Goal: Task Accomplishment & Management: Manage account settings

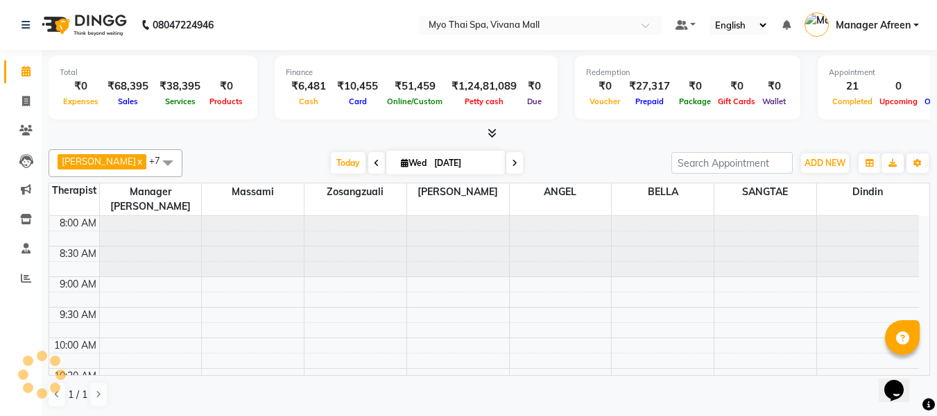
scroll to position [624, 0]
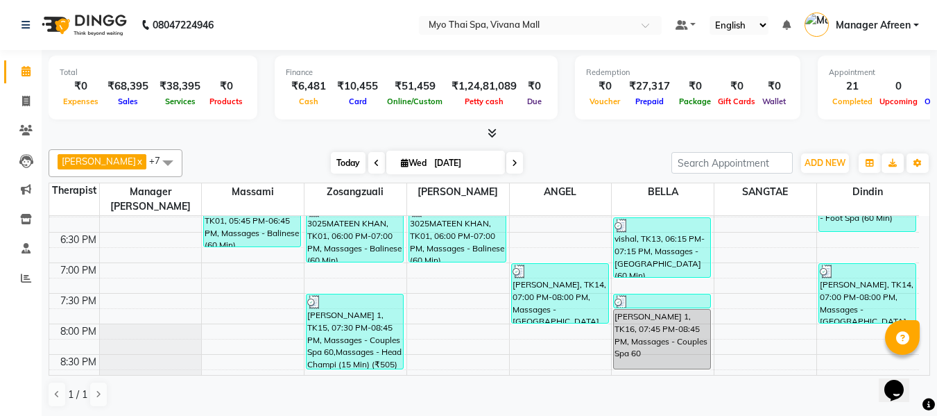
click at [339, 164] on span "Today" at bounding box center [348, 163] width 35 height 22
type input "[DATE]"
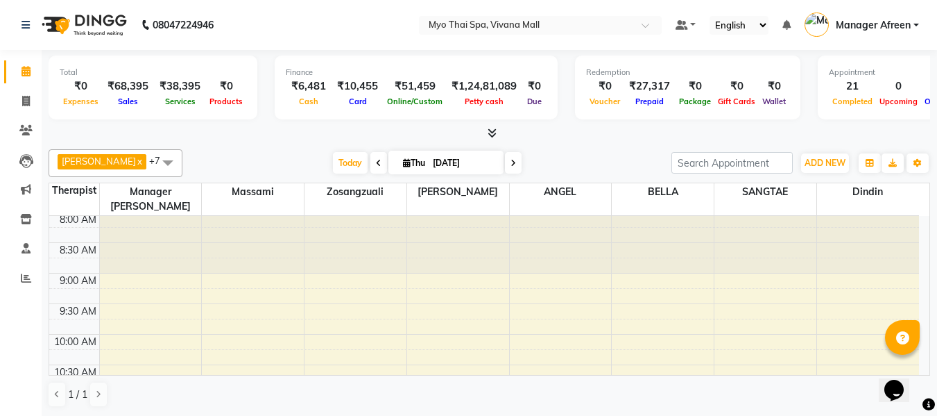
scroll to position [0, 0]
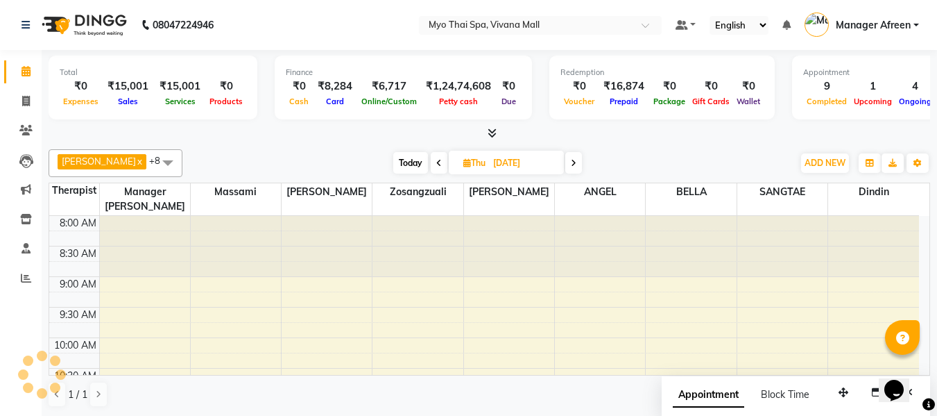
scroll to position [672, 0]
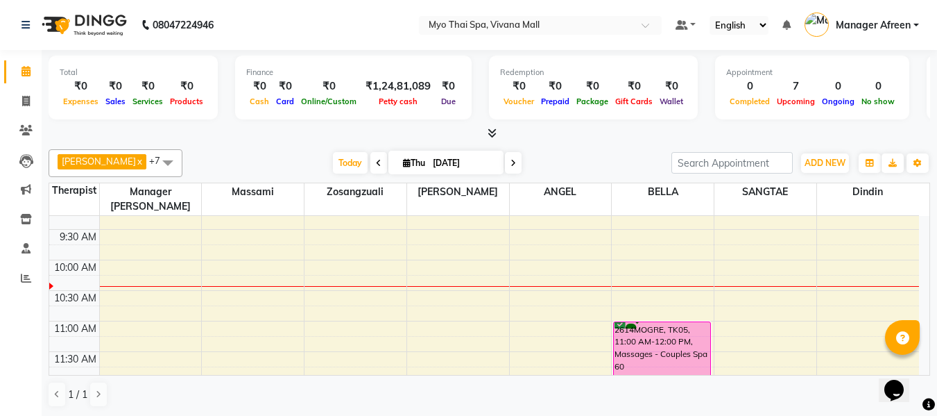
scroll to position [139, 0]
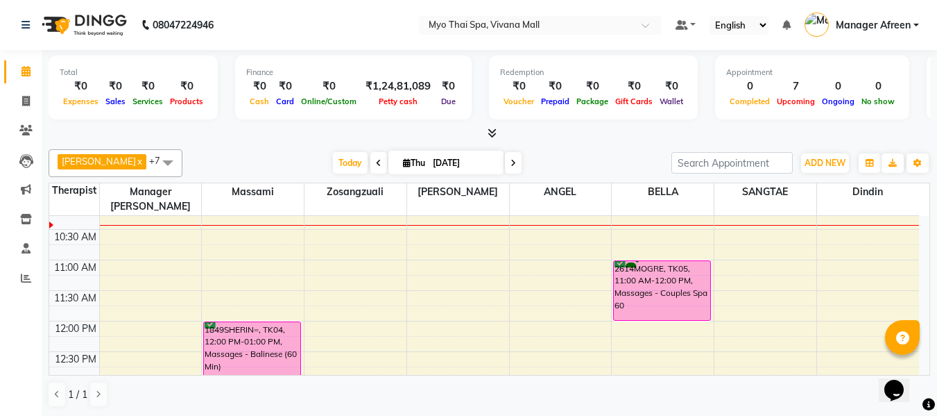
drag, startPoint x: 500, startPoint y: 159, endPoint x: 488, endPoint y: 178, distance: 22.1
click at [505, 159] on span at bounding box center [513, 163] width 17 height 22
type input "[DATE]"
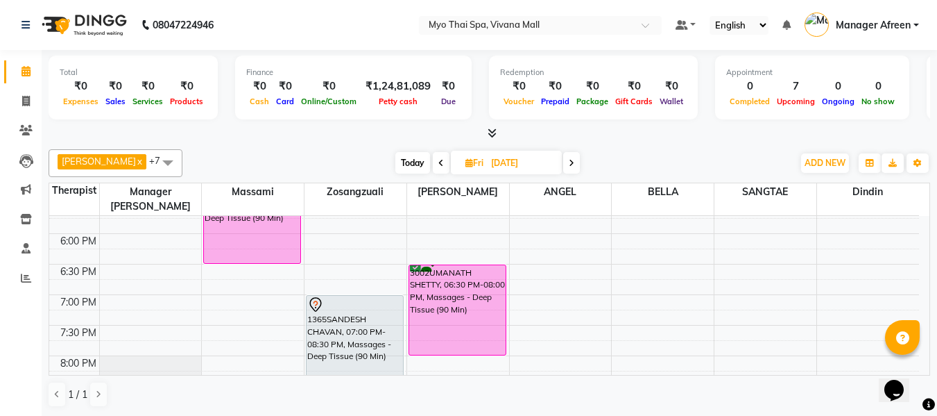
scroll to position [608, 0]
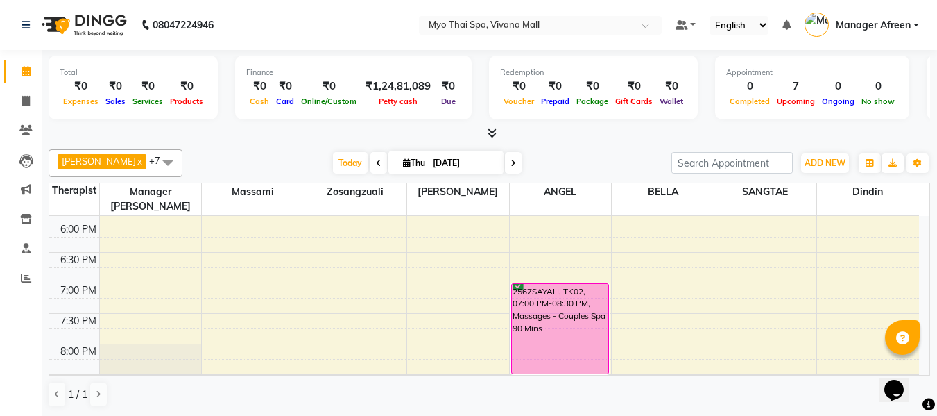
scroll to position [603, 0]
click at [154, 160] on span at bounding box center [168, 162] width 28 height 26
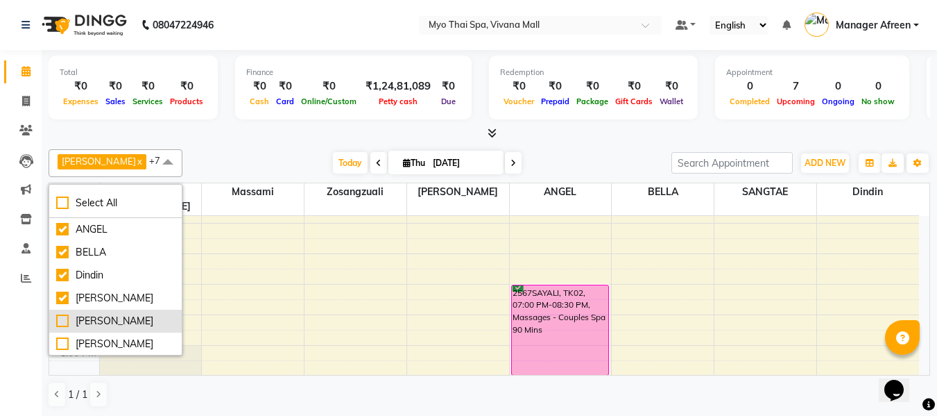
click at [103, 318] on div "[PERSON_NAME]" at bounding box center [115, 321] width 119 height 15
checkbox input "true"
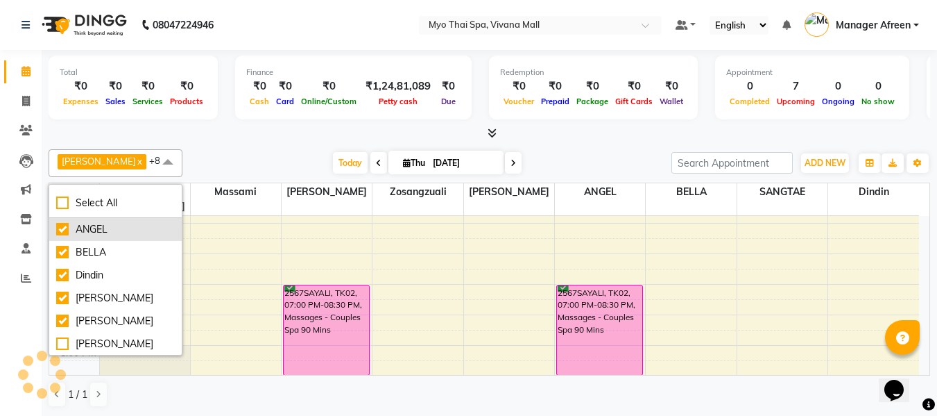
click at [120, 239] on li "ANGEL" at bounding box center [115, 229] width 133 height 23
checkbox input "false"
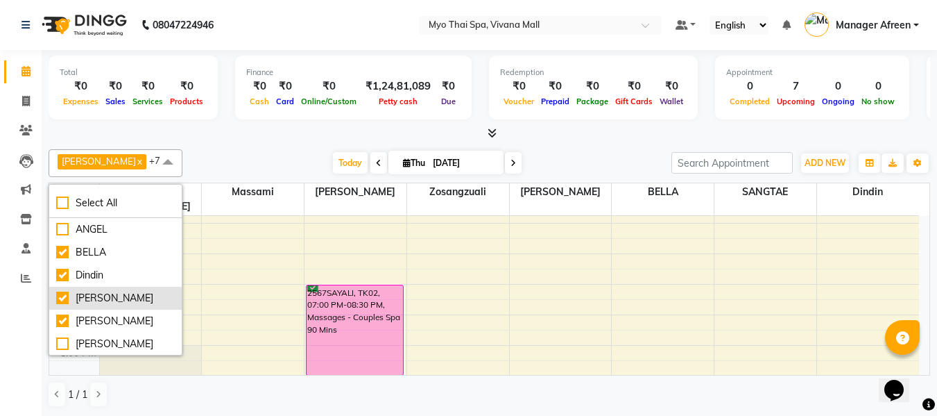
click at [114, 296] on div "[PERSON_NAME]" at bounding box center [115, 298] width 119 height 15
checkbox input "false"
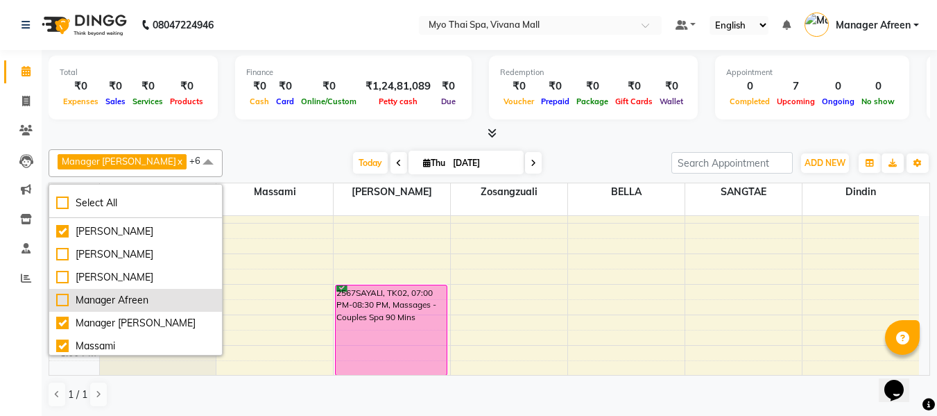
scroll to position [139, 0]
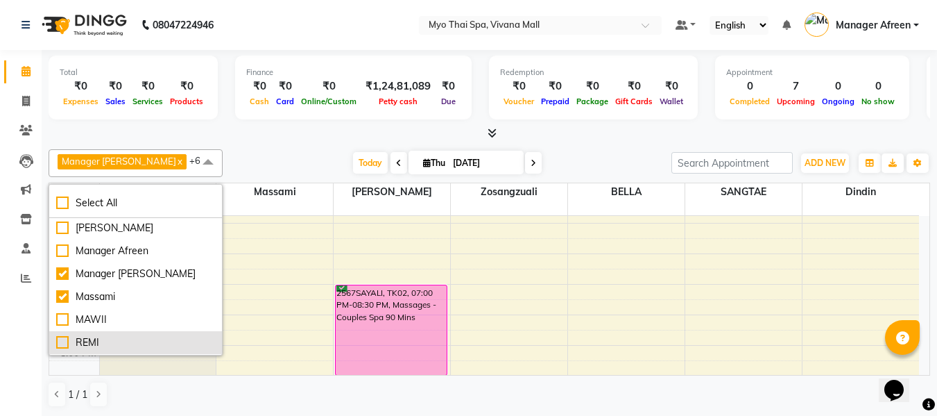
click at [110, 339] on div "REMI" at bounding box center [135, 342] width 159 height 15
checkbox input "true"
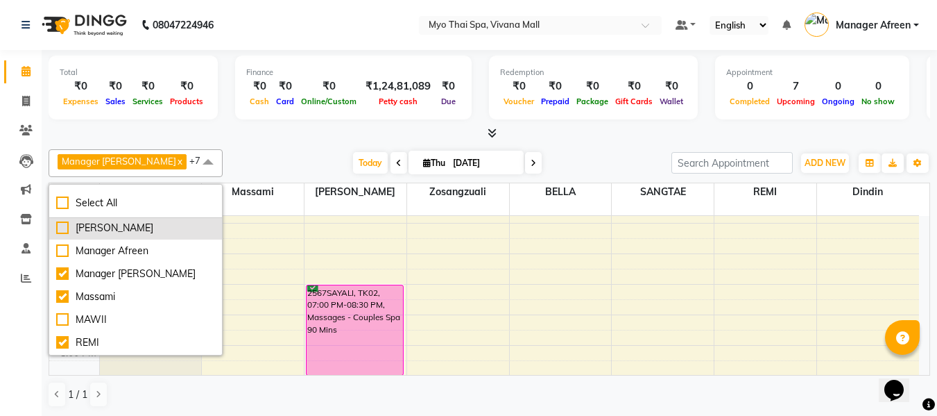
click at [109, 228] on div "[PERSON_NAME]" at bounding box center [135, 228] width 159 height 15
checkbox input "true"
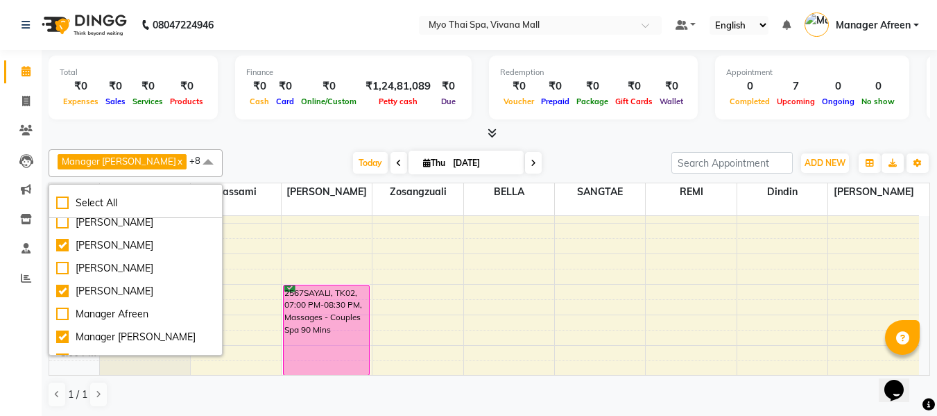
scroll to position [184, 0]
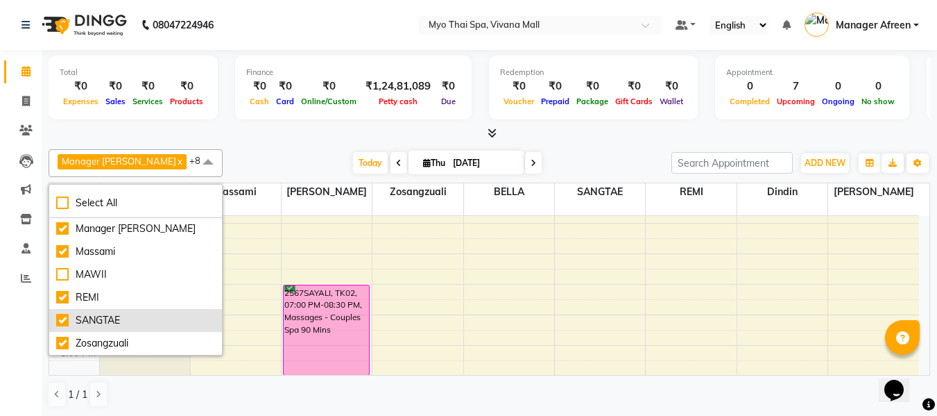
click at [129, 312] on li "SANGTAE" at bounding box center [135, 320] width 173 height 23
checkbox input "false"
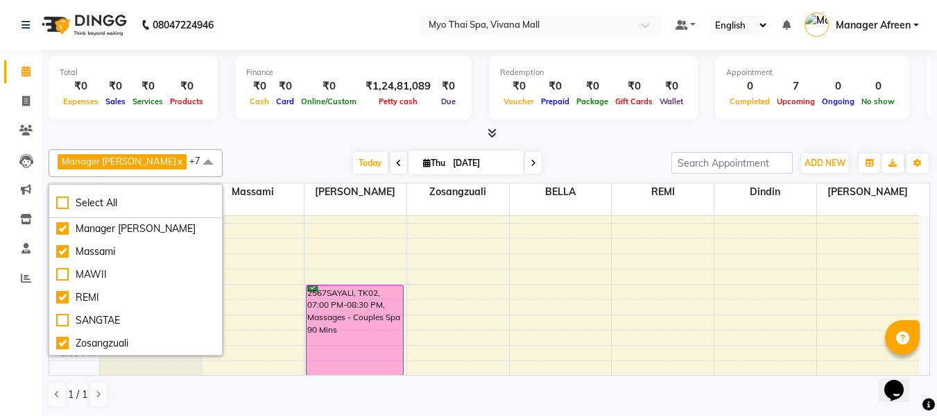
click at [203, 135] on div at bounding box center [490, 133] width 882 height 15
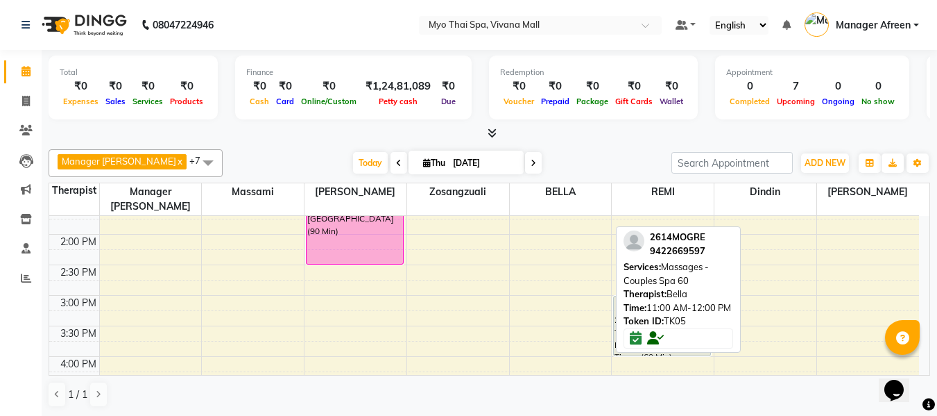
scroll to position [464, 0]
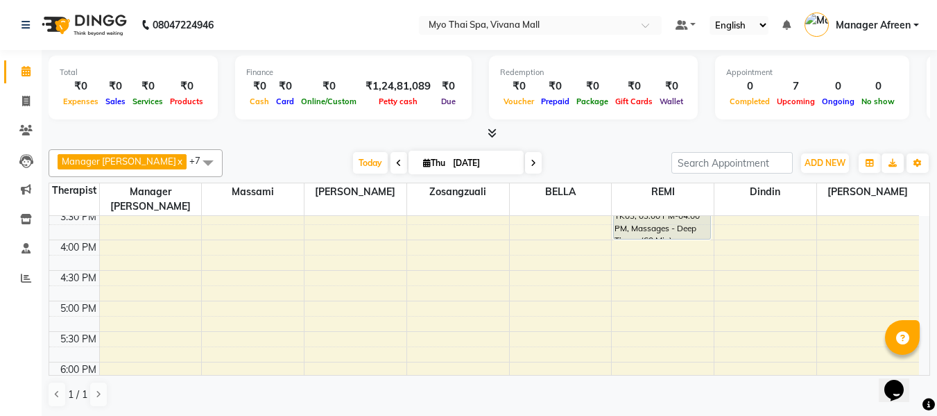
click at [194, 162] on span at bounding box center [208, 162] width 28 height 26
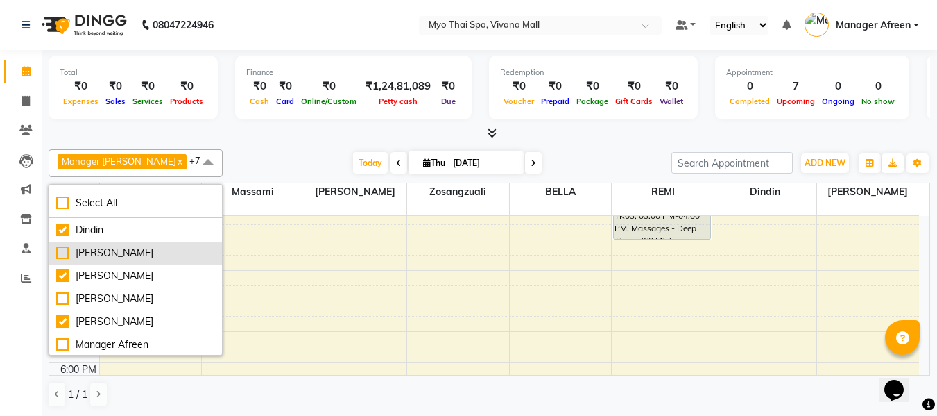
scroll to position [0, 0]
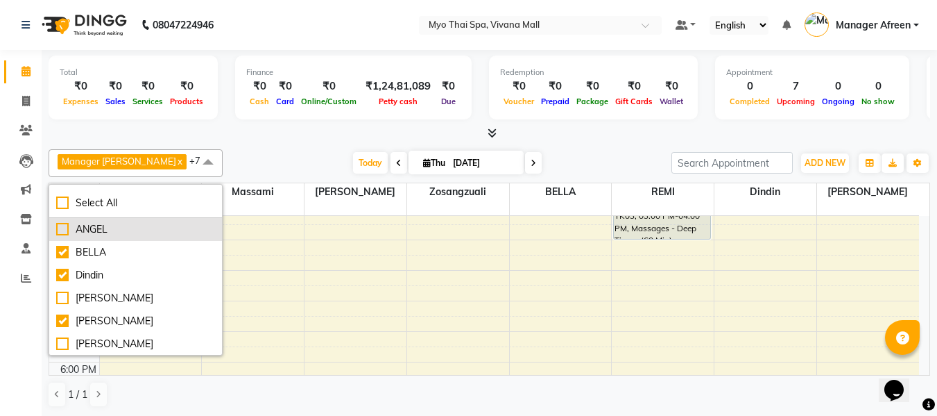
click at [144, 233] on div "ANGEL" at bounding box center [135, 229] width 159 height 15
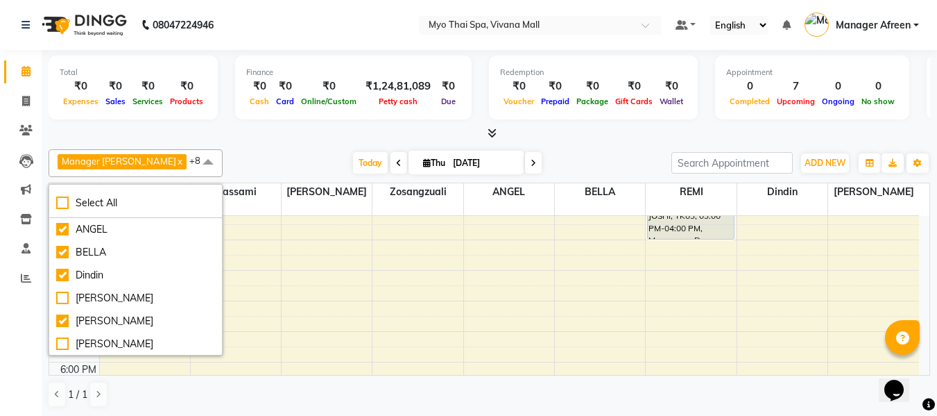
click at [321, 159] on div "Today Thu 04-09-2025" at bounding box center [447, 163] width 435 height 21
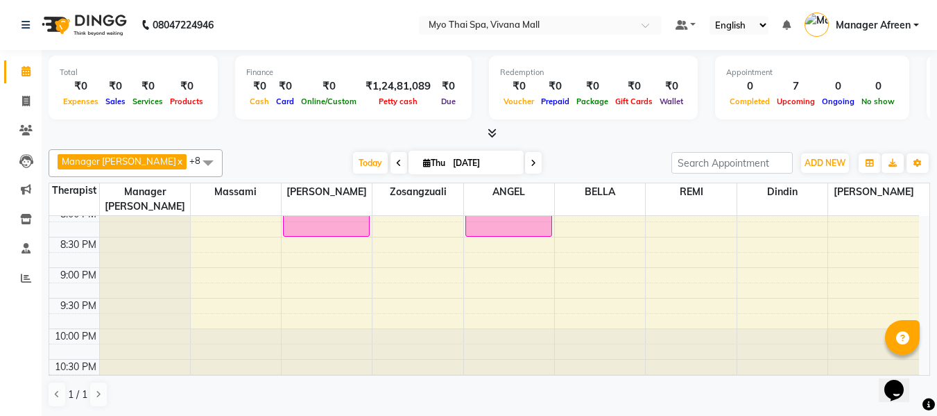
scroll to position [603, 0]
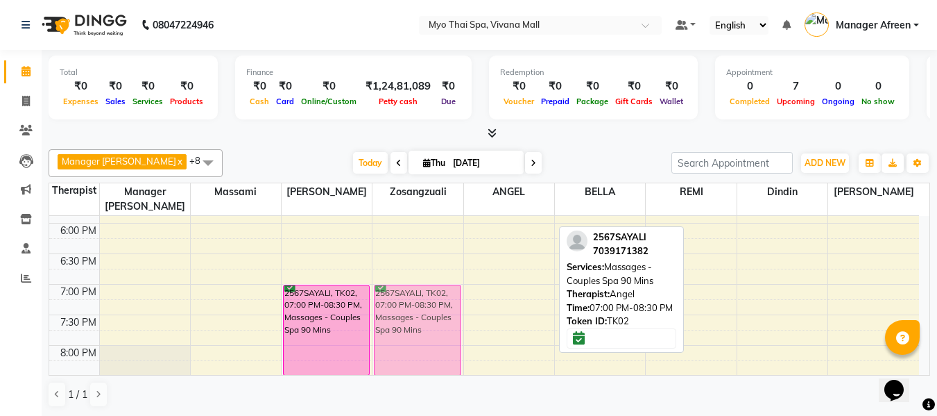
drag, startPoint x: 486, startPoint y: 310, endPoint x: 412, endPoint y: 305, distance: 74.4
click at [412, 305] on tr "1849SHERIN=, TK04, 12:00 PM-01:00 PM, Massages - Balinese (60 Min) 1849SHERIN=,…" at bounding box center [484, 70] width 870 height 915
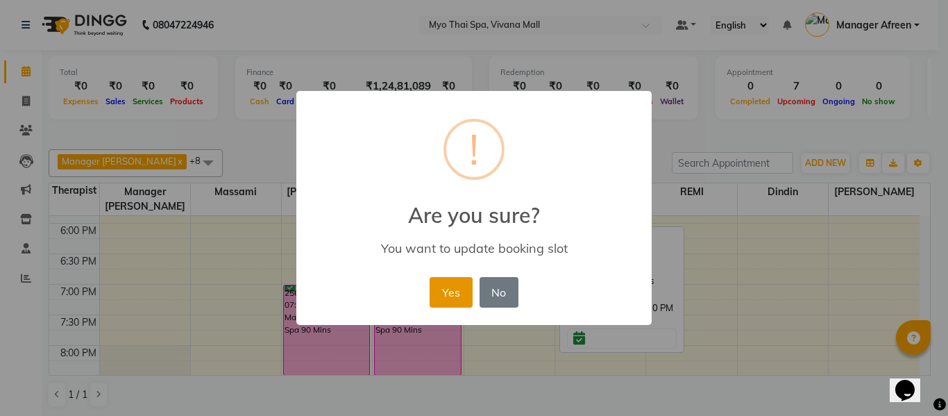
click at [444, 287] on button "Yes" at bounding box center [450, 292] width 42 height 31
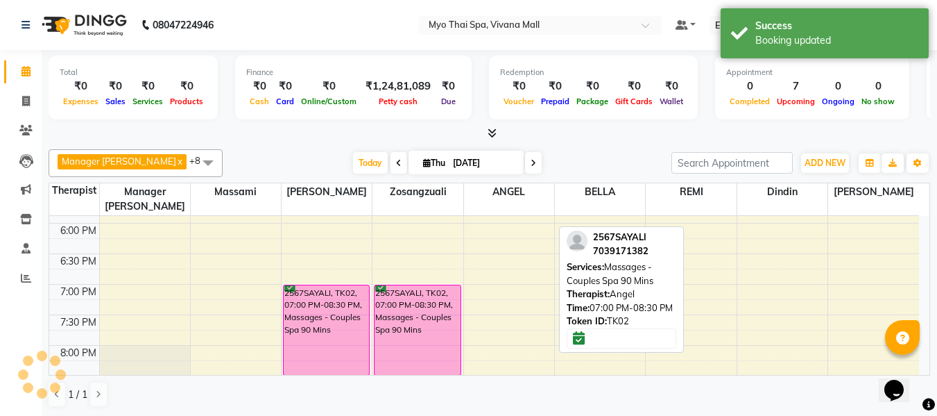
click at [194, 164] on span at bounding box center [208, 162] width 28 height 26
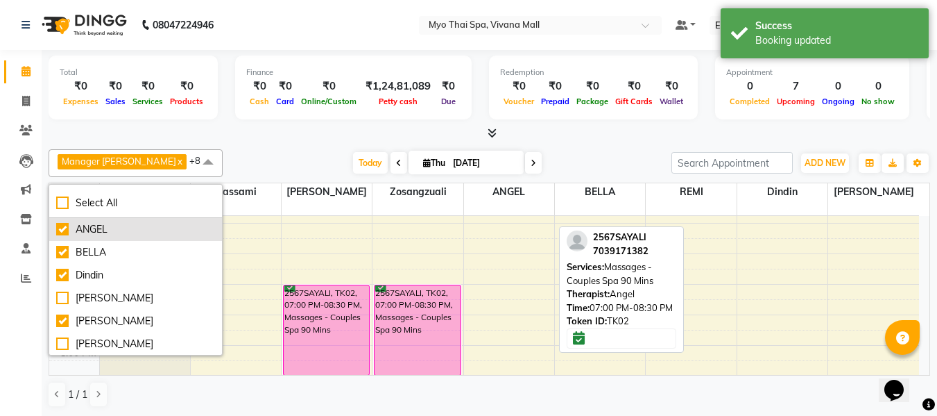
drag, startPoint x: 139, startPoint y: 232, endPoint x: 153, endPoint y: 223, distance: 16.2
click at [139, 232] on div "ANGEL" at bounding box center [135, 229] width 159 height 15
checkbox input "false"
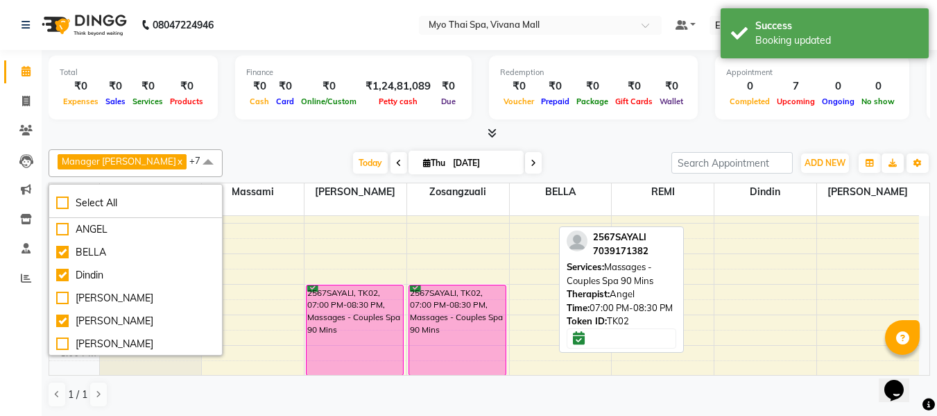
click at [276, 148] on div "Manager Churmurin x Dindin x Massami x Zosangzuali x BELLA x JENNY x REMI x LOR…" at bounding box center [490, 278] width 882 height 269
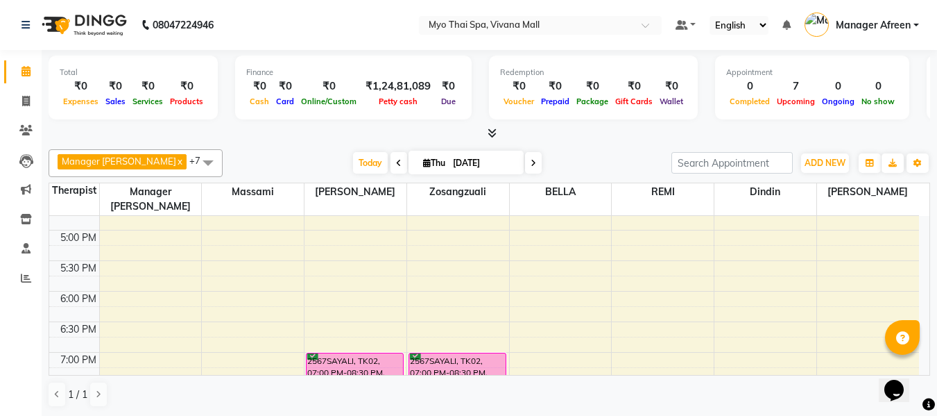
scroll to position [534, 0]
click at [488, 132] on icon at bounding box center [492, 133] width 9 height 10
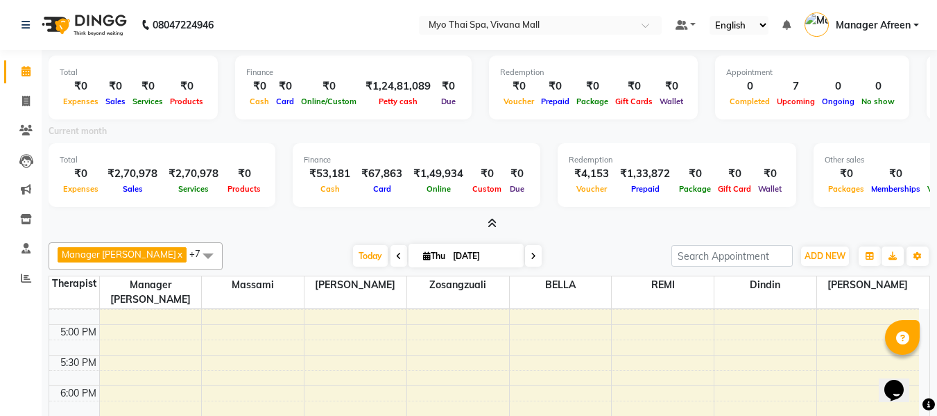
click at [495, 225] on icon at bounding box center [492, 223] width 9 height 10
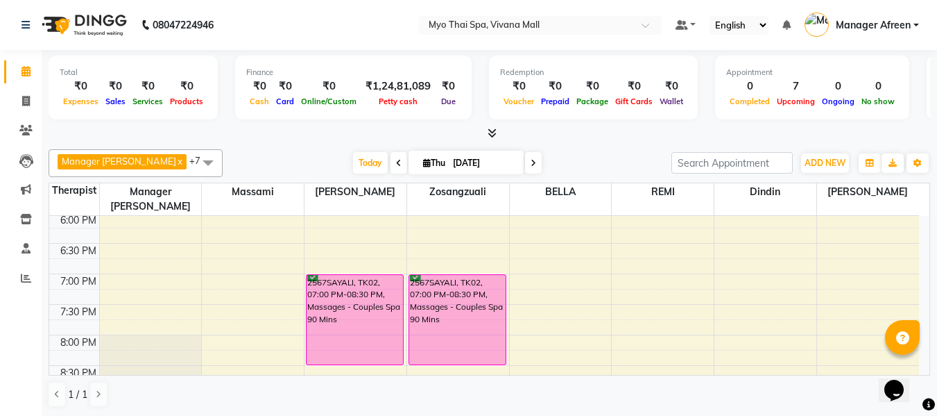
scroll to position [603, 0]
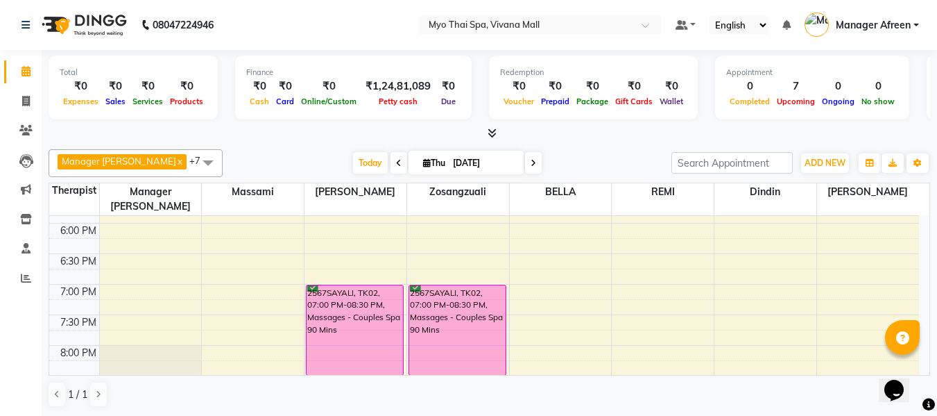
click at [531, 165] on icon at bounding box center [534, 163] width 6 height 8
type input "[DATE]"
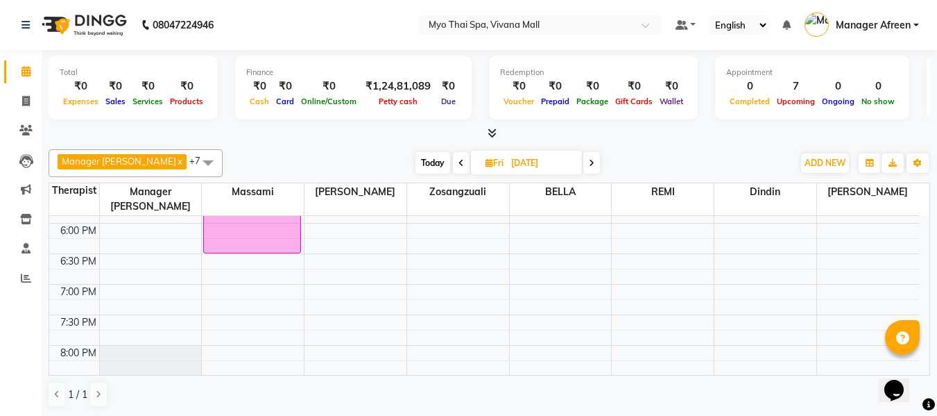
click at [448, 272] on div "8:00 AM 8:30 AM 9:00 AM 9:30 AM 10:00 AM 10:30 AM 11:00 AM 11:30 AM 12:00 PM 12…" at bounding box center [484, 70] width 870 height 915
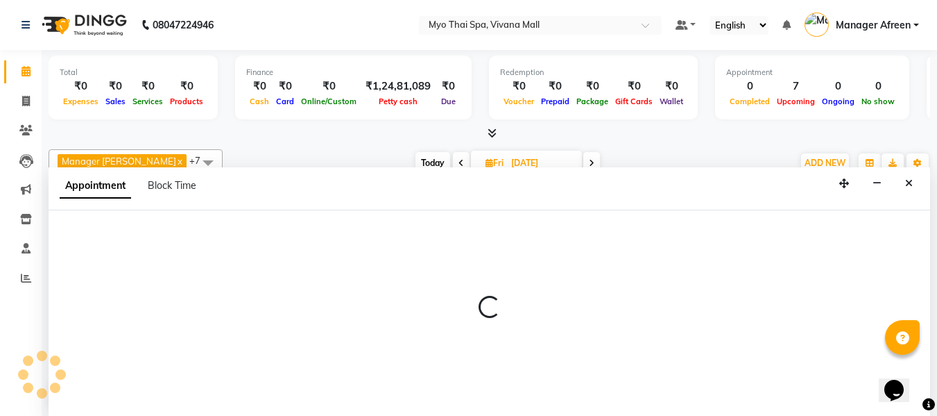
scroll to position [1, 0]
select select "35780"
select select "1140"
select select "tentative"
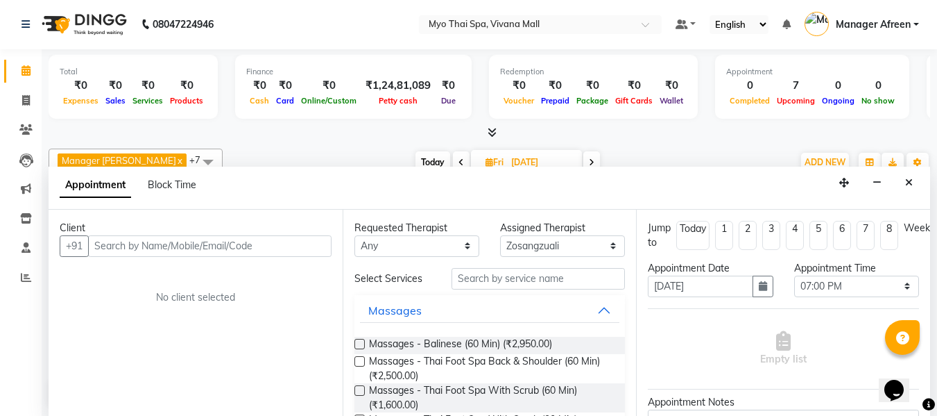
click at [207, 241] on input "text" at bounding box center [210, 246] width 244 height 22
click at [128, 247] on input "88284 26181" at bounding box center [181, 246] width 186 height 22
click at [171, 248] on input "8828426181" at bounding box center [181, 246] width 186 height 22
type input "8828426181"
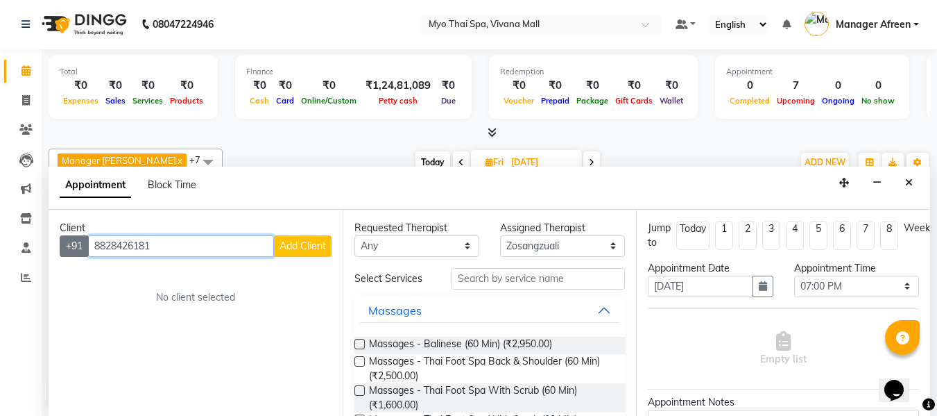
drag, startPoint x: 169, startPoint y: 248, endPoint x: 85, endPoint y: 241, distance: 84.9
click at [85, 241] on div "+91 8828426181 Add Client" at bounding box center [196, 246] width 272 height 22
click at [145, 241] on input "text" at bounding box center [210, 246] width 244 height 22
paste input "9324073406"
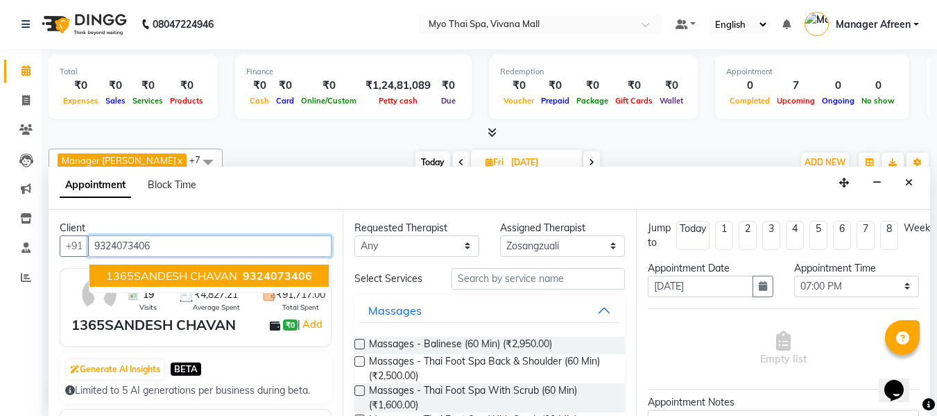
click at [146, 279] on span "1365SANDESH CHAVAN" at bounding box center [171, 276] width 131 height 14
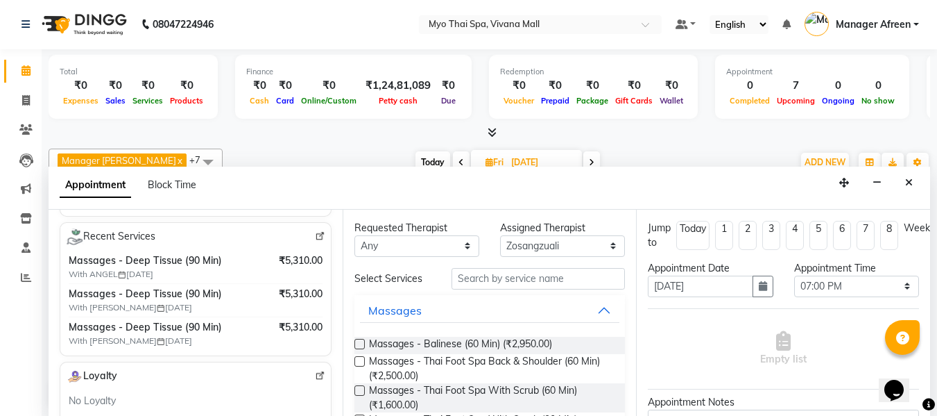
scroll to position [278, 0]
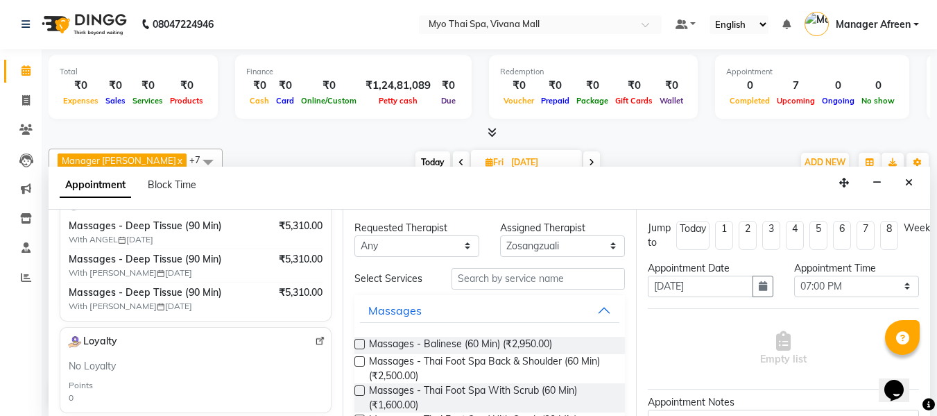
type input "9324073406"
click at [474, 279] on input "text" at bounding box center [538, 279] width 173 height 22
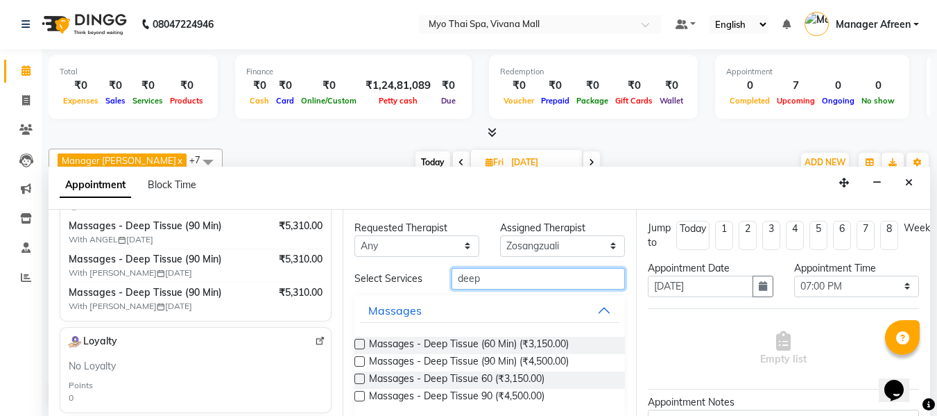
type input "deep"
click at [355, 358] on label at bounding box center [360, 361] width 10 height 10
click at [355, 358] on input "checkbox" at bounding box center [359, 362] width 9 height 9
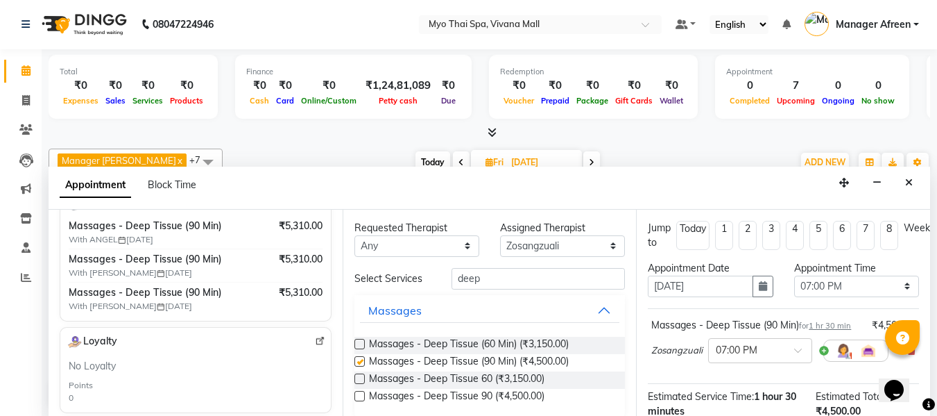
checkbox input "false"
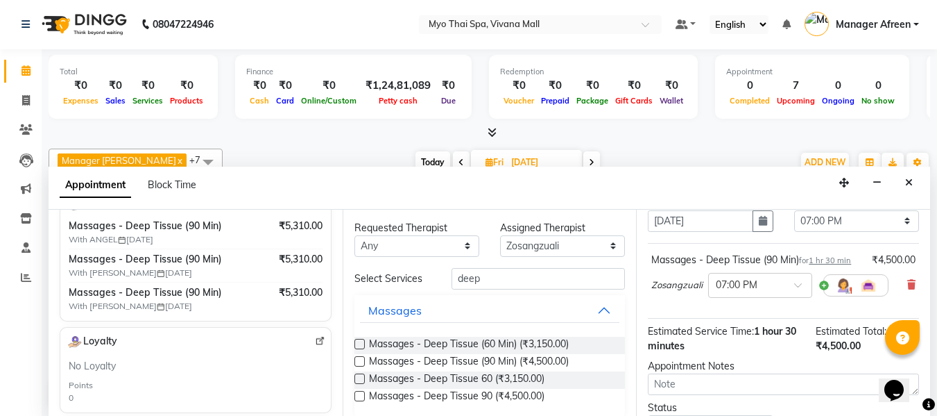
scroll to position [198, 0]
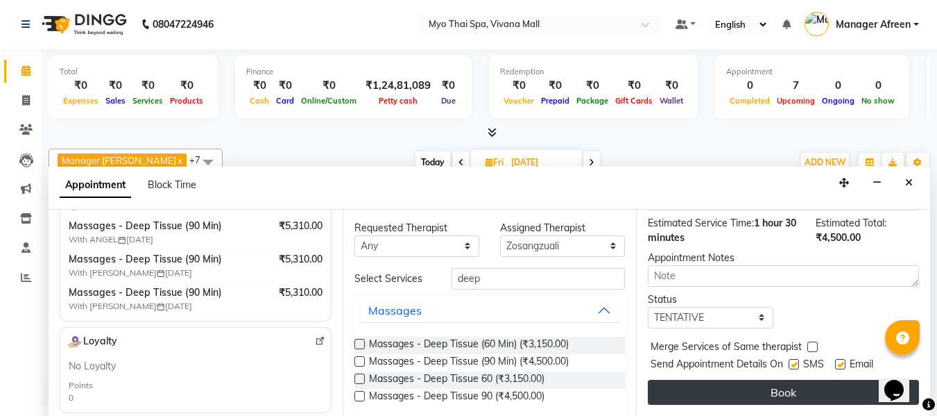
click at [715, 380] on button "Book" at bounding box center [783, 392] width 271 height 25
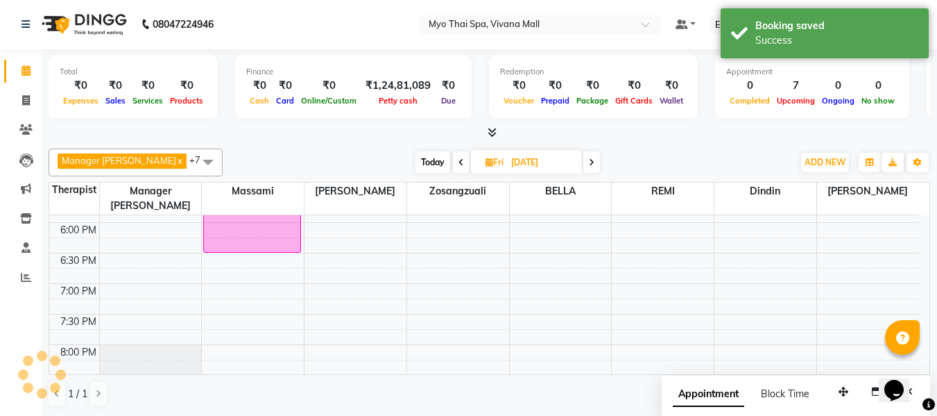
scroll to position [0, 0]
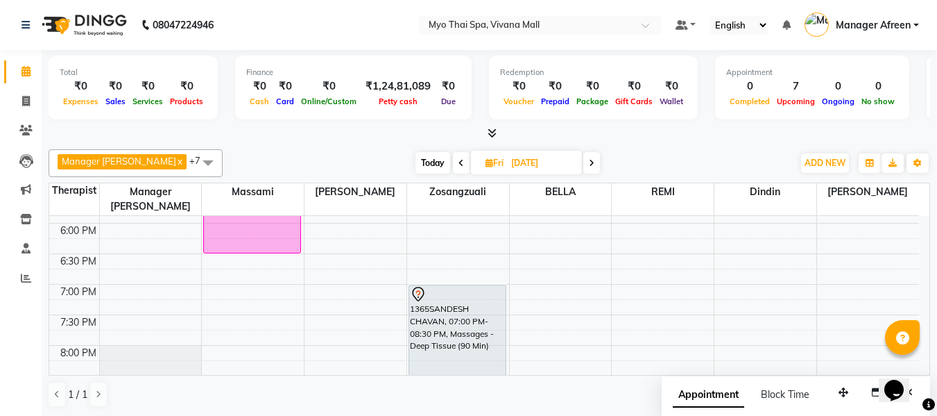
click at [589, 164] on icon at bounding box center [592, 163] width 6 height 8
type input "06-09-2025"
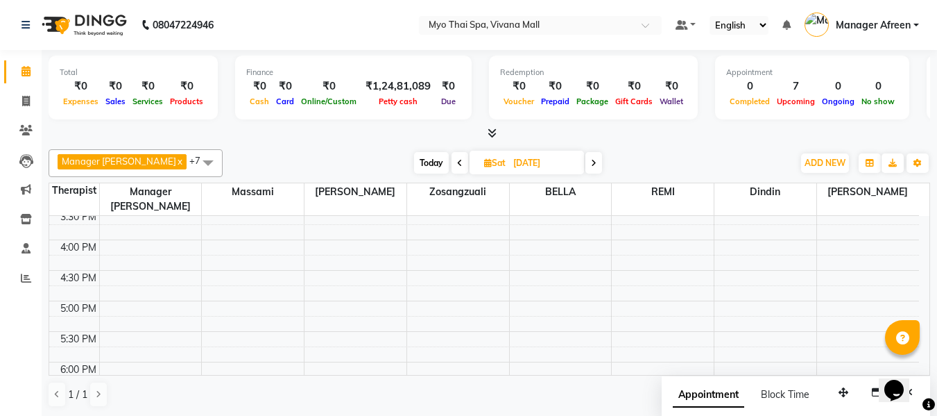
scroll to position [470, 0]
click at [560, 224] on div "8:00 AM 8:30 AM 9:00 AM 9:30 AM 10:00 AM 10:30 AM 11:00 AM 11:30 AM 12:00 PM 12…" at bounding box center [484, 203] width 870 height 915
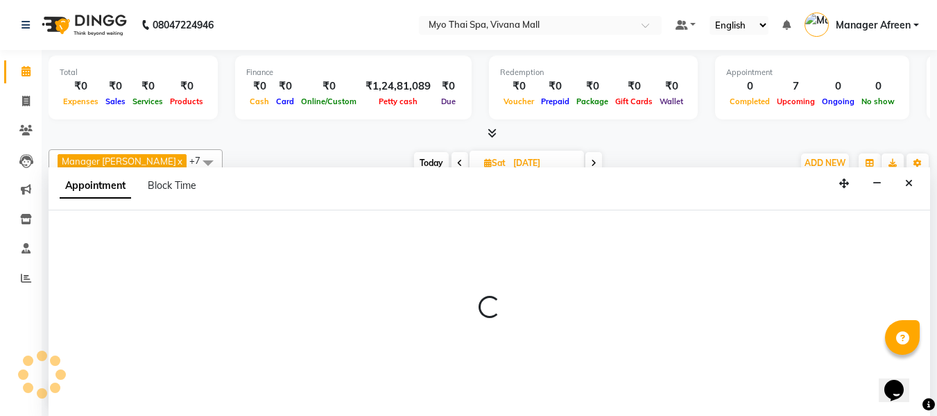
scroll to position [1, 0]
select select "70775"
select select "960"
select select "tentative"
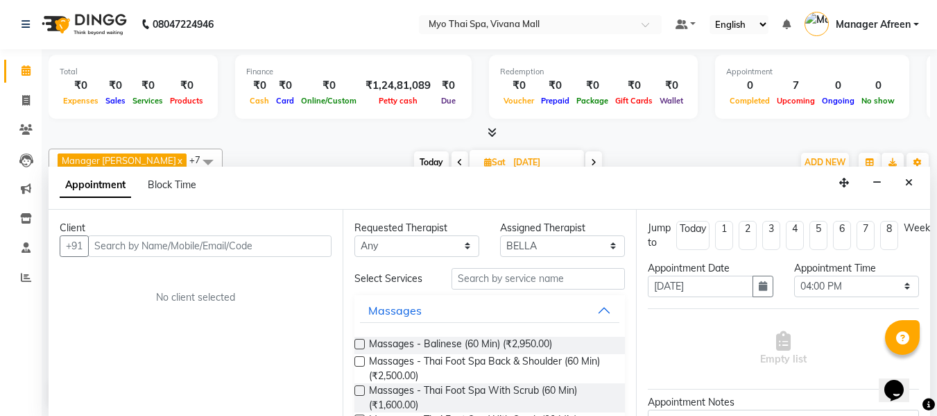
click at [269, 243] on input "text" at bounding box center [210, 246] width 244 height 22
click at [130, 242] on input "91678 78175" at bounding box center [181, 246] width 186 height 22
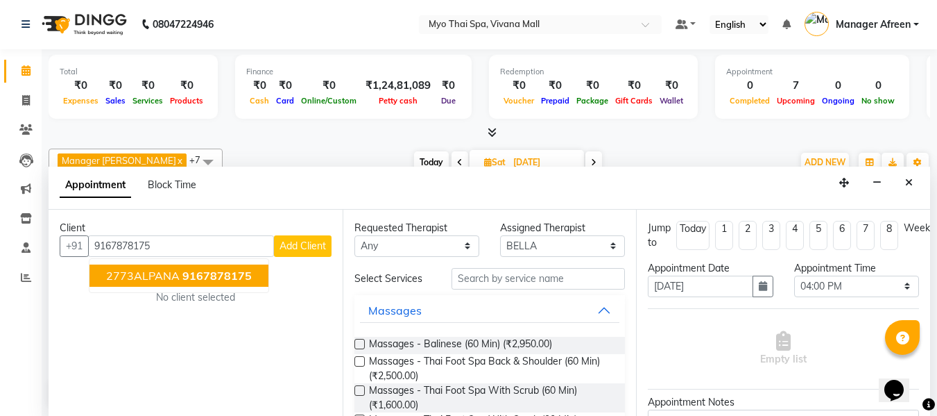
click at [164, 271] on span "2773ALPANA" at bounding box center [143, 276] width 74 height 14
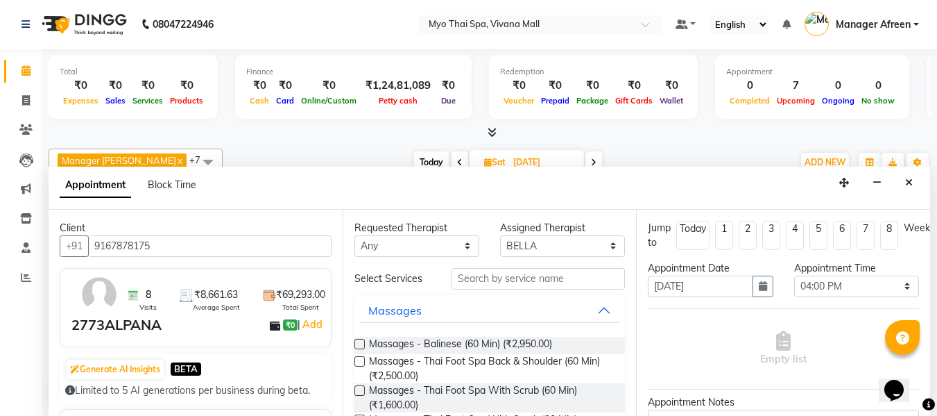
type input "9167878175"
click at [427, 250] on select "Any ANGEL BELLA Dindin Jane JENNY Kristina LORITA Manager Afreen Manager Churmu…" at bounding box center [417, 246] width 125 height 22
select select "70775"
click at [355, 235] on select "Any ANGEL BELLA Dindin Jane JENNY Kristina LORITA Manager Afreen Manager Churmu…" at bounding box center [417, 246] width 125 height 22
click at [475, 280] on input "text" at bounding box center [538, 279] width 173 height 22
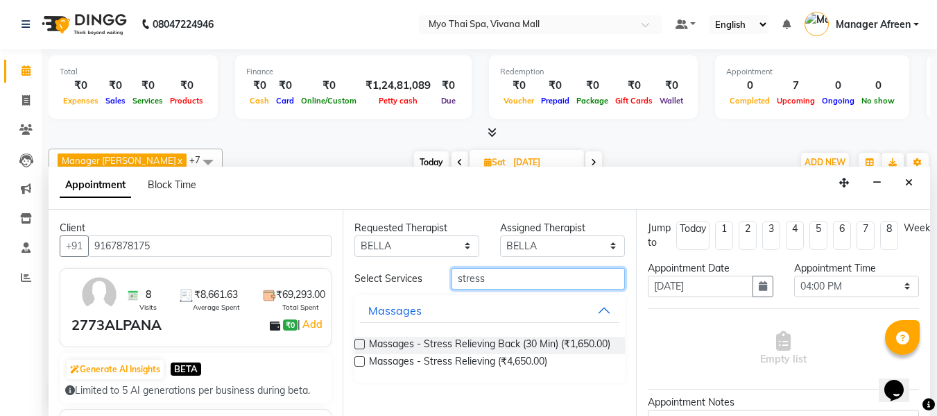
type input "stress"
click at [361, 360] on label at bounding box center [360, 361] width 10 height 10
click at [361, 360] on input "checkbox" at bounding box center [359, 362] width 9 height 9
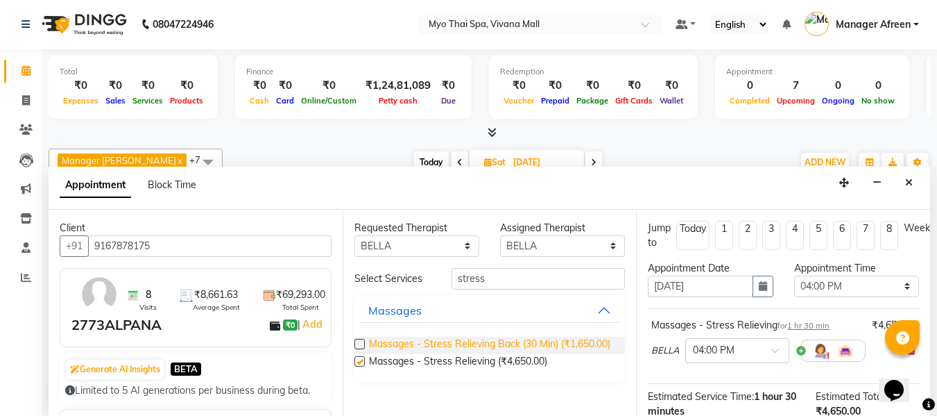
checkbox input "false"
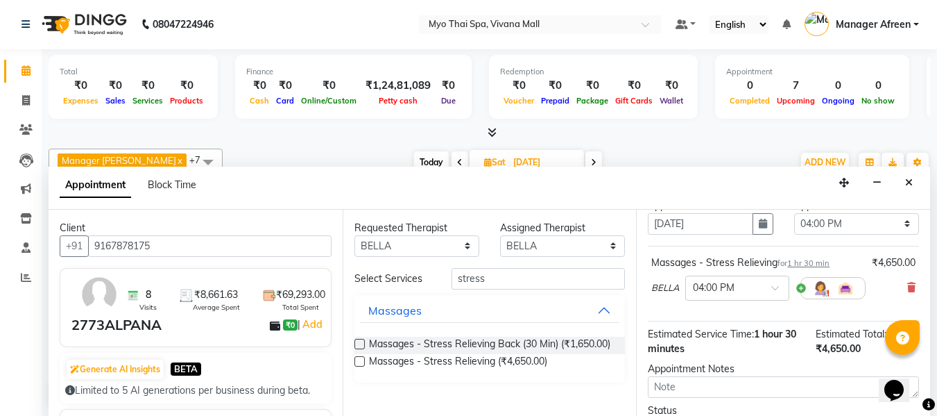
scroll to position [184, 0]
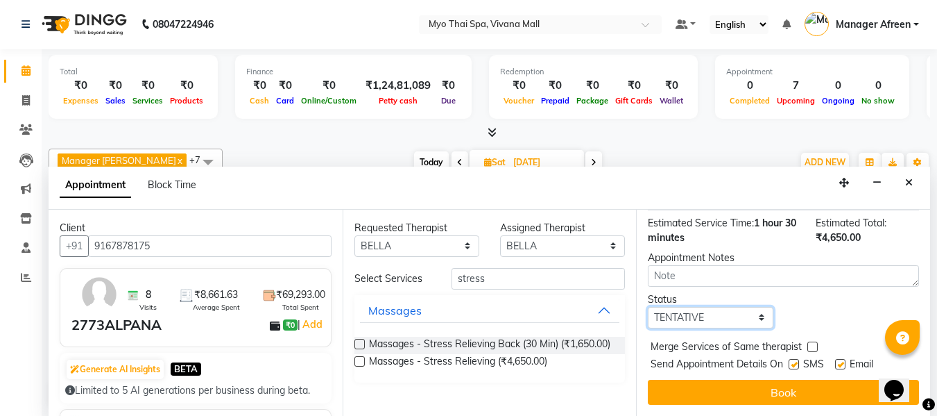
click at [693, 310] on select "Select TENTATIVE CONFIRM UPCOMING" at bounding box center [710, 318] width 125 height 22
select select "confirm booking"
click at [648, 307] on select "Select TENTATIVE CONFIRM UPCOMING" at bounding box center [710, 318] width 125 height 22
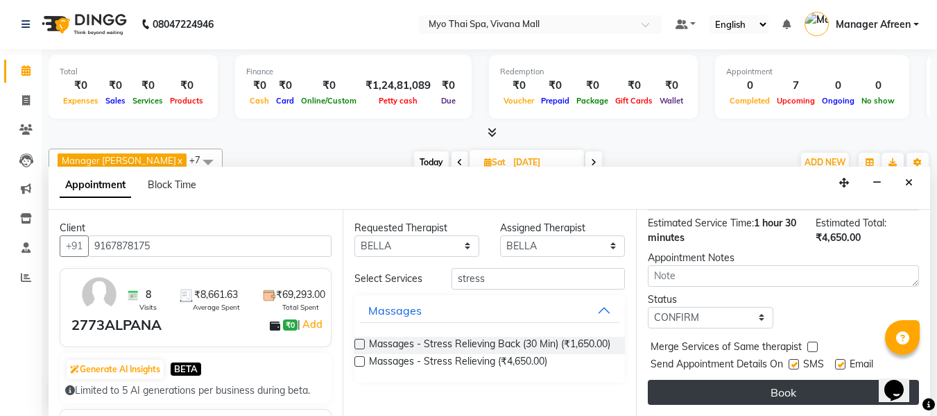
click at [689, 386] on button "Book" at bounding box center [783, 392] width 271 height 25
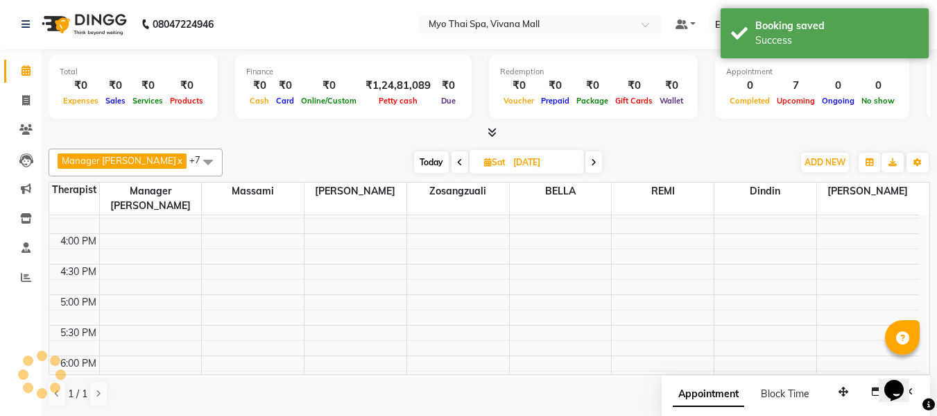
scroll to position [0, 0]
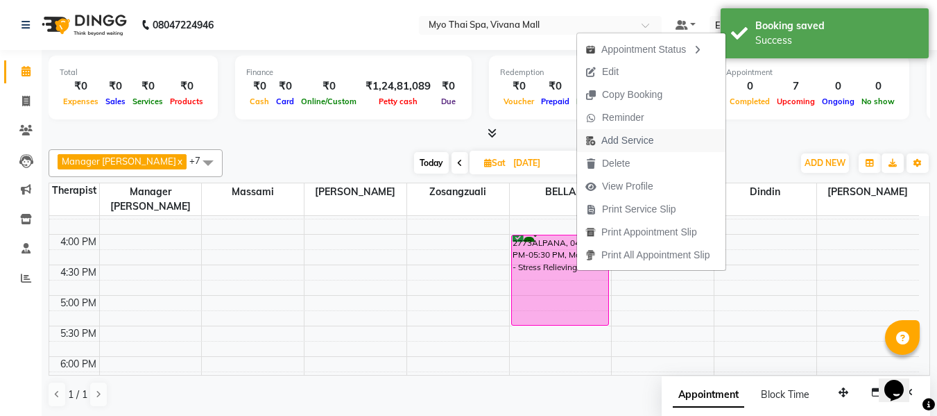
click at [613, 142] on span "Add Service" at bounding box center [628, 140] width 52 height 15
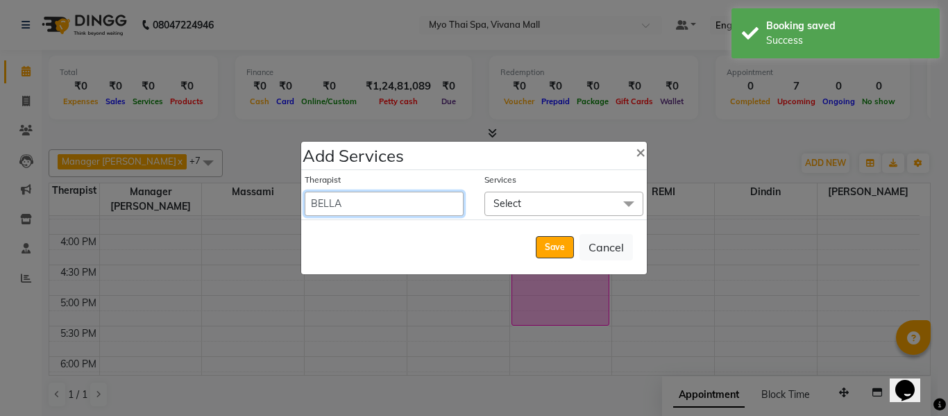
click at [409, 201] on select "[PERSON_NAME] [PERSON_NAME] [PERSON_NAME] Manager Afreen Manager [PERSON_NAME] …" at bounding box center [384, 203] width 159 height 24
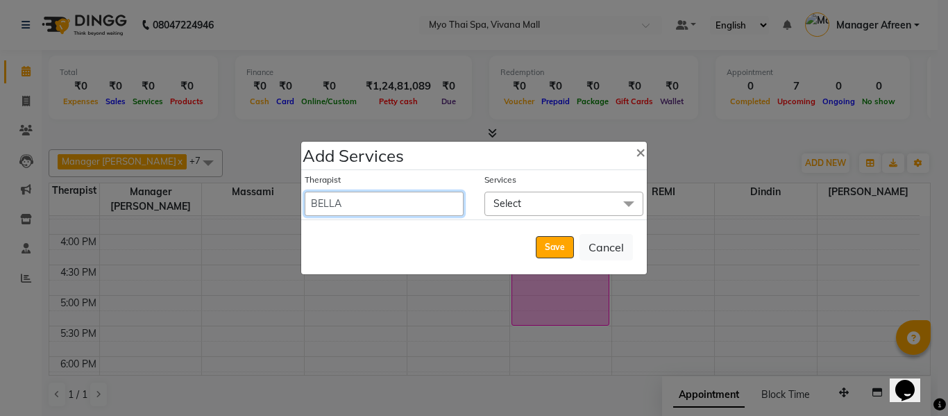
select select "72378"
click at [305, 191] on select "[PERSON_NAME] [PERSON_NAME] [PERSON_NAME] Manager Afreen Manager [PERSON_NAME] …" at bounding box center [384, 203] width 159 height 24
select select "1050"
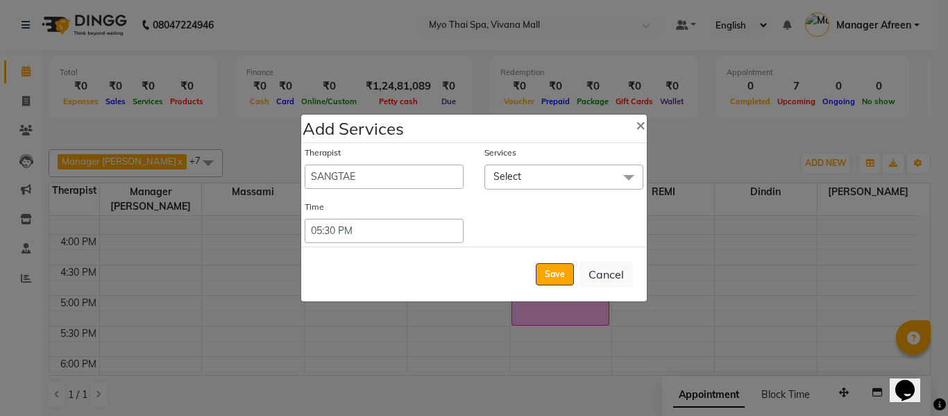
click at [527, 176] on span "Select" at bounding box center [563, 176] width 159 height 24
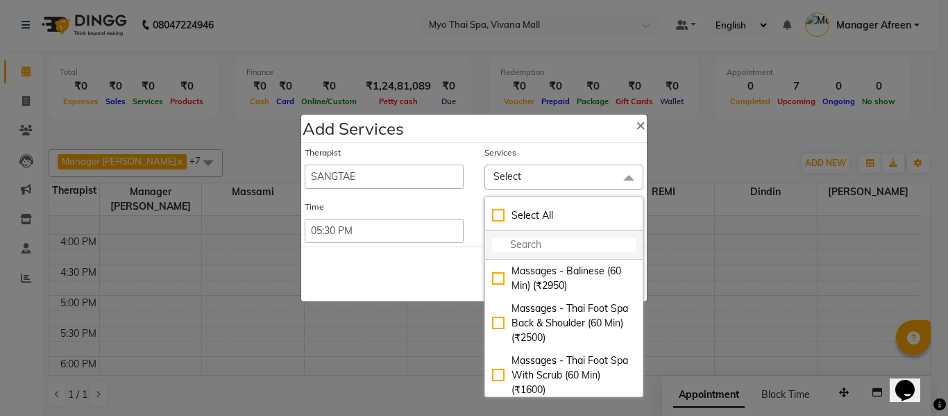
click at [520, 241] on input "multiselect-search" at bounding box center [564, 244] width 144 height 15
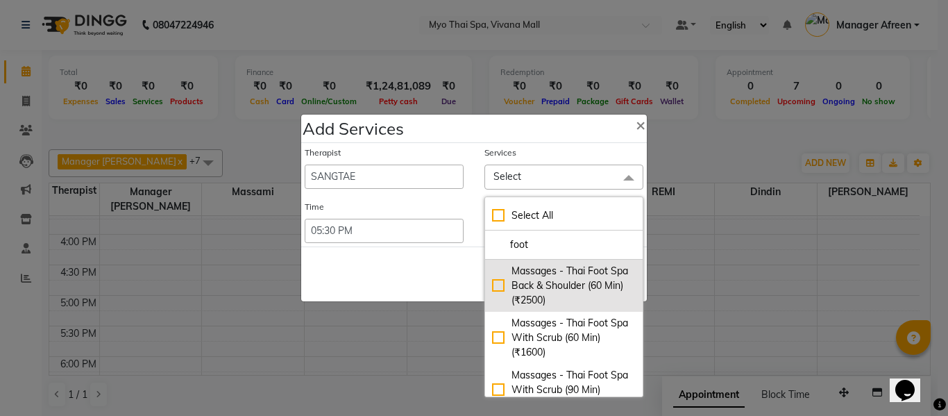
type input "foot"
click at [495, 286] on div "Massages - Thai Foot Spa Back & Shoulder (60 Min) (₹2500)" at bounding box center [564, 286] width 144 height 44
checkbox input "true"
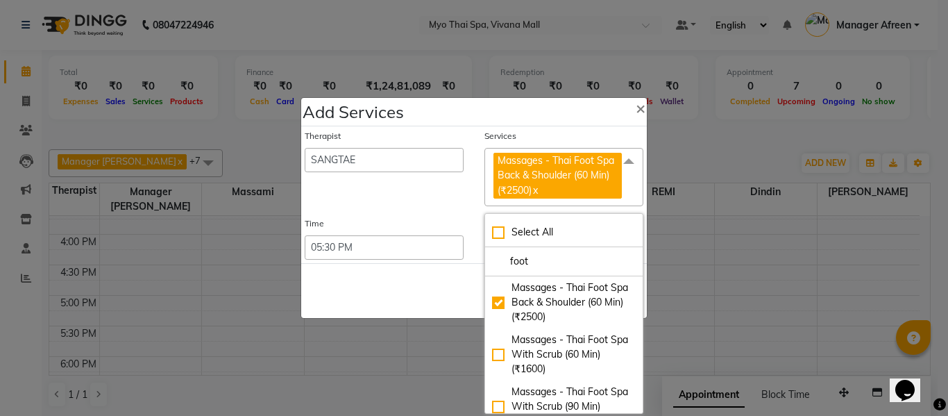
click at [448, 294] on div "Save Cancel" at bounding box center [474, 290] width 346 height 55
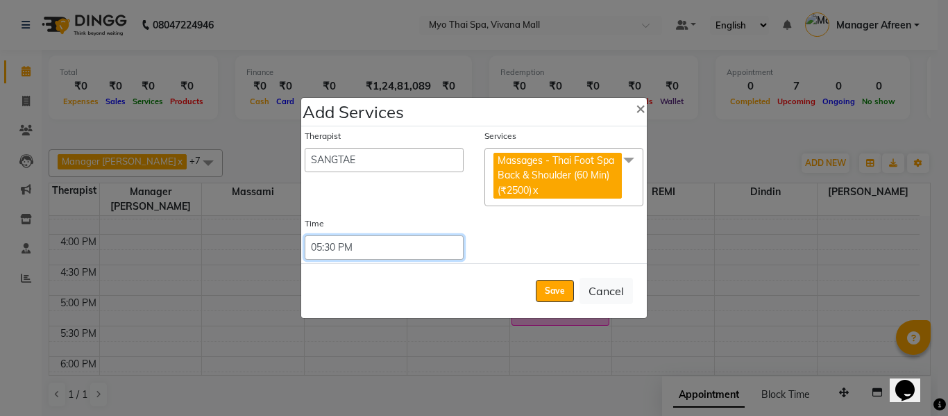
click at [424, 250] on select "Select 09:00 AM 09:15 AM 09:30 AM 09:45 AM 10:00 AM 10:15 AM 10:30 AM 10:45 AM …" at bounding box center [384, 247] width 159 height 24
select select "960"
click at [305, 235] on select "Select 09:00 AM 09:15 AM 09:30 AM 09:45 AM 10:00 AM 10:15 AM 10:30 AM 10:45 AM …" at bounding box center [384, 247] width 159 height 24
click at [560, 292] on button "Save" at bounding box center [555, 291] width 38 height 22
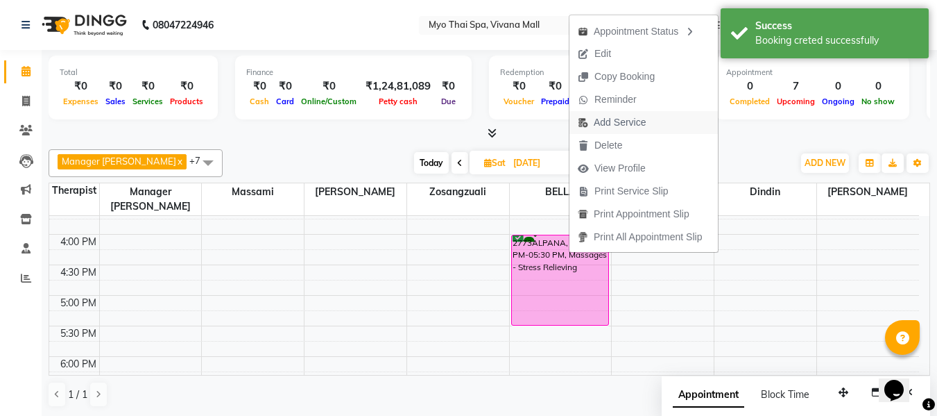
click at [599, 125] on span "Add Service" at bounding box center [620, 122] width 52 height 15
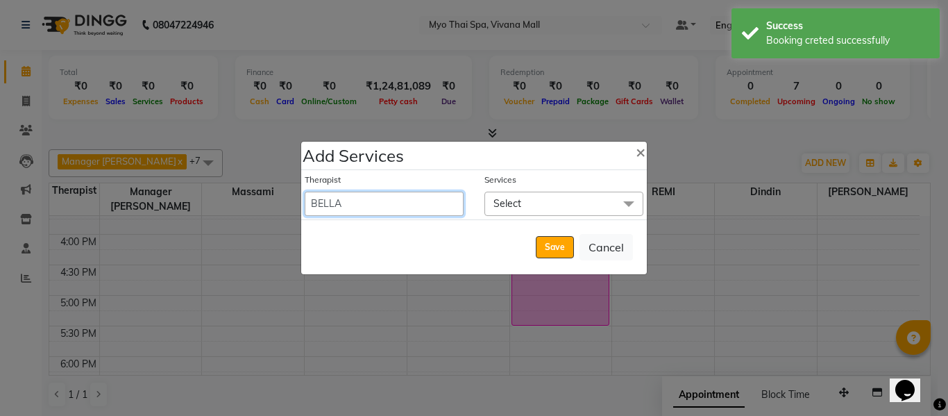
click at [436, 203] on select "[PERSON_NAME] [PERSON_NAME] [PERSON_NAME] Manager Afreen Manager [PERSON_NAME] …" at bounding box center [384, 203] width 159 height 24
select select "62472"
click at [305, 191] on select "[PERSON_NAME] [PERSON_NAME] [PERSON_NAME] Manager Afreen Manager [PERSON_NAME] …" at bounding box center [384, 203] width 159 height 24
select select "1050"
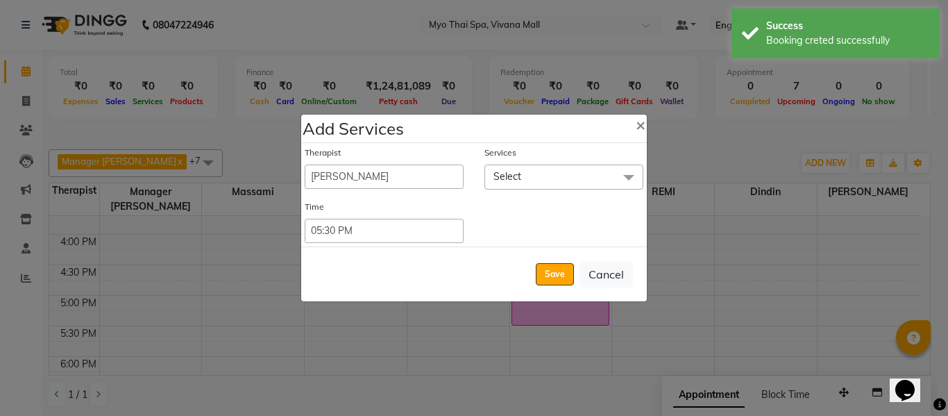
click at [526, 179] on span "Select" at bounding box center [563, 176] width 159 height 24
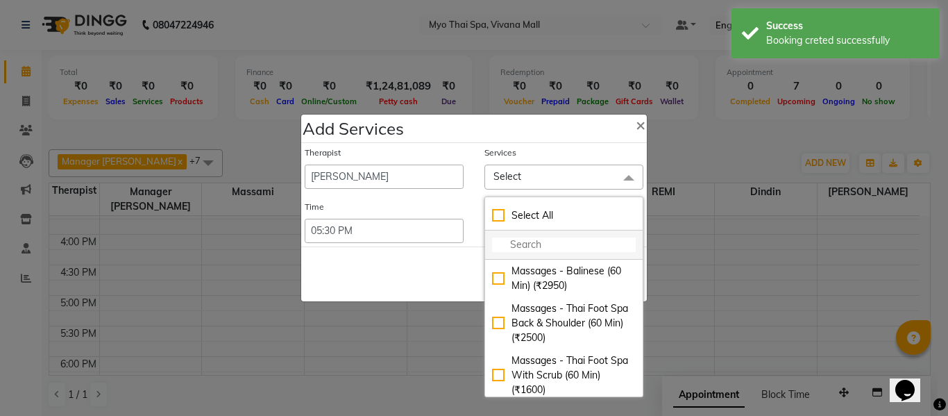
click at [529, 245] on input "multiselect-search" at bounding box center [564, 244] width 144 height 15
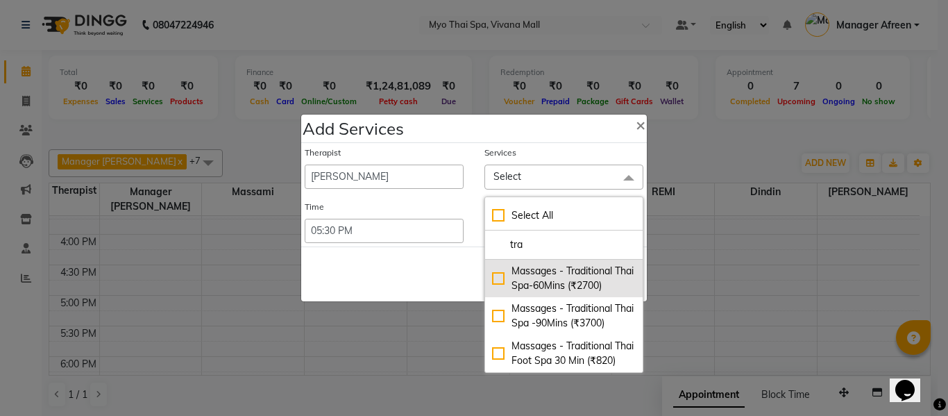
type input "tra"
click at [495, 284] on div "Massages - Traditional Thai Spa-60Mins (₹2700)" at bounding box center [564, 278] width 144 height 29
checkbox input "true"
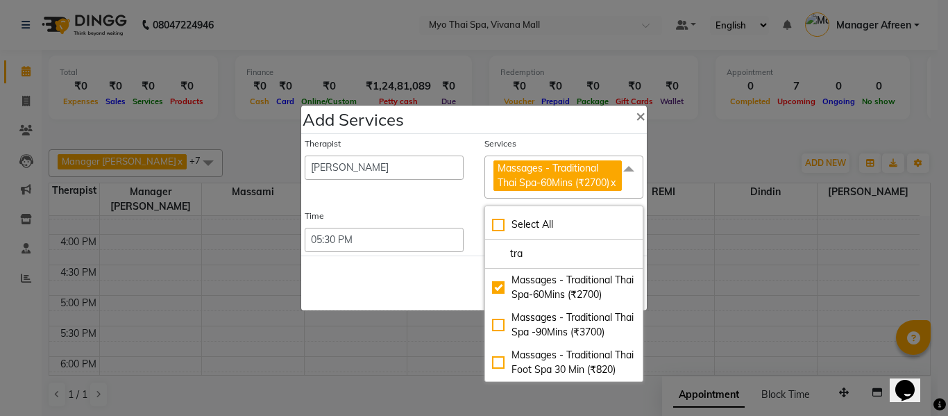
click at [463, 280] on div "Save Cancel" at bounding box center [474, 282] width 346 height 55
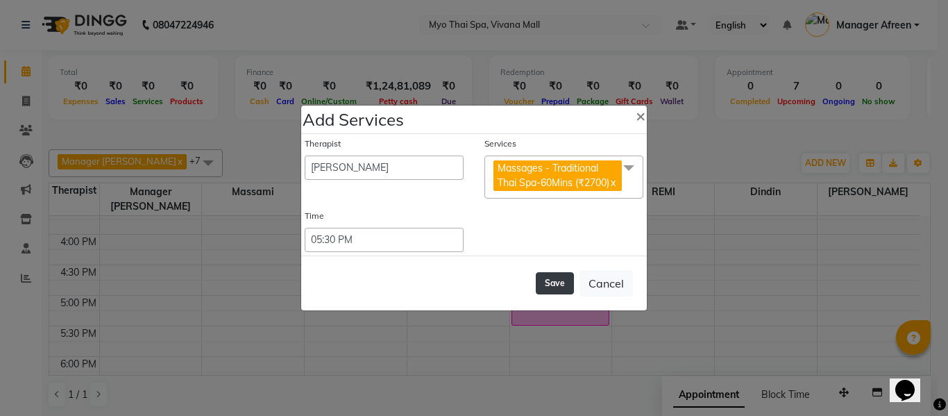
click at [556, 285] on button "Save" at bounding box center [555, 283] width 38 height 22
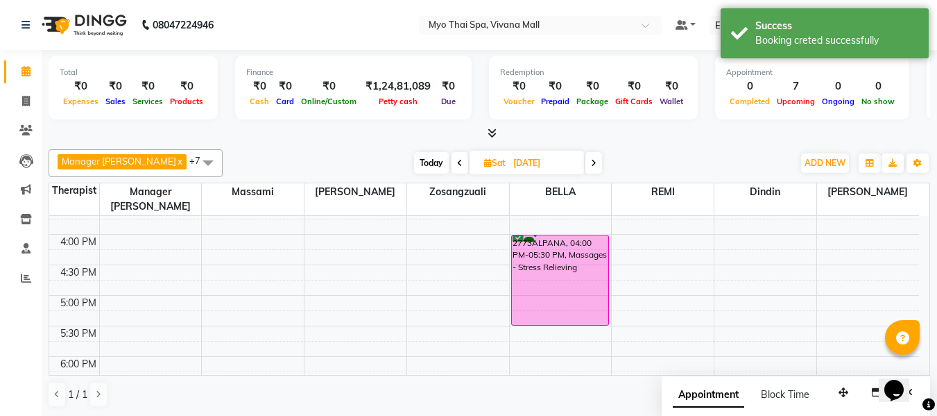
click at [194, 164] on span at bounding box center [208, 162] width 28 height 26
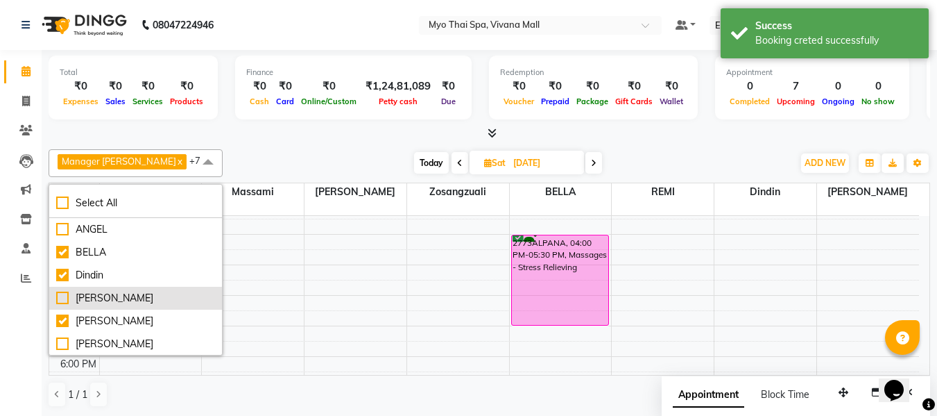
click at [129, 301] on div "[PERSON_NAME]" at bounding box center [135, 298] width 159 height 15
checkbox input "true"
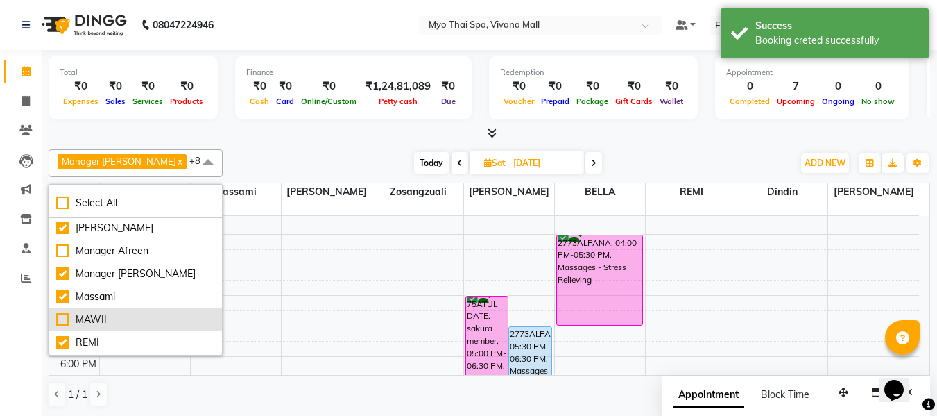
scroll to position [184, 0]
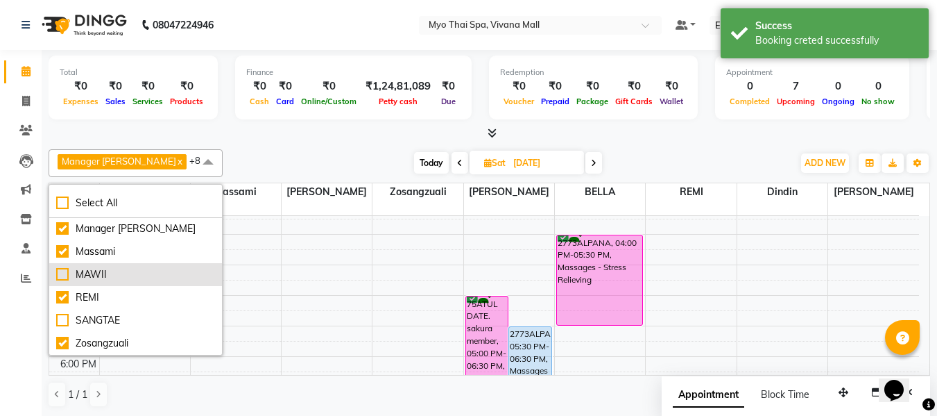
click at [142, 325] on div "SANGTAE" at bounding box center [135, 320] width 159 height 15
checkbox input "true"
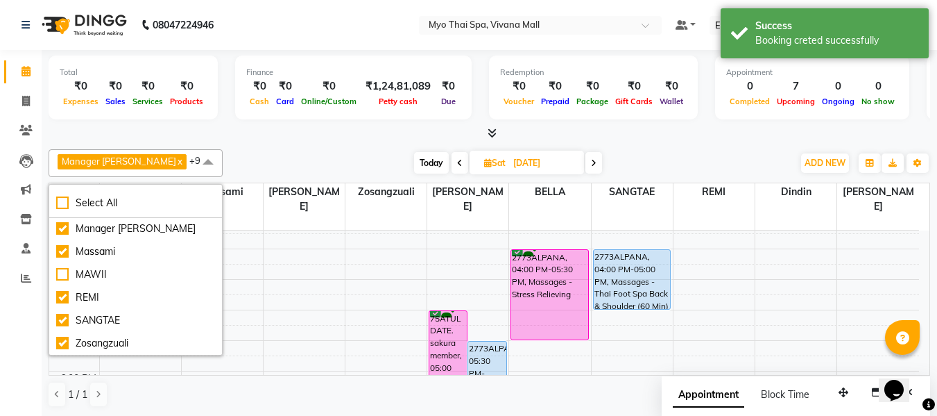
click at [337, 142] on div "Total ₹0 Expenses ₹0 Sales ₹0 Services ₹0 Products Finance ₹0 Cash ₹0 Card ₹0 O…" at bounding box center [490, 233] width 896 height 366
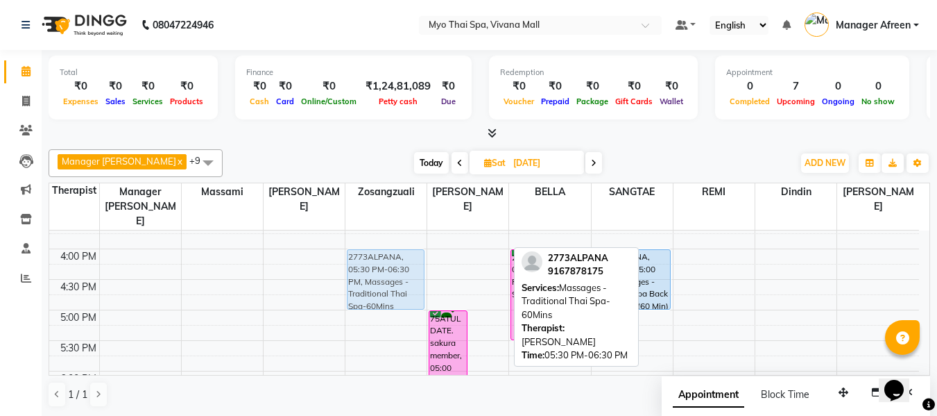
drag, startPoint x: 490, startPoint y: 341, endPoint x: 401, endPoint y: 253, distance: 125.1
click at [401, 253] on tr "3007bharat bhat, 01:30 PM-02:30 PM, Massages - Couples Spa 60 3007bharat bhat, …" at bounding box center [484, 218] width 870 height 915
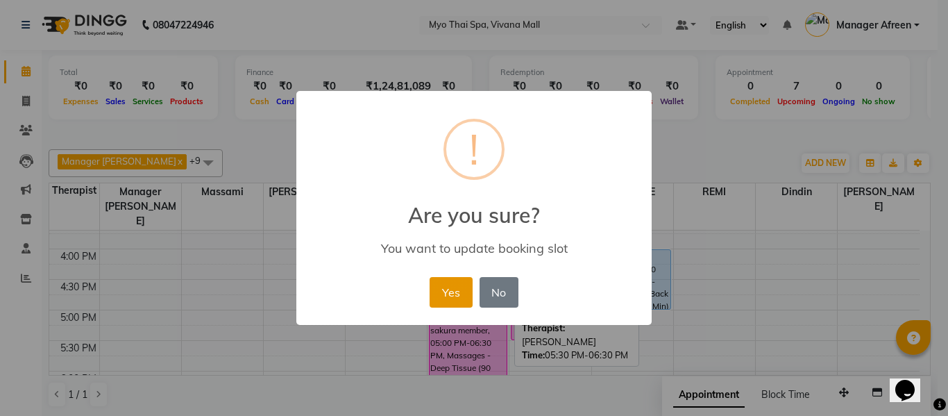
click at [446, 286] on button "Yes" at bounding box center [450, 292] width 42 height 31
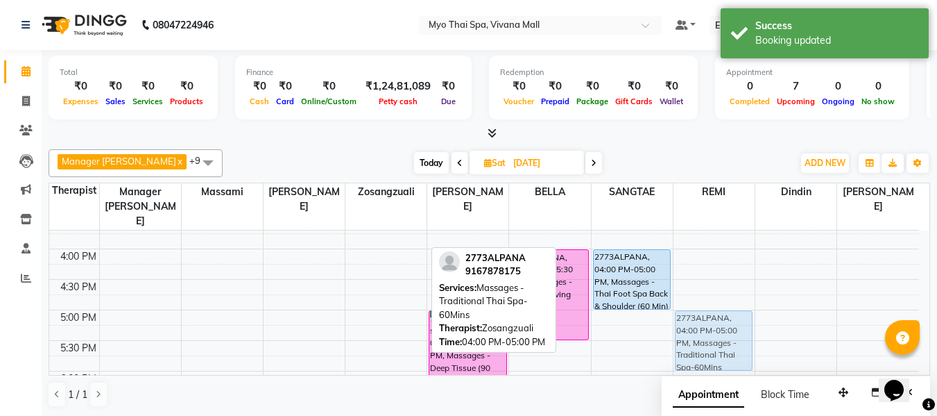
drag, startPoint x: 380, startPoint y: 251, endPoint x: 680, endPoint y: 307, distance: 305.6
click at [680, 307] on tr "3007bharat bhat, 01:30 PM-02:30 PM, Massages - Couples Spa 60 3007bharat bhat, …" at bounding box center [484, 218] width 870 height 915
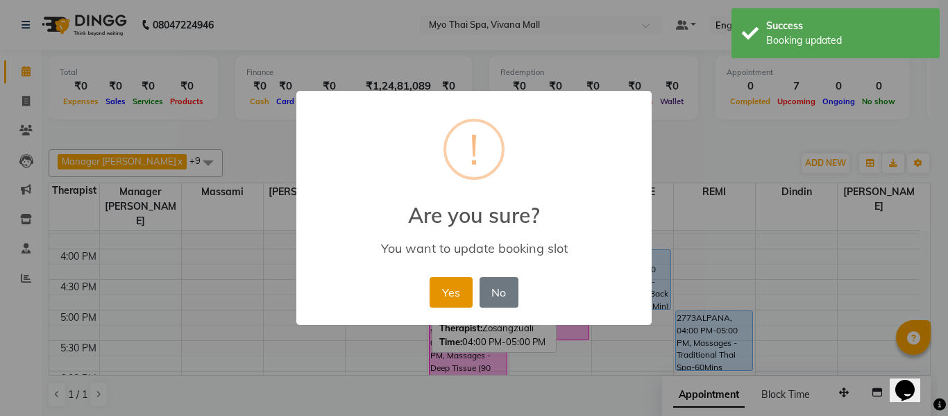
click at [452, 291] on button "Yes" at bounding box center [450, 292] width 42 height 31
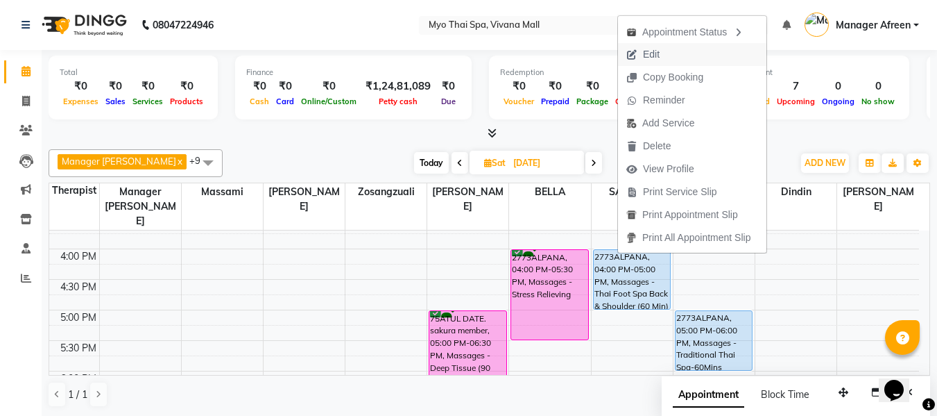
click at [660, 56] on span "Edit" at bounding box center [651, 54] width 17 height 15
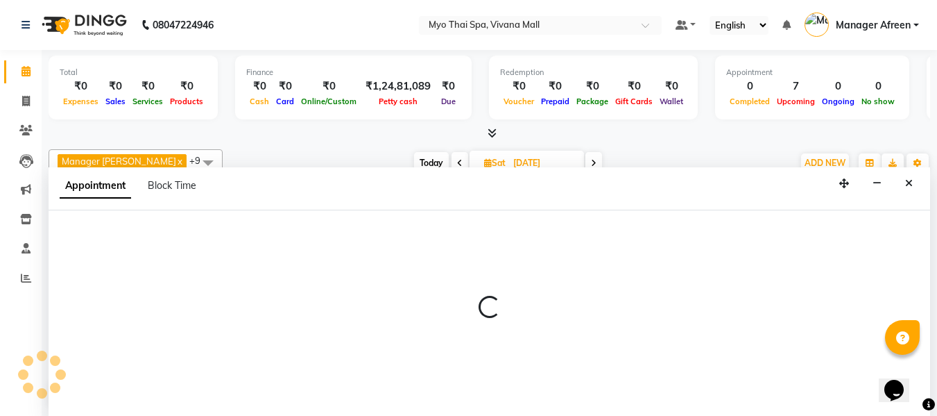
scroll to position [1, 0]
select select "tentative"
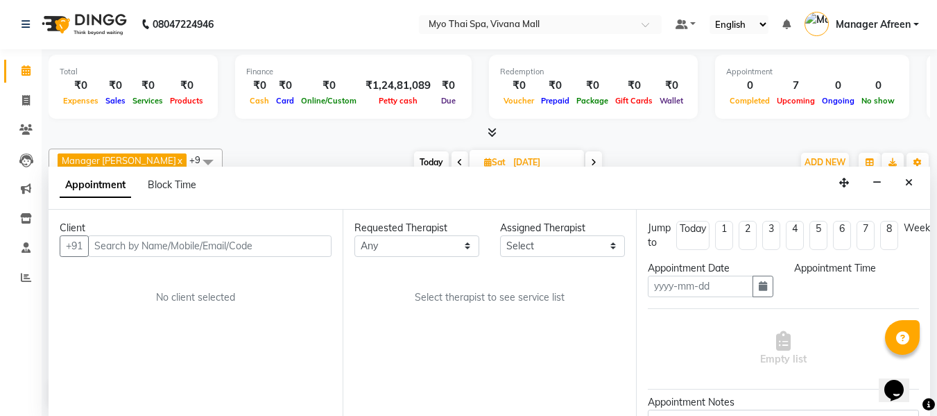
type input "06-09-2025"
select select "75781"
select select "upcoming"
select select "960"
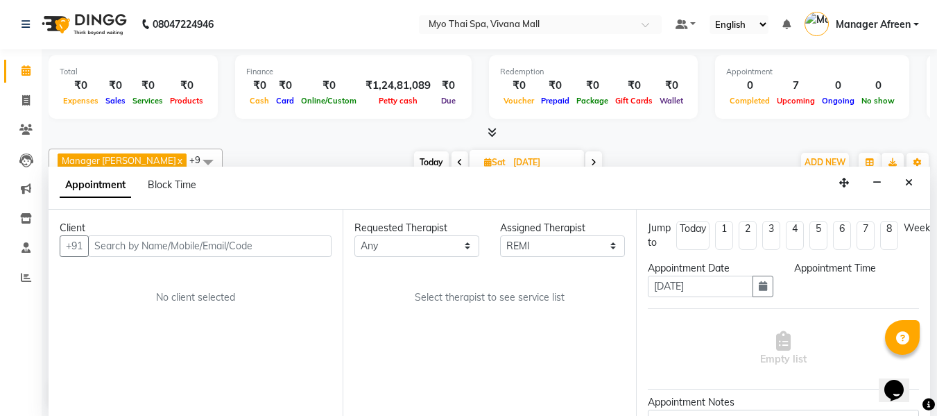
select select "1605"
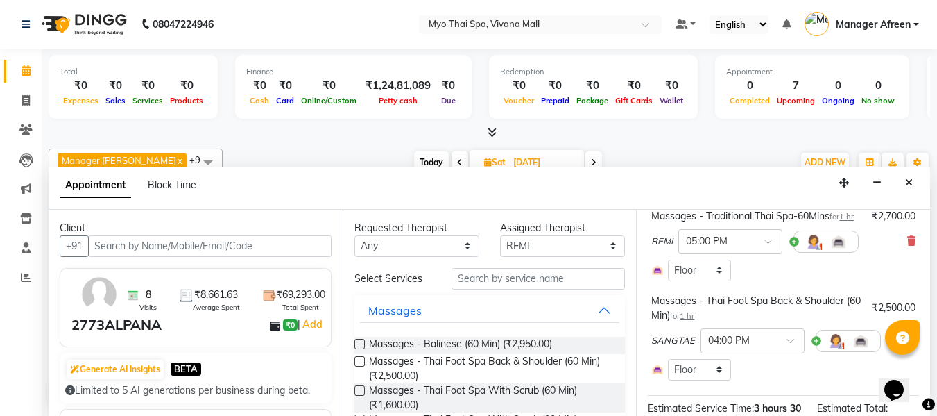
scroll to position [278, 0]
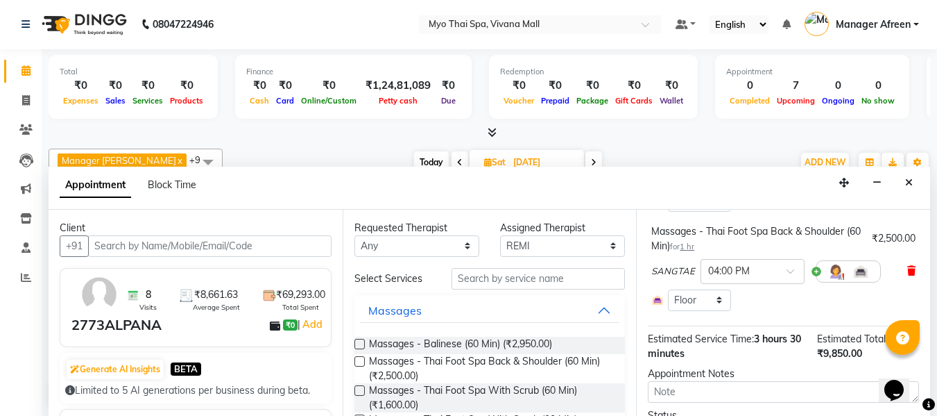
click at [907, 275] on icon at bounding box center [911, 271] width 8 height 10
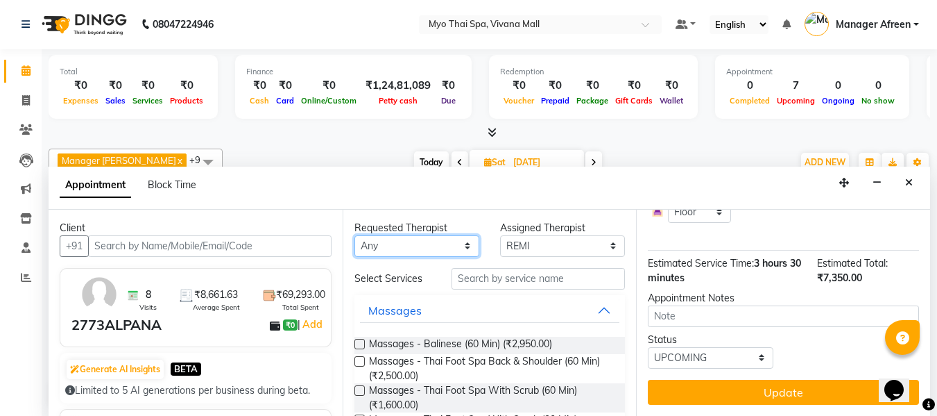
click at [426, 248] on select "Any ANGEL BELLA Dindin Jane JENNY Kristina LORITA Manager Afreen Manager Churmu…" at bounding box center [417, 246] width 125 height 22
select select "72378"
click at [355, 235] on select "Any ANGEL BELLA Dindin Jane JENNY Kristina LORITA Manager Afreen Manager Churmu…" at bounding box center [417, 246] width 125 height 22
select select "72378"
click at [361, 361] on label at bounding box center [360, 361] width 10 height 10
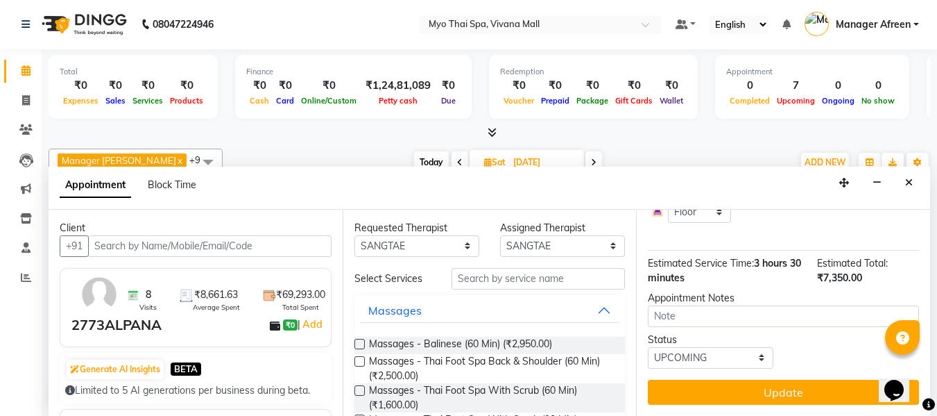
click at [361, 361] on input "checkbox" at bounding box center [359, 362] width 9 height 9
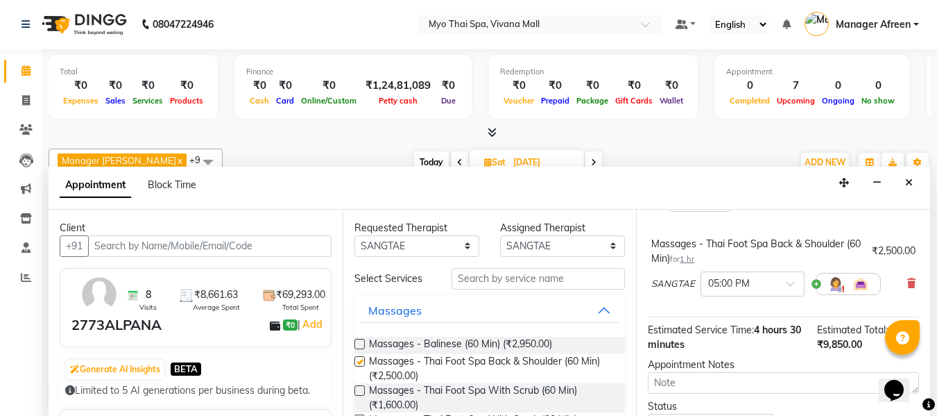
checkbox input "false"
click at [753, 290] on input "text" at bounding box center [738, 282] width 61 height 15
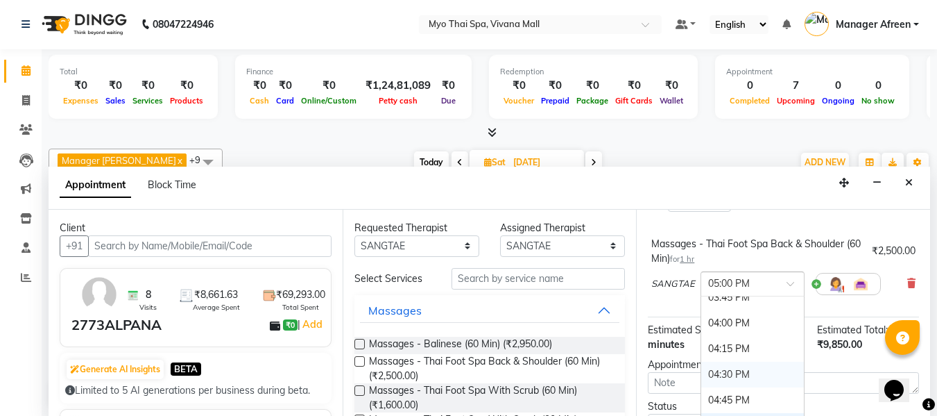
scroll to position [683, 0]
click at [724, 358] on div "04:00 PM" at bounding box center [752, 345] width 103 height 26
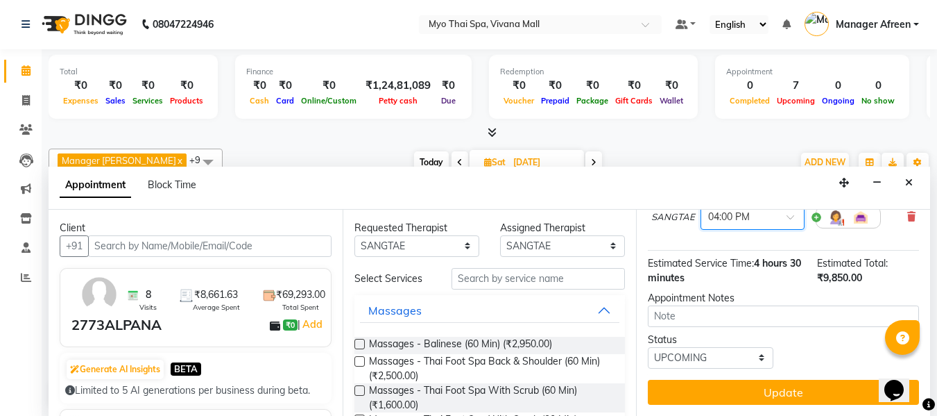
scroll to position [369, 0]
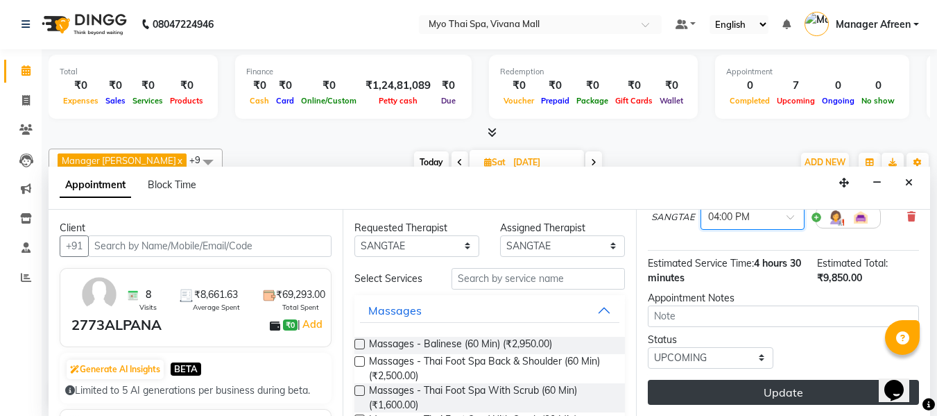
click at [722, 387] on button "Update" at bounding box center [783, 392] width 271 height 25
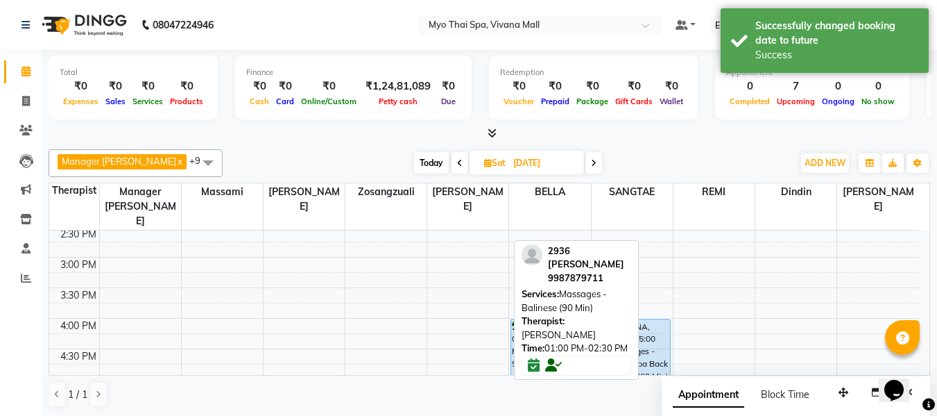
scroll to position [470, 0]
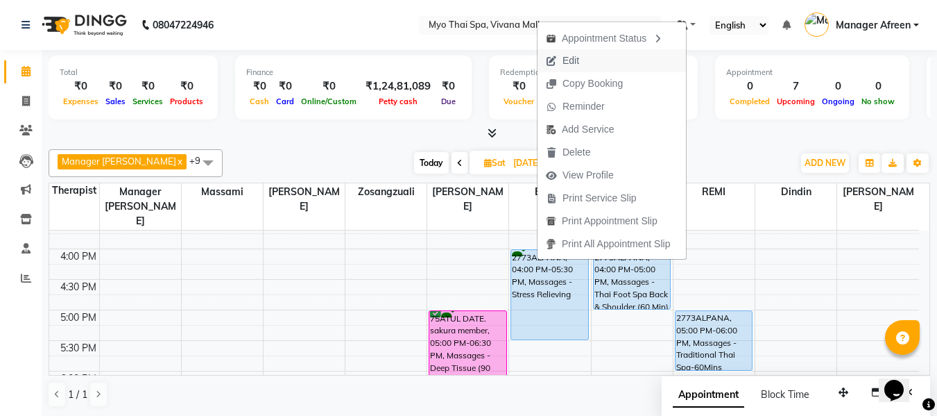
click at [577, 60] on span "Edit" at bounding box center [571, 60] width 17 height 15
select select "tentative"
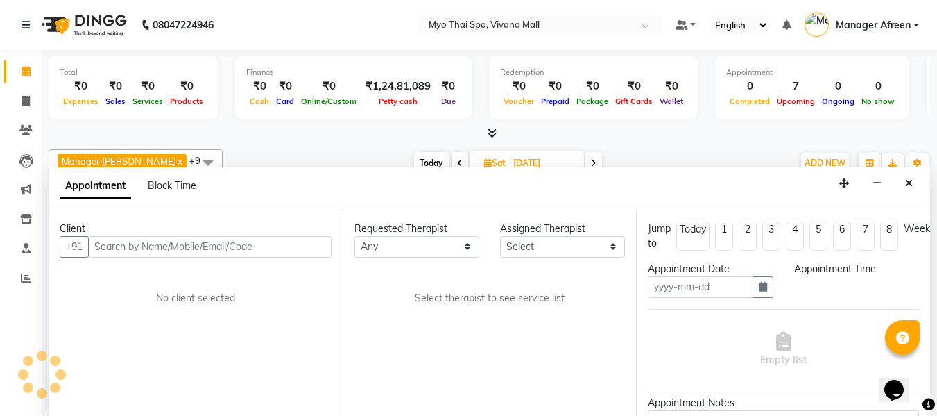
type input "06-09-2025"
select select "75781"
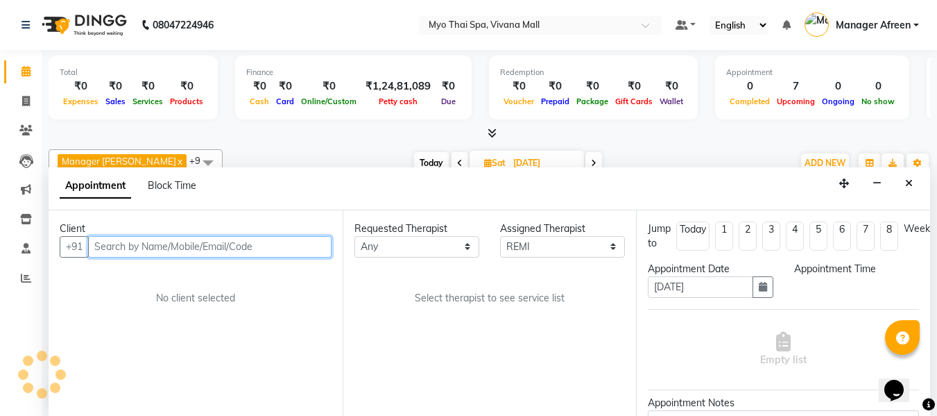
scroll to position [1, 0]
select select "upcoming"
select select "960"
select select "1605"
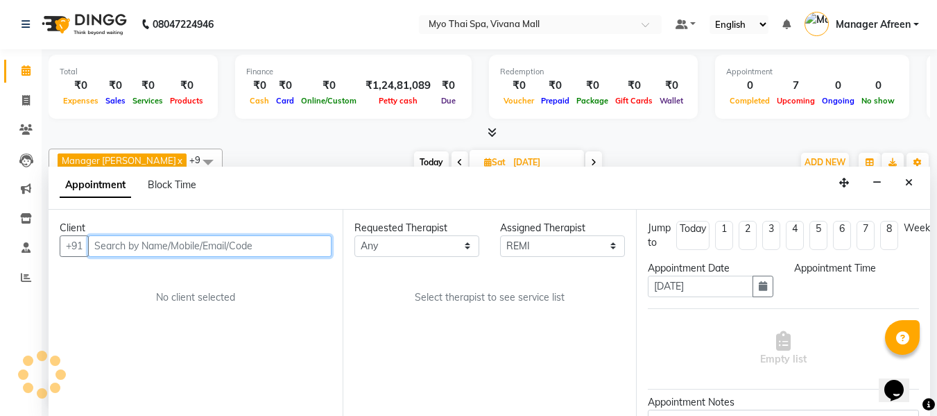
select select "1605"
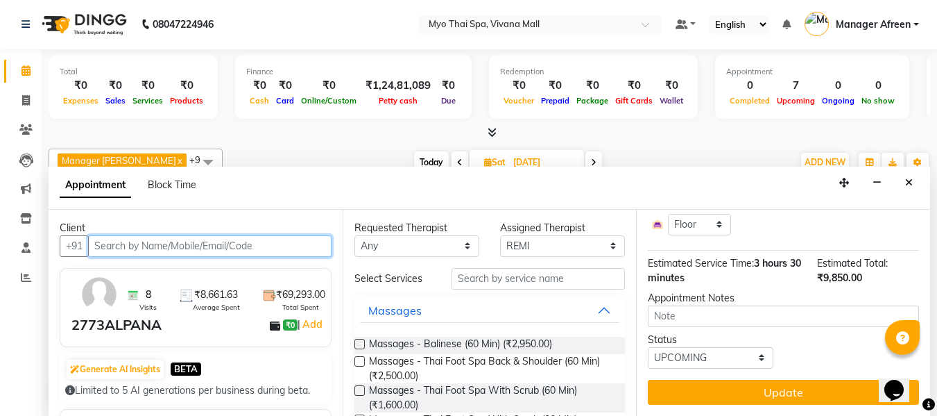
scroll to position [347, 0]
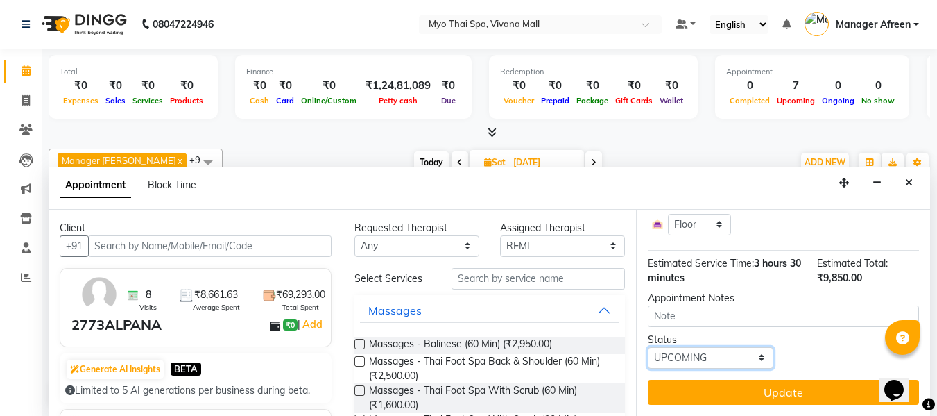
click at [701, 368] on select "Select TENTATIVE CONFIRM UPCOMING" at bounding box center [710, 358] width 125 height 22
select select "confirm booking"
click at [648, 352] on select "Select TENTATIVE CONFIRM UPCOMING" at bounding box center [710, 358] width 125 height 22
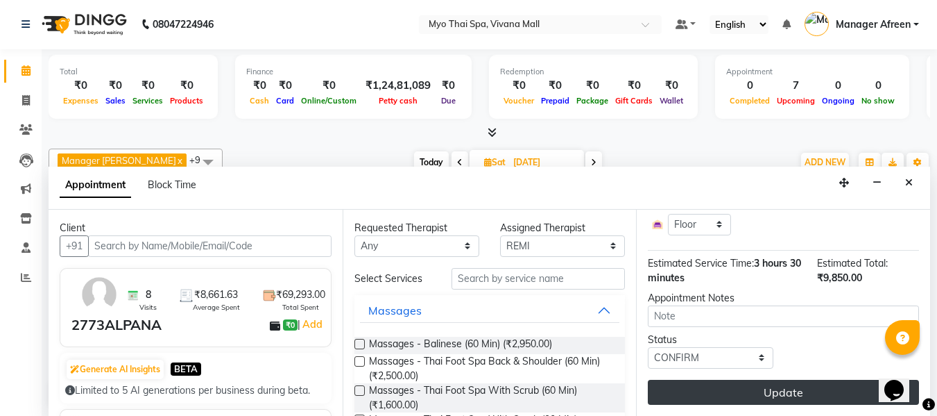
click at [694, 393] on button "Update" at bounding box center [783, 392] width 271 height 25
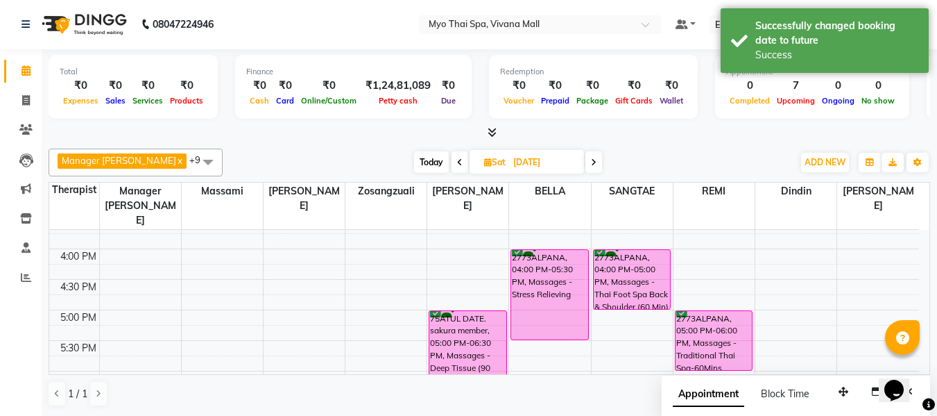
scroll to position [470, 0]
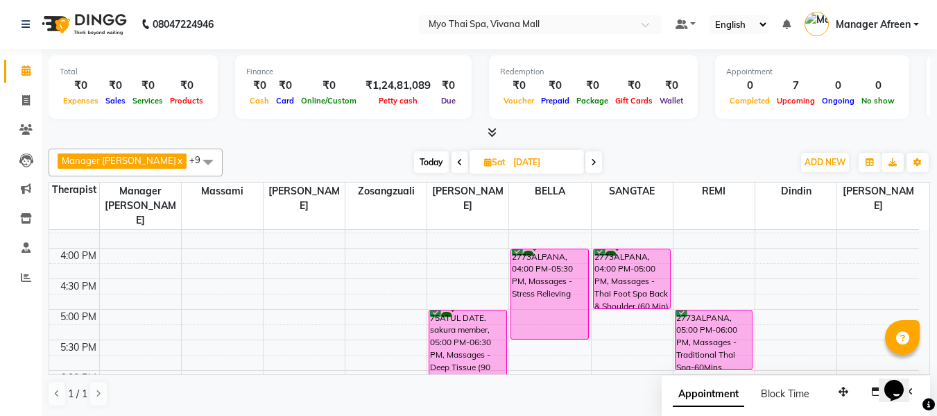
click at [386, 143] on div "Manager Churmurin x Dindin x Massami x Zosangzuali x BELLA x JENNY x REMI x LOR…" at bounding box center [490, 277] width 882 height 269
click at [414, 164] on span "Today" at bounding box center [431, 162] width 35 height 22
type input "[DATE]"
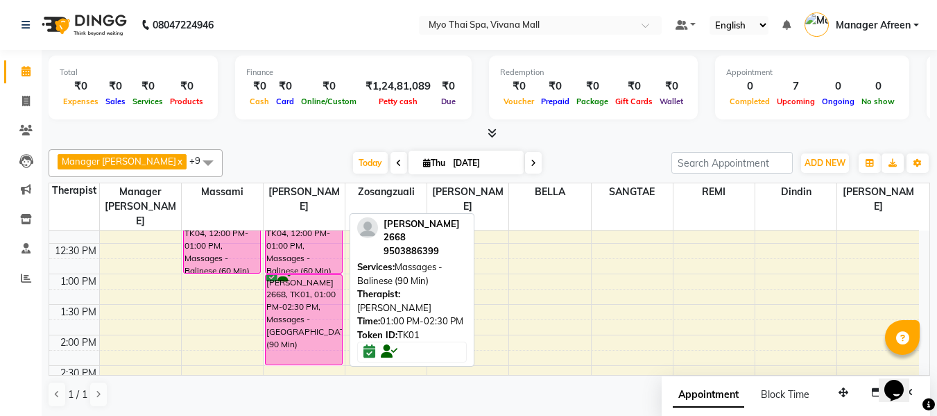
scroll to position [192, 0]
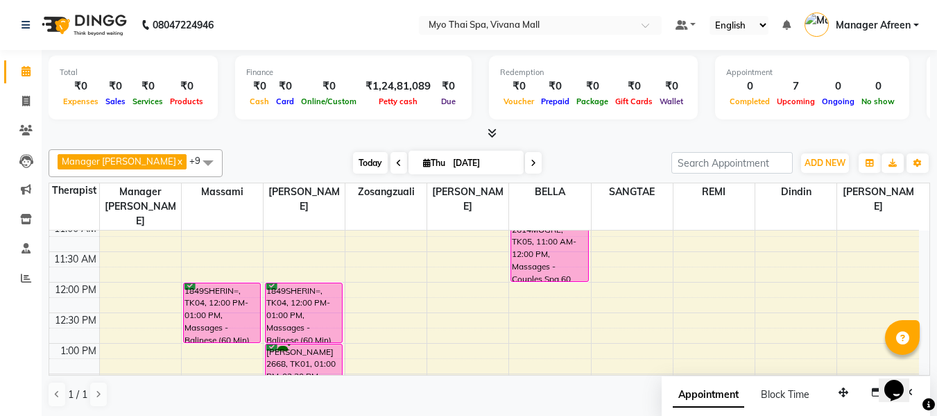
click at [353, 163] on span "Today" at bounding box center [370, 163] width 35 height 22
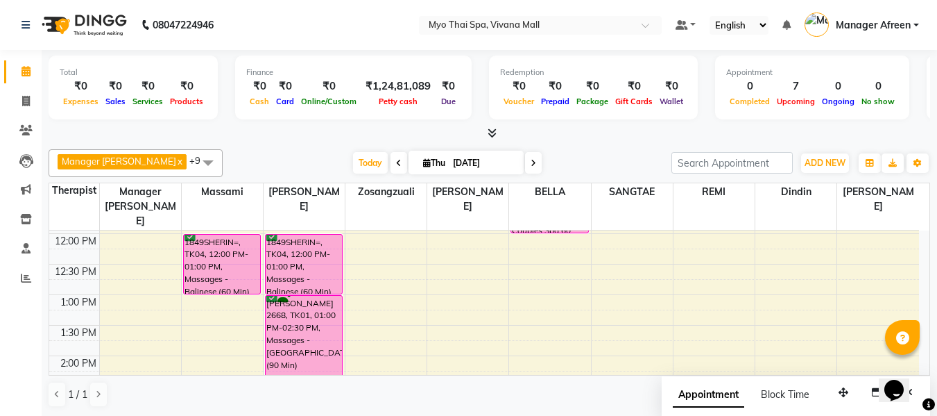
scroll to position [262, 0]
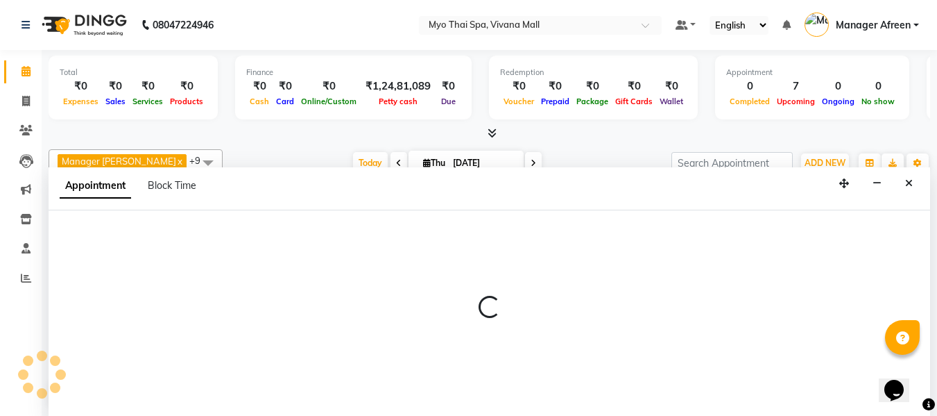
scroll to position [1, 0]
select select "88654"
select select "810"
select select "tentative"
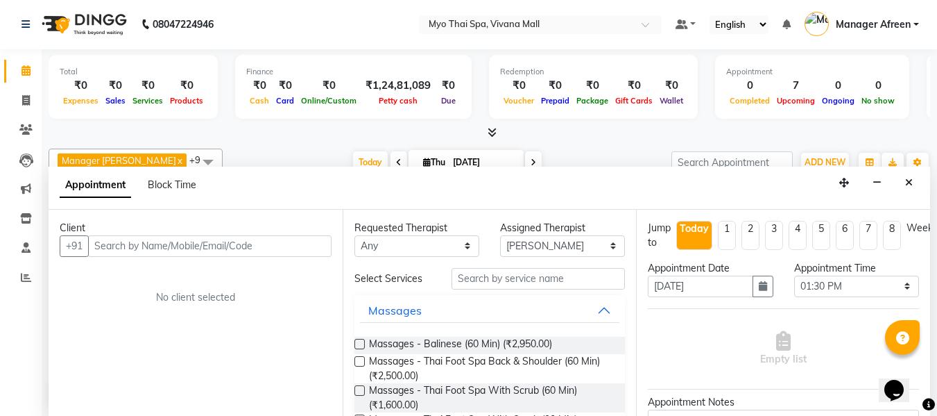
click at [142, 247] on input "text" at bounding box center [210, 246] width 244 height 22
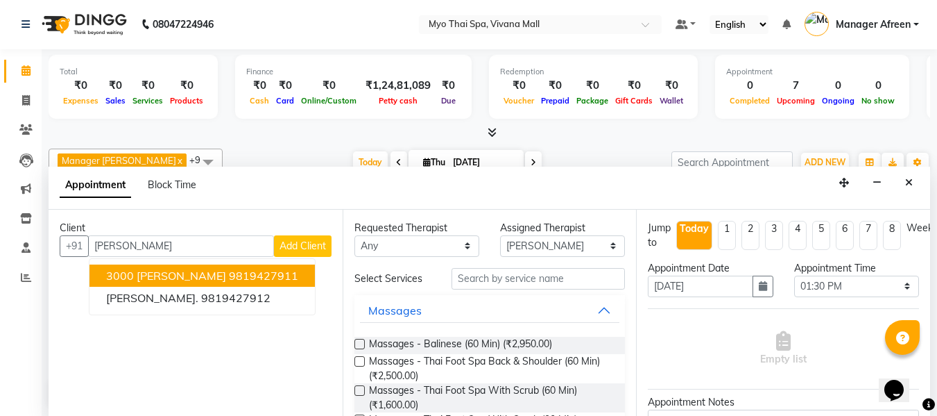
click at [155, 267] on button "3000 MAHESH MOTWANI 9819427911" at bounding box center [202, 275] width 225 height 22
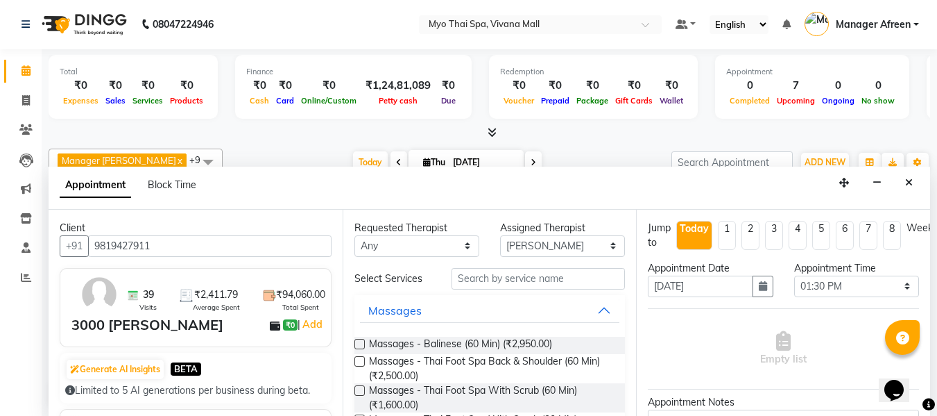
type input "9819427911"
click at [436, 238] on select "Any ANGEL BELLA Dindin Jane JENNY Kristina LORITA Manager Afreen Manager Churmu…" at bounding box center [417, 246] width 125 height 22
select select "88654"
click at [355, 235] on select "Any ANGEL BELLA Dindin Jane JENNY Kristina LORITA Manager Afreen Manager Churmu…" at bounding box center [417, 246] width 125 height 22
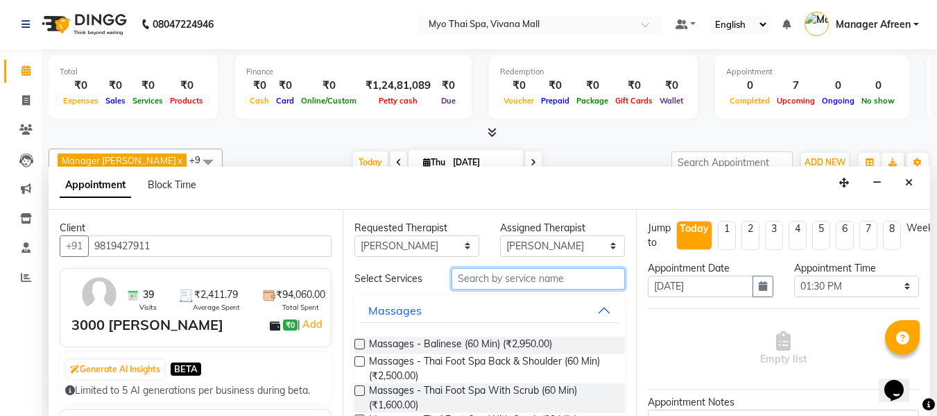
click at [466, 282] on input "text" at bounding box center [538, 279] width 173 height 22
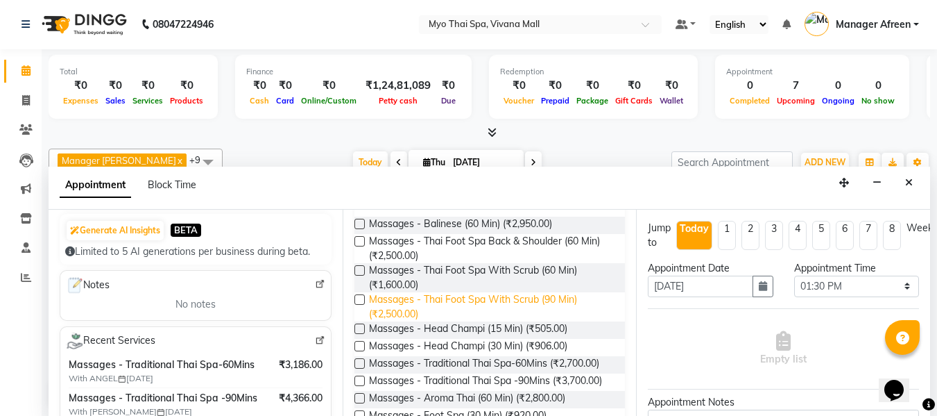
scroll to position [0, 0]
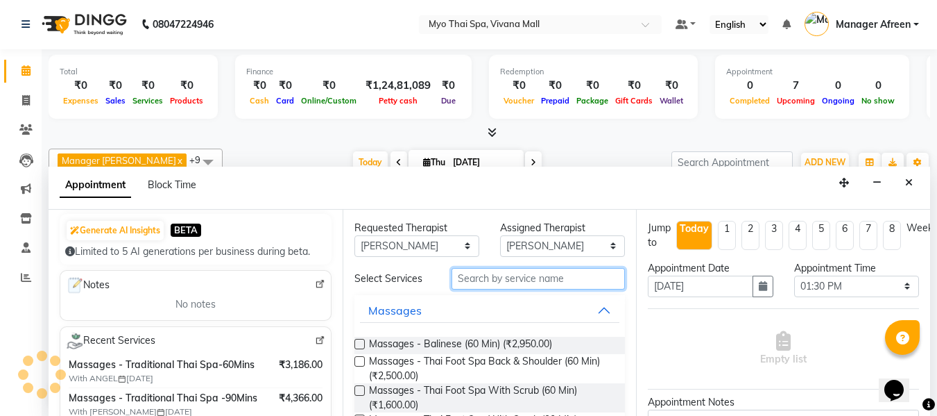
click at [468, 280] on input "text" at bounding box center [538, 279] width 173 height 22
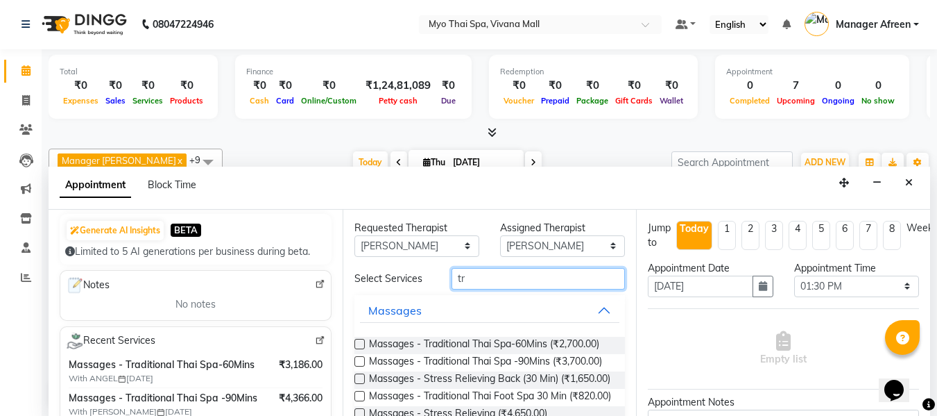
type input "tr"
click at [359, 366] on label at bounding box center [360, 361] width 10 height 10
click at [359, 367] on input "checkbox" at bounding box center [359, 362] width 9 height 9
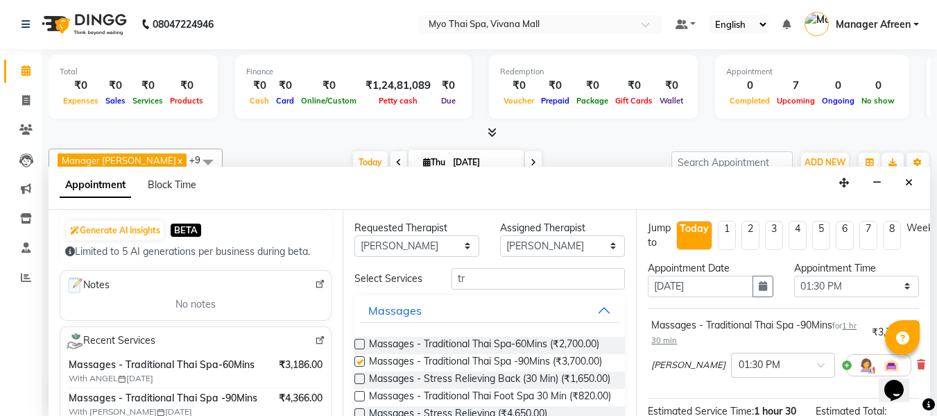
checkbox input "false"
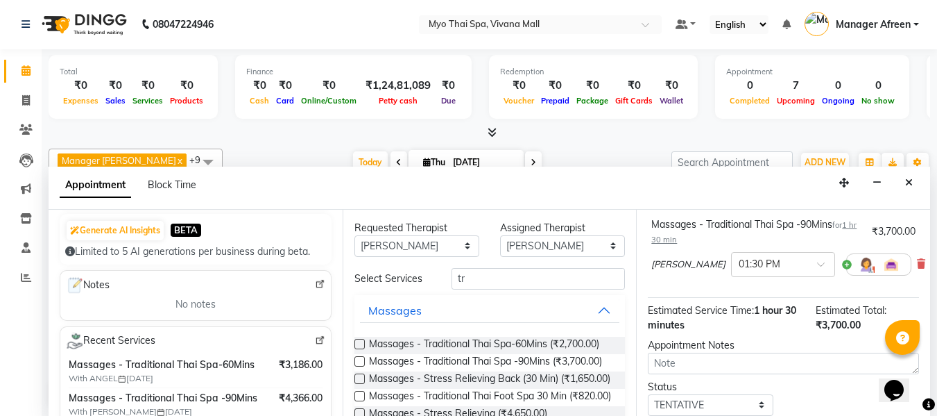
scroll to position [198, 0]
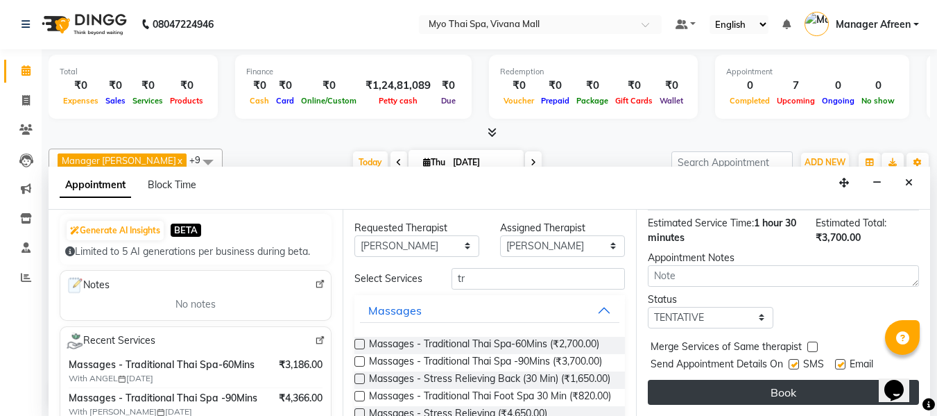
drag, startPoint x: 685, startPoint y: 377, endPoint x: 529, endPoint y: 327, distance: 164.4
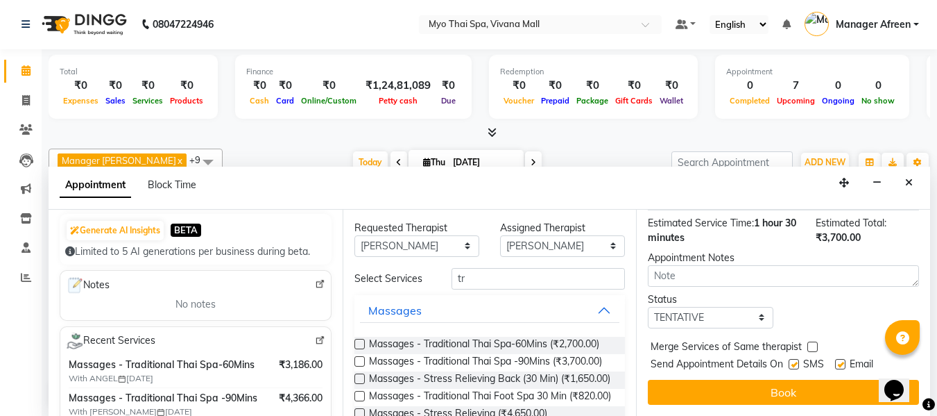
click at [684, 380] on button "Book" at bounding box center [783, 392] width 271 height 25
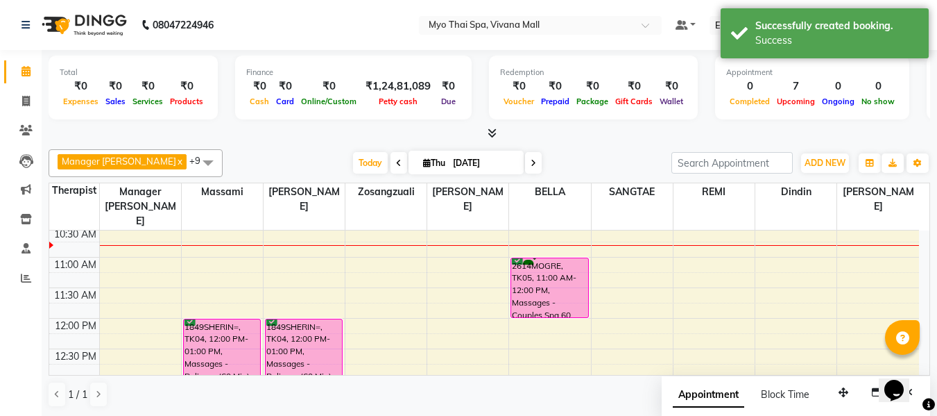
scroll to position [123, 0]
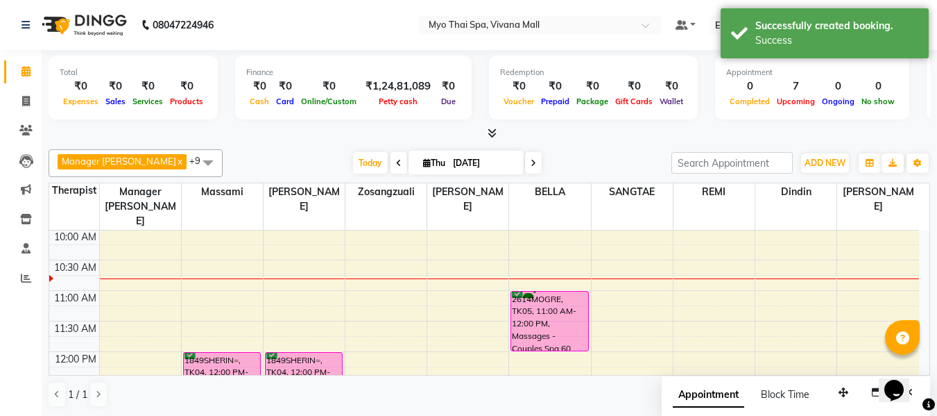
click at [531, 161] on icon at bounding box center [534, 163] width 6 height 8
type input "[DATE]"
click at [518, 161] on input "[DATE]" at bounding box center [483, 163] width 69 height 21
select select "9"
select select "2025"
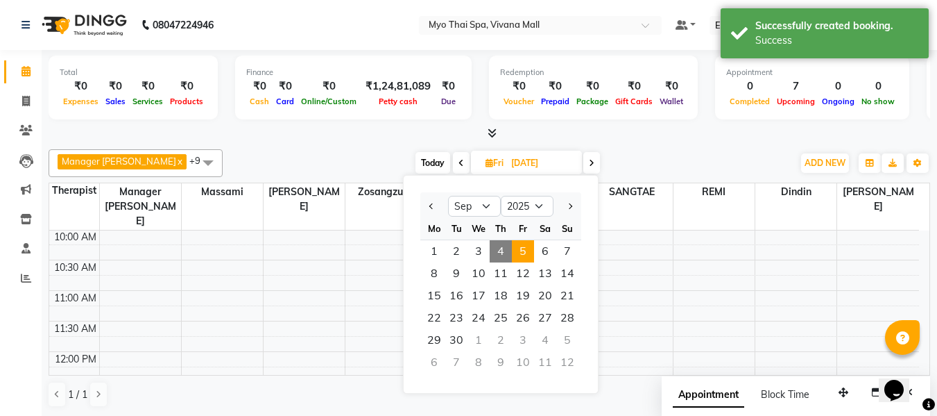
click at [589, 165] on icon at bounding box center [592, 163] width 6 height 8
type input "06-09-2025"
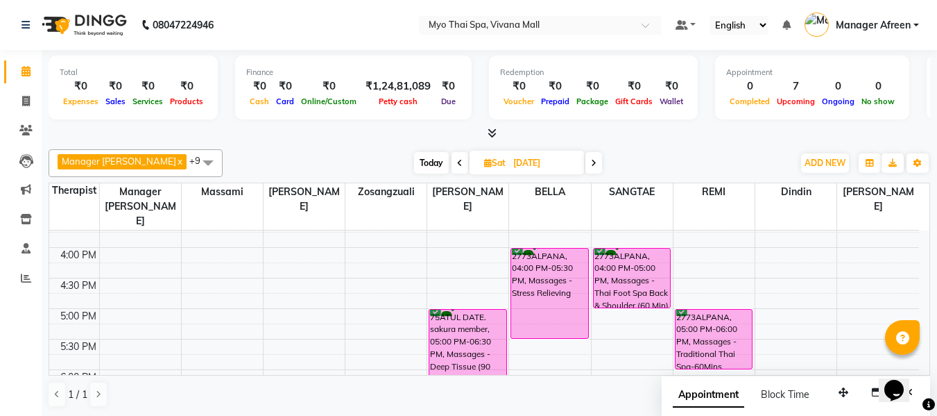
scroll to position [470, 0]
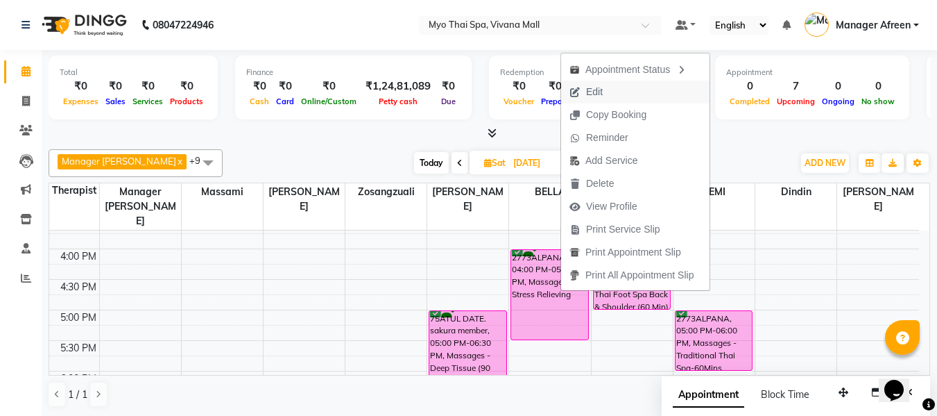
click at [595, 93] on span "Edit" at bounding box center [594, 92] width 17 height 15
select select "tentative"
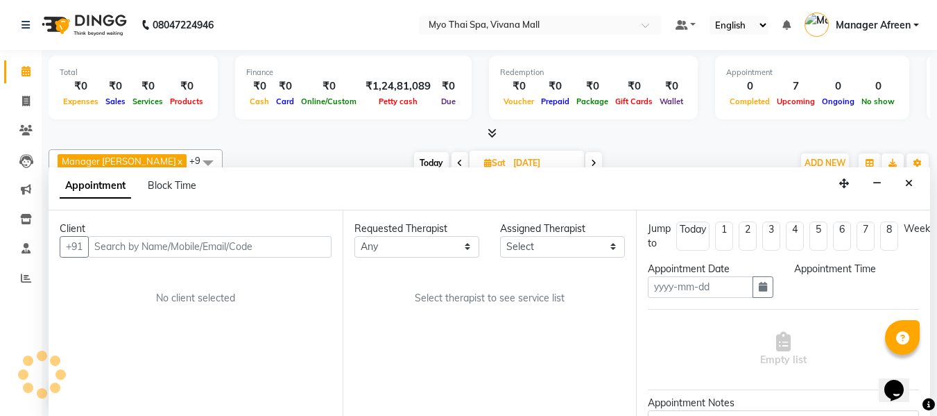
type input "06-09-2025"
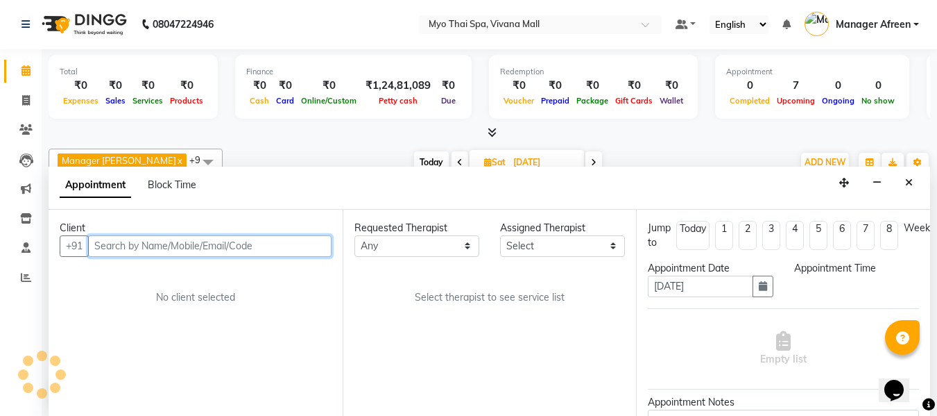
select select "75781"
select select "confirm booking"
select select "960"
select select "1605"
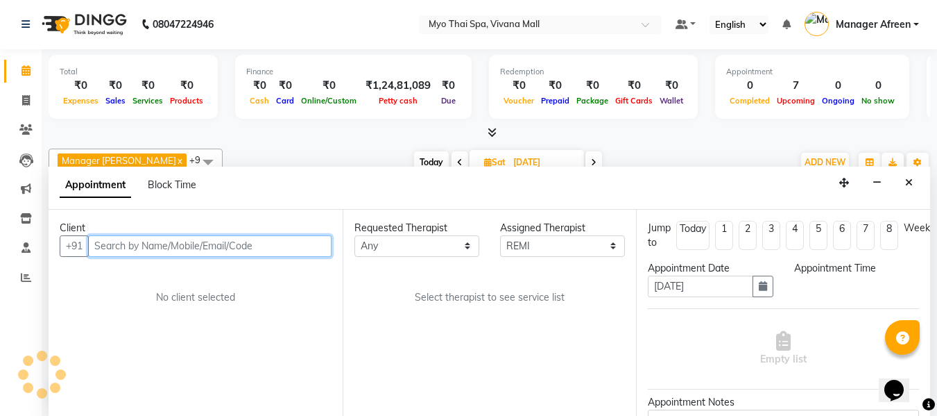
select select "1605"
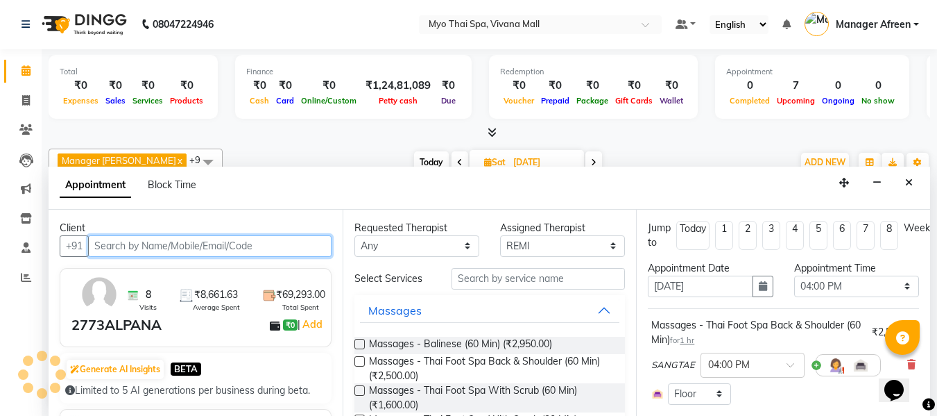
scroll to position [123, 0]
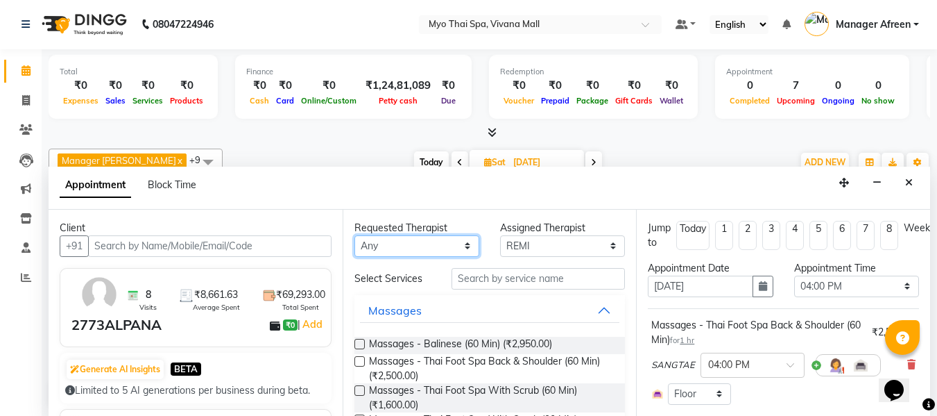
click at [395, 241] on select "Any ANGEL BELLA Dindin Jane JENNY Kristina LORITA Manager Afreen Manager Churmu…" at bounding box center [417, 246] width 125 height 22
select select "70775"
click at [355, 235] on select "Any ANGEL BELLA Dindin Jane JENNY Kristina LORITA Manager Afreen Manager Churmu…" at bounding box center [417, 246] width 125 height 22
select select "70775"
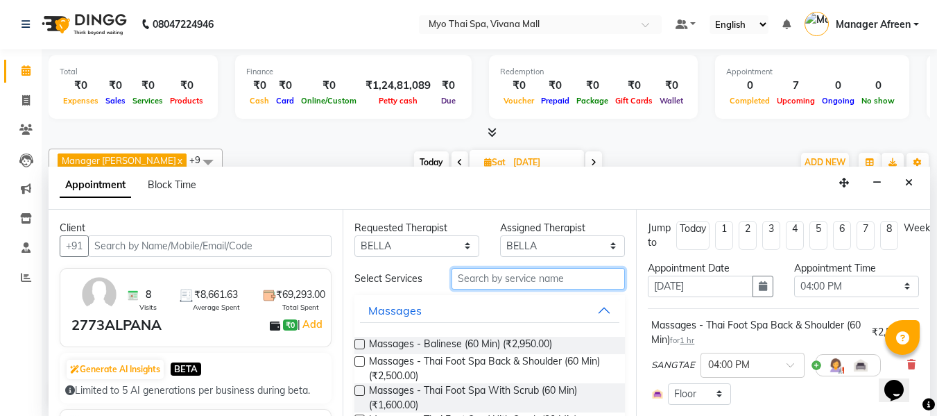
click at [496, 276] on input "text" at bounding box center [538, 279] width 173 height 22
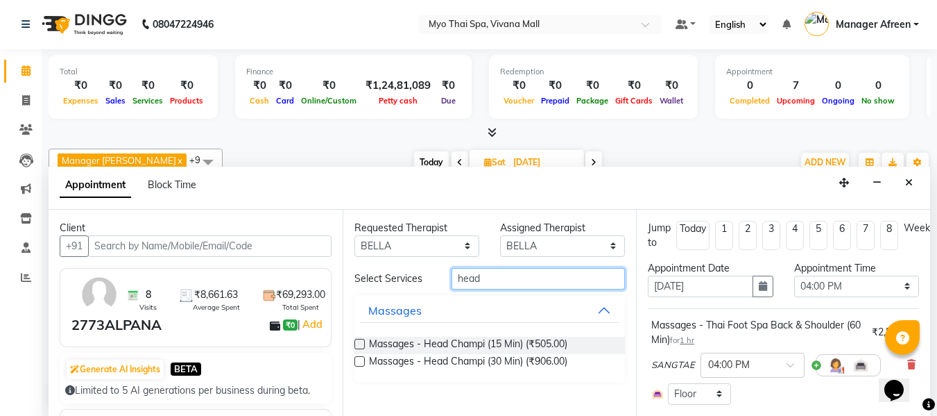
type input "head"
click at [355, 359] on label at bounding box center [360, 361] width 10 height 10
click at [355, 359] on input "checkbox" at bounding box center [359, 362] width 9 height 9
checkbox input "false"
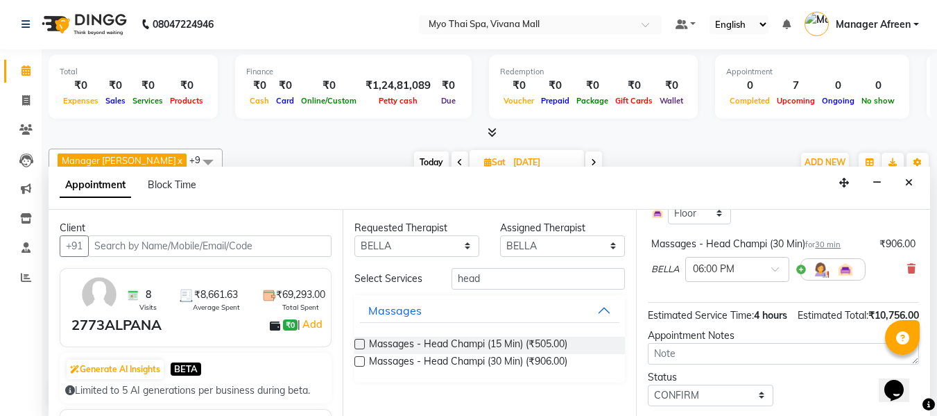
scroll to position [416, 0]
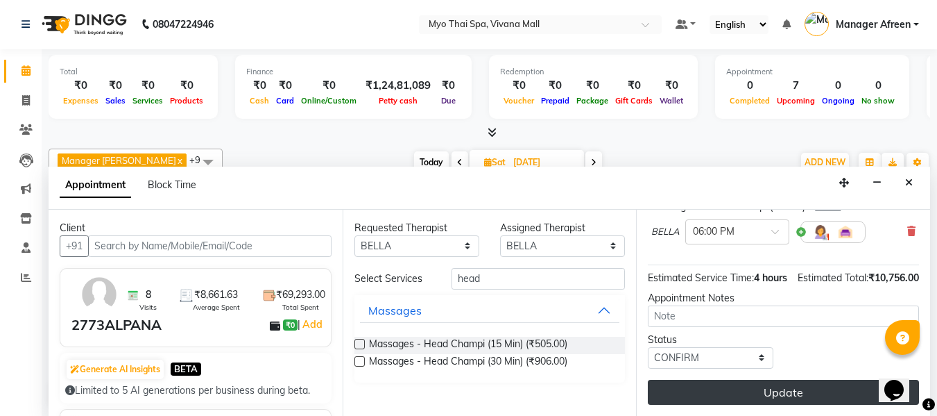
click at [708, 392] on button "Update" at bounding box center [783, 392] width 271 height 25
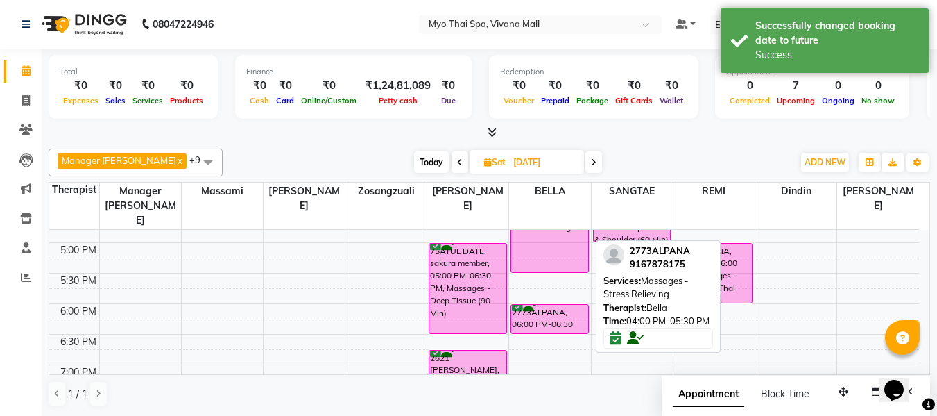
scroll to position [539, 0]
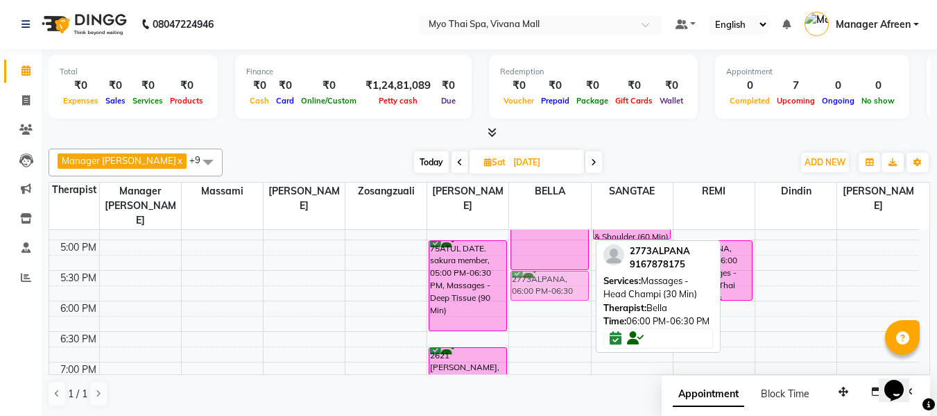
drag, startPoint x: 540, startPoint y: 302, endPoint x: 538, endPoint y: 277, distance: 25.8
click at [538, 277] on div "2773ALPANA, 04:00 PM-05:30 PM, Massages - Stress Relieving 2773ALPANA, 06:00 PM…" at bounding box center [549, 148] width 81 height 915
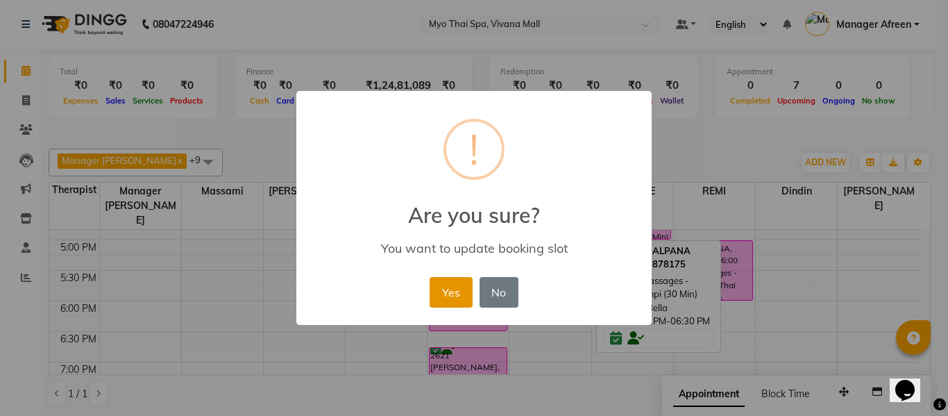
click at [451, 286] on button "Yes" at bounding box center [450, 292] width 42 height 31
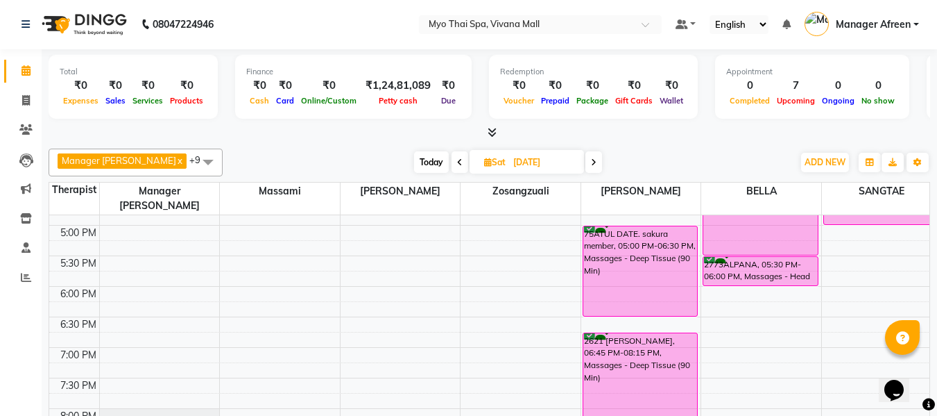
scroll to position [525, 0]
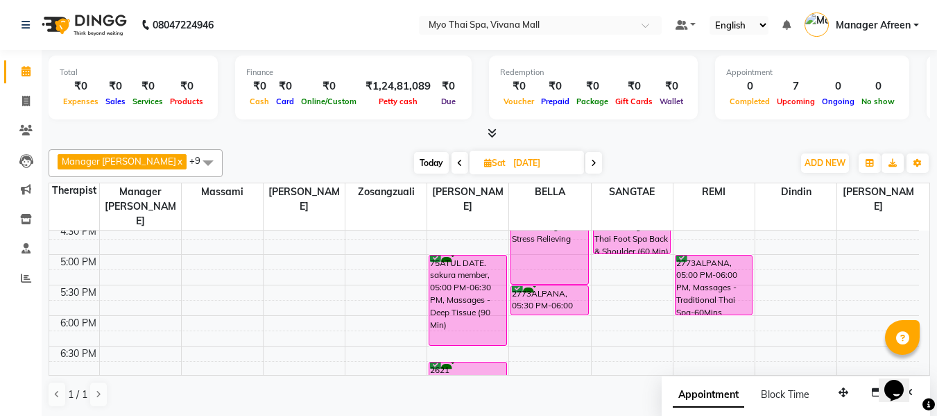
click at [414, 157] on span "Today" at bounding box center [431, 163] width 35 height 22
type input "[DATE]"
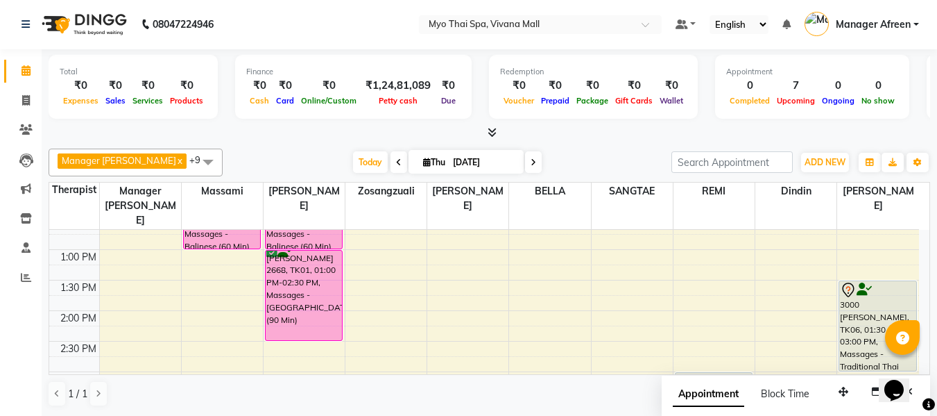
scroll to position [262, 0]
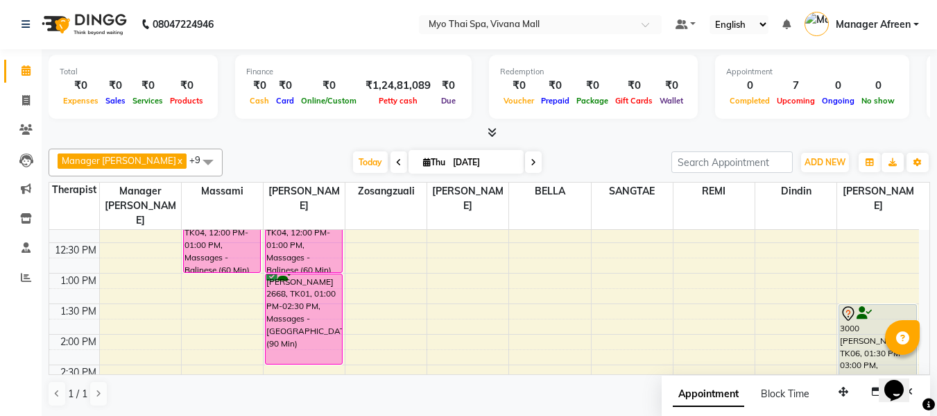
click at [194, 163] on span at bounding box center [208, 161] width 28 height 26
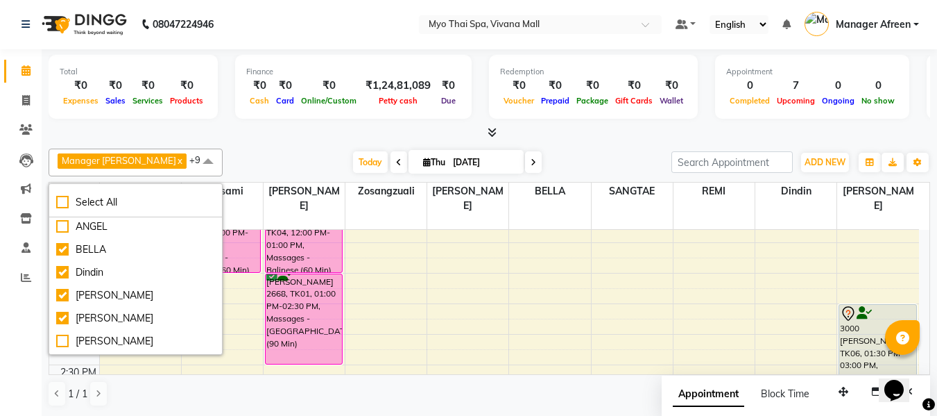
scroll to position [0, 0]
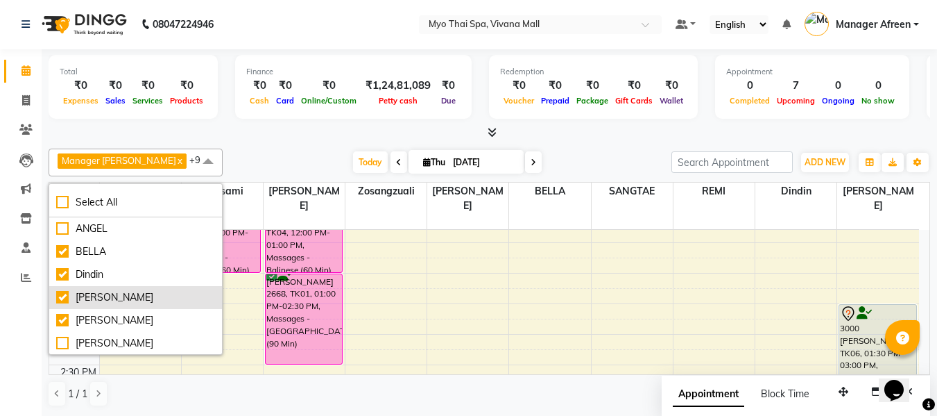
click at [117, 293] on div "[PERSON_NAME]" at bounding box center [135, 297] width 159 height 15
checkbox input "false"
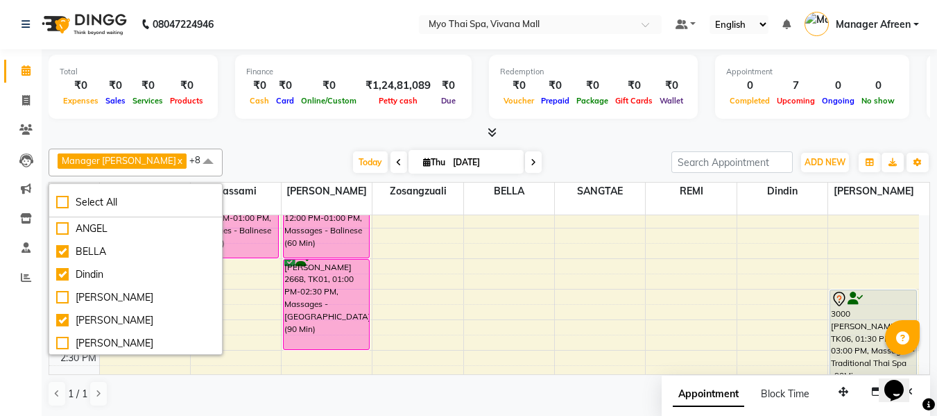
click at [312, 120] on div "Total ₹0 Expenses ₹0 Sales ₹0 Services ₹0 Products Finance ₹0 Cash ₹0 Card ₹0 O…" at bounding box center [490, 89] width 882 height 68
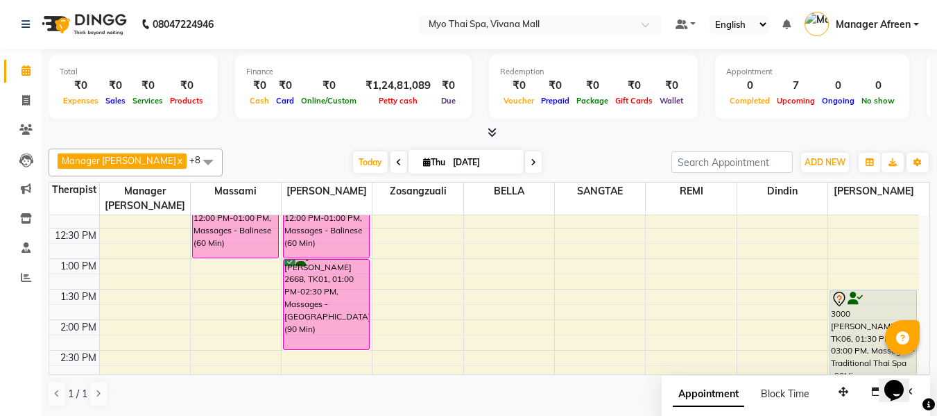
click at [194, 160] on span at bounding box center [208, 161] width 28 height 26
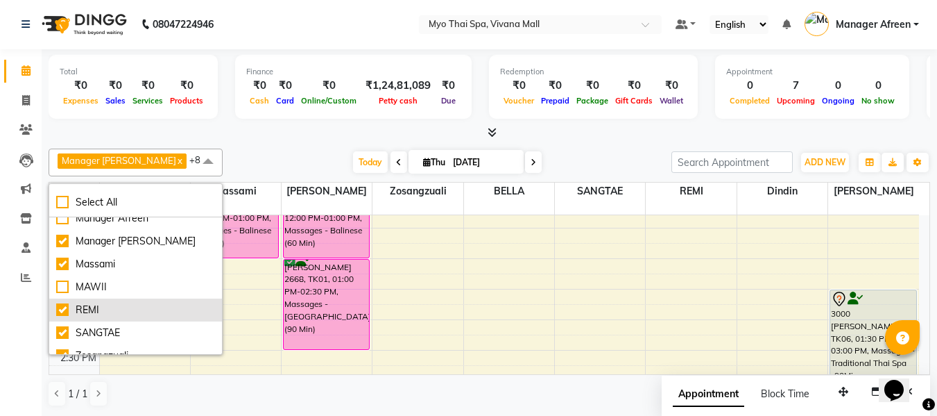
scroll to position [184, 0]
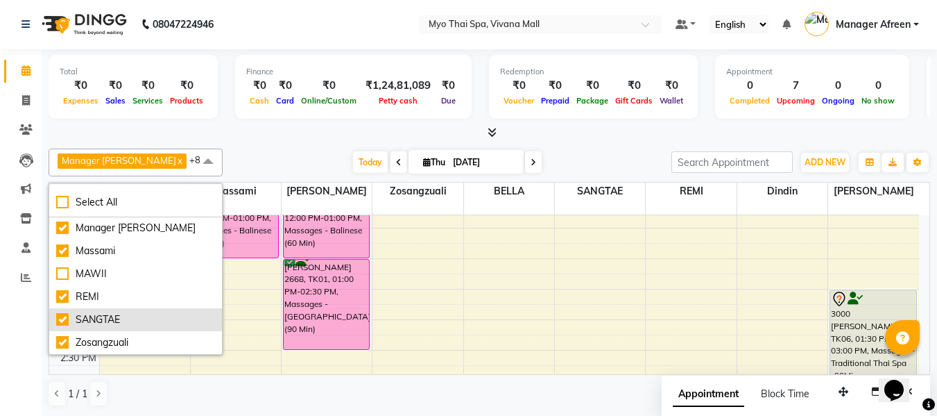
click at [121, 321] on div "SANGTAE" at bounding box center [135, 319] width 159 height 15
checkbox input "false"
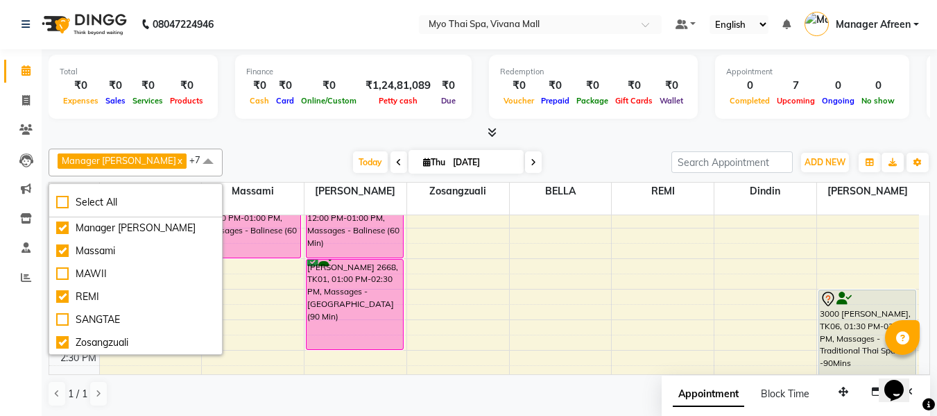
click at [232, 149] on div "Manager Churmurin x Dindin x Massami x Zosangzuali x BELLA x JENNY x REMI x LOR…" at bounding box center [490, 162] width 882 height 28
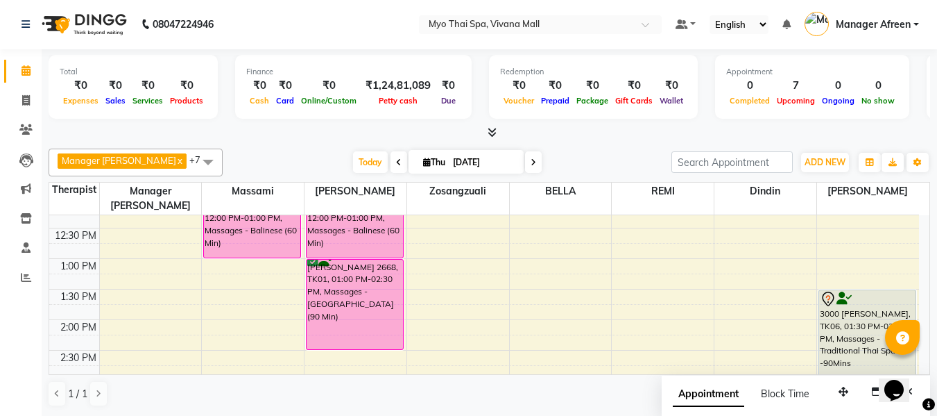
scroll to position [192, 0]
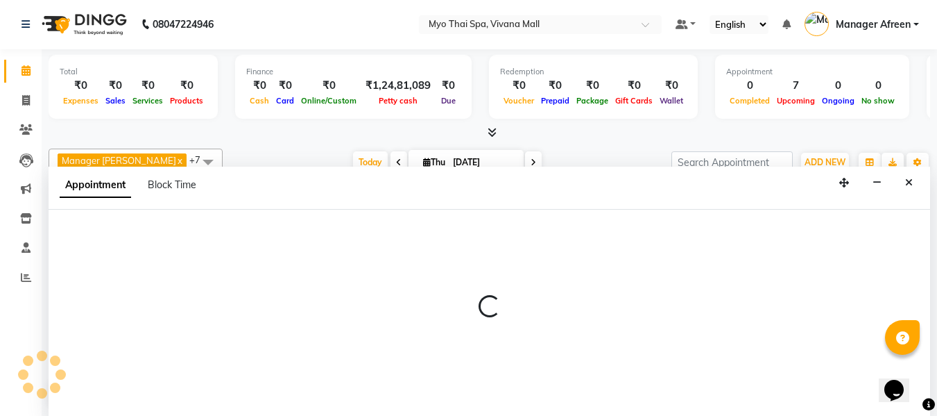
select select "35780"
select select "780"
select select "tentative"
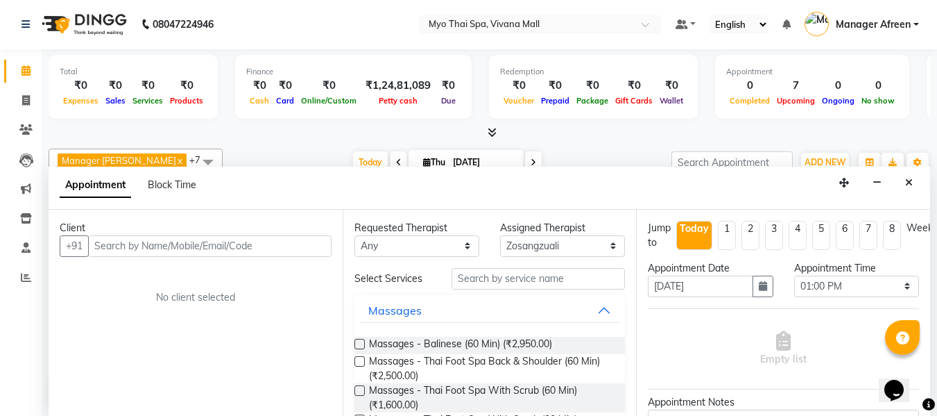
click at [203, 249] on input "text" at bounding box center [210, 246] width 244 height 22
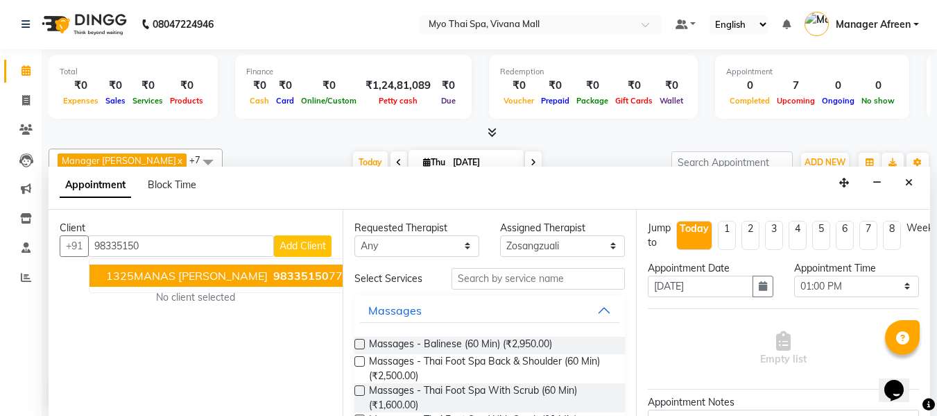
click at [200, 275] on span "1325MANAS ABHYANKAR" at bounding box center [187, 276] width 162 height 14
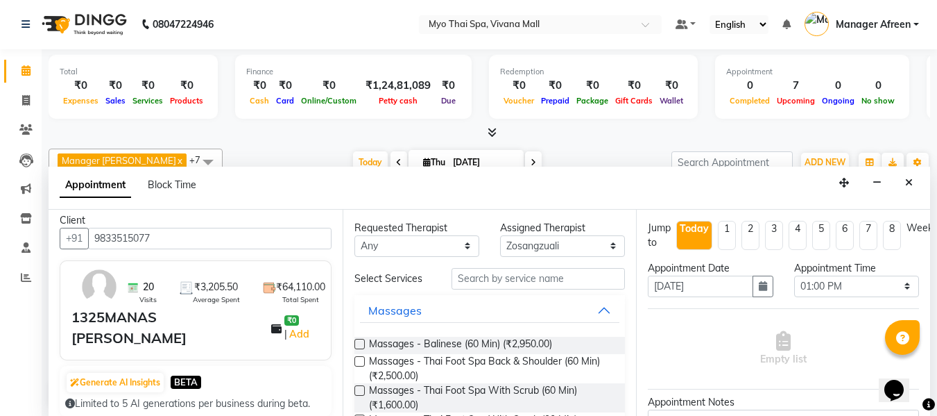
scroll to position [0, 0]
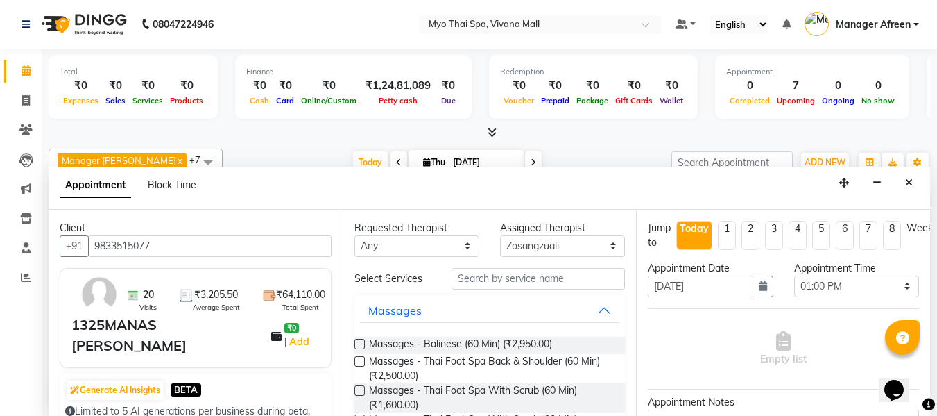
drag, startPoint x: 96, startPoint y: 247, endPoint x: 165, endPoint y: 253, distance: 69.7
click at [165, 253] on input "9833515077" at bounding box center [210, 246] width 244 height 22
type input "9833515077"
click at [905, 178] on button "Close" at bounding box center [909, 183] width 20 height 22
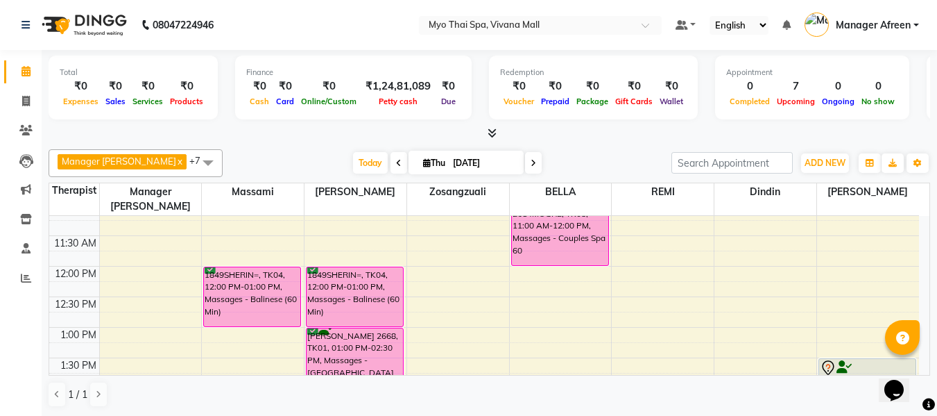
scroll to position [192, 0]
click at [525, 163] on span at bounding box center [533, 163] width 17 height 22
type input "[DATE]"
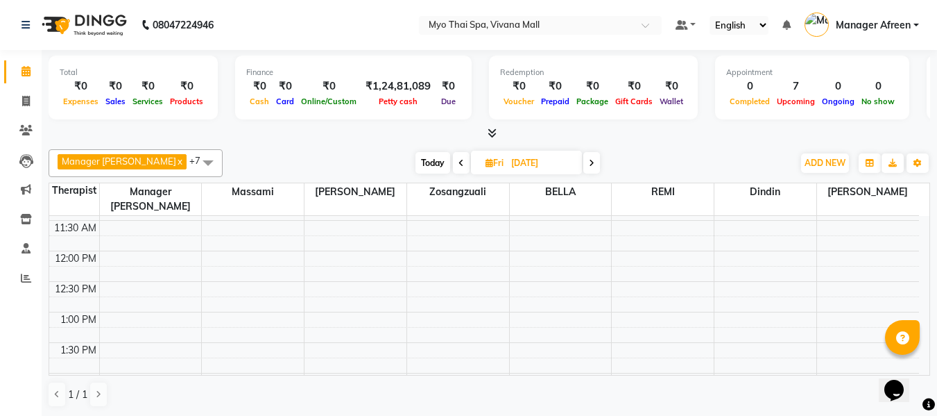
scroll to position [184, 0]
click at [486, 166] on span "Fri" at bounding box center [494, 162] width 25 height 10
select select "9"
select select "2025"
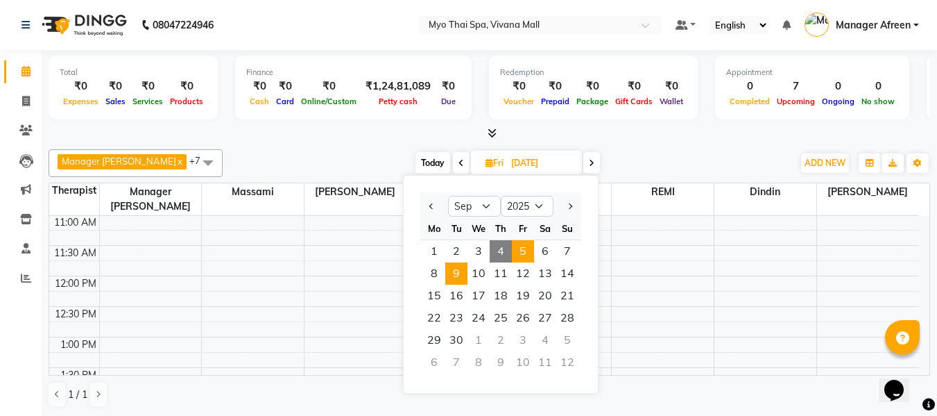
click at [457, 276] on span "9" at bounding box center [456, 273] width 22 height 22
type input "09-09-2025"
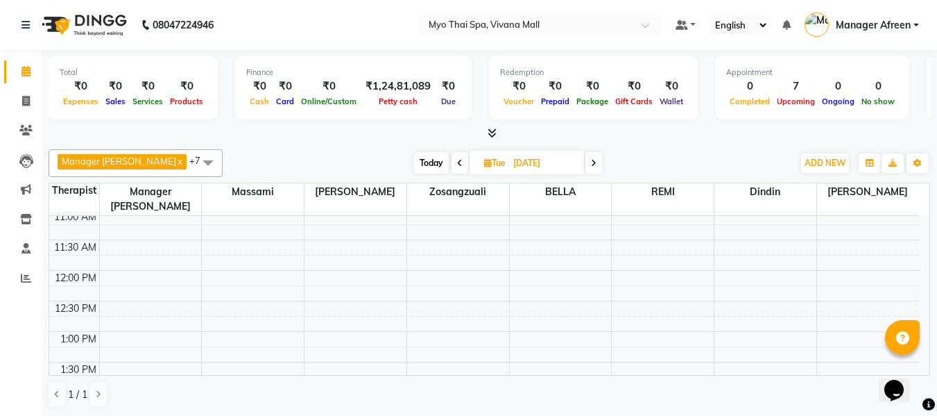
scroll to position [208, 0]
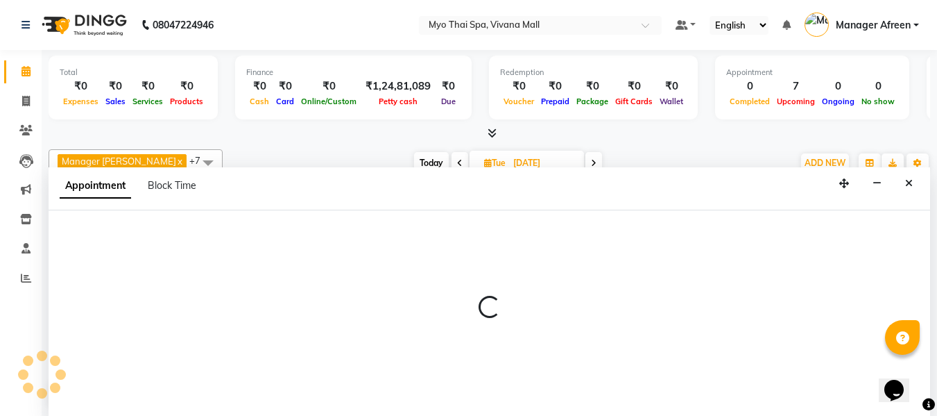
scroll to position [1, 0]
select select "30616"
select select "720"
select select "tentative"
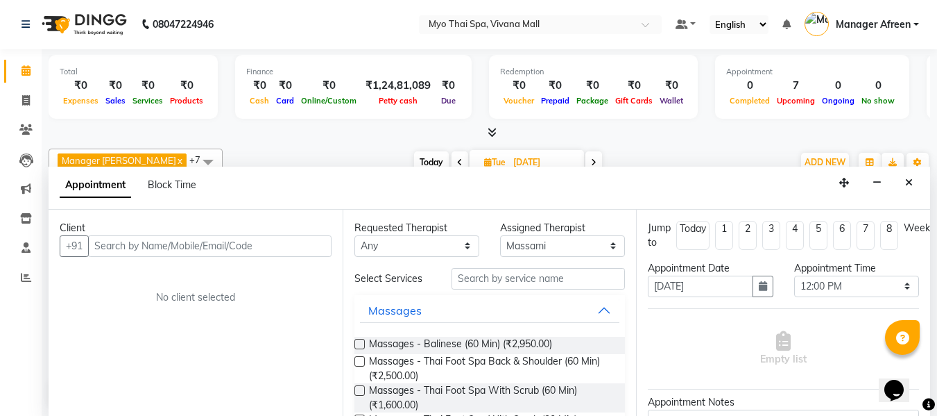
click at [182, 253] on input "text" at bounding box center [210, 246] width 244 height 22
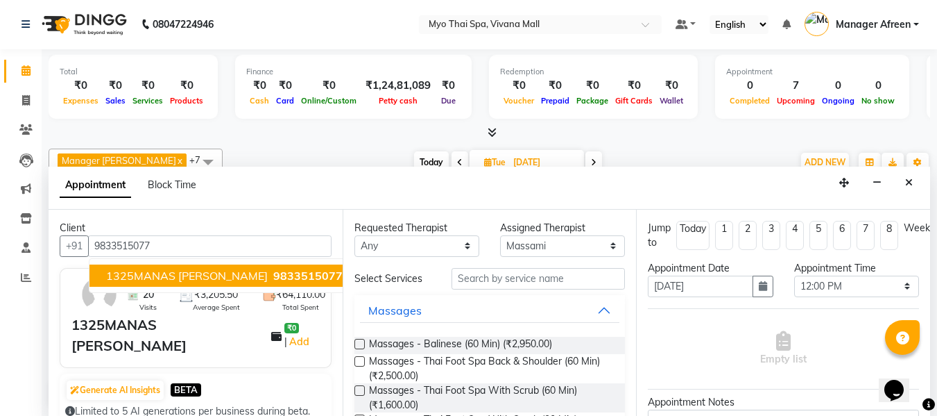
click at [191, 279] on span "1325MANAS ABHYANKAR" at bounding box center [187, 276] width 162 height 14
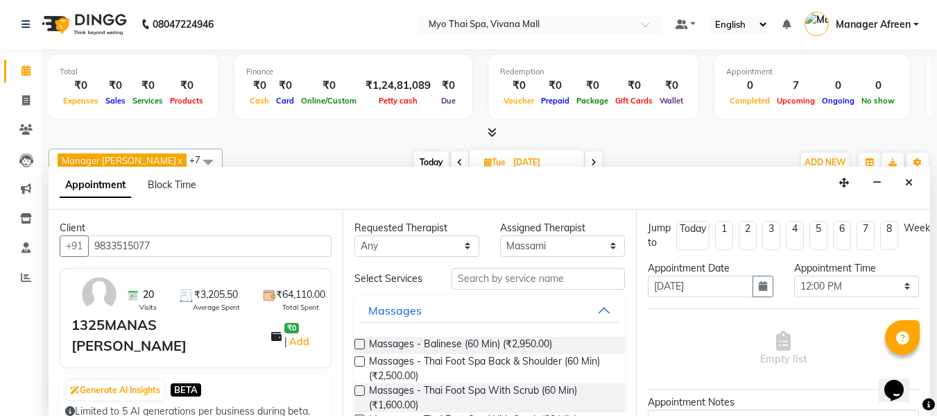
type input "9833515077"
click at [413, 237] on select "Any ANGEL BELLA Dindin Jane JENNY Kristina LORITA Manager Afreen Manager Churmu…" at bounding box center [417, 246] width 125 height 22
select select "30616"
click at [355, 235] on select "Any ANGEL BELLA Dindin Jane JENNY Kristina LORITA Manager Afreen Manager Churmu…" at bounding box center [417, 246] width 125 height 22
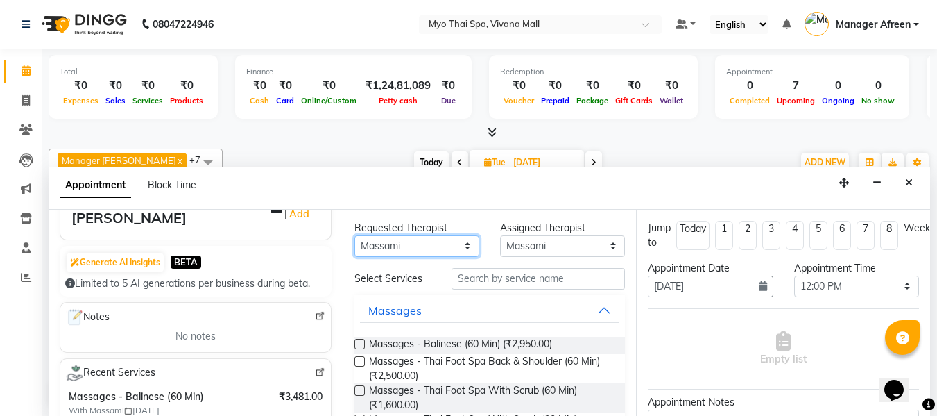
scroll to position [139, 0]
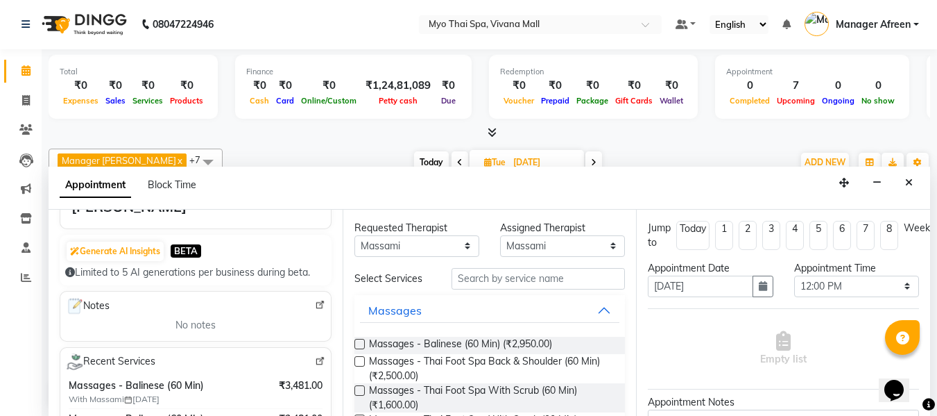
click at [358, 343] on label at bounding box center [360, 344] width 10 height 10
click at [358, 343] on input "checkbox" at bounding box center [359, 345] width 9 height 9
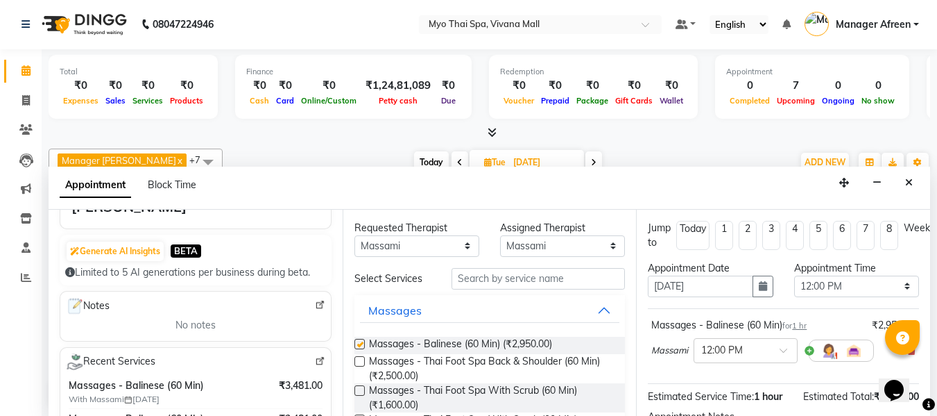
checkbox input "false"
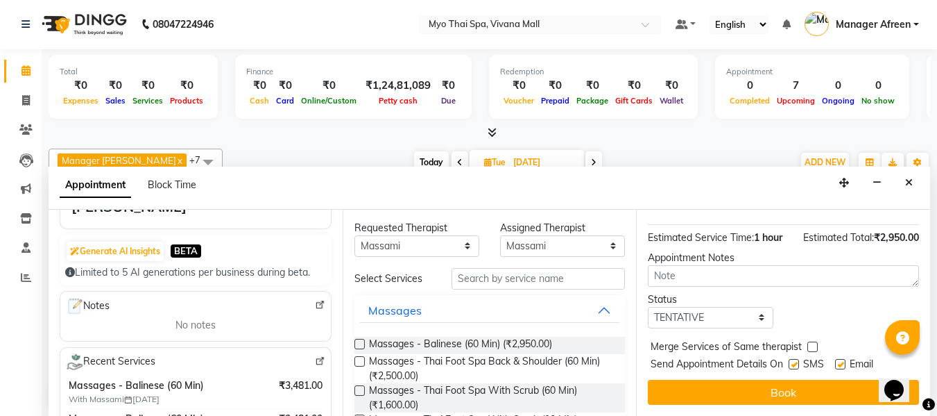
scroll to position [169, 0]
click at [698, 309] on select "Select TENTATIVE CONFIRM UPCOMING" at bounding box center [710, 318] width 125 height 22
select select "confirm booking"
click at [648, 307] on select "Select TENTATIVE CONFIRM UPCOMING" at bounding box center [710, 318] width 125 height 22
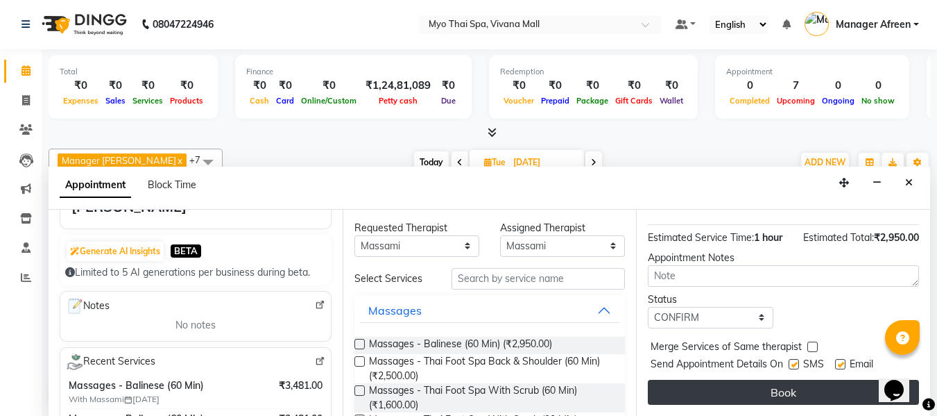
click at [702, 383] on button "Book" at bounding box center [783, 392] width 271 height 25
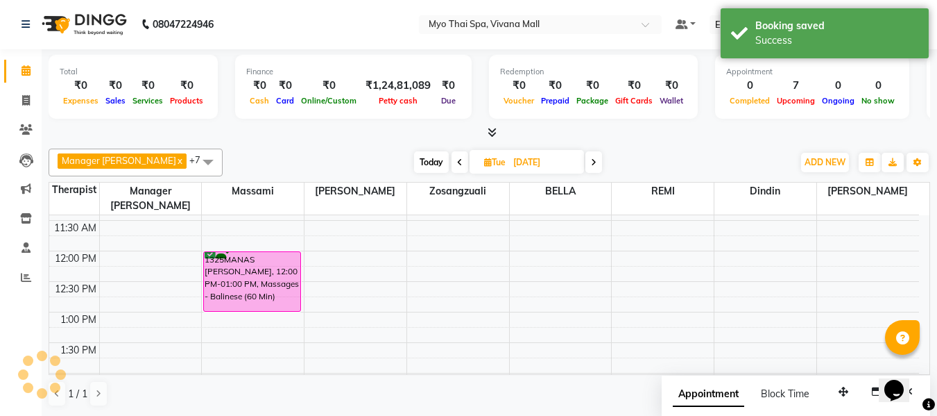
scroll to position [0, 0]
click at [425, 164] on span "Today" at bounding box center [431, 163] width 35 height 22
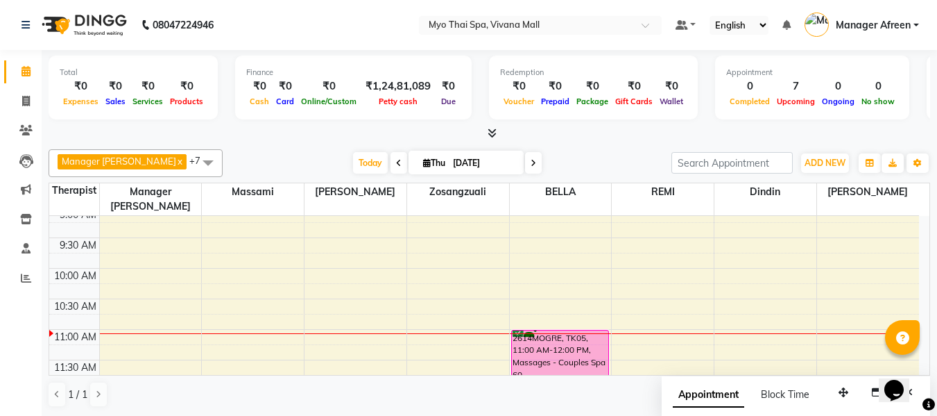
scroll to position [139, 0]
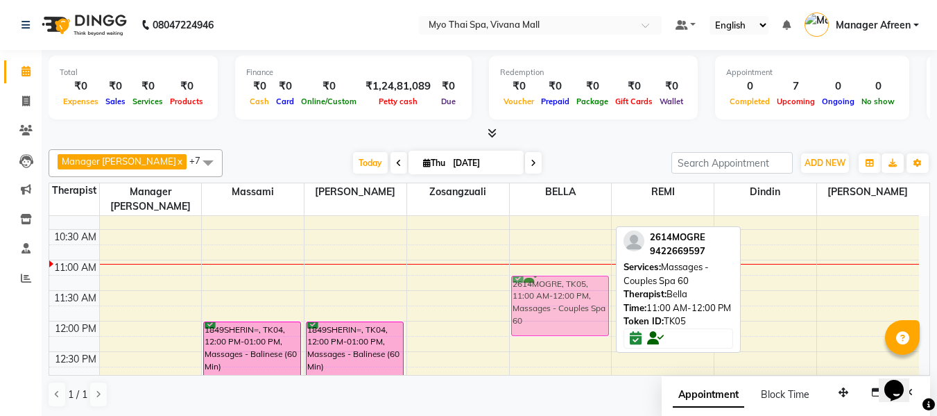
drag, startPoint x: 559, startPoint y: 269, endPoint x: 560, endPoint y: 284, distance: 14.6
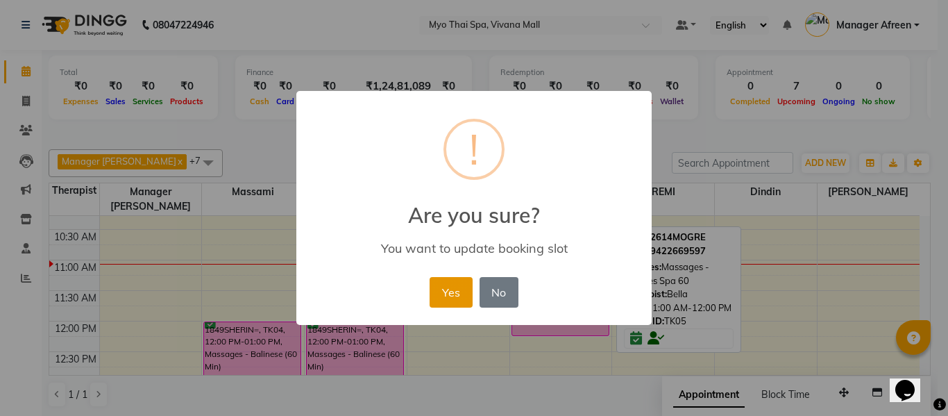
click at [461, 285] on button "Yes" at bounding box center [450, 292] width 42 height 31
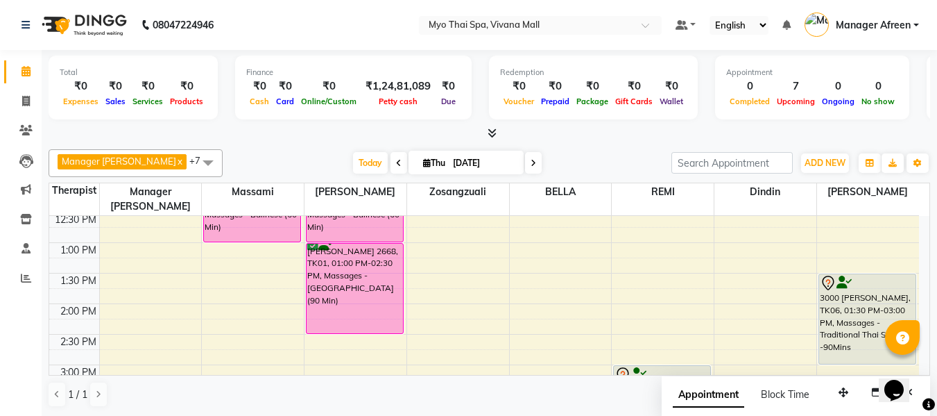
scroll to position [278, 0]
click at [531, 167] on icon at bounding box center [534, 163] width 6 height 8
type input "[DATE]"
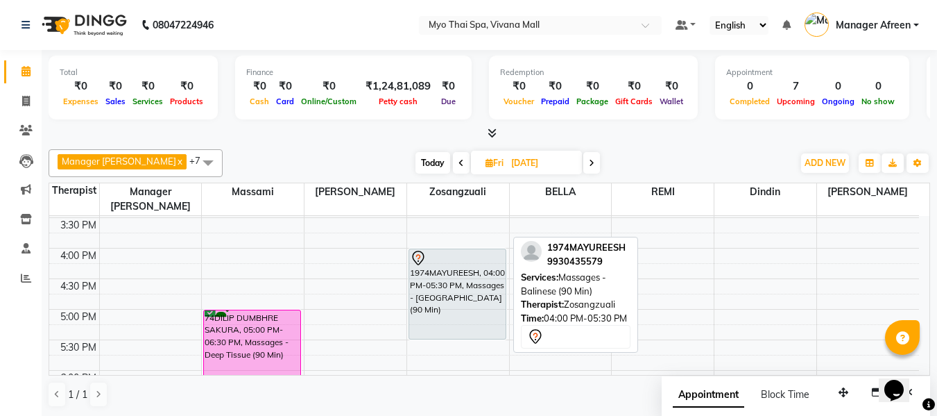
scroll to position [461, 0]
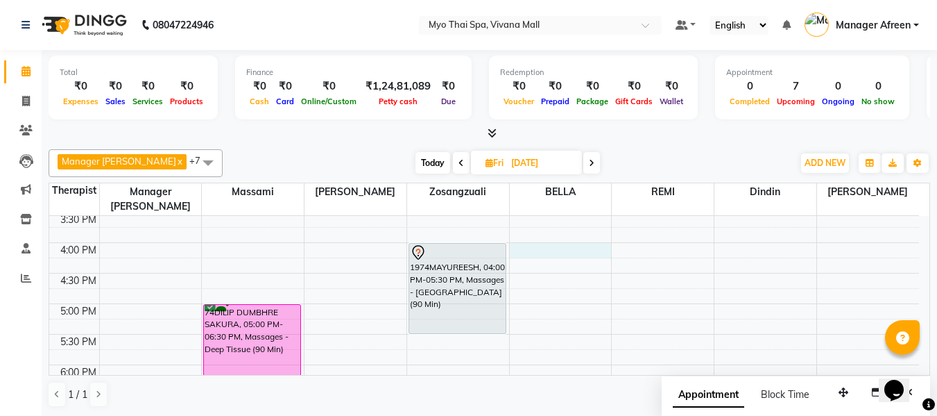
click at [530, 234] on div "8:00 AM 8:30 AM 9:00 AM 9:30 AM 10:00 AM 10:30 AM 11:00 AM 11:30 AM 12:00 PM 12…" at bounding box center [484, 211] width 870 height 915
select select "70775"
select select "tentative"
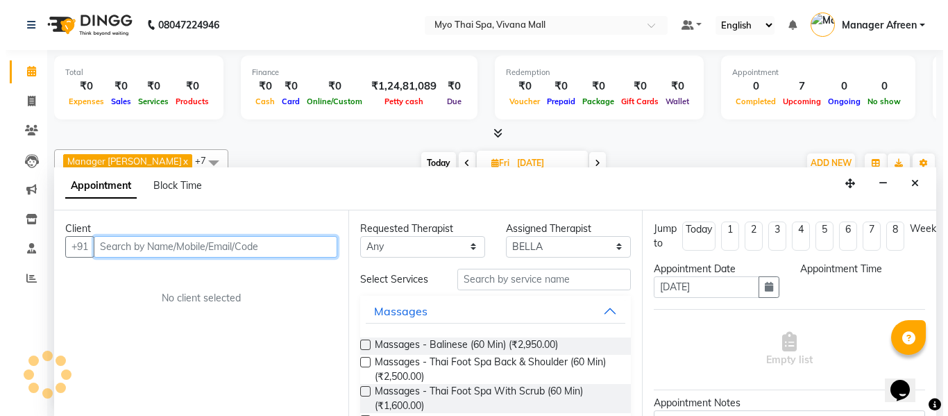
scroll to position [1, 0]
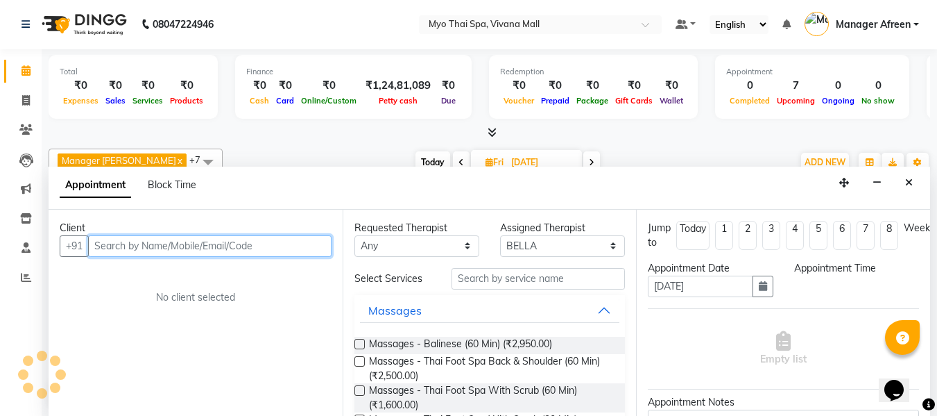
select select "960"
click at [263, 244] on input "text" at bounding box center [210, 246] width 244 height 22
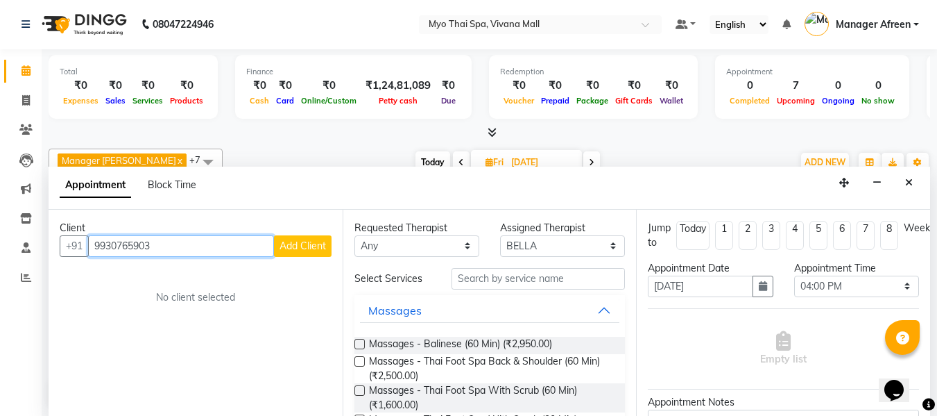
type input "9930765903"
click at [307, 250] on span "Add Client" at bounding box center [303, 245] width 46 height 12
select select "22"
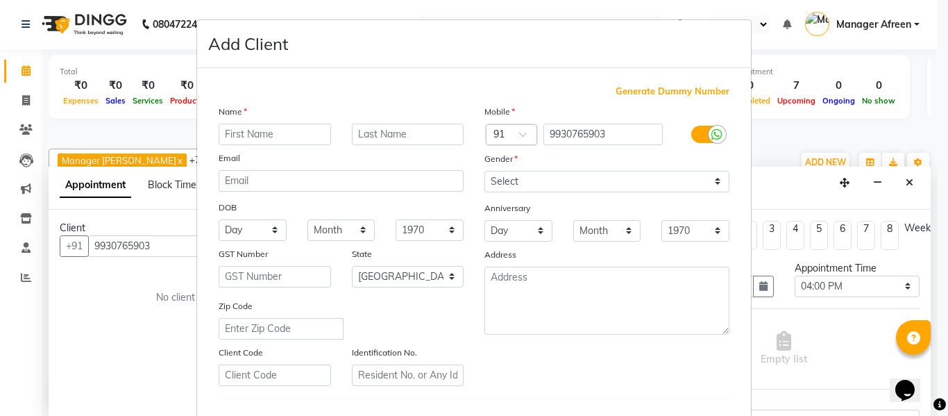
click at [257, 132] on input "text" at bounding box center [275, 134] width 112 height 22
type input "priyanka"
click at [517, 185] on select "Select [DEMOGRAPHIC_DATA] [DEMOGRAPHIC_DATA] Other Prefer Not To Say" at bounding box center [606, 182] width 245 height 22
select select "female"
click at [484, 171] on select "Select [DEMOGRAPHIC_DATA] [DEMOGRAPHIC_DATA] Other Prefer Not To Say" at bounding box center [606, 182] width 245 height 22
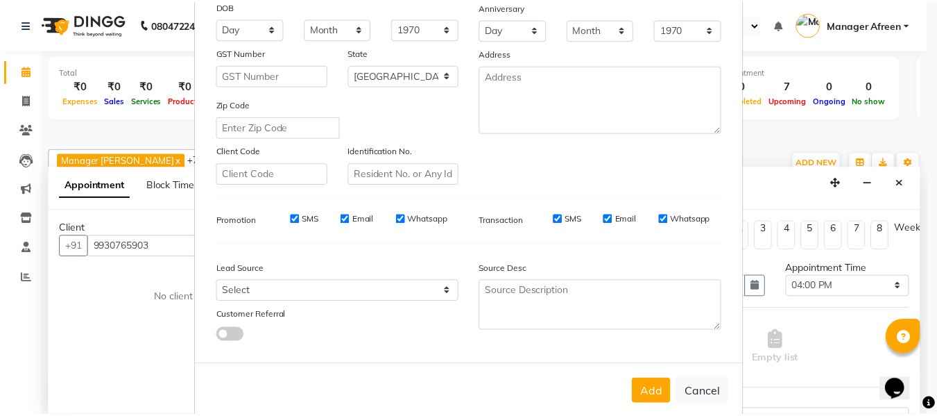
scroll to position [208, 0]
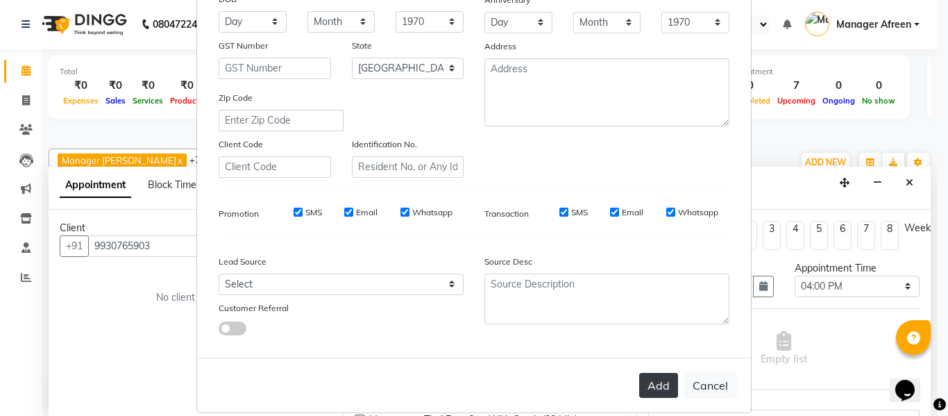
click at [662, 386] on button "Add" at bounding box center [658, 385] width 39 height 25
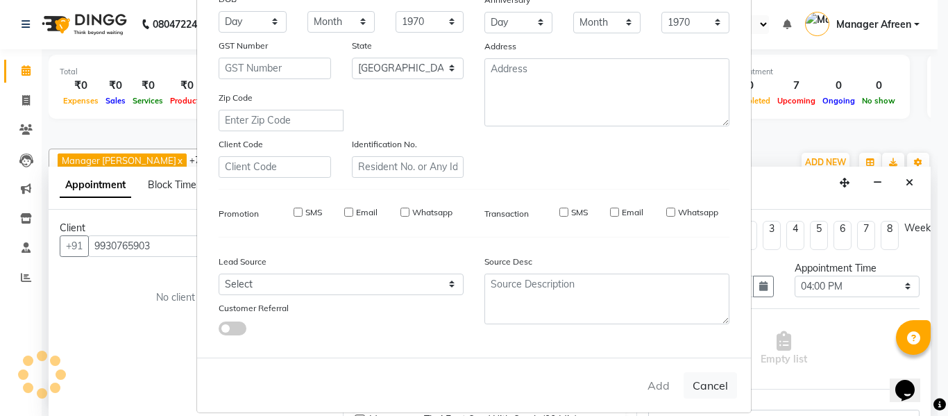
select select
select select "null"
select select
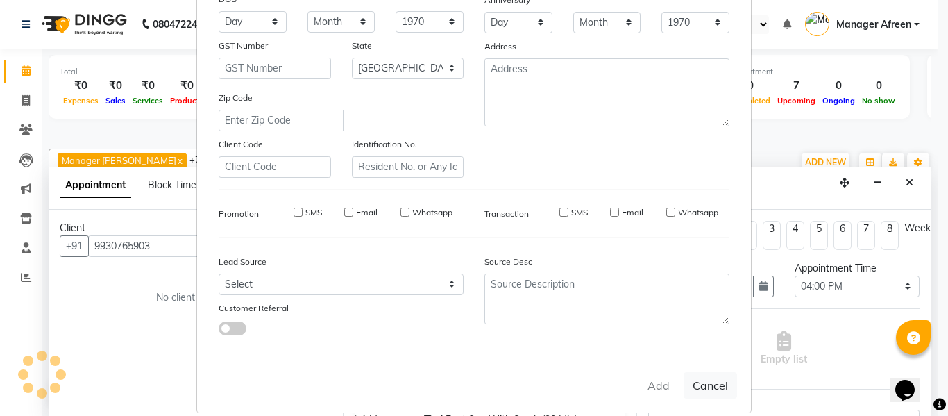
select select
checkbox input "false"
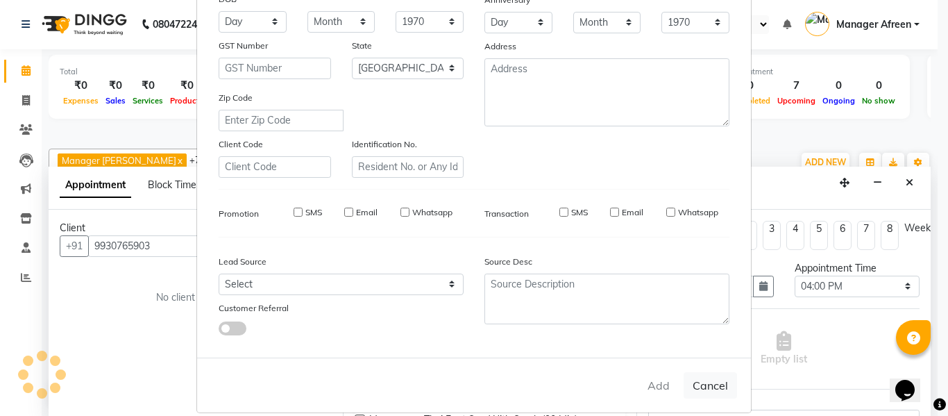
checkbox input "false"
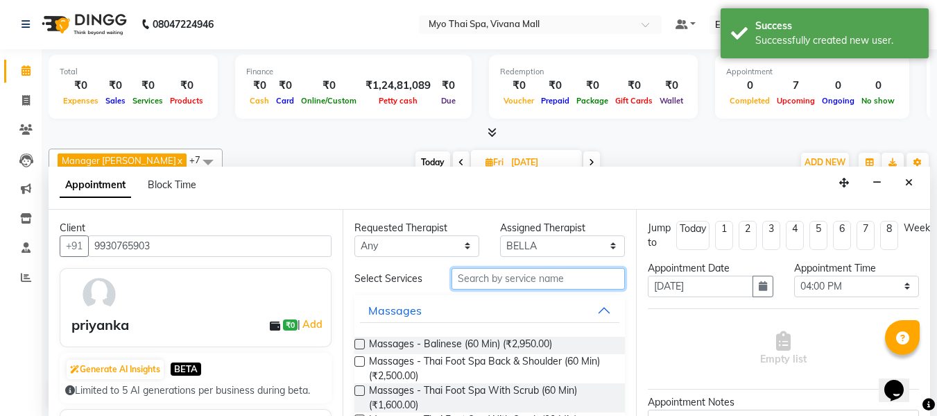
click at [459, 278] on input "text" at bounding box center [538, 279] width 173 height 22
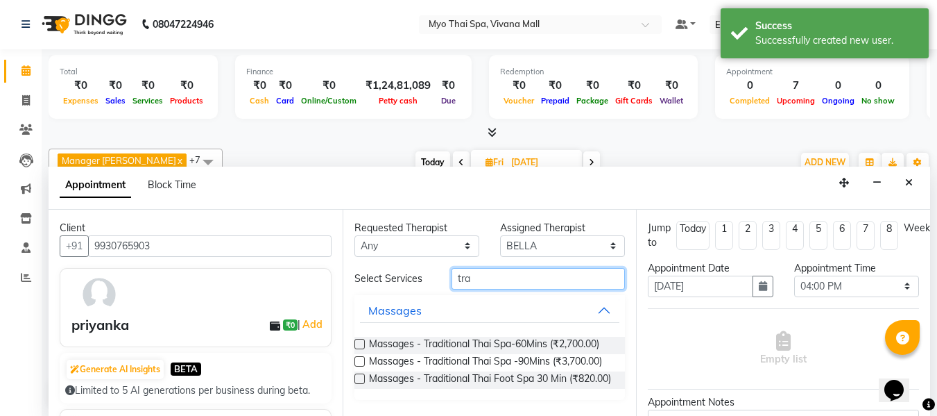
type input "tra"
click at [363, 342] on label at bounding box center [360, 344] width 10 height 10
click at [363, 342] on input "checkbox" at bounding box center [359, 345] width 9 height 9
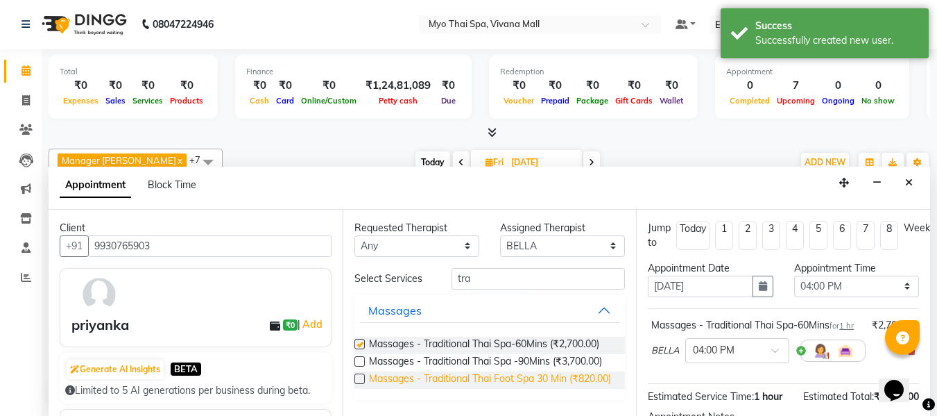
checkbox input "false"
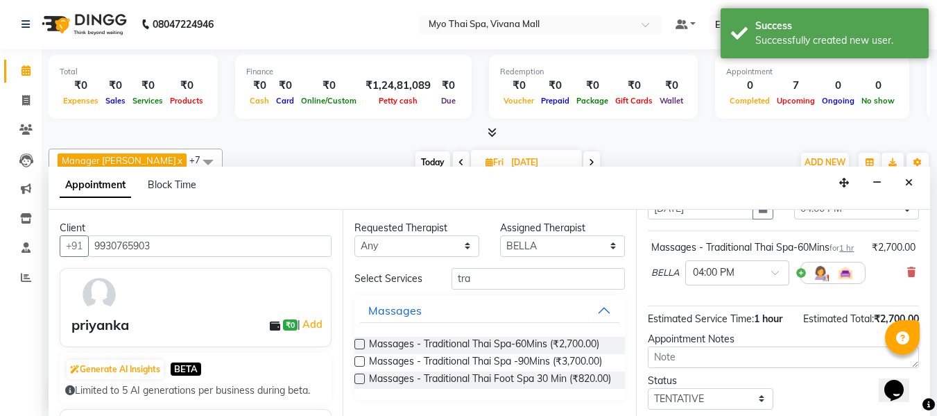
scroll to position [184, 0]
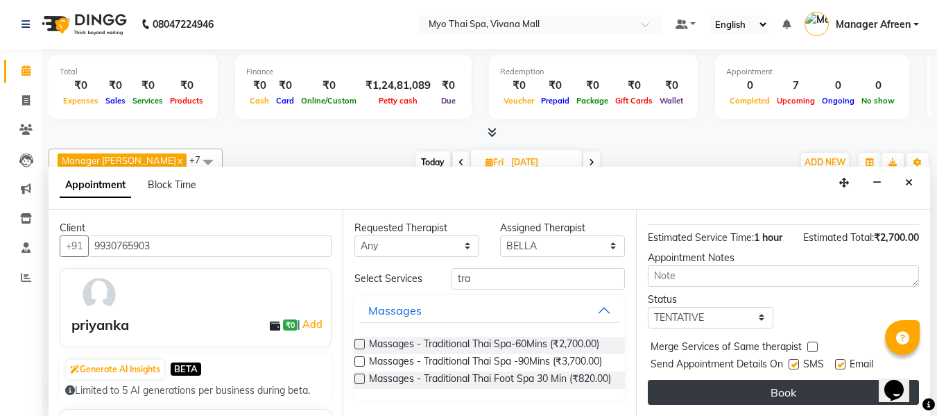
click at [681, 380] on button "Book" at bounding box center [783, 392] width 271 height 25
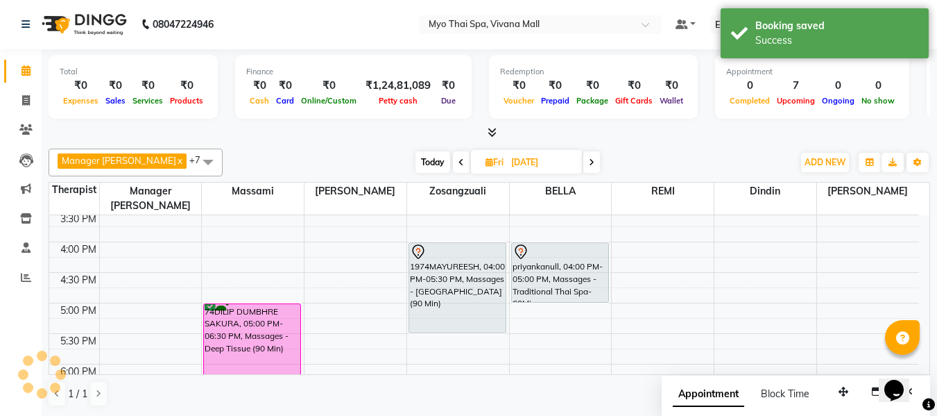
scroll to position [0, 0]
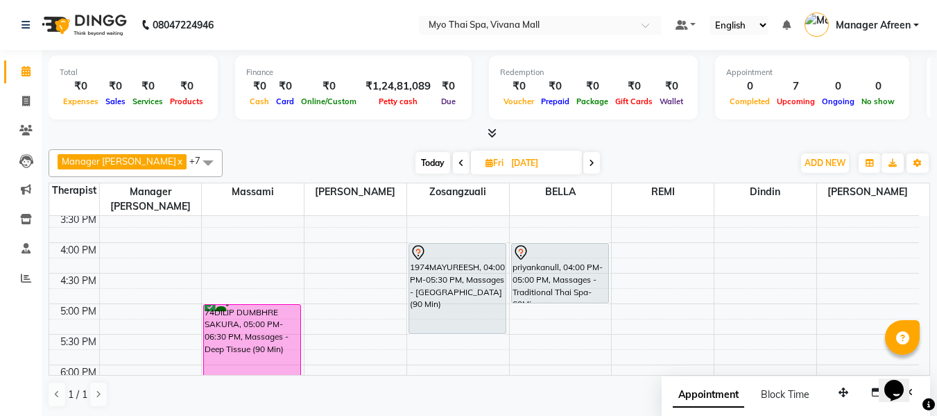
click at [416, 162] on span "Today" at bounding box center [433, 163] width 35 height 22
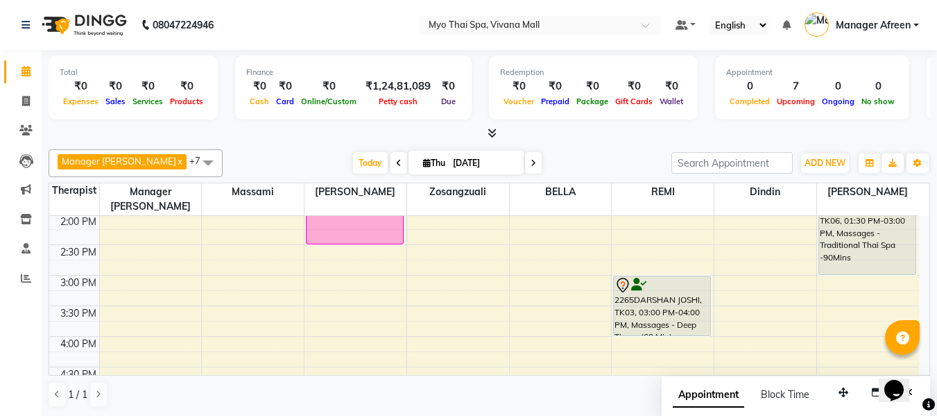
scroll to position [392, 0]
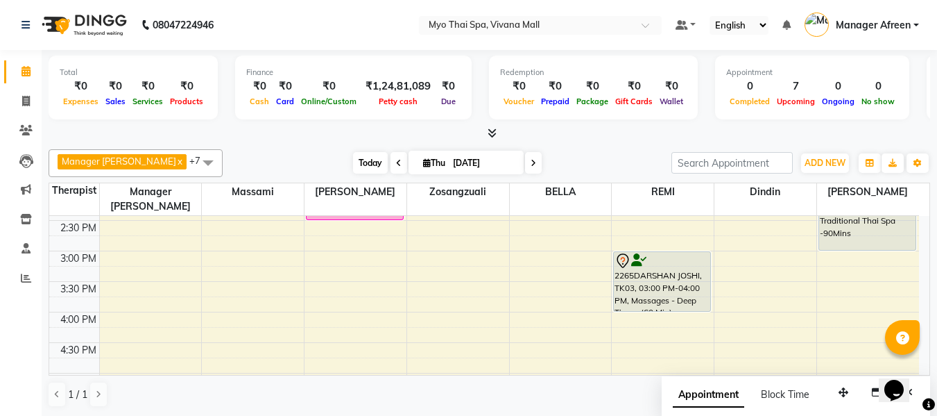
click at [353, 164] on span "Today" at bounding box center [370, 163] width 35 height 22
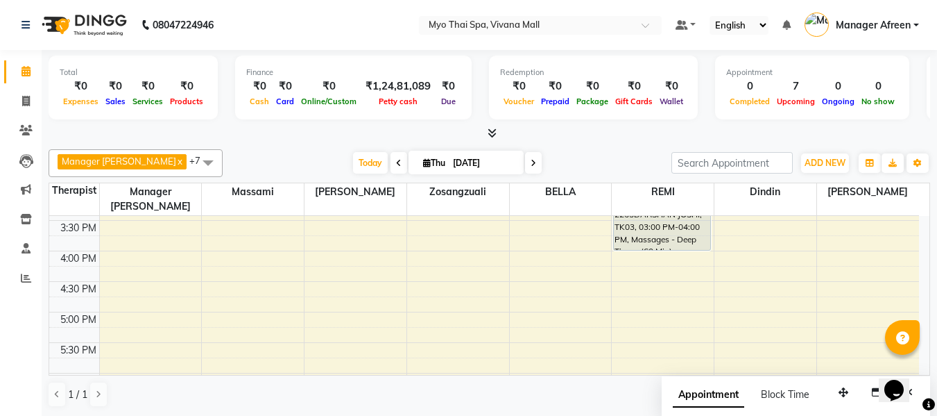
scroll to position [461, 0]
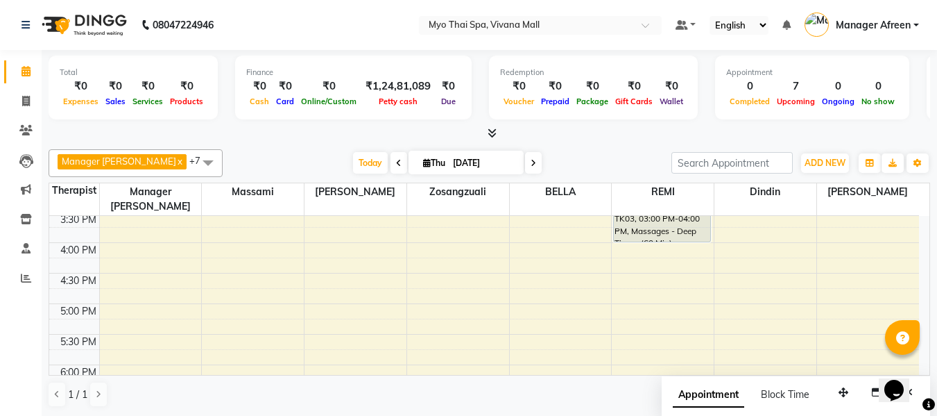
click at [391, 165] on span at bounding box center [399, 163] width 17 height 22
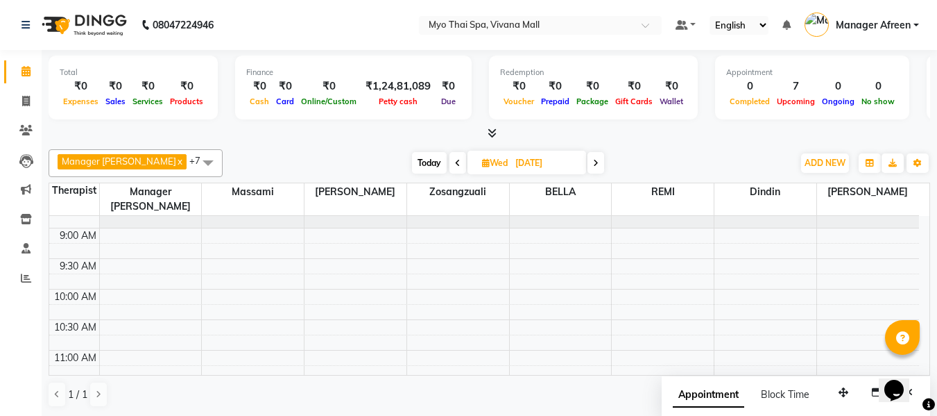
scroll to position [0, 0]
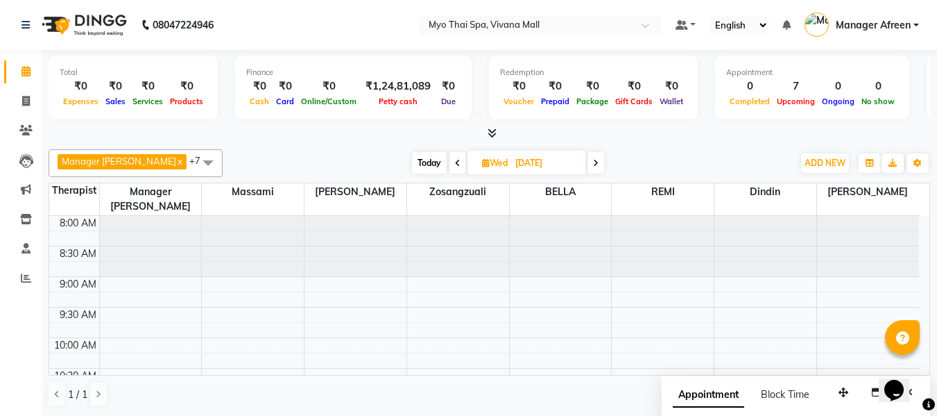
click at [419, 160] on span "Today" at bounding box center [429, 163] width 35 height 22
type input "[DATE]"
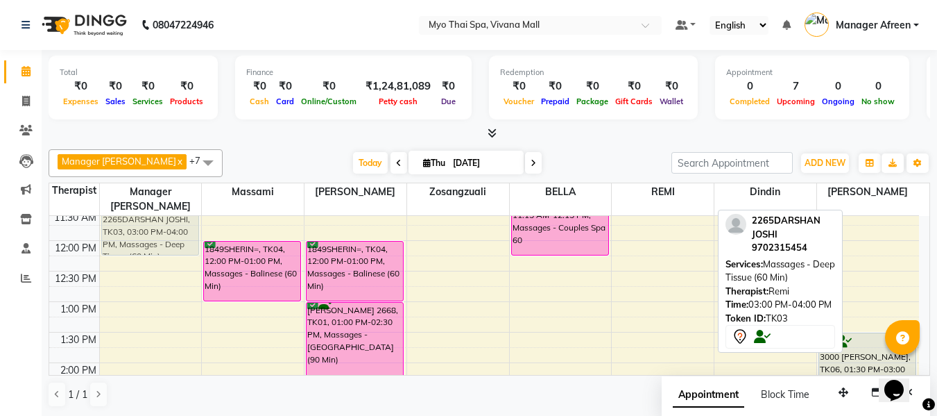
scroll to position [203, 0]
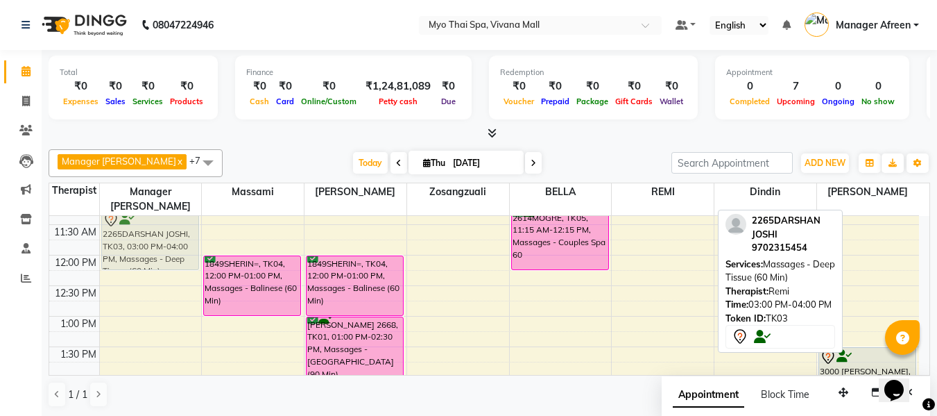
drag, startPoint x: 649, startPoint y: 266, endPoint x: 122, endPoint y: 211, distance: 530.2
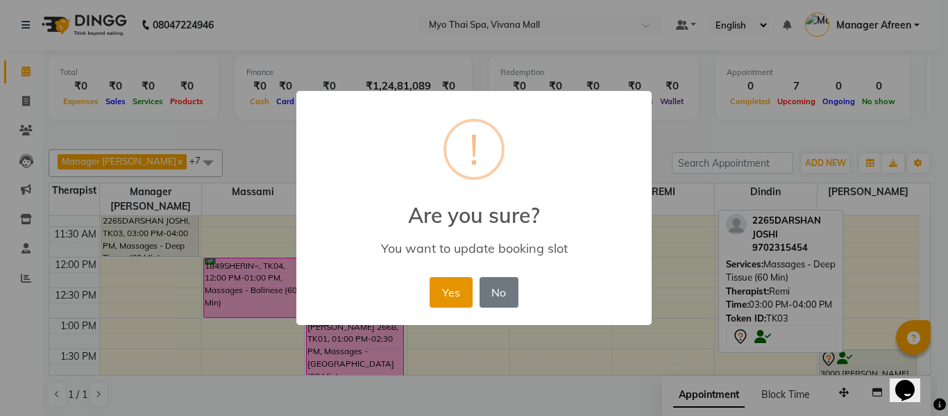
click at [435, 288] on button "Yes" at bounding box center [450, 292] width 42 height 31
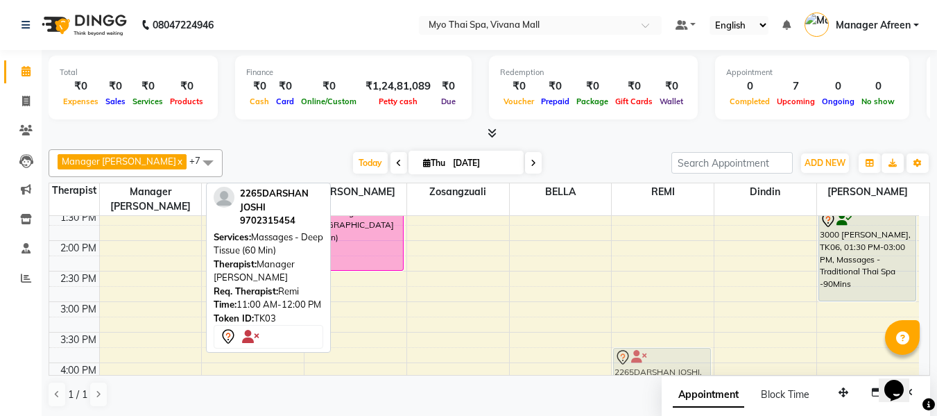
scroll to position [346, 0]
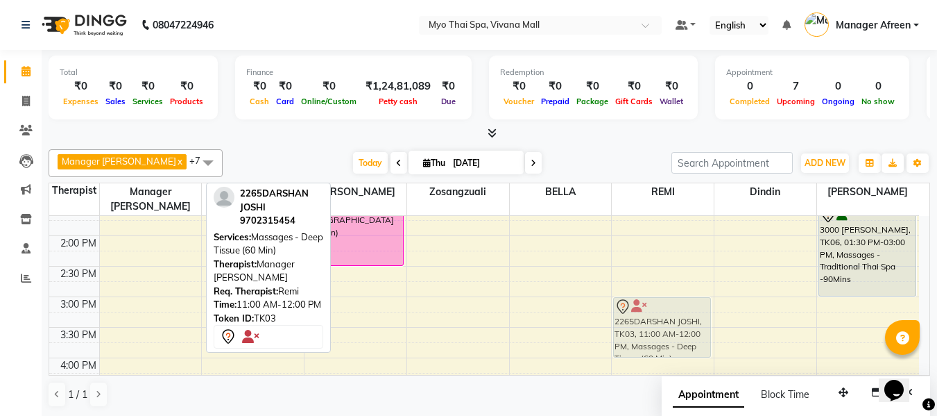
drag, startPoint x: 142, startPoint y: 266, endPoint x: 622, endPoint y: 309, distance: 481.3
click at [622, 309] on tr "2265DARSHAN JOSHI, TK03, 11:00 AM-12:00 PM, Massages - Deep Tissue (60 Min) 184…" at bounding box center [484, 327] width 870 height 915
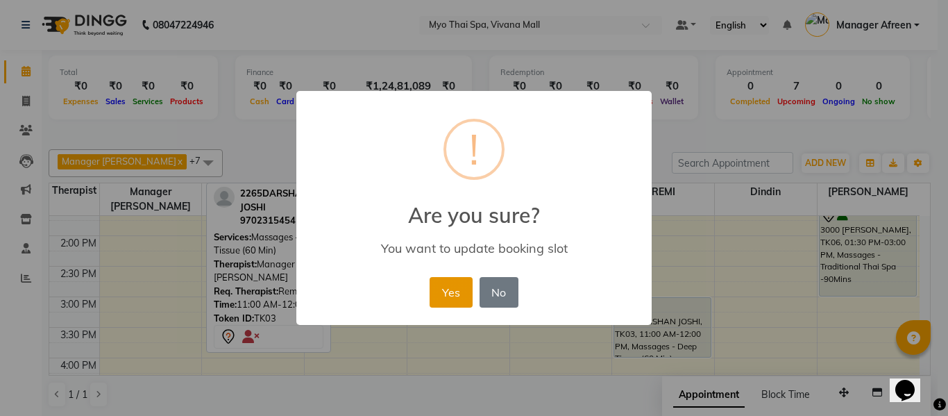
click at [450, 293] on button "Yes" at bounding box center [450, 292] width 42 height 31
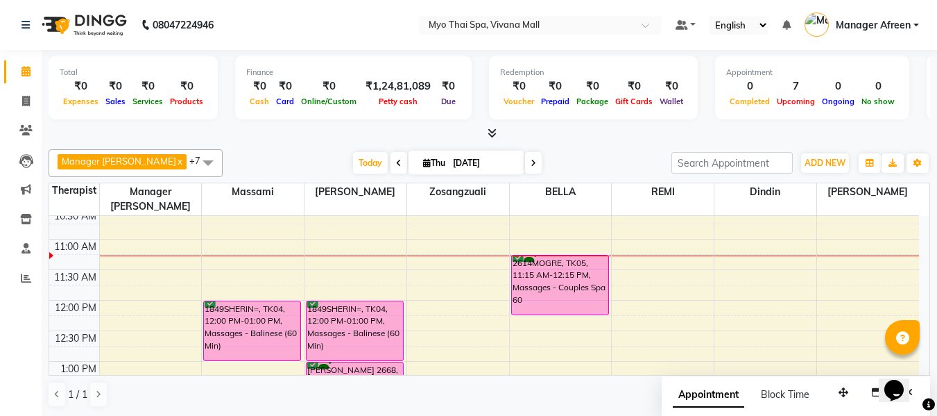
scroll to position [138, 0]
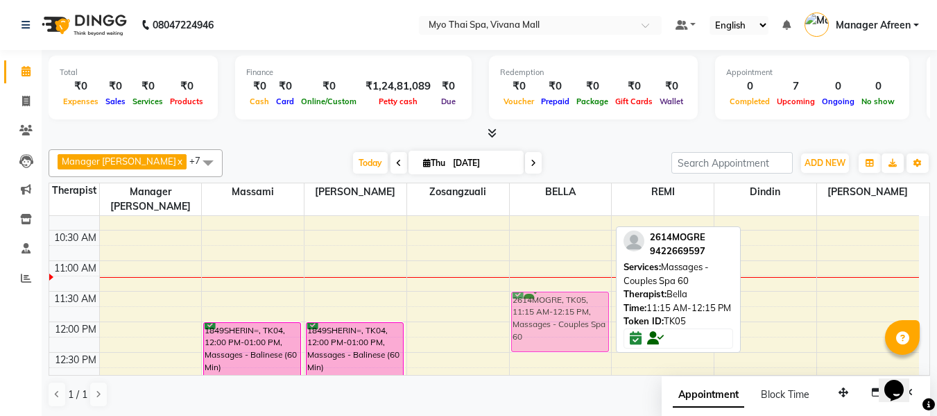
drag, startPoint x: 554, startPoint y: 271, endPoint x: 552, endPoint y: 289, distance: 17.5
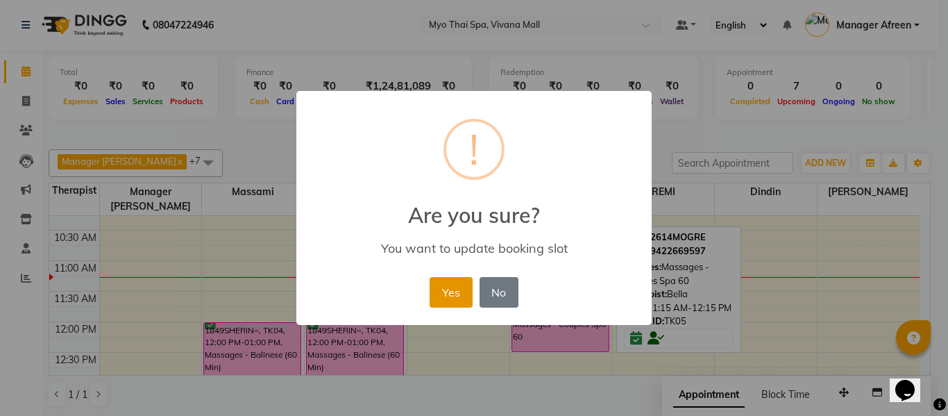
click at [438, 295] on button "Yes" at bounding box center [450, 292] width 42 height 31
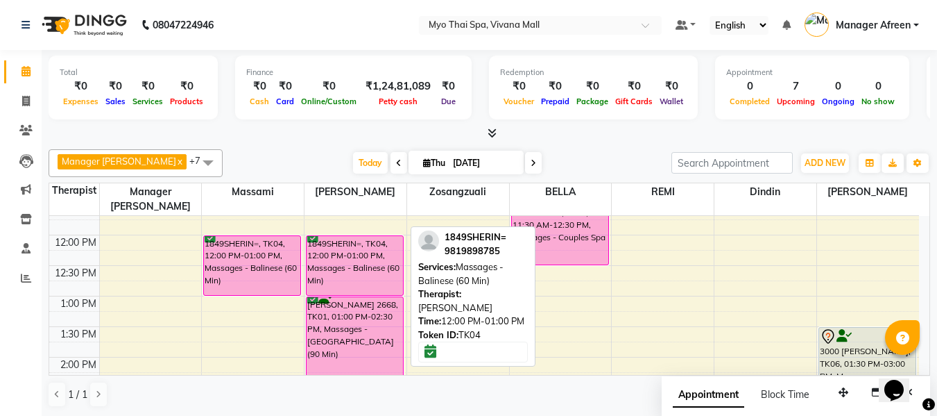
scroll to position [346, 0]
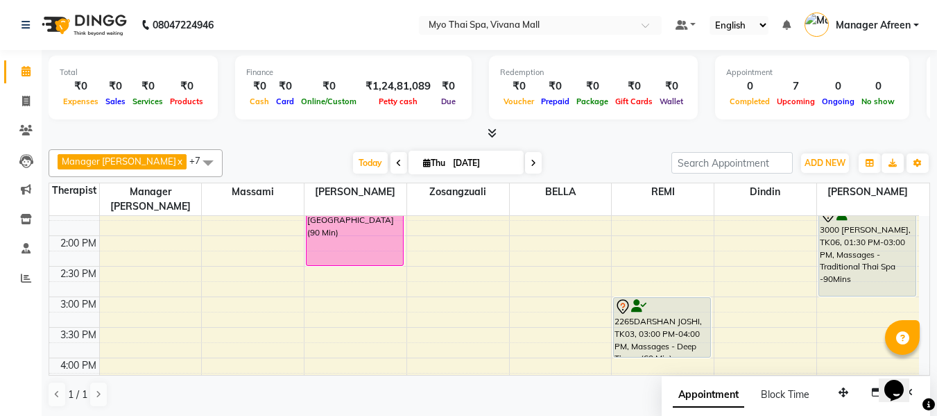
click at [148, 262] on div "8:00 AM 8:30 AM 9:00 AM 9:30 AM 10:00 AM 10:30 AM 11:00 AM 11:30 AM 12:00 PM 12…" at bounding box center [484, 327] width 870 height 915
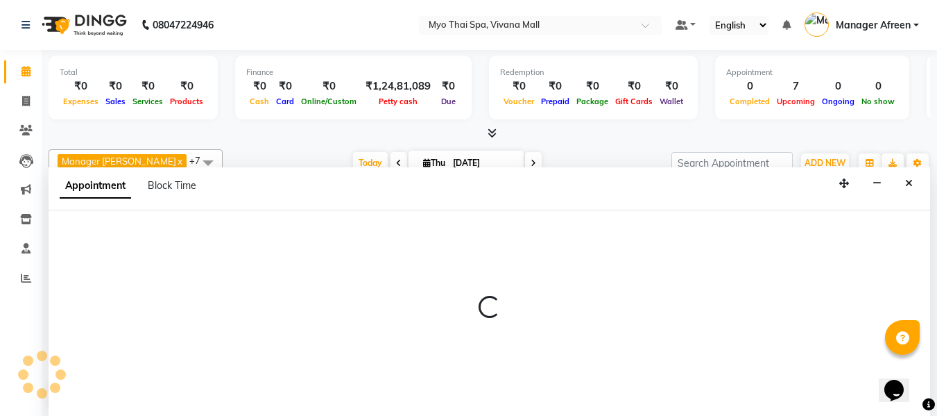
select select "20082"
select select "870"
select select "tentative"
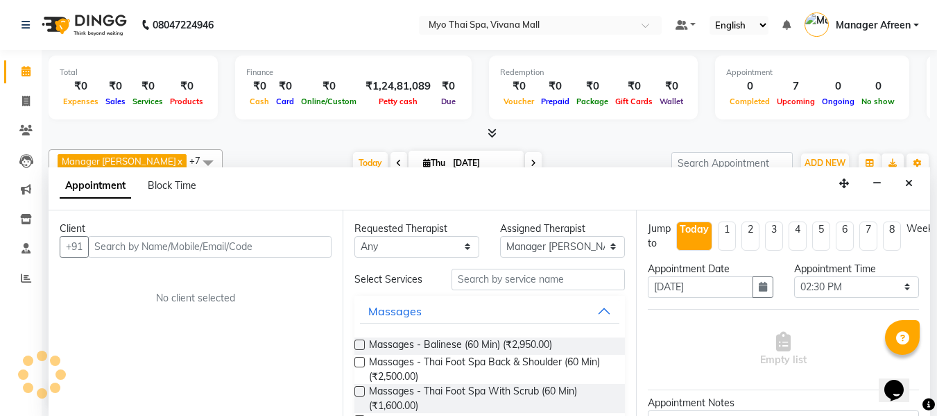
scroll to position [1, 0]
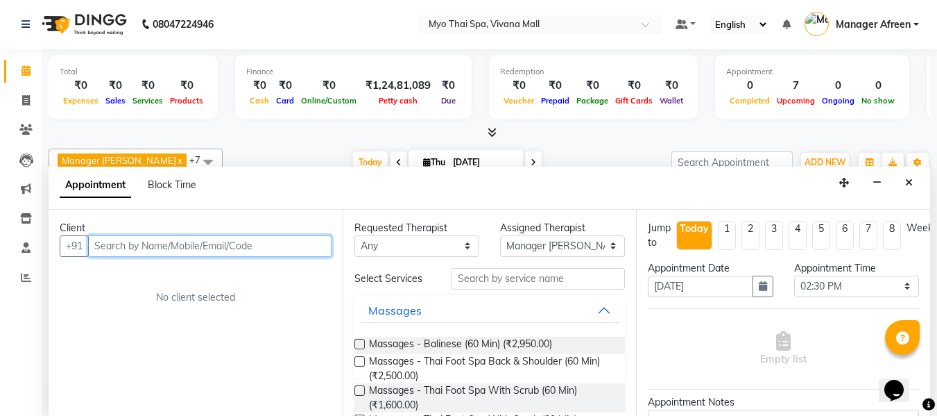
click at [153, 249] on input "text" at bounding box center [210, 246] width 244 height 22
paste input "99202 09443"
click at [131, 244] on input "99202 09443" at bounding box center [181, 246] width 186 height 22
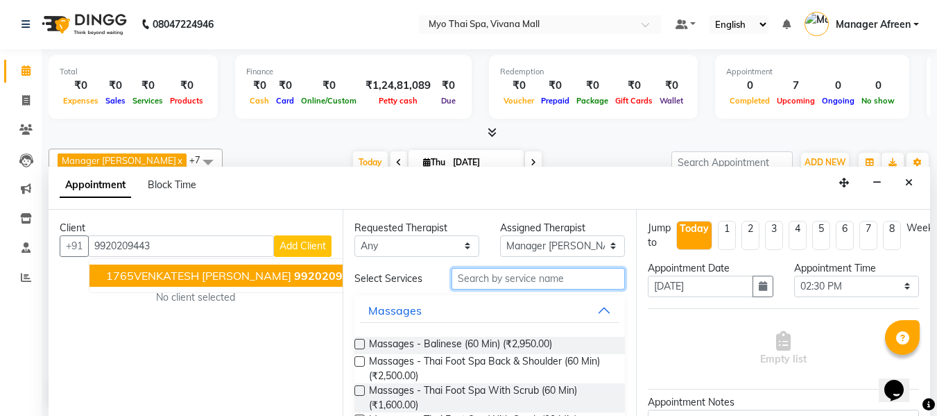
click at [481, 285] on input "text" at bounding box center [538, 279] width 173 height 22
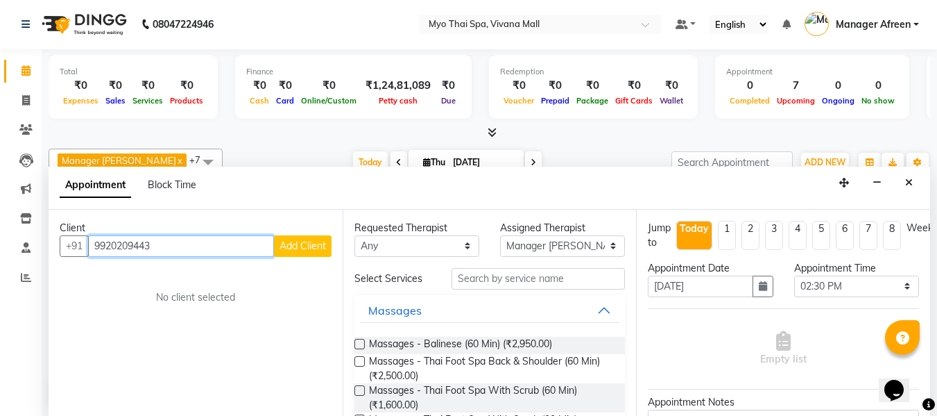
click at [231, 247] on input "9920209443" at bounding box center [181, 246] width 186 height 22
drag, startPoint x: 96, startPoint y: 248, endPoint x: 176, endPoint y: 251, distance: 79.9
click at [176, 251] on input "9920209443" at bounding box center [181, 246] width 186 height 22
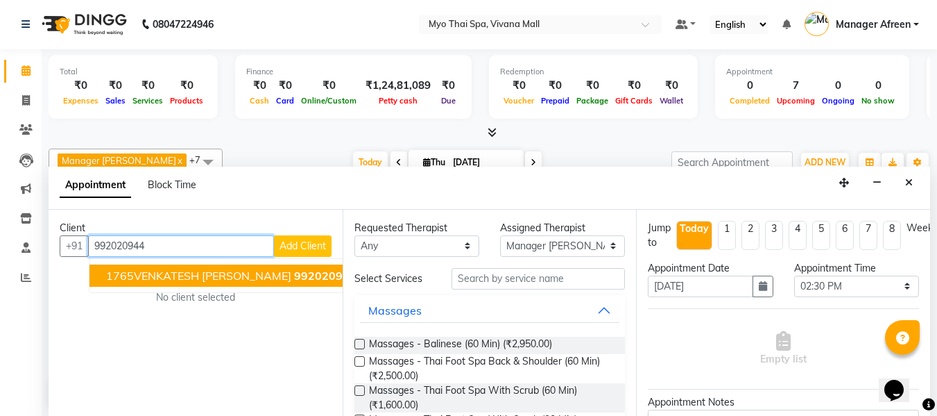
paste input "992020944"
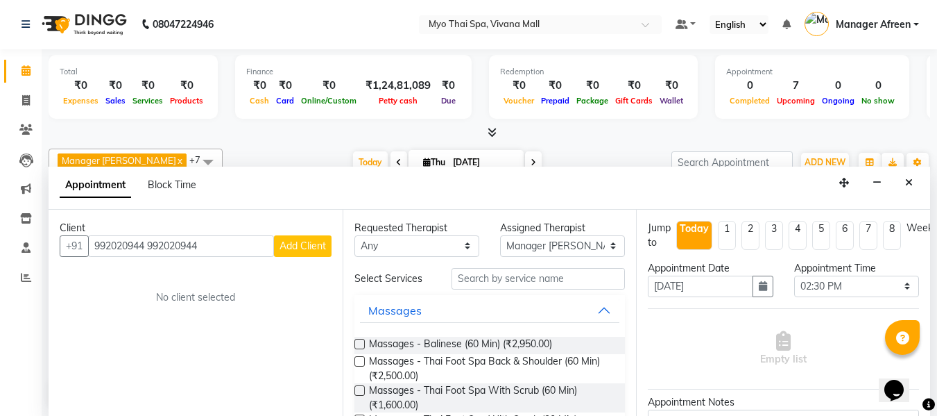
click at [150, 272] on div "Client +91 992020944 992020944 Add Client No client selected" at bounding box center [196, 313] width 294 height 206
click at [150, 249] on input "992020944 992020944" at bounding box center [181, 246] width 186 height 22
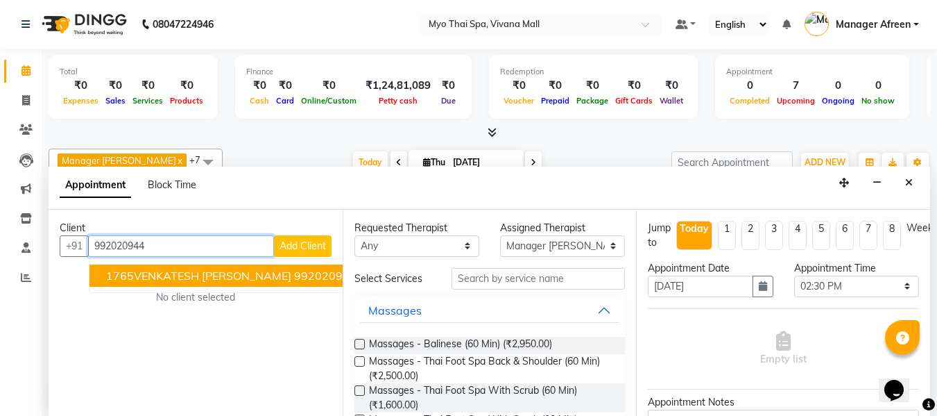
click at [150, 274] on span "1765VENKATESH RAJGOPAL" at bounding box center [198, 276] width 185 height 14
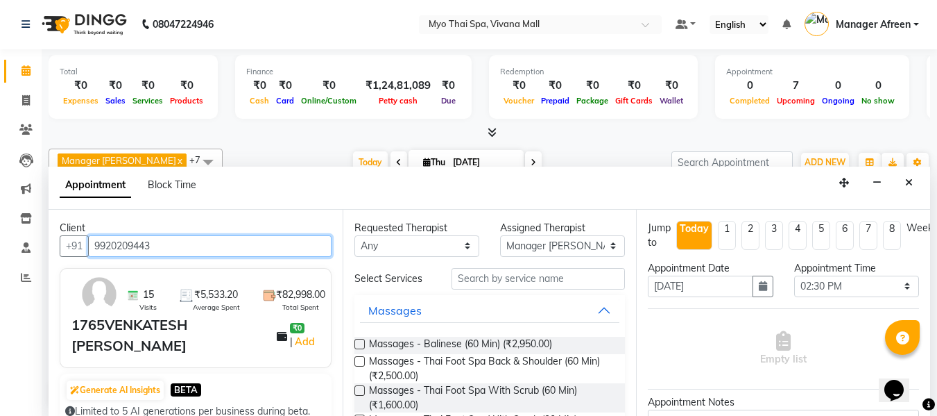
type input "9920209443"
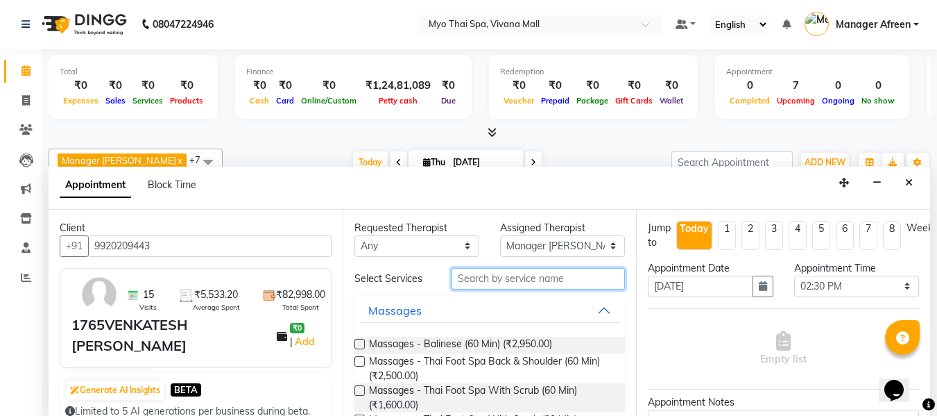
click at [486, 278] on input "text" at bounding box center [538, 279] width 173 height 22
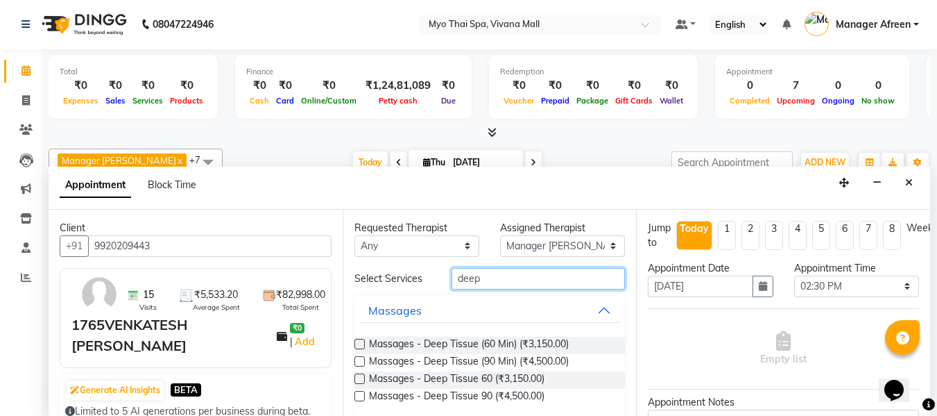
type input "deep"
click at [361, 346] on label at bounding box center [360, 344] width 10 height 10
click at [361, 346] on input "checkbox" at bounding box center [359, 345] width 9 height 9
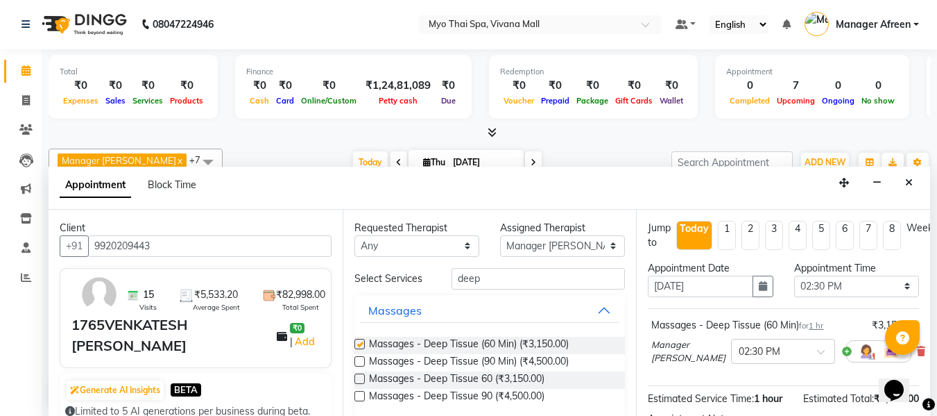
checkbox input "false"
drag, startPoint x: 534, startPoint y: 244, endPoint x: 539, endPoint y: 236, distance: 9.4
click at [534, 244] on select "Select ANGEL BELLA Dindin Jane JENNY Kristina LORITA Manager Afreen Manager Chu…" at bounding box center [562, 246] width 125 height 22
select select "81135"
click at [500, 235] on select "Select ANGEL BELLA Dindin Jane JENNY Kristina LORITA Manager Afreen Manager Chu…" at bounding box center [562, 246] width 125 height 22
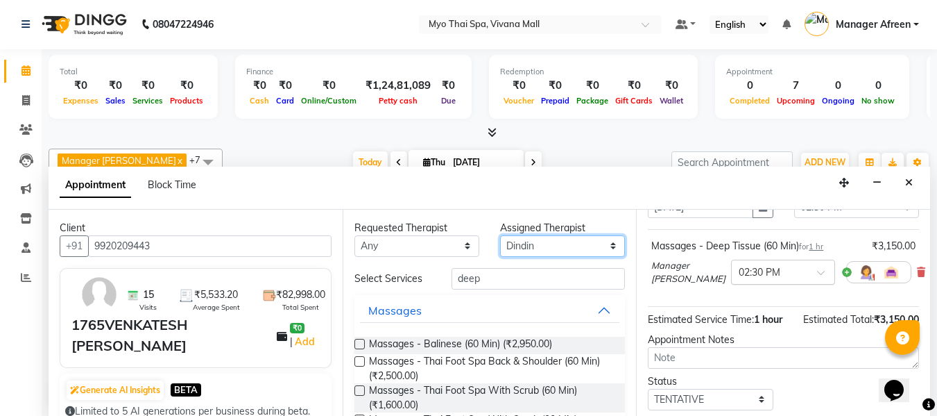
scroll to position [171, 0]
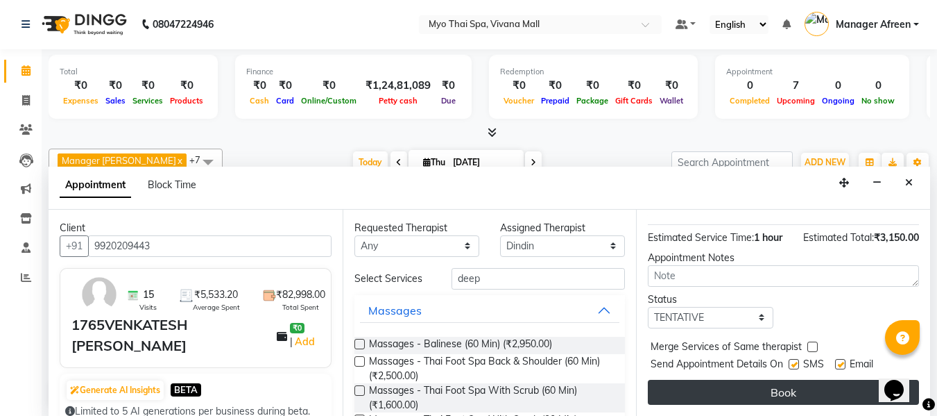
click at [730, 380] on button "Book" at bounding box center [783, 392] width 271 height 25
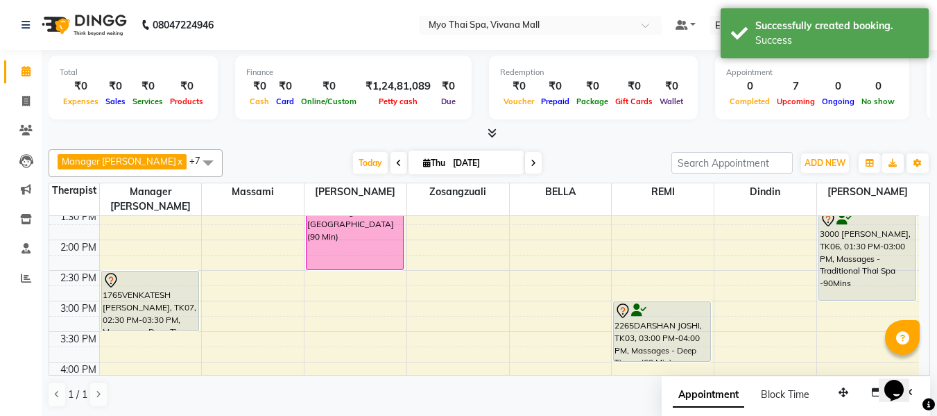
scroll to position [277, 0]
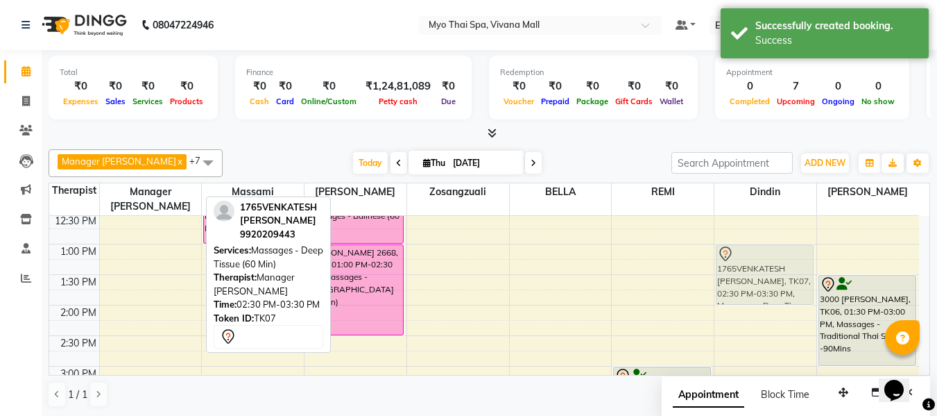
drag, startPoint x: 144, startPoint y: 350, endPoint x: 730, endPoint y: 264, distance: 592.4
click at [730, 264] on tr "1765VENKATESH RAJGOPAL, TK07, 02:30 PM-03:30 PM, Massages - Deep Tissue (60 Min…" at bounding box center [484, 396] width 870 height 915
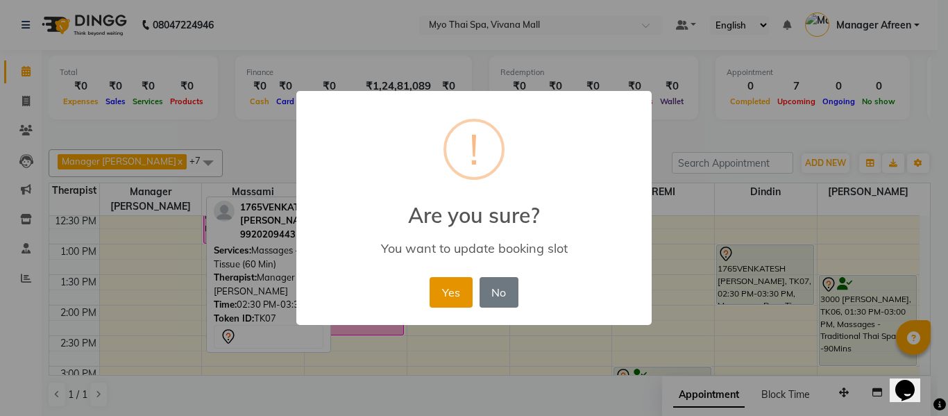
click at [446, 297] on button "Yes" at bounding box center [450, 292] width 42 height 31
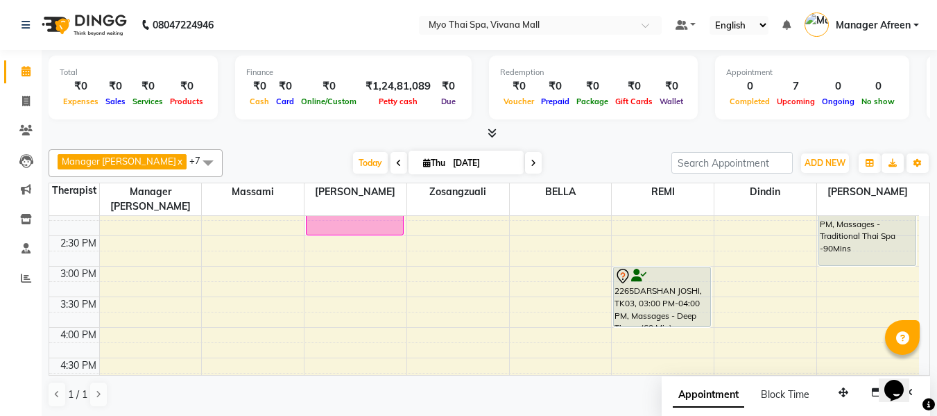
scroll to position [346, 0]
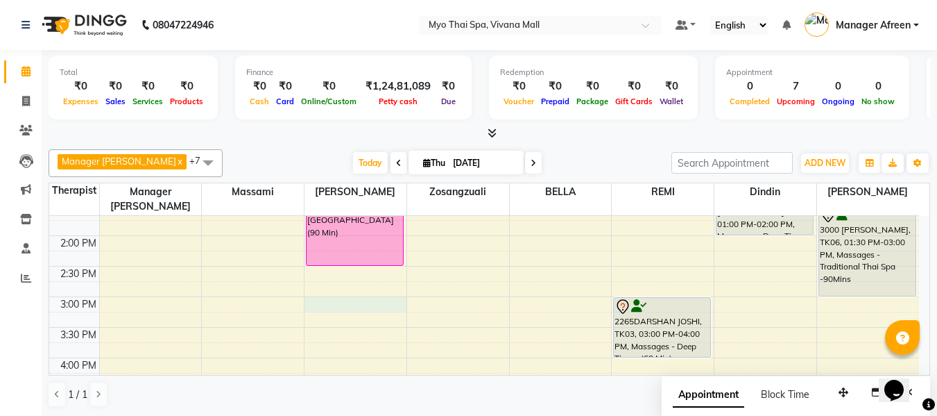
click at [362, 291] on div "8:00 AM 8:30 AM 9:00 AM 9:30 AM 10:00 AM 10:30 AM 11:00 AM 11:30 AM 12:00 PM 12…" at bounding box center [484, 327] width 870 height 915
select select "35779"
select select "tentative"
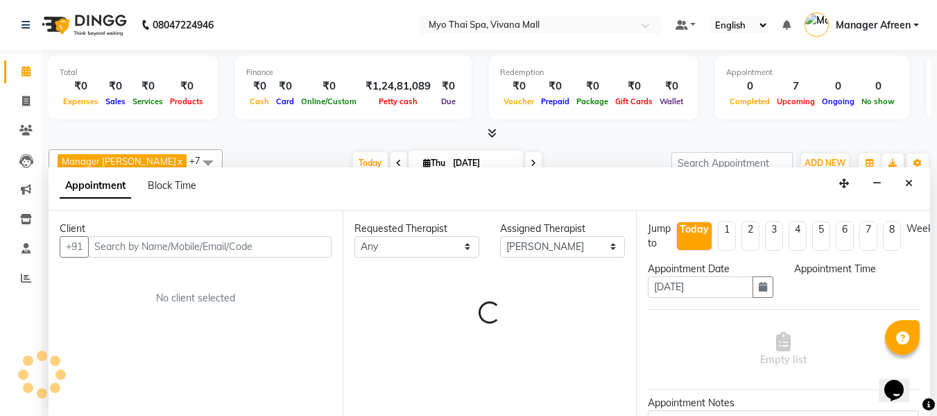
scroll to position [1, 0]
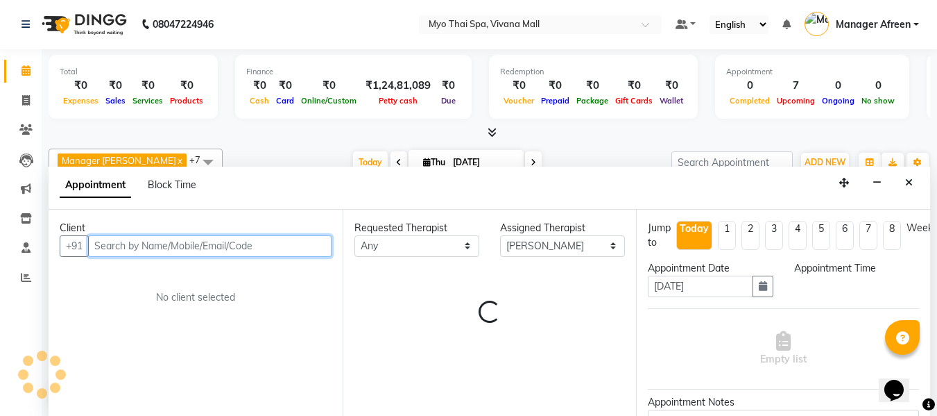
select select "900"
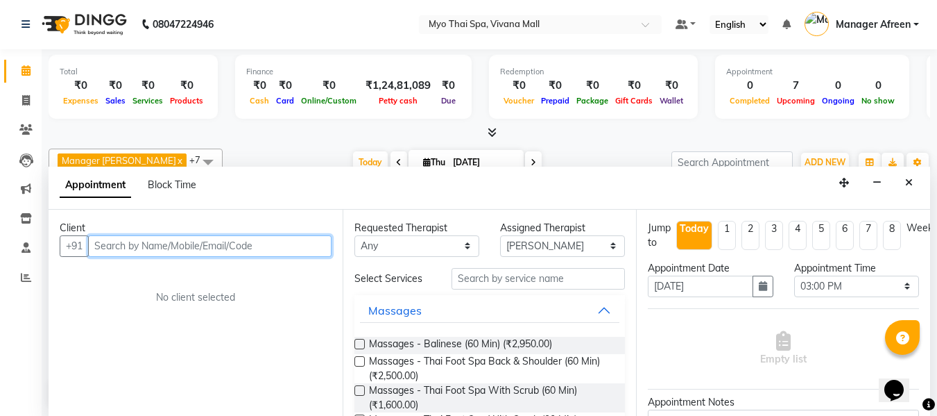
click at [134, 244] on input "text" at bounding box center [210, 246] width 244 height 22
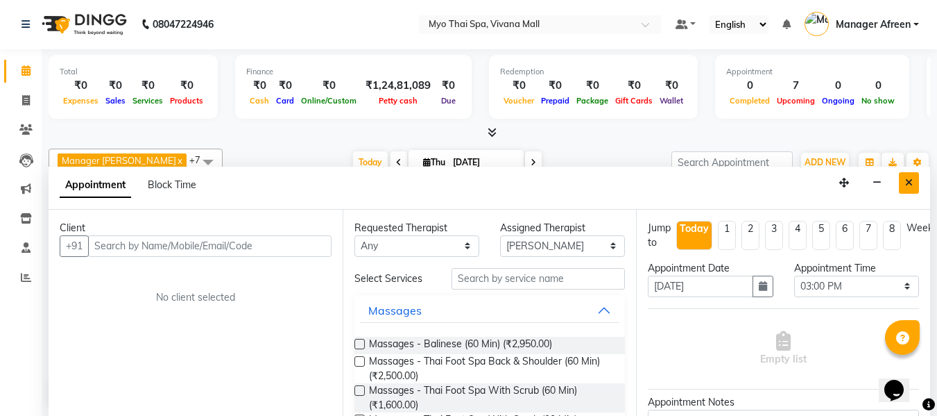
click at [910, 188] on button "Close" at bounding box center [909, 183] width 20 height 22
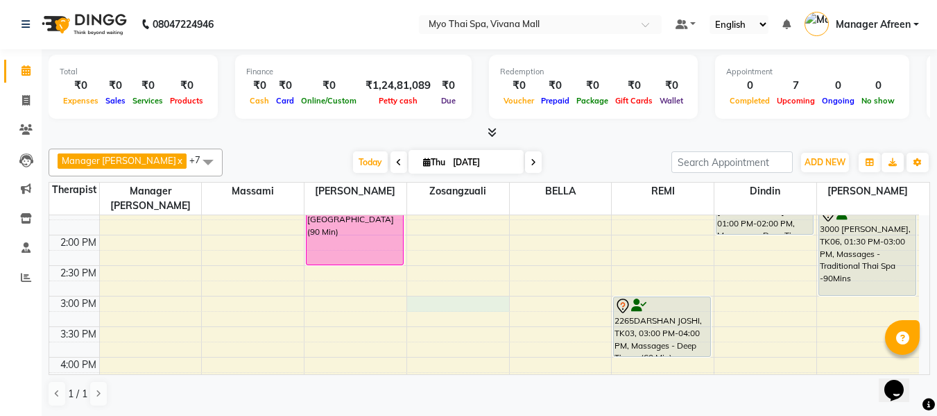
click at [437, 288] on div "8:00 AM 8:30 AM 9:00 AM 9:30 AM 10:00 AM 10:30 AM 11:00 AM 11:30 AM 12:00 PM 12…" at bounding box center [484, 326] width 870 height 915
select select "35780"
select select "900"
select select "tentative"
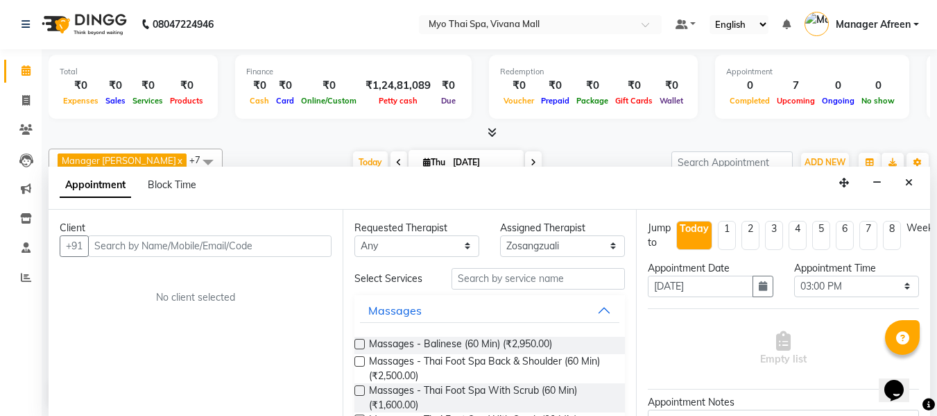
click at [164, 248] on input "text" at bounding box center [210, 246] width 244 height 22
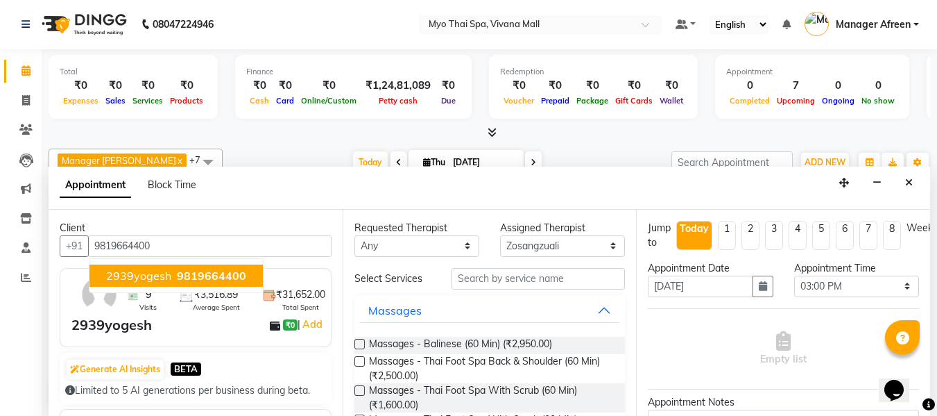
click at [161, 274] on span "2939yogesh" at bounding box center [138, 276] width 65 height 14
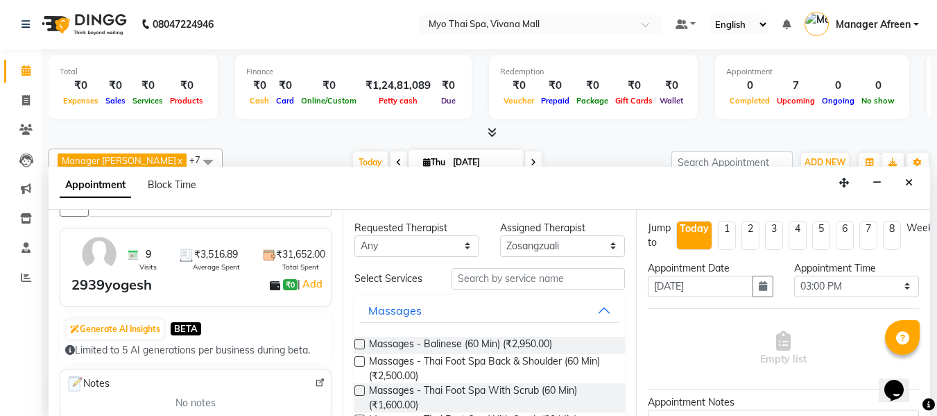
scroll to position [0, 0]
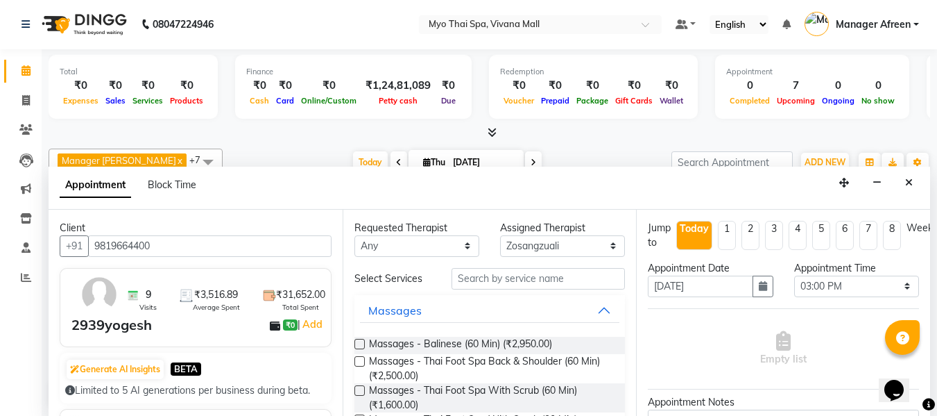
drag, startPoint x: 93, startPoint y: 244, endPoint x: 157, endPoint y: 250, distance: 64.9
click at [157, 250] on input "9819664400" at bounding box center [210, 246] width 244 height 22
type input "9819664400"
click at [468, 280] on input "text" at bounding box center [538, 279] width 173 height 22
click at [416, 239] on select "Any ANGEL BELLA Dindin Jane JENNY Kristina LORITA Manager Afreen Manager Churmu…" at bounding box center [417, 246] width 125 height 22
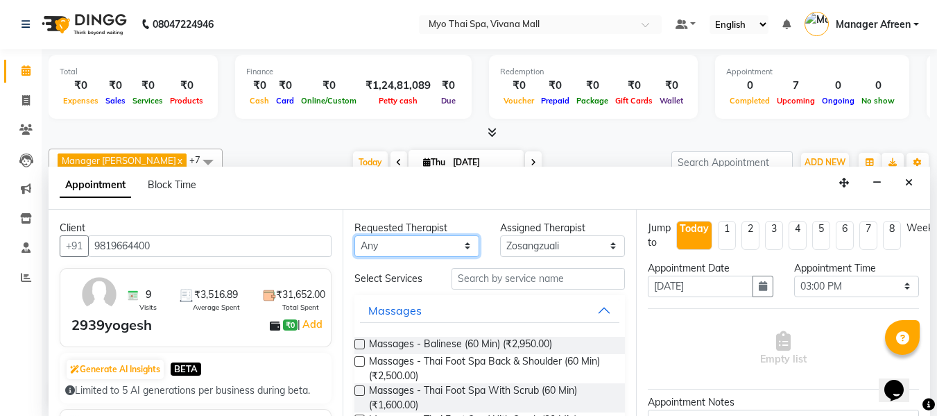
select select "81135"
click at [355, 235] on select "Any ANGEL BELLA Dindin Jane JENNY Kristina LORITA Manager Afreen Manager Churmu…" at bounding box center [417, 246] width 125 height 22
select select "81135"
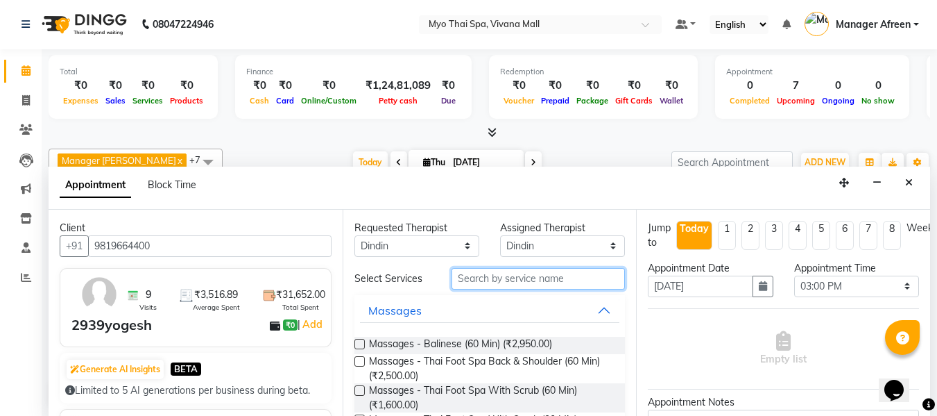
click at [470, 277] on input "text" at bounding box center [538, 279] width 173 height 22
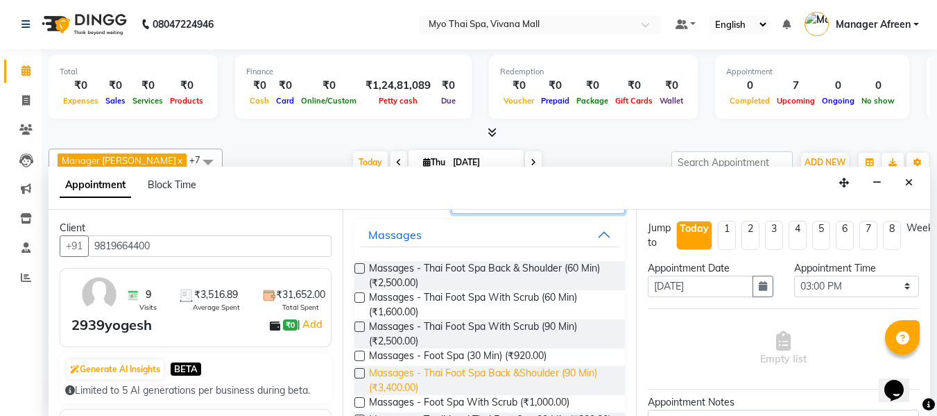
scroll to position [139, 0]
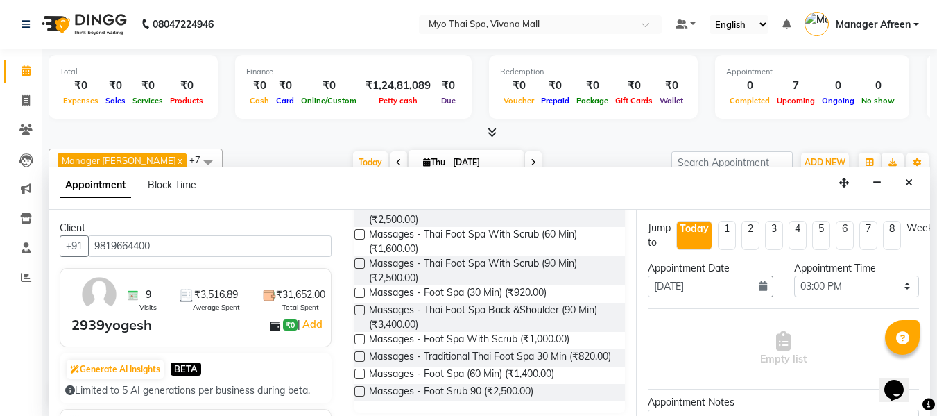
type input "foot"
click at [361, 379] on label at bounding box center [360, 373] width 10 height 10
click at [361, 380] on input "checkbox" at bounding box center [359, 374] width 9 height 9
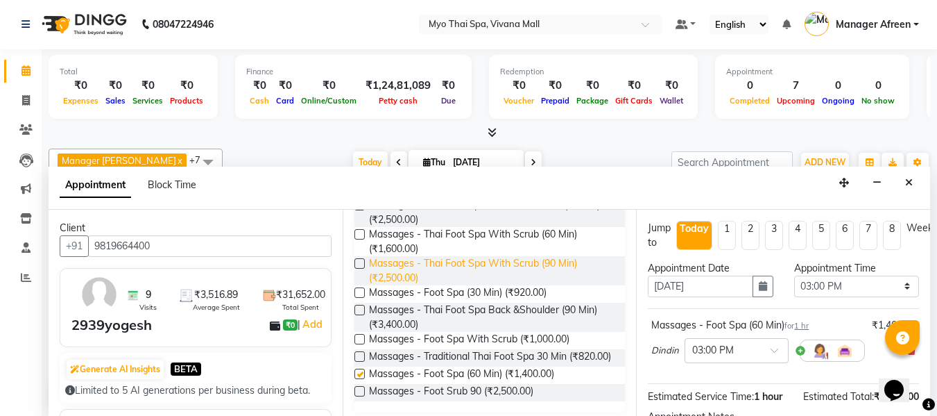
checkbox input "false"
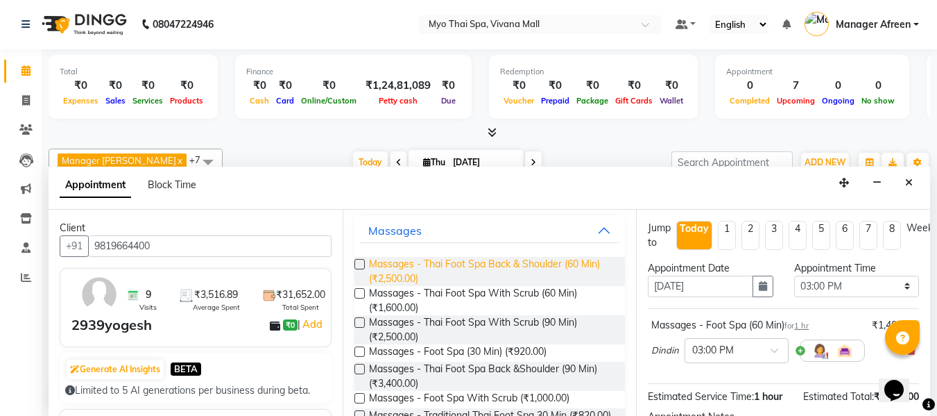
scroll to position [0, 0]
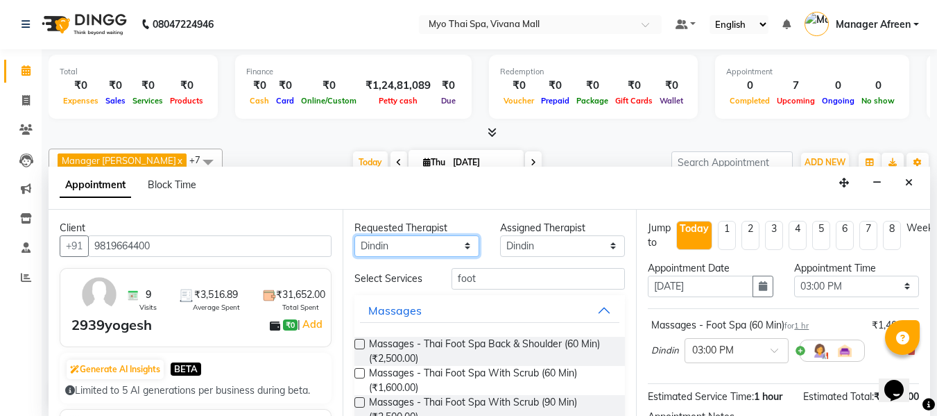
click at [422, 246] on select "Any ANGEL BELLA Dindin Jane JENNY Kristina LORITA Manager Afreen Manager Churmu…" at bounding box center [417, 246] width 125 height 22
select select "88654"
click at [355, 235] on select "Any ANGEL BELLA Dindin Jane JENNY Kristina LORITA Manager Afreen Manager Churmu…" at bounding box center [417, 246] width 125 height 22
select select "88654"
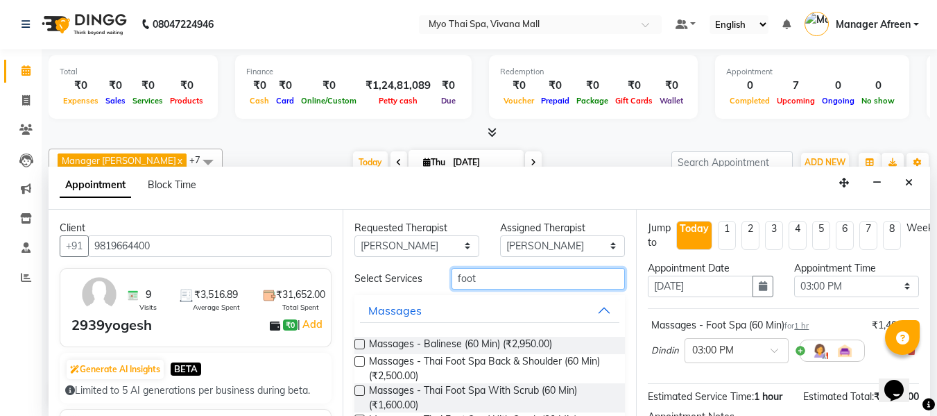
drag, startPoint x: 491, startPoint y: 279, endPoint x: 447, endPoint y: 279, distance: 43.7
click at [447, 279] on div "foot" at bounding box center [538, 279] width 194 height 22
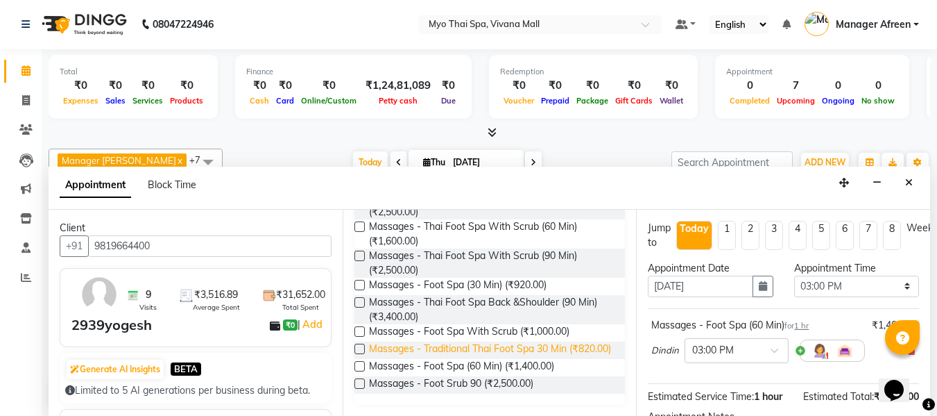
scroll to position [158, 0]
click at [358, 366] on label at bounding box center [360, 366] width 10 height 10
click at [358, 366] on input "checkbox" at bounding box center [359, 367] width 9 height 9
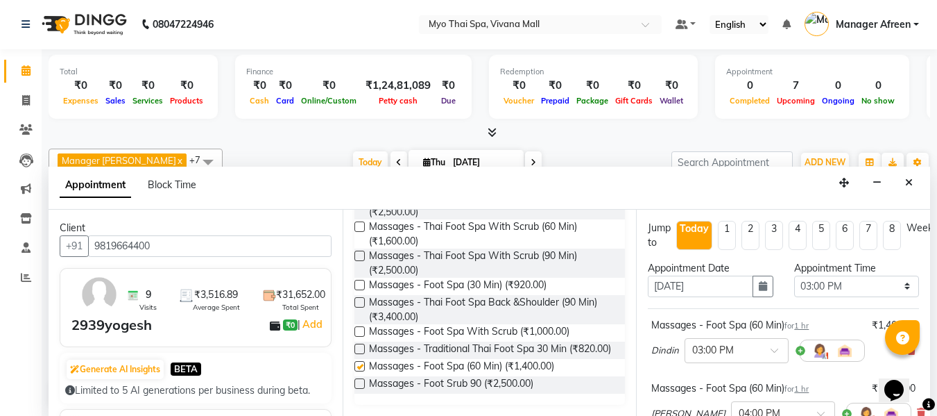
checkbox input "false"
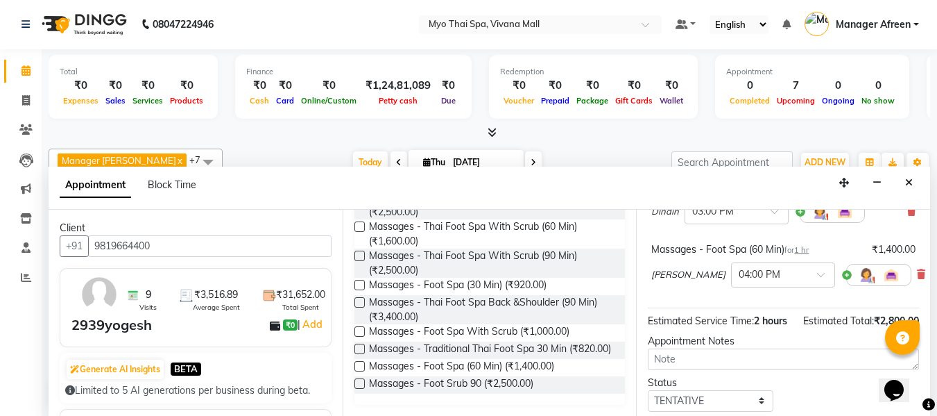
scroll to position [69, 0]
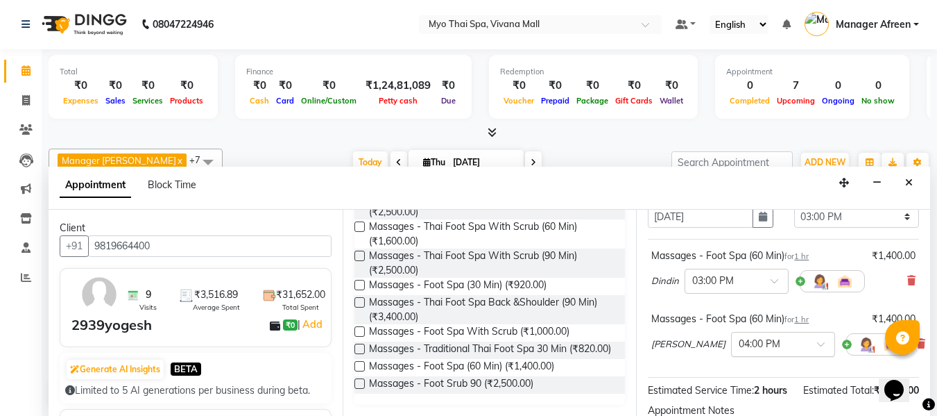
click at [750, 344] on input "text" at bounding box center [769, 343] width 61 height 15
click at [732, 400] on div "03:00 PM" at bounding box center [783, 406] width 103 height 26
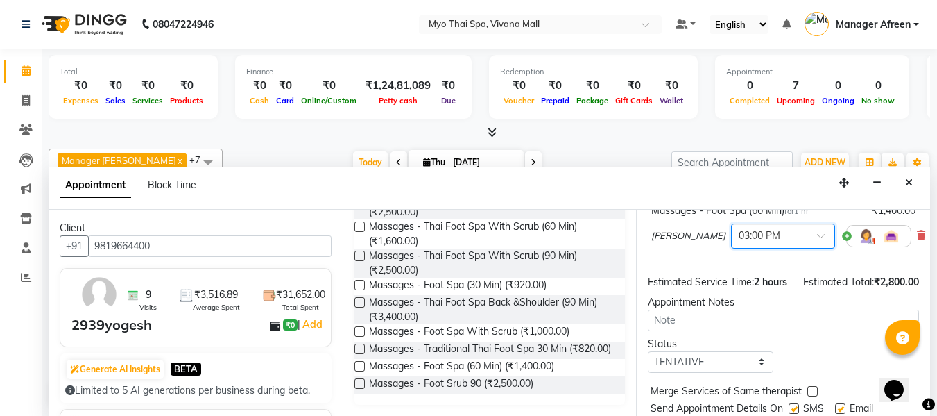
scroll to position [262, 0]
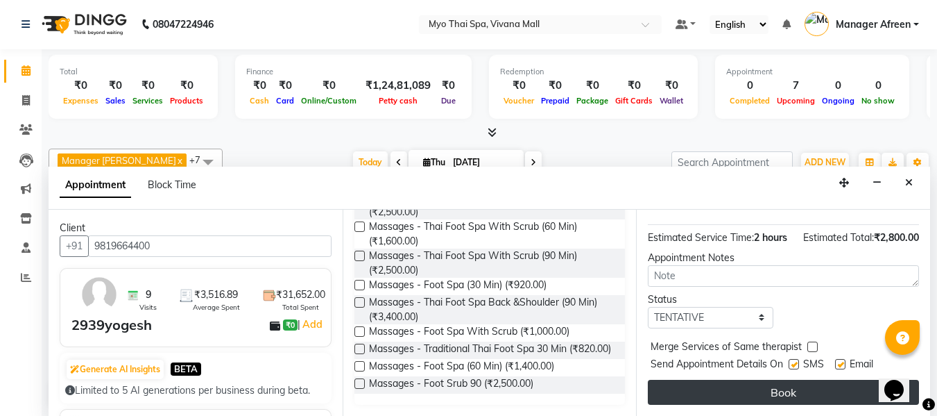
click at [715, 381] on button "Book" at bounding box center [783, 392] width 271 height 25
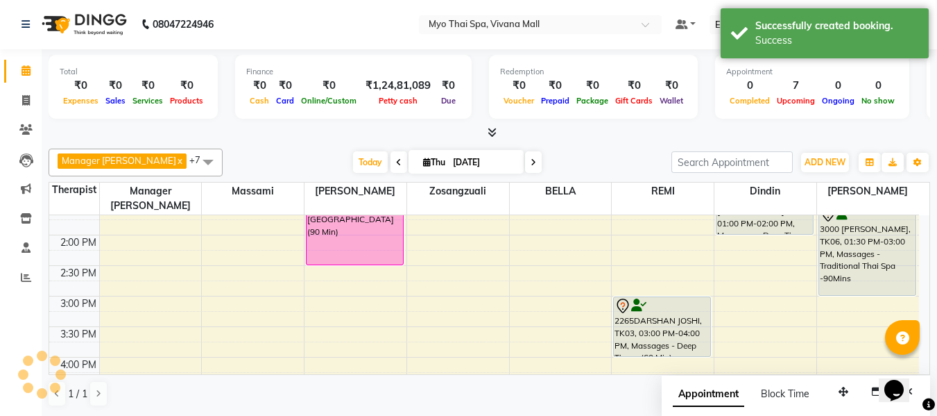
scroll to position [0, 0]
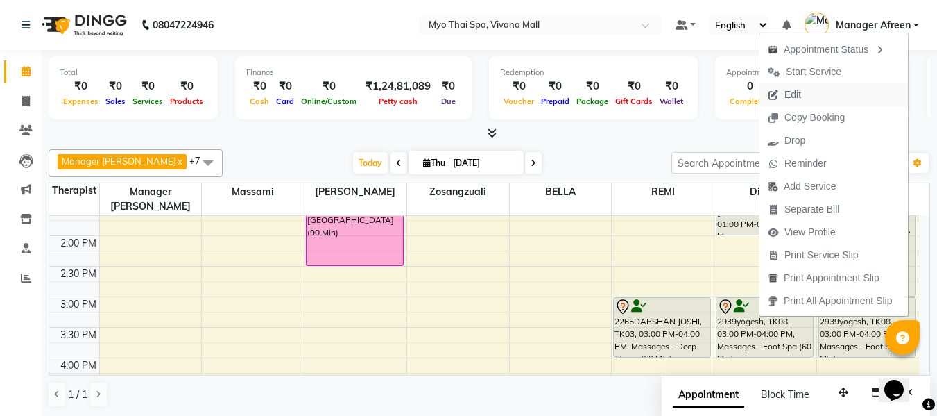
click at [808, 102] on span "Edit" at bounding box center [785, 94] width 50 height 23
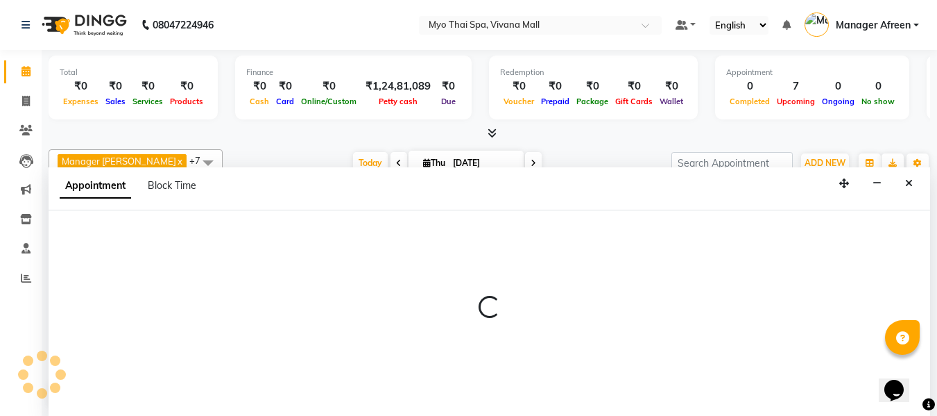
scroll to position [1, 0]
select select "tentative"
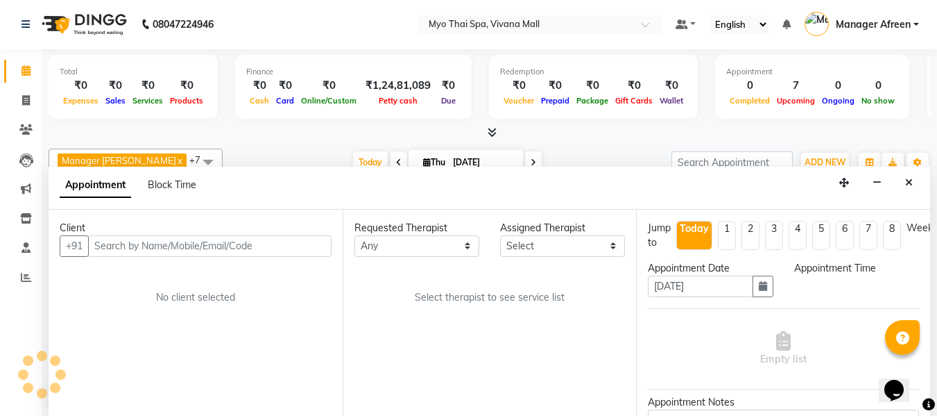
scroll to position [0, 0]
select select "88654"
select select "900"
select select "1605"
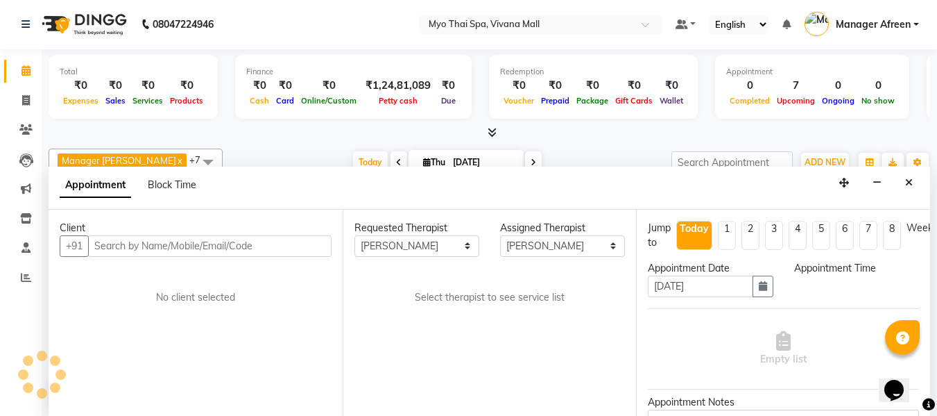
select select "1605"
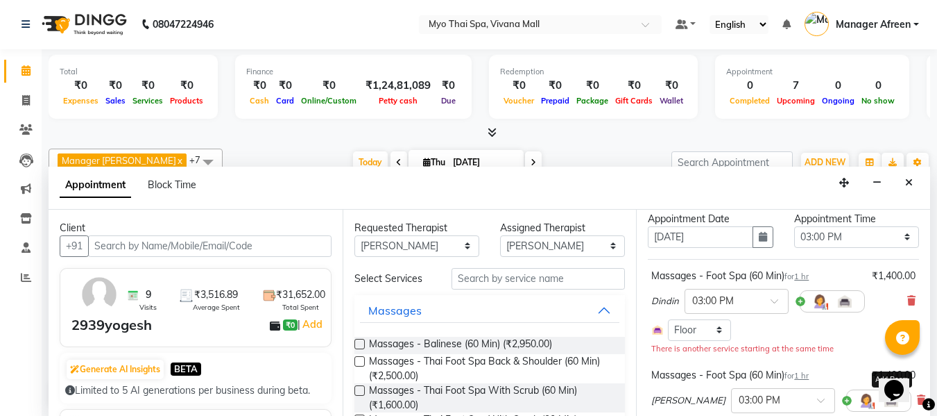
scroll to position [69, 0]
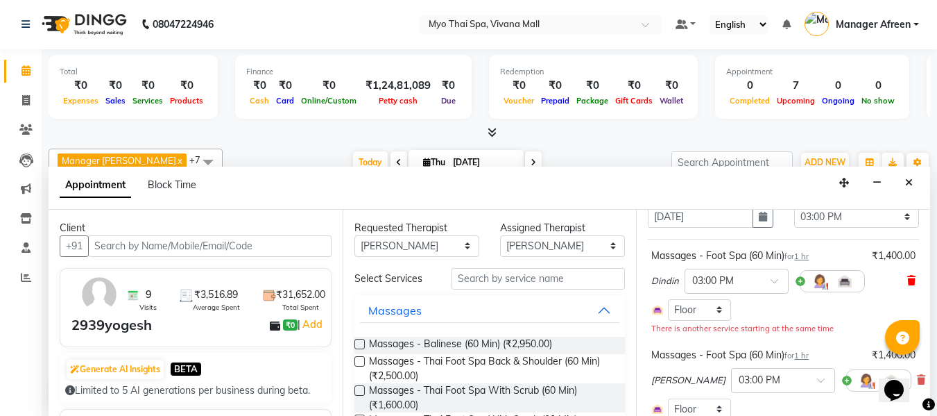
click at [907, 278] on icon at bounding box center [911, 280] width 8 height 10
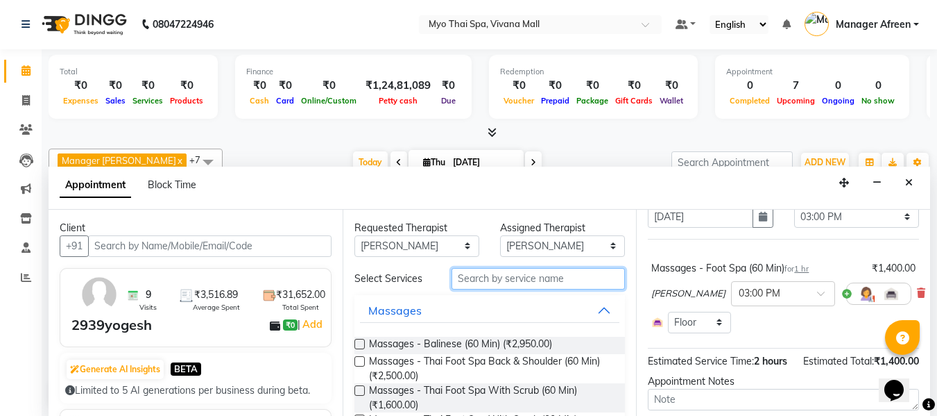
click at [488, 285] on input "text" at bounding box center [538, 279] width 173 height 22
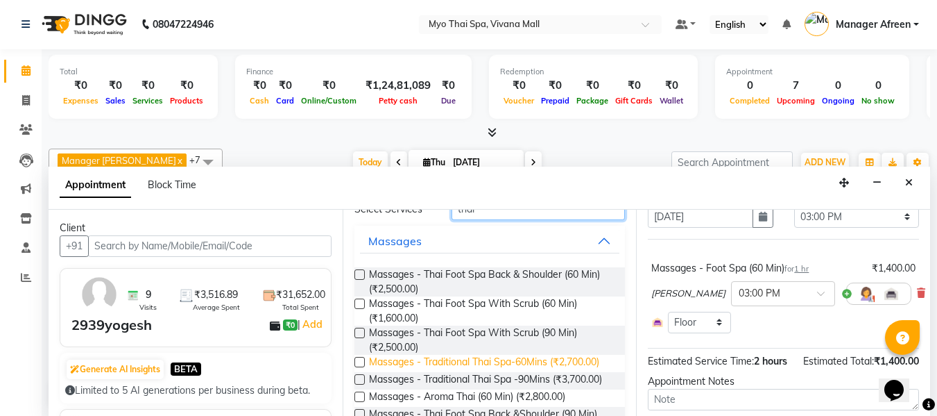
scroll to position [139, 0]
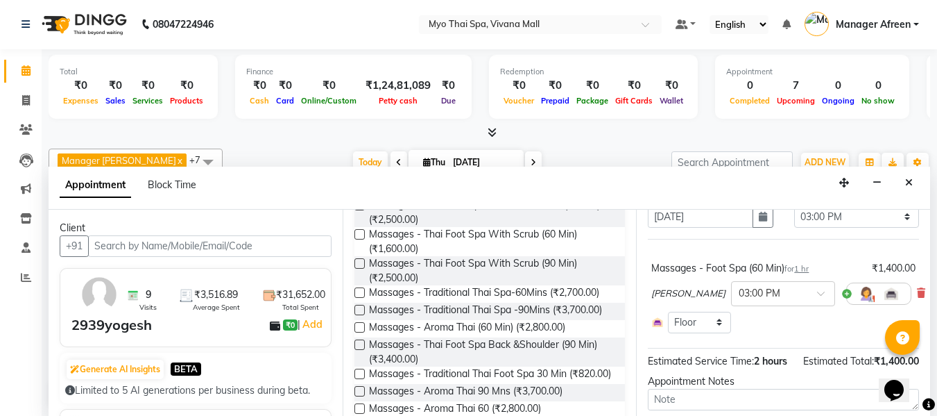
type input "thai"
click at [359, 350] on label at bounding box center [360, 344] width 10 height 10
click at [359, 350] on input "checkbox" at bounding box center [359, 345] width 9 height 9
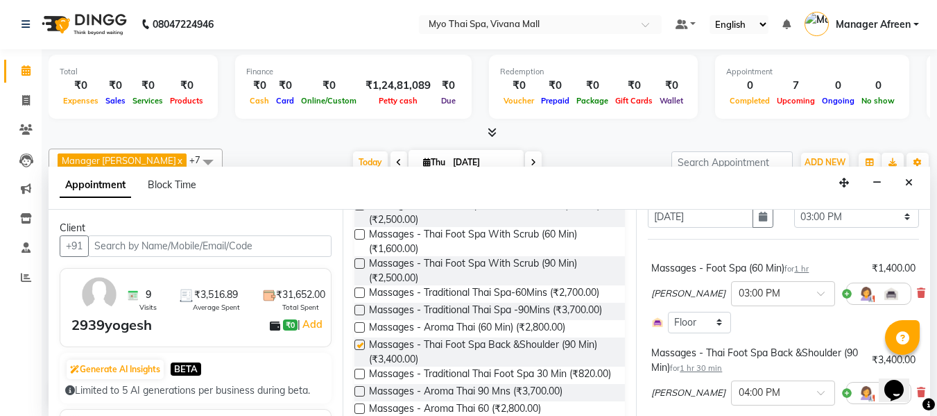
checkbox input "false"
click at [760, 393] on div at bounding box center [783, 391] width 103 height 15
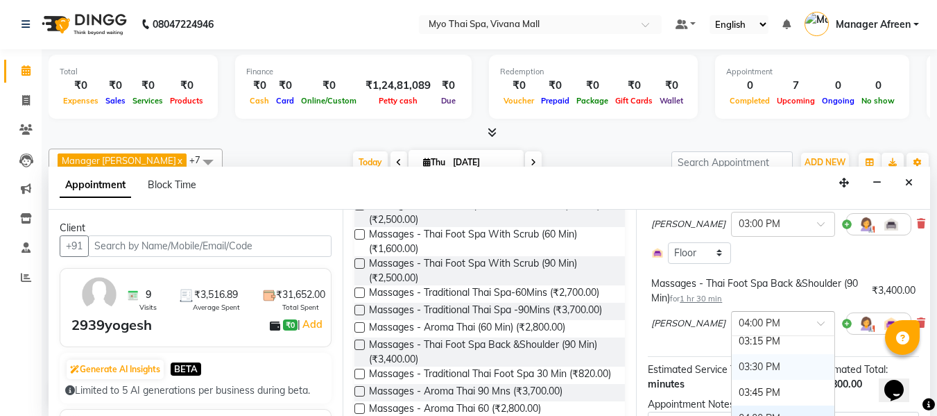
scroll to position [588, 0]
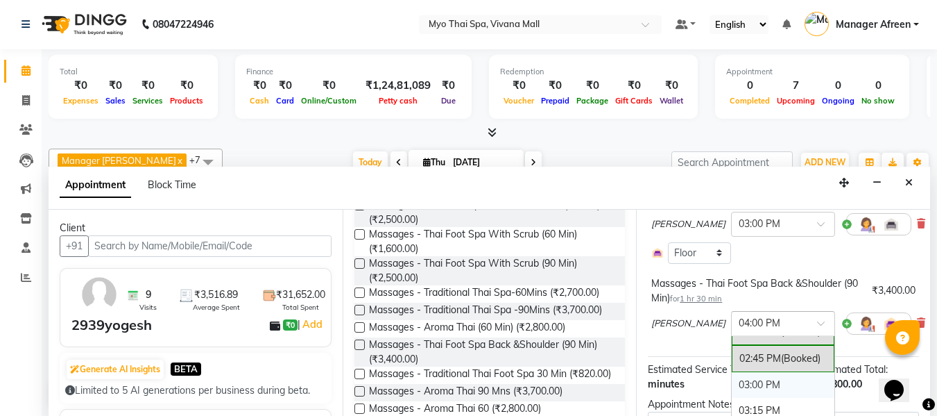
click at [732, 384] on div "03:00 PM" at bounding box center [783, 385] width 103 height 26
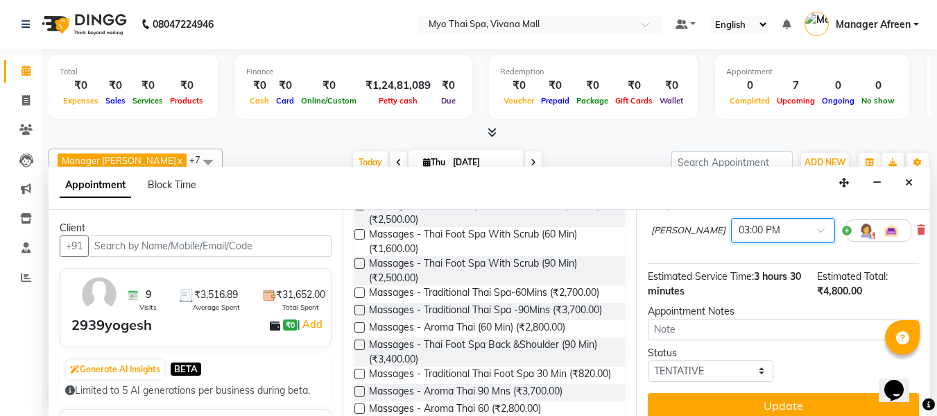
scroll to position [255, 0]
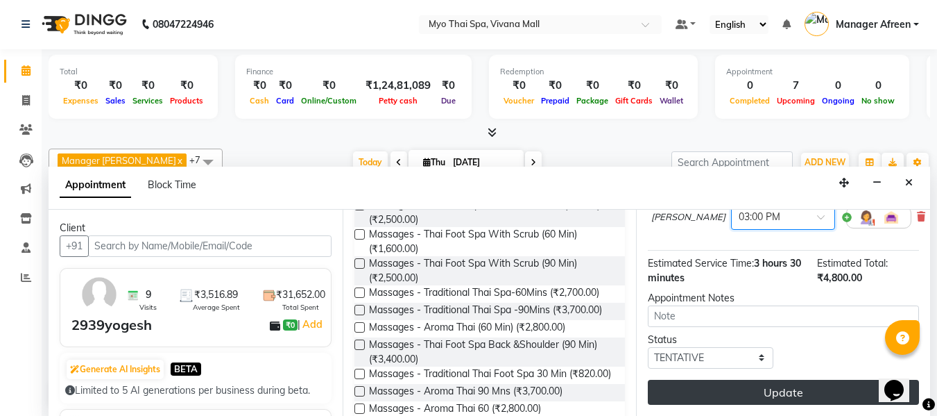
click at [759, 381] on button "Update" at bounding box center [783, 392] width 271 height 25
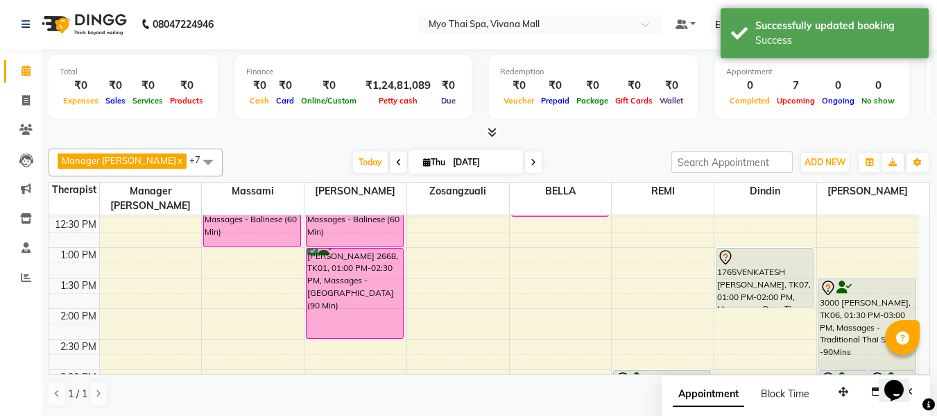
scroll to position [392, 0]
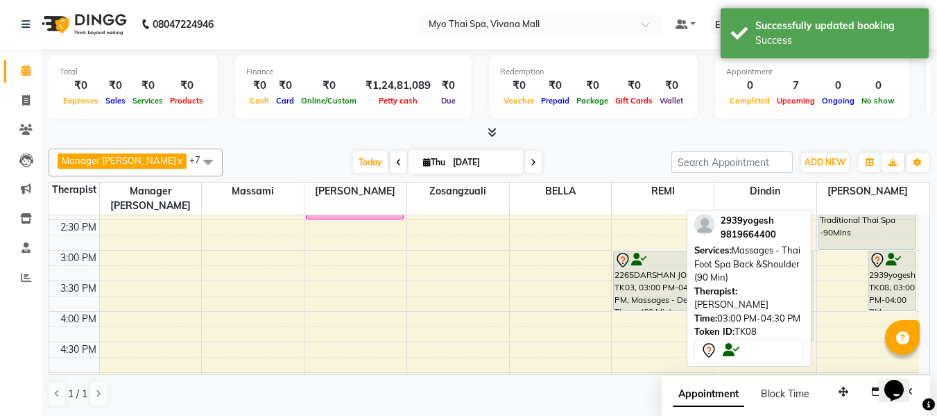
drag, startPoint x: 846, startPoint y: 264, endPoint x: 797, endPoint y: 266, distance: 49.3
click at [797, 266] on div "Manager Churmurin x Dindin x Massami x Zosangzuali x BELLA x JENNY x REMI x LOR…" at bounding box center [490, 277] width 882 height 269
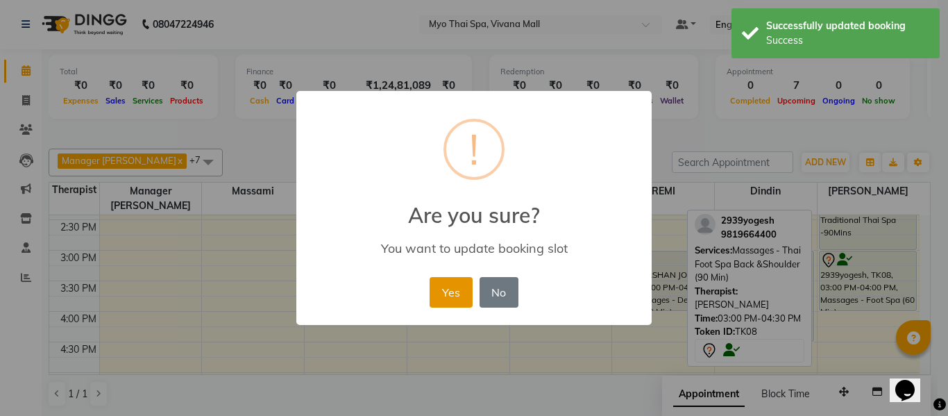
click at [455, 286] on button "Yes" at bounding box center [450, 292] width 42 height 31
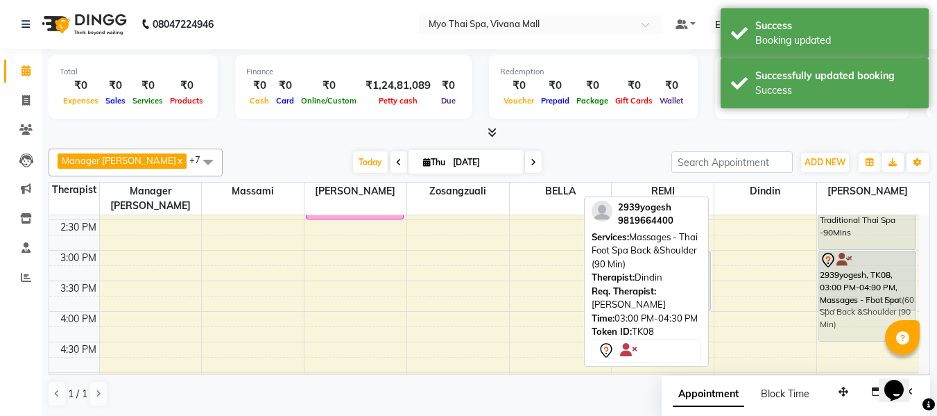
drag, startPoint x: 760, startPoint y: 280, endPoint x: 831, endPoint y: 275, distance: 71.6
click at [831, 275] on tr "1849SHERIN=, TK04, 12:00 PM-01:00 PM, Massages - Balinese (60 Min) 1849SHERIN=,…" at bounding box center [484, 280] width 870 height 915
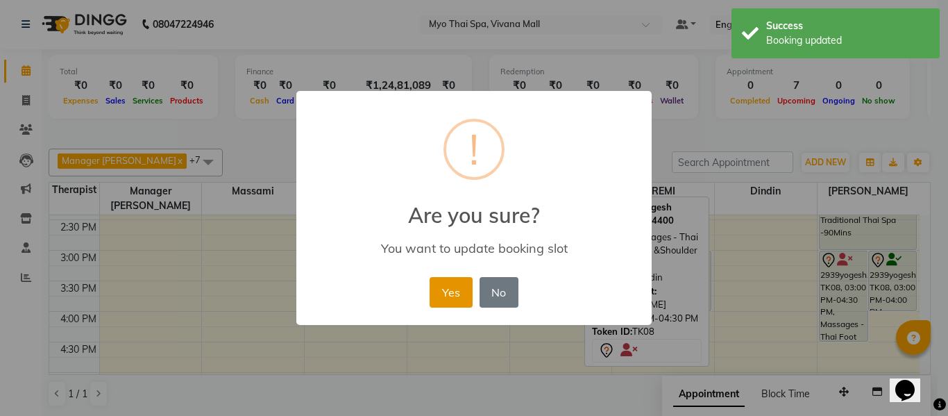
click at [462, 297] on button "Yes" at bounding box center [450, 292] width 42 height 31
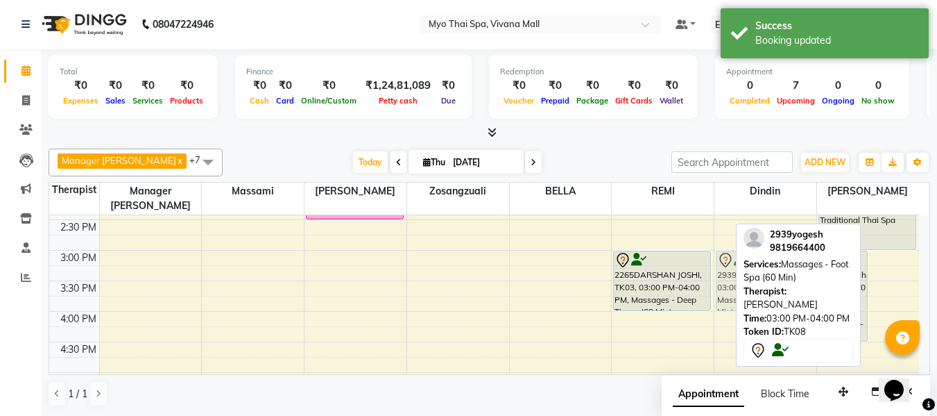
drag, startPoint x: 885, startPoint y: 262, endPoint x: 793, endPoint y: 262, distance: 91.6
click at [793, 262] on div "Manager Churmurin x Dindin x Massami x Zosangzuali x BELLA x JENNY x REMI x LOR…" at bounding box center [490, 277] width 882 height 269
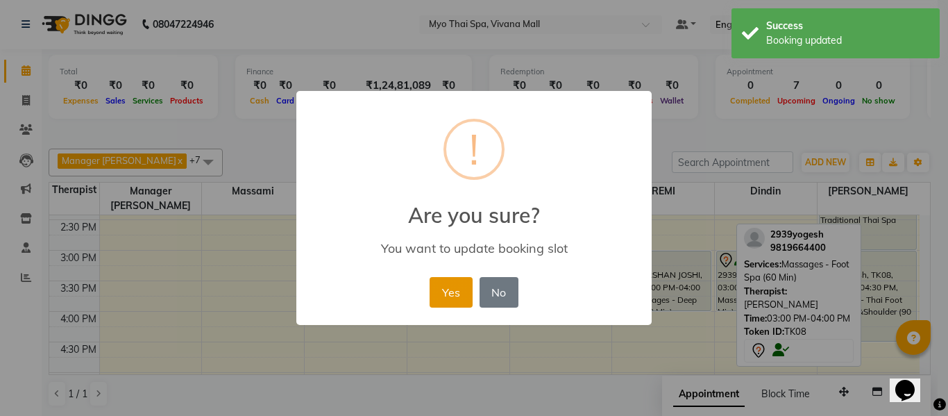
click at [448, 299] on button "Yes" at bounding box center [450, 292] width 42 height 31
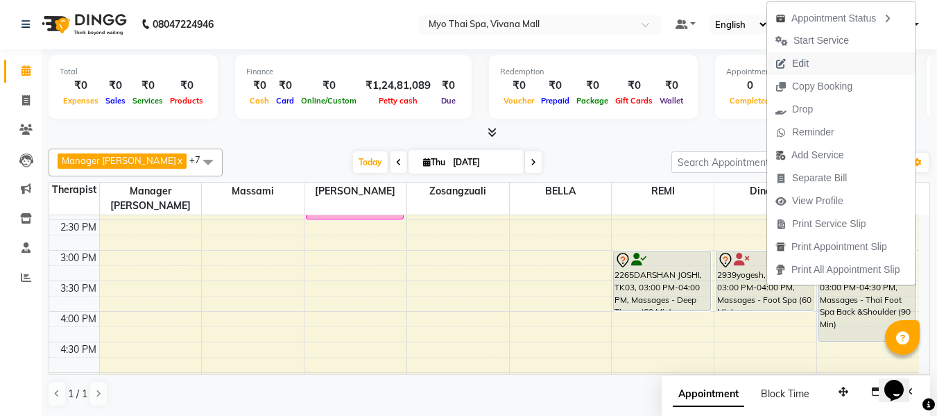
click at [808, 62] on span "Edit" at bounding box center [800, 63] width 17 height 15
select select "tentative"
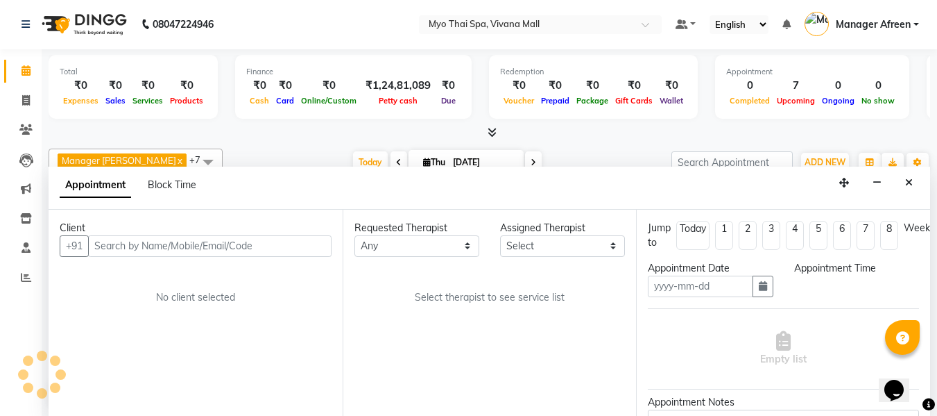
type input "[DATE]"
select select "88654"
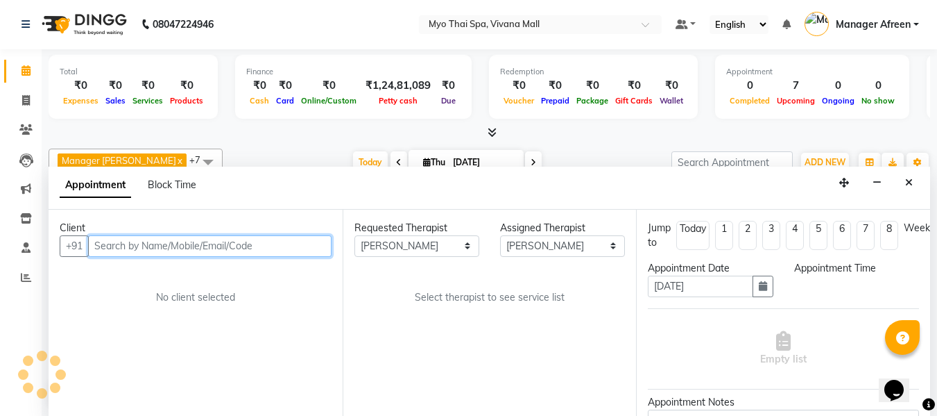
scroll to position [184, 0]
select select "900"
select select "1605"
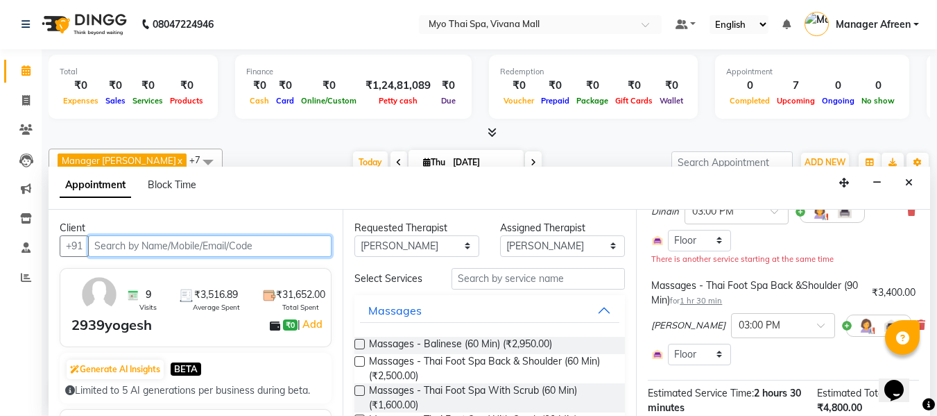
scroll to position [69, 0]
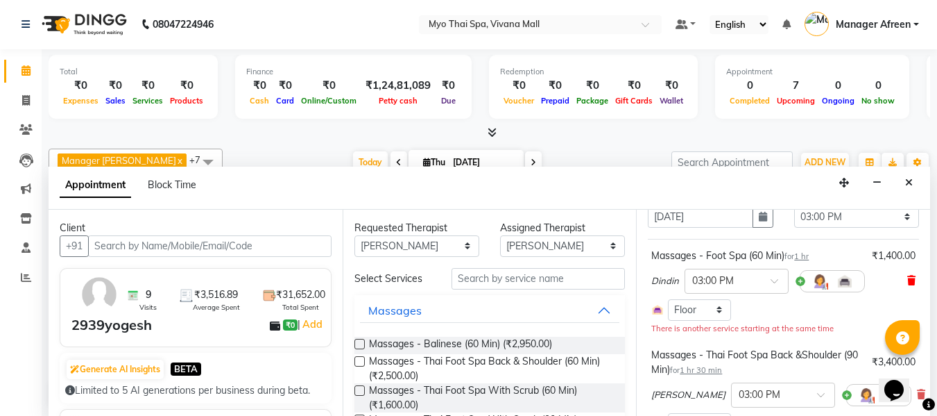
click at [907, 276] on icon at bounding box center [911, 280] width 8 height 10
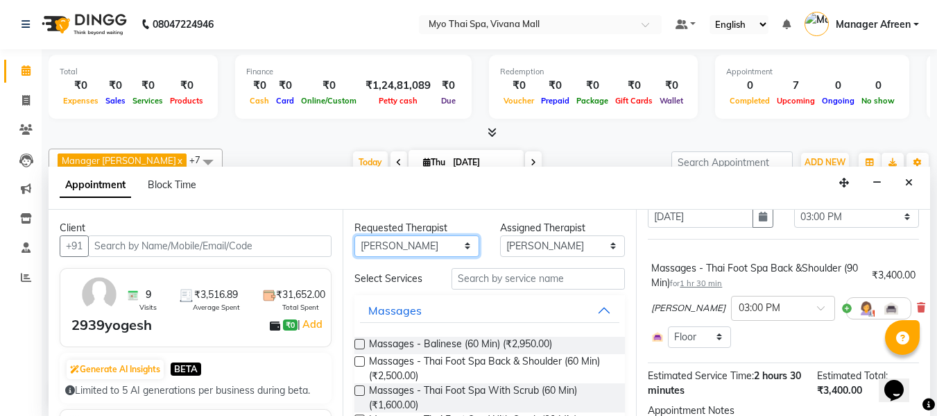
click at [409, 237] on select "Any ANGEL BELLA Dindin Jane JENNY Kristina LORITA Manager Afreen Manager Churmu…" at bounding box center [417, 246] width 125 height 22
select select "81135"
click at [355, 235] on select "Any ANGEL BELLA Dindin Jane JENNY Kristina LORITA Manager Afreen Manager Churmu…" at bounding box center [417, 246] width 125 height 22
select select "81135"
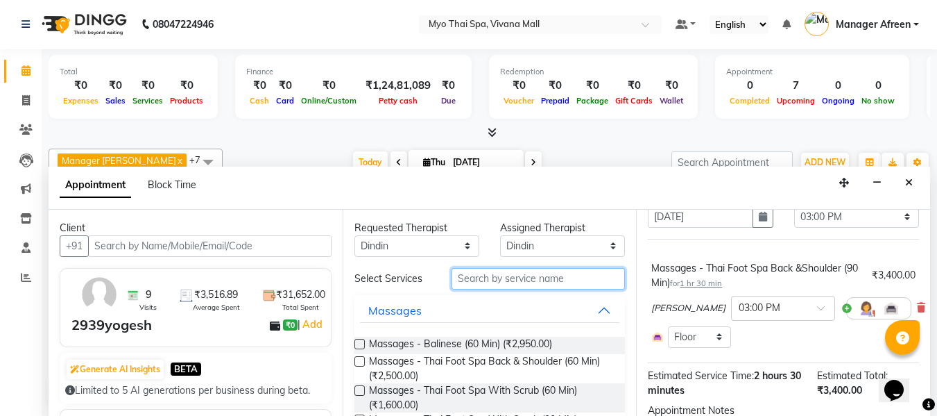
click at [483, 277] on input "text" at bounding box center [538, 279] width 173 height 22
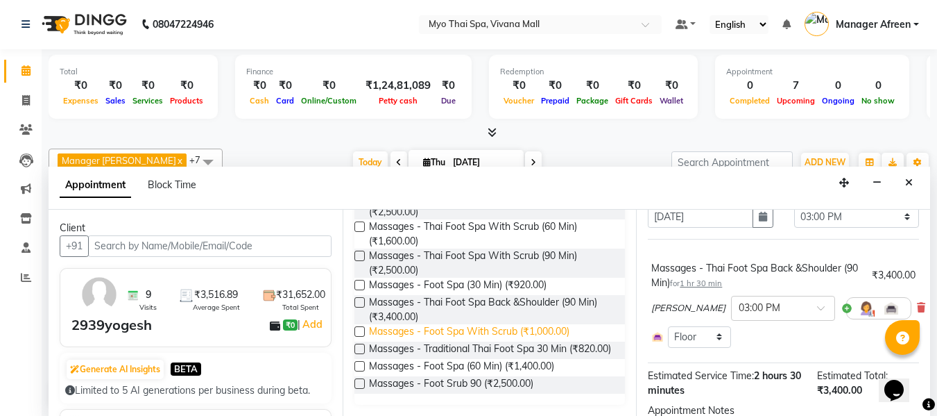
scroll to position [158, 0]
type input "foot"
click at [360, 361] on label at bounding box center [360, 366] width 10 height 10
click at [360, 363] on input "checkbox" at bounding box center [359, 367] width 9 height 9
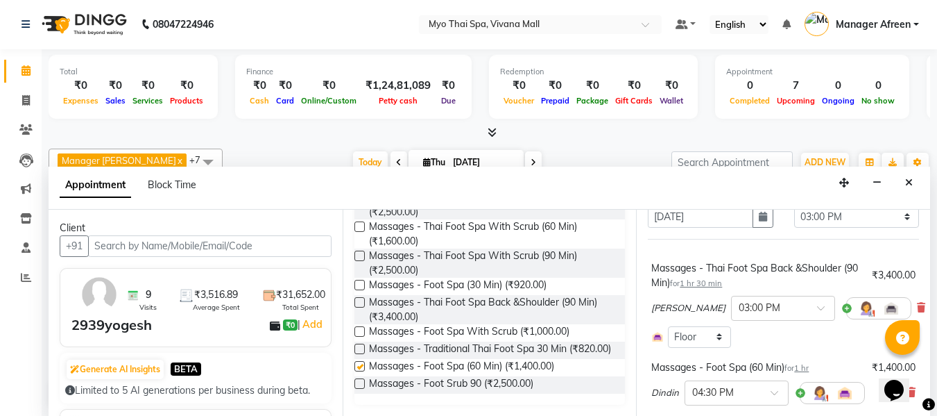
checkbox input "false"
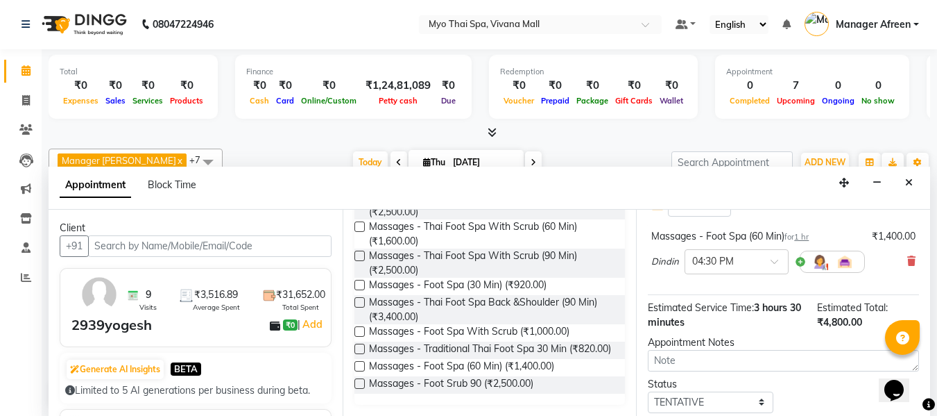
scroll to position [208, 0]
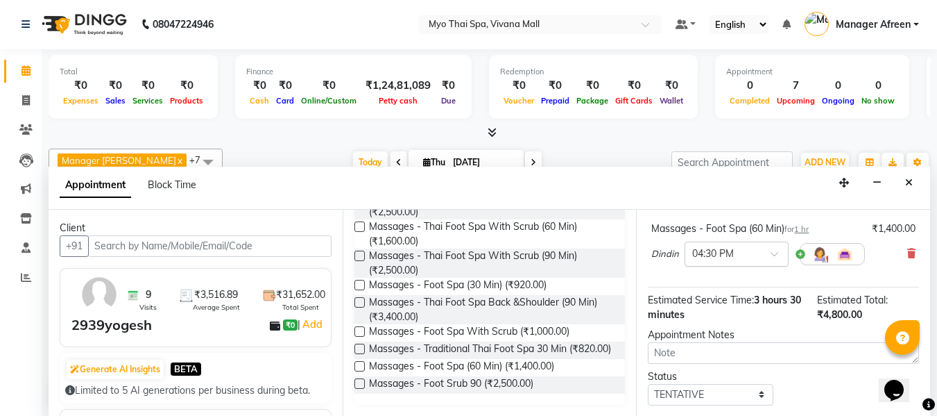
click at [730, 250] on input "text" at bounding box center [722, 253] width 61 height 15
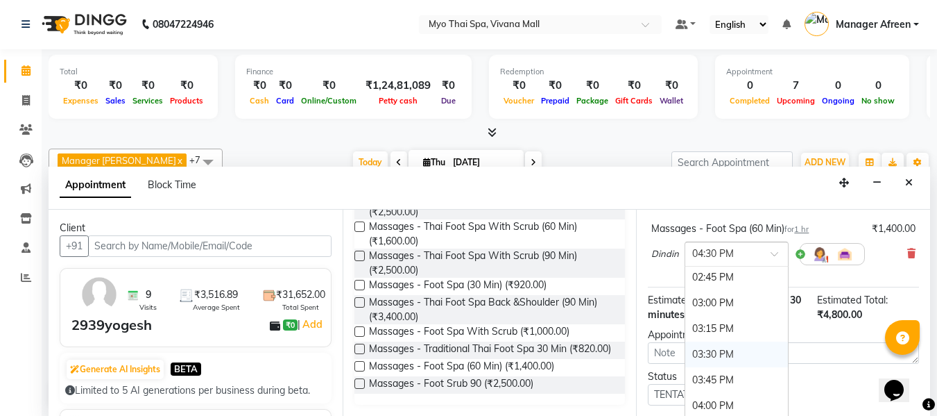
scroll to position [568, 0]
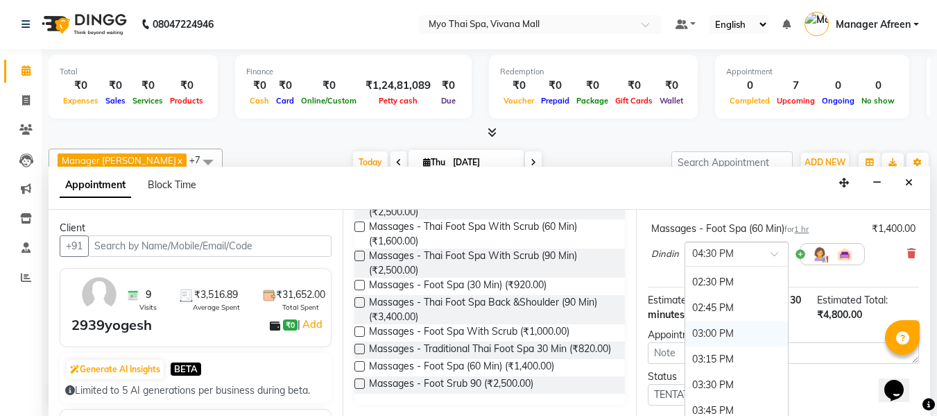
click at [710, 327] on div "03:00 PM" at bounding box center [736, 334] width 103 height 26
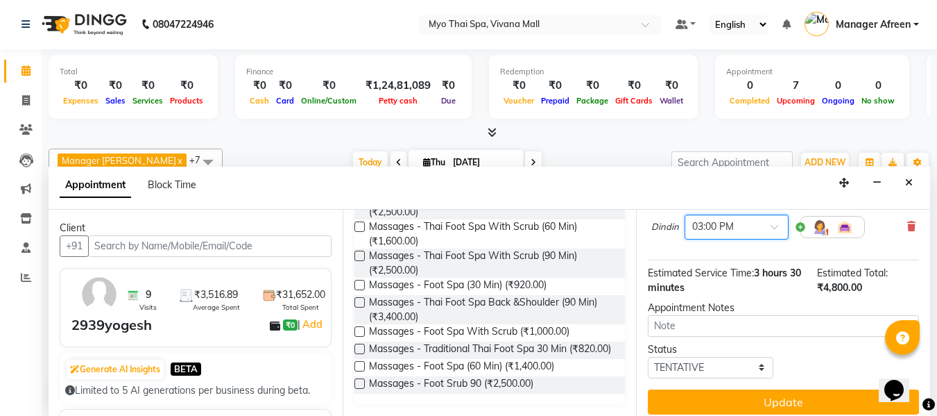
scroll to position [255, 0]
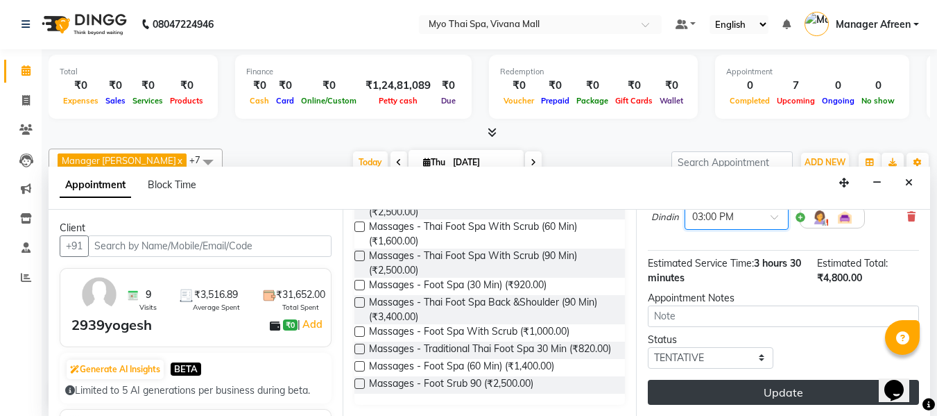
click at [711, 380] on button "Update" at bounding box center [783, 392] width 271 height 25
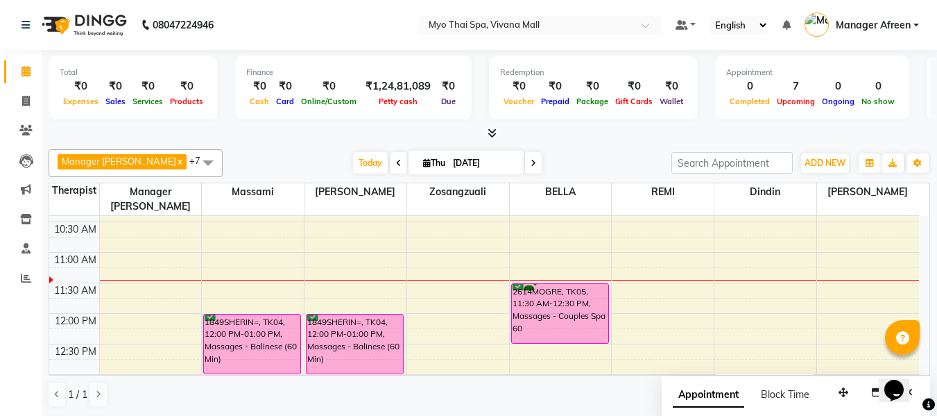
scroll to position [184, 0]
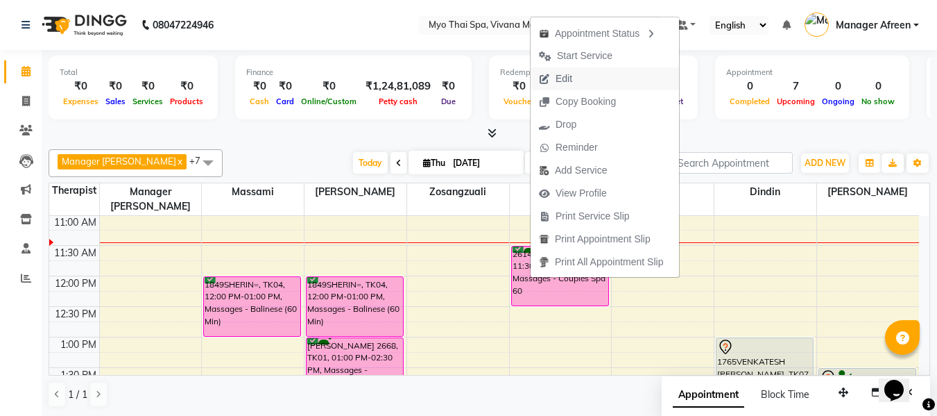
click at [574, 80] on span "Edit" at bounding box center [556, 78] width 50 height 23
select select "confirm booking"
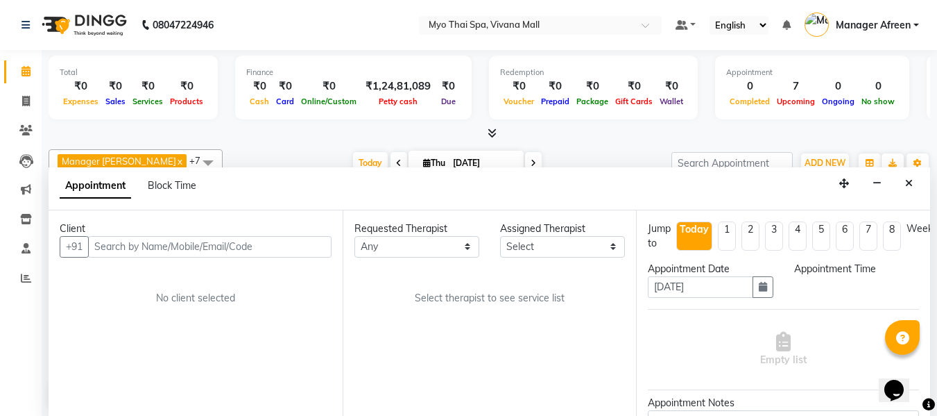
select select "70775"
select select "690"
select select "1605"
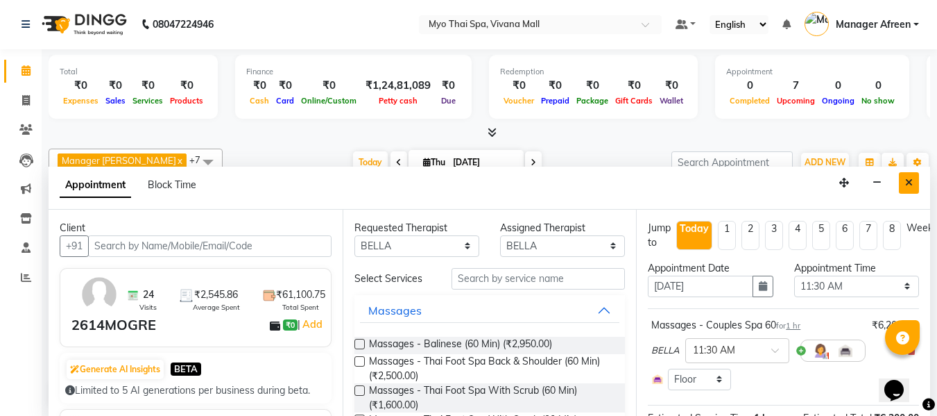
click at [906, 182] on icon "Close" at bounding box center [909, 183] width 8 height 10
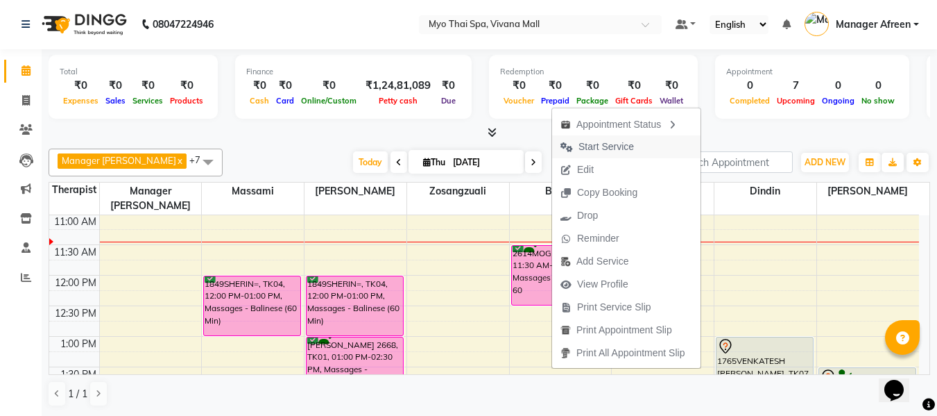
click at [588, 148] on span "Start Service" at bounding box center [607, 146] width 56 height 15
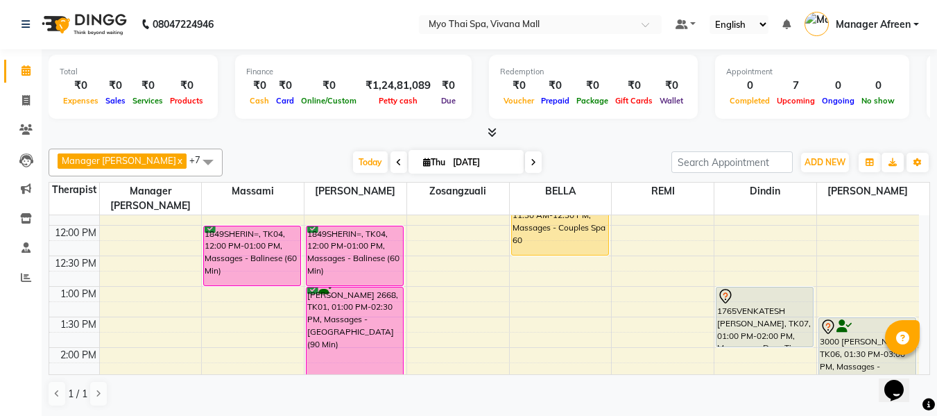
scroll to position [253, 0]
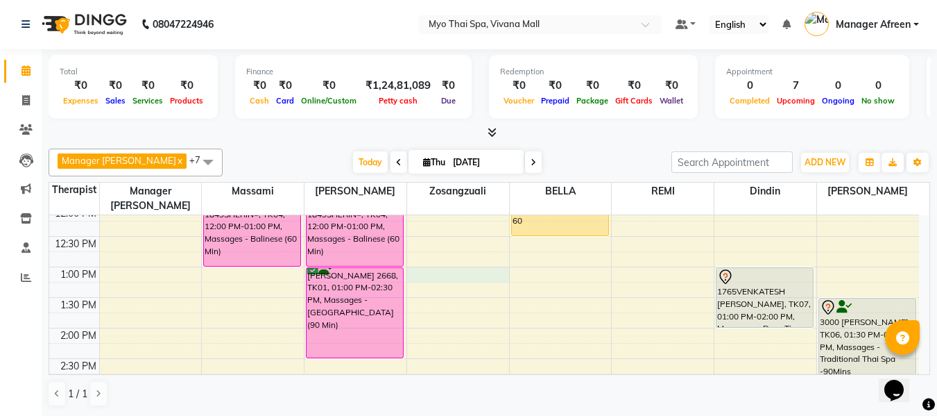
click at [443, 257] on div "8:00 AM 8:30 AM 9:00 AM 9:30 AM 10:00 AM 10:30 AM 11:00 AM 11:30 AM 12:00 PM 12…" at bounding box center [484, 419] width 870 height 915
select select "35780"
select select "780"
select select "tentative"
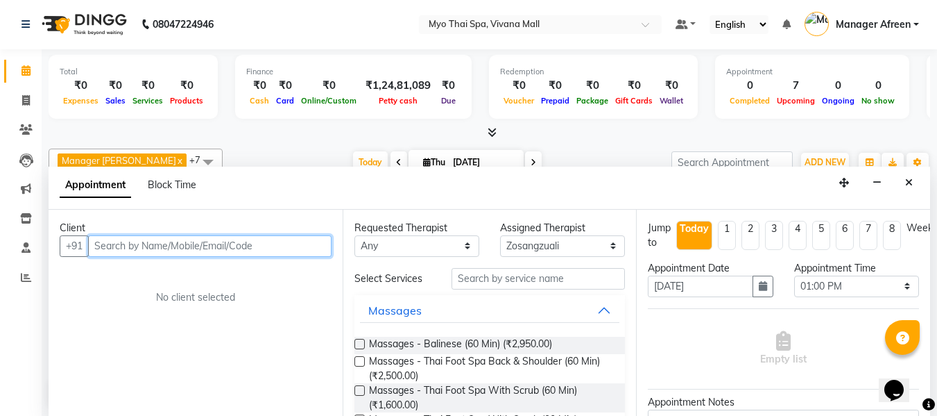
click at [196, 246] on input "text" at bounding box center [210, 246] width 244 height 22
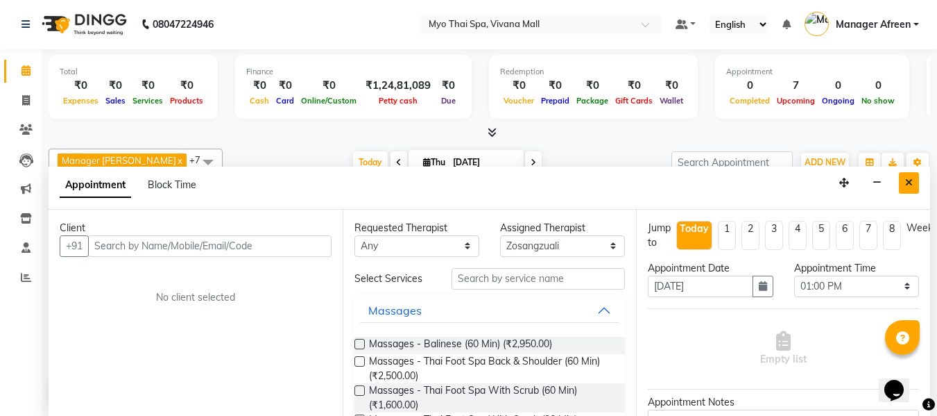
click at [903, 181] on button "Close" at bounding box center [909, 183] width 20 height 22
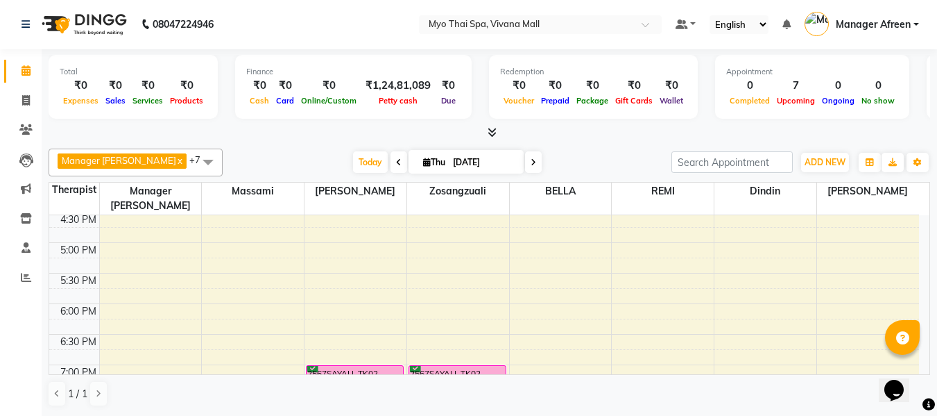
scroll to position [531, 0]
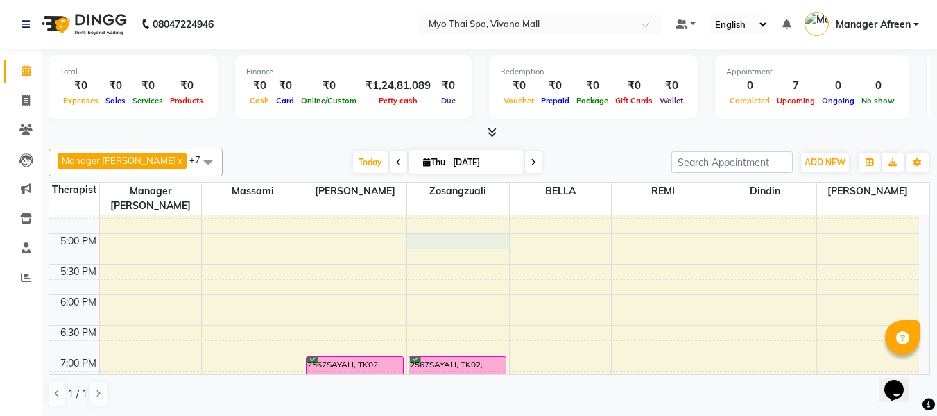
click at [448, 223] on div "8:00 AM 8:30 AM 9:00 AM 9:30 AM 10:00 AM 10:30 AM 11:00 AM 11:30 AM 12:00 PM 12…" at bounding box center [484, 141] width 870 height 915
select select "35780"
select select "tentative"
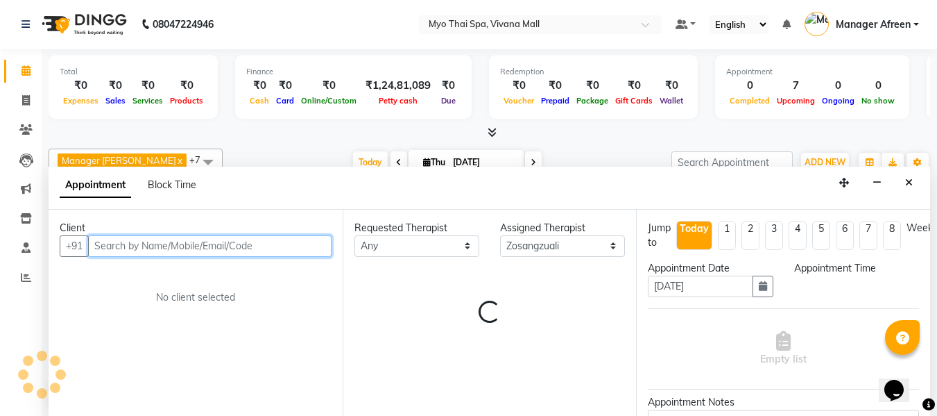
select select "1020"
click at [206, 248] on input "text" at bounding box center [210, 246] width 244 height 22
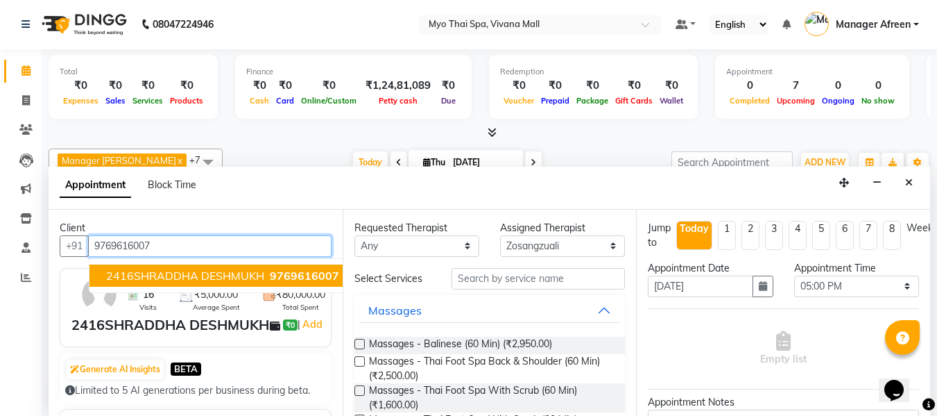
click at [195, 275] on span "2416SHRADDHA DESHMUKH" at bounding box center [185, 276] width 158 height 14
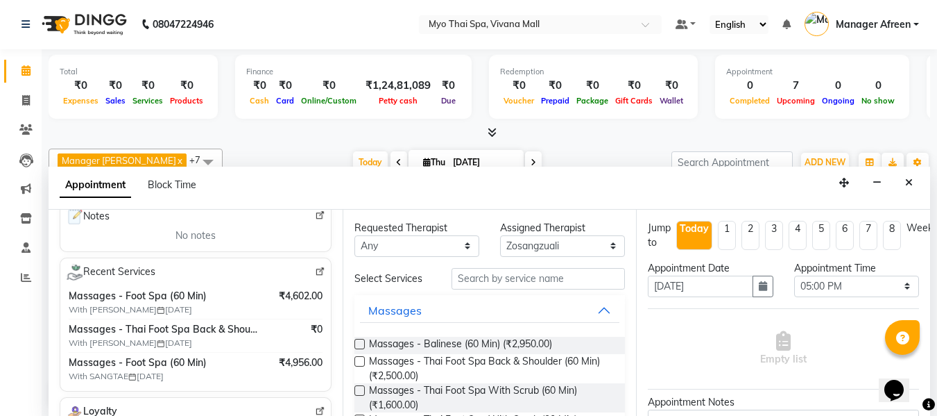
scroll to position [208, 0]
type input "9769616007"
click at [475, 280] on input "text" at bounding box center [538, 279] width 173 height 22
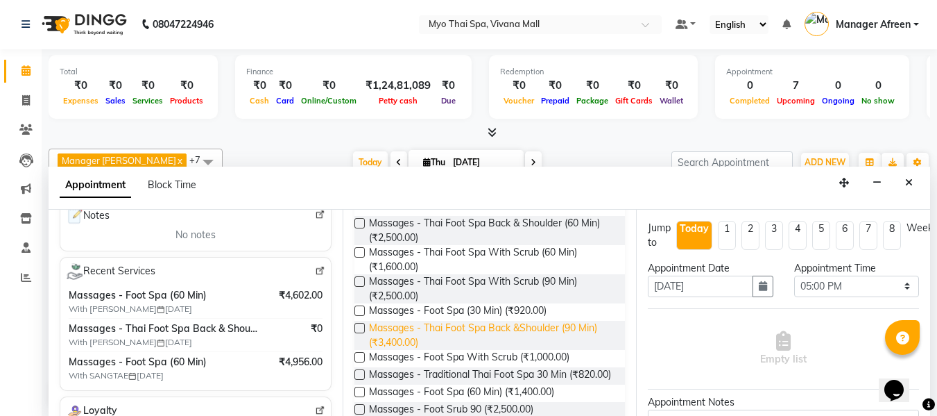
scroll to position [139, 0]
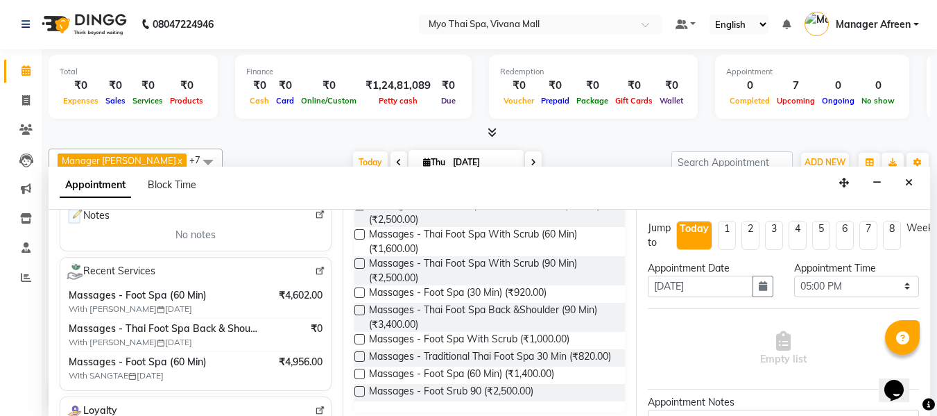
type input "foot"
click at [361, 379] on label at bounding box center [360, 373] width 10 height 10
click at [361, 380] on input "checkbox" at bounding box center [359, 374] width 9 height 9
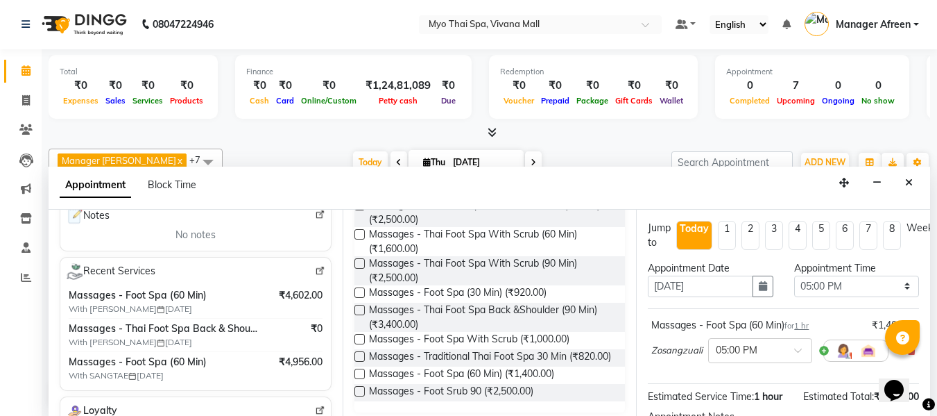
click at [361, 379] on label at bounding box center [360, 373] width 10 height 10
click at [361, 380] on input "checkbox" at bounding box center [359, 374] width 9 height 9
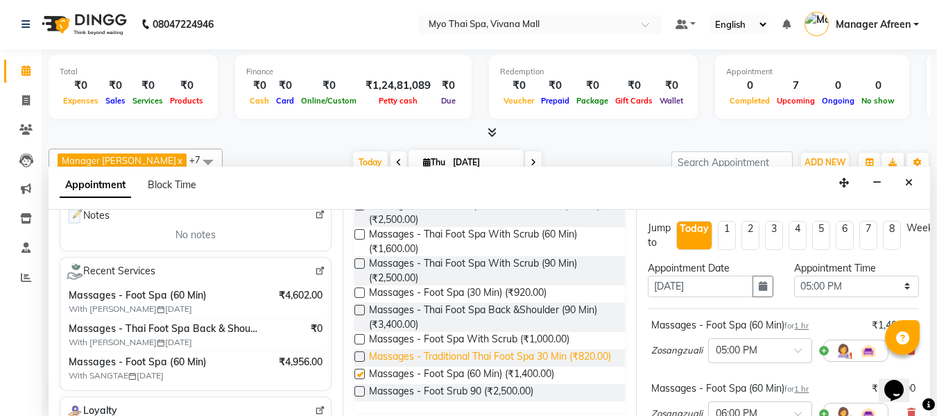
checkbox input "false"
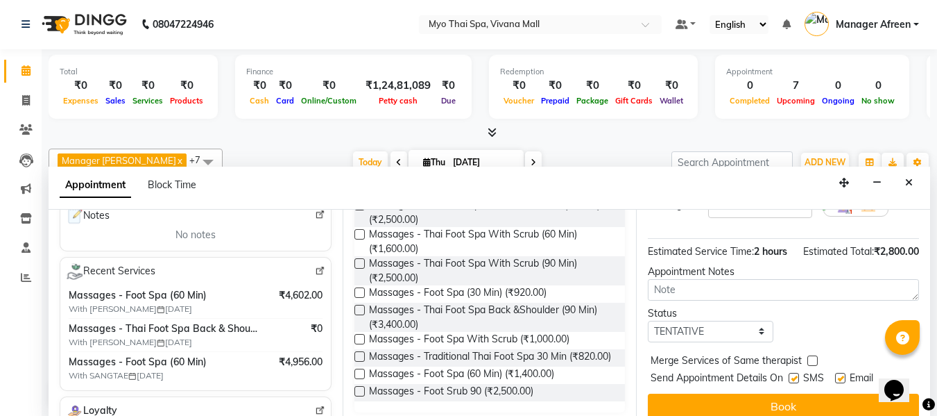
scroll to position [247, 0]
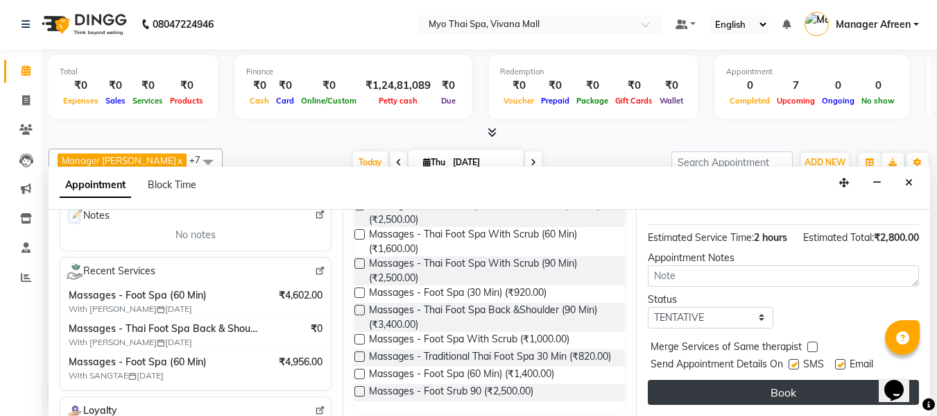
click at [714, 388] on button "Book" at bounding box center [783, 392] width 271 height 25
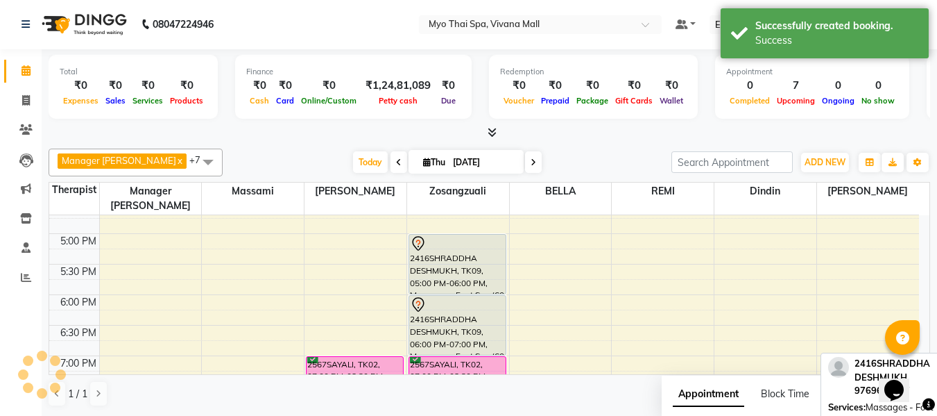
scroll to position [0, 0]
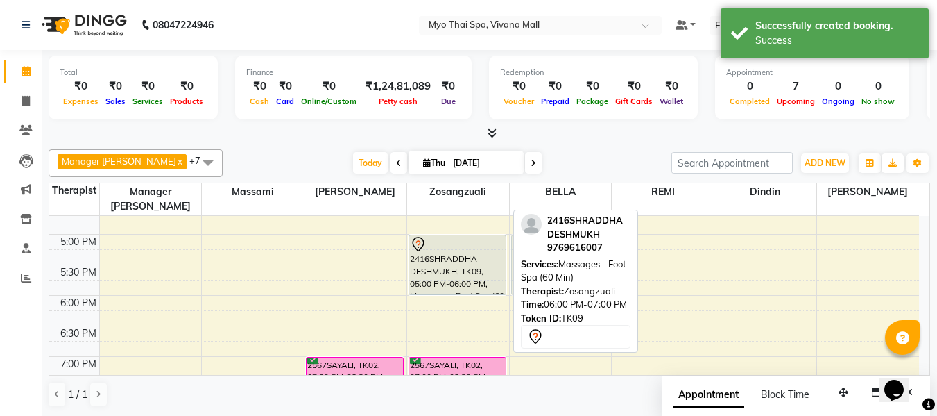
drag, startPoint x: 445, startPoint y: 318, endPoint x: 529, endPoint y: 249, distance: 108.5
click at [529, 249] on div "Manager Churmurin x Dindin x Massami x Zosangzuali x BELLA x JENNY x REMI x LOR…" at bounding box center [490, 278] width 882 height 269
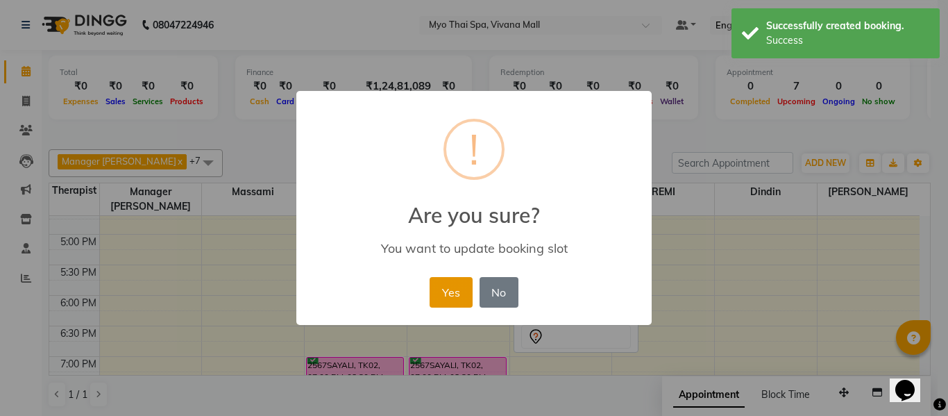
click at [438, 293] on button "Yes" at bounding box center [450, 292] width 42 height 31
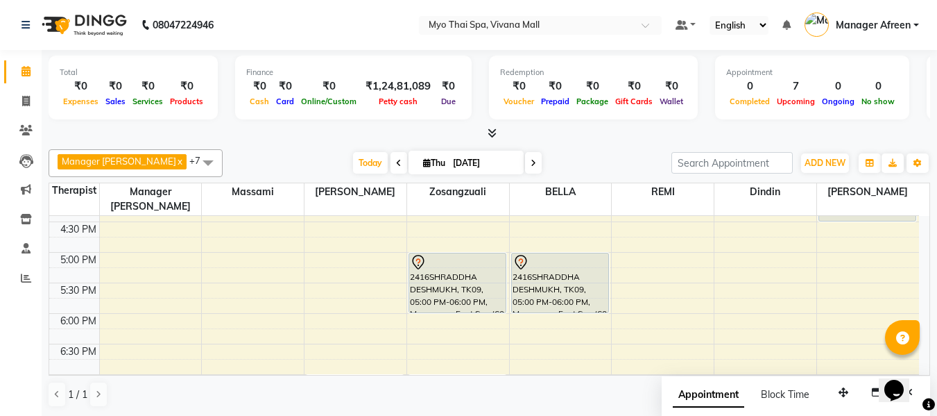
scroll to position [531, 0]
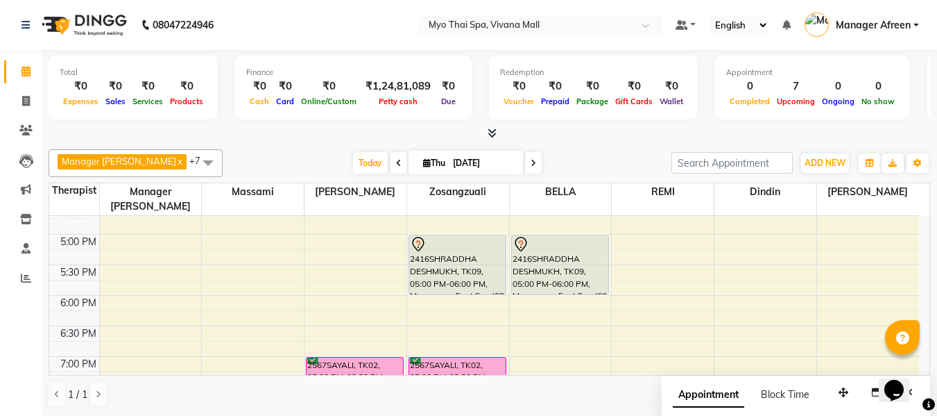
click at [396, 166] on icon at bounding box center [399, 163] width 6 height 8
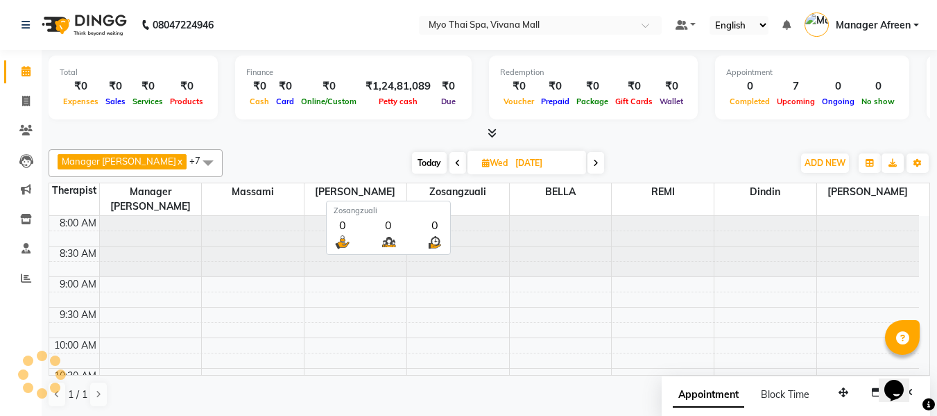
scroll to position [184, 0]
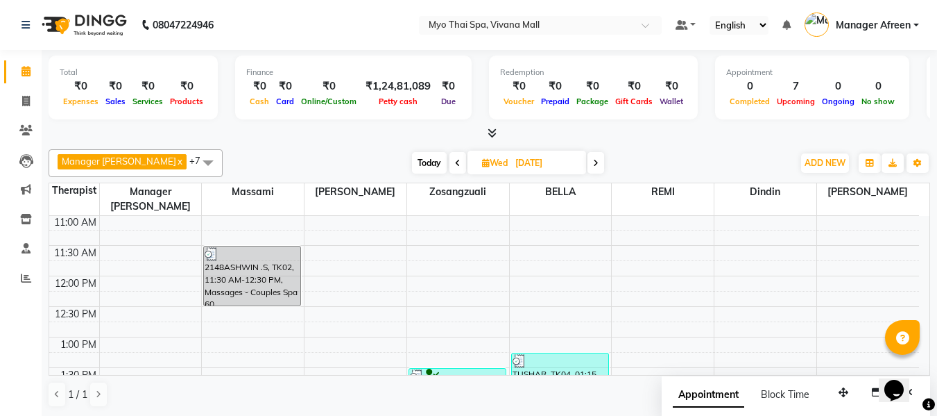
click at [415, 164] on span "Today" at bounding box center [429, 163] width 35 height 22
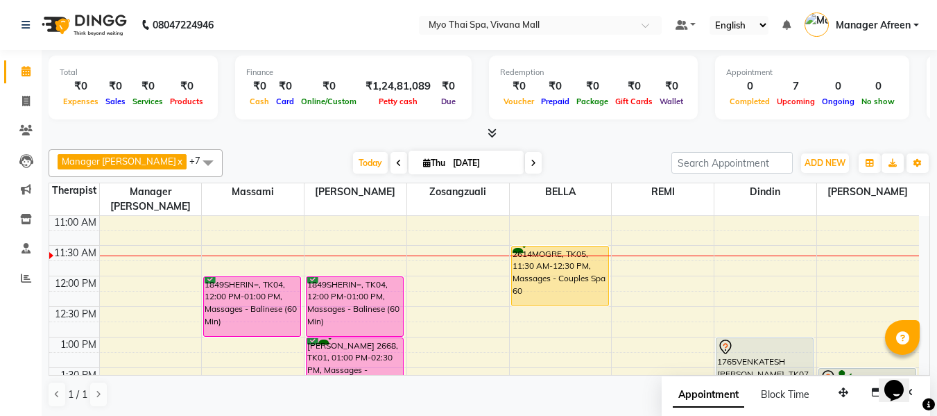
scroll to position [114, 0]
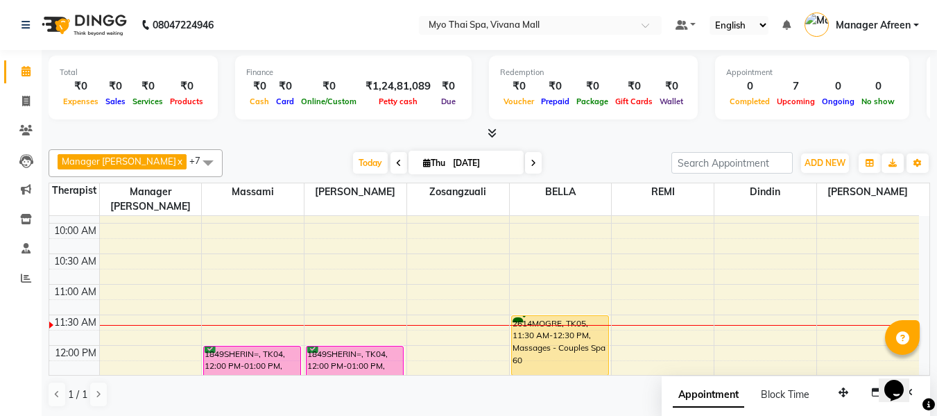
click at [531, 162] on icon at bounding box center [534, 163] width 6 height 8
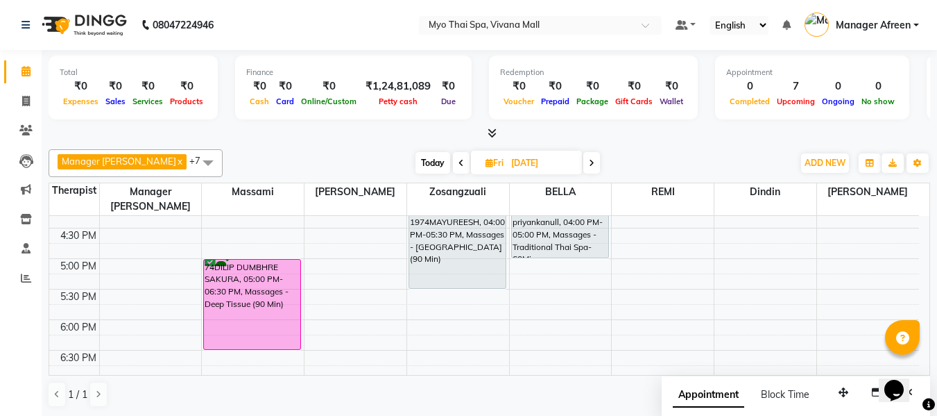
scroll to position [464, 0]
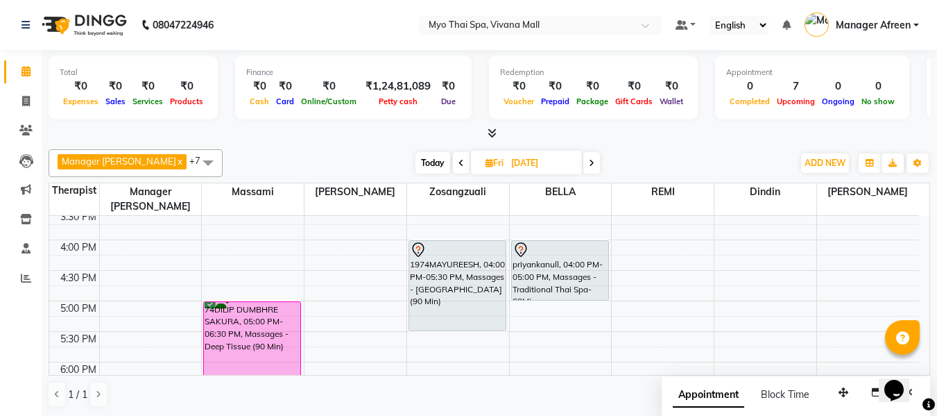
click at [589, 166] on icon at bounding box center [592, 163] width 6 height 8
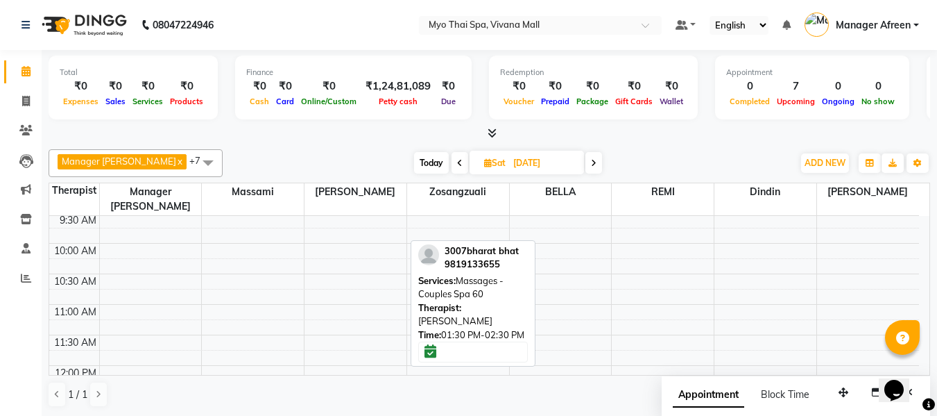
scroll to position [45, 0]
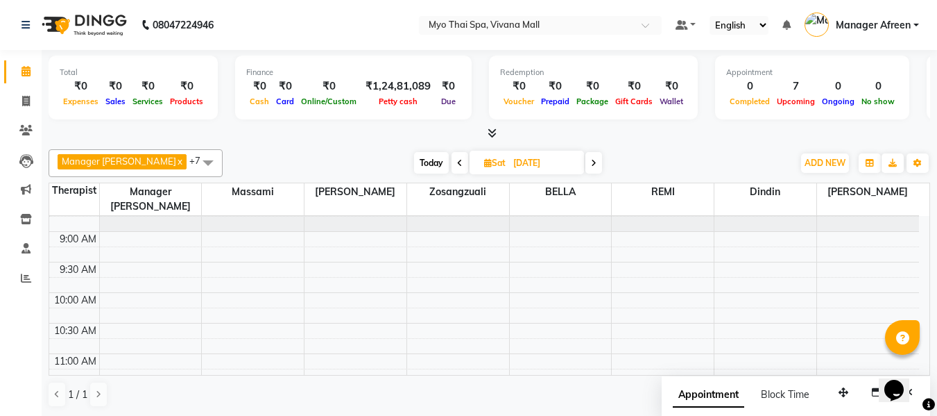
click at [457, 164] on icon at bounding box center [460, 163] width 6 height 8
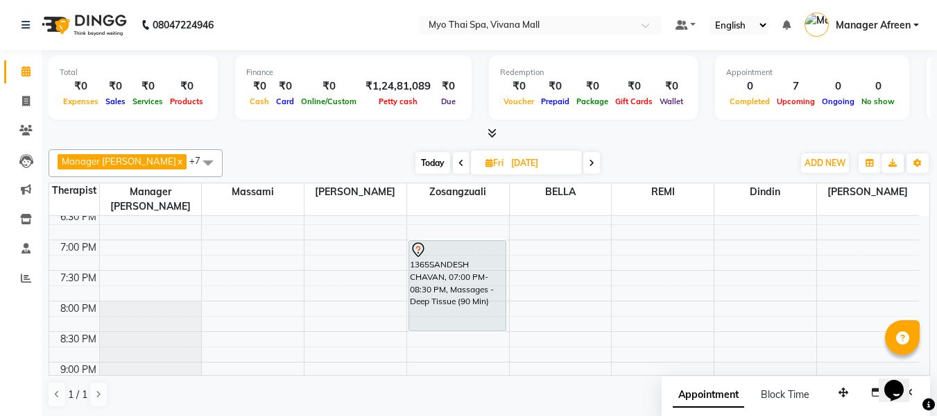
scroll to position [670, 0]
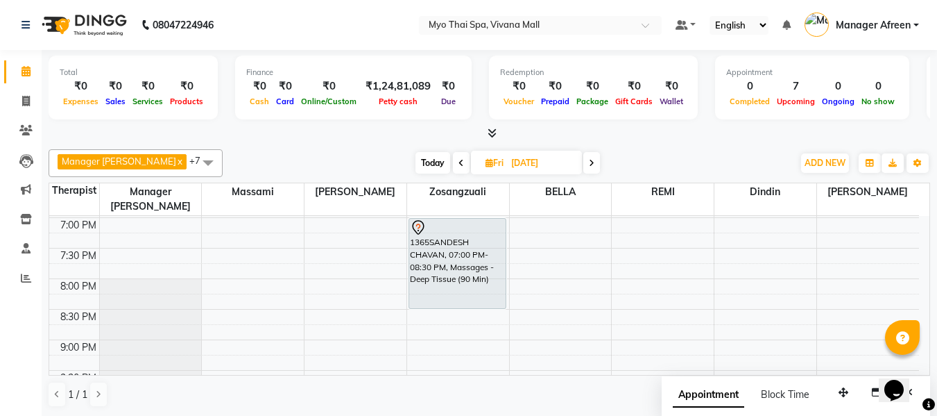
click at [194, 163] on span at bounding box center [208, 162] width 28 height 26
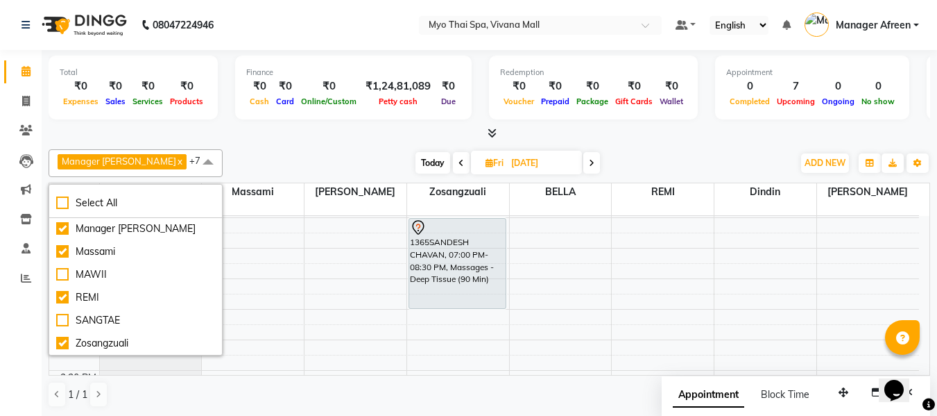
click at [416, 156] on span "Today" at bounding box center [433, 163] width 35 height 22
type input "[DATE]"
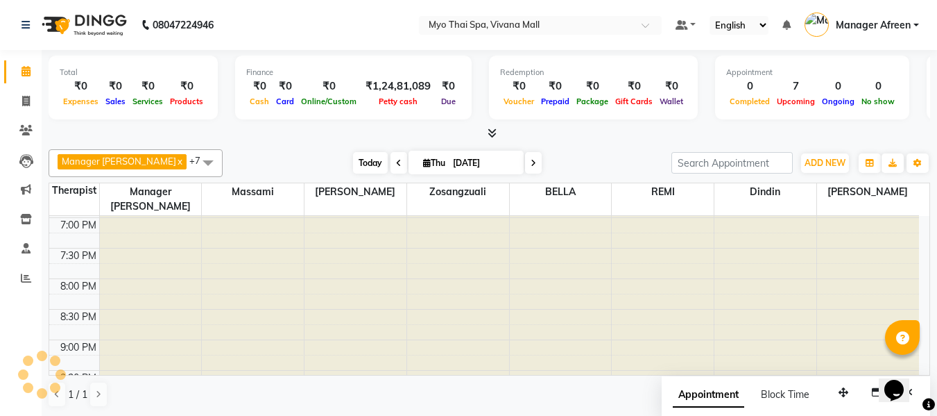
scroll to position [184, 0]
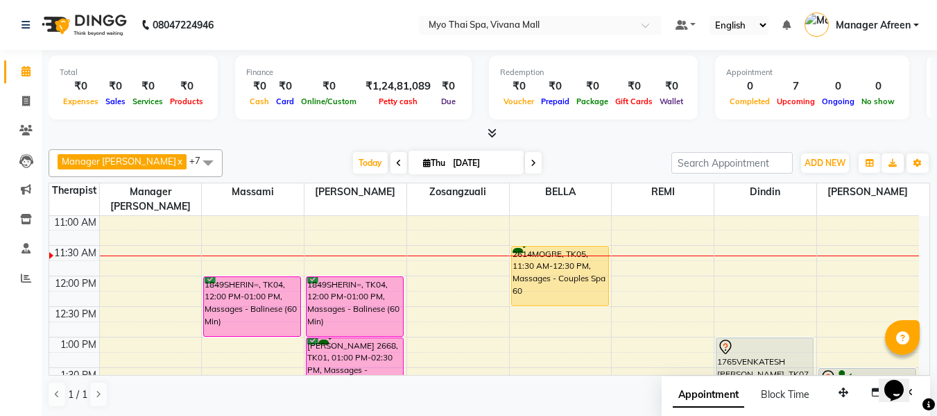
click at [421, 164] on span "Thu" at bounding box center [434, 162] width 29 height 10
select select "9"
select select "2025"
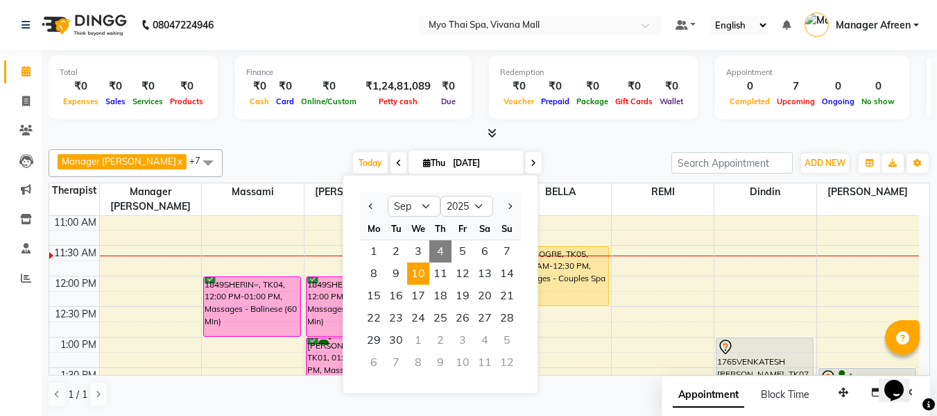
click at [418, 273] on span "10" at bounding box center [418, 273] width 22 height 22
type input "10-09-2025"
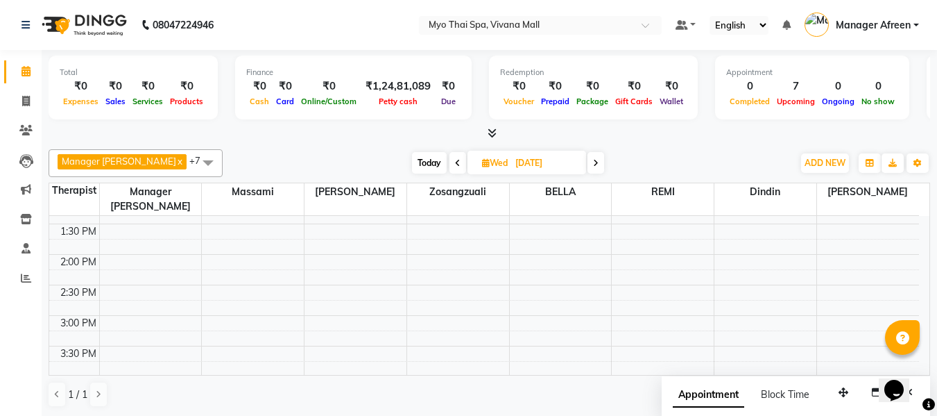
scroll to position [325, 0]
click at [194, 160] on span at bounding box center [208, 162] width 28 height 26
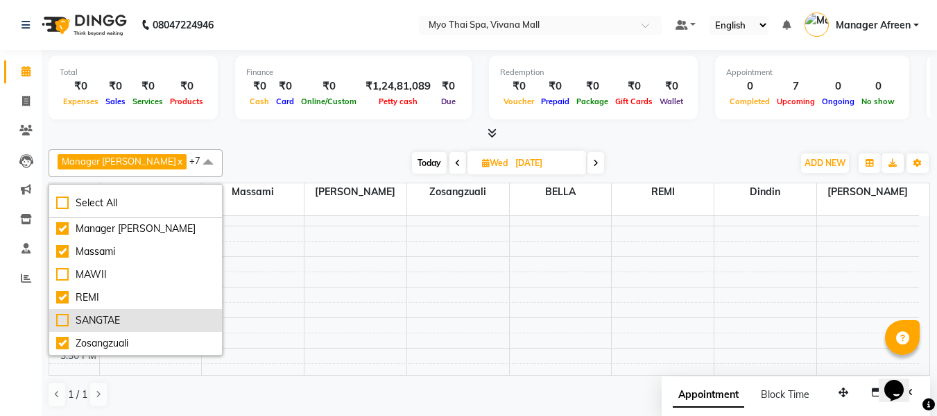
click at [102, 317] on div "SANGTAE" at bounding box center [135, 320] width 159 height 15
checkbox input "true"
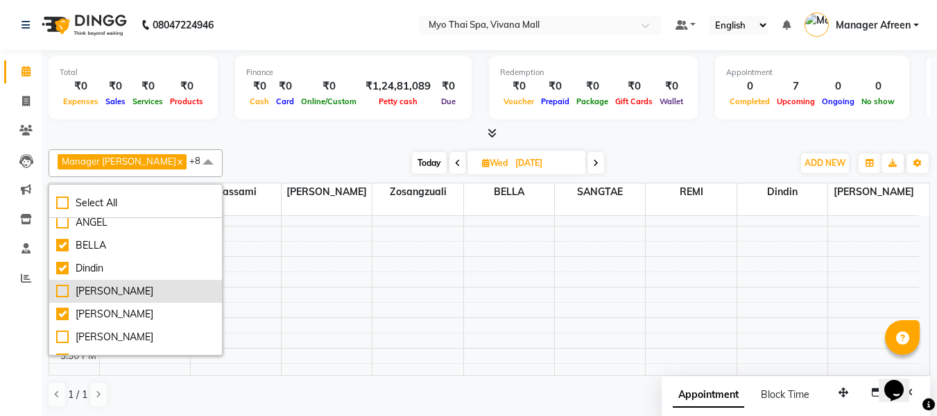
scroll to position [0, 0]
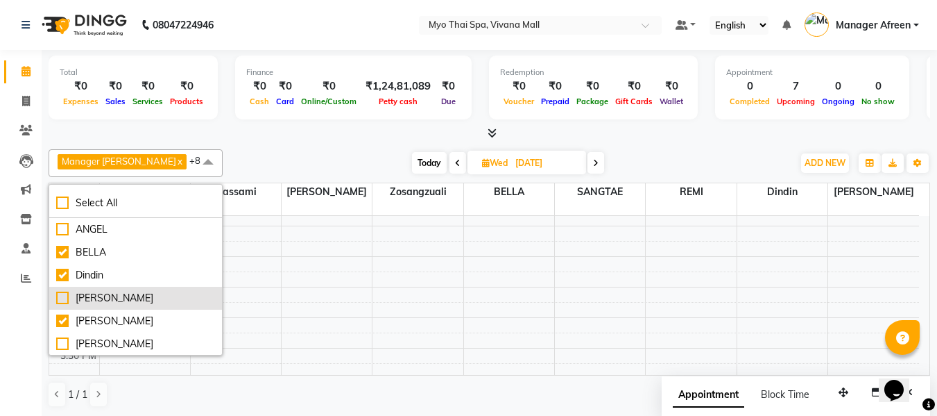
click at [118, 298] on div "[PERSON_NAME]" at bounding box center [135, 298] width 159 height 15
checkbox input "true"
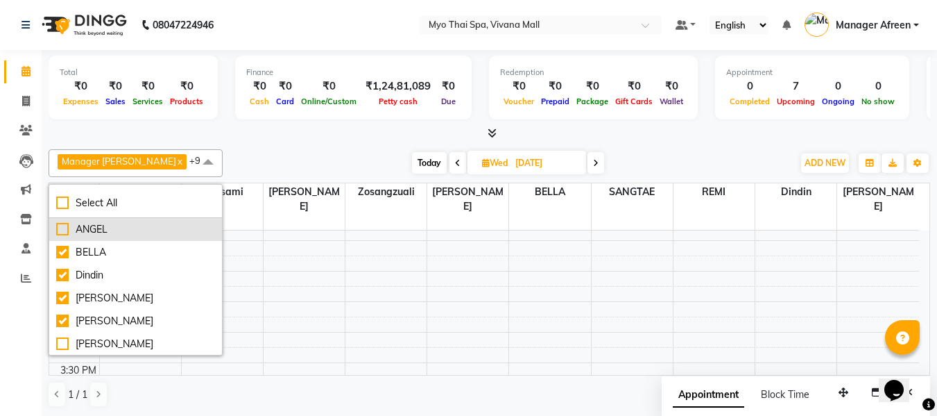
click at [133, 229] on div "ANGEL" at bounding box center [135, 229] width 159 height 15
checkbox input "true"
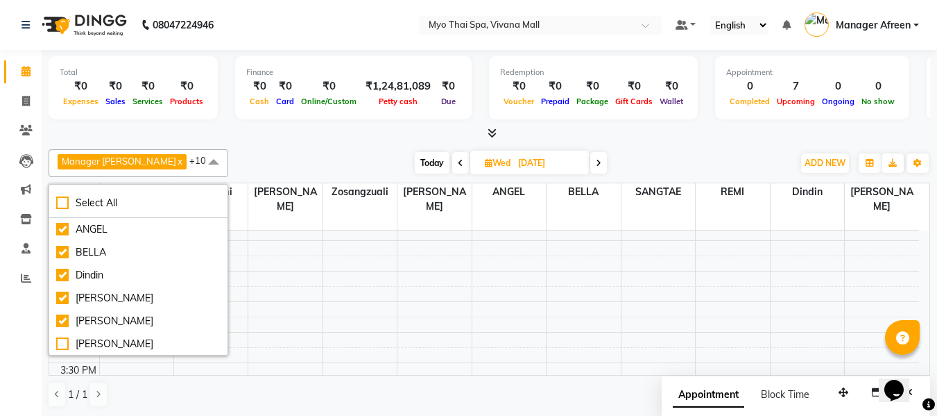
click at [272, 131] on div at bounding box center [490, 133] width 882 height 15
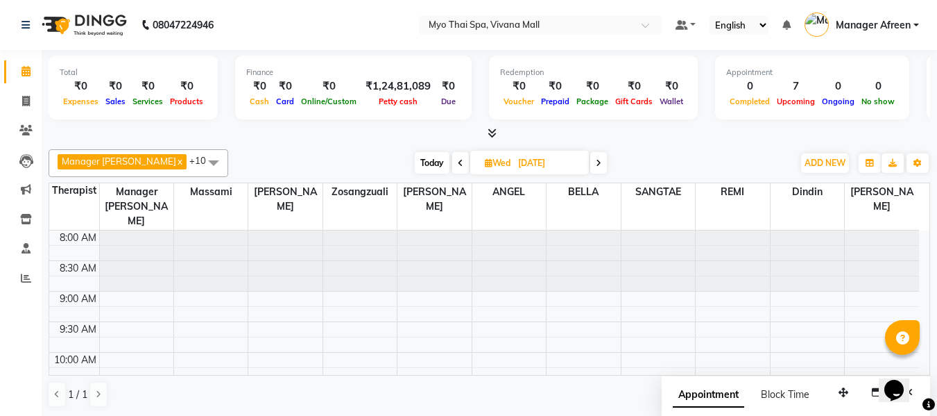
click at [415, 158] on span "Today" at bounding box center [432, 163] width 35 height 22
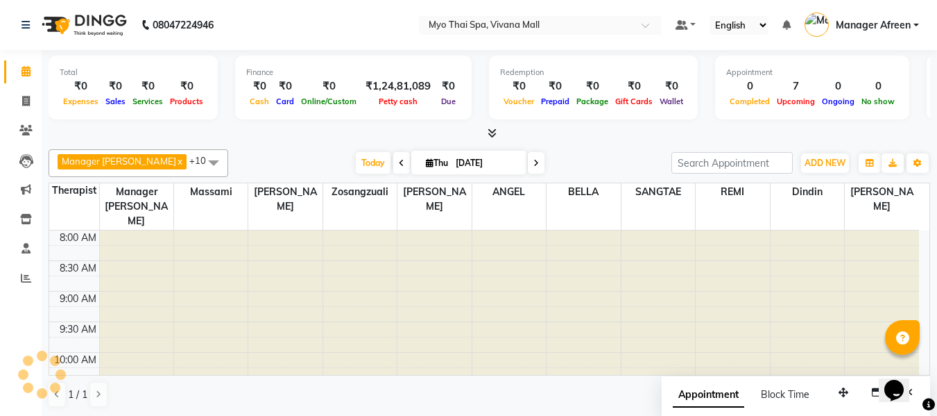
scroll to position [184, 0]
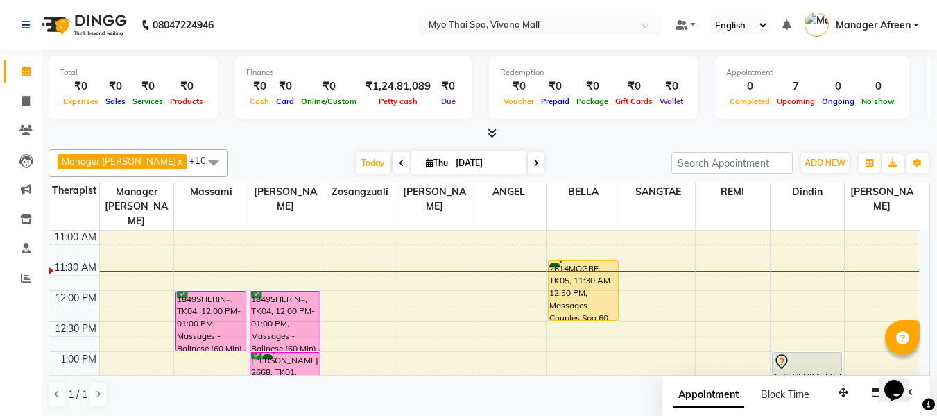
click at [534, 164] on icon at bounding box center [537, 163] width 6 height 8
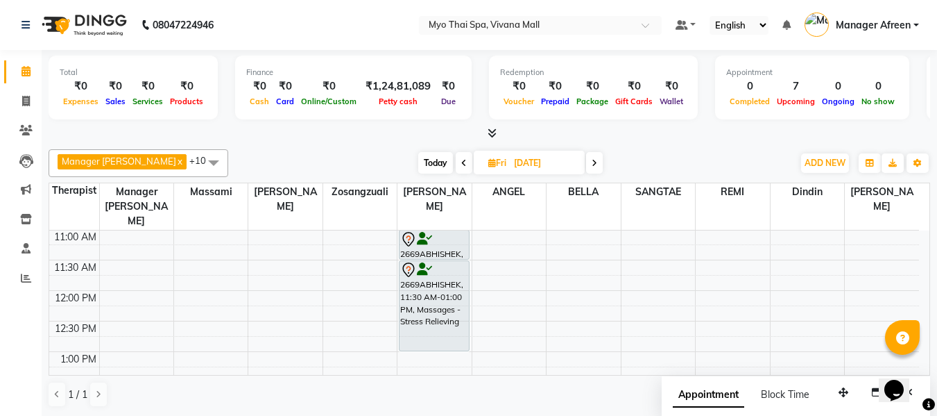
click at [592, 164] on icon at bounding box center [595, 163] width 6 height 8
type input "06-09-2025"
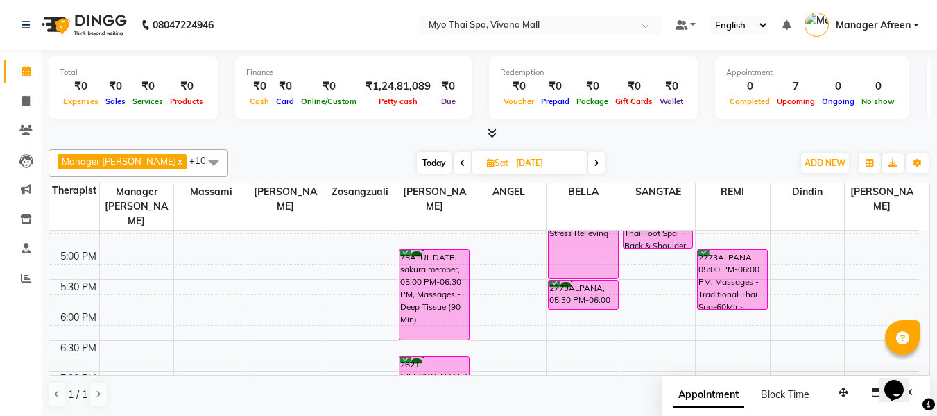
scroll to position [600, 0]
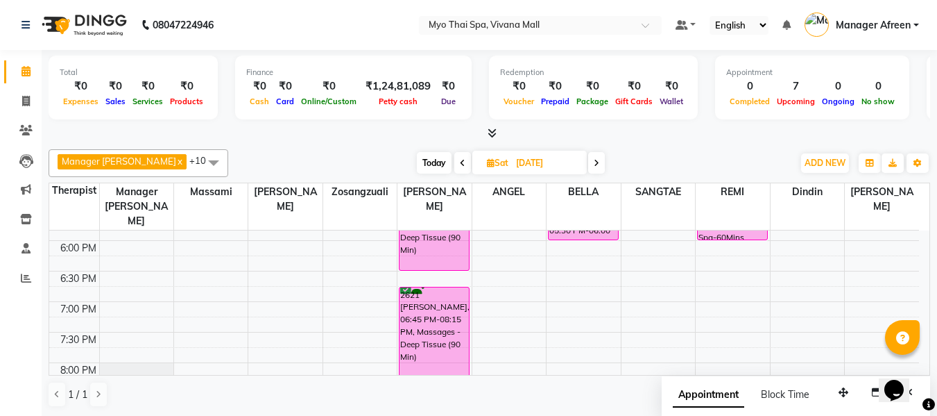
click at [492, 162] on span "Sat" at bounding box center [498, 162] width 28 height 10
select select "9"
select select "2025"
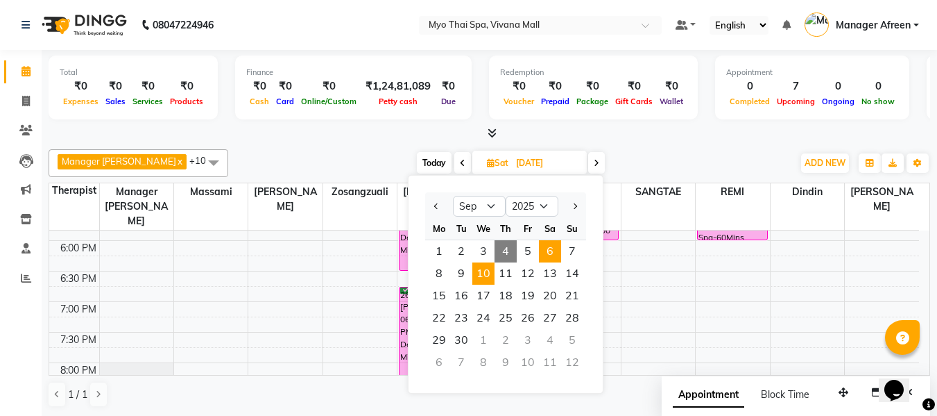
click at [479, 272] on span "10" at bounding box center [483, 273] width 22 height 22
type input "10-09-2025"
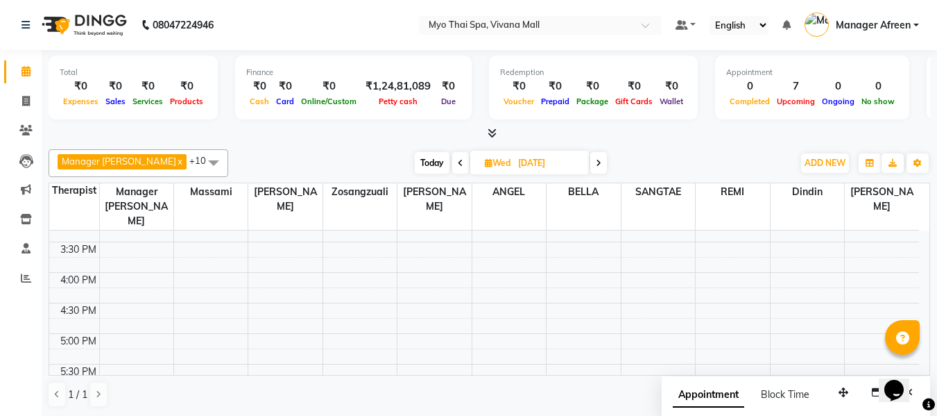
scroll to position [531, 0]
click at [219, 234] on div "8:00 AM 8:30 AM 9:00 AM 9:30 AM 10:00 AM 10:30 AM 11:00 AM 11:30 AM 12:00 PM 12…" at bounding box center [484, 157] width 870 height 915
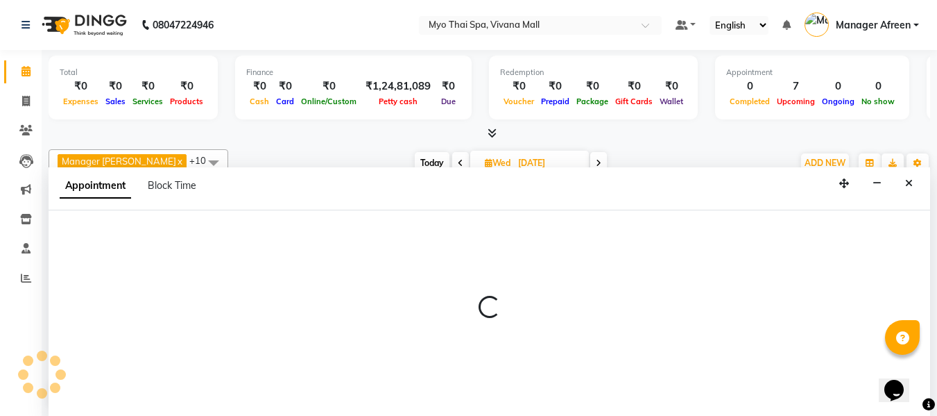
select select "30616"
select select "1005"
select select "tentative"
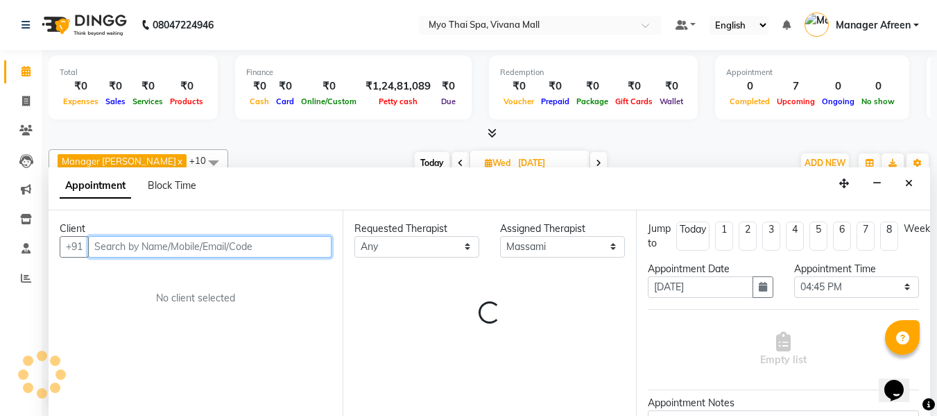
scroll to position [1, 0]
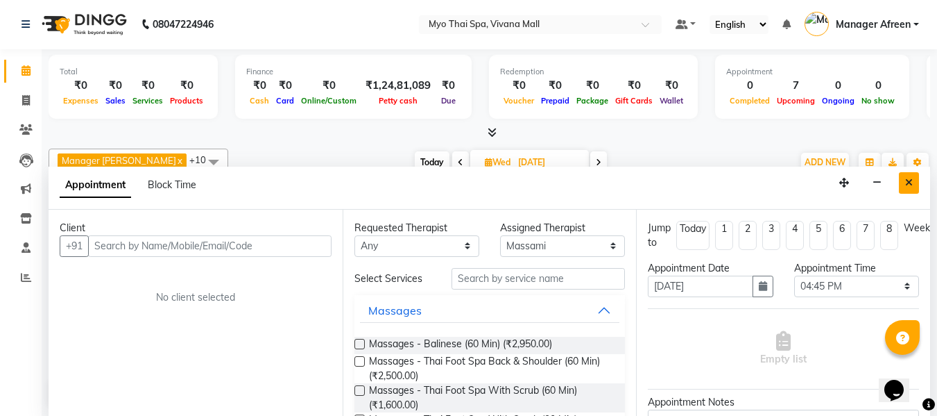
click at [905, 180] on button "Close" at bounding box center [909, 183] width 20 height 22
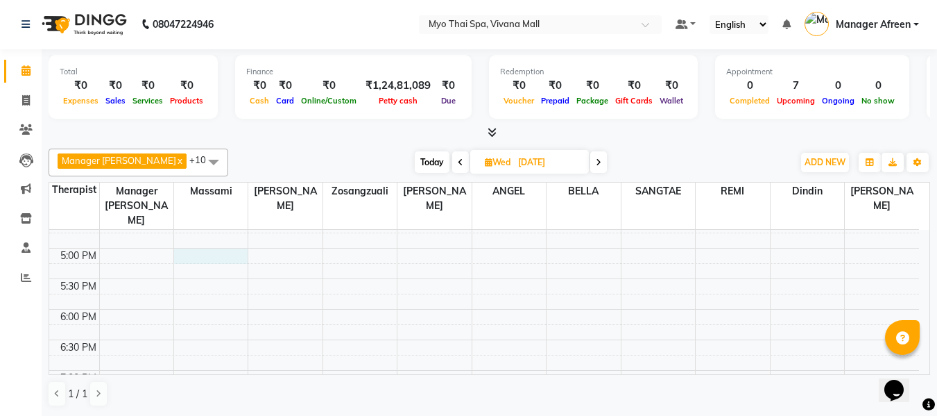
click at [195, 243] on div "8:00 AM 8:30 AM 9:00 AM 9:30 AM 10:00 AM 10:30 AM 11:00 AM 11:30 AM 12:00 PM 12…" at bounding box center [484, 156] width 870 height 915
select select "30616"
select select "1020"
select select "tentative"
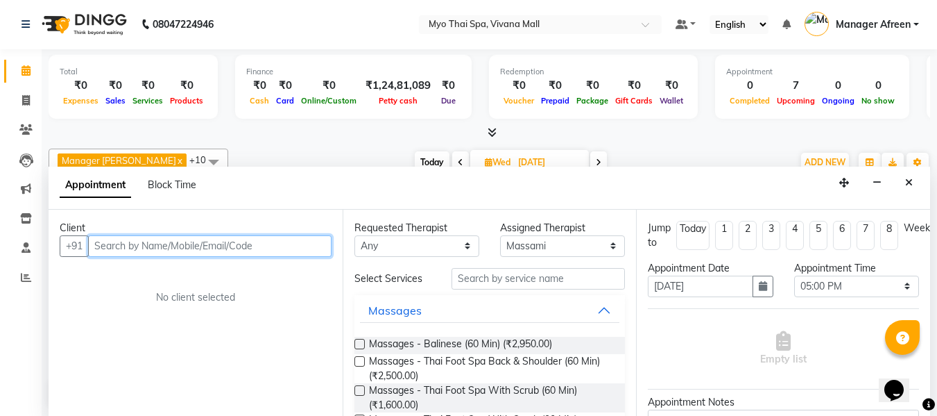
click at [197, 243] on input "text" at bounding box center [210, 246] width 244 height 22
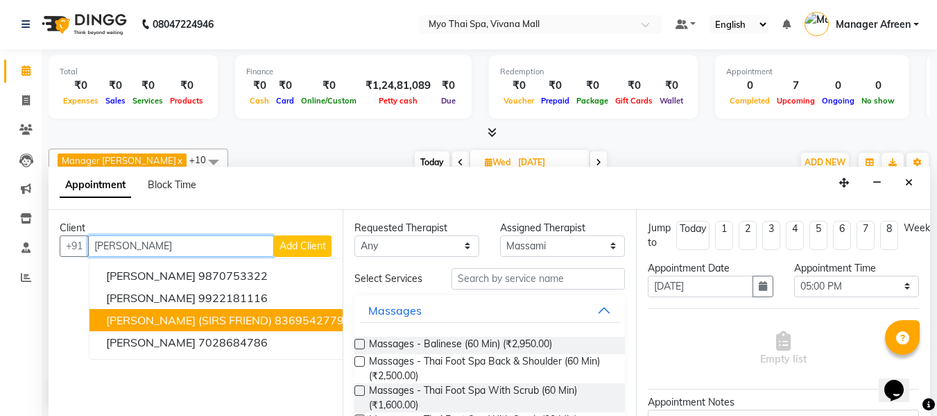
click at [189, 316] on span "PAGARE (SIRS FRIEND)" at bounding box center [189, 320] width 166 height 14
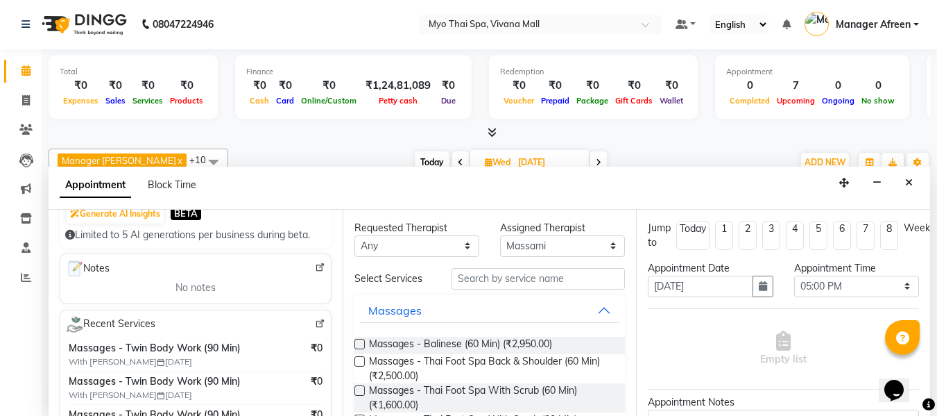
scroll to position [208, 0]
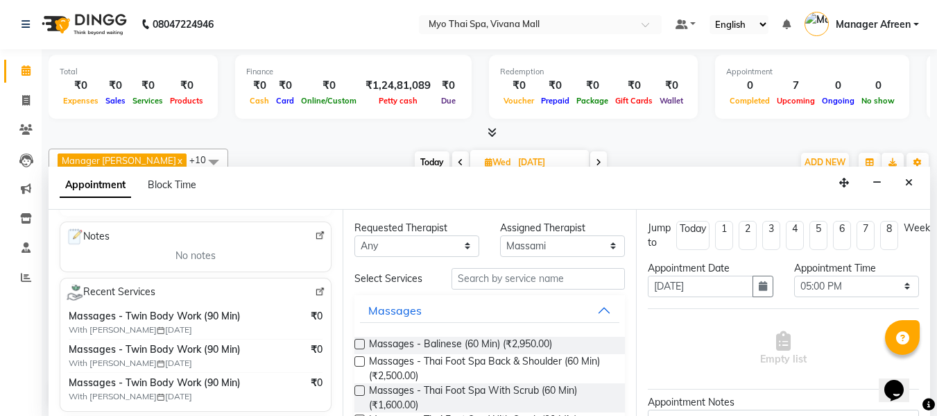
type input "8369542779"
click at [477, 274] on input "text" at bounding box center [538, 279] width 173 height 22
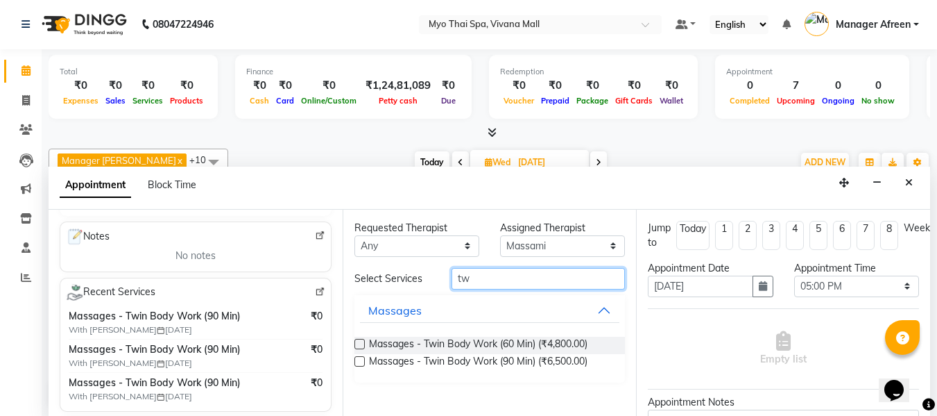
type input "tw"
click at [358, 359] on label at bounding box center [360, 361] width 10 height 10
click at [358, 359] on input "checkbox" at bounding box center [359, 362] width 9 height 9
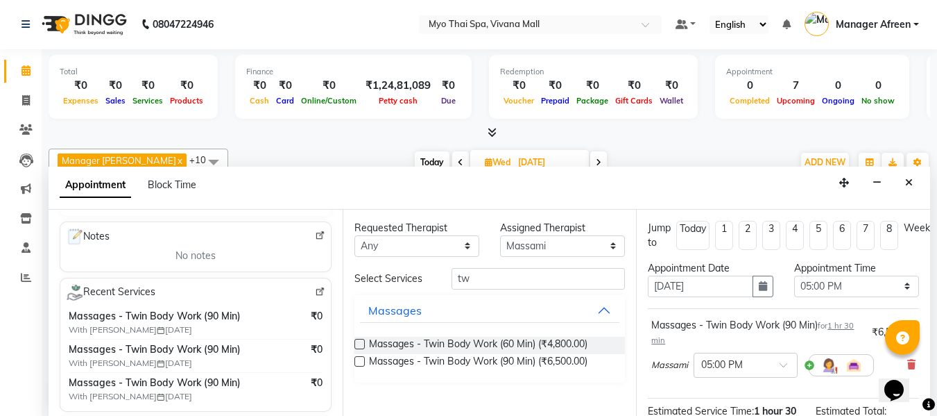
click at [358, 359] on label at bounding box center [360, 361] width 10 height 10
click at [358, 359] on input "checkbox" at bounding box center [359, 362] width 9 height 9
checkbox input "false"
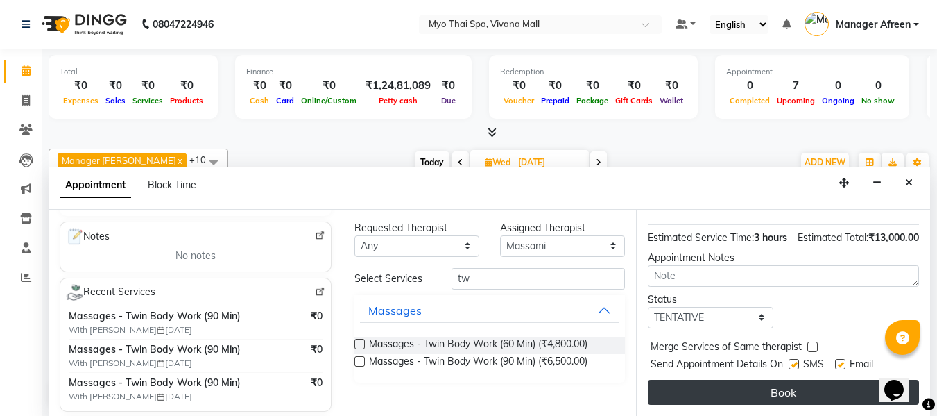
scroll to position [276, 0]
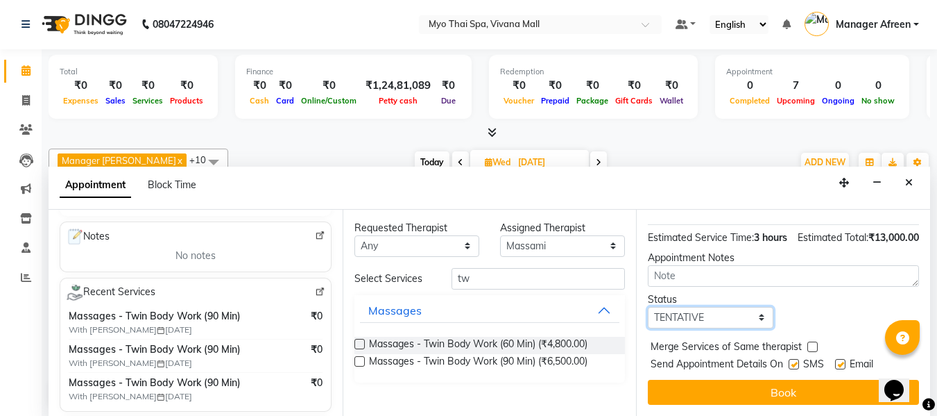
drag, startPoint x: 722, startPoint y: 307, endPoint x: 715, endPoint y: 311, distance: 7.1
click at [722, 307] on select "Select TENTATIVE CONFIRM UPCOMING" at bounding box center [710, 318] width 125 height 22
select select "confirm booking"
click at [648, 307] on select "Select TENTATIVE CONFIRM UPCOMING" at bounding box center [710, 318] width 125 height 22
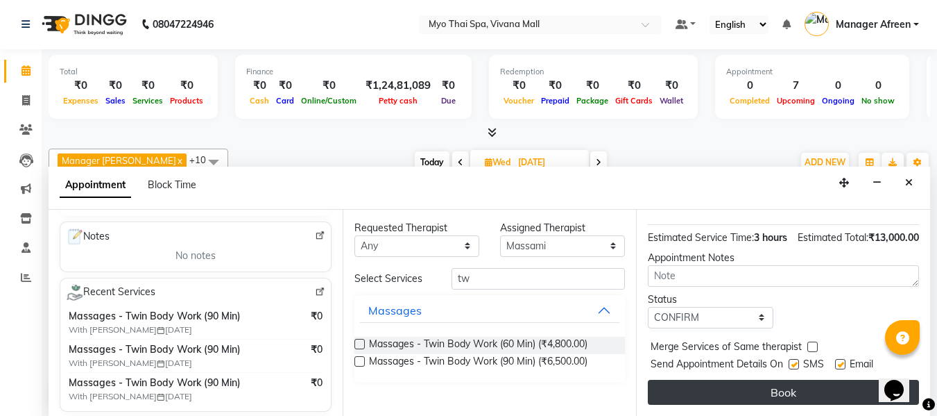
click at [694, 386] on button "Book" at bounding box center [783, 392] width 271 height 25
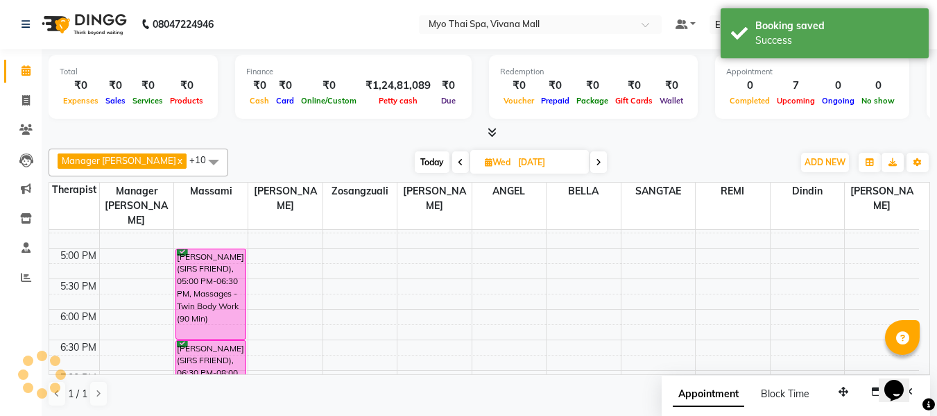
scroll to position [0, 0]
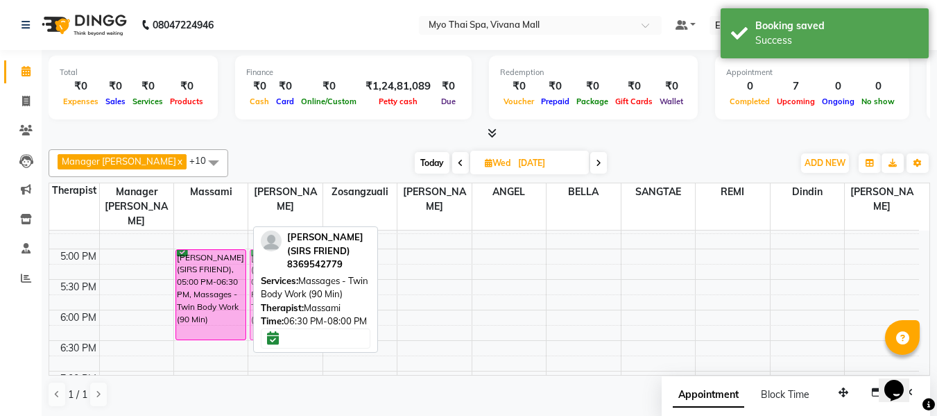
drag, startPoint x: 226, startPoint y: 352, endPoint x: 268, endPoint y: 258, distance: 103.1
click at [268, 258] on div "Manager Churmurin x Dindin x Massami x Zosangzuali x BELLA x JENNY x REMI x LOR…" at bounding box center [490, 278] width 882 height 269
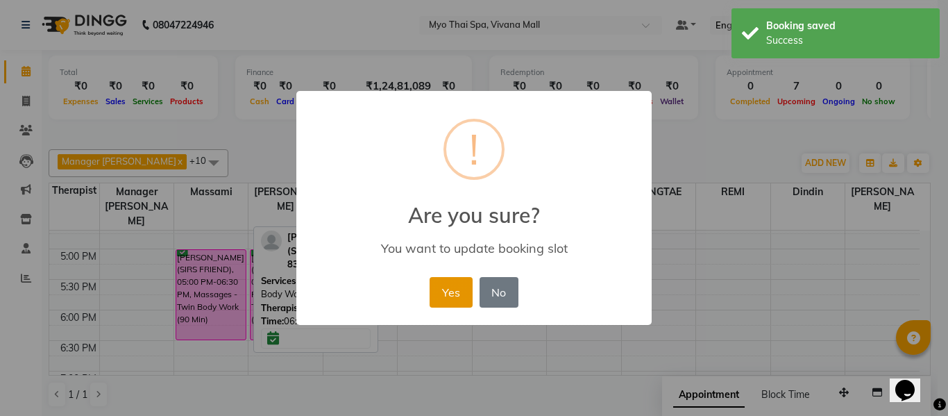
click at [448, 298] on button "Yes" at bounding box center [450, 292] width 42 height 31
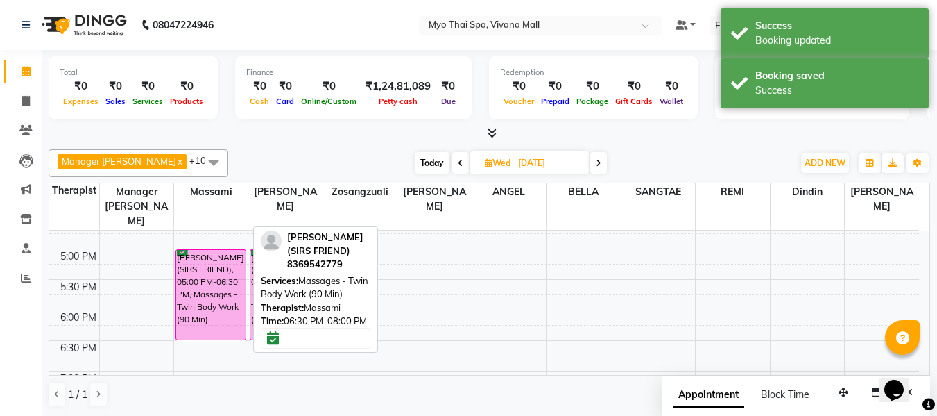
click at [415, 161] on span "Today" at bounding box center [432, 163] width 35 height 22
type input "[DATE]"
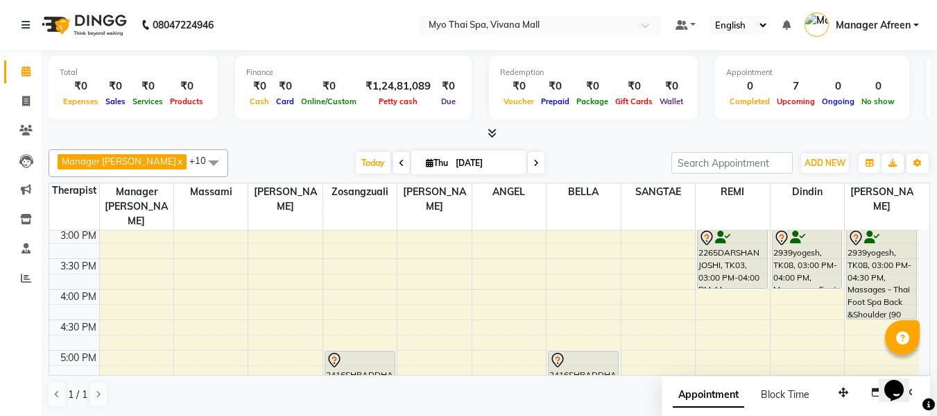
scroll to position [461, 0]
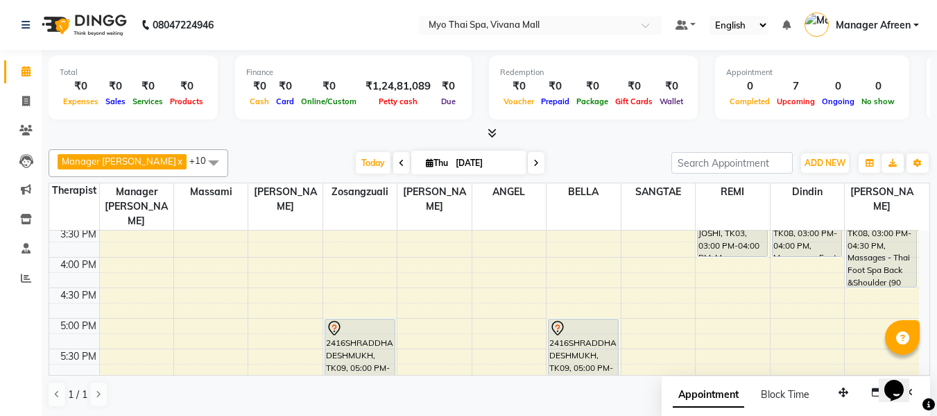
click at [217, 245] on div "8:00 AM 8:30 AM 9:00 AM 9:30 AM 10:00 AM 10:30 AM 11:00 AM 11:30 AM 12:00 PM 12…" at bounding box center [484, 226] width 870 height 915
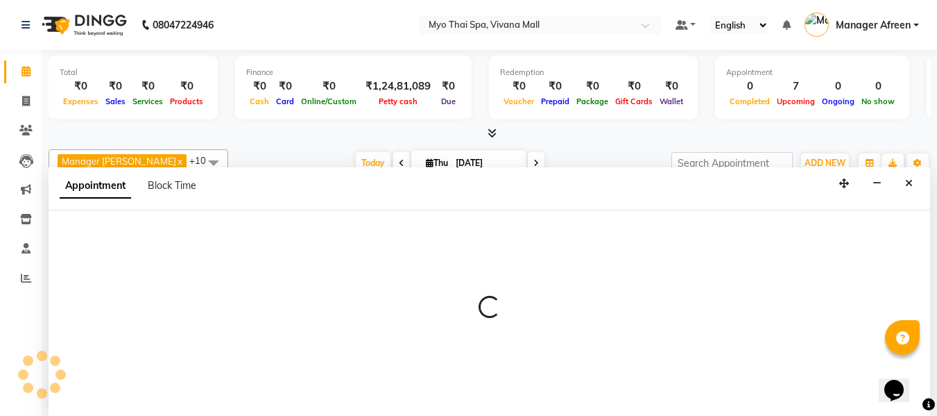
select select "30616"
select select "tentative"
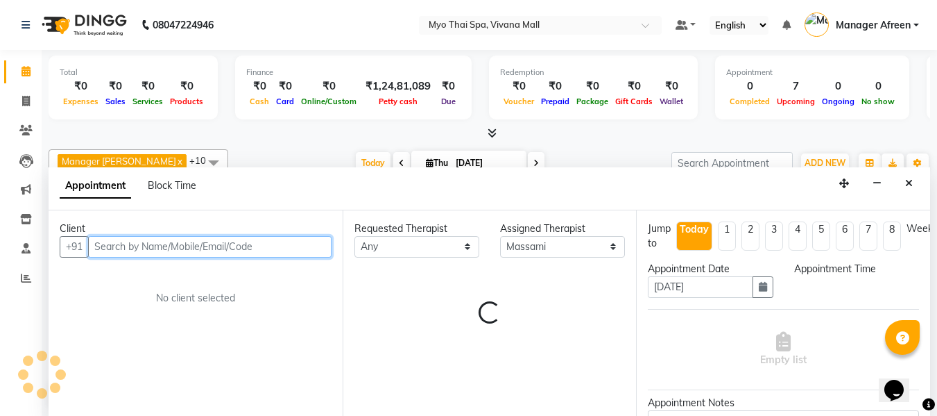
scroll to position [1, 0]
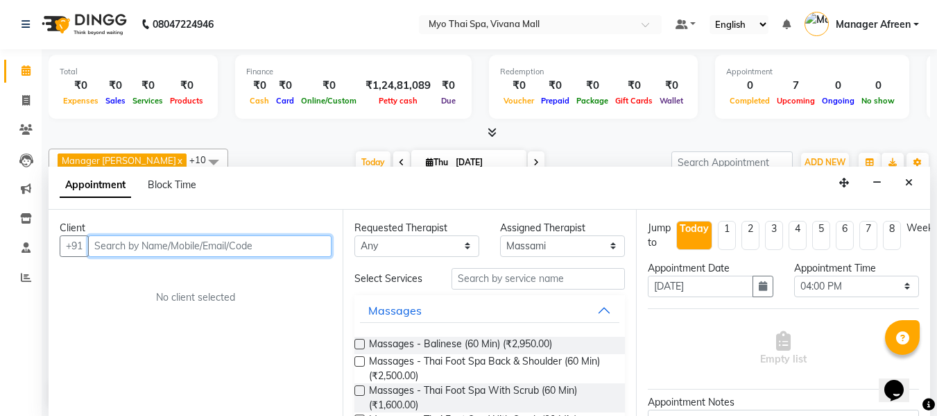
click at [180, 244] on input "text" at bounding box center [210, 246] width 244 height 22
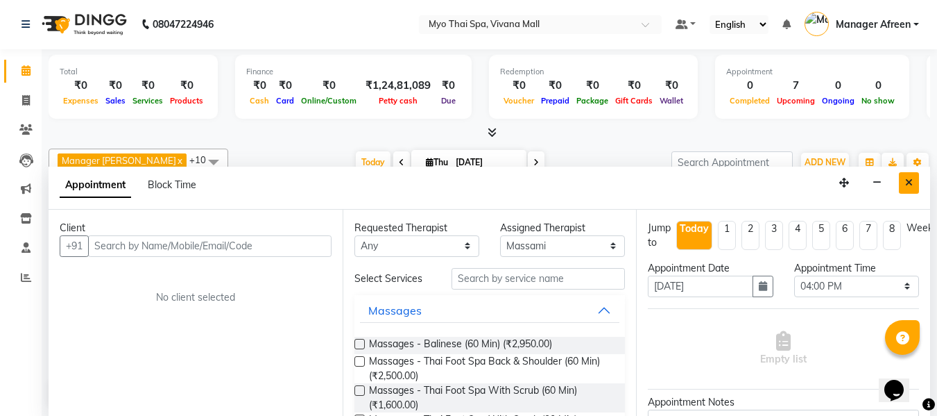
click at [905, 189] on button "Close" at bounding box center [909, 183] width 20 height 22
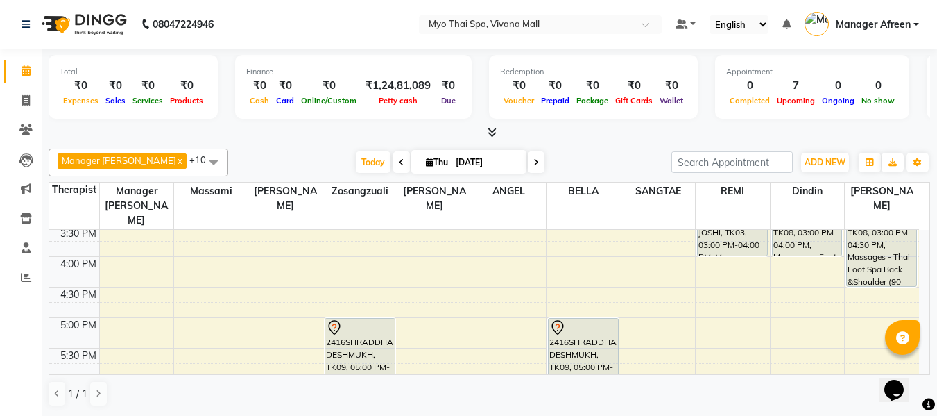
click at [203, 250] on div "8:00 AM 8:30 AM 9:00 AM 9:30 AM 10:00 AM 10:30 AM 11:00 AM 11:30 AM 12:00 PM 12…" at bounding box center [484, 225] width 870 height 915
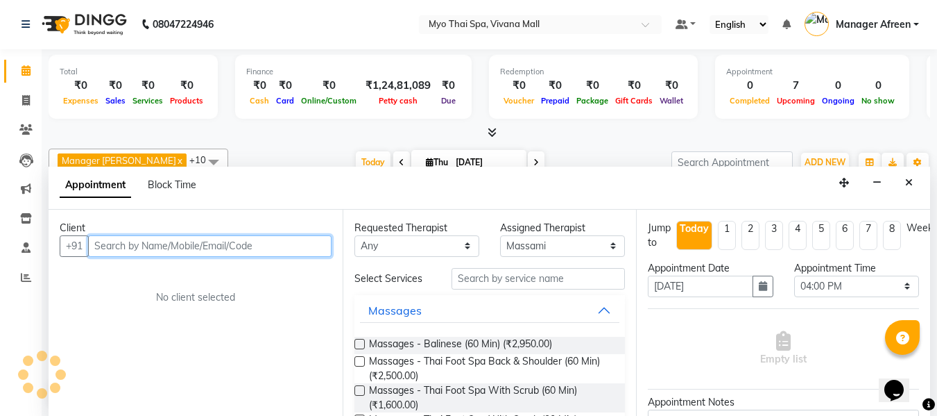
click at [203, 250] on input "text" at bounding box center [210, 246] width 244 height 22
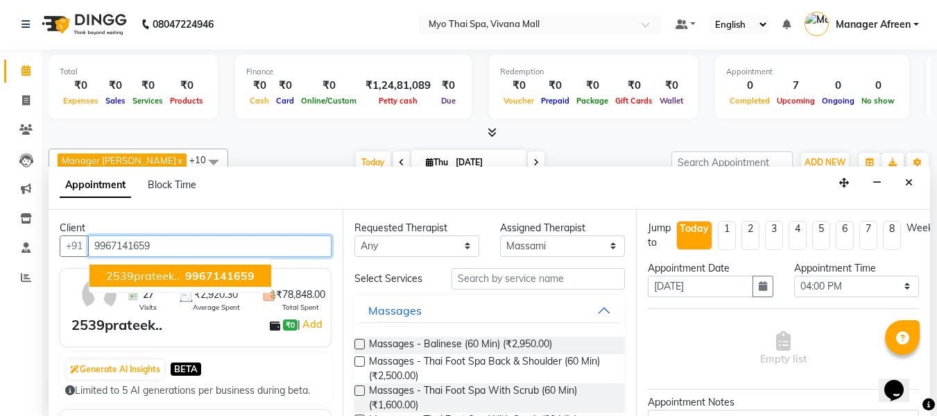
click at [169, 273] on span "2539prateek.." at bounding box center [143, 276] width 74 height 14
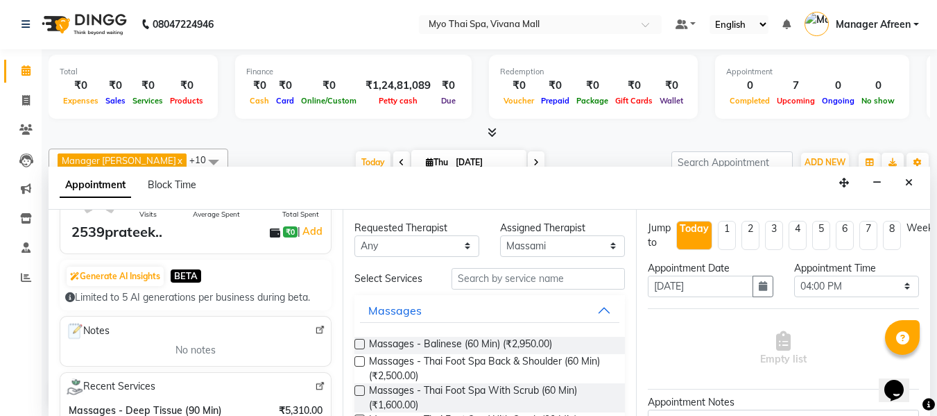
scroll to position [208, 0]
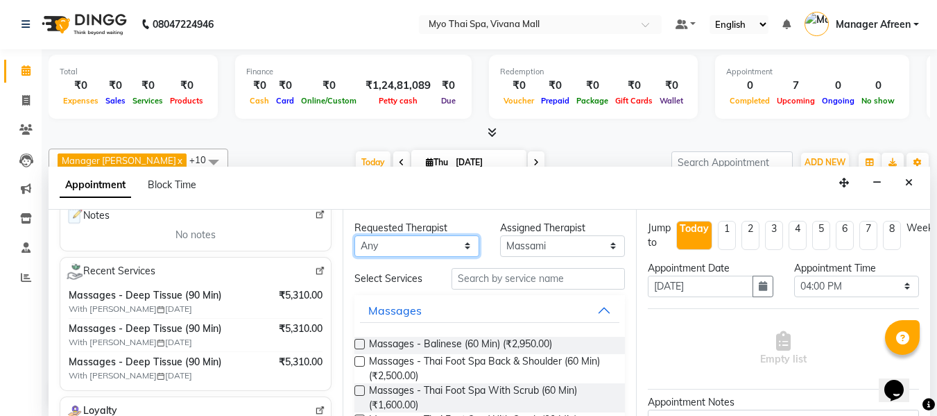
click at [427, 239] on select "Any ANGEL BELLA Dindin Jane JENNY Kristina LORITA Manager Afreen Manager Churmu…" at bounding box center [417, 246] width 125 height 22
click at [355, 235] on select "Any ANGEL BELLA Dindin Jane JENNY Kristina LORITA Manager Afreen Manager Churmu…" at bounding box center [417, 246] width 125 height 22
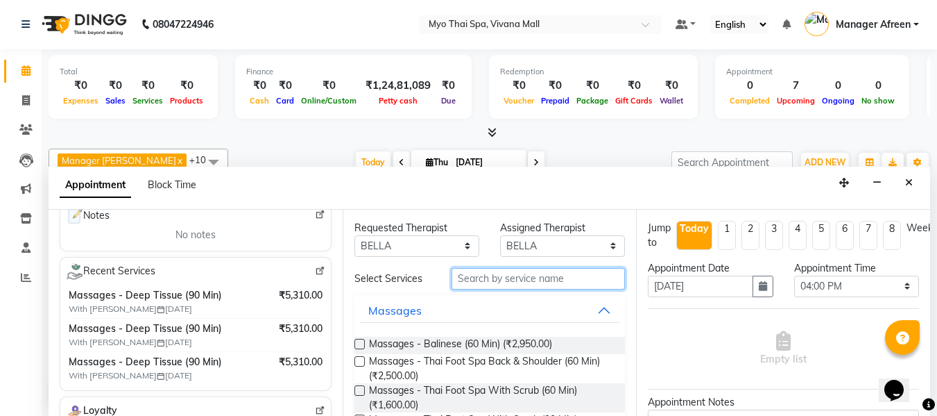
click at [485, 273] on input "text" at bounding box center [538, 279] width 173 height 22
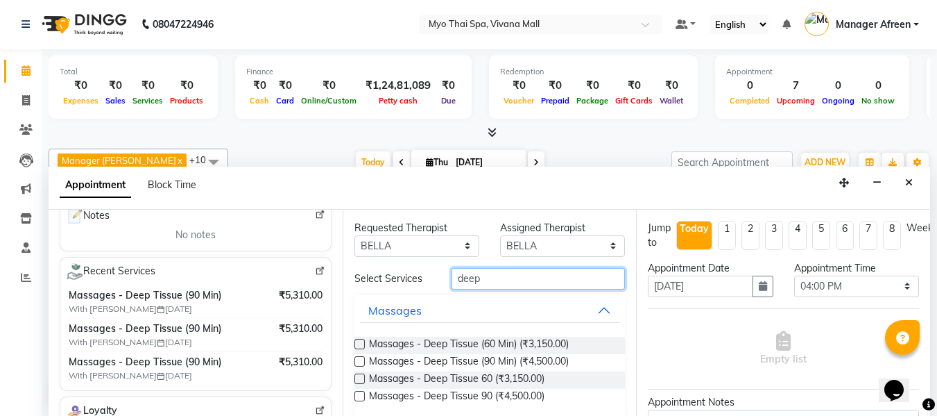
scroll to position [0, 0]
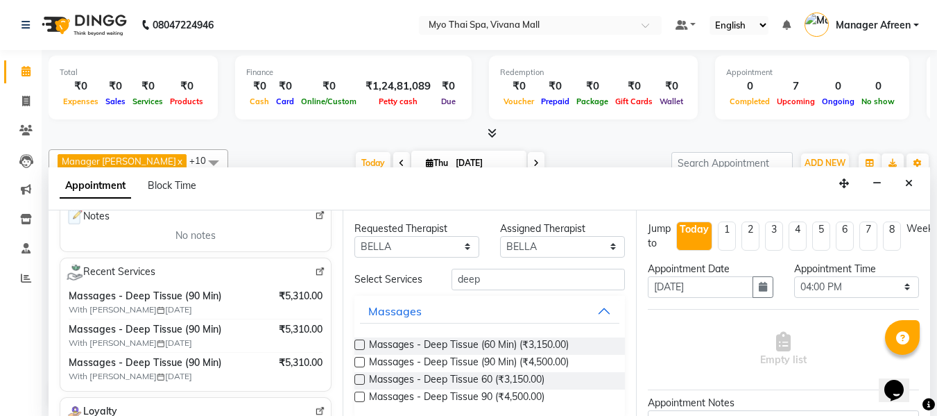
click at [359, 341] on label at bounding box center [360, 344] width 10 height 10
click at [359, 341] on input "checkbox" at bounding box center [359, 345] width 9 height 9
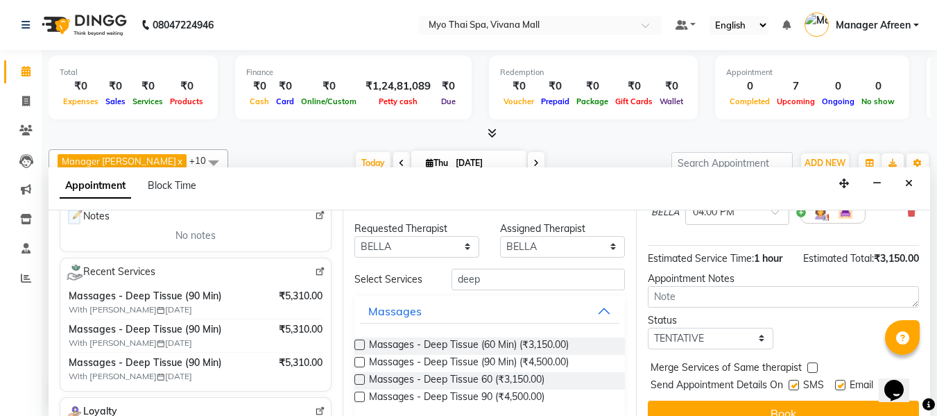
scroll to position [169, 0]
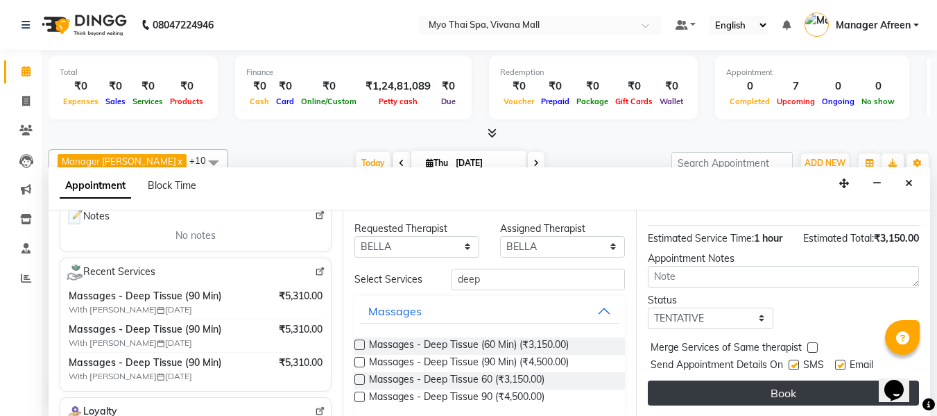
click at [701, 386] on button "Book" at bounding box center [783, 392] width 271 height 25
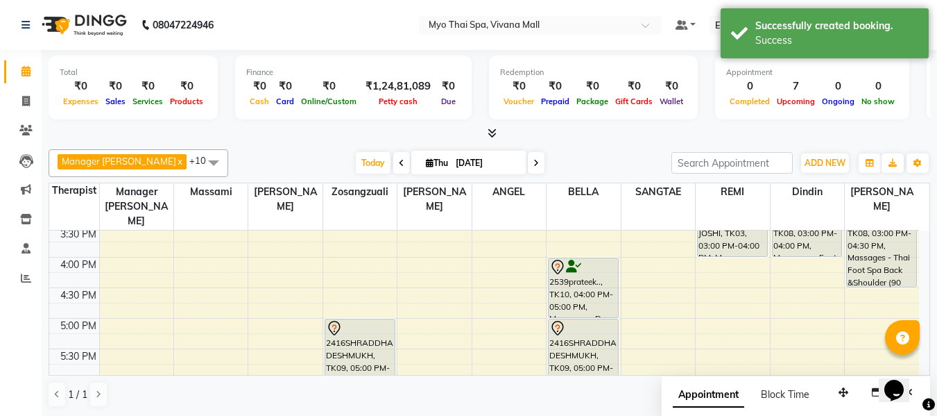
click at [200, 159] on span at bounding box center [214, 162] width 28 height 26
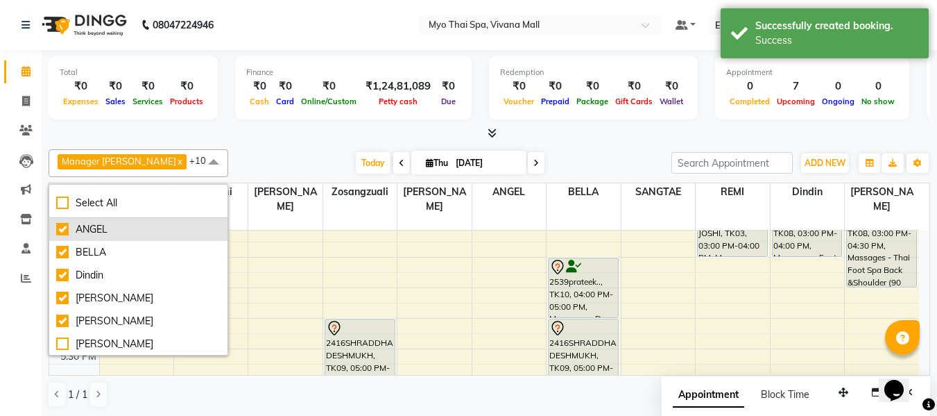
click at [148, 225] on div "ANGEL" at bounding box center [138, 229] width 164 height 15
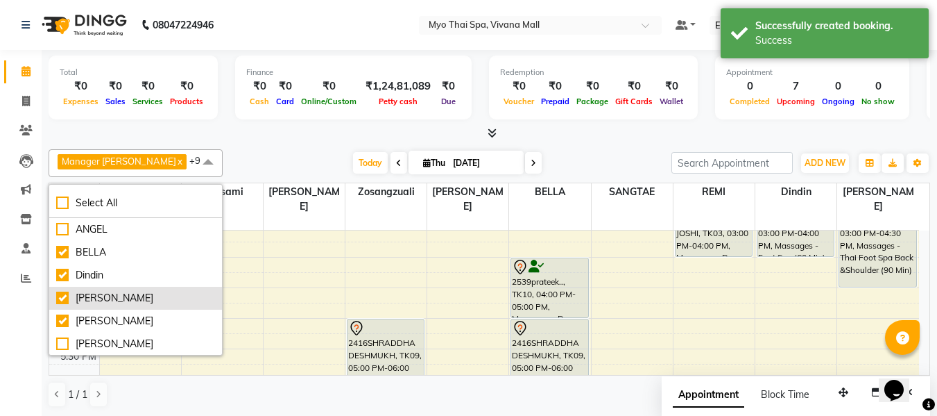
click at [136, 291] on div "[PERSON_NAME]" at bounding box center [135, 298] width 159 height 15
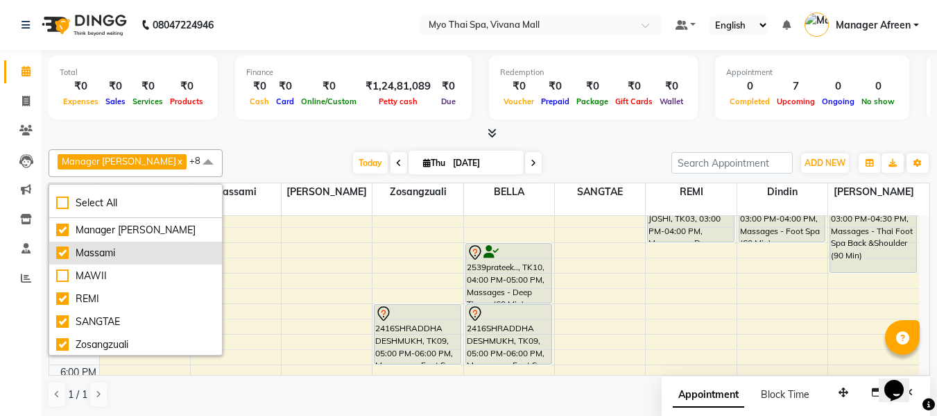
scroll to position [184, 0]
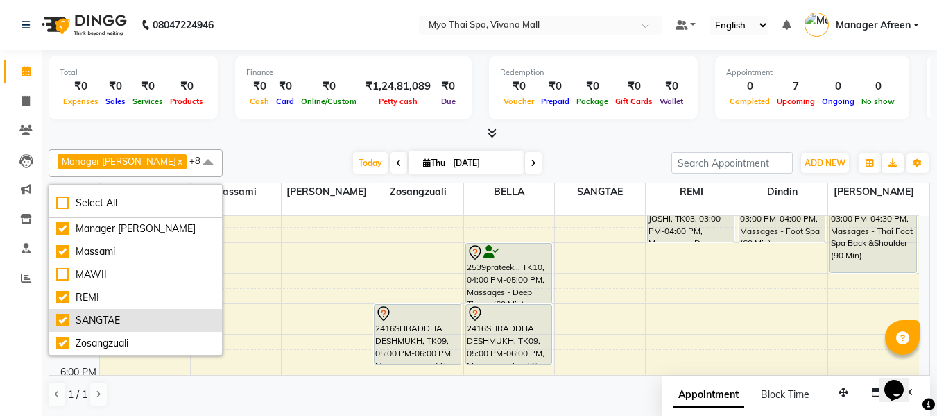
click at [136, 316] on div "SANGTAE" at bounding box center [135, 320] width 159 height 15
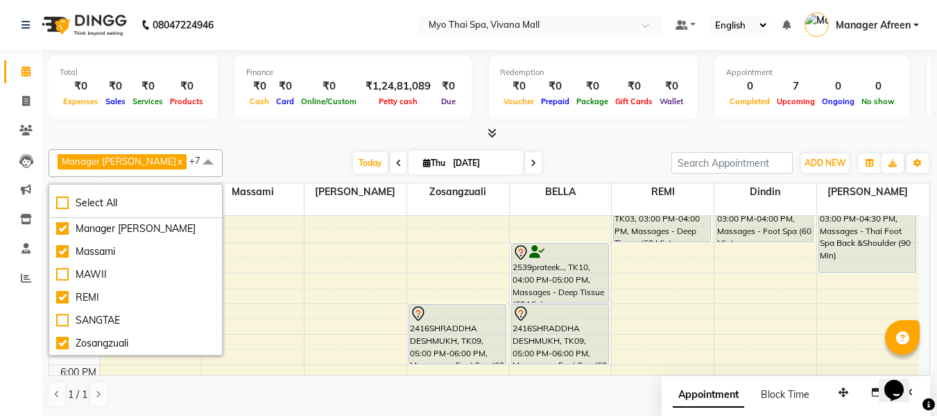
click at [238, 151] on div "Manager Churmurin x Dindin x Massami x Zosangzuali x BELLA x JENNY x REMI x LOR…" at bounding box center [490, 163] width 882 height 28
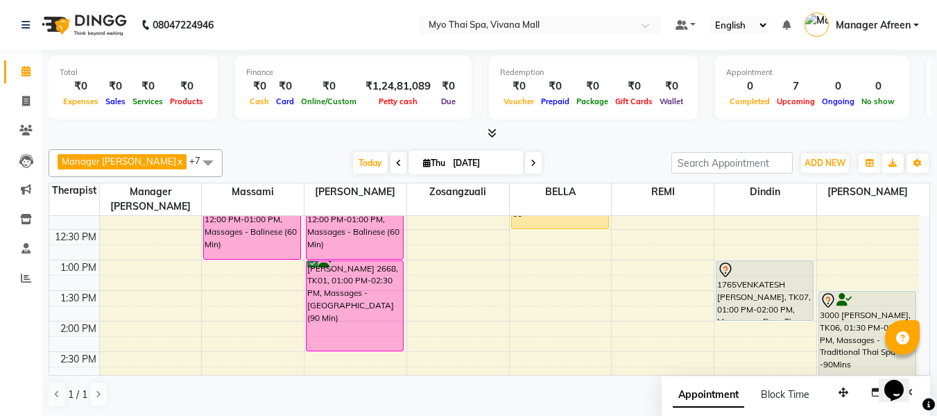
scroll to position [253, 0]
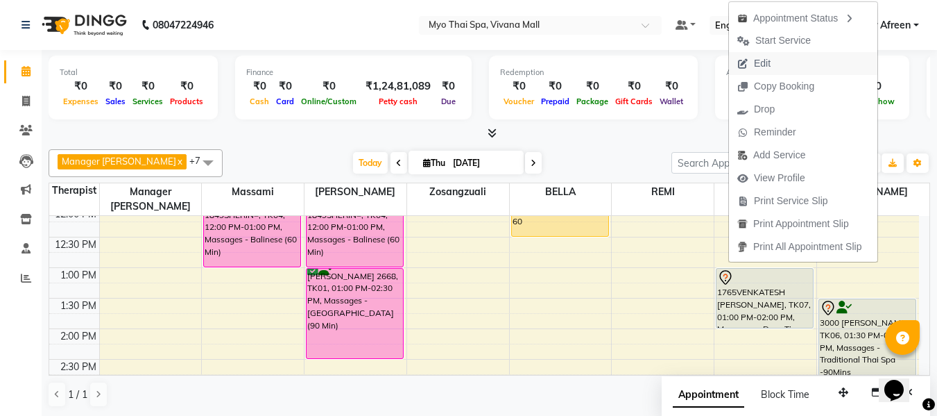
click at [768, 65] on span "Edit" at bounding box center [762, 63] width 17 height 15
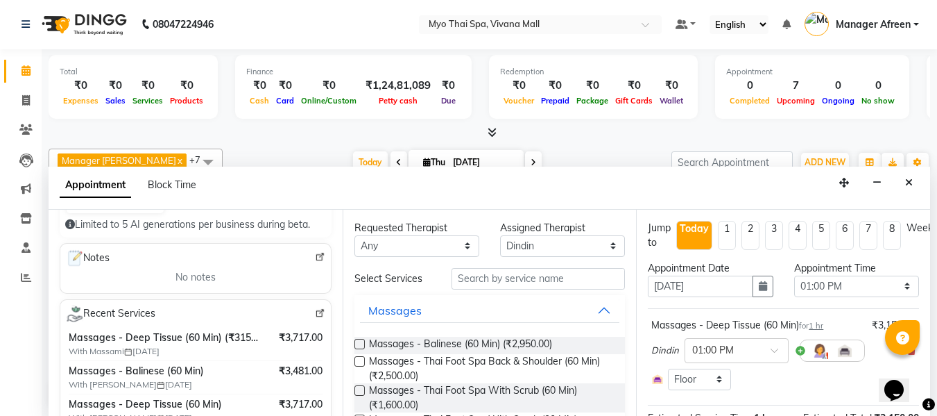
scroll to position [208, 0]
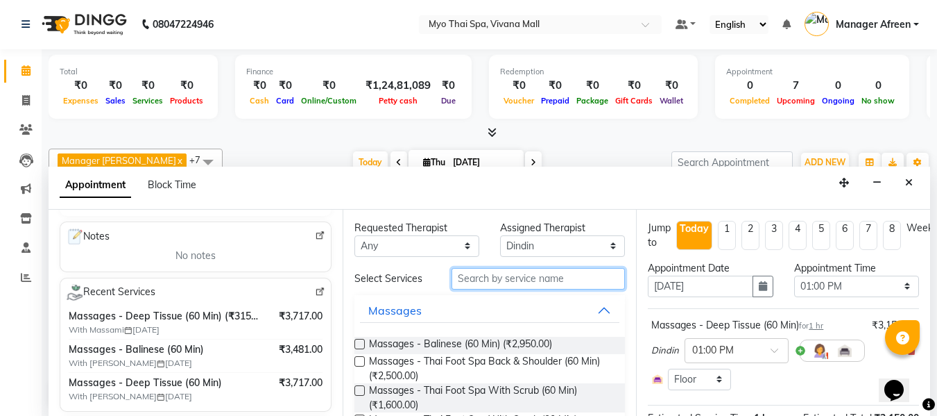
click at [481, 281] on input "text" at bounding box center [538, 279] width 173 height 22
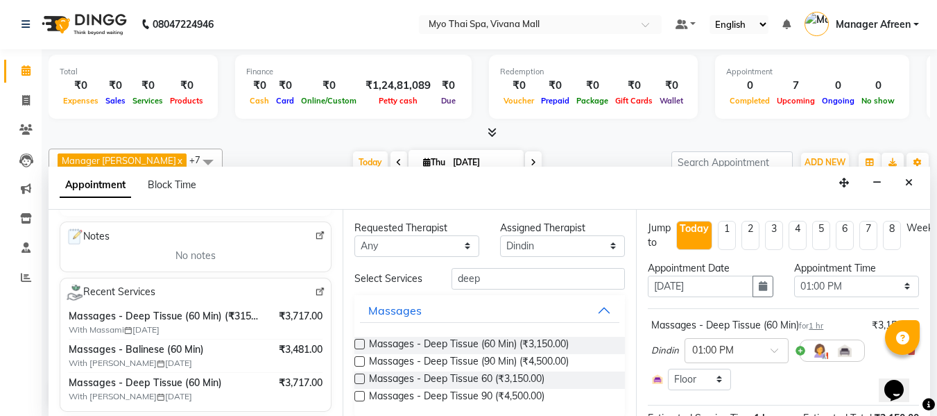
click at [359, 343] on label at bounding box center [360, 344] width 10 height 10
click at [359, 343] on input "checkbox" at bounding box center [359, 345] width 9 height 9
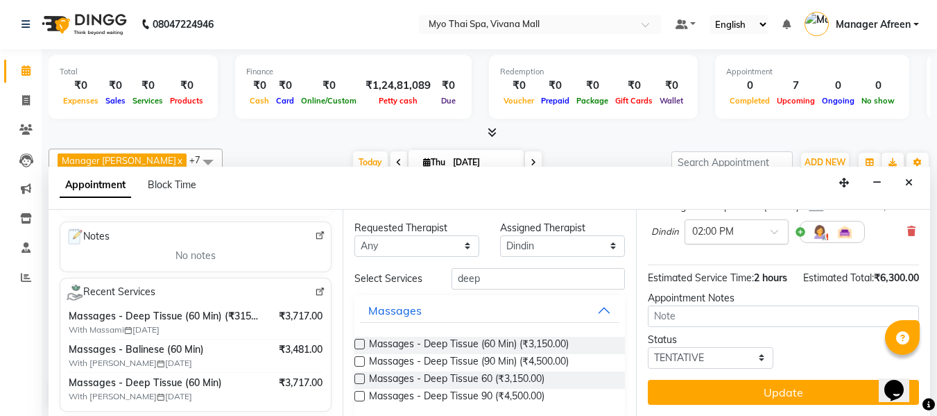
click at [748, 230] on input "text" at bounding box center [722, 230] width 61 height 15
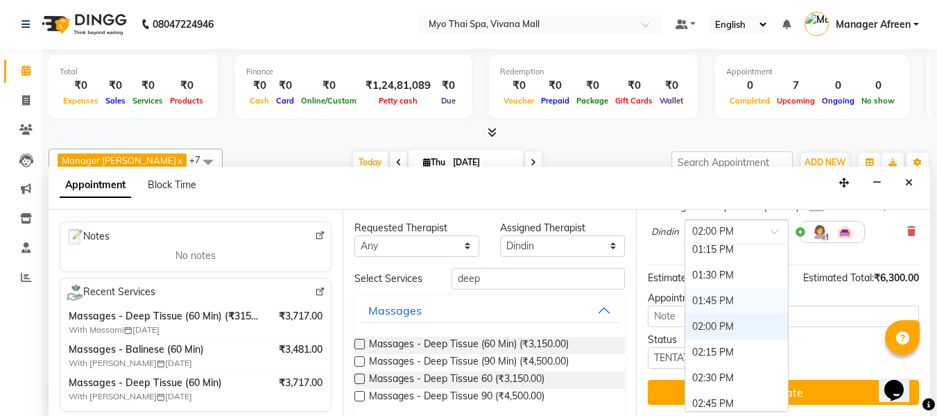
scroll to position [375, 0]
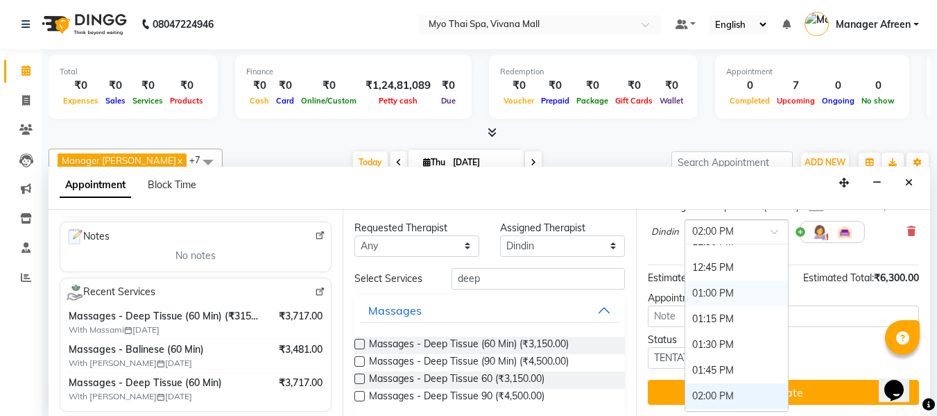
click at [702, 287] on div "01:00 PM" at bounding box center [736, 293] width 103 height 26
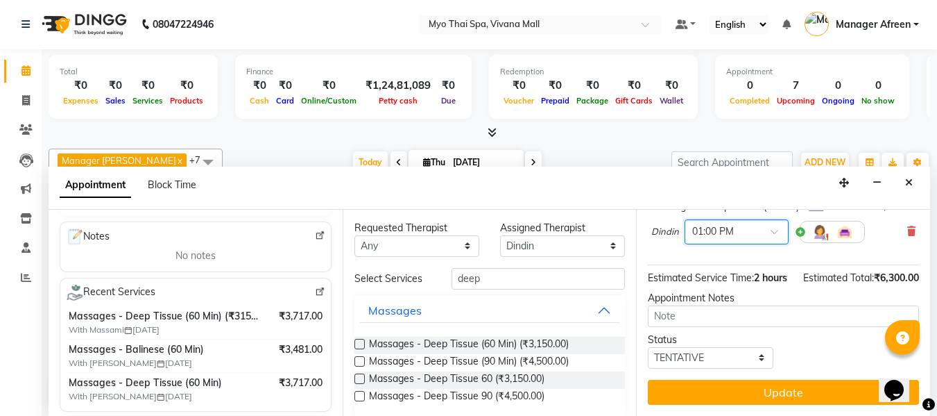
scroll to position [243, 0]
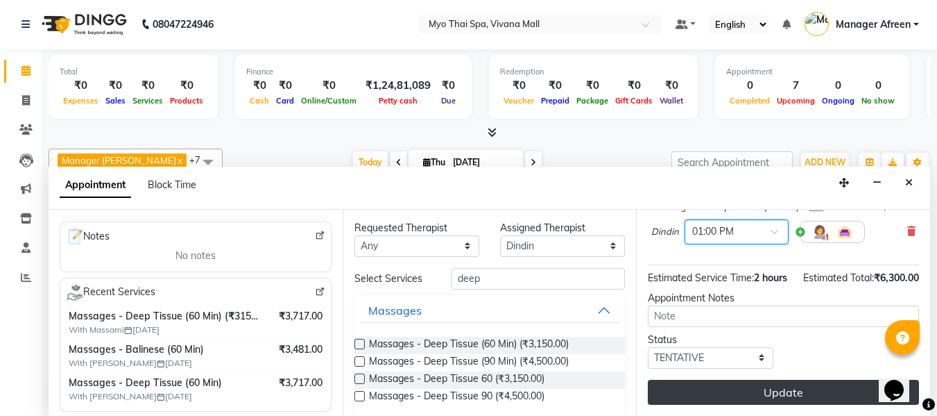
click at [722, 384] on button "Update" at bounding box center [783, 392] width 271 height 25
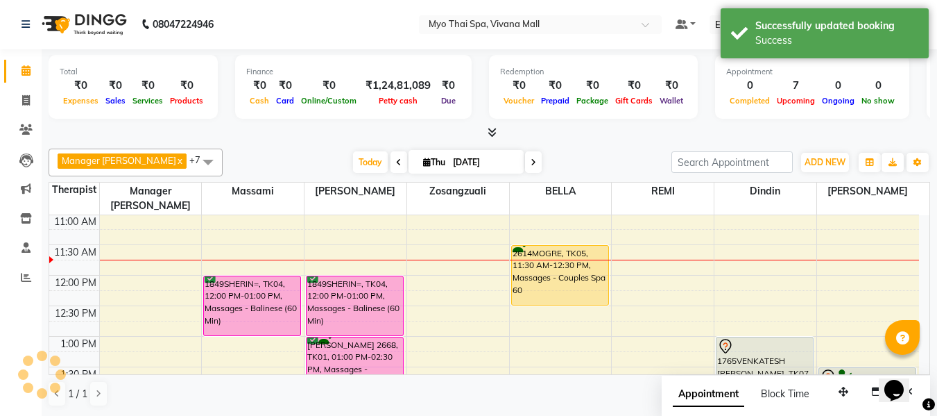
scroll to position [0, 0]
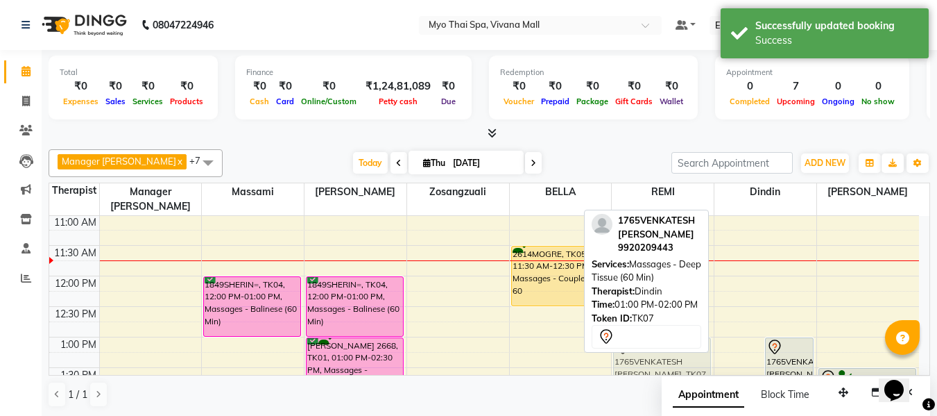
drag, startPoint x: 735, startPoint y: 350, endPoint x: 683, endPoint y: 347, distance: 51.4
click at [683, 347] on div "Manager Churmurin x Dindin x Massami x Zosangzuali x BELLA x JENNY x REMI x LOR…" at bounding box center [490, 278] width 882 height 269
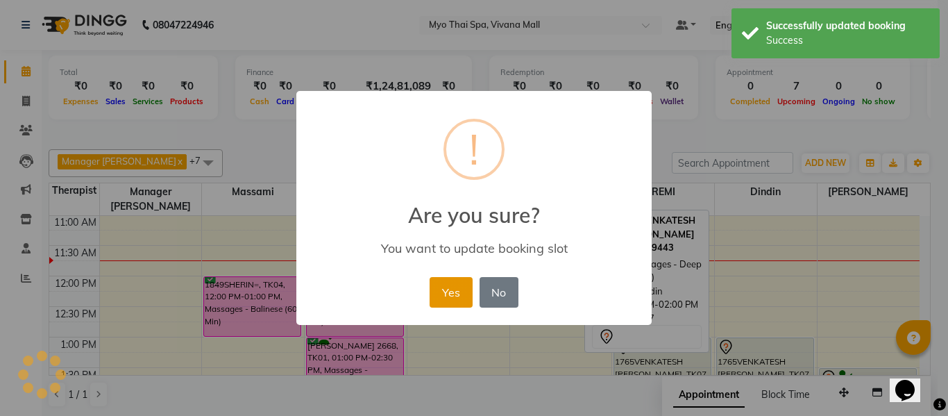
click at [443, 291] on button "Yes" at bounding box center [450, 292] width 42 height 31
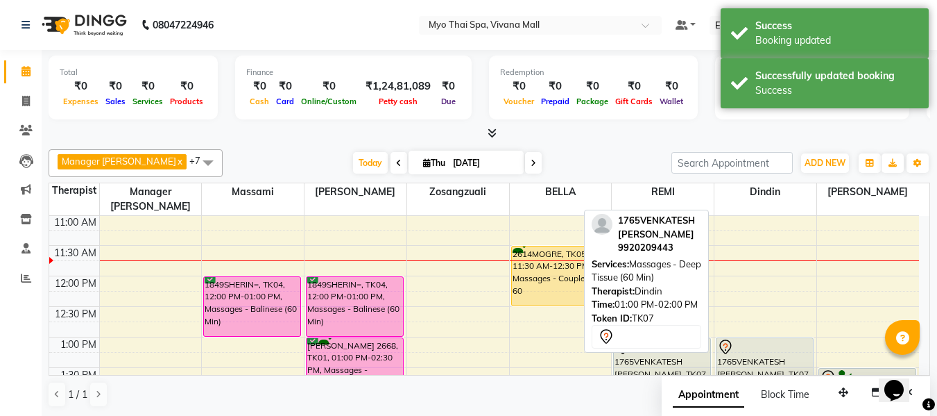
scroll to position [1, 0]
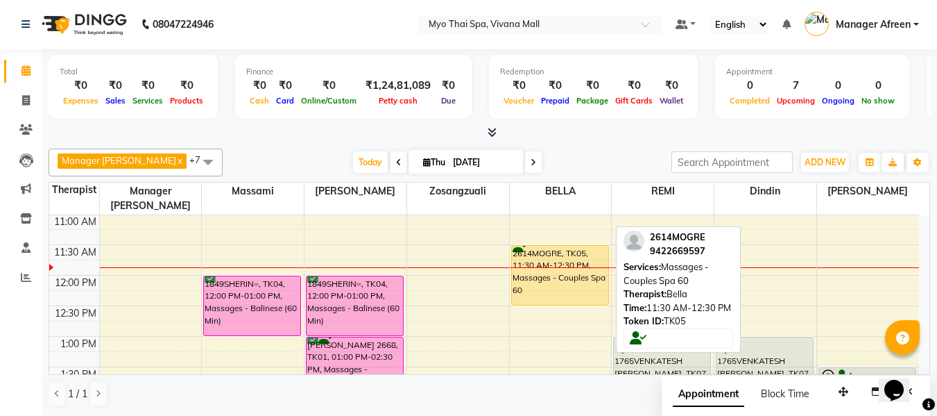
click at [563, 281] on div "2614MOGRE, TK05, 11:30 AM-12:30 PM, Massages - Couples Spa 60" at bounding box center [560, 275] width 96 height 59
click at [553, 270] on div "2614MOGRE, TK05, 11:30 AM-12:30 PM, Massages - Couples Spa 60" at bounding box center [560, 275] width 96 height 59
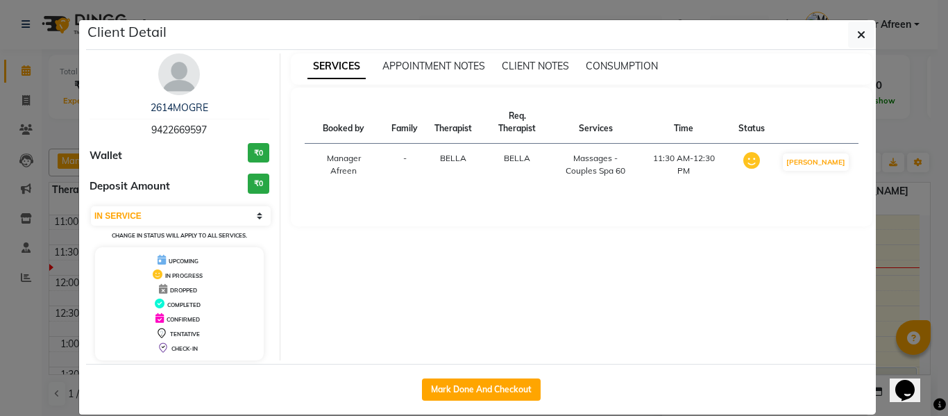
click at [166, 129] on span "9422669597" at bounding box center [179, 129] width 56 height 12
copy span "9422669597"
click at [863, 38] on button "button" at bounding box center [861, 35] width 26 height 26
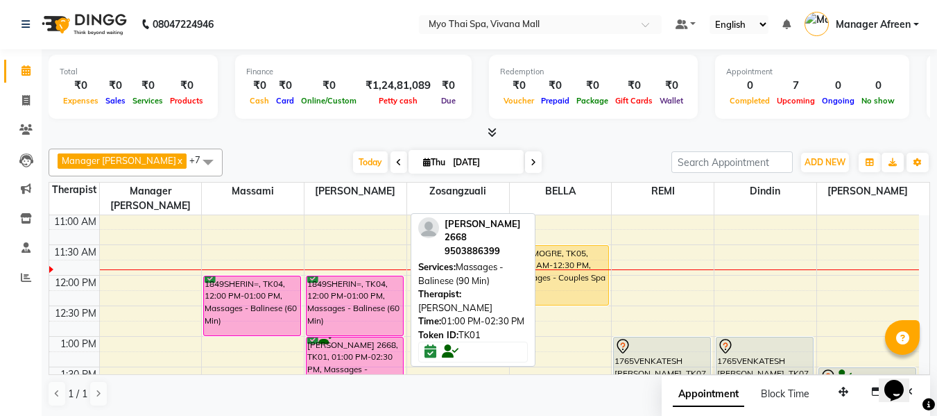
click at [348, 352] on div "NEHA SHIRKE 2668, TK01, 01:00 PM-02:30 PM, Massages - Balinese (90 Min)" at bounding box center [355, 382] width 96 height 90
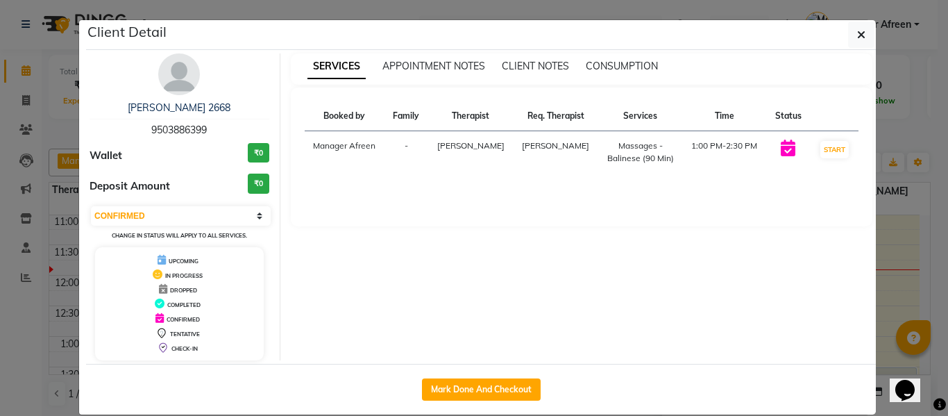
click at [162, 132] on span "9503886399" at bounding box center [179, 129] width 56 height 12
copy span "9503886399"
drag, startPoint x: 859, startPoint y: 37, endPoint x: 767, endPoint y: 137, distance: 136.5
click at [859, 37] on icon "button" at bounding box center [861, 34] width 8 height 11
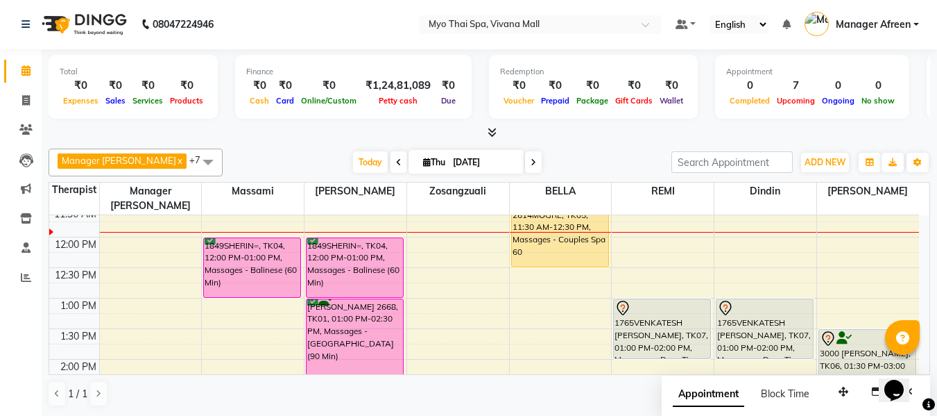
scroll to position [253, 0]
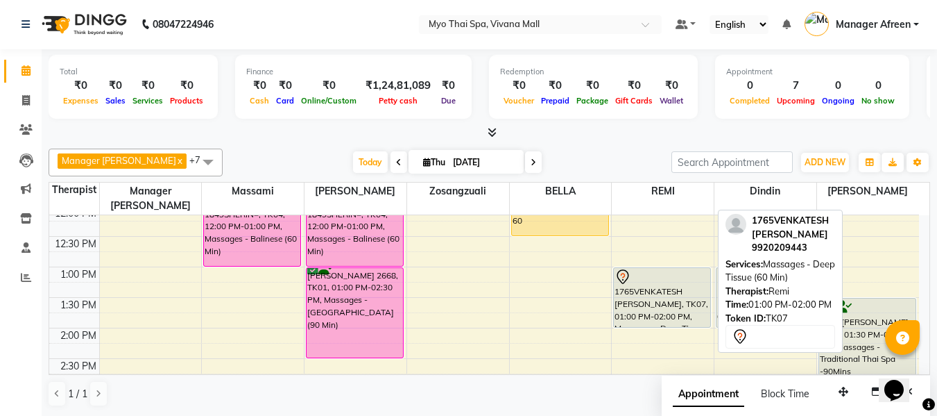
click at [629, 276] on div "1765VENKATESH RAJGOPAL, TK07, 01:00 PM-02:00 PM, Massages - Deep Tissue (60 Min)" at bounding box center [662, 297] width 96 height 59
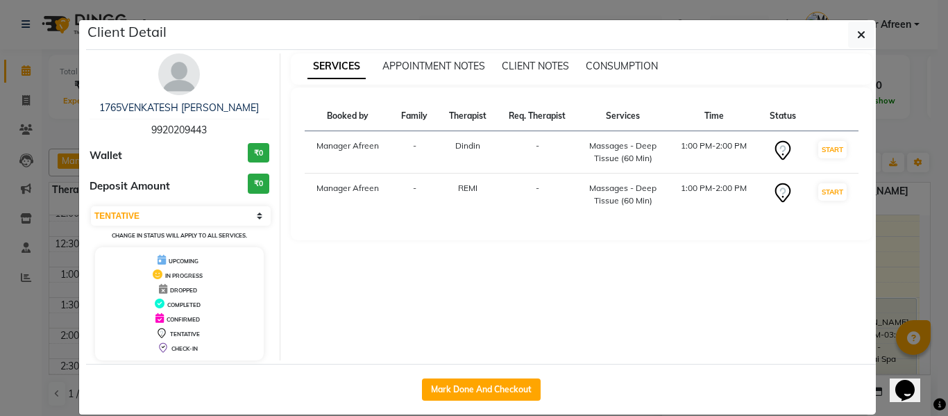
click at [153, 131] on span "9920209443" at bounding box center [179, 129] width 56 height 12
copy span "9920209443"
click at [848, 30] on button "button" at bounding box center [861, 35] width 26 height 26
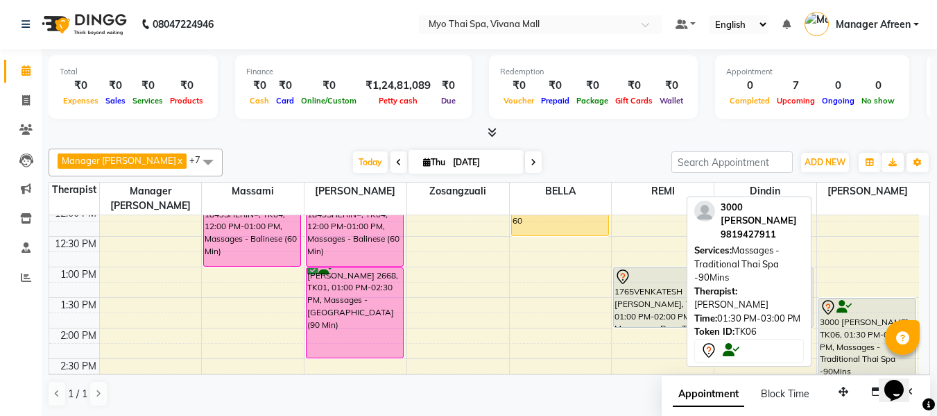
click at [873, 317] on div "3000 MAHESH MOTWANI, TK06, 01:30 PM-03:00 PM, Massages - Traditional Thai Spa -…" at bounding box center [867, 343] width 97 height 90
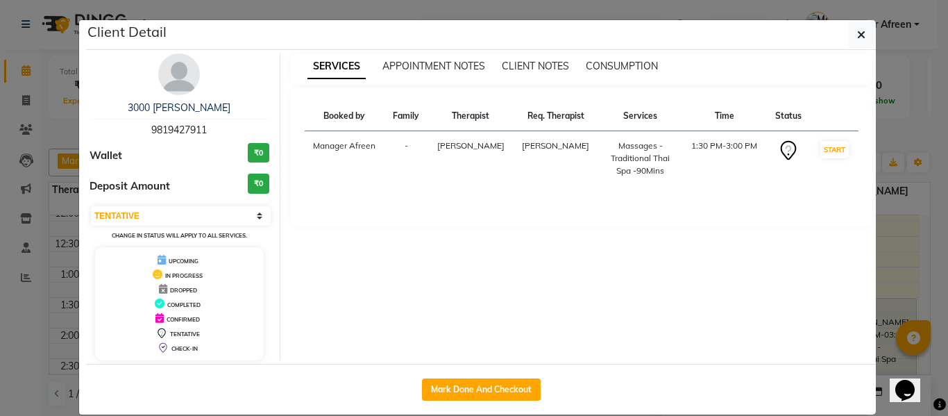
click at [166, 125] on span "9819427911" at bounding box center [179, 129] width 56 height 12
copy span "9819427911"
click at [857, 35] on icon "button" at bounding box center [861, 34] width 8 height 11
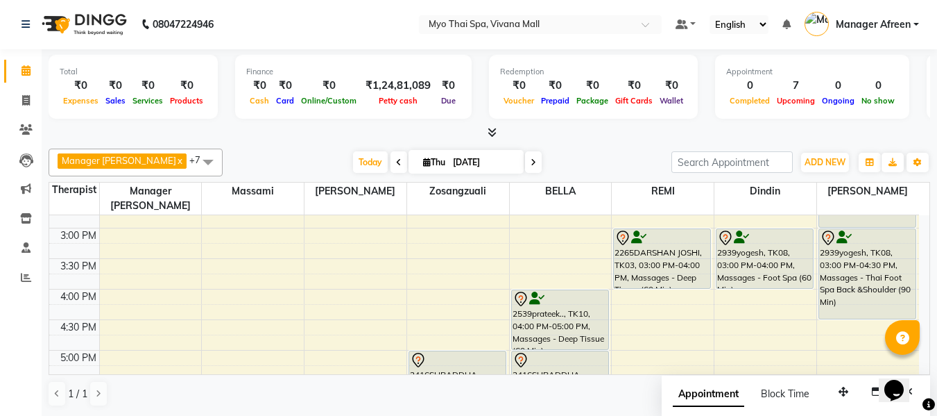
scroll to position [392, 0]
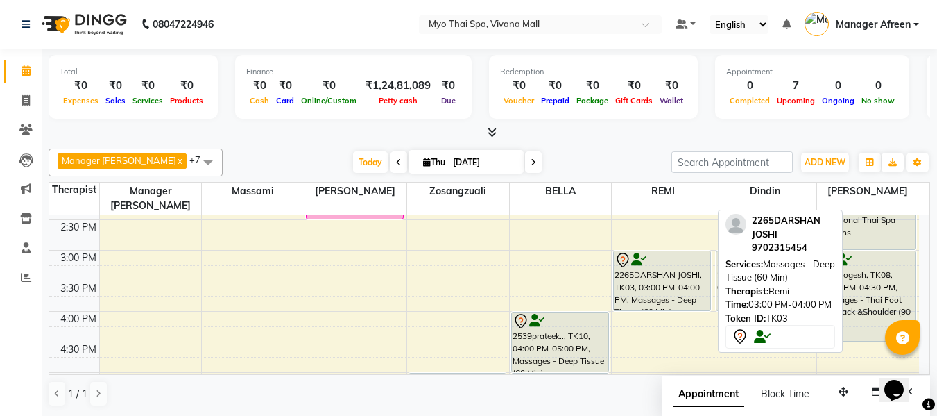
click at [653, 275] on div "2265DARSHAN JOSHI, TK03, 03:00 PM-04:00 PM, Massages - Deep Tissue (60 Min)" at bounding box center [662, 280] width 96 height 59
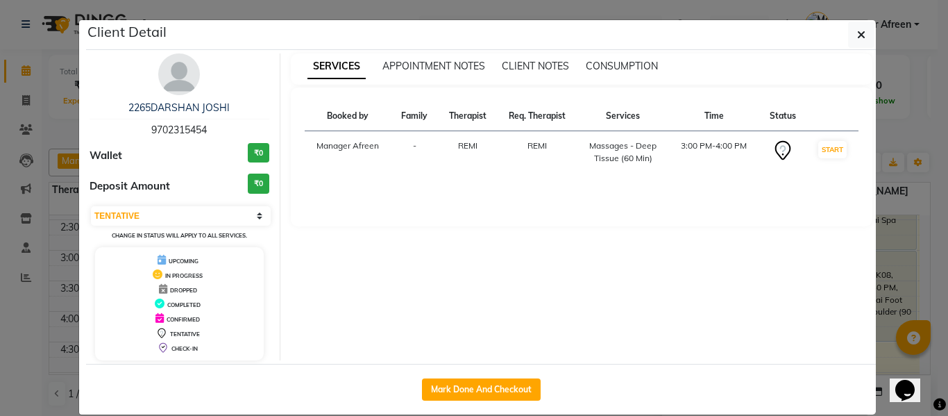
click at [185, 129] on span "9702315454" at bounding box center [179, 129] width 56 height 12
copy span "9702315454"
click at [186, 126] on span "9702315454" at bounding box center [179, 129] width 56 height 12
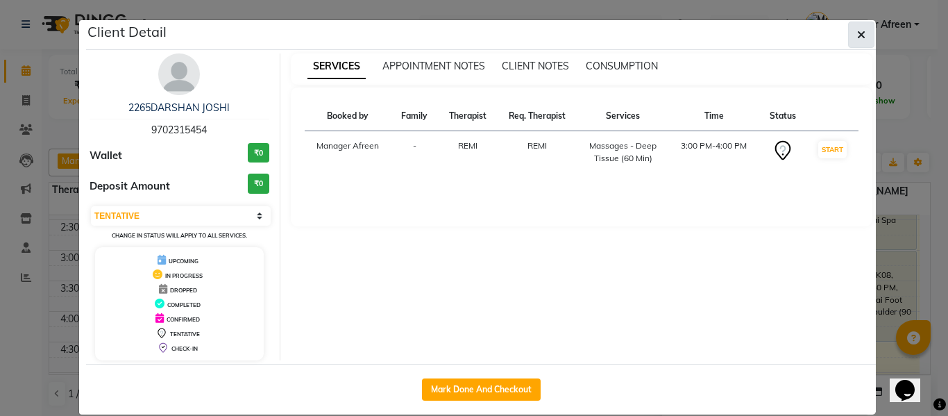
drag, startPoint x: 873, startPoint y: 15, endPoint x: 866, endPoint y: 27, distance: 13.7
click at [869, 23] on ngb-modal-window "Client Detail 2265DARSHAN JOSHI 9702315454 Wallet ₹0 Deposit Amount ₹0 Select I…" at bounding box center [474, 208] width 948 height 416
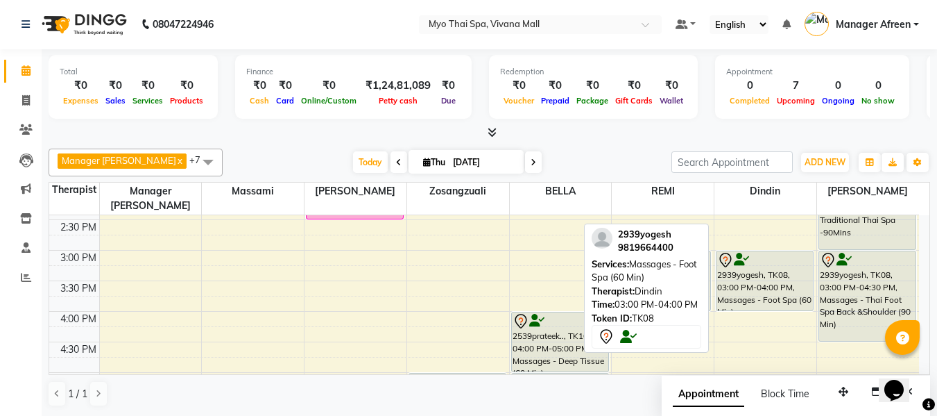
click at [741, 266] on div "2939yogesh, TK08, 03:00 PM-04:00 PM, Massages - Foot Spa (60 Min)" at bounding box center [765, 280] width 96 height 59
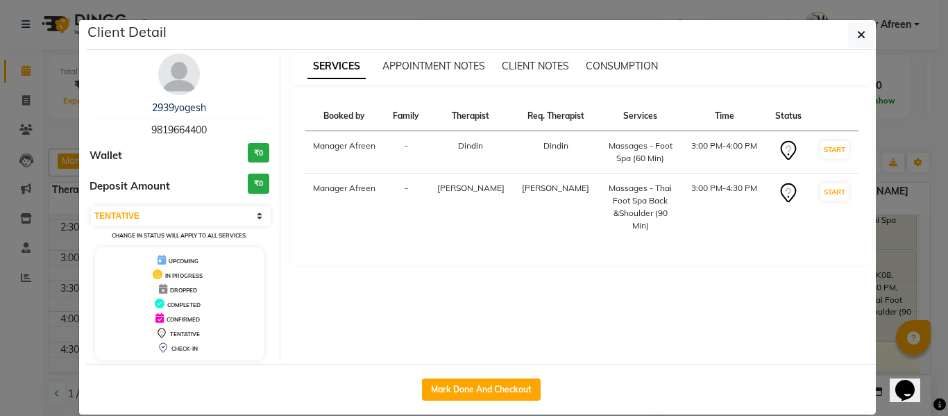
click at [178, 133] on span "9819664400" at bounding box center [179, 129] width 56 height 12
copy span "9819664400"
drag, startPoint x: 850, startPoint y: 25, endPoint x: 847, endPoint y: 43, distance: 18.3
click at [850, 25] on button "button" at bounding box center [861, 35] width 26 height 26
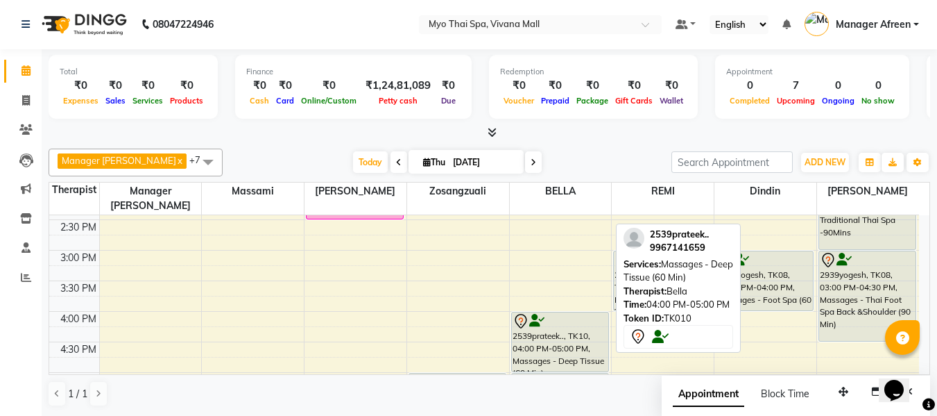
click at [559, 323] on div "2539prateek.., TK10, 04:00 PM-05:00 PM, Massages - Deep Tissue (60 Min)" at bounding box center [560, 341] width 96 height 59
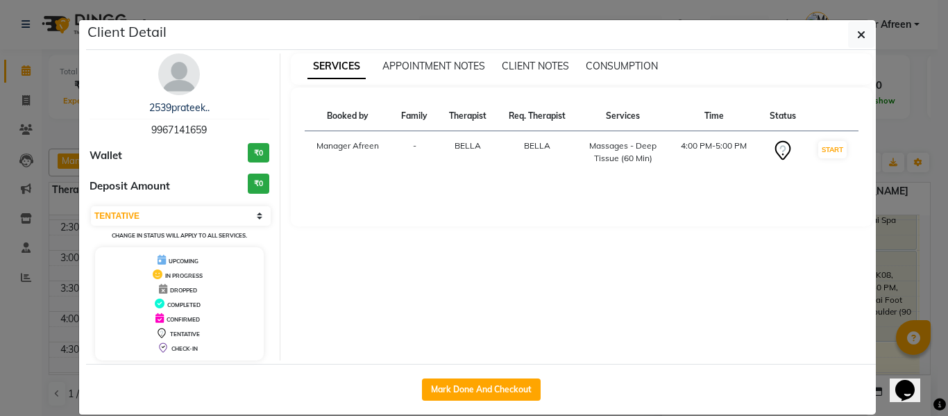
click at [164, 128] on span "9967141659" at bounding box center [179, 129] width 56 height 12
copy span "9967141659"
click at [858, 37] on icon "button" at bounding box center [861, 34] width 8 height 11
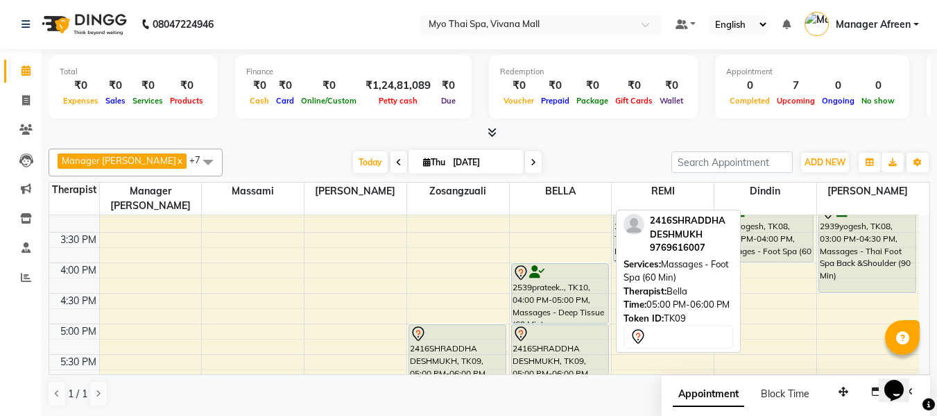
scroll to position [531, 0]
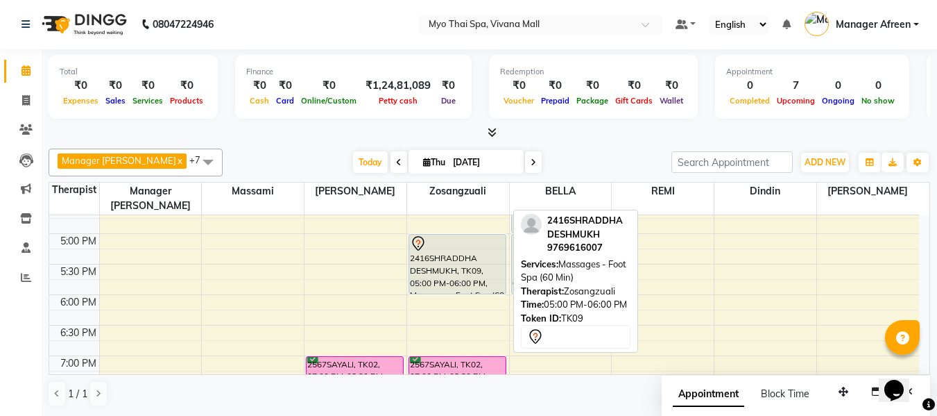
click at [448, 252] on div "2416SHRADDHA DESHMUKH, TK09, 05:00 PM-06:00 PM, Massages - Foot Spa (60 Min)" at bounding box center [457, 264] width 96 height 59
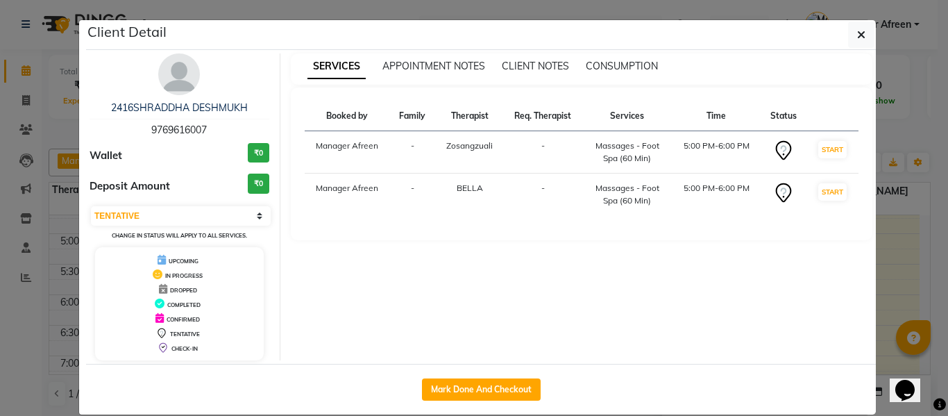
click at [168, 130] on span "9769616007" at bounding box center [179, 129] width 56 height 12
copy span "9769616007"
click at [857, 36] on icon "button" at bounding box center [861, 34] width 8 height 11
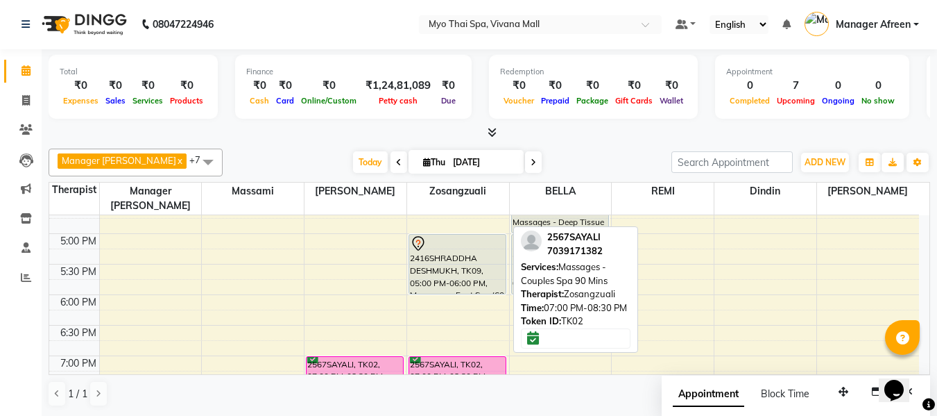
scroll to position [600, 0]
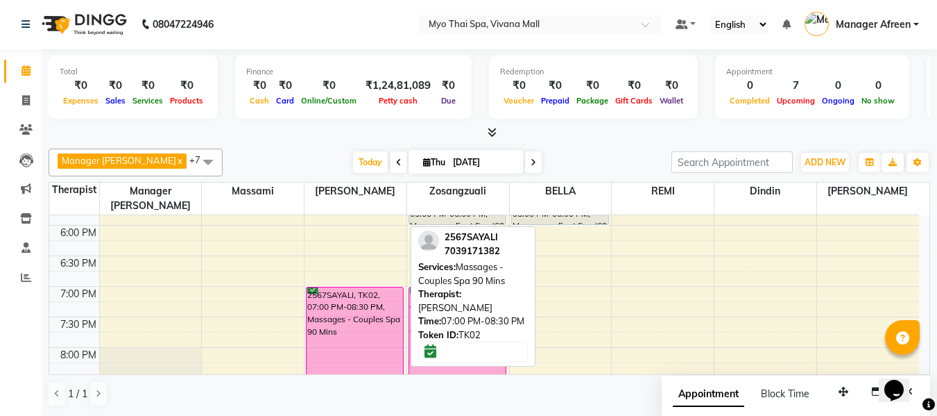
click at [357, 303] on div "2567SAYALI, TK02, 07:00 PM-08:30 PM, Massages - Couples Spa 90 Mins" at bounding box center [355, 332] width 96 height 90
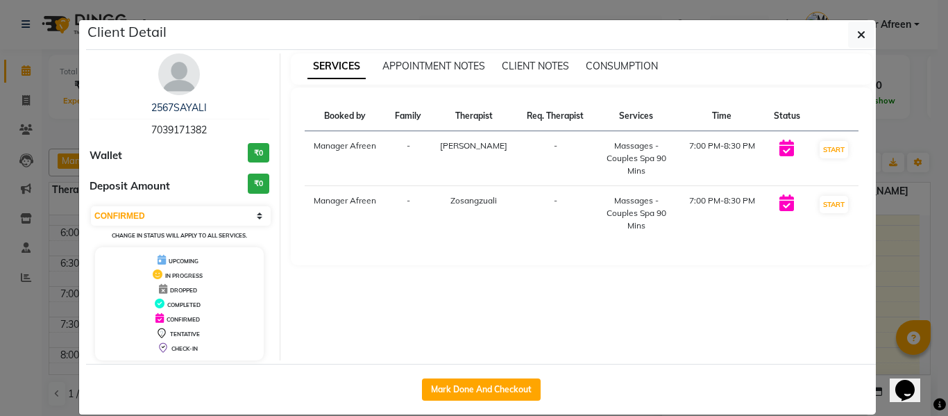
click at [173, 129] on span "7039171382" at bounding box center [179, 129] width 56 height 12
copy span "7039171382"
click at [857, 31] on icon "button" at bounding box center [861, 34] width 8 height 11
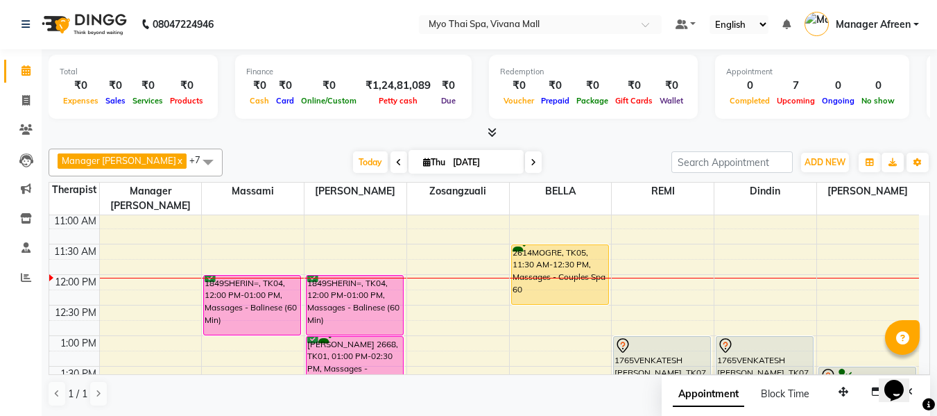
scroll to position [184, 0]
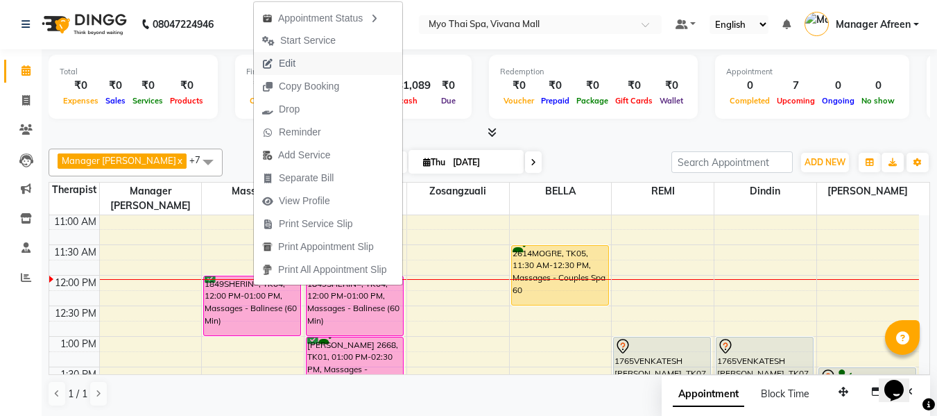
click at [322, 57] on button "Edit" at bounding box center [328, 63] width 148 height 23
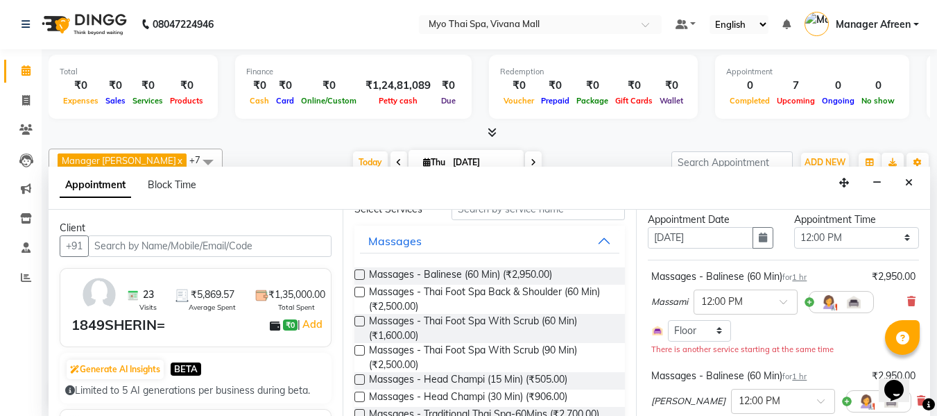
scroll to position [69, 0]
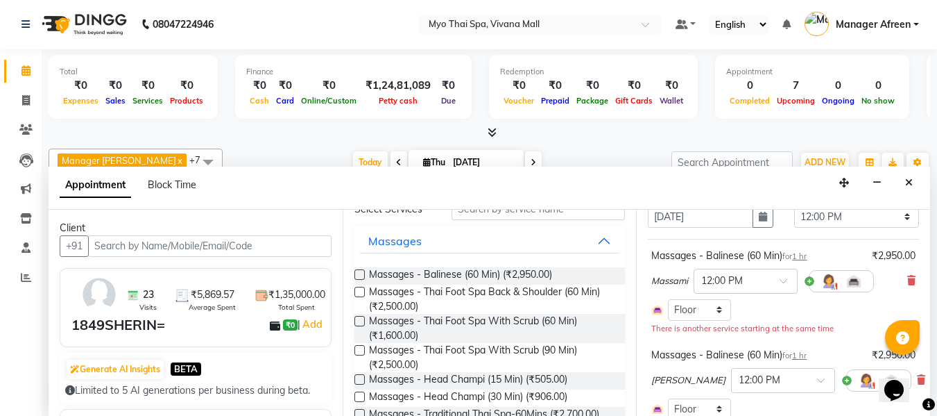
click at [896, 280] on div "Massami × 12:00 PM" at bounding box center [783, 281] width 264 height 36
click at [907, 280] on icon at bounding box center [911, 280] width 8 height 10
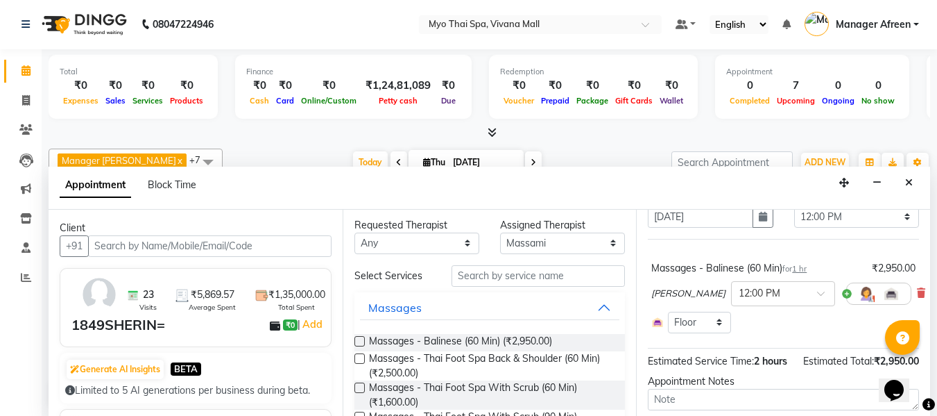
scroll to position [0, 0]
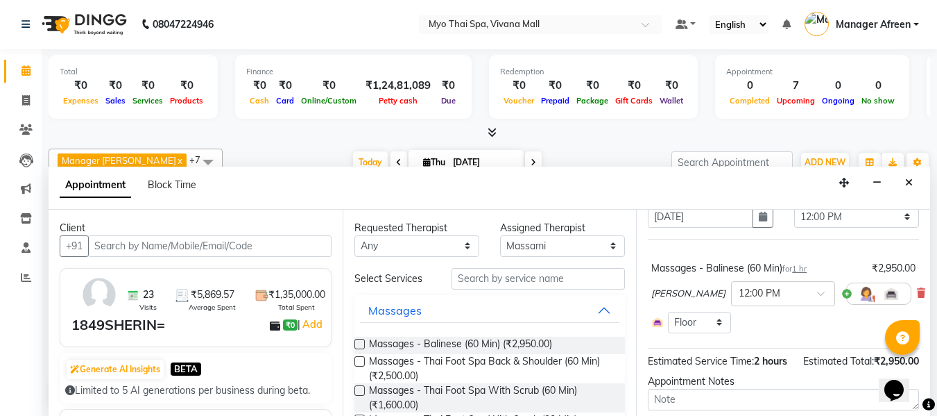
click at [359, 360] on label at bounding box center [360, 361] width 10 height 10
click at [359, 360] on input "checkbox" at bounding box center [359, 362] width 9 height 9
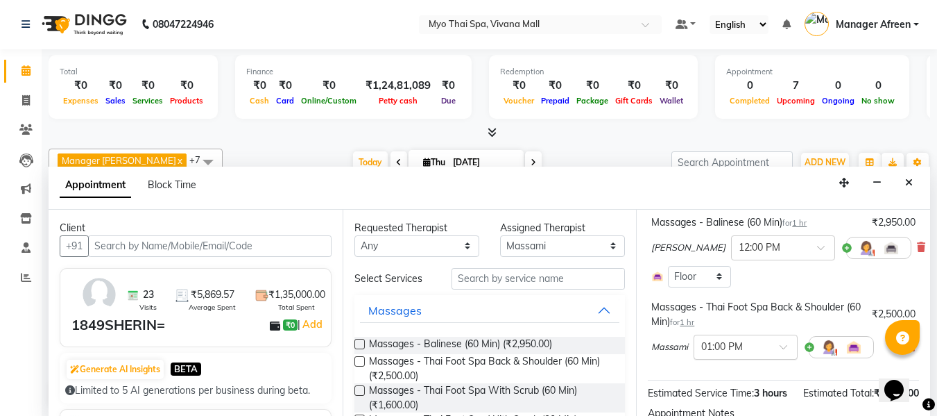
scroll to position [139, 0]
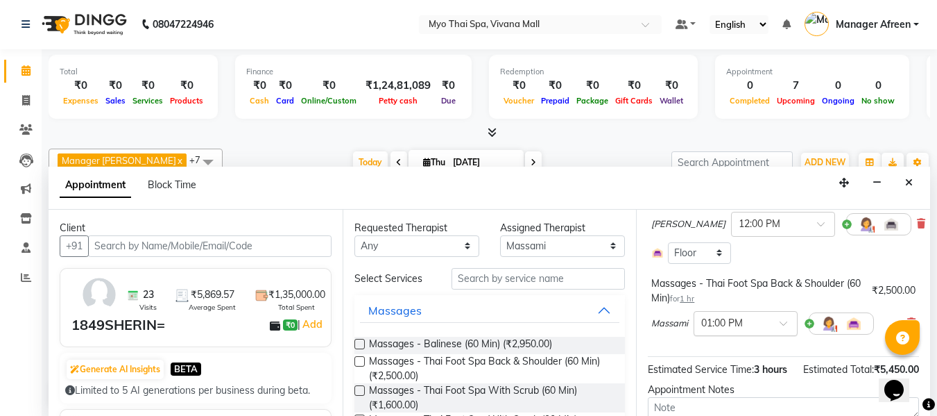
click at [751, 325] on input "text" at bounding box center [731, 322] width 61 height 15
click at [727, 382] on div "12:00 PM" at bounding box center [745, 385] width 103 height 26
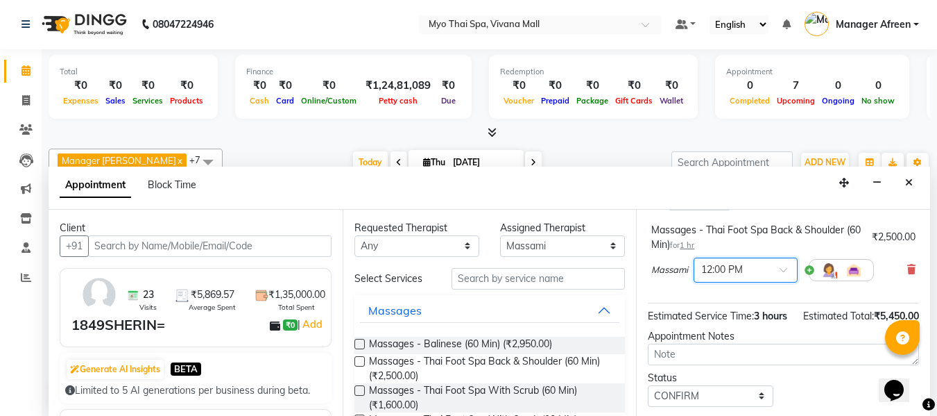
scroll to position [255, 0]
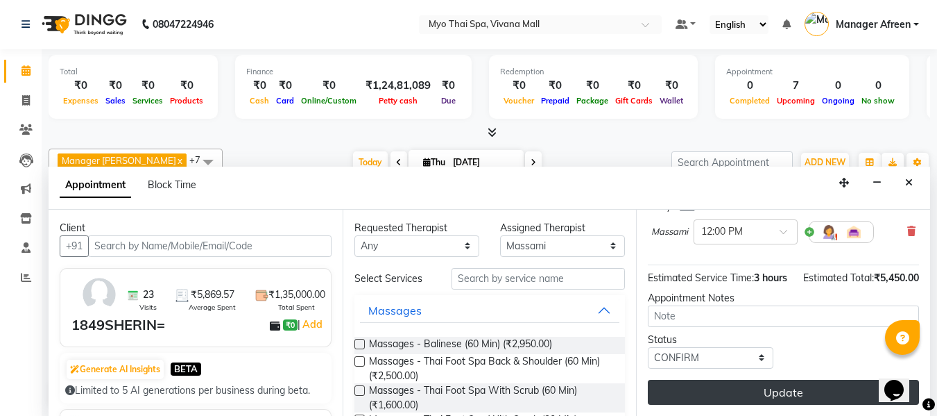
click at [739, 380] on button "Update" at bounding box center [783, 392] width 271 height 25
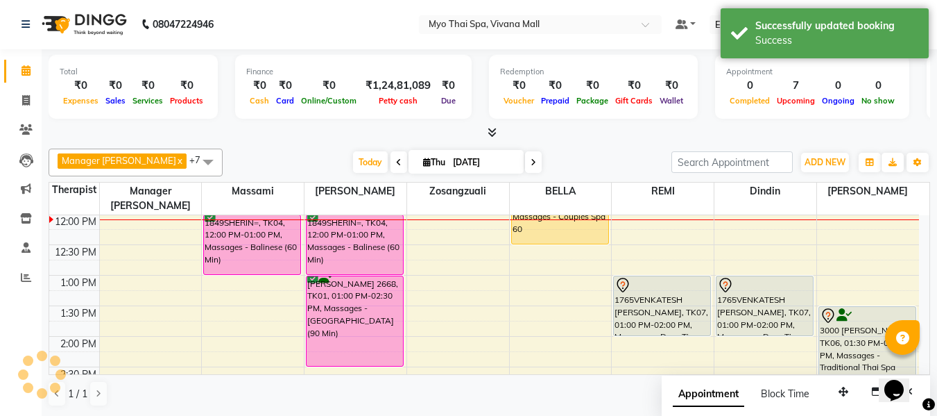
scroll to position [0, 0]
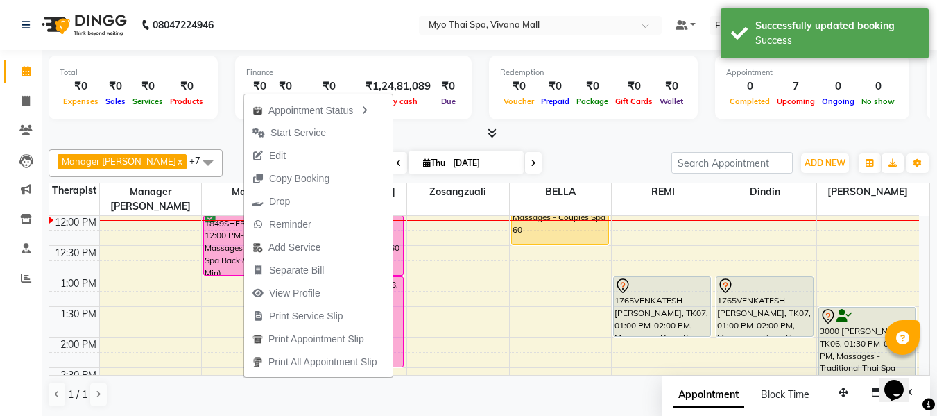
drag, startPoint x: 318, startPoint y: 132, endPoint x: 318, endPoint y: 142, distance: 9.7
click at [318, 132] on span "Start Service" at bounding box center [299, 133] width 56 height 15
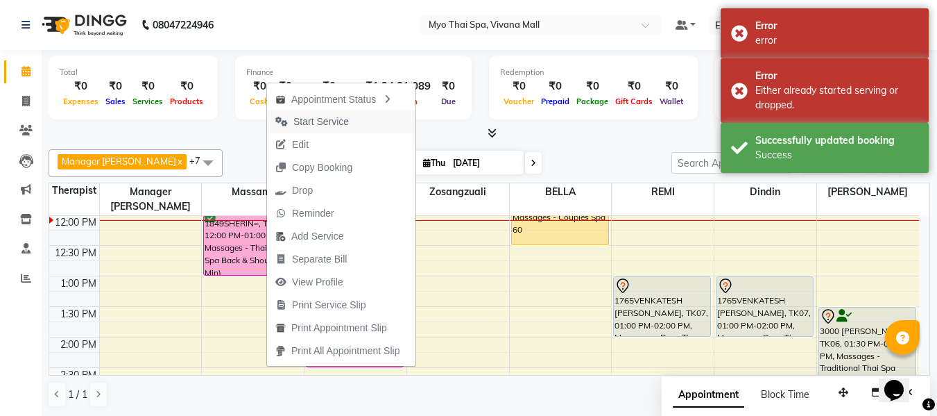
click at [323, 121] on span "Start Service" at bounding box center [321, 121] width 56 height 15
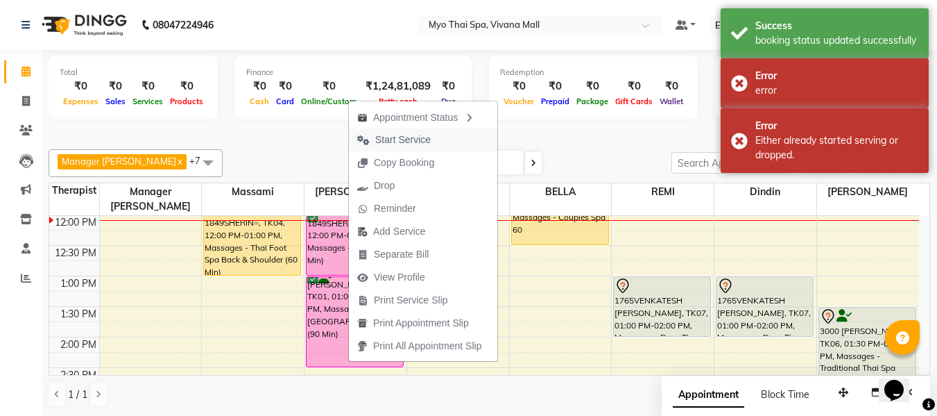
click at [395, 137] on span "Start Service" at bounding box center [403, 140] width 56 height 15
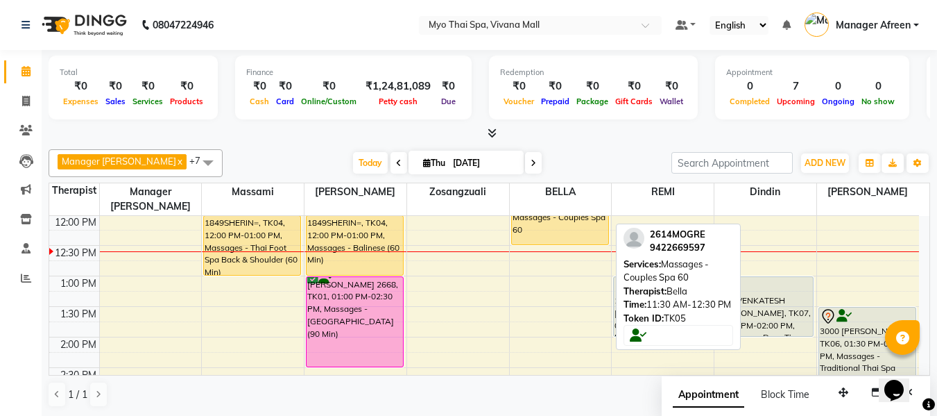
click at [563, 218] on div "2614MOGRE, TK05, 11:30 AM-12:30 PM, Massages - Couples Spa 60" at bounding box center [560, 214] width 96 height 59
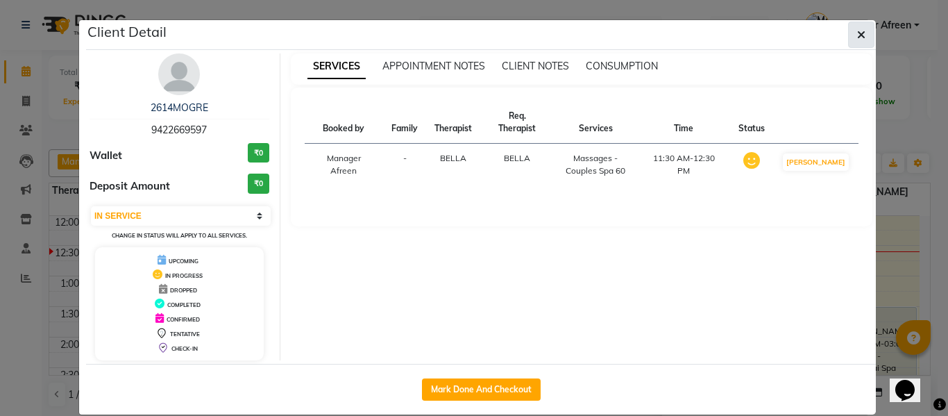
click at [851, 33] on button "button" at bounding box center [861, 35] width 26 height 26
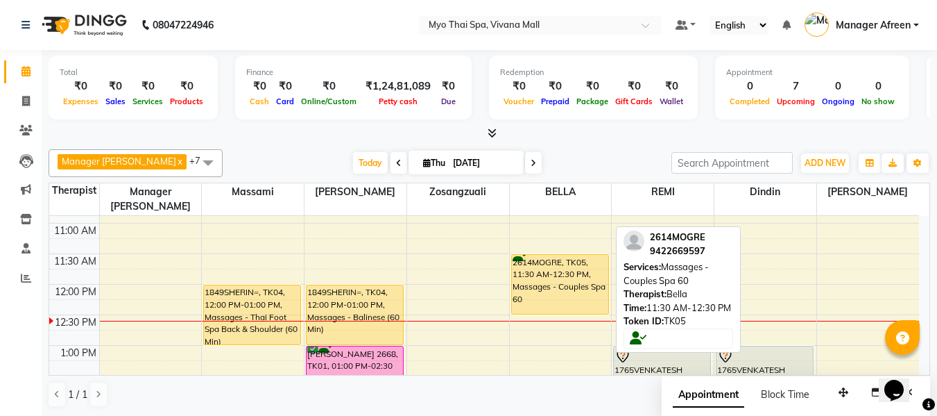
scroll to position [245, 0]
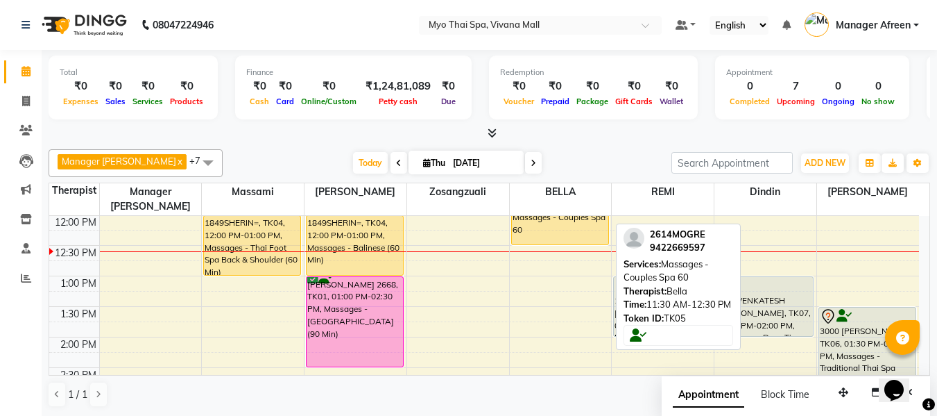
click at [581, 207] on div "2614MOGRE, TK05, 11:30 AM-12:30 PM, Massages - Couples Spa 60" at bounding box center [560, 214] width 96 height 59
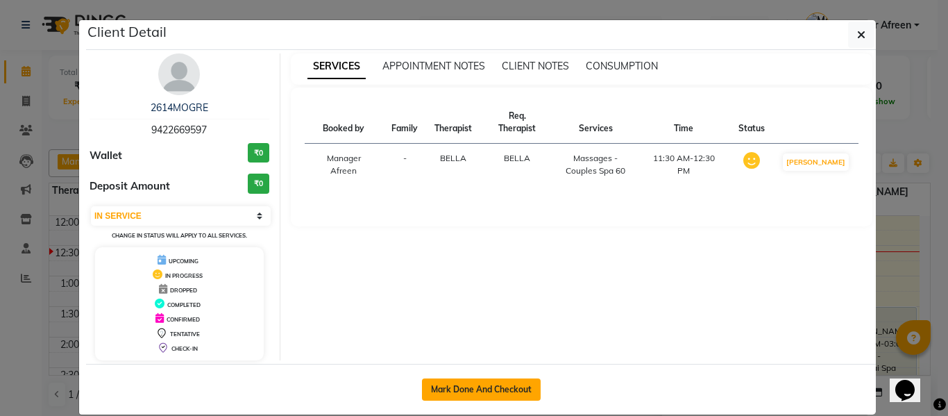
click at [487, 390] on button "Mark Done And Checkout" at bounding box center [481, 389] width 119 height 22
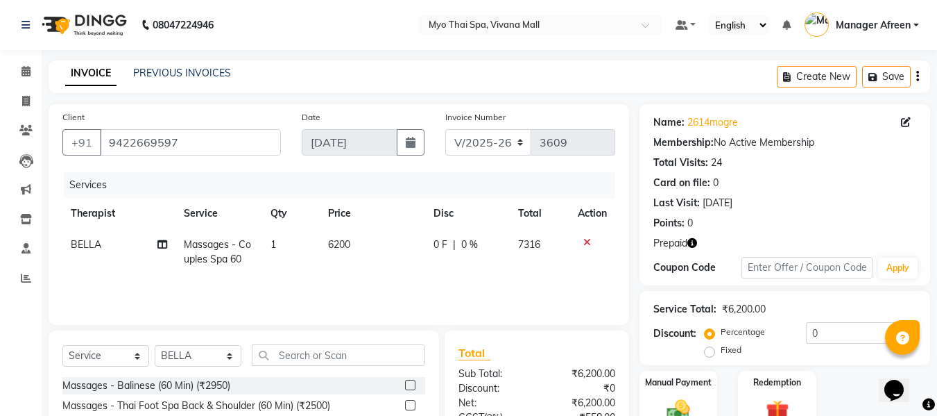
scroll to position [140, 0]
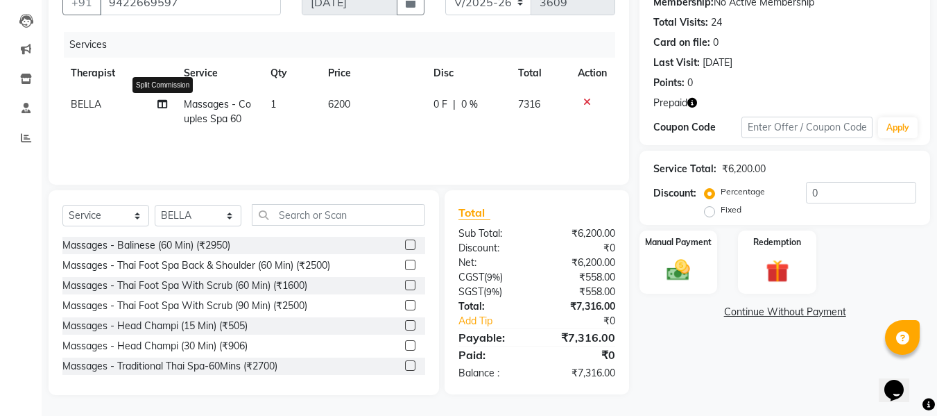
click at [166, 103] on icon at bounding box center [162, 104] width 10 height 10
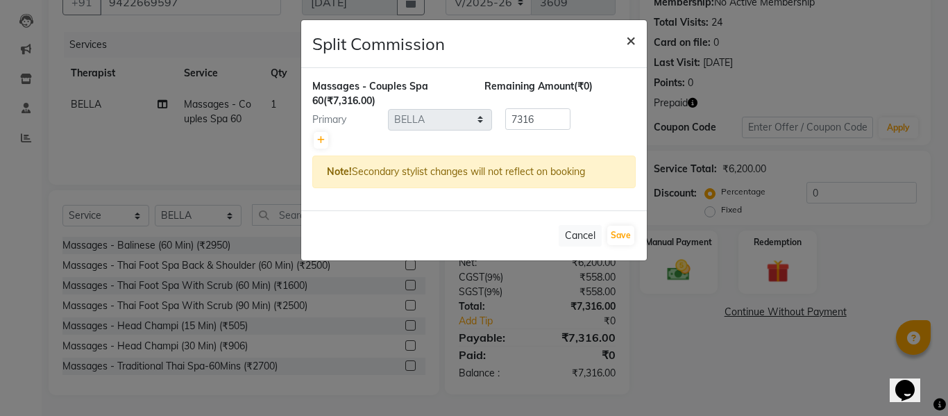
click at [632, 41] on span "×" at bounding box center [631, 39] width 10 height 21
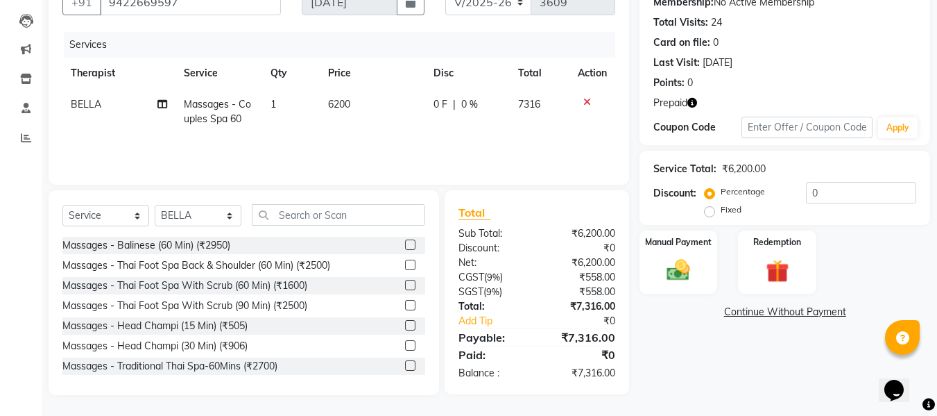
click at [194, 112] on span "Massages - Couples Spa 60" at bounding box center [217, 111] width 67 height 27
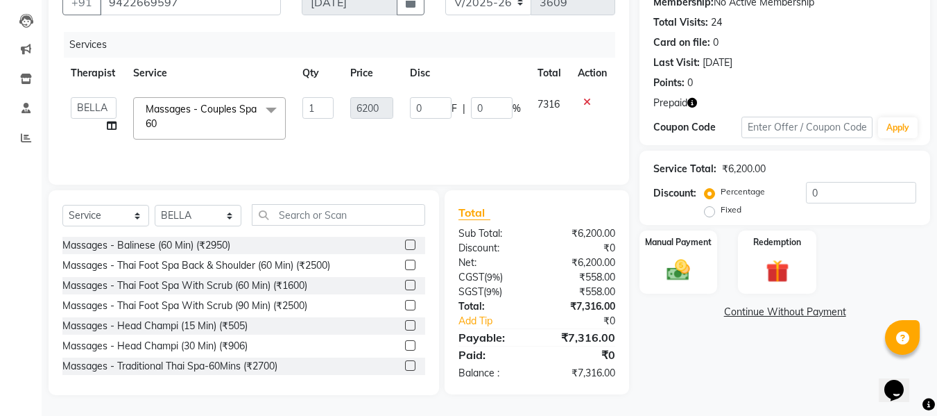
click at [269, 108] on span at bounding box center [271, 110] width 28 height 26
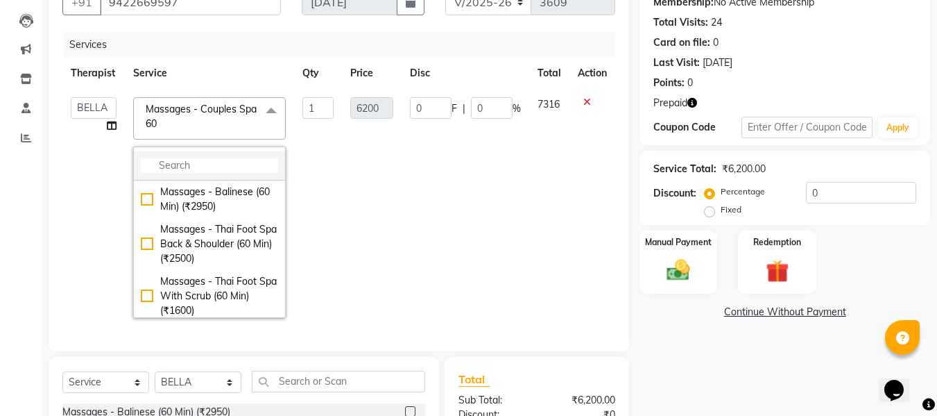
click at [227, 156] on li at bounding box center [209, 165] width 151 height 29
click at [217, 169] on input "multiselect-search" at bounding box center [209, 165] width 137 height 15
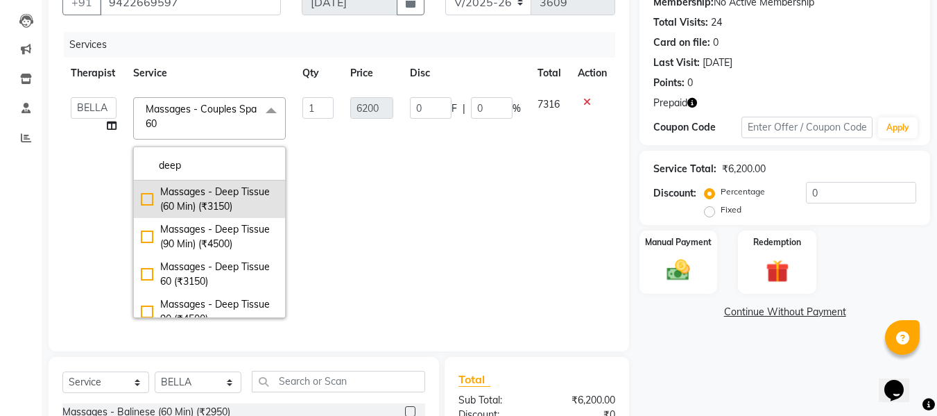
click at [198, 198] on div "Massages - Deep Tissue (60 Min) (₹3150)" at bounding box center [209, 199] width 137 height 29
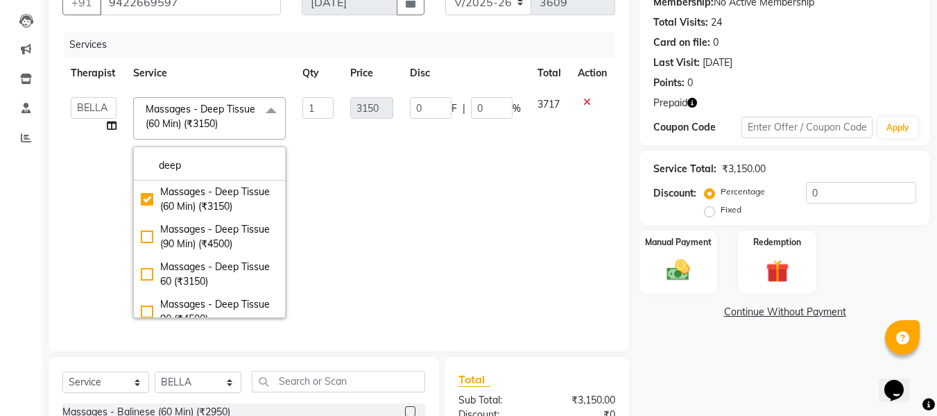
click at [320, 165] on td "1" at bounding box center [318, 207] width 48 height 237
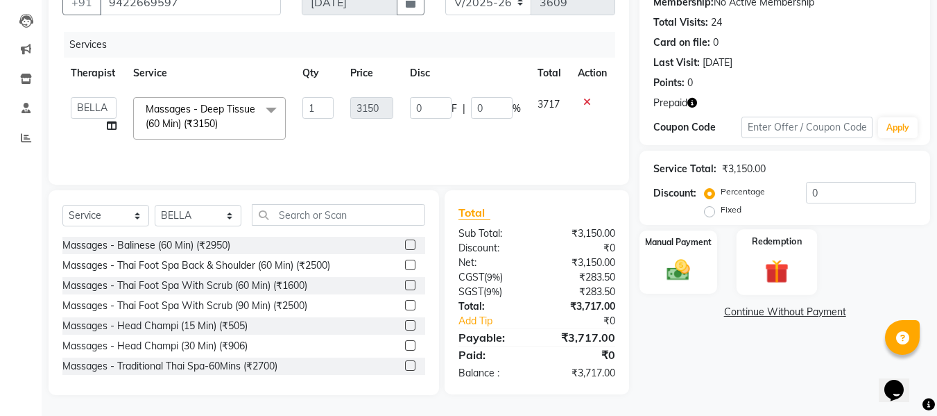
click at [776, 280] on img at bounding box center [777, 271] width 39 height 30
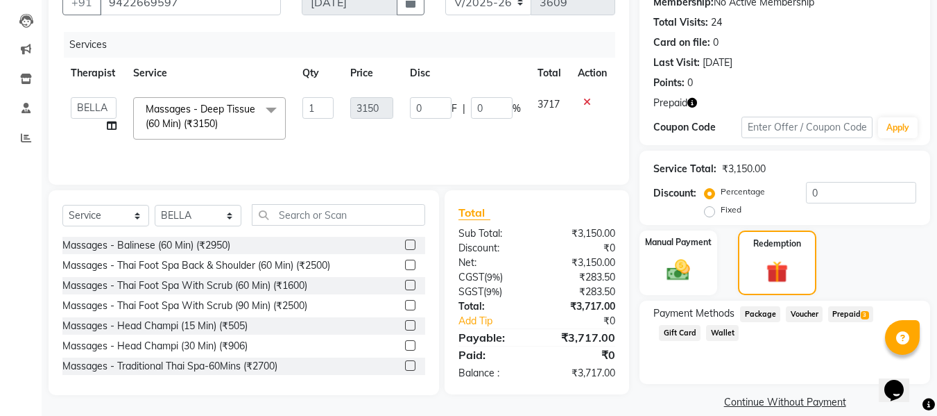
scroll to position [157, 0]
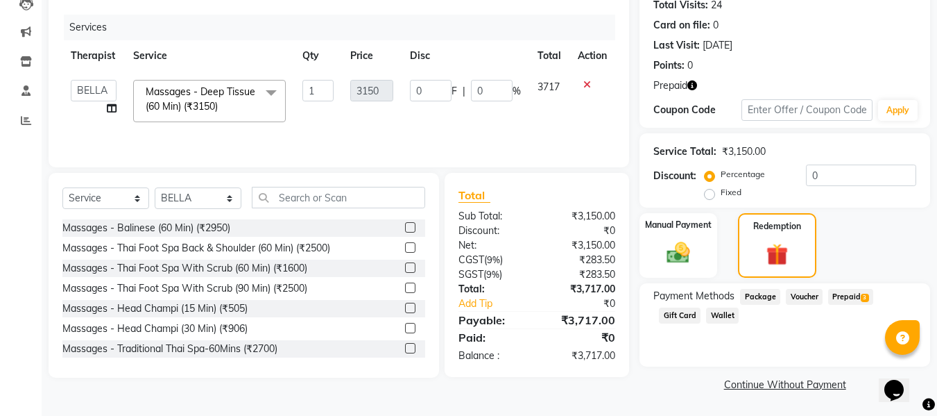
click at [843, 294] on span "Prepaid 3" at bounding box center [850, 297] width 45 height 16
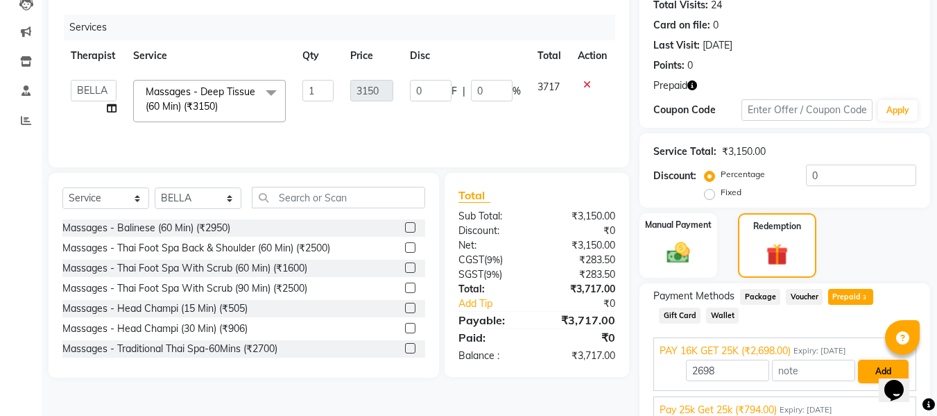
scroll to position [253, 0]
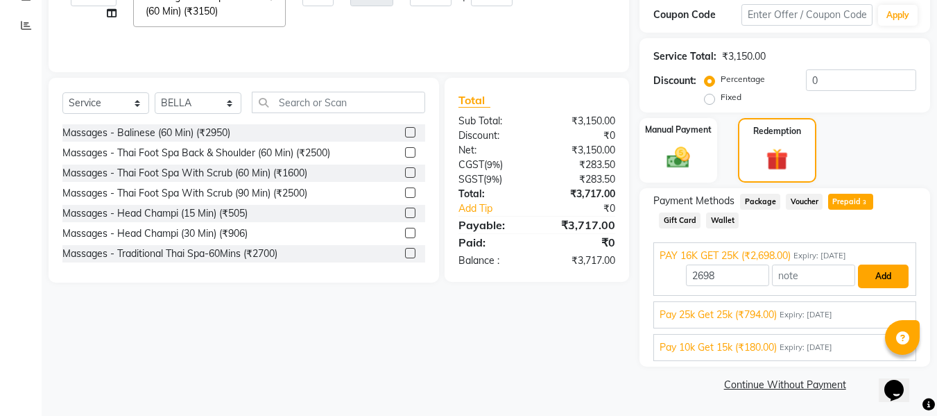
click at [882, 273] on button "Add" at bounding box center [883, 276] width 51 height 24
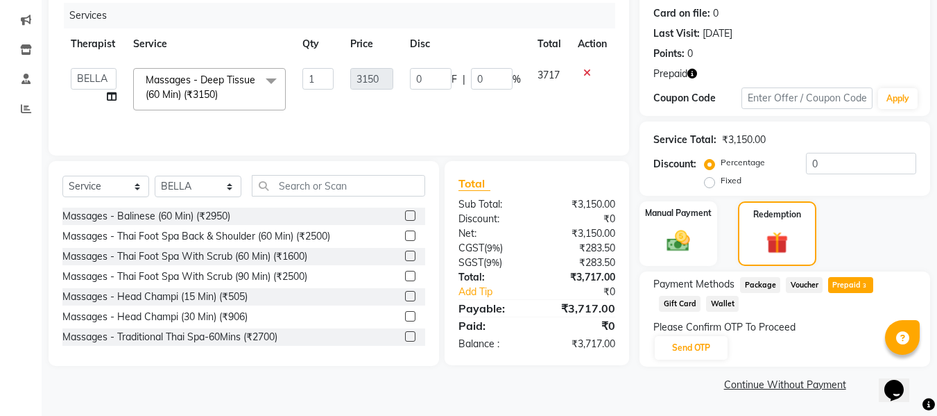
scroll to position [169, 0]
click at [686, 343] on button "Send OTP" at bounding box center [691, 348] width 73 height 24
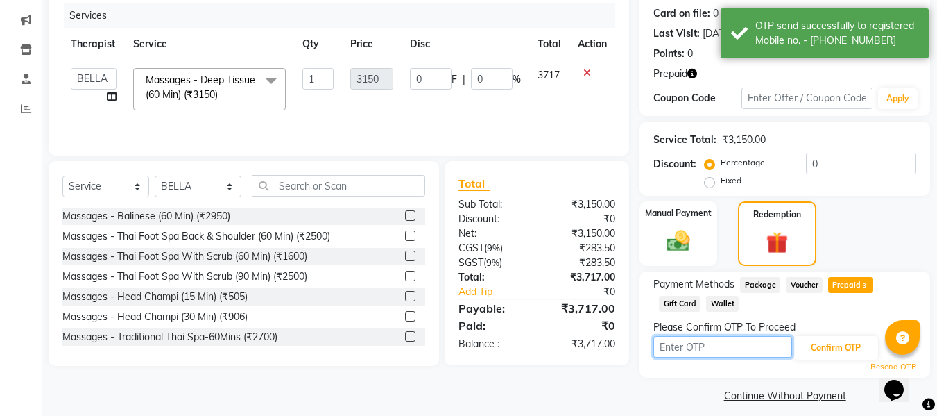
click at [693, 343] on input "text" at bounding box center [723, 347] width 139 height 22
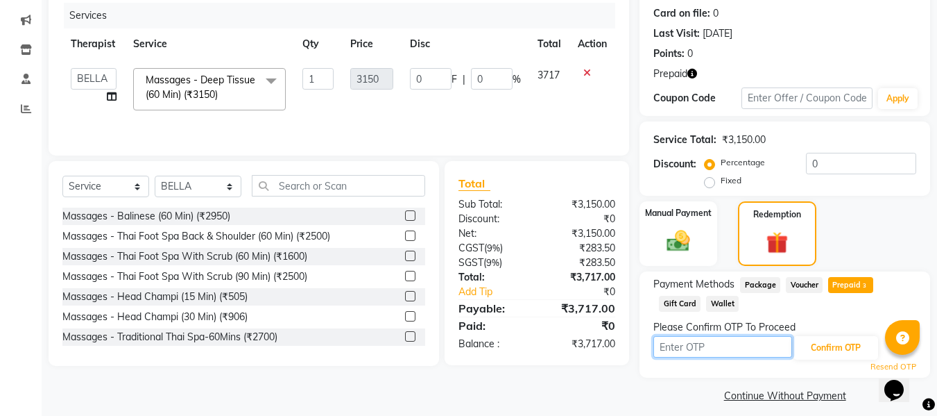
click at [694, 346] on input "text" at bounding box center [723, 347] width 139 height 22
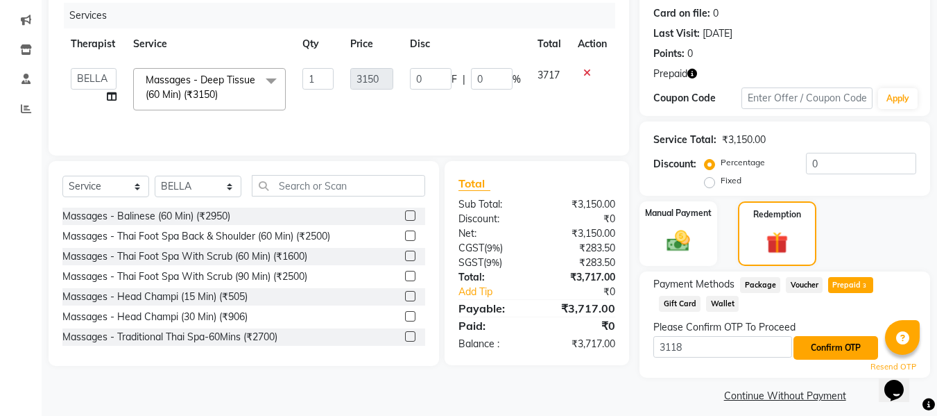
click at [810, 346] on button "Confirm OTP" at bounding box center [836, 348] width 85 height 24
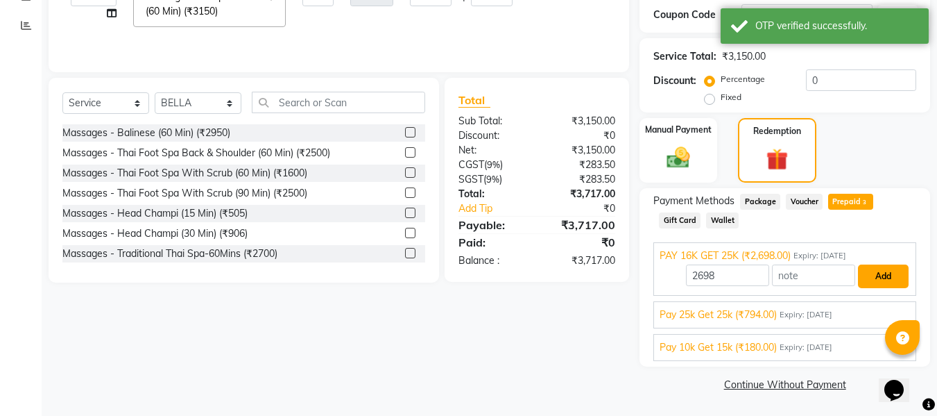
click at [883, 280] on button "Add" at bounding box center [883, 276] width 51 height 24
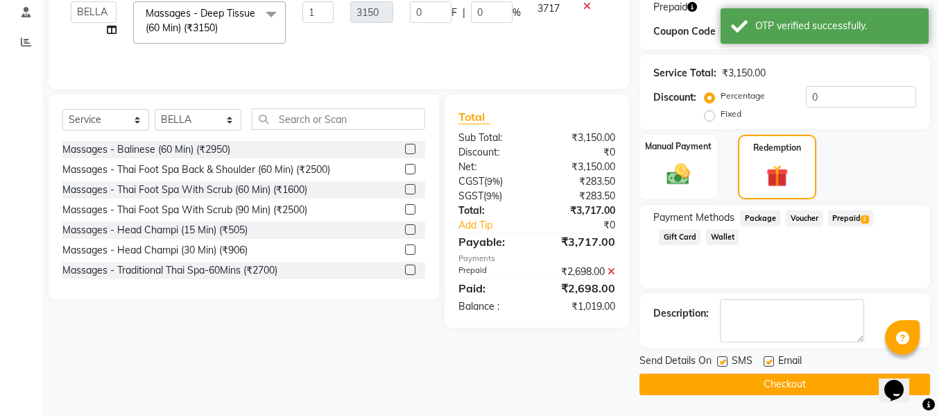
scroll to position [236, 0]
click at [837, 216] on span "Prepaid 3" at bounding box center [850, 218] width 45 height 16
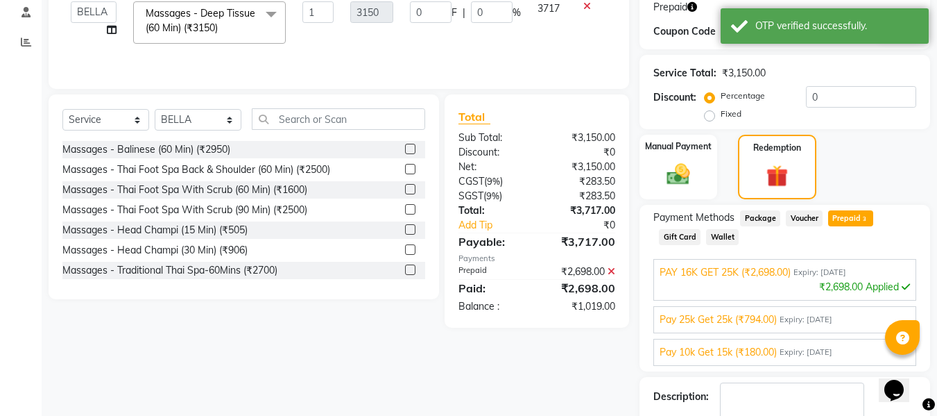
scroll to position [253, 0]
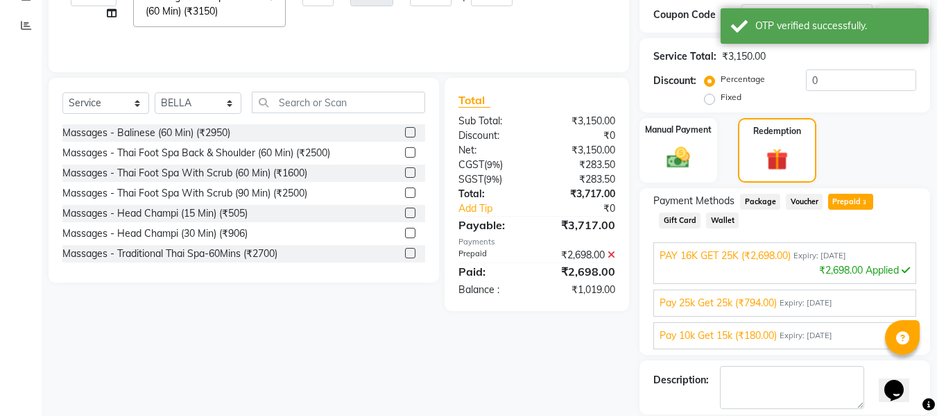
click at [785, 307] on span "Expiry: 31-01-2026" at bounding box center [806, 303] width 53 height 12
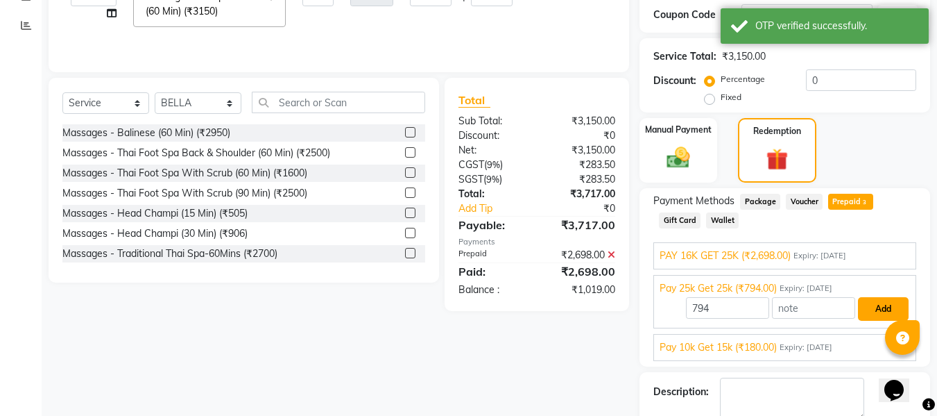
click at [869, 307] on button "Add" at bounding box center [883, 309] width 51 height 24
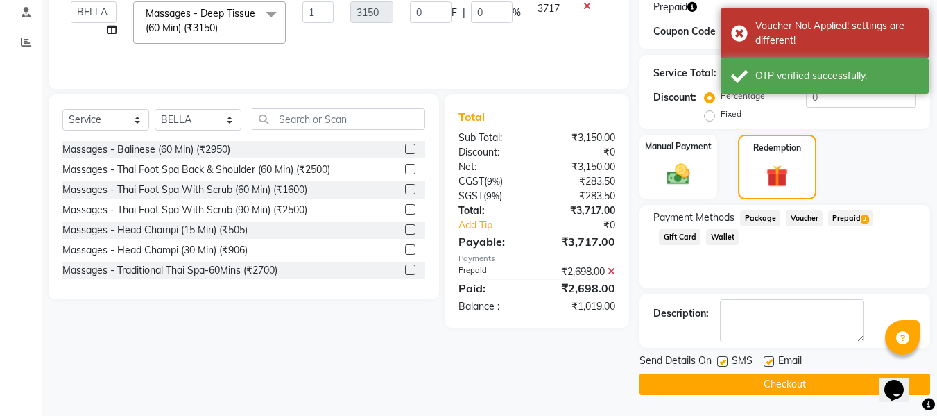
scroll to position [236, 0]
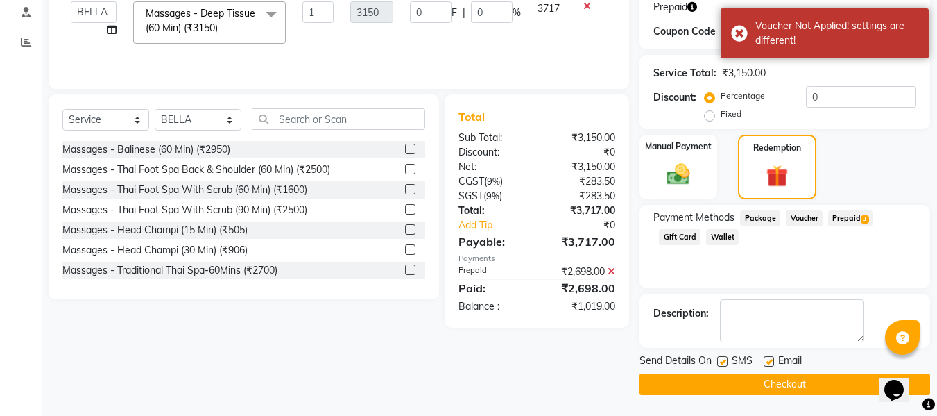
click at [838, 218] on span "Prepaid 3" at bounding box center [850, 218] width 45 height 16
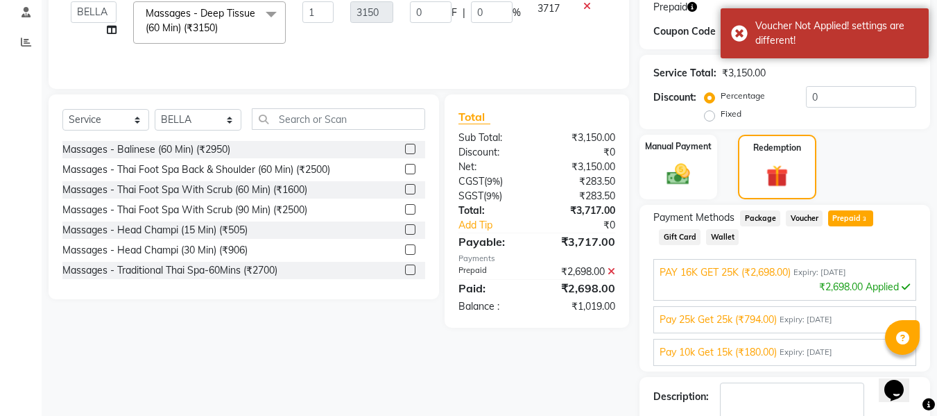
scroll to position [253, 0]
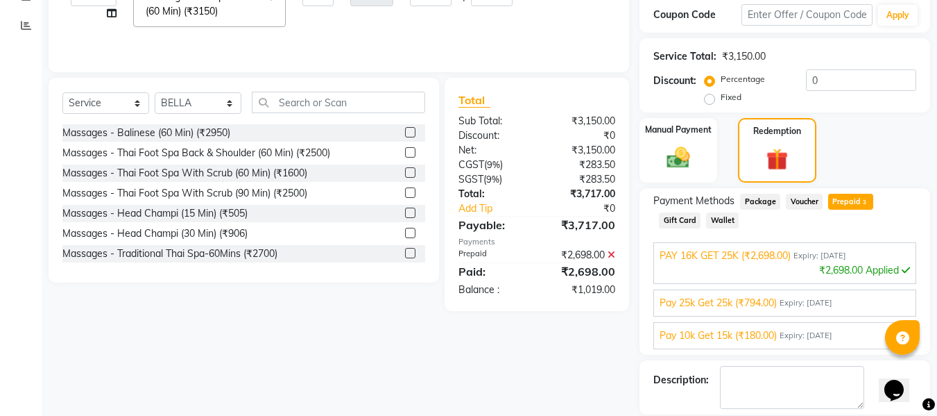
click at [721, 269] on div "₹2,698.00 Applied" at bounding box center [785, 270] width 250 height 15
click at [742, 305] on span "Pay 25k Get 25k (₹794.00)" at bounding box center [718, 303] width 117 height 15
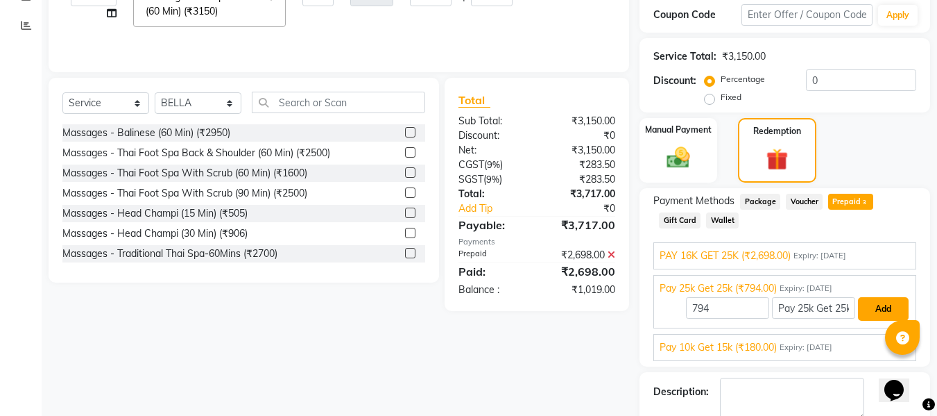
click at [880, 310] on button "Add" at bounding box center [883, 309] width 51 height 24
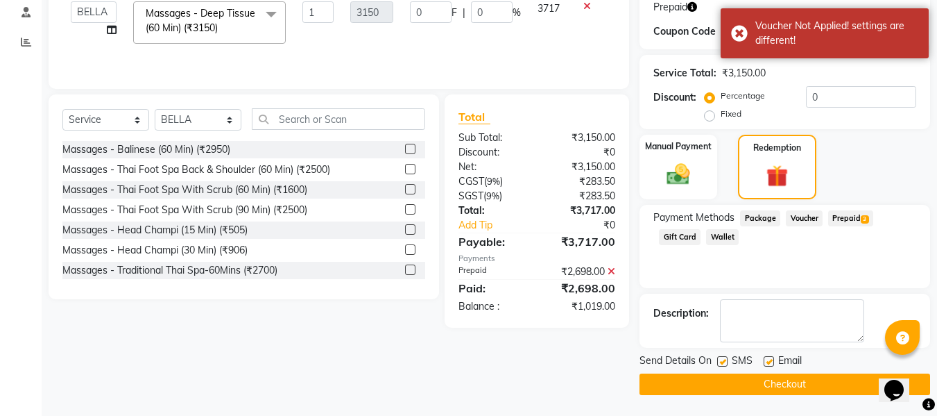
scroll to position [236, 0]
click at [846, 219] on span "Prepaid 3" at bounding box center [850, 218] width 45 height 16
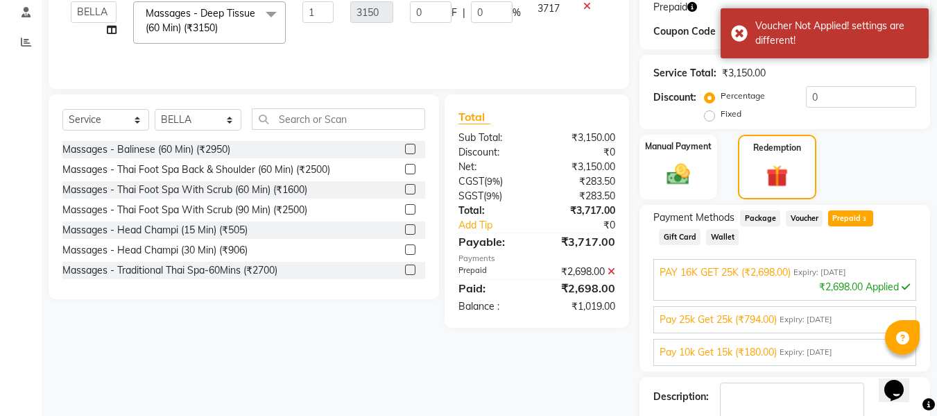
scroll to position [253, 0]
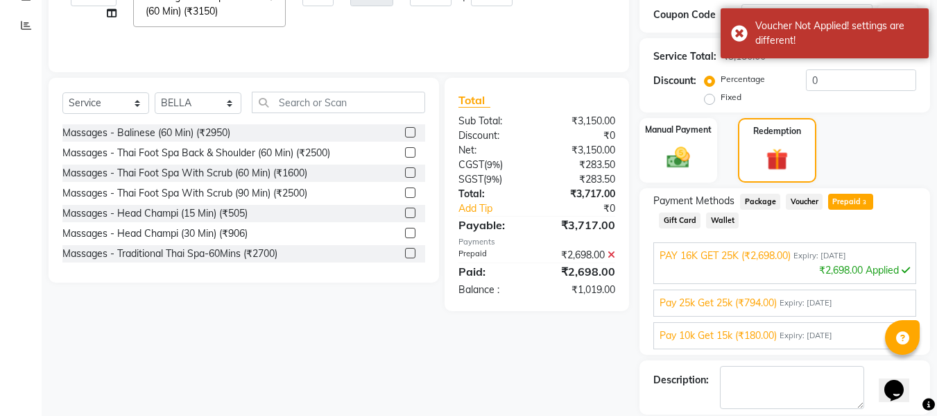
click at [730, 337] on span "Pay 10k Get 15k (₹180.00)" at bounding box center [718, 335] width 117 height 15
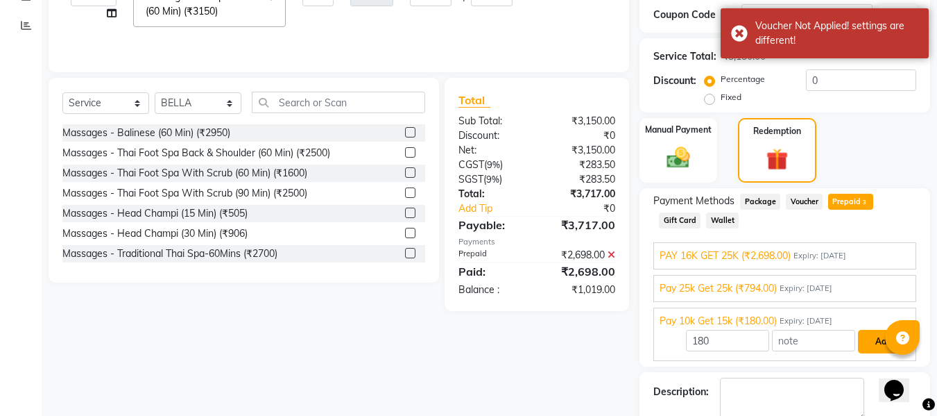
click at [873, 340] on button "Add" at bounding box center [883, 342] width 51 height 24
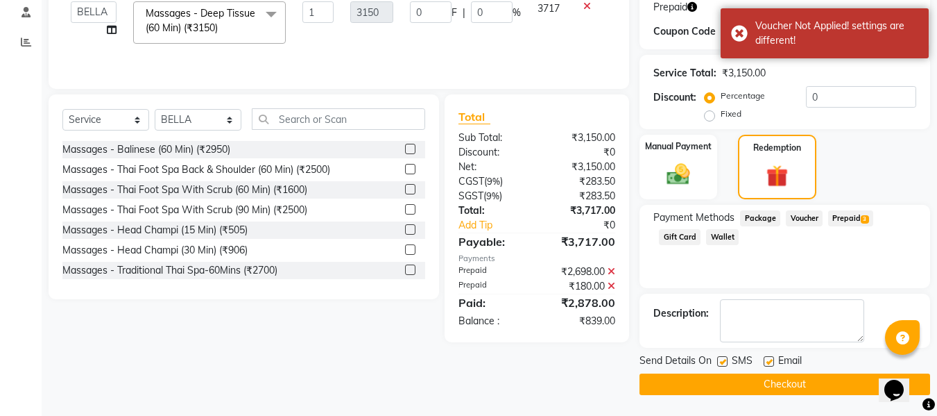
scroll to position [236, 0]
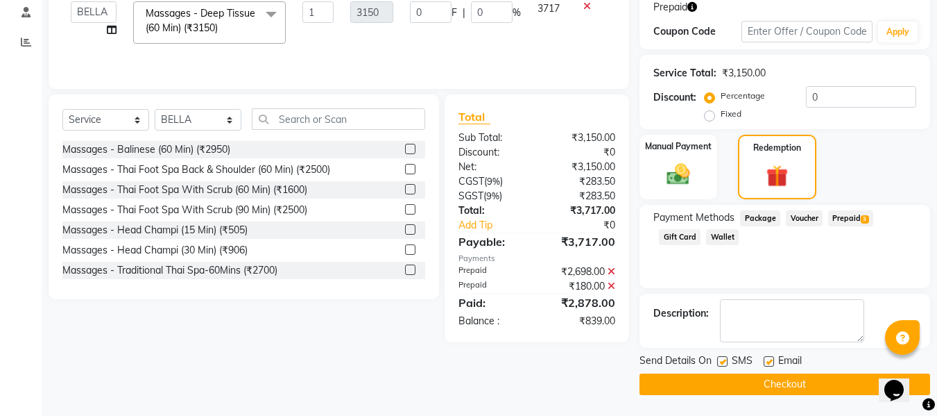
click at [721, 118] on label "Fixed" at bounding box center [731, 114] width 21 height 12
click at [712, 118] on input "Fixed" at bounding box center [713, 114] width 10 height 10
drag, startPoint x: 840, startPoint y: 101, endPoint x: 806, endPoint y: 97, distance: 34.9
click at [806, 97] on input "0" at bounding box center [861, 97] width 110 height 22
click at [724, 386] on button "Checkout" at bounding box center [785, 384] width 291 height 22
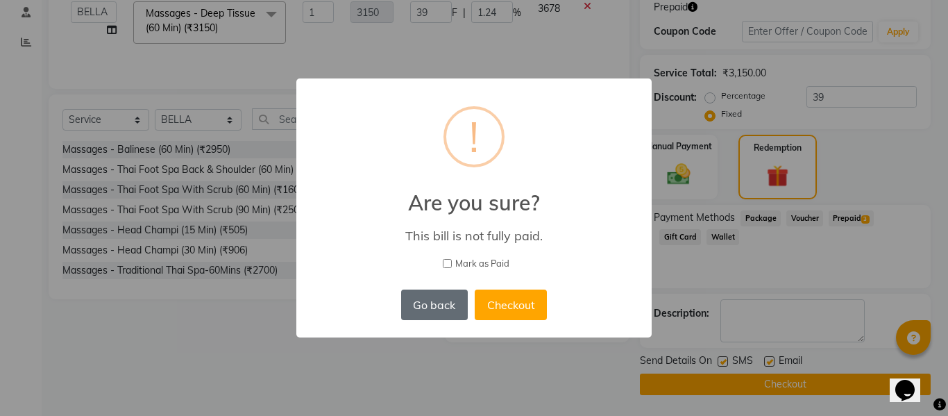
click at [445, 307] on button "Go back" at bounding box center [434, 304] width 67 height 31
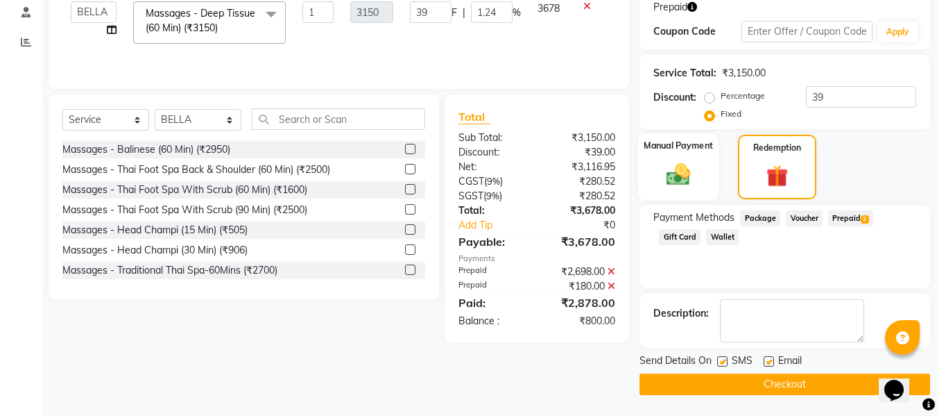
click at [665, 178] on img at bounding box center [678, 174] width 39 height 28
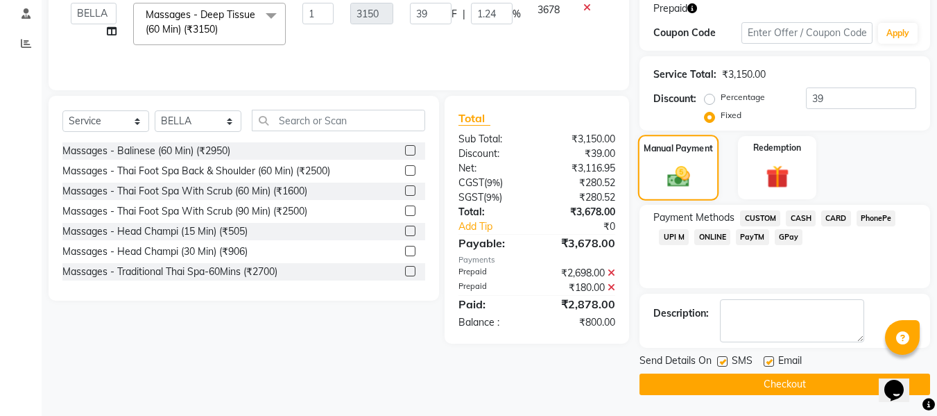
scroll to position [235, 0]
click at [800, 218] on span "CASH" at bounding box center [801, 218] width 30 height 16
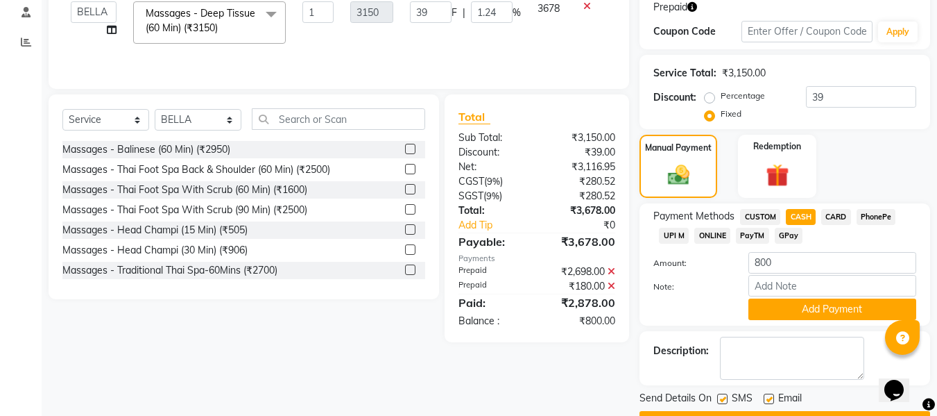
scroll to position [273, 0]
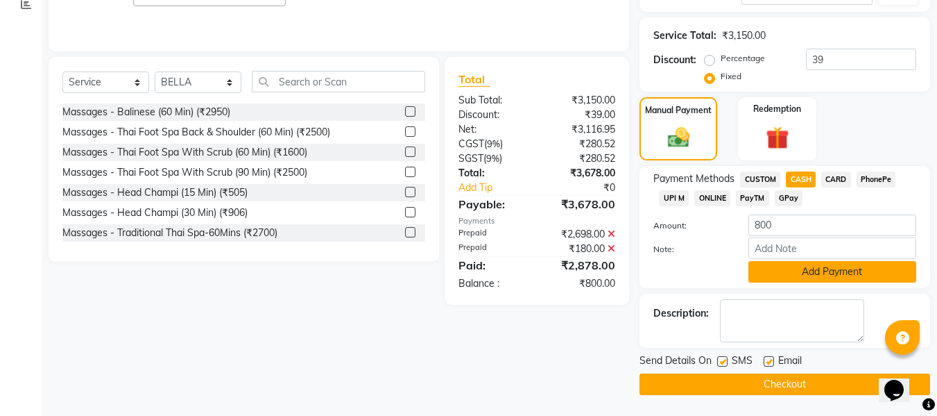
click at [796, 265] on button "Add Payment" at bounding box center [833, 272] width 168 height 22
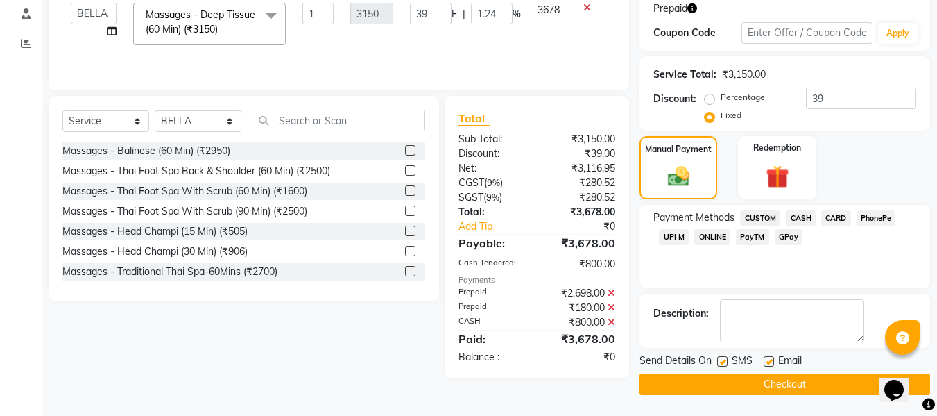
scroll to position [235, 0]
click at [775, 380] on button "Checkout" at bounding box center [785, 384] width 291 height 22
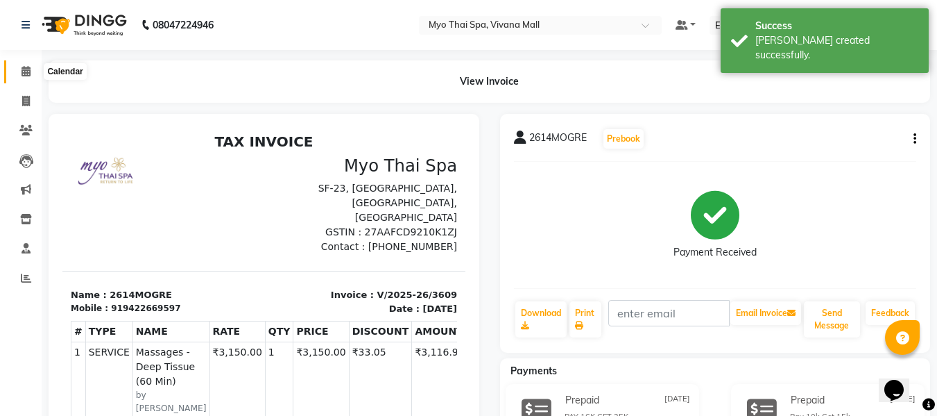
click at [19, 72] on span at bounding box center [26, 72] width 24 height 16
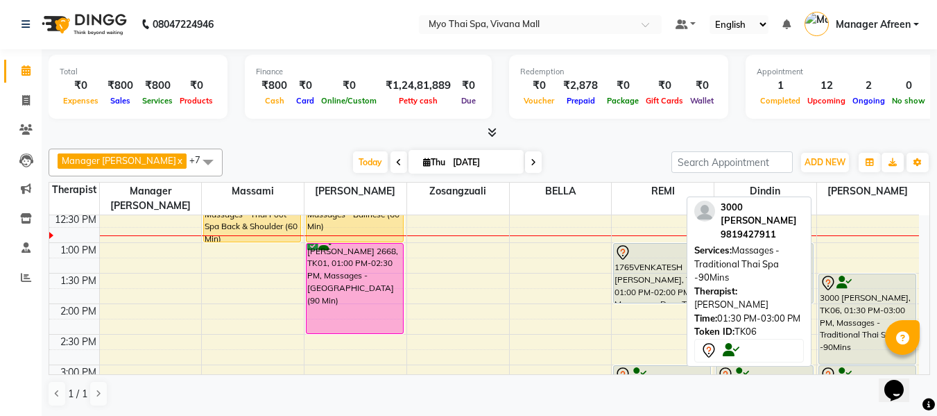
scroll to position [256, 0]
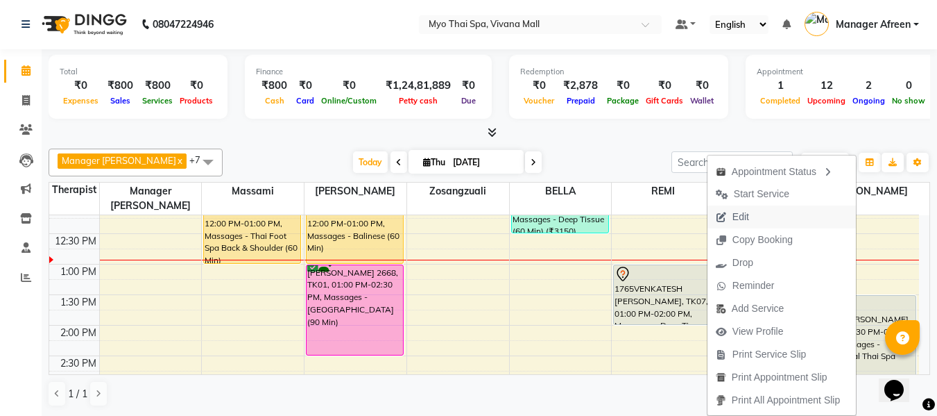
click at [758, 221] on button "Edit" at bounding box center [782, 216] width 148 height 23
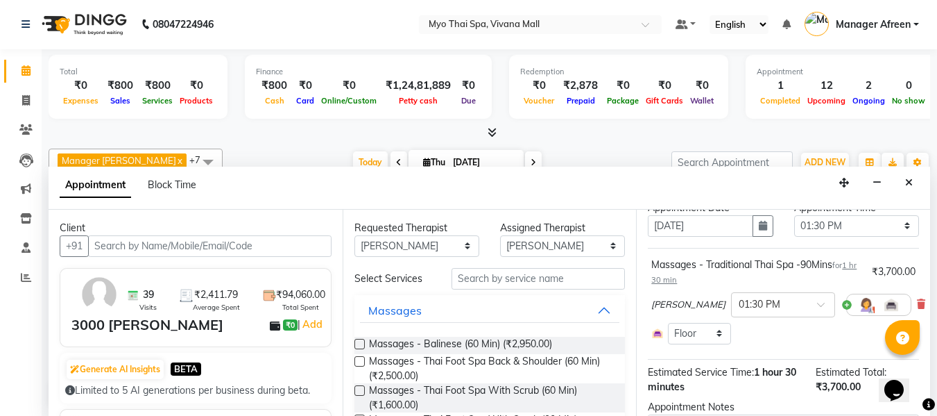
scroll to position [139, 0]
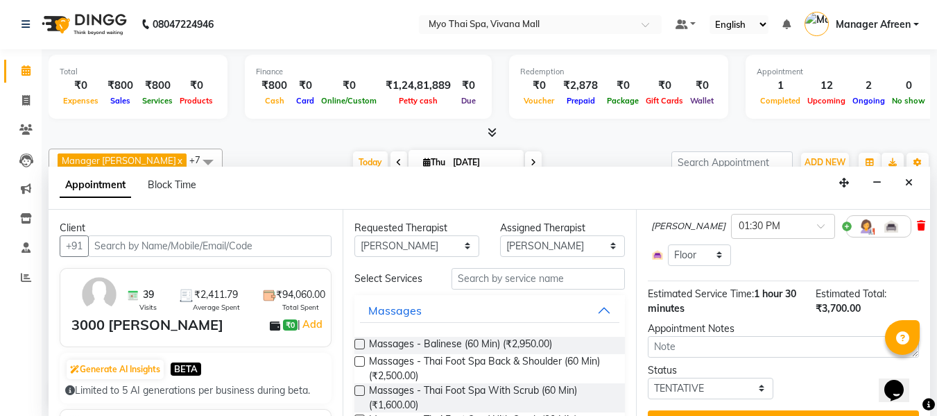
click at [917, 225] on icon at bounding box center [921, 226] width 8 height 10
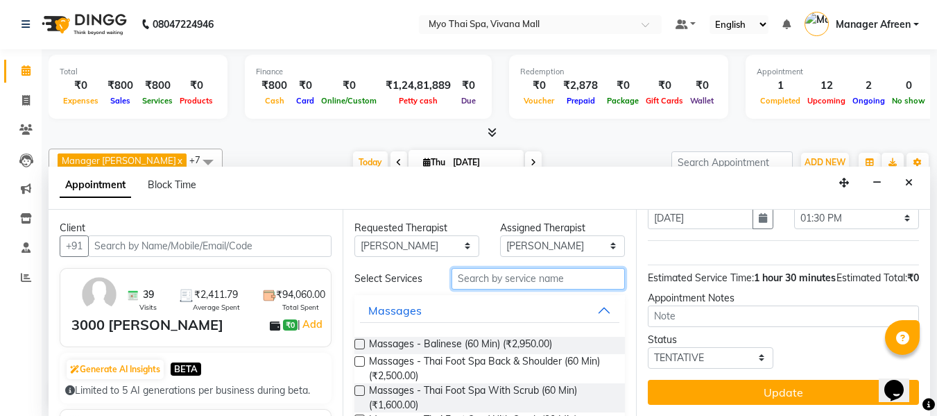
click at [518, 278] on input "text" at bounding box center [538, 279] width 173 height 22
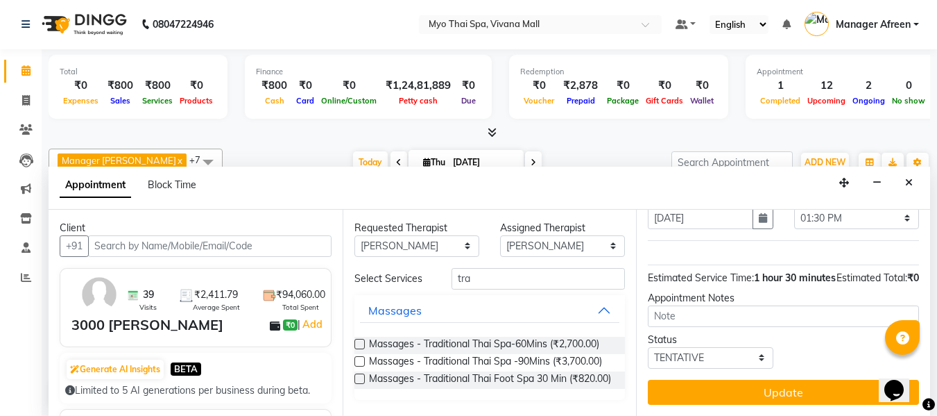
click at [359, 341] on label at bounding box center [360, 344] width 10 height 10
click at [359, 341] on input "checkbox" at bounding box center [359, 345] width 9 height 9
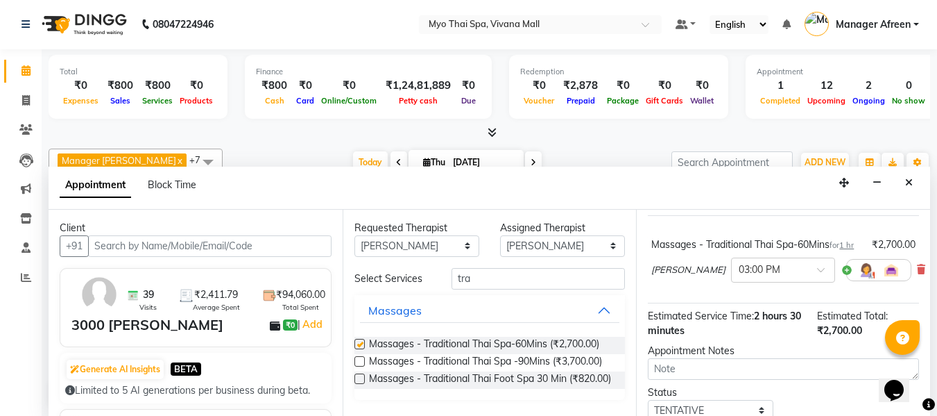
scroll to position [139, 0]
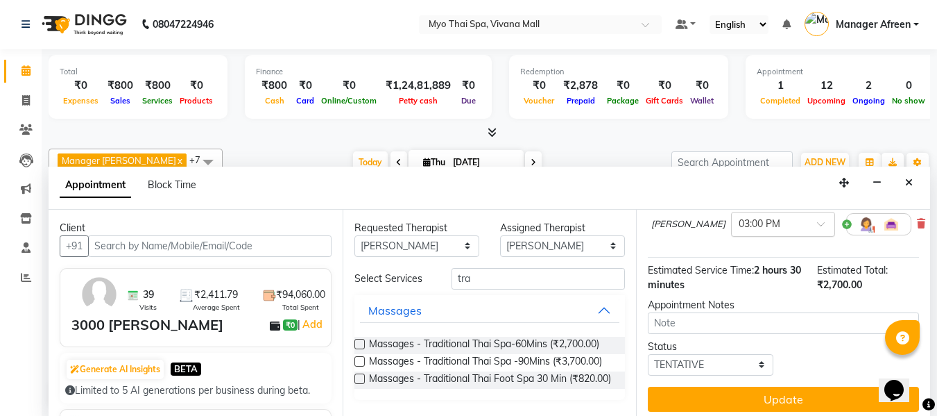
click at [748, 230] on input "text" at bounding box center [769, 223] width 61 height 15
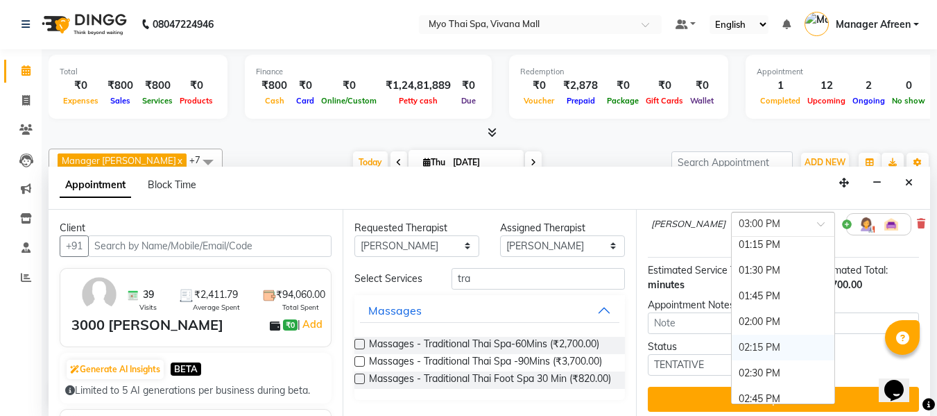
scroll to position [408, 0]
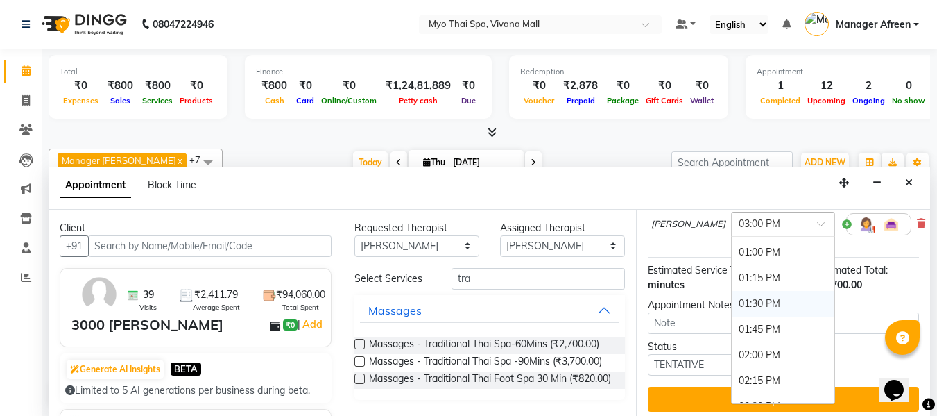
click at [732, 316] on div "01:30 PM" at bounding box center [783, 304] width 103 height 26
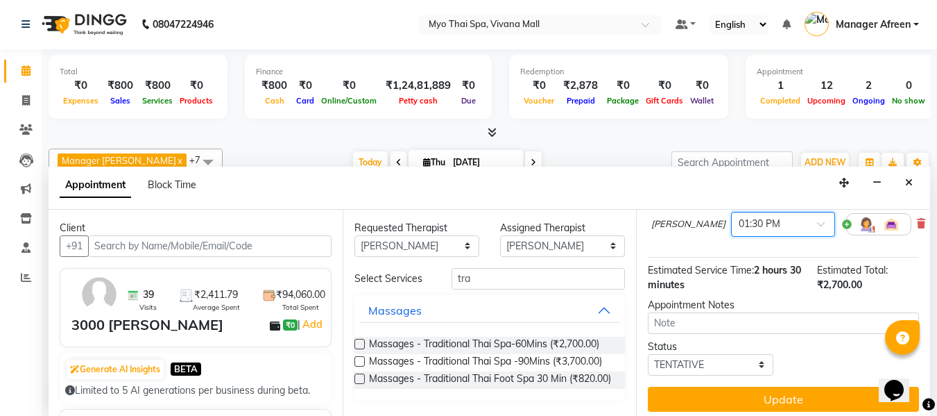
scroll to position [171, 0]
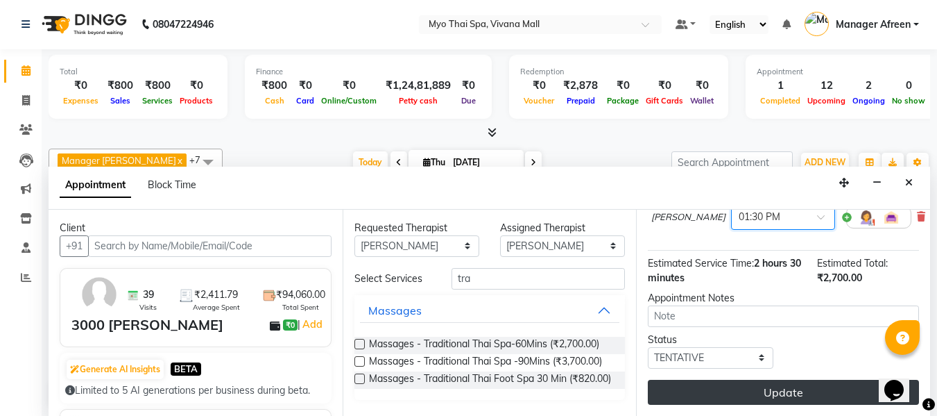
click at [751, 380] on button "Update" at bounding box center [783, 392] width 271 height 25
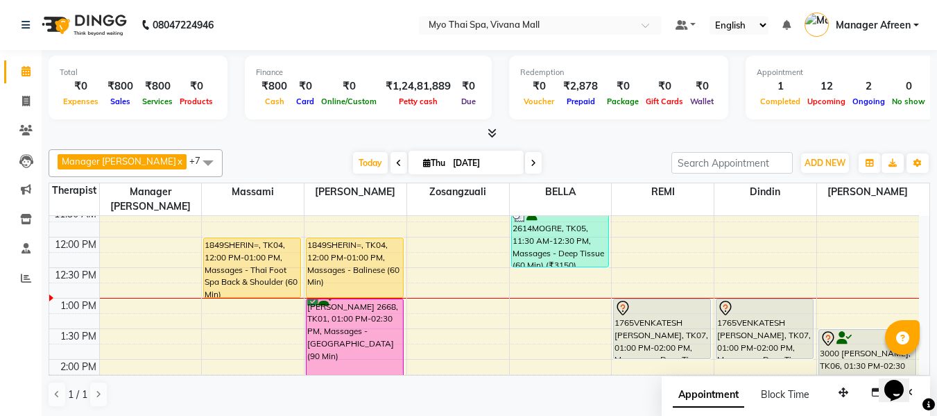
scroll to position [245, 0]
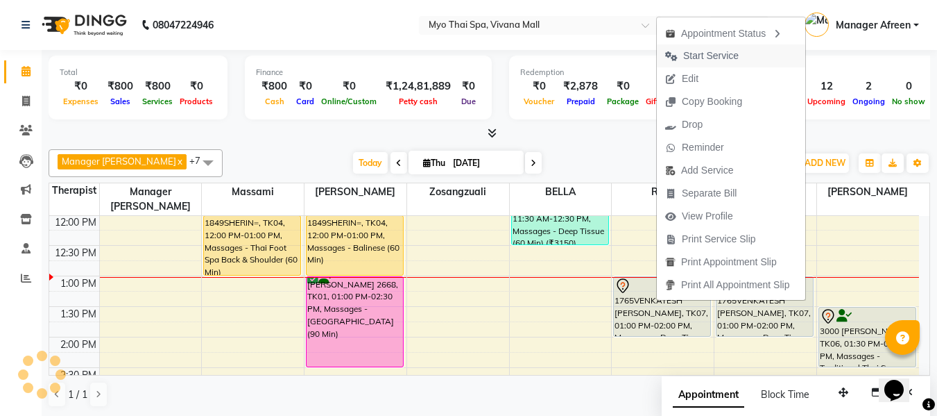
click at [704, 56] on span "Start Service" at bounding box center [711, 56] width 56 height 15
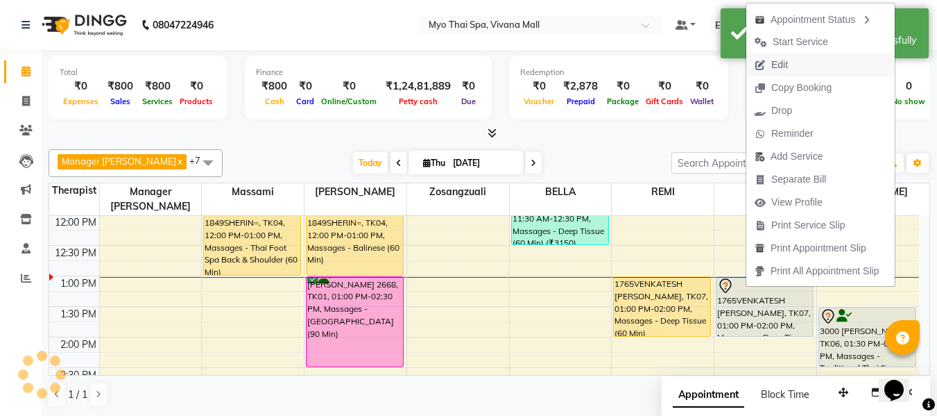
click at [791, 61] on span "Edit" at bounding box center [772, 64] width 50 height 23
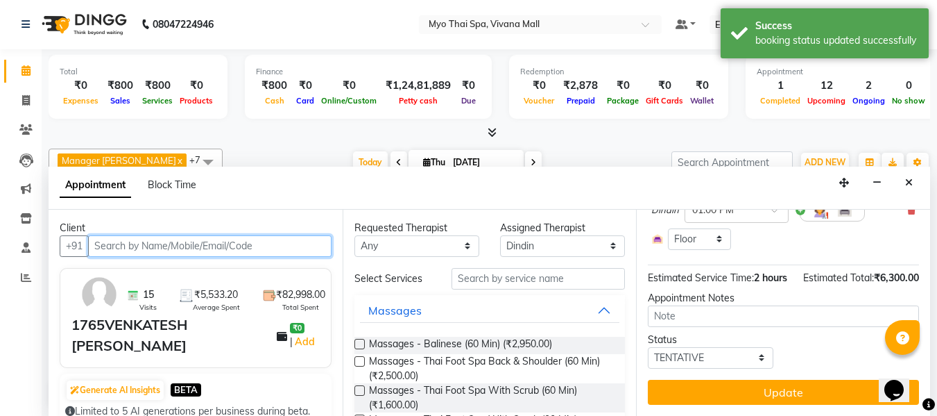
scroll to position [264, 0]
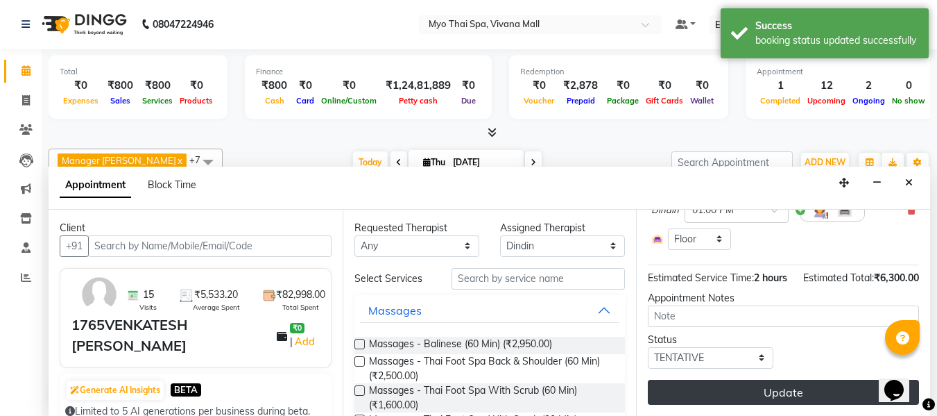
click at [758, 382] on button "Update" at bounding box center [783, 392] width 271 height 25
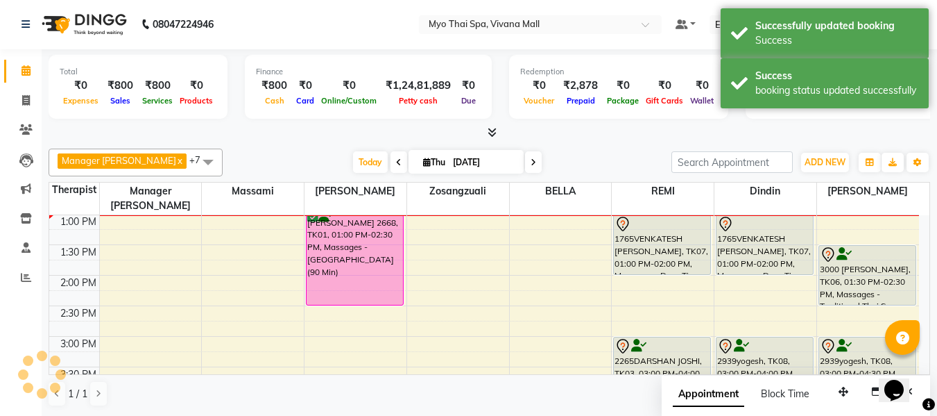
scroll to position [0, 0]
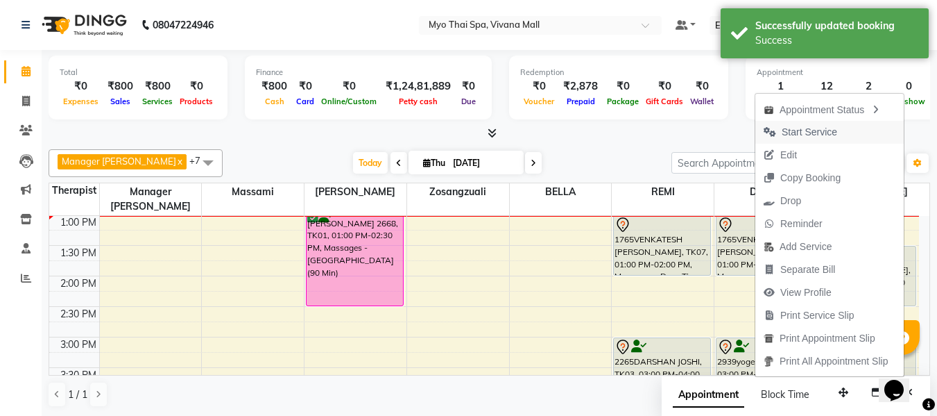
click at [810, 129] on span "Start Service" at bounding box center [810, 132] width 56 height 15
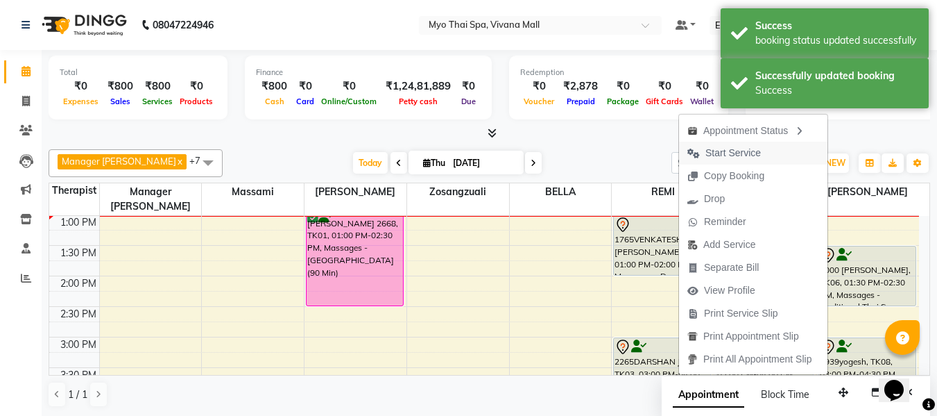
click at [727, 148] on span "Start Service" at bounding box center [734, 153] width 56 height 15
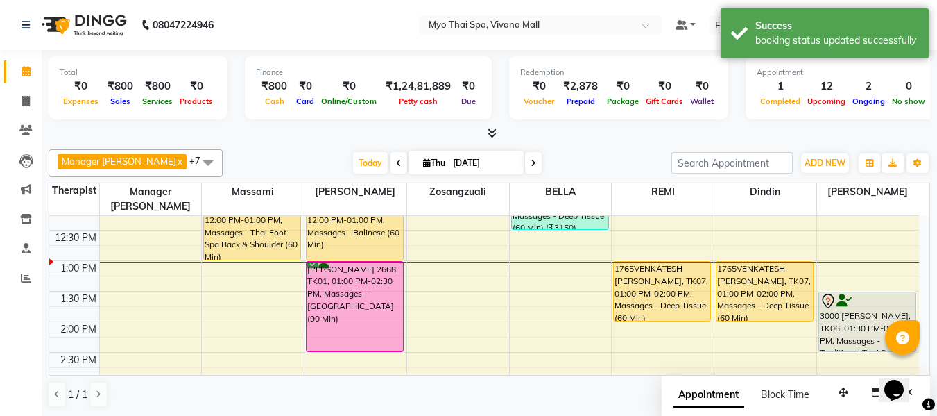
scroll to position [237, 0]
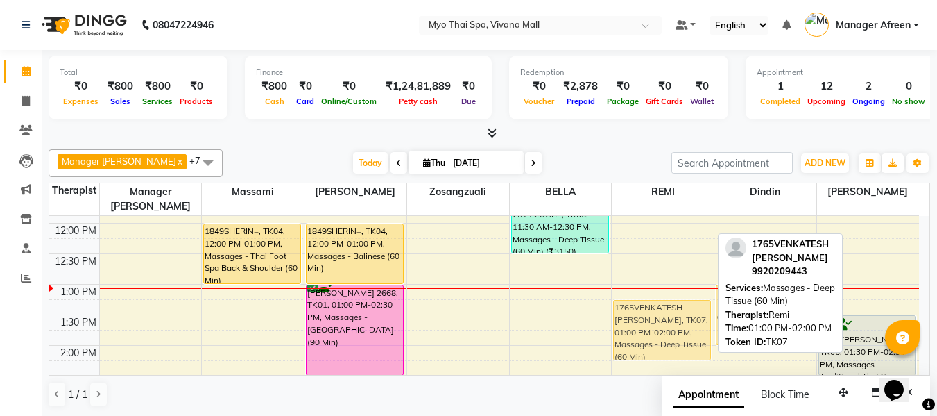
drag, startPoint x: 628, startPoint y: 300, endPoint x: 629, endPoint y: 316, distance: 16.0
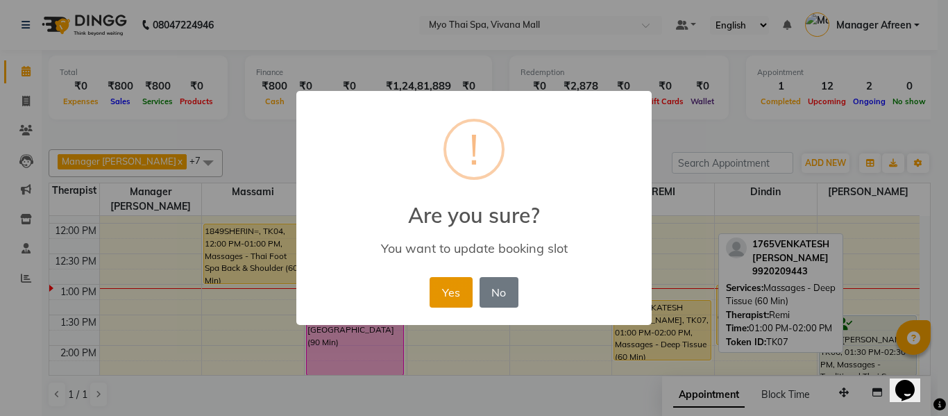
click at [447, 287] on button "Yes" at bounding box center [450, 292] width 42 height 31
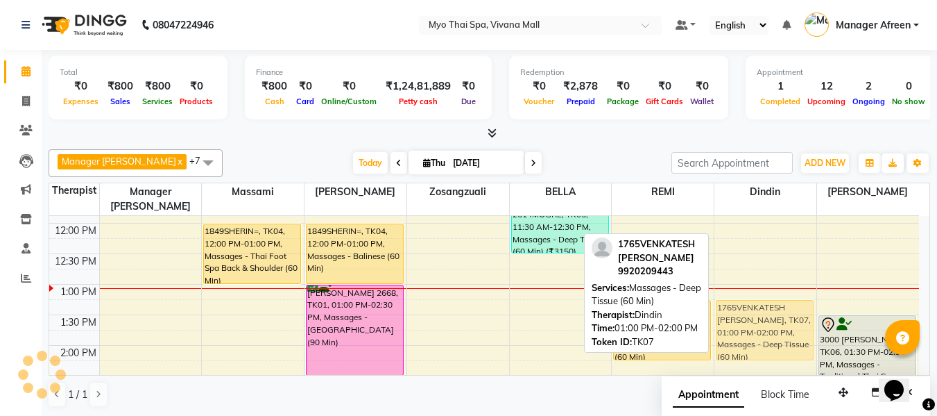
drag, startPoint x: 759, startPoint y: 282, endPoint x: 756, endPoint y: 295, distance: 12.8
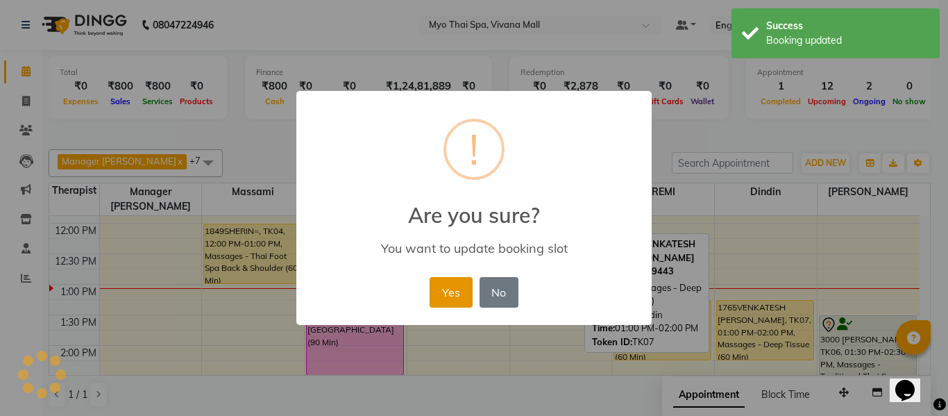
click at [466, 289] on button "Yes" at bounding box center [450, 292] width 42 height 31
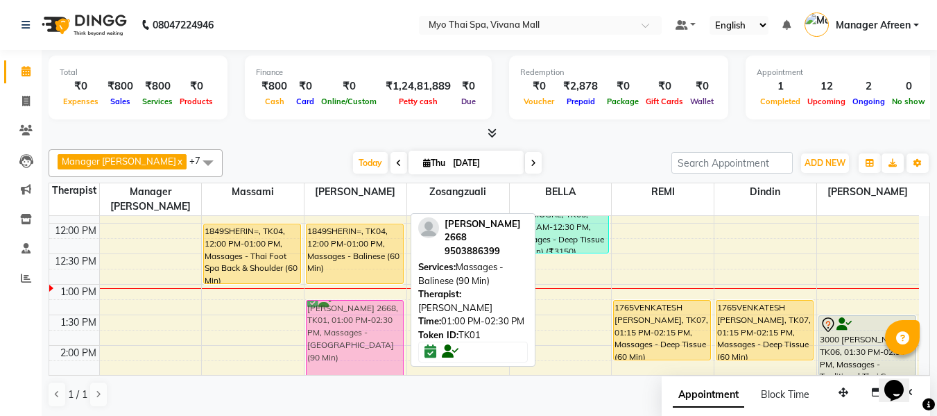
drag, startPoint x: 357, startPoint y: 277, endPoint x: 359, endPoint y: 294, distance: 17.6
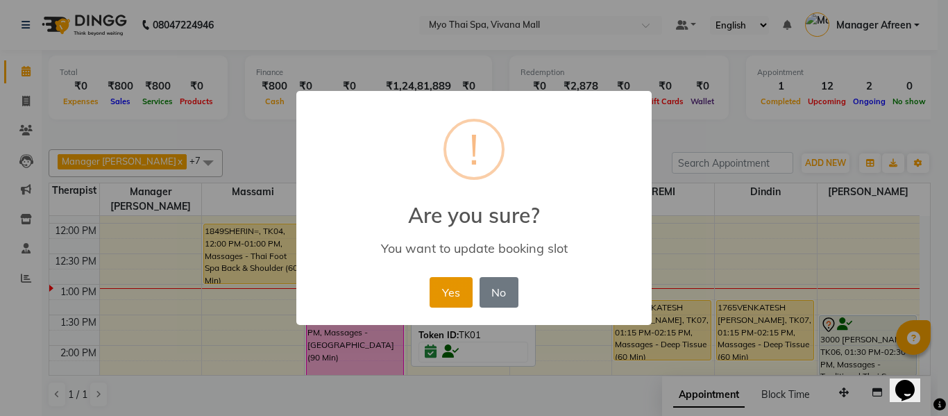
click at [459, 291] on button "Yes" at bounding box center [450, 292] width 42 height 31
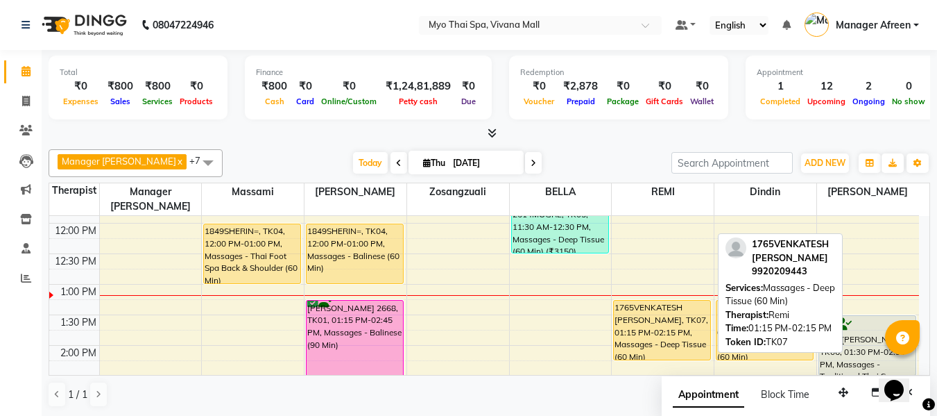
click at [692, 315] on div "1765VENKATESH RAJGOPAL, TK07, 01:15 PM-02:15 PM, Massages - Deep Tissue (60 Min)" at bounding box center [662, 329] width 96 height 59
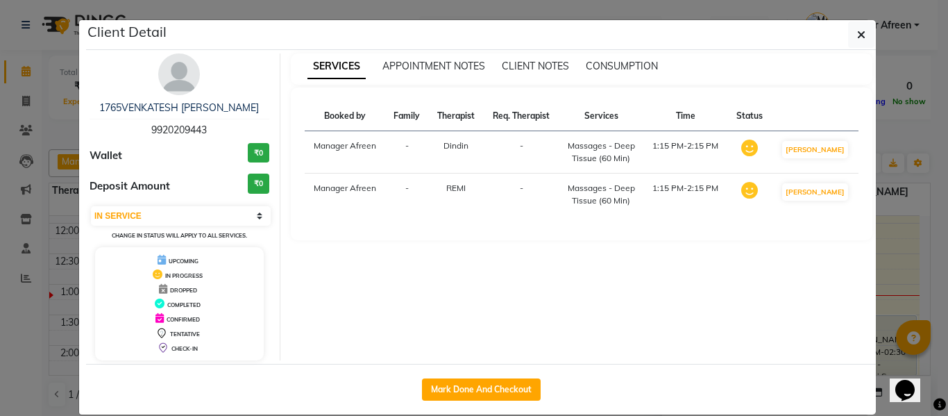
drag, startPoint x: 155, startPoint y: 122, endPoint x: 115, endPoint y: 121, distance: 39.6
click at [115, 121] on div "1765VENKATESH RAJGOPAL 9920209443" at bounding box center [180, 119] width 180 height 37
copy span "9920209443"
click at [857, 31] on icon "button" at bounding box center [861, 34] width 8 height 11
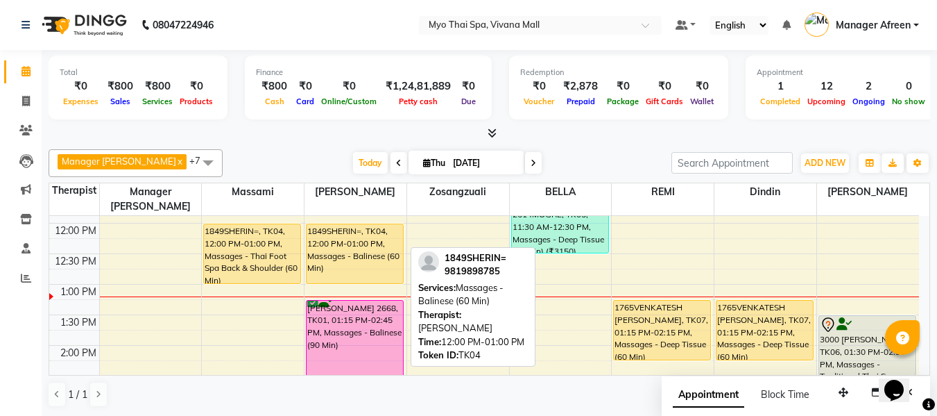
click at [362, 247] on div "1849SHERIN=, TK04, 12:00 PM-01:00 PM, Massages - Balinese (60 Min)" at bounding box center [355, 253] width 96 height 59
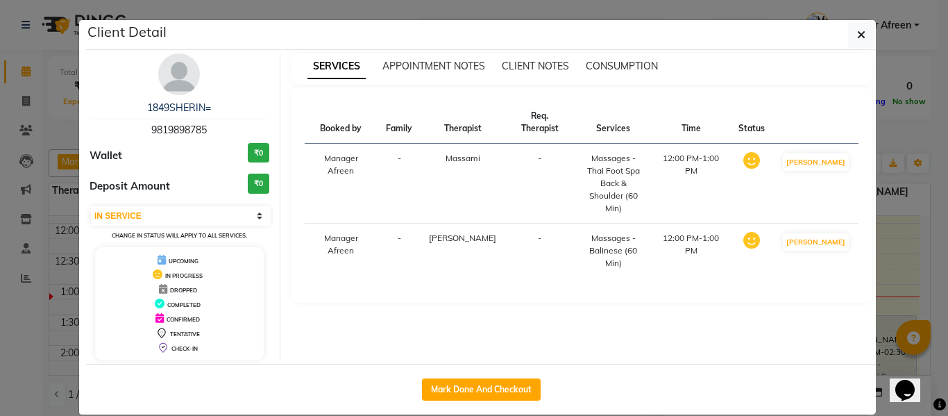
drag, startPoint x: 219, startPoint y: 135, endPoint x: 119, endPoint y: 127, distance: 100.2
click at [119, 127] on div "1849SHERIN= 9819898785" at bounding box center [180, 119] width 180 height 37
click at [857, 35] on icon "button" at bounding box center [861, 34] width 8 height 11
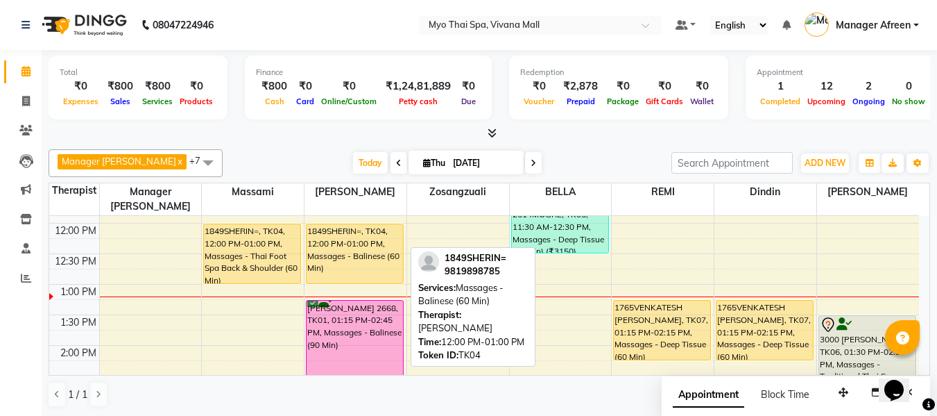
click at [355, 237] on div "1849SHERIN=, TK04, 12:00 PM-01:00 PM, Massages - Balinese (60 Min)" at bounding box center [355, 253] width 96 height 59
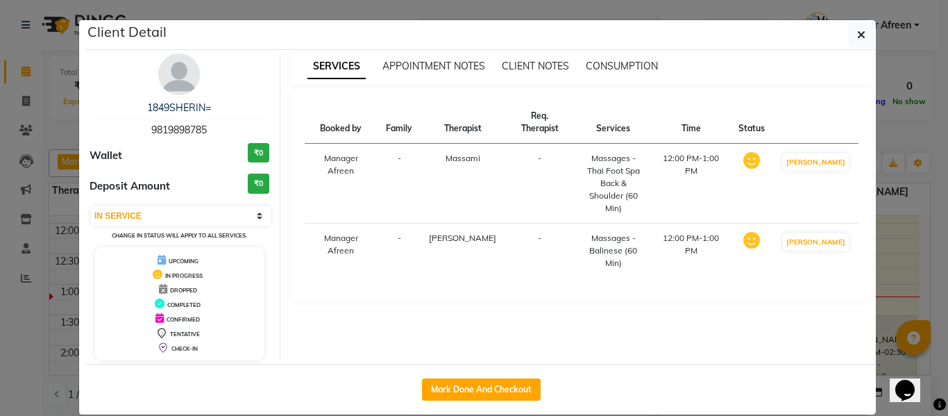
drag, startPoint x: 227, startPoint y: 128, endPoint x: 117, endPoint y: 126, distance: 110.3
click at [117, 126] on div "1849SHERIN= 9819898785" at bounding box center [180, 119] width 180 height 37
drag, startPoint x: 844, startPoint y: 37, endPoint x: 842, endPoint y: 44, distance: 7.9
click at [848, 36] on button "button" at bounding box center [861, 35] width 26 height 26
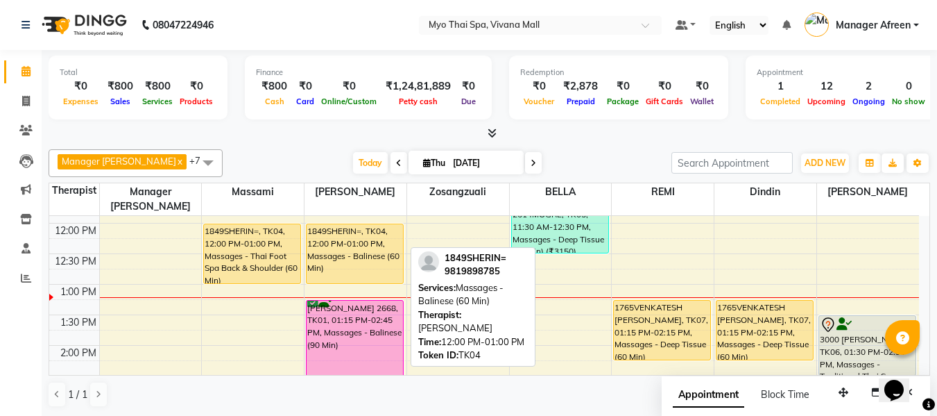
click at [382, 244] on div "1849SHERIN=, TK04, 12:00 PM-01:00 PM, Massages - Balinese (60 Min)" at bounding box center [355, 253] width 96 height 59
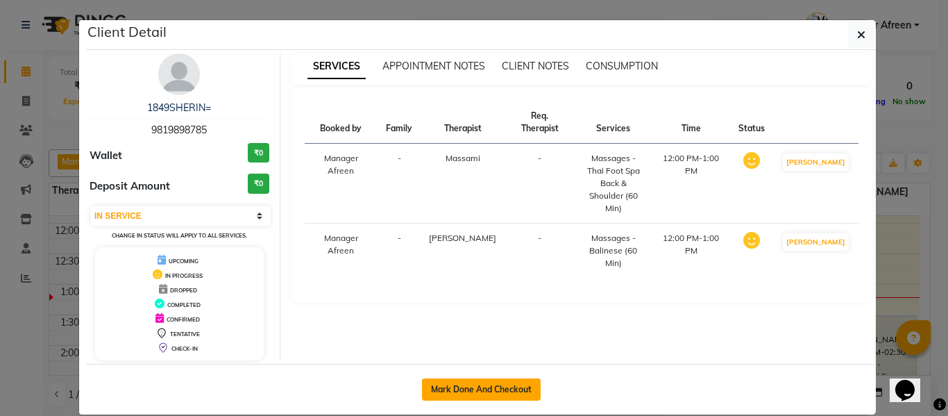
click at [504, 393] on button "Mark Done And Checkout" at bounding box center [481, 389] width 119 height 22
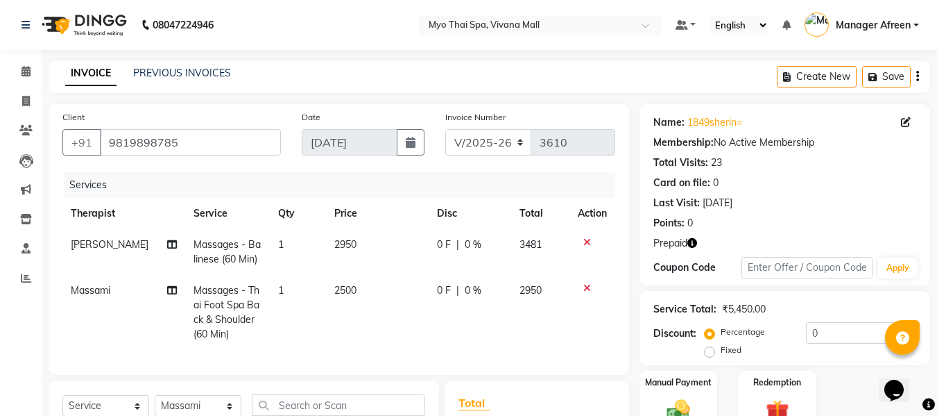
click at [222, 284] on span "Massages - Thai Foot Spa Back & Shoulder (60 Min)" at bounding box center [227, 312] width 66 height 56
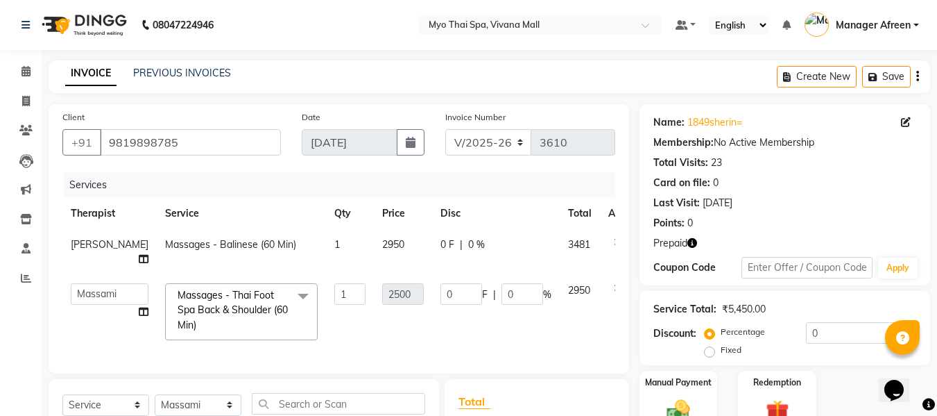
scroll to position [69, 0]
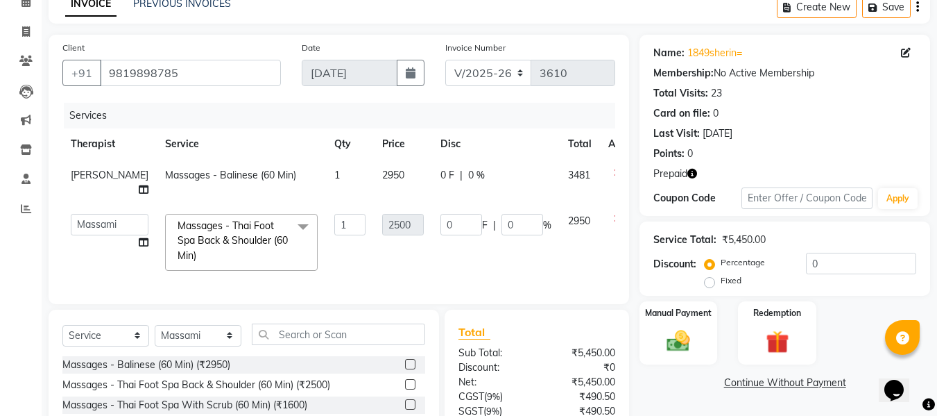
click at [228, 231] on span "Massages - Thai Foot Spa Back & Shoulder (60 Min)" at bounding box center [233, 240] width 110 height 42
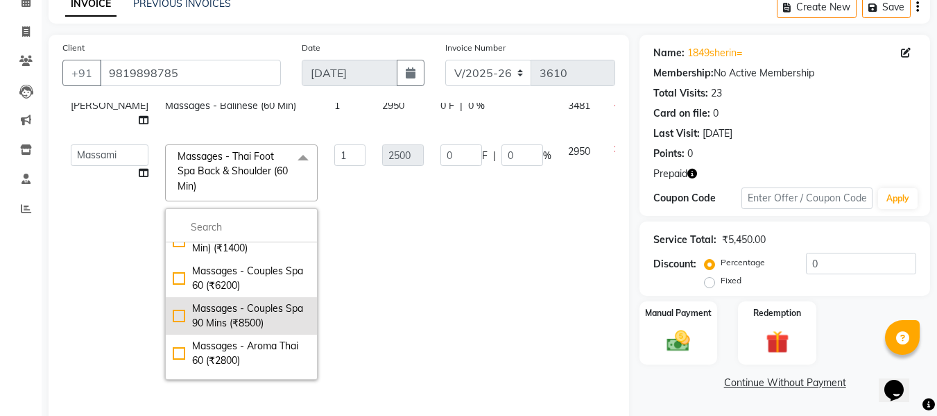
scroll to position [1041, 0]
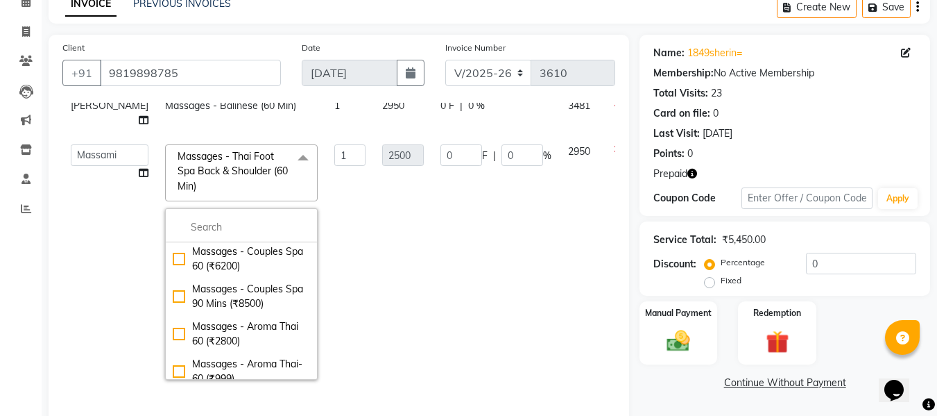
click at [230, 236] on div "Massages - Foot Spa (60 Min) (₹1400)" at bounding box center [241, 221] width 137 height 29
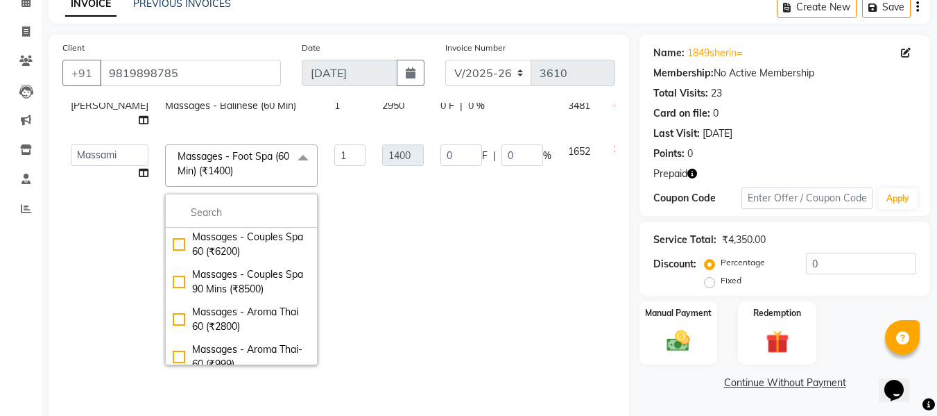
click at [443, 284] on td "0 F | 0 %" at bounding box center [496, 254] width 128 height 237
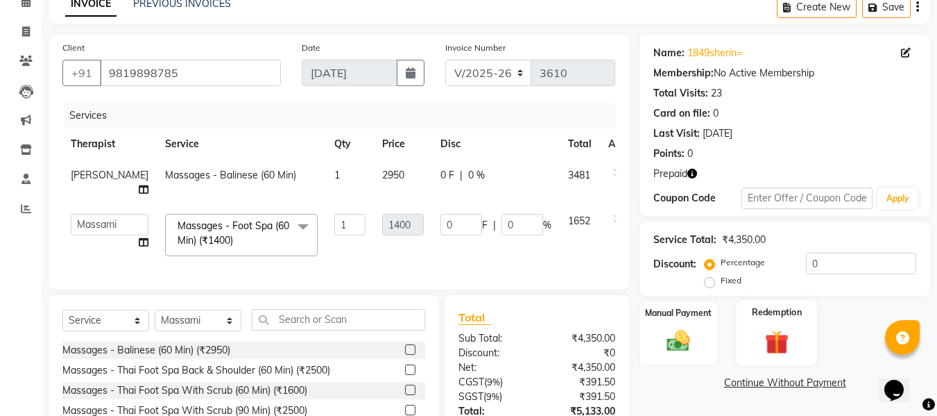
scroll to position [0, 0]
click at [781, 344] on img at bounding box center [777, 342] width 39 height 30
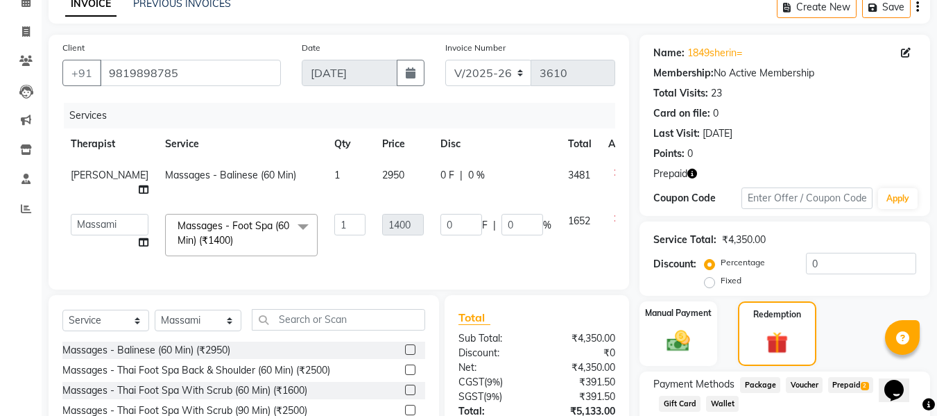
scroll to position [170, 0]
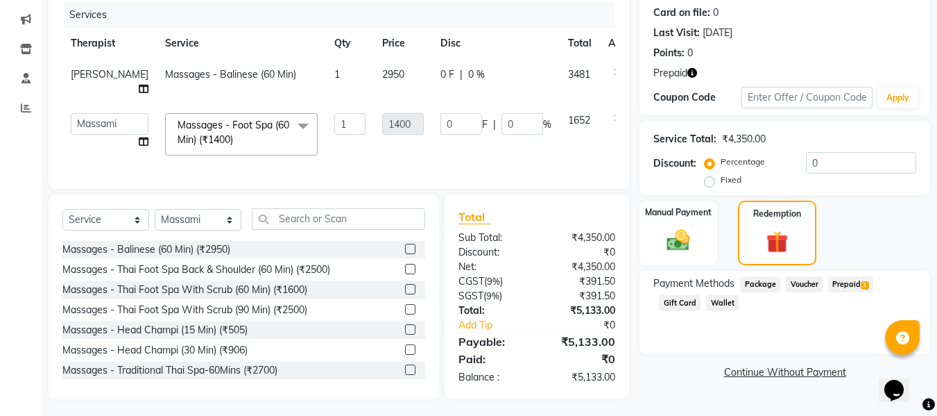
click at [847, 284] on span "Prepaid 2" at bounding box center [850, 284] width 45 height 16
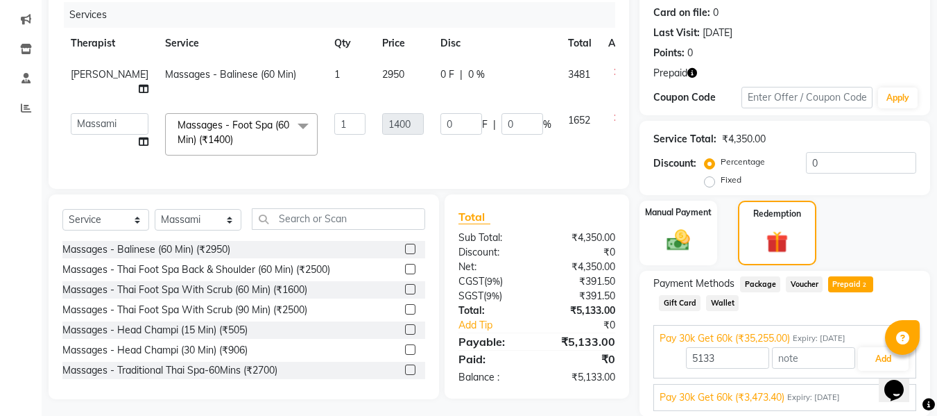
click at [746, 393] on span "Pay 30k Get 60k (₹3,473.40)" at bounding box center [722, 397] width 125 height 15
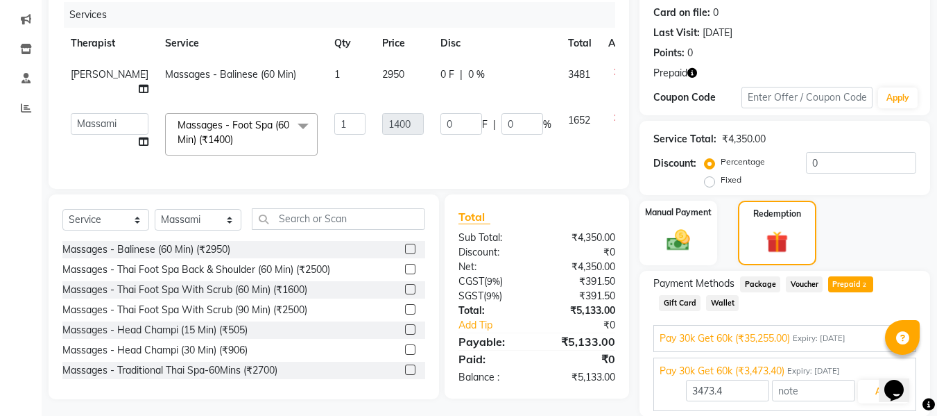
click at [808, 334] on span "Expiry: 02-07-2026" at bounding box center [819, 338] width 53 height 12
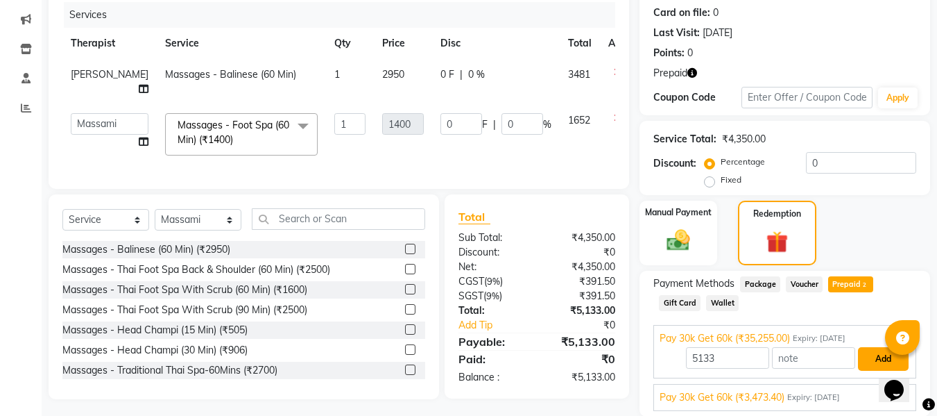
click at [864, 357] on button "Add" at bounding box center [883, 359] width 51 height 24
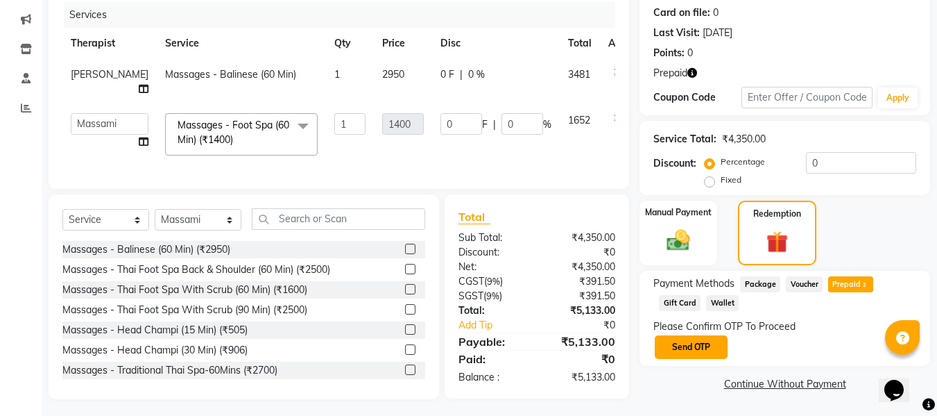
click at [693, 348] on button "Send OTP" at bounding box center [691, 347] width 73 height 24
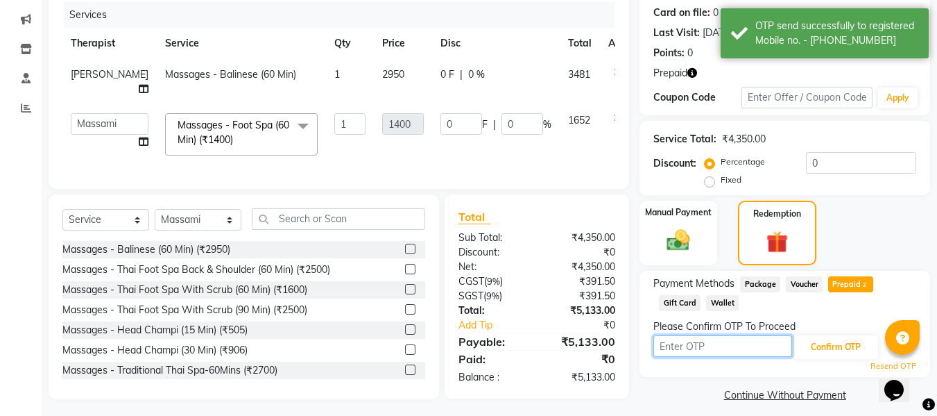
click at [697, 348] on input "text" at bounding box center [723, 346] width 139 height 22
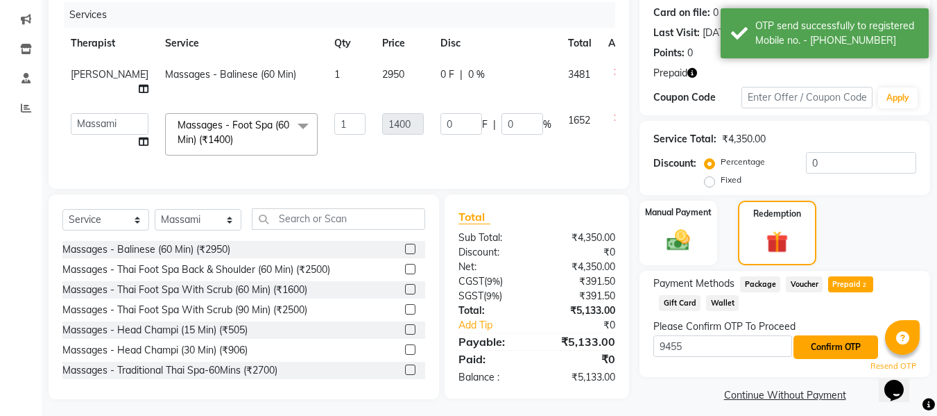
click at [808, 349] on button "Confirm OTP" at bounding box center [836, 347] width 85 height 24
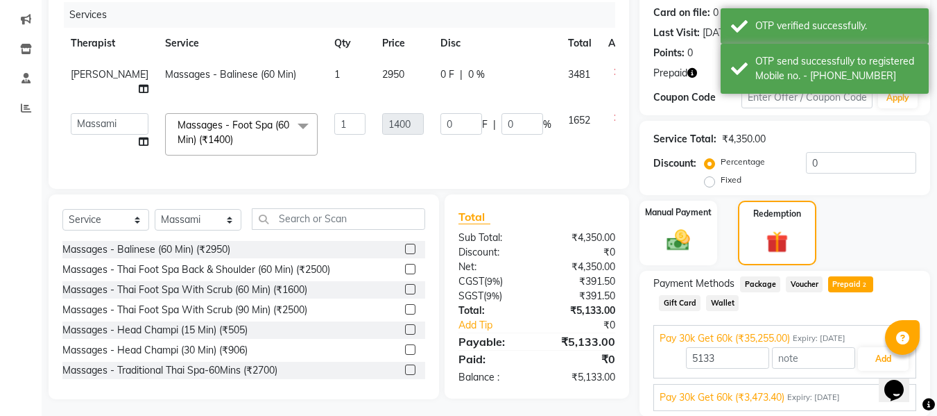
click at [736, 390] on span "Pay 30k Get 60k (₹3,473.40)" at bounding box center [722, 397] width 125 height 15
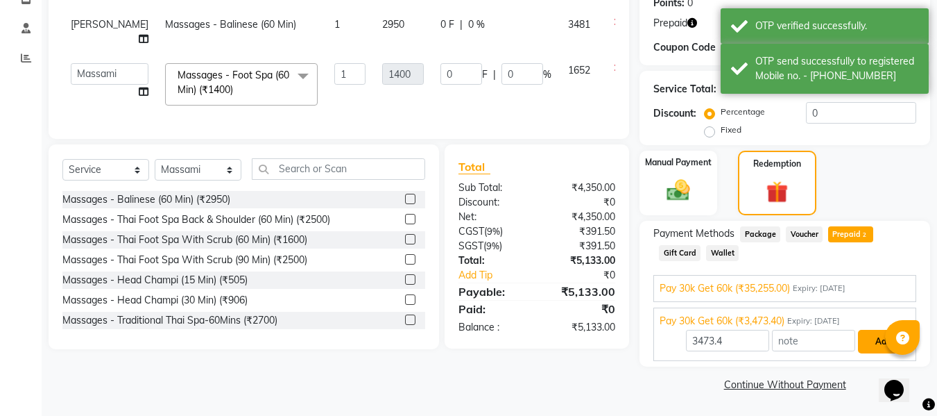
click at [879, 342] on button "Add" at bounding box center [883, 342] width 51 height 24
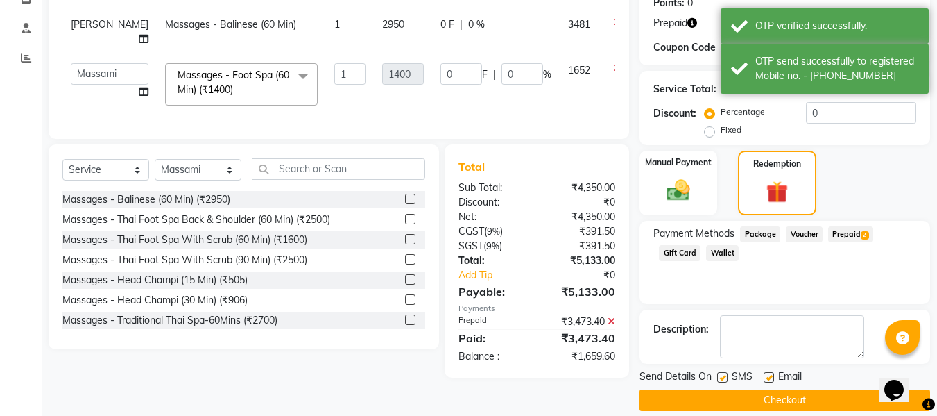
click at [840, 232] on span "Prepaid 2" at bounding box center [850, 234] width 45 height 16
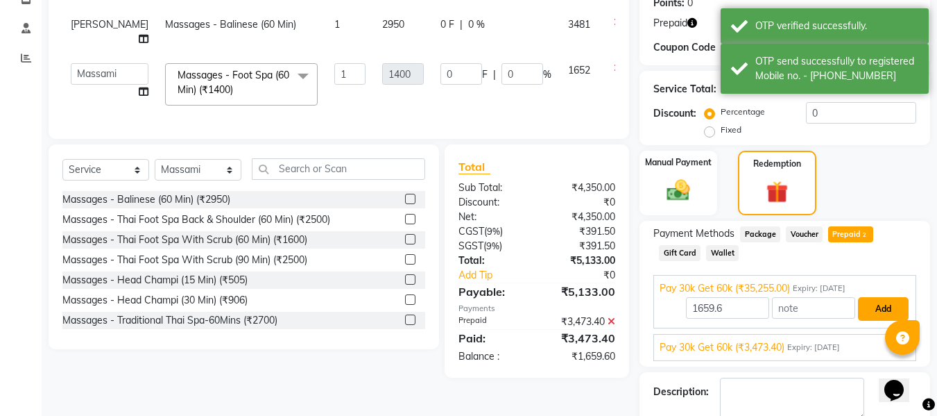
click at [875, 314] on button "Add" at bounding box center [883, 309] width 51 height 24
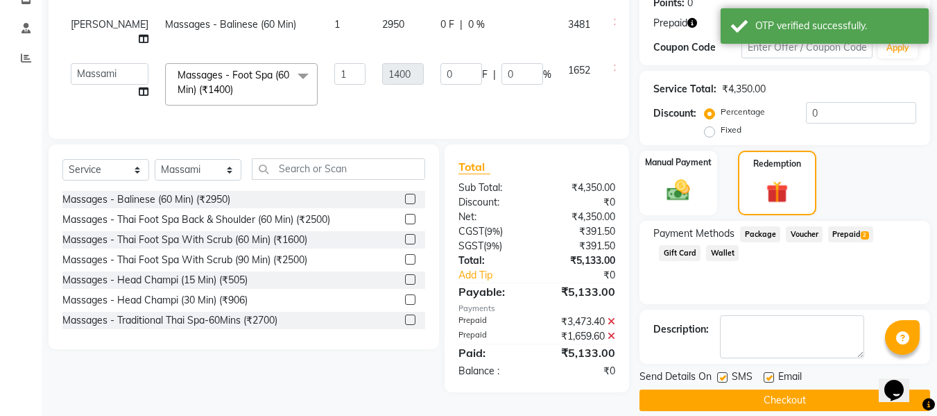
click at [724, 377] on label at bounding box center [722, 377] width 10 height 10
click at [724, 377] on input "checkbox" at bounding box center [721, 377] width 9 height 9
click at [767, 377] on label at bounding box center [769, 377] width 10 height 10
click at [767, 377] on input "checkbox" at bounding box center [768, 377] width 9 height 9
click at [762, 397] on button "Checkout" at bounding box center [785, 400] width 291 height 22
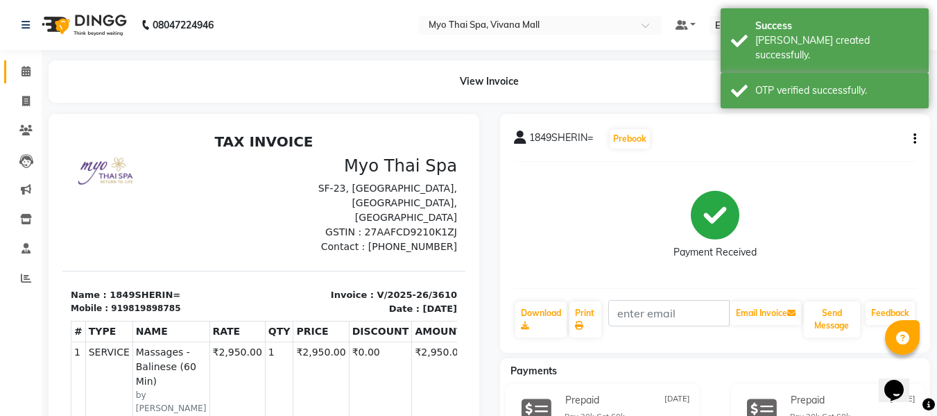
click at [31, 70] on icon at bounding box center [26, 71] width 9 height 10
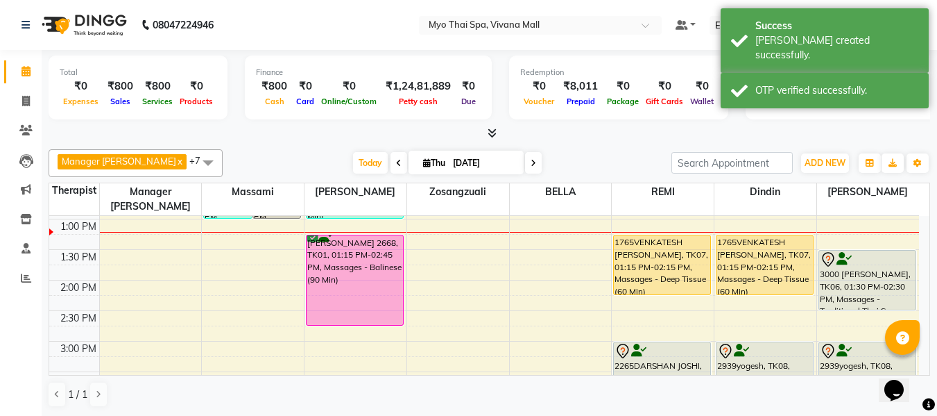
scroll to position [278, 0]
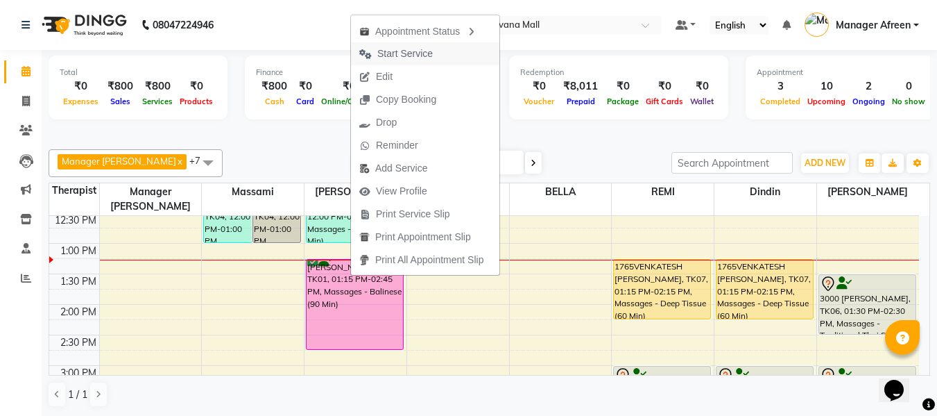
click at [407, 54] on span "Start Service" at bounding box center [405, 53] width 56 height 15
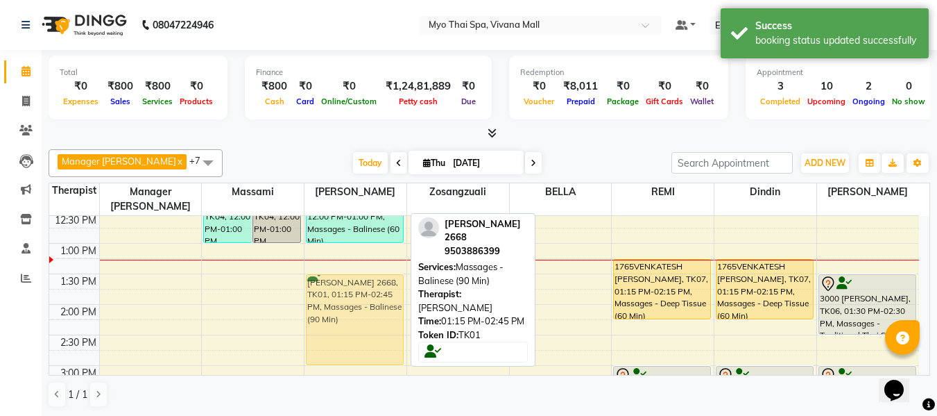
click at [364, 298] on div "1849SHERIN=, TK04, 12:00 PM-01:00 PM, Massages - Balinese (60 Min) NEHA SHIRKE …" at bounding box center [356, 395] width 102 height 915
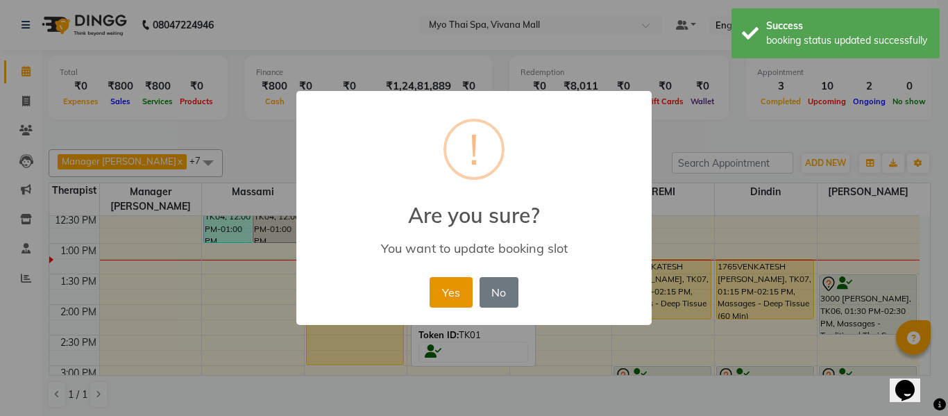
click at [461, 290] on button "Yes" at bounding box center [450, 292] width 42 height 31
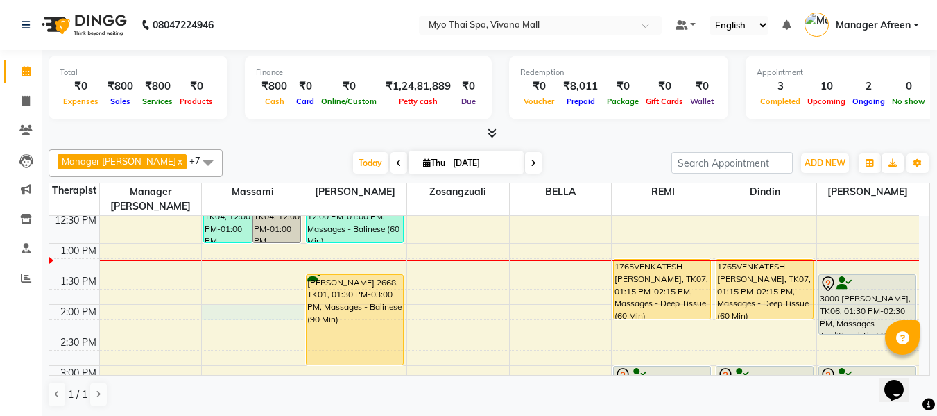
click at [286, 294] on div "8:00 AM 8:30 AM 9:00 AM 9:30 AM 10:00 AM 10:30 AM 11:00 AM 11:30 AM 12:00 PM 12…" at bounding box center [484, 395] width 870 height 915
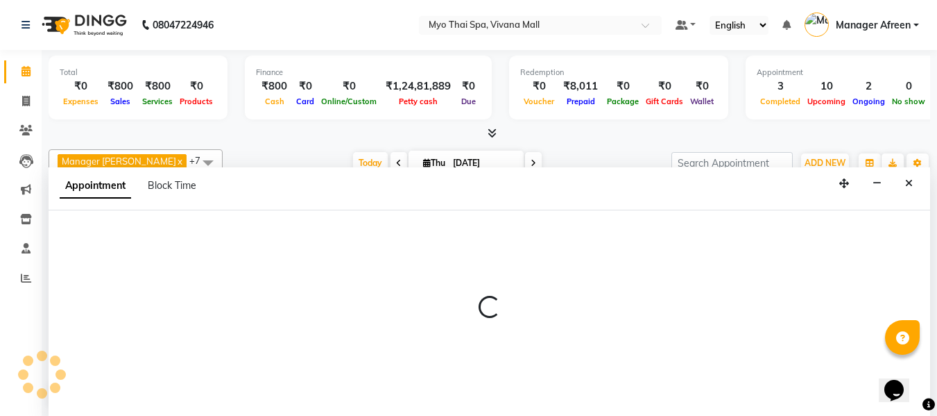
scroll to position [1, 0]
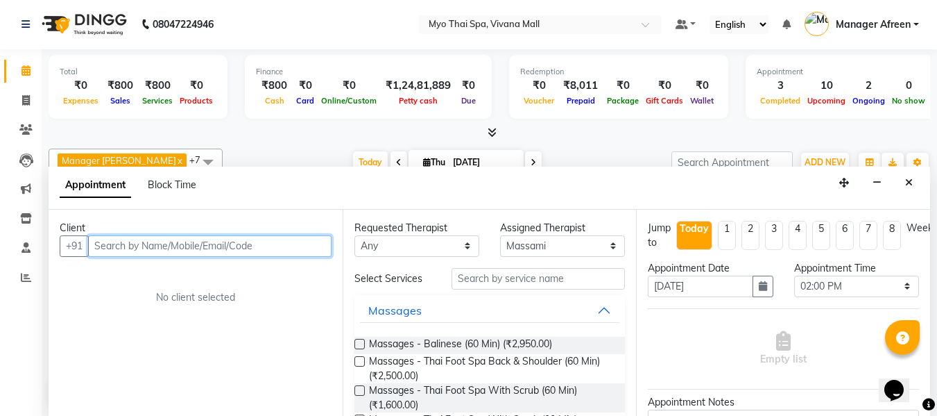
click at [235, 250] on input "text" at bounding box center [210, 246] width 244 height 22
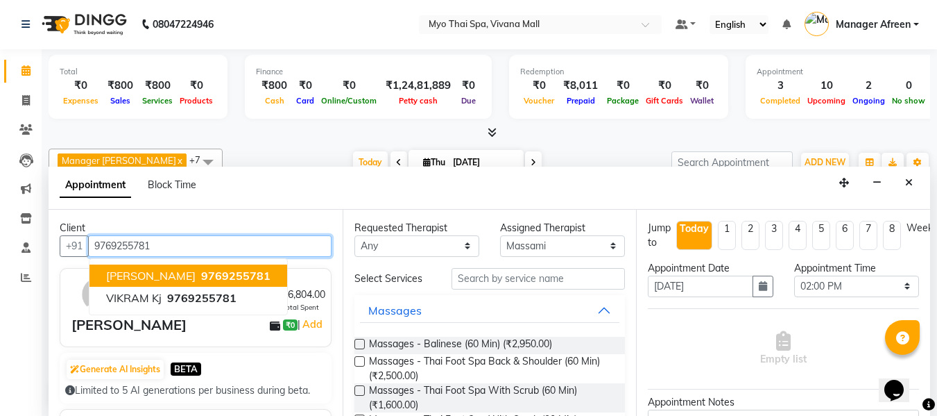
click at [201, 276] on span "9769255781" at bounding box center [235, 276] width 69 height 14
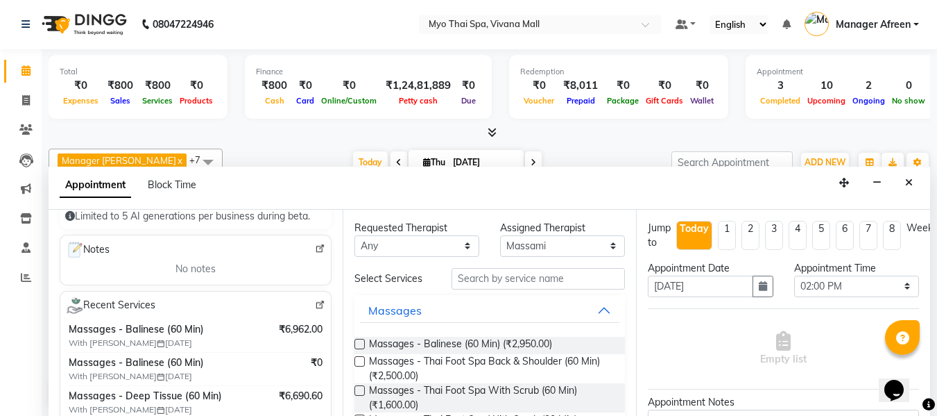
scroll to position [208, 0]
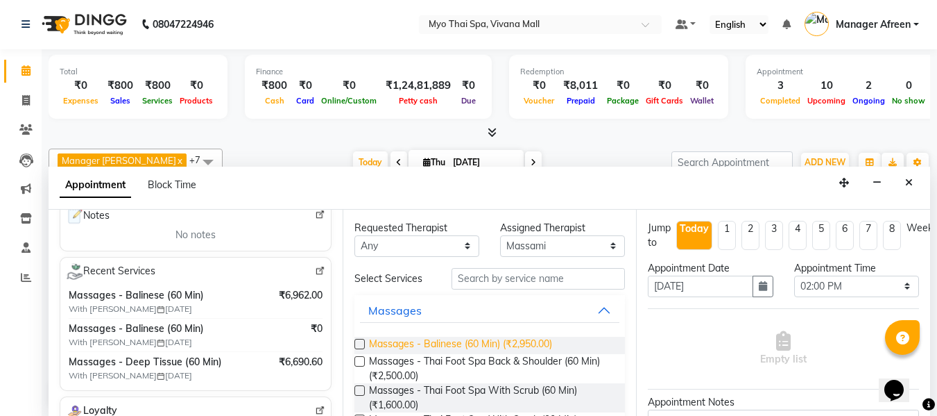
click at [454, 337] on span "Massages - Balinese (60 Min) (₹2,950.00)" at bounding box center [460, 344] width 183 height 17
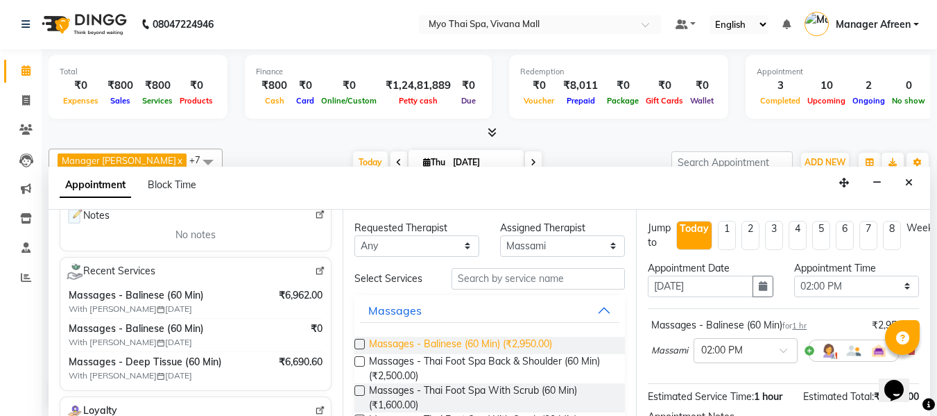
click at [454, 337] on span "Massages - Balinese (60 Min) (₹2,950.00)" at bounding box center [460, 344] width 183 height 17
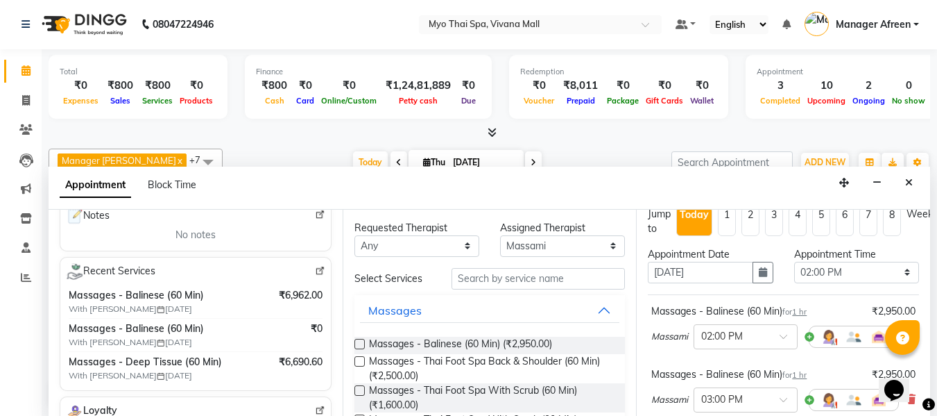
scroll to position [0, 0]
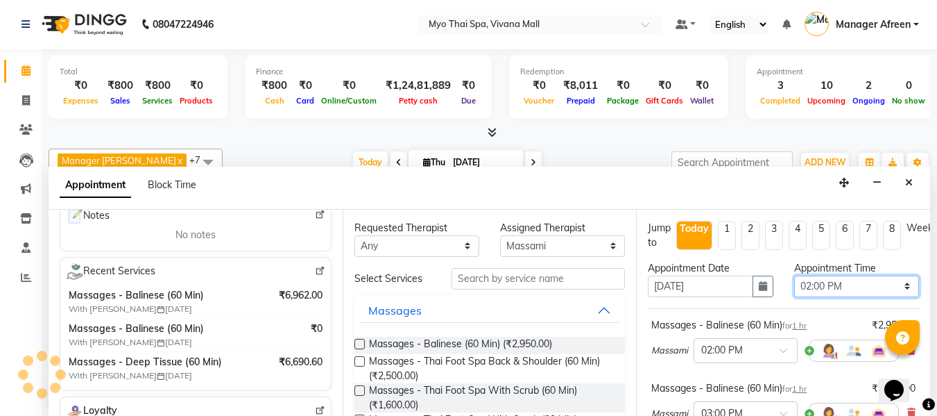
click at [830, 292] on select "Select 09:00 AM 09:15 AM 09:30 AM 09:45 AM 10:00 AM 10:15 AM 10:30 AM 10:45 AM …" at bounding box center [856, 286] width 125 height 22
click at [794, 275] on select "Select 09:00 AM 09:15 AM 09:30 AM 09:45 AM 10:00 AM 10:15 AM 10:30 AM 10:45 AM …" at bounding box center [856, 286] width 125 height 22
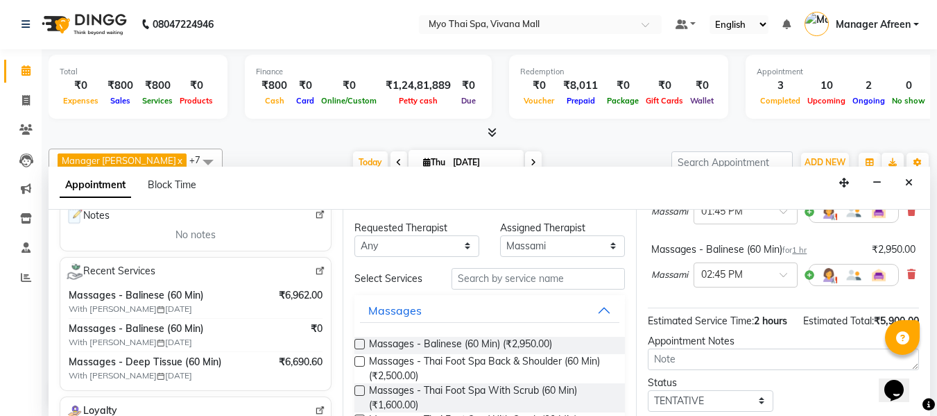
scroll to position [247, 0]
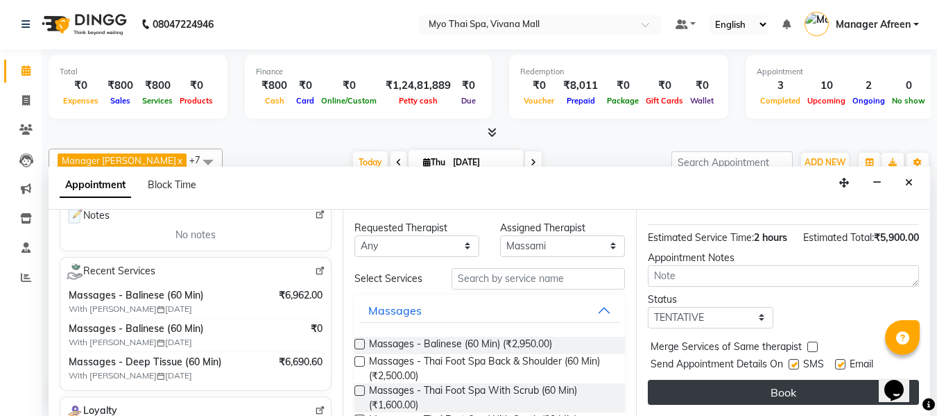
click at [753, 382] on button "Book" at bounding box center [783, 392] width 271 height 25
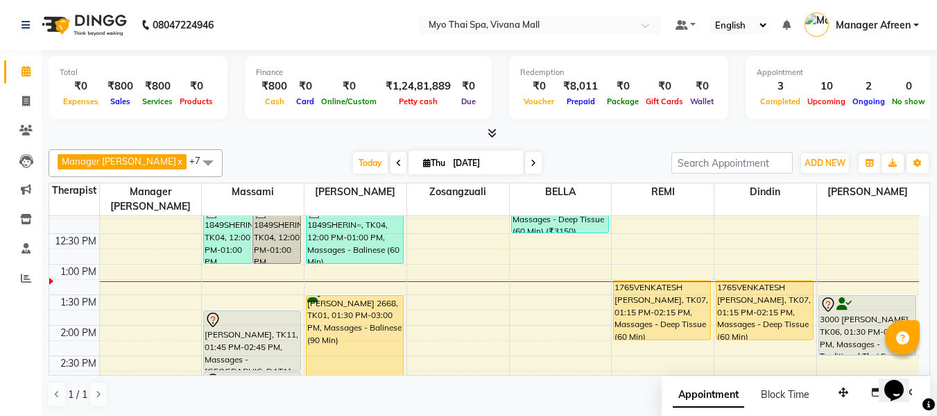
scroll to position [278, 0]
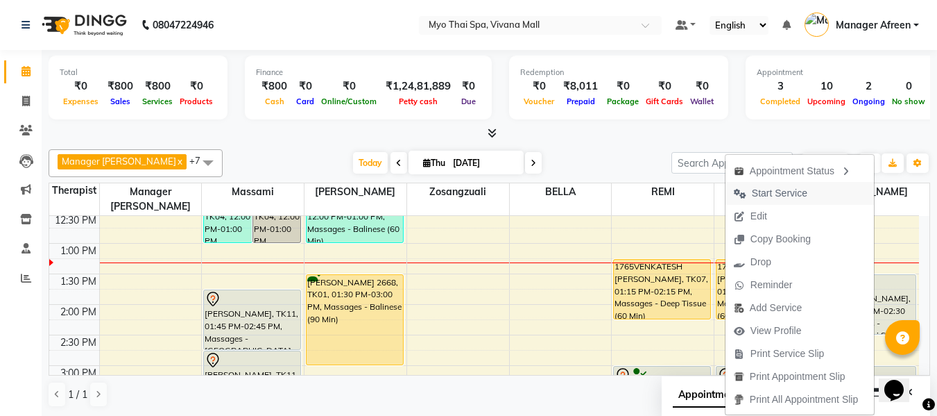
click at [769, 192] on span "Start Service" at bounding box center [780, 193] width 56 height 15
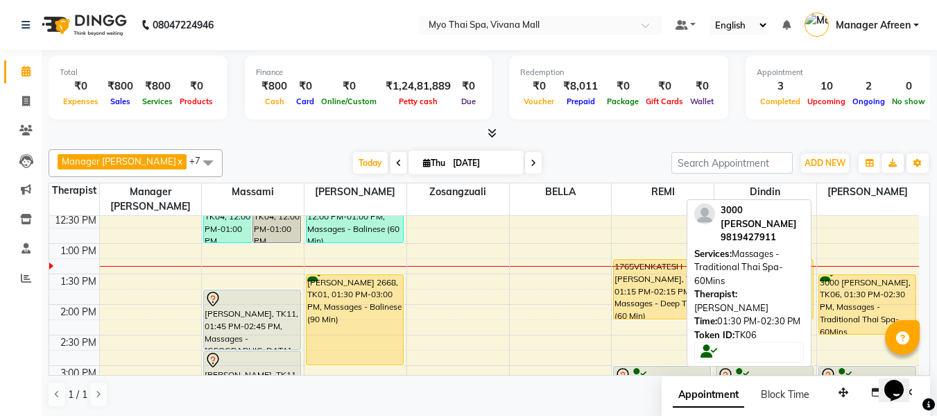
click at [843, 296] on div "3000 [PERSON_NAME], TK06, 01:30 PM-02:30 PM, Massages - Traditional Thai Spa-60…" at bounding box center [867, 304] width 97 height 59
click at [849, 288] on div "3000 [PERSON_NAME], TK06, 01:30 PM-02:30 PM, Massages - Traditional Thai Spa-60…" at bounding box center [867, 304] width 97 height 59
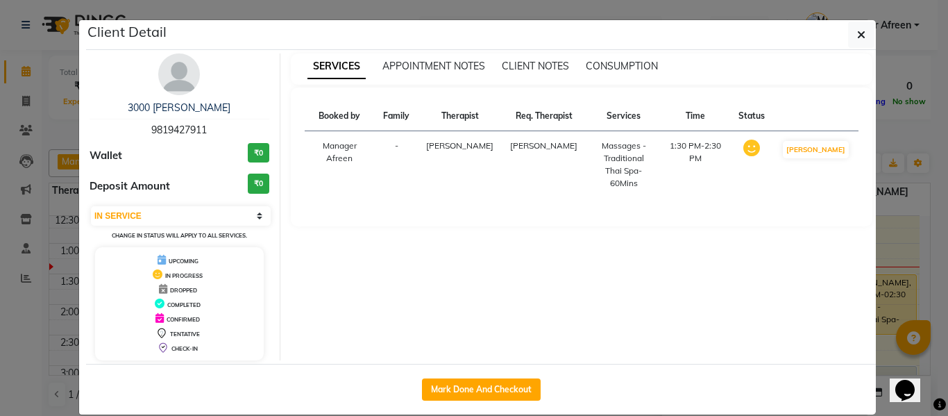
drag, startPoint x: 208, startPoint y: 133, endPoint x: 118, endPoint y: 123, distance: 90.7
click at [118, 123] on div "3000 MAHESH MOTWANI 9819427911" at bounding box center [180, 119] width 180 height 37
click at [856, 45] on button "button" at bounding box center [861, 35] width 26 height 26
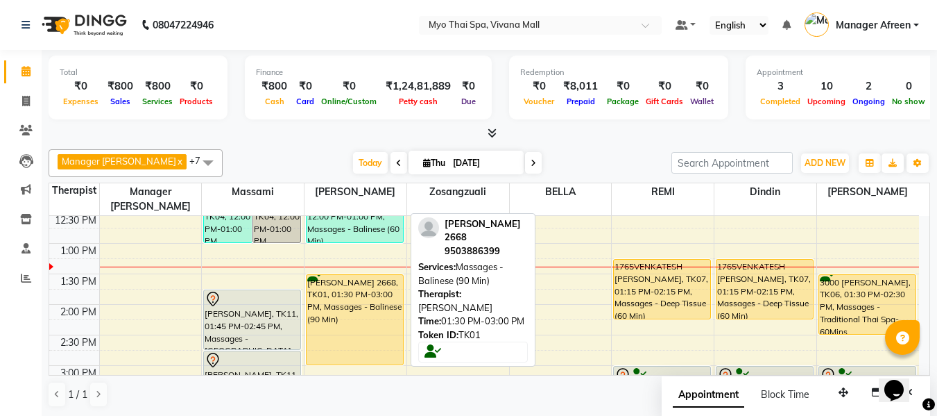
click at [344, 302] on div "[PERSON_NAME] 2668, TK01, 01:30 PM-03:00 PM, Massages - Balinese (90 Min)" at bounding box center [355, 320] width 96 height 90
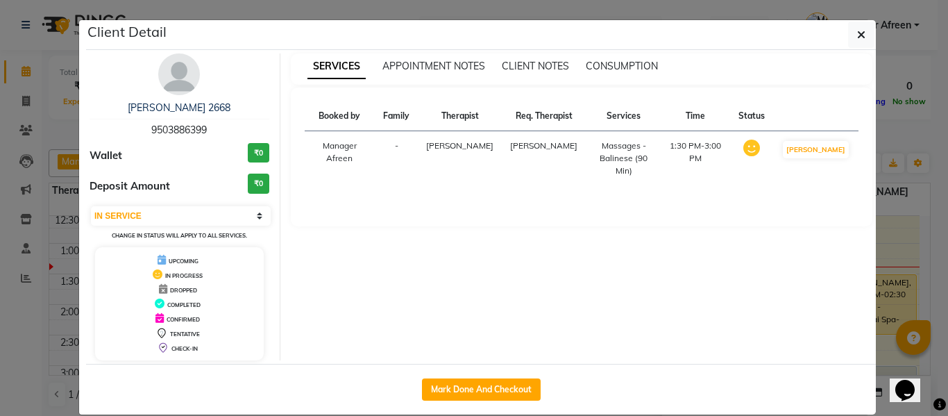
drag, startPoint x: 224, startPoint y: 130, endPoint x: 110, endPoint y: 121, distance: 114.1
click at [110, 121] on div "NEHA SHIRKE 2668 9503886399" at bounding box center [180, 119] width 180 height 37
click at [858, 33] on icon "button" at bounding box center [861, 34] width 8 height 11
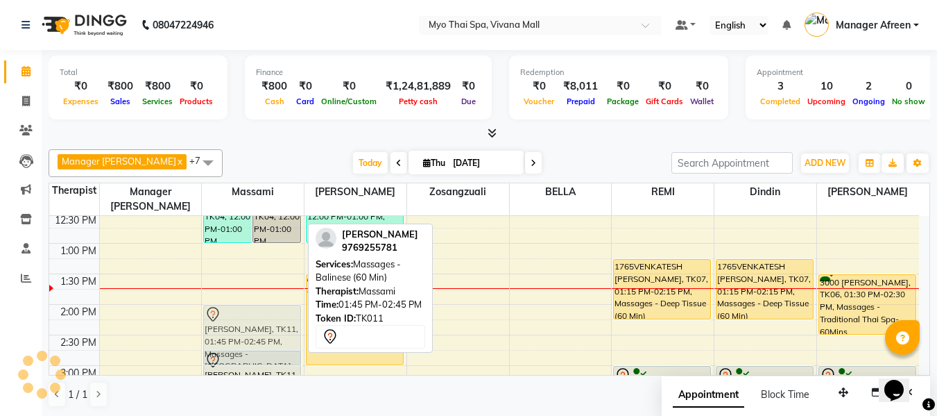
drag, startPoint x: 266, startPoint y: 296, endPoint x: 267, endPoint y: 311, distance: 15.3
click at [267, 311] on div "1849SHERIN=, TK04, 12:00 PM-01:00 PM, Massages - Foot Spa (60 Min) (₹1400) 1849…" at bounding box center [253, 395] width 102 height 915
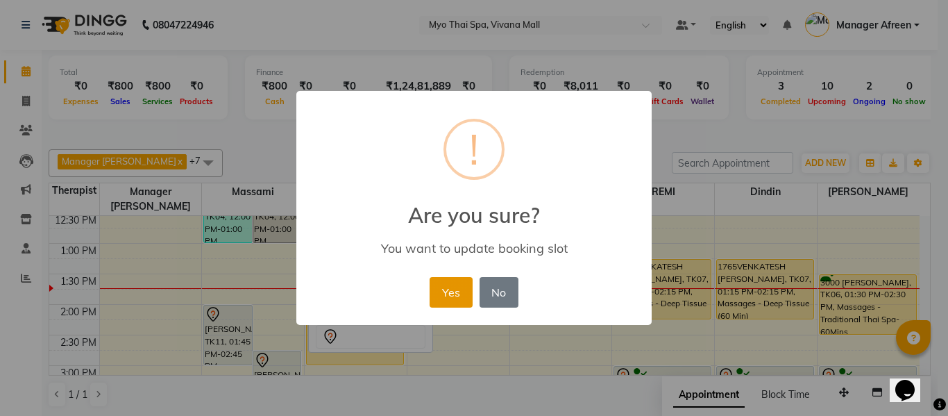
click at [454, 286] on button "Yes" at bounding box center [450, 292] width 42 height 31
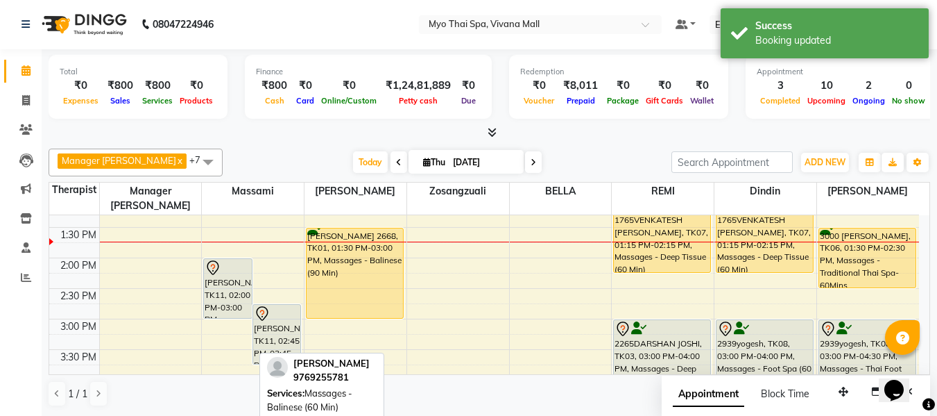
scroll to position [347, 0]
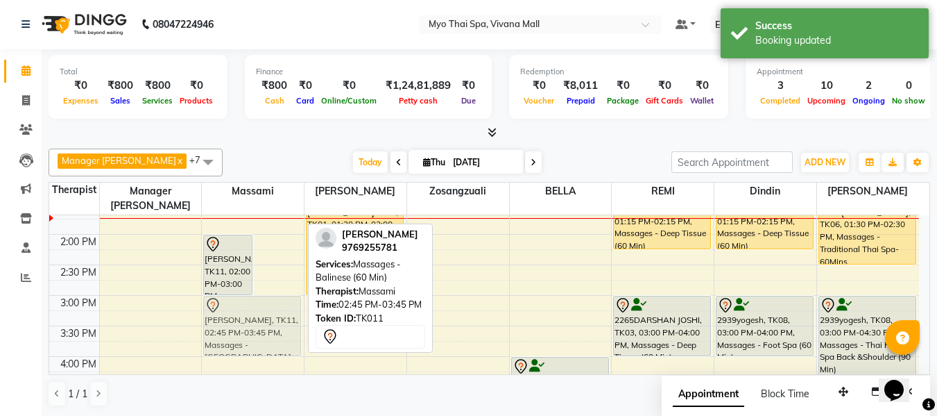
click at [275, 305] on div "1849SHERIN=, TK04, 12:00 PM-01:00 PM, Massages - Foot Spa (60 Min) (₹1400) 1849…" at bounding box center [253, 325] width 102 height 915
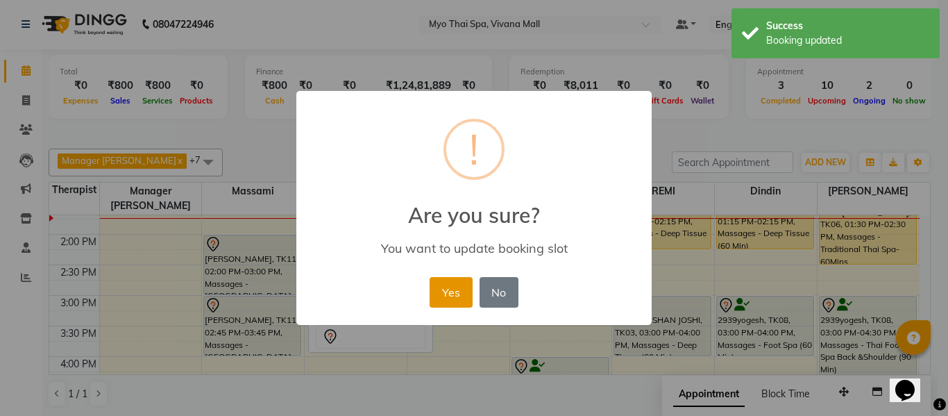
click at [453, 288] on button "Yes" at bounding box center [450, 292] width 42 height 31
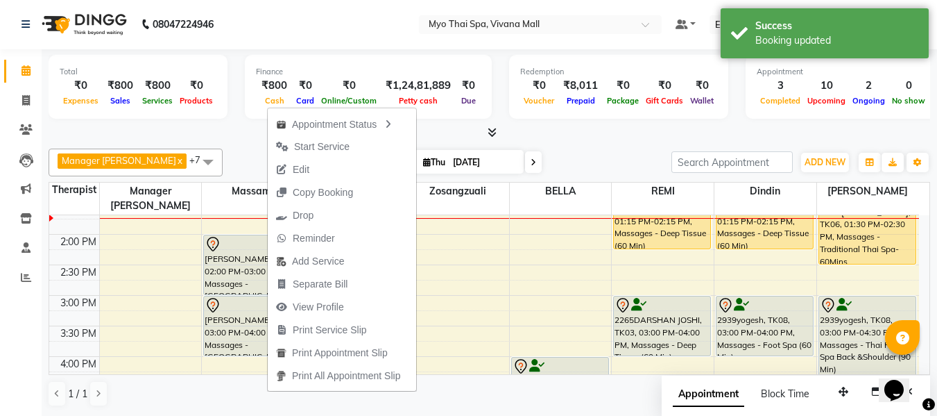
drag, startPoint x: 319, startPoint y: 149, endPoint x: 309, endPoint y: 177, distance: 29.6
click at [319, 149] on span "Start Service" at bounding box center [322, 146] width 56 height 15
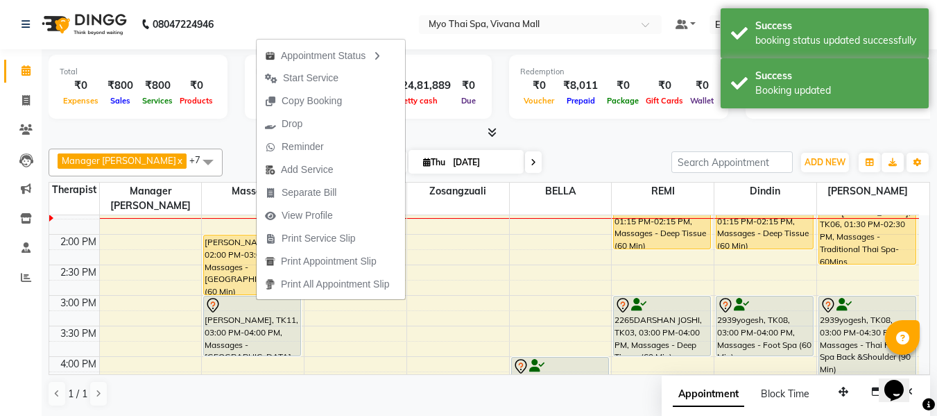
drag, startPoint x: 298, startPoint y: 80, endPoint x: 298, endPoint y: 88, distance: 7.6
click at [298, 80] on span "Start Service" at bounding box center [311, 78] width 56 height 15
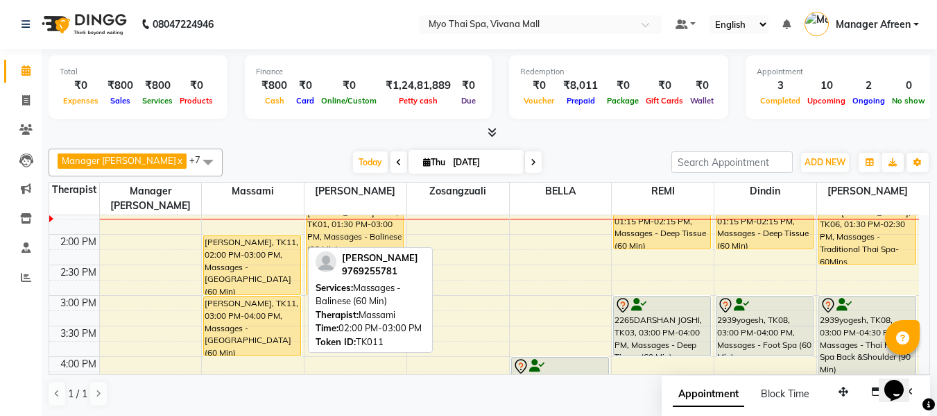
click at [251, 236] on div "[PERSON_NAME], TK11, 02:00 PM-03:00 PM, Massages - [GEOGRAPHIC_DATA] (60 Min)" at bounding box center [252, 264] width 96 height 59
click at [248, 235] on div "[PERSON_NAME], TK11, 02:00 PM-03:00 PM, Massages - [GEOGRAPHIC_DATA] (60 Min)" at bounding box center [252, 264] width 96 height 59
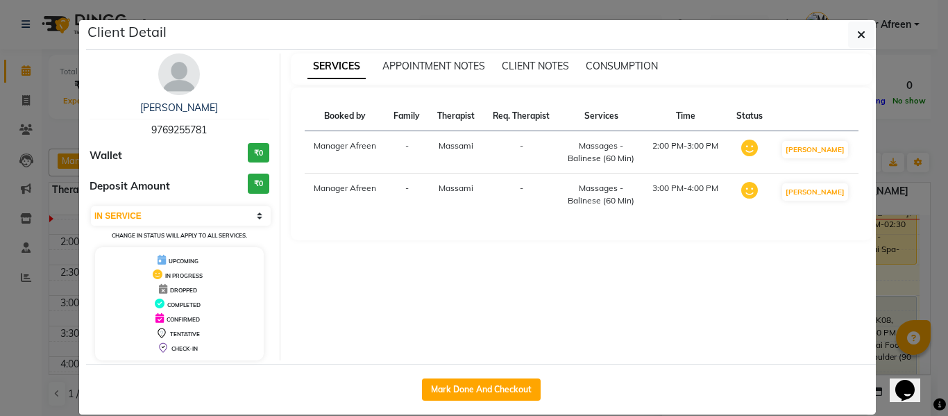
drag, startPoint x: 213, startPoint y: 126, endPoint x: 112, endPoint y: 115, distance: 101.1
click at [112, 115] on div "VIKRAM HOLAY 9769255781" at bounding box center [180, 119] width 180 height 37
drag, startPoint x: 858, startPoint y: 33, endPoint x: 797, endPoint y: 75, distance: 73.7
click at [858, 33] on icon "button" at bounding box center [861, 34] width 8 height 11
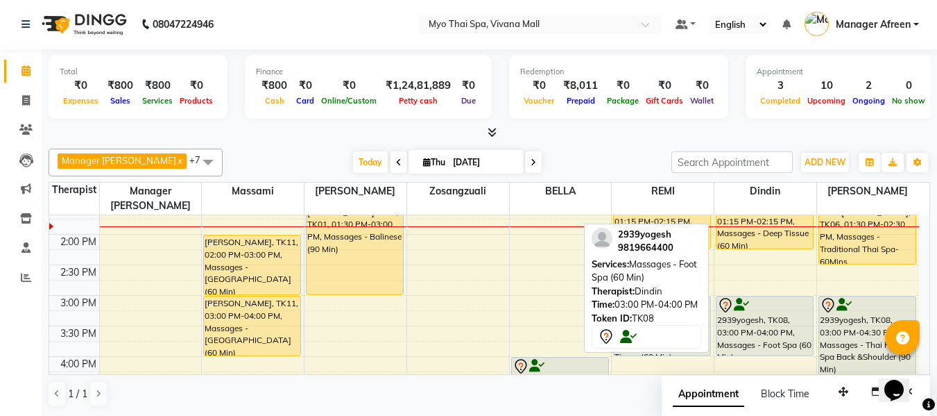
click at [751, 305] on div "2939yogesh, TK08, 03:00 PM-04:00 PM, Massages - Foot Spa (60 Min)" at bounding box center [765, 325] width 96 height 59
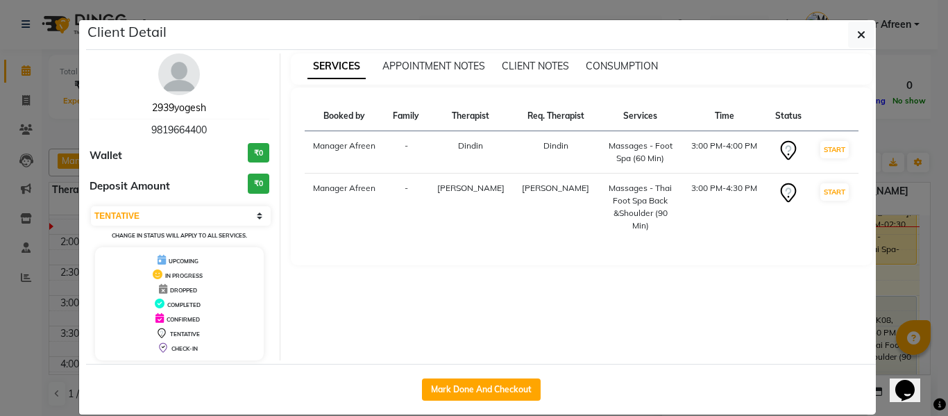
click at [155, 106] on link "2939yogesh" at bounding box center [179, 107] width 54 height 12
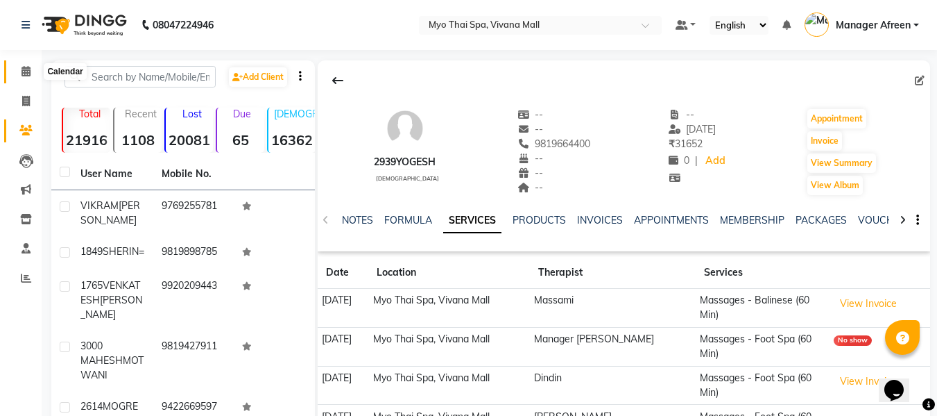
drag, startPoint x: 15, startPoint y: 65, endPoint x: 63, endPoint y: 76, distance: 49.1
click at [16, 65] on span at bounding box center [26, 72] width 24 height 16
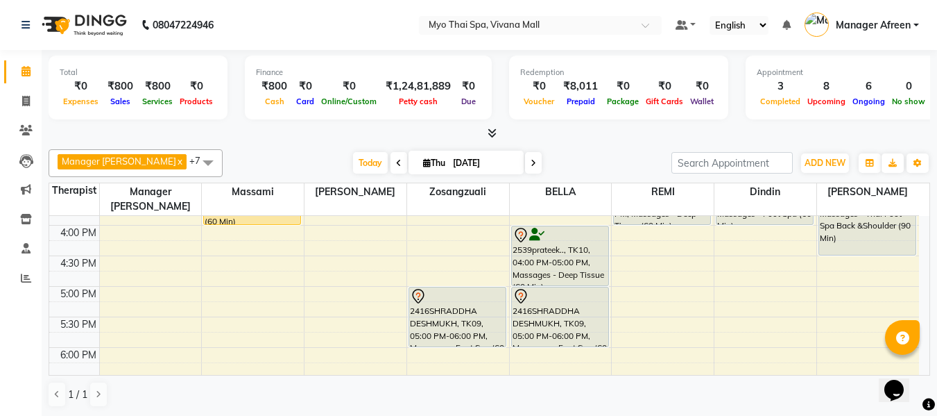
scroll to position [416, 0]
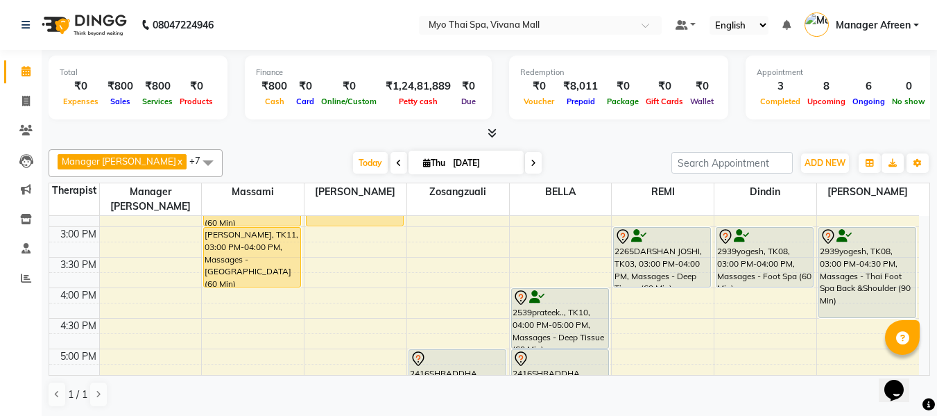
click at [420, 162] on span "Thu" at bounding box center [434, 162] width 29 height 10
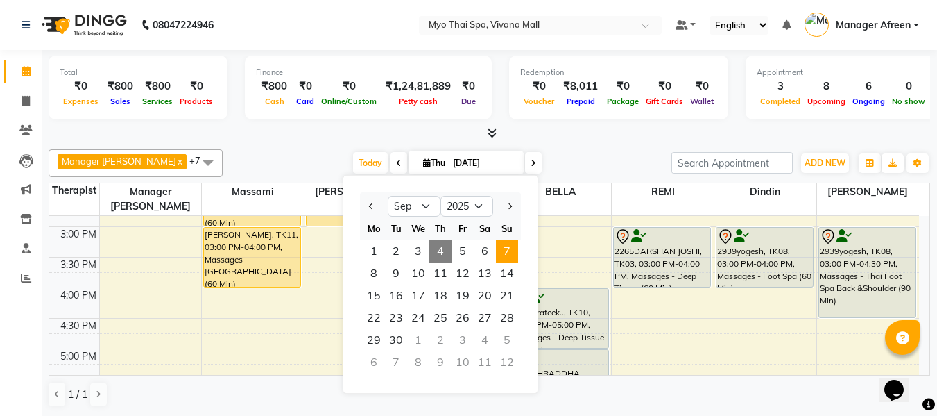
click at [500, 250] on span "7" at bounding box center [507, 251] width 22 height 22
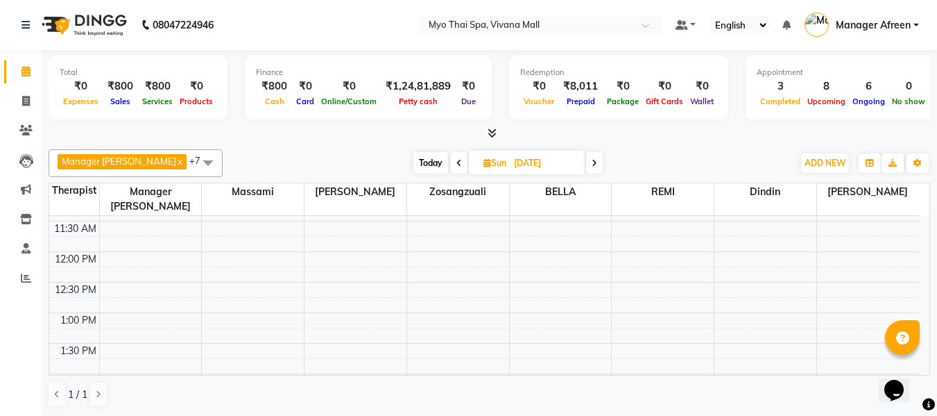
scroll to position [139, 0]
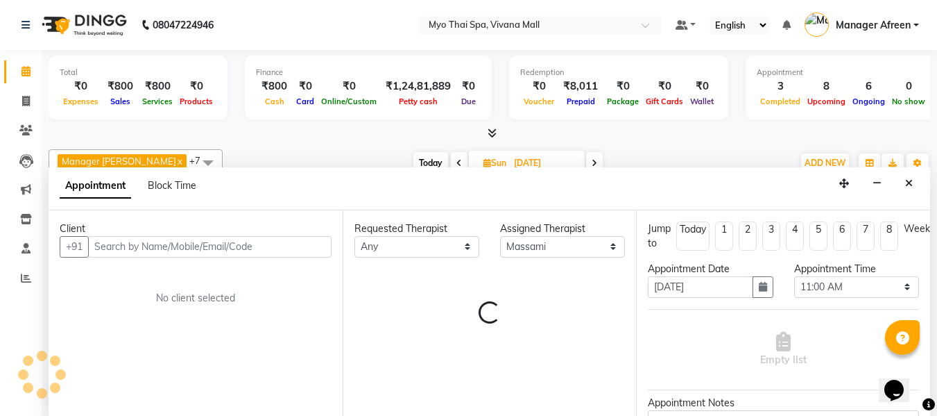
scroll to position [1, 0]
click at [146, 244] on input "text" at bounding box center [210, 246] width 244 height 22
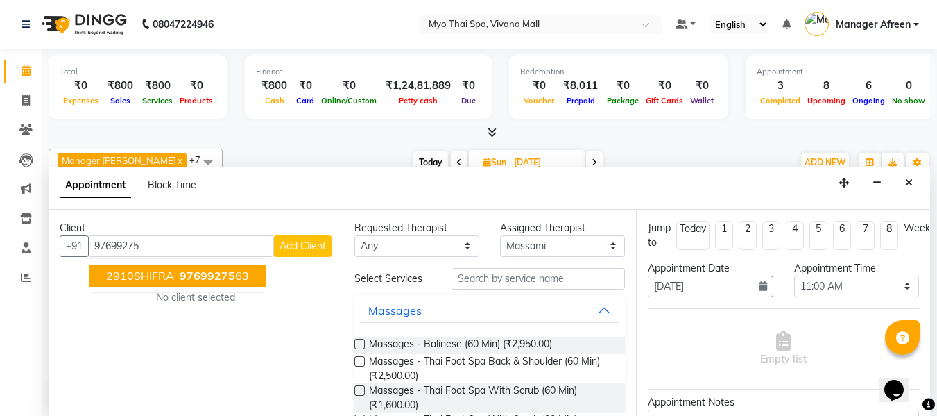
click at [173, 277] on span "2910SHIFRA" at bounding box center [140, 276] width 68 height 14
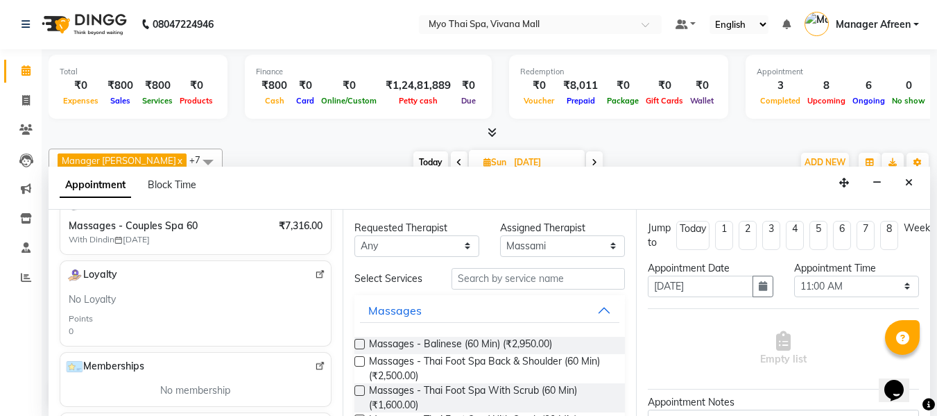
scroll to position [208, 0]
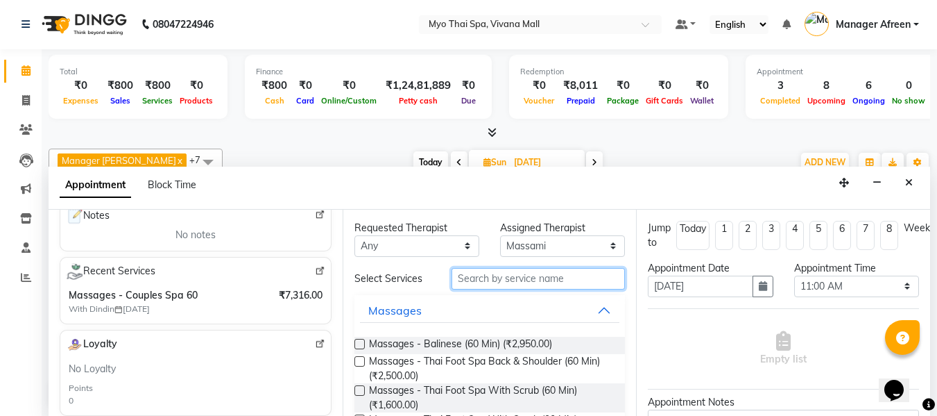
click at [481, 283] on input "text" at bounding box center [538, 279] width 173 height 22
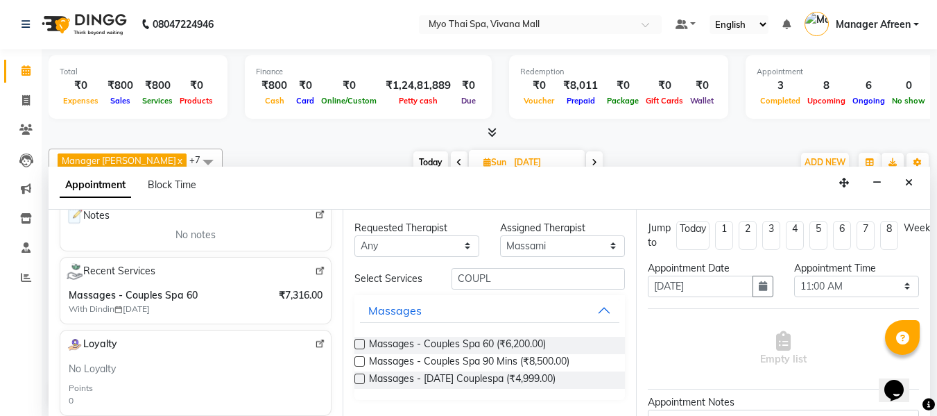
click at [355, 344] on label at bounding box center [360, 344] width 10 height 10
click at [355, 344] on input "checkbox" at bounding box center [359, 345] width 9 height 9
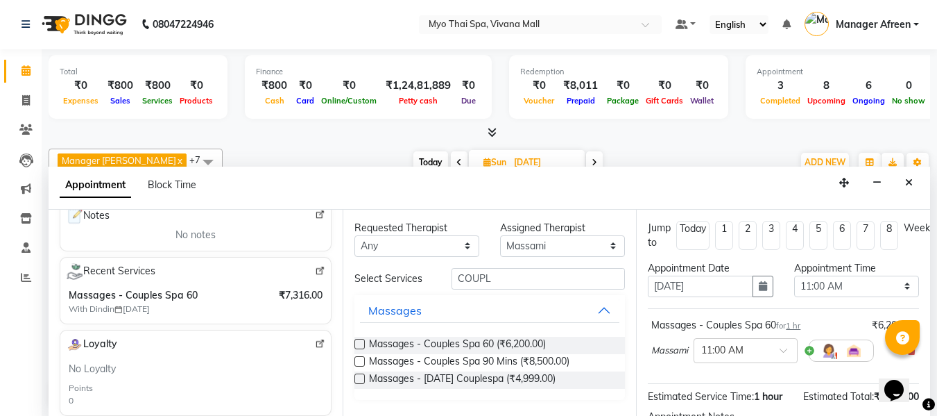
click at [355, 344] on label at bounding box center [360, 344] width 10 height 10
click at [355, 344] on input "checkbox" at bounding box center [359, 345] width 9 height 9
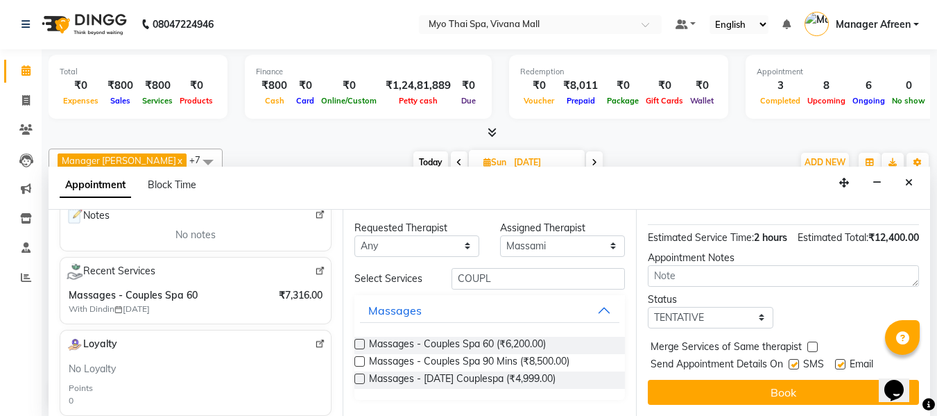
scroll to position [247, 0]
click at [731, 307] on select "Select TENTATIVE CONFIRM UPCOMING" at bounding box center [710, 318] width 125 height 22
click at [648, 307] on select "Select TENTATIVE CONFIRM UPCOMING" at bounding box center [710, 318] width 125 height 22
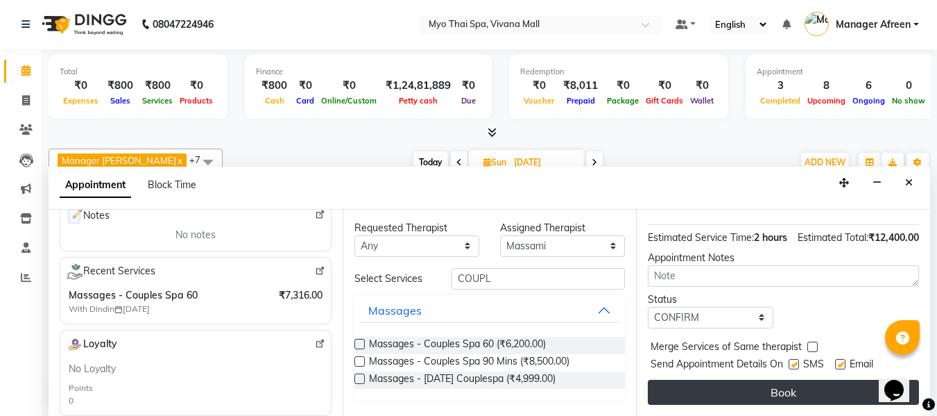
click at [705, 380] on button "Book" at bounding box center [783, 392] width 271 height 25
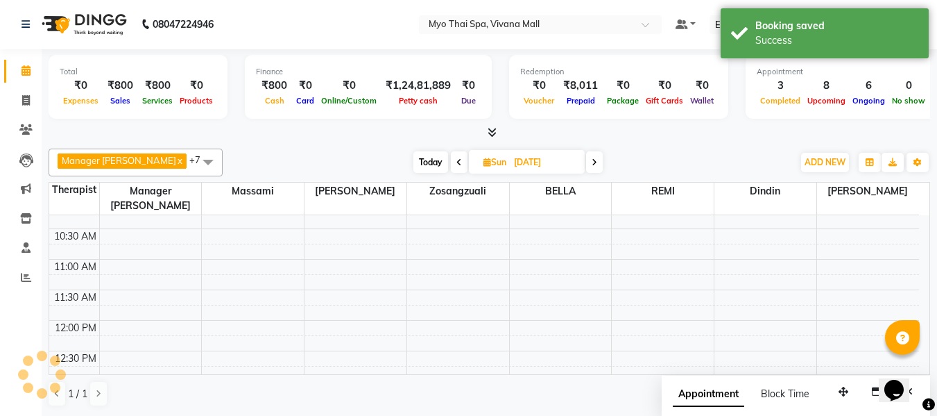
scroll to position [0, 0]
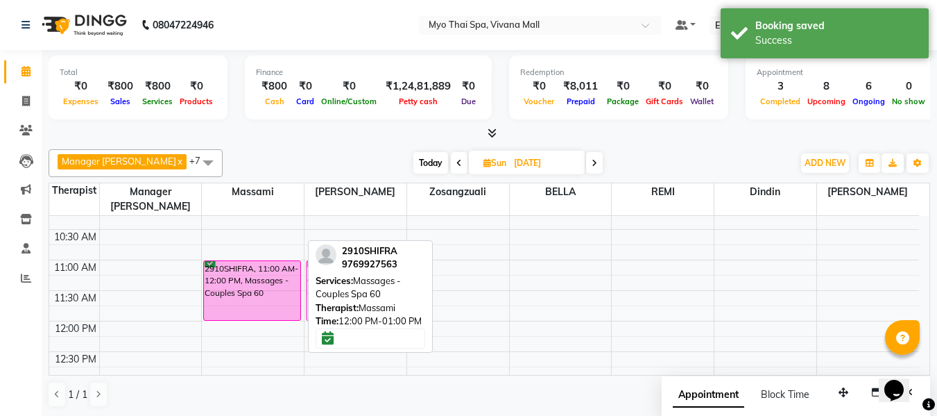
drag, startPoint x: 239, startPoint y: 346, endPoint x: 322, endPoint y: 284, distance: 103.2
click at [322, 284] on div "Manager Churmurin x Dindin x Massami x Zosangzuali x BELLA x JENNY x REMI x LOR…" at bounding box center [490, 278] width 882 height 269
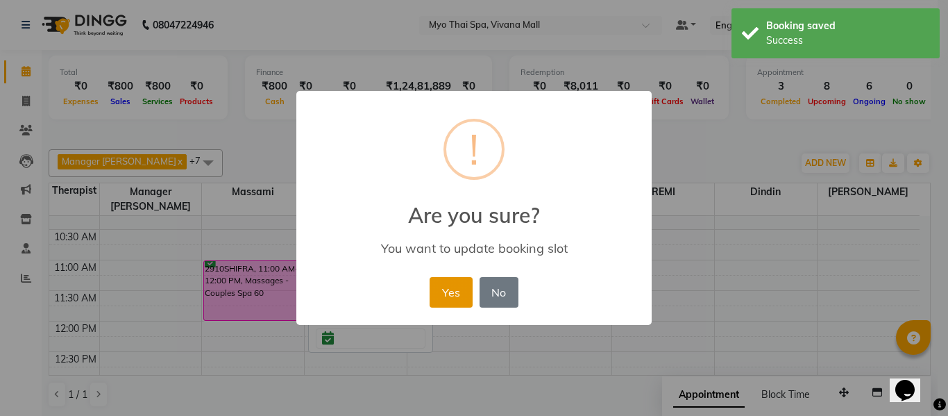
click at [451, 296] on button "Yes" at bounding box center [450, 292] width 42 height 31
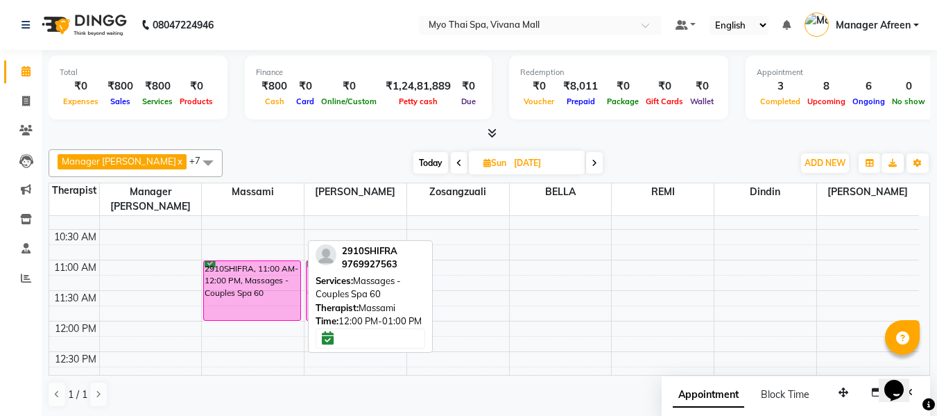
click at [416, 169] on span "Today" at bounding box center [431, 163] width 35 height 22
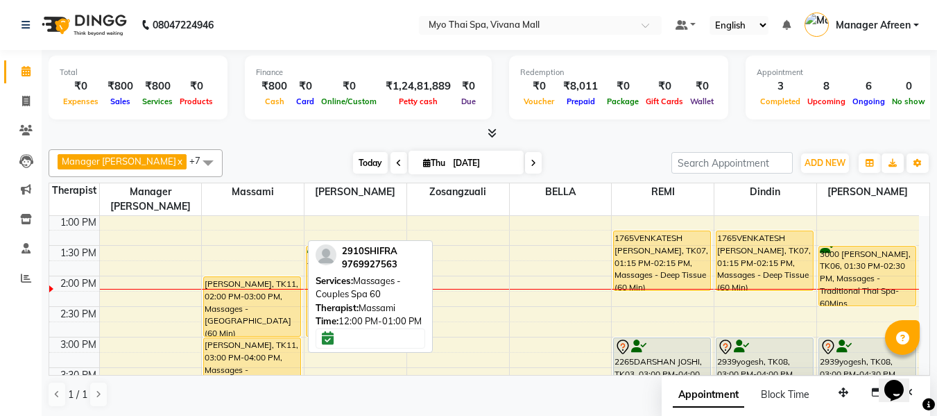
click at [353, 162] on span "Today" at bounding box center [370, 163] width 35 height 22
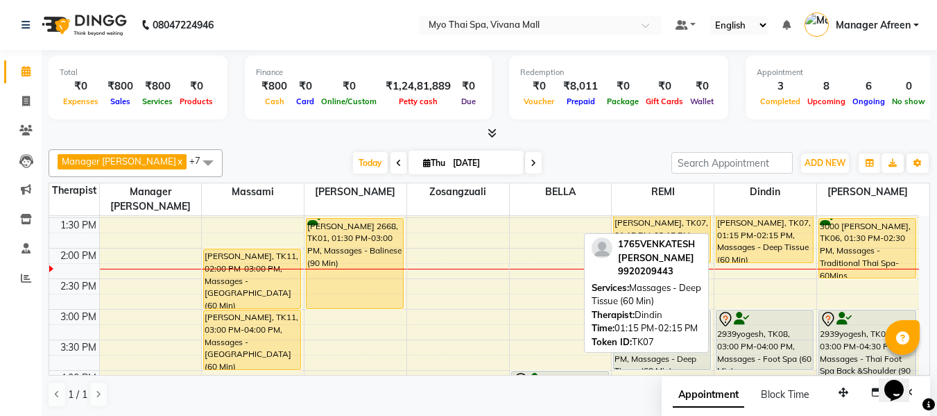
scroll to position [367, 0]
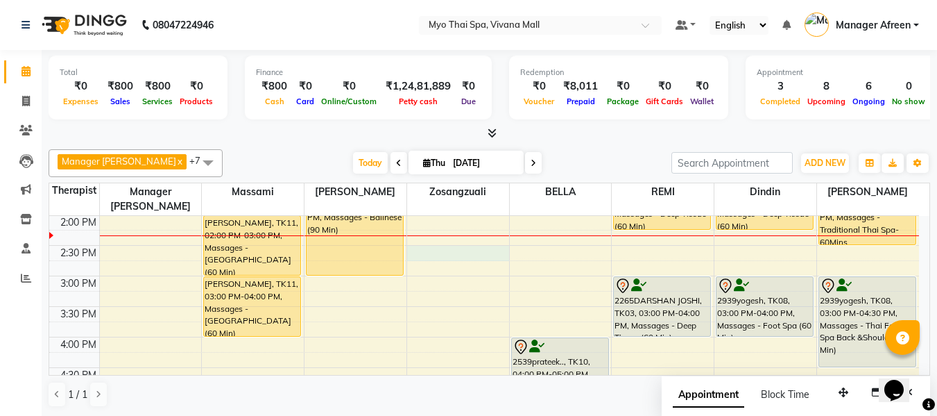
click at [450, 233] on div "8:00 AM 8:30 AM 9:00 AM 9:30 AM 10:00 AM 10:30 AM 11:00 AM 11:30 AM 12:00 PM 12…" at bounding box center [484, 306] width 870 height 915
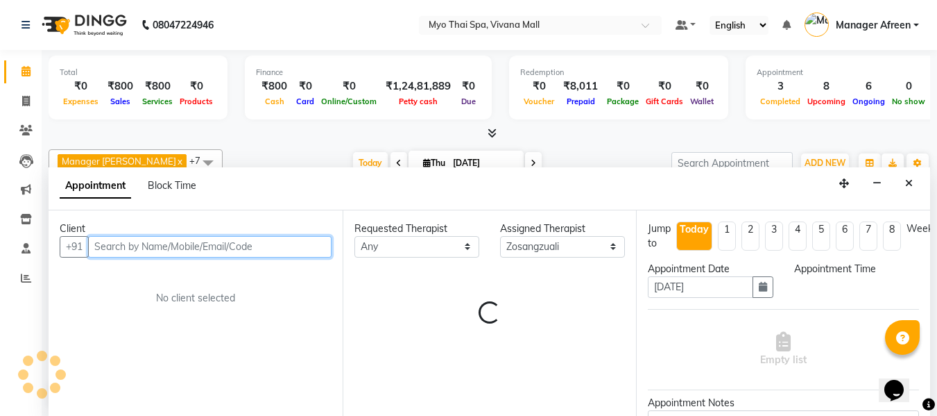
scroll to position [1, 0]
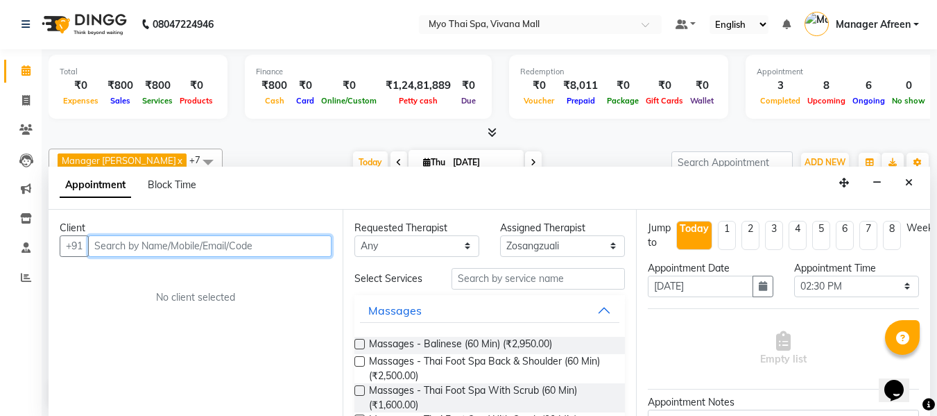
click at [283, 248] on input "text" at bounding box center [210, 246] width 244 height 22
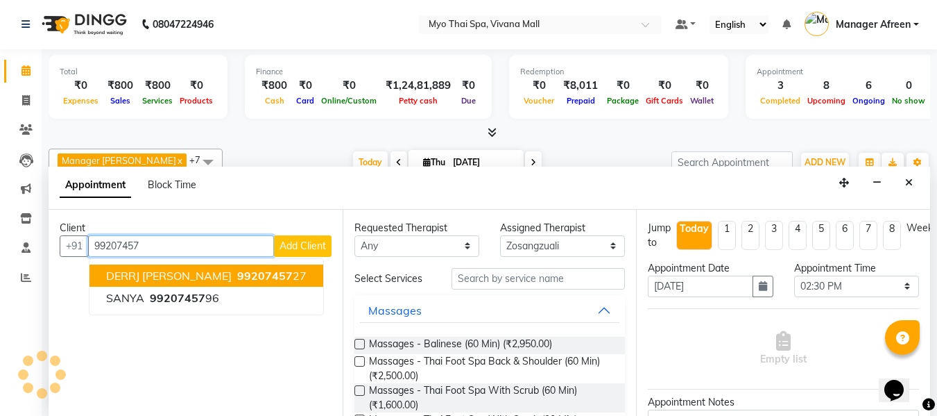
click at [244, 280] on span "99207457" at bounding box center [265, 276] width 56 height 14
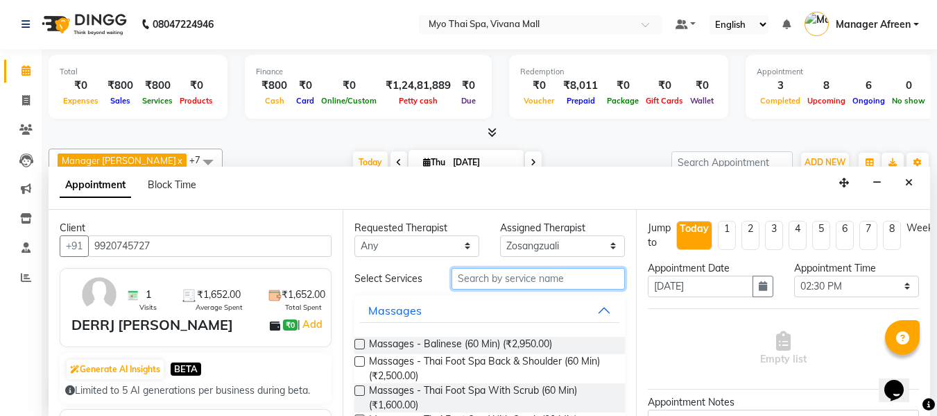
click at [475, 276] on input "text" at bounding box center [538, 279] width 173 height 22
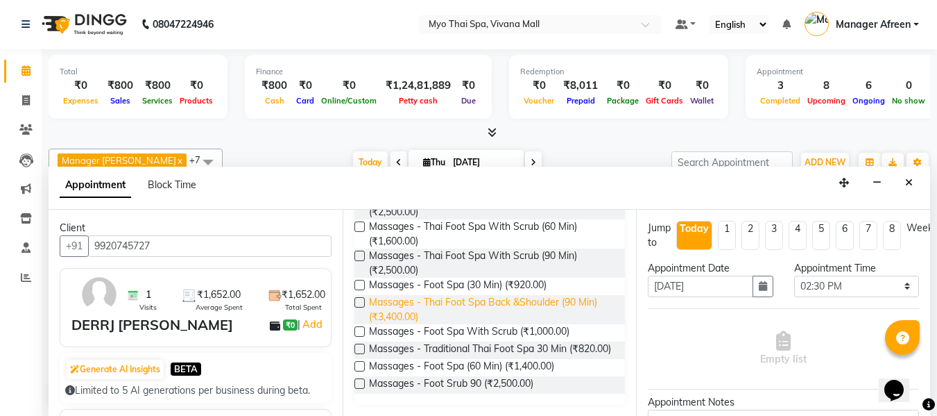
scroll to position [158, 0]
click at [357, 367] on label at bounding box center [360, 366] width 10 height 10
click at [357, 367] on input "checkbox" at bounding box center [359, 367] width 9 height 9
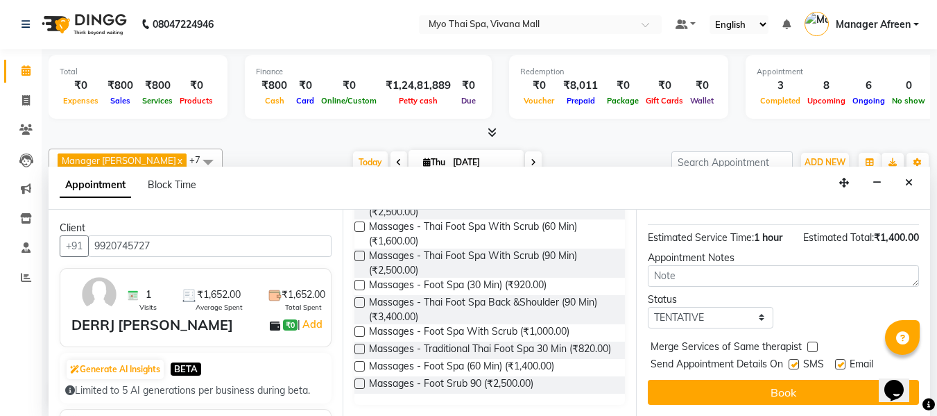
scroll to position [169, 0]
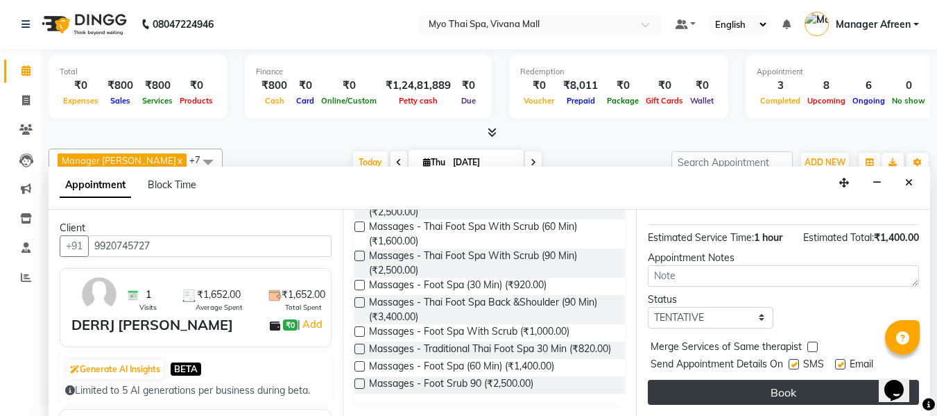
click at [742, 380] on button "Book" at bounding box center [783, 392] width 271 height 25
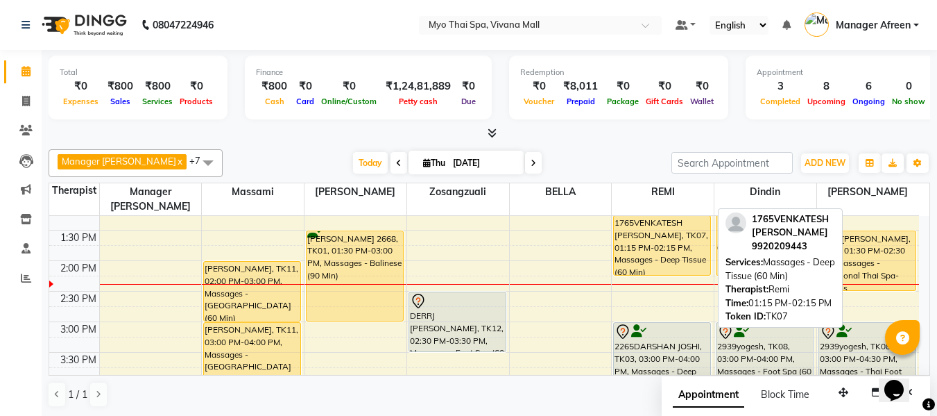
scroll to position [298, 0]
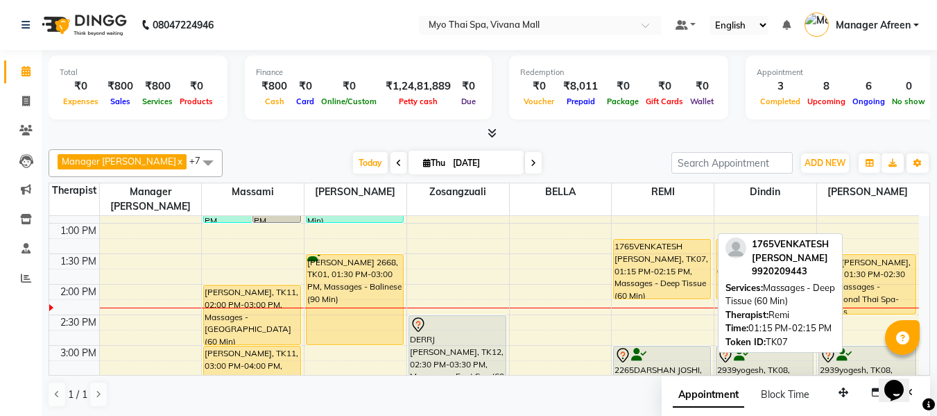
click at [660, 261] on div "1765VENKATESH RAJGOPAL, TK07, 01:15 PM-02:15 PM, Massages - Deep Tissue (60 Min)" at bounding box center [662, 268] width 96 height 59
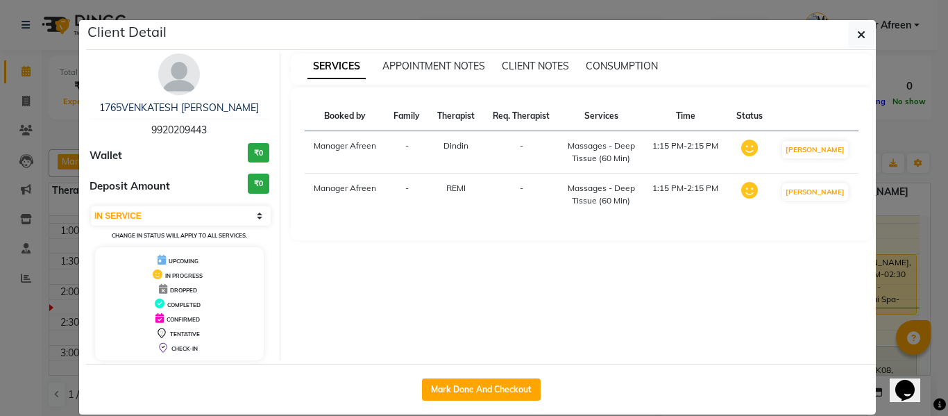
click at [182, 126] on span "9920209443" at bounding box center [179, 129] width 56 height 12
drag, startPoint x: 860, startPoint y: 33, endPoint x: 830, endPoint y: 37, distance: 30.2
click at [860, 33] on button "button" at bounding box center [861, 35] width 26 height 26
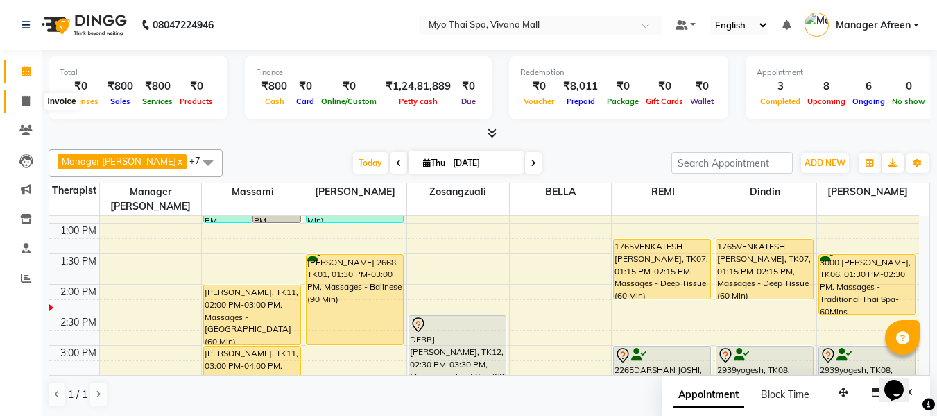
click at [18, 103] on span at bounding box center [26, 102] width 24 height 16
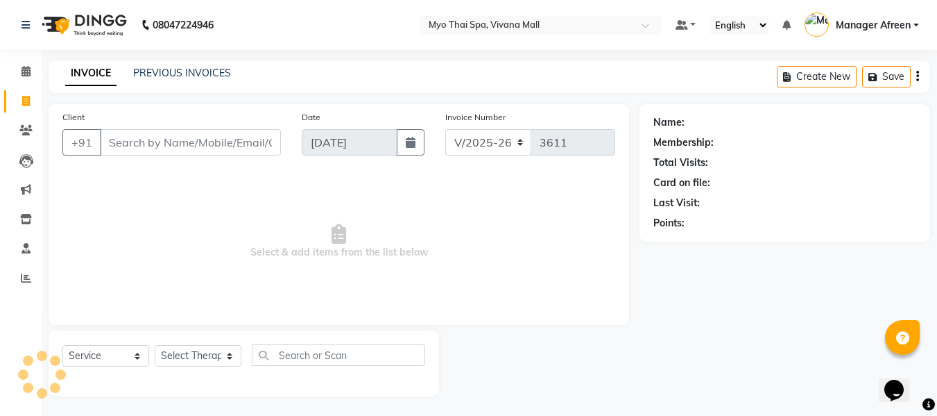
click at [175, 145] on input "Client" at bounding box center [190, 142] width 181 height 26
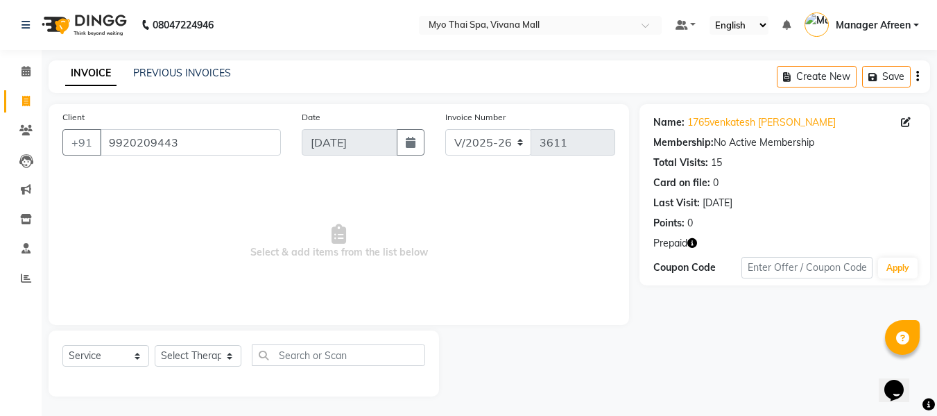
scroll to position [1, 0]
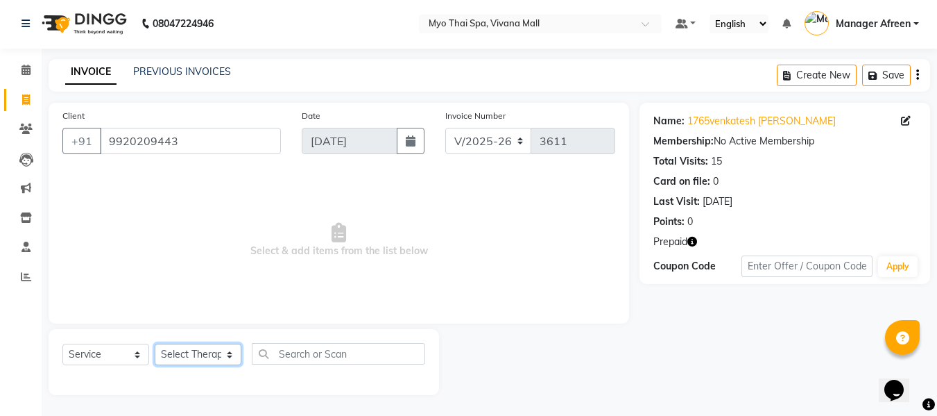
click at [203, 352] on select "Select Therapist ANGEL BELLA Dindin Jane JENNY Kristina LORITA Manager Afreen M…" at bounding box center [198, 354] width 87 height 22
click at [155, 343] on select "Select Therapist ANGEL BELLA Dindin Jane JENNY Kristina LORITA Manager Afreen M…" at bounding box center [198, 354] width 87 height 22
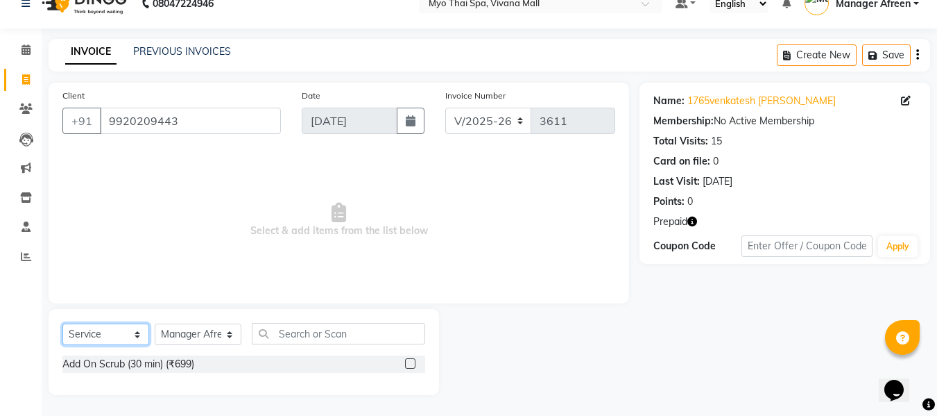
click at [102, 332] on select "Select Service Product Membership Package Voucher Prepaid Gift Card" at bounding box center [105, 334] width 87 height 22
click at [62, 323] on select "Select Service Product Membership Package Voucher Prepaid Gift Card" at bounding box center [105, 334] width 87 height 22
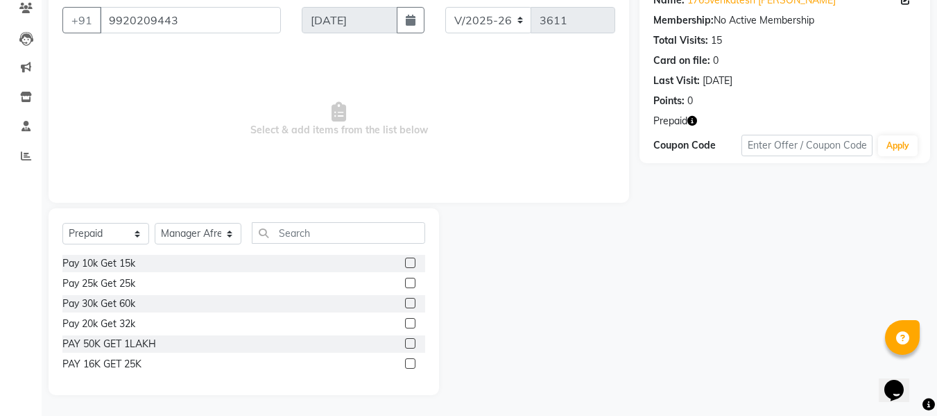
click at [412, 362] on label at bounding box center [410, 363] width 10 height 10
click at [412, 362] on input "checkbox" at bounding box center [409, 363] width 9 height 9
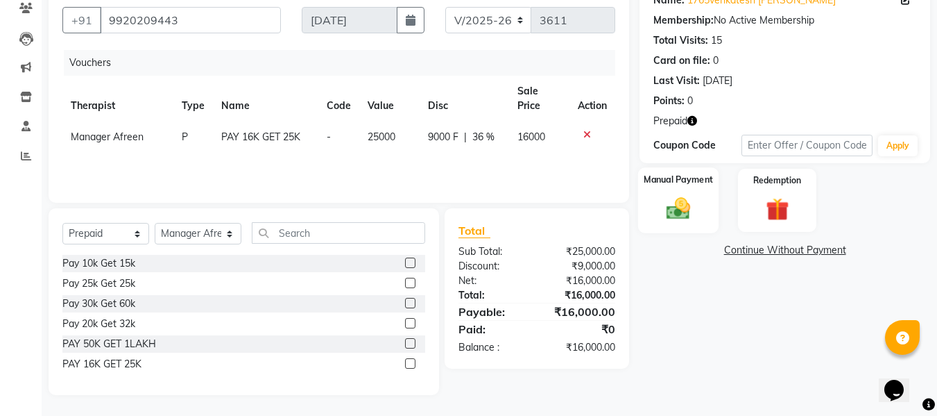
click at [673, 211] on img at bounding box center [678, 209] width 39 height 28
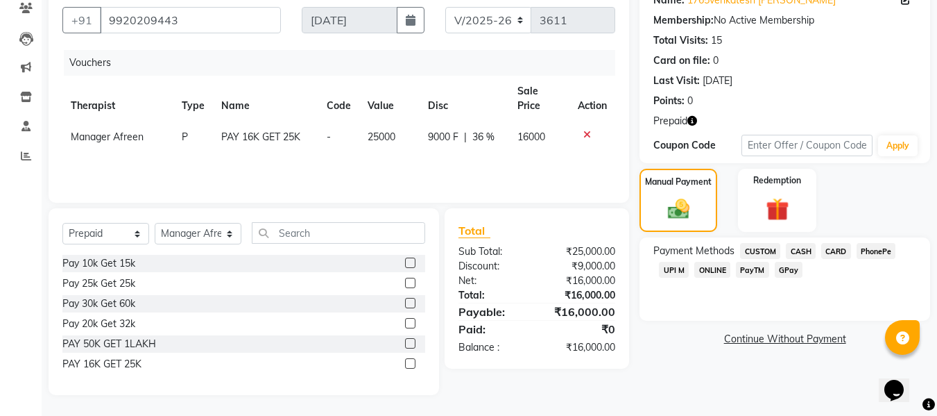
click at [673, 269] on span "UPI M" at bounding box center [674, 270] width 30 height 16
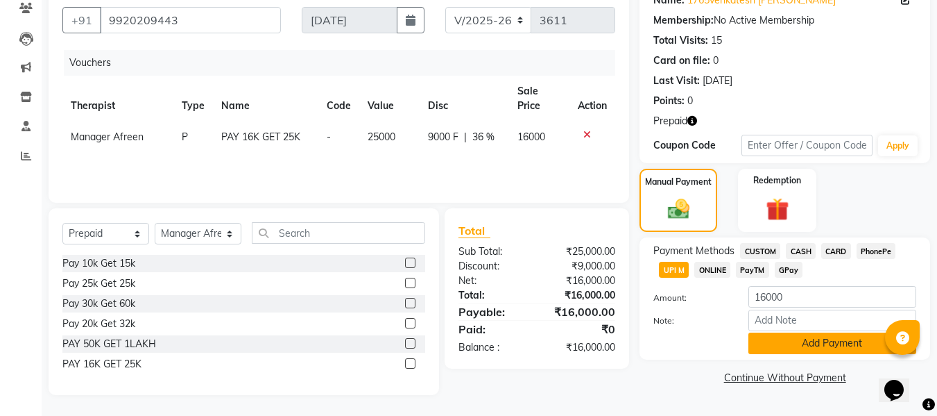
click at [801, 340] on button "Add Payment" at bounding box center [833, 343] width 168 height 22
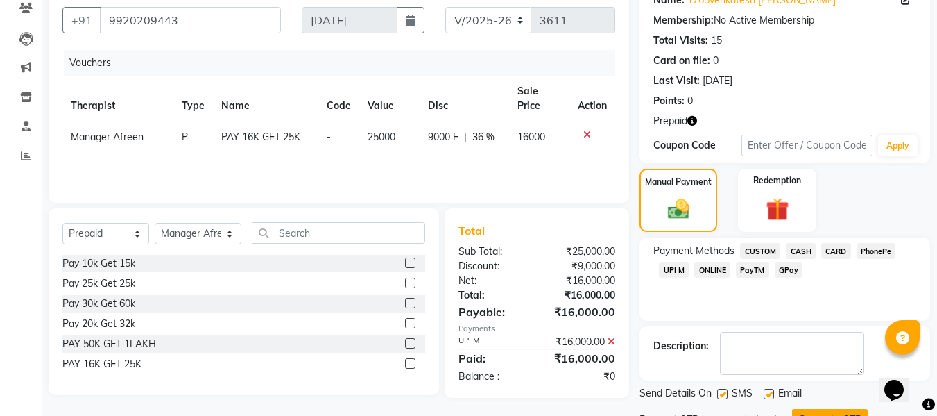
scroll to position [182, 0]
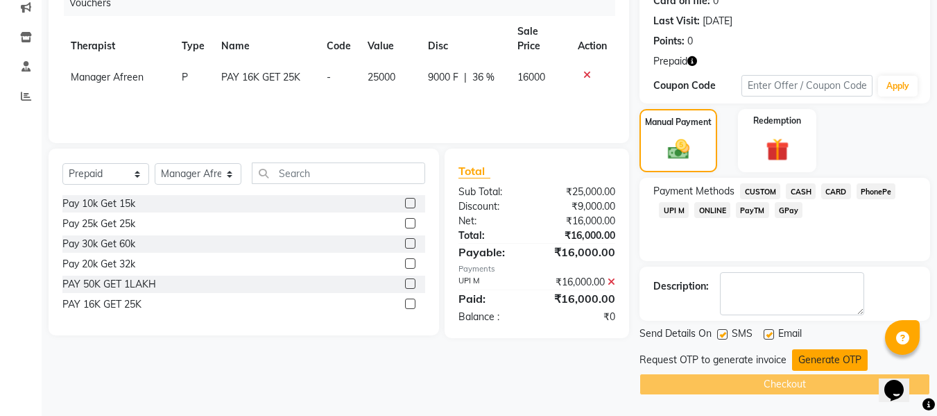
click at [806, 356] on button "Generate OTP" at bounding box center [830, 360] width 76 height 22
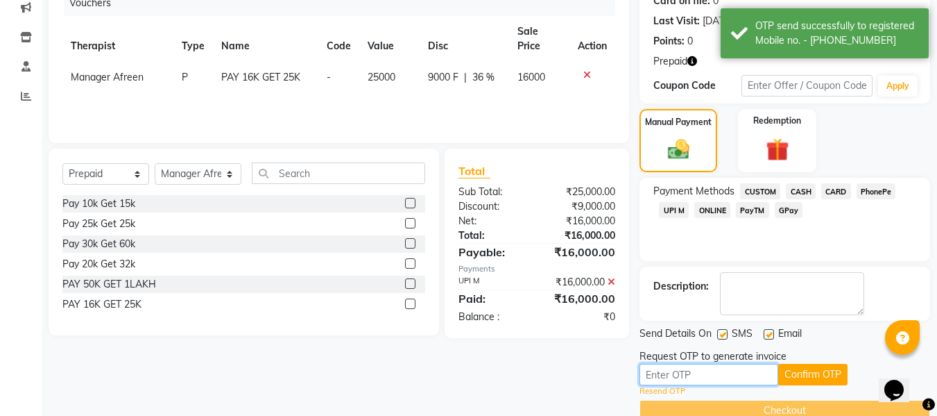
click at [740, 375] on input "text" at bounding box center [709, 375] width 139 height 22
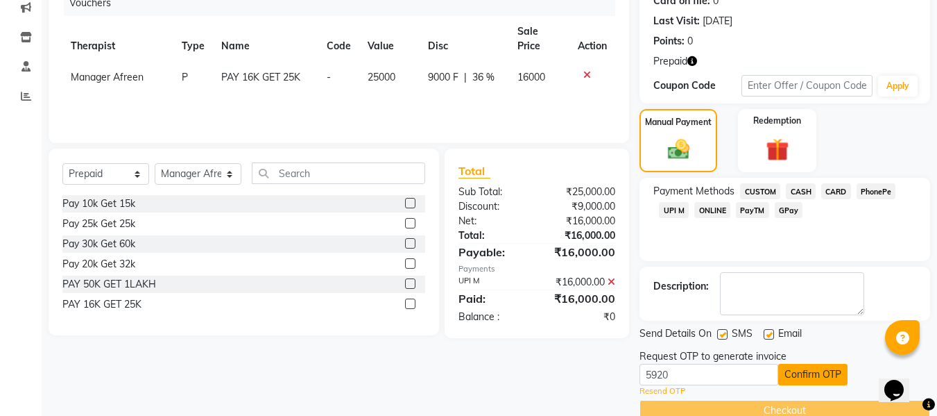
click at [799, 373] on button "Confirm OTP" at bounding box center [812, 375] width 69 height 22
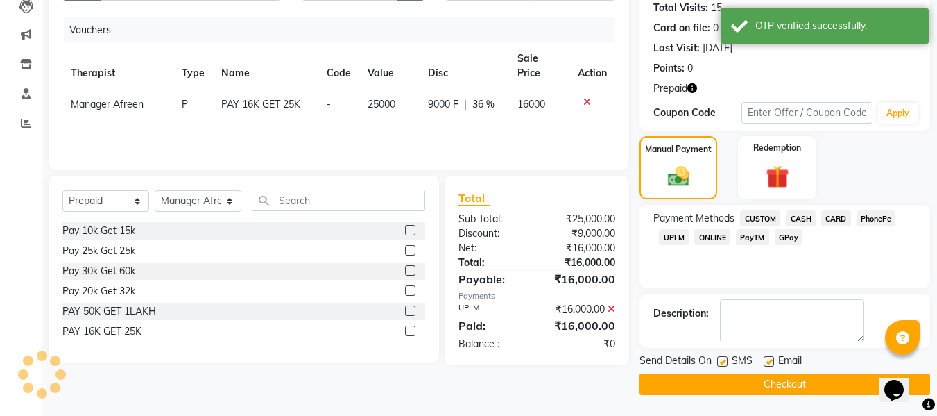
scroll to position [155, 0]
click at [786, 382] on button "Checkout" at bounding box center [785, 384] width 291 height 22
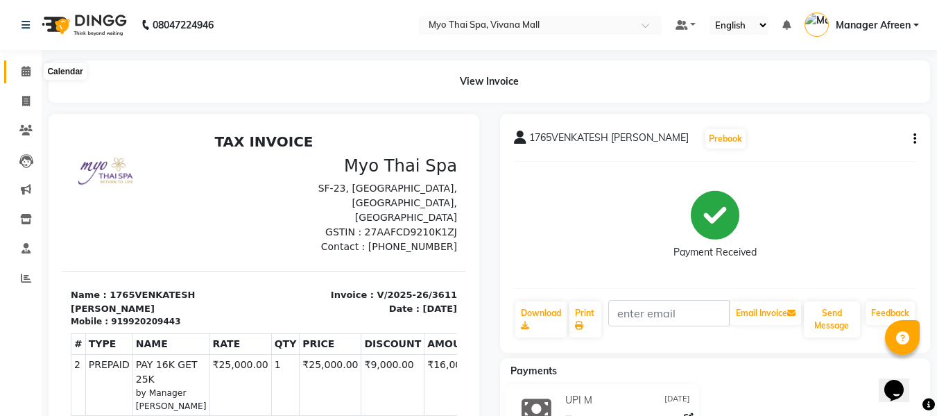
click at [26, 72] on icon at bounding box center [26, 71] width 9 height 10
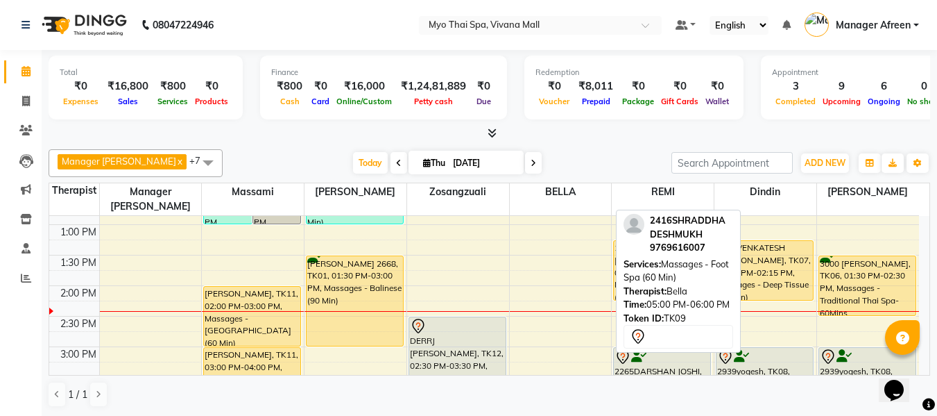
scroll to position [278, 0]
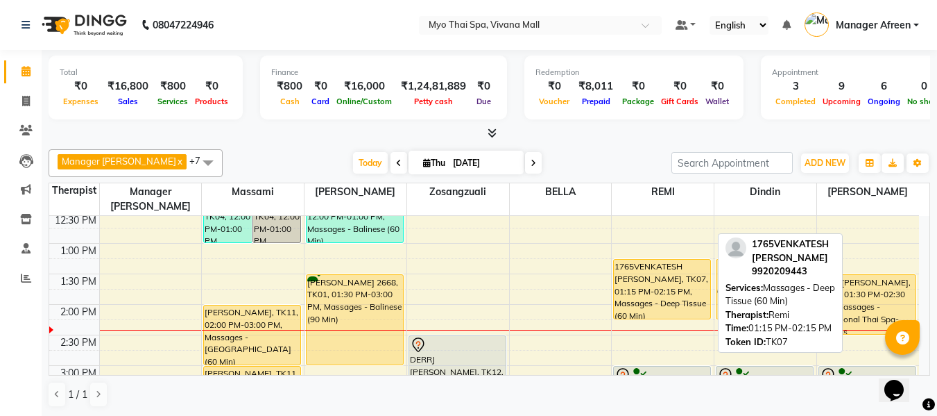
click at [661, 281] on div "1765VENKATESH RAJGOPAL, TK07, 01:15 PM-02:15 PM, Massages - Deep Tissue (60 Min)" at bounding box center [662, 288] width 96 height 59
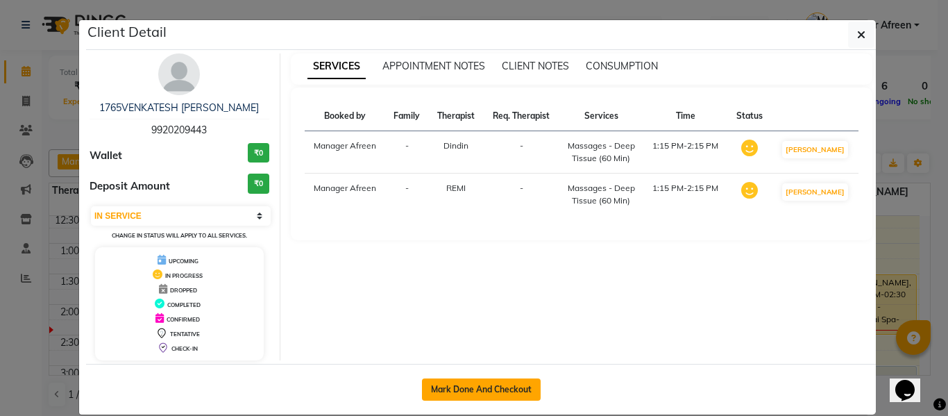
click at [488, 385] on button "Mark Done And Checkout" at bounding box center [481, 389] width 119 height 22
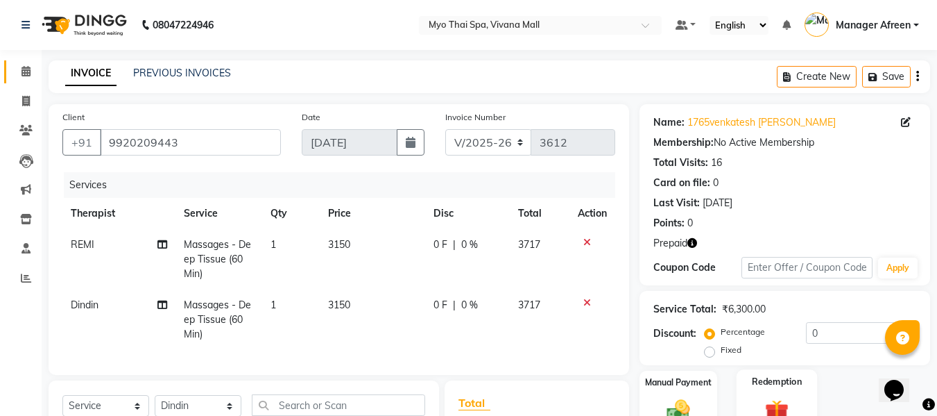
scroll to position [201, 0]
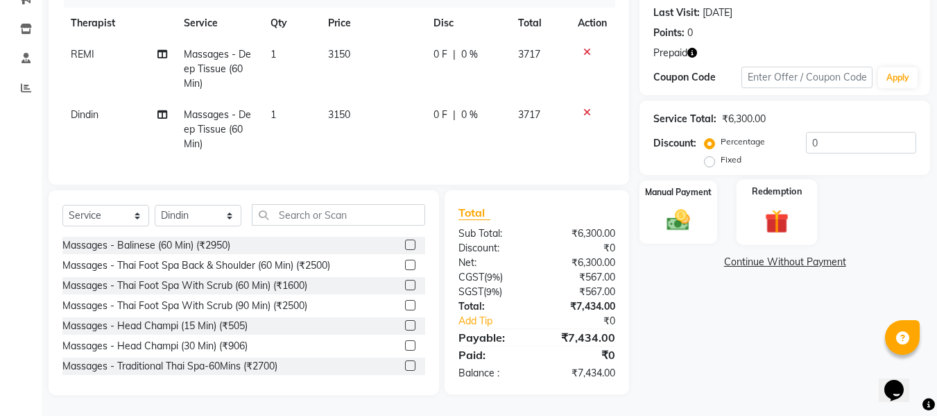
click at [772, 216] on img at bounding box center [777, 221] width 39 height 30
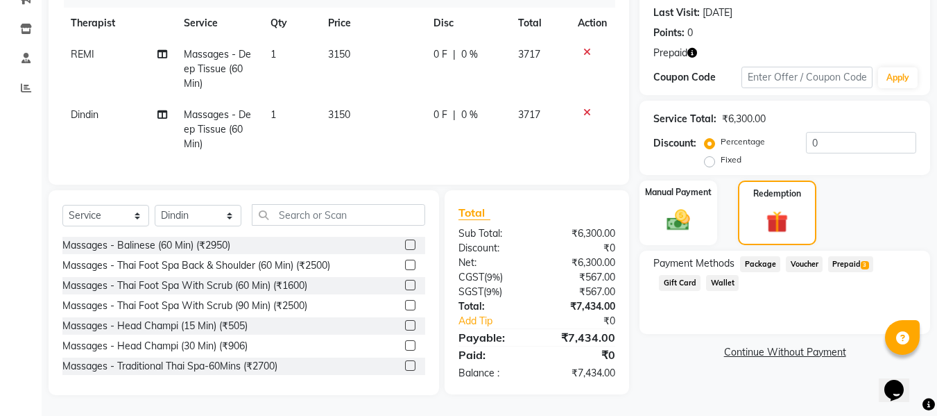
click at [851, 256] on span "Prepaid 3" at bounding box center [850, 264] width 45 height 16
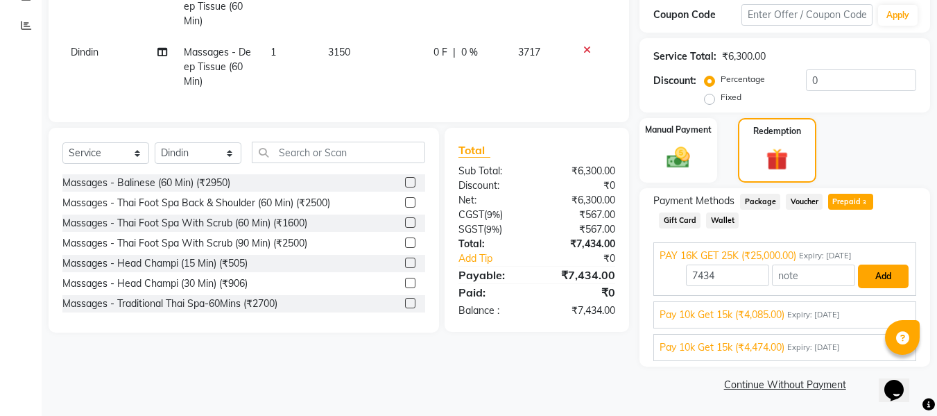
click at [880, 282] on button "Add" at bounding box center [883, 276] width 51 height 24
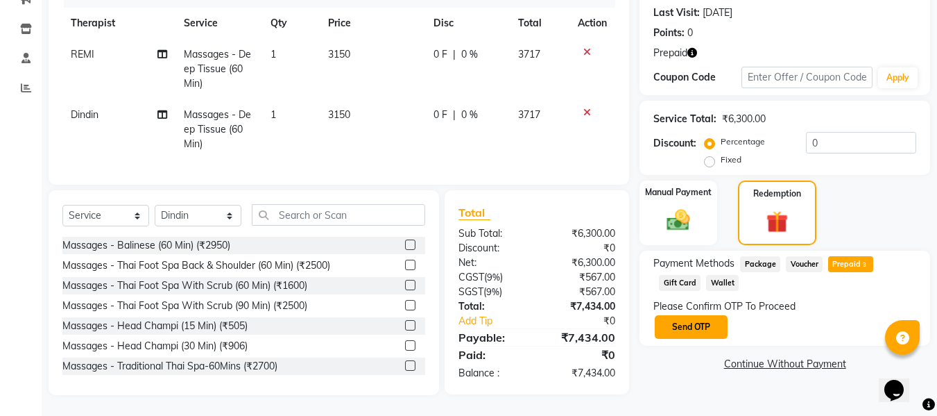
click at [704, 323] on button "Send OTP" at bounding box center [691, 327] width 73 height 24
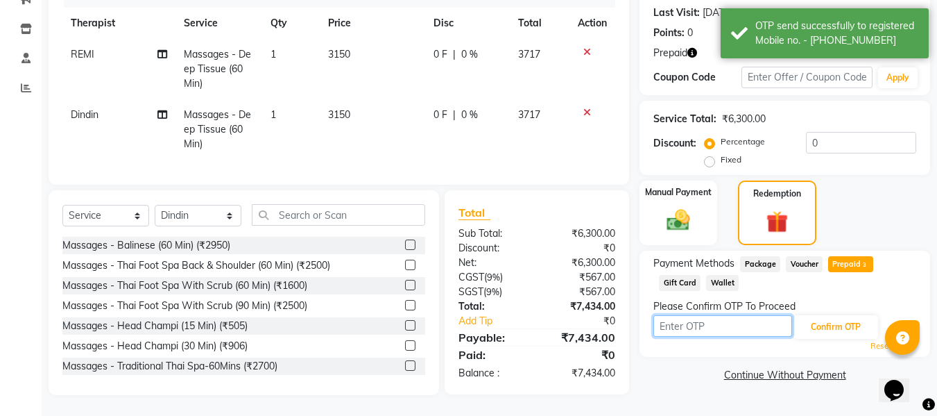
click at [704, 316] on input "text" at bounding box center [723, 326] width 139 height 22
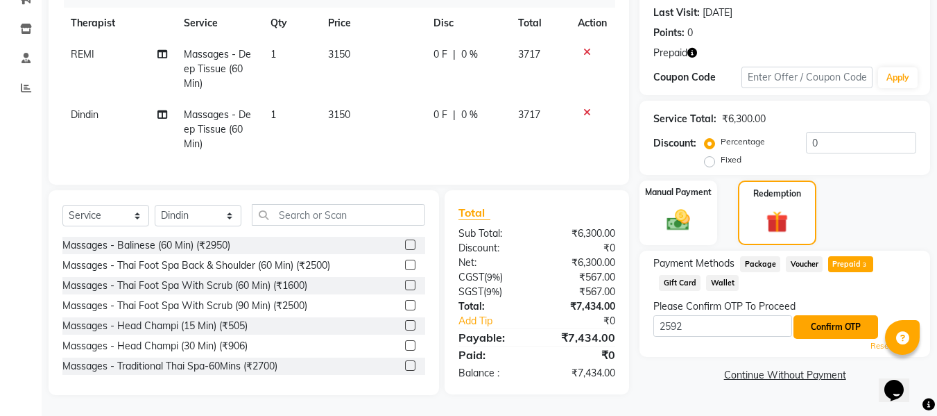
click at [821, 315] on button "Confirm OTP" at bounding box center [836, 327] width 85 height 24
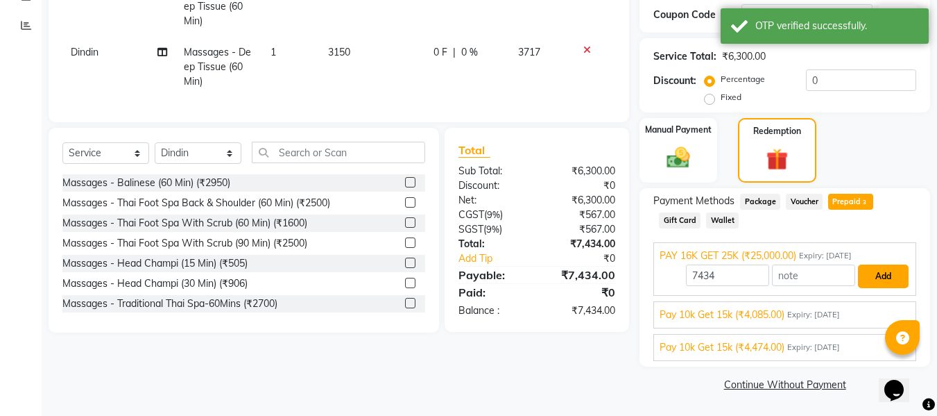
click at [891, 274] on button "Add" at bounding box center [883, 276] width 51 height 24
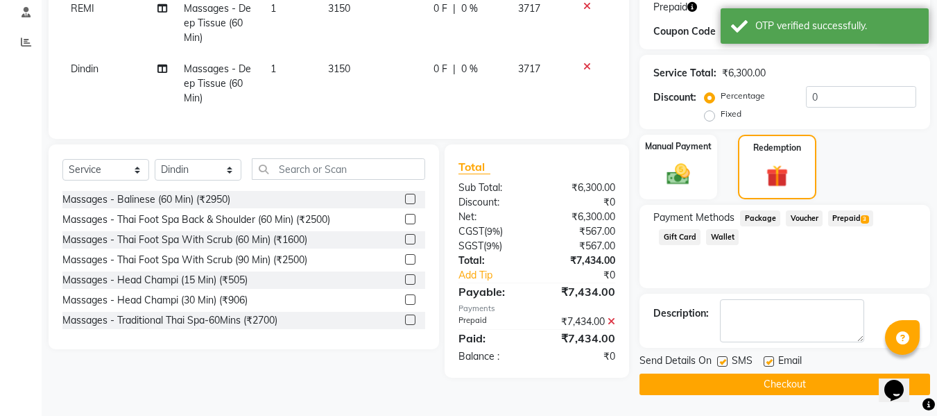
scroll to position [236, 0]
click at [734, 386] on button "Checkout" at bounding box center [785, 384] width 291 height 22
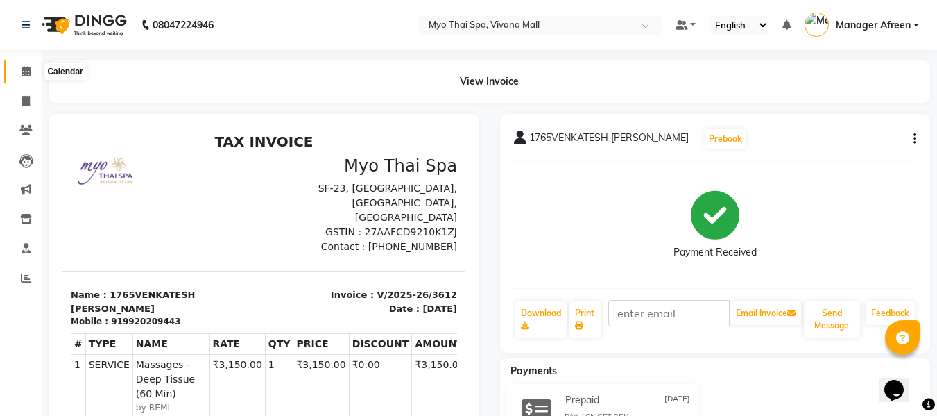
click at [19, 69] on span at bounding box center [26, 72] width 24 height 16
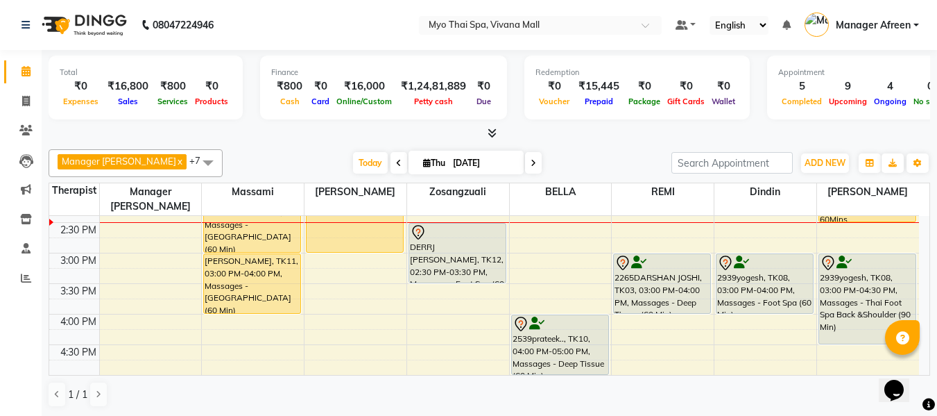
scroll to position [325, 0]
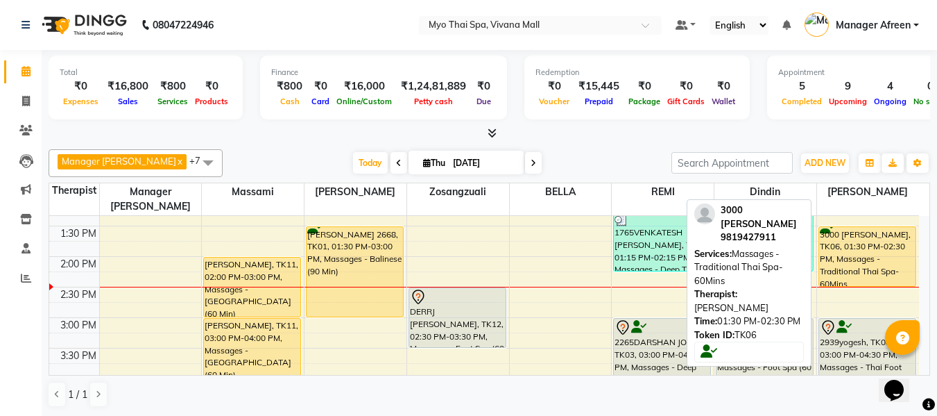
click at [846, 227] on div "3000 [PERSON_NAME], TK06, 01:30 PM-02:30 PM, Massages - Traditional Thai Spa-60…" at bounding box center [867, 256] width 97 height 59
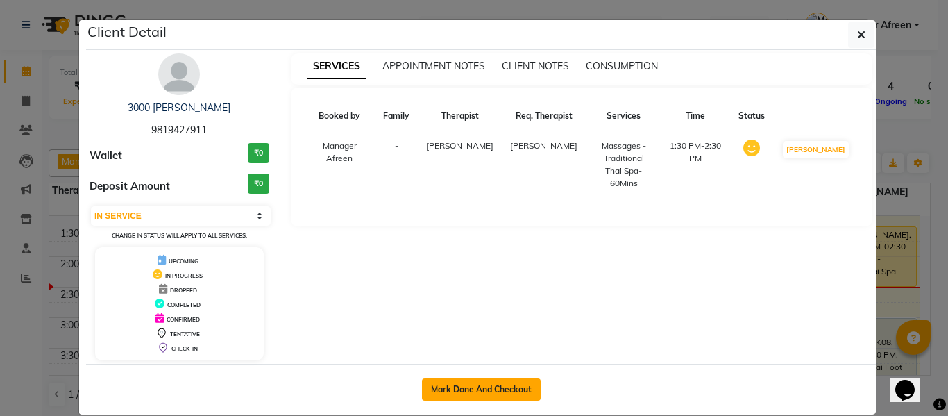
click at [494, 387] on button "Mark Done And Checkout" at bounding box center [481, 389] width 119 height 22
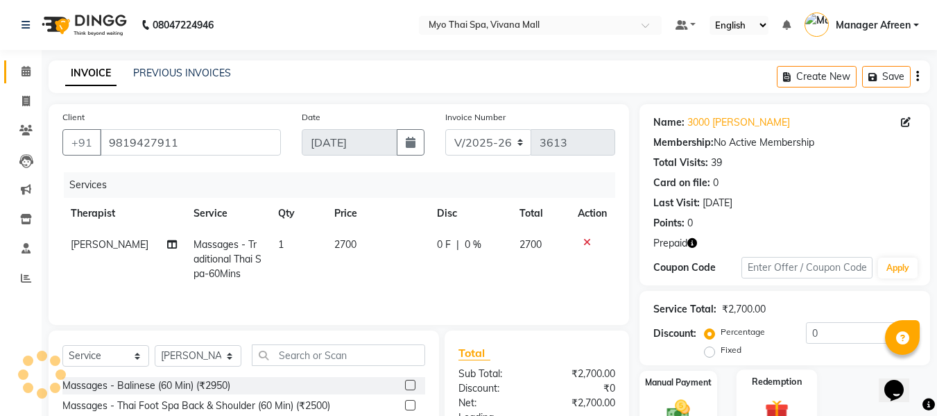
scroll to position [140, 0]
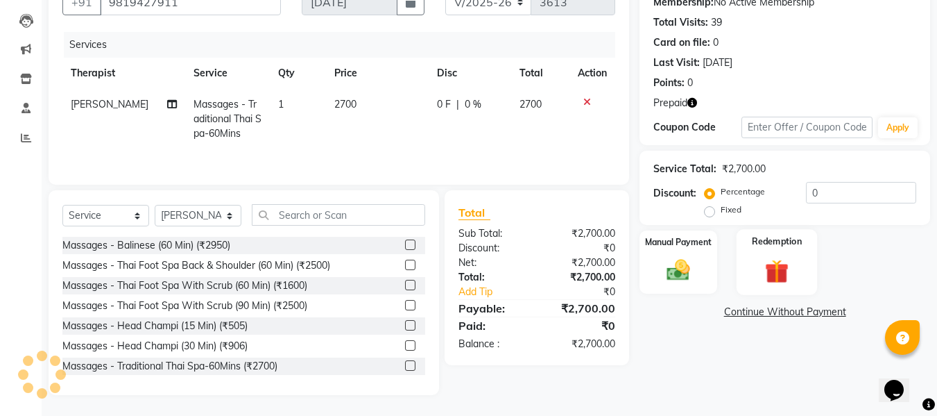
click at [776, 266] on img at bounding box center [777, 271] width 39 height 30
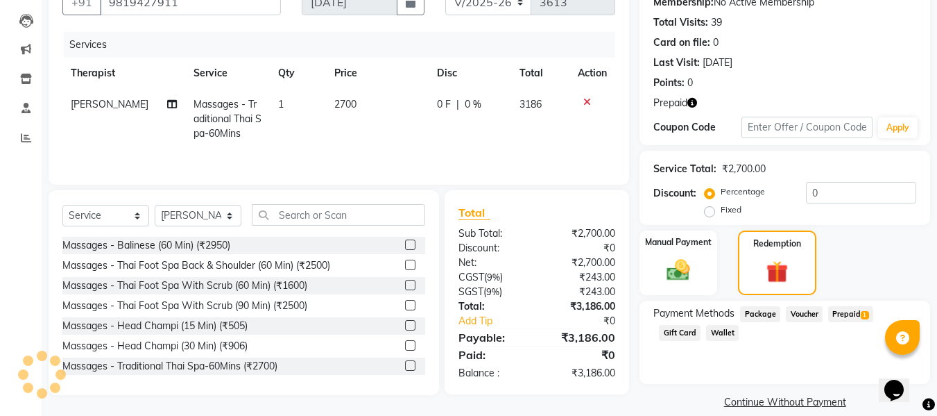
click at [850, 316] on span "Prepaid 1" at bounding box center [850, 314] width 45 height 16
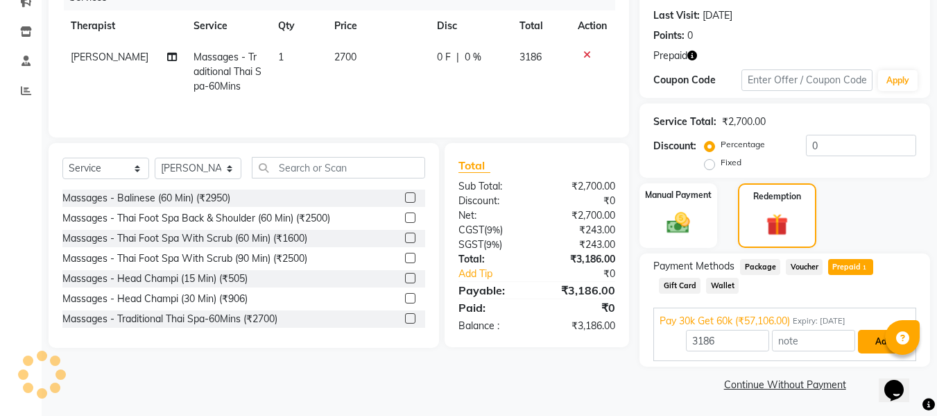
click at [867, 341] on button "Add" at bounding box center [883, 342] width 51 height 24
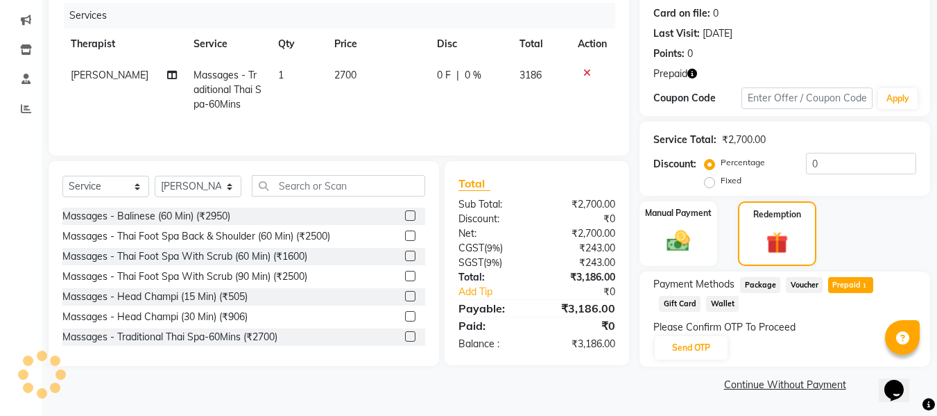
scroll to position [169, 0]
click at [694, 350] on button "Send OTP" at bounding box center [691, 348] width 73 height 24
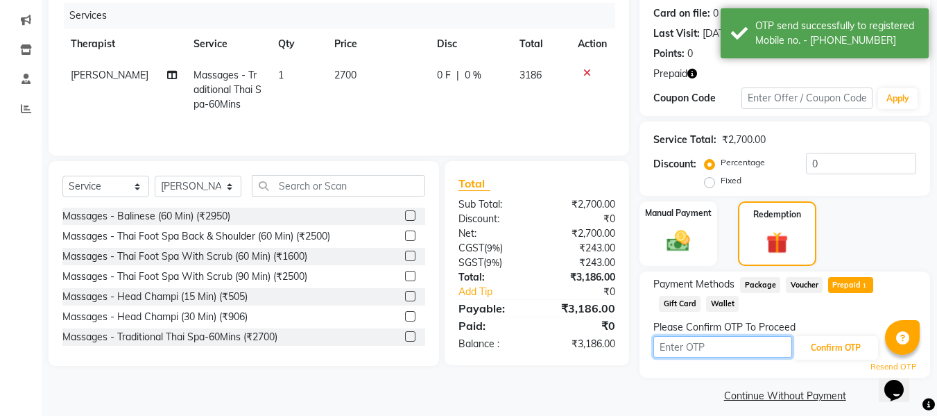
click at [752, 348] on input "text" at bounding box center [723, 347] width 139 height 22
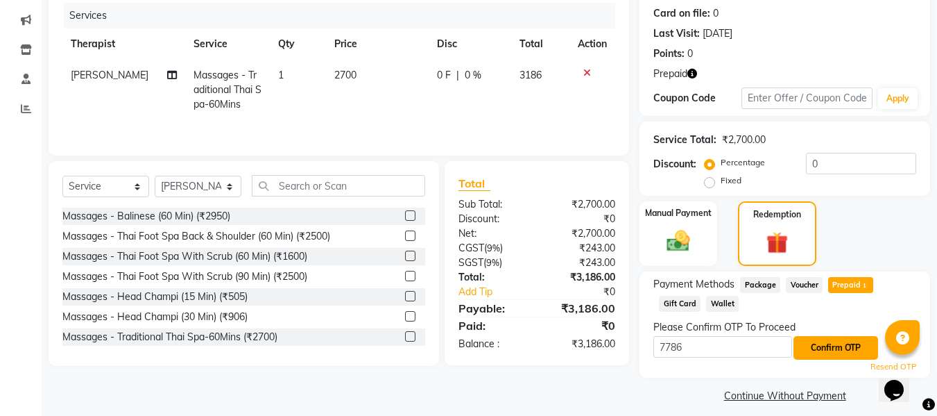
click at [825, 339] on button "Confirm OTP" at bounding box center [836, 348] width 85 height 24
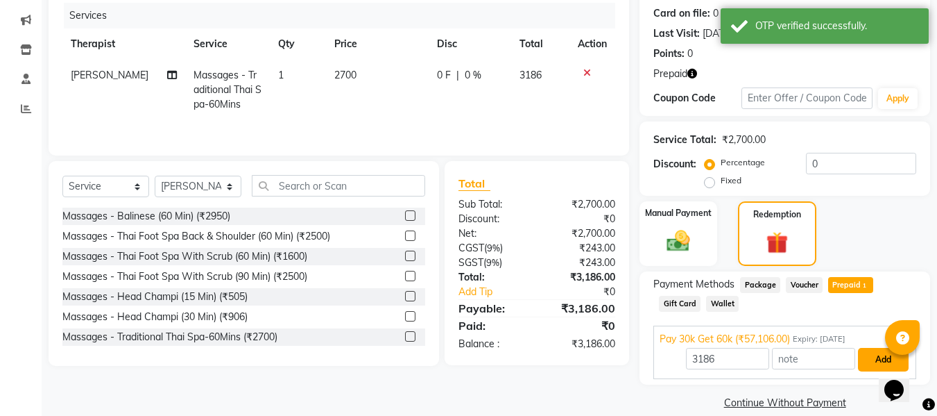
click at [866, 363] on button "Add" at bounding box center [883, 360] width 51 height 24
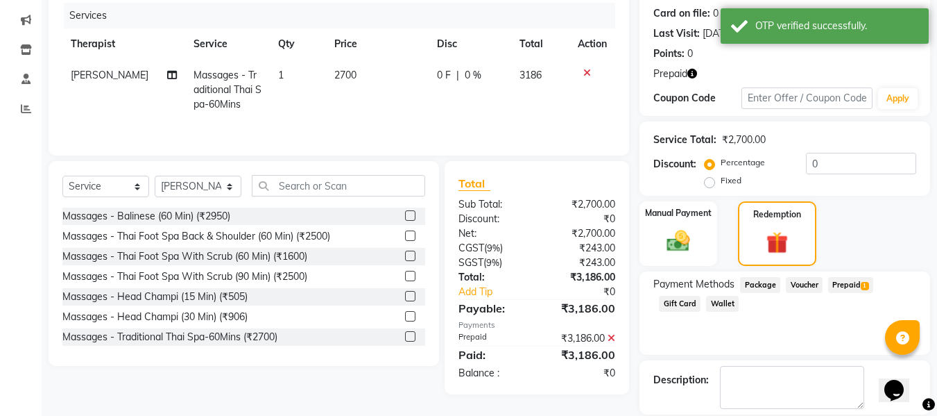
scroll to position [236, 0]
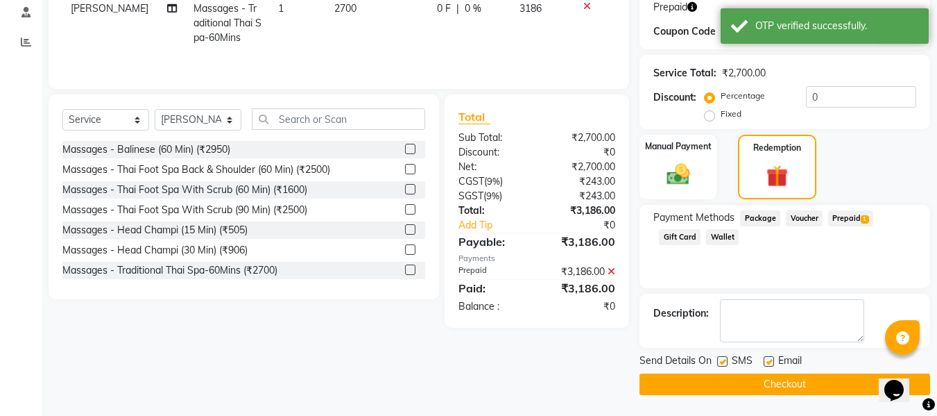
click at [759, 385] on button "Checkout" at bounding box center [785, 384] width 291 height 22
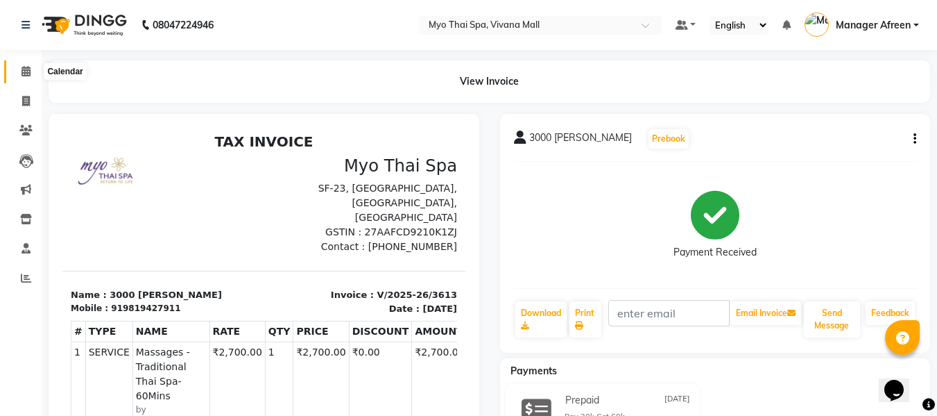
click at [22, 74] on icon at bounding box center [26, 71] width 9 height 10
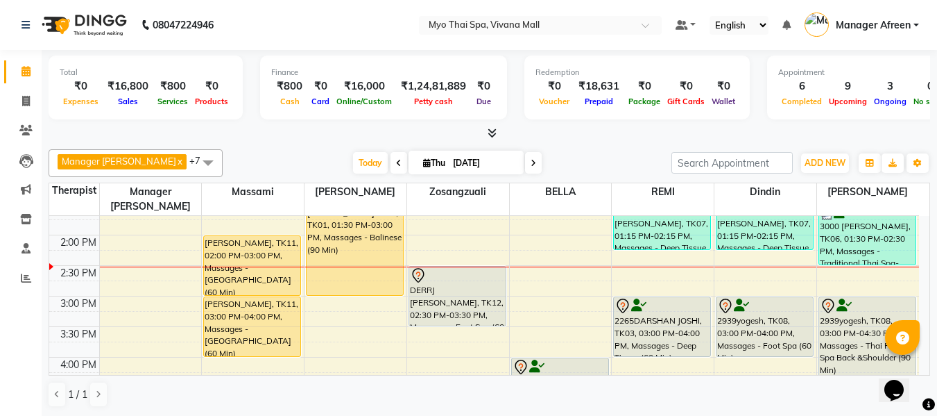
scroll to position [278, 0]
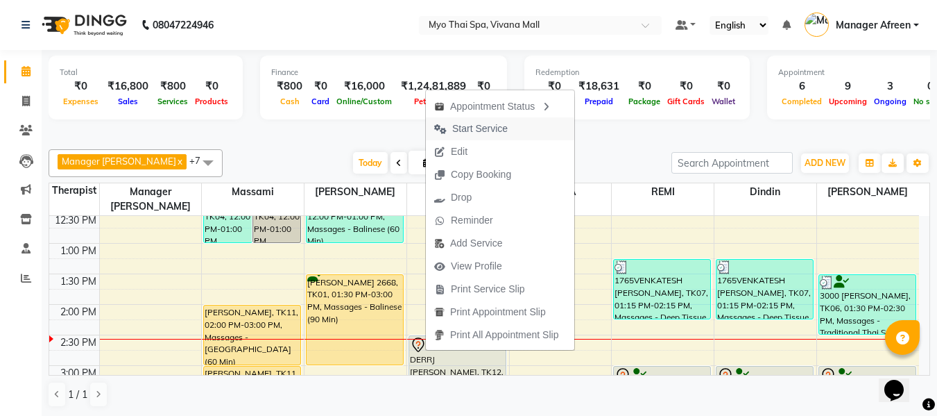
click at [479, 131] on span "Start Service" at bounding box center [480, 128] width 56 height 15
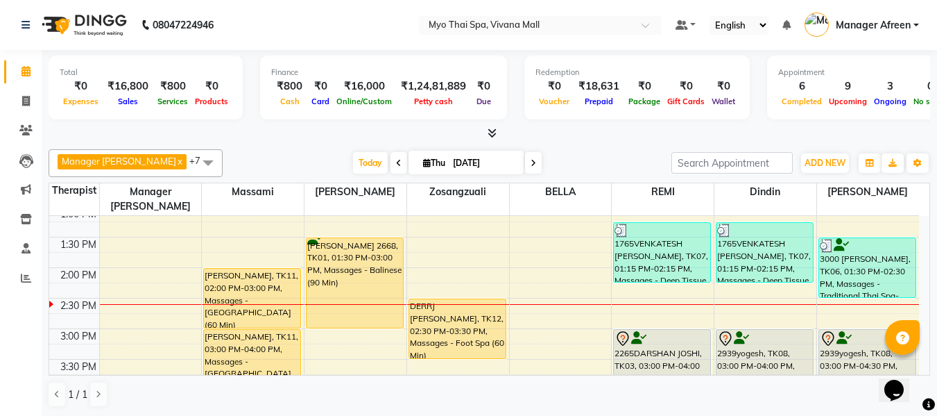
scroll to position [347, 0]
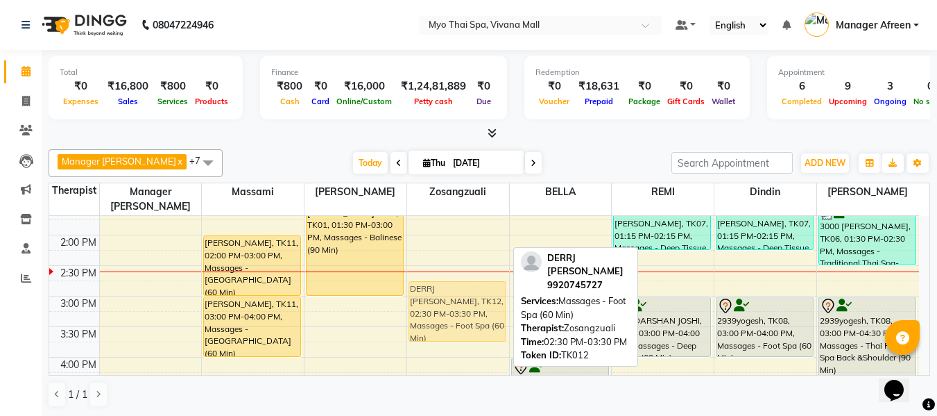
drag, startPoint x: 447, startPoint y: 269, endPoint x: 454, endPoint y: 280, distance: 12.5
click at [454, 280] on div "DERRJ VARGHESE, TK12, 02:30 PM-03:30 PM, Massages - Foot Spa (60 Min) 2416SHRAD…" at bounding box center [458, 326] width 102 height 915
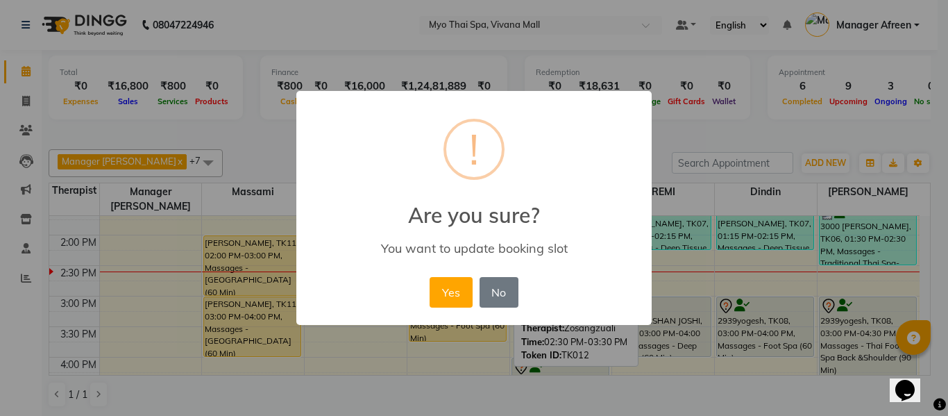
click at [459, 297] on button "Yes" at bounding box center [450, 292] width 42 height 31
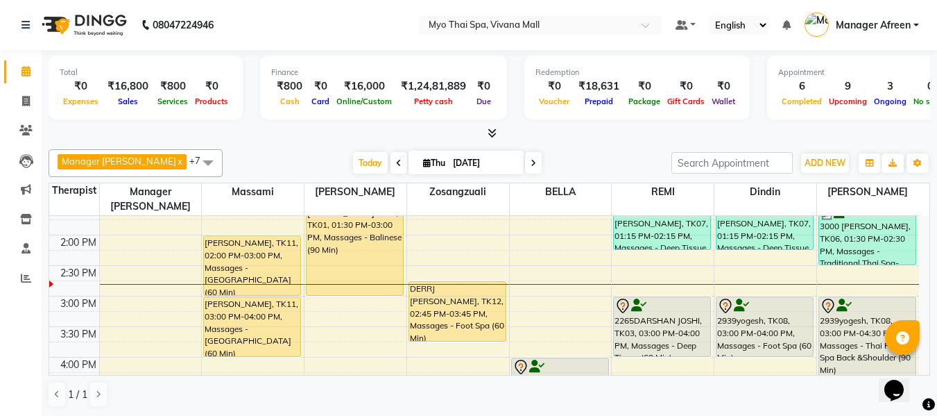
scroll to position [1, 0]
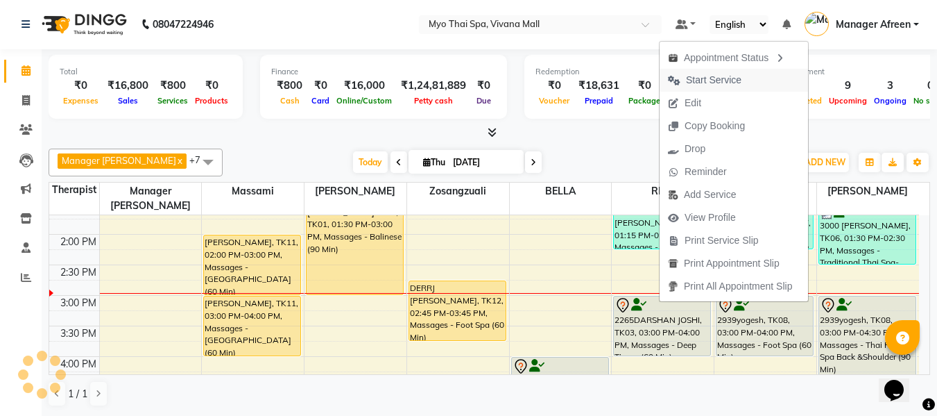
click at [697, 80] on span "Start Service" at bounding box center [714, 80] width 56 height 15
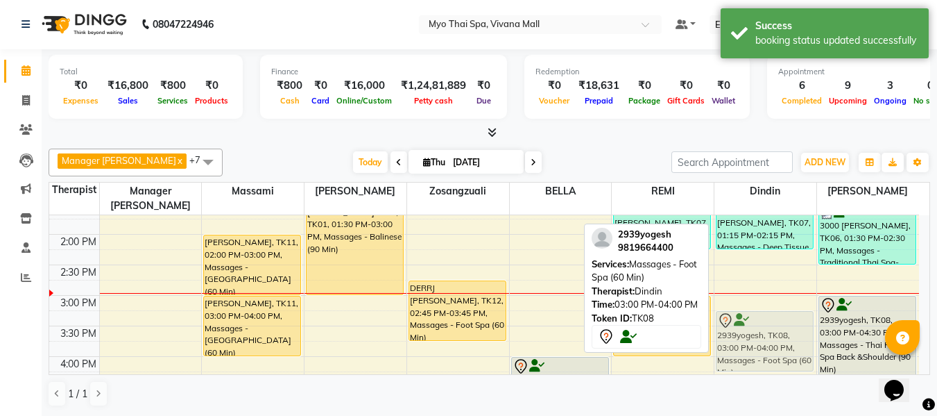
drag, startPoint x: 764, startPoint y: 302, endPoint x: 763, endPoint y: 318, distance: 15.3
click at [763, 318] on div "1765VENKATESH RAJGOPAL, TK07, 01:15 PM-02:15 PM, Massages - Deep Tissue (60 Min…" at bounding box center [766, 325] width 102 height 915
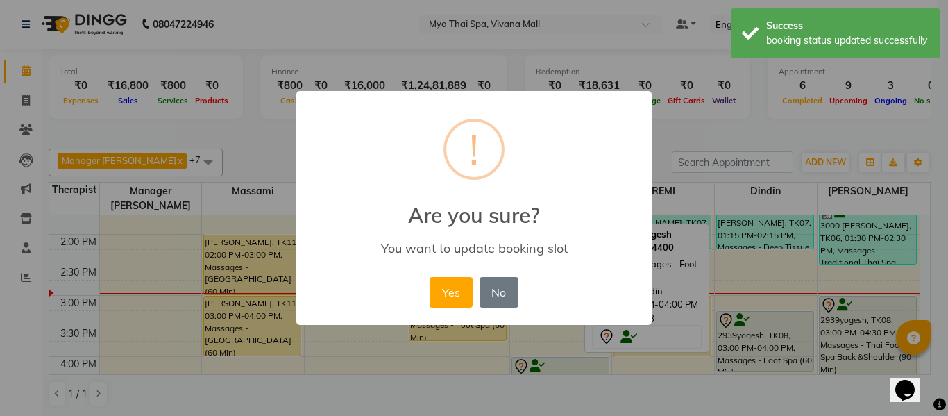
drag, startPoint x: 430, startPoint y: 287, endPoint x: 454, endPoint y: 297, distance: 25.8
click at [432, 287] on button "Yes" at bounding box center [450, 292] width 42 height 31
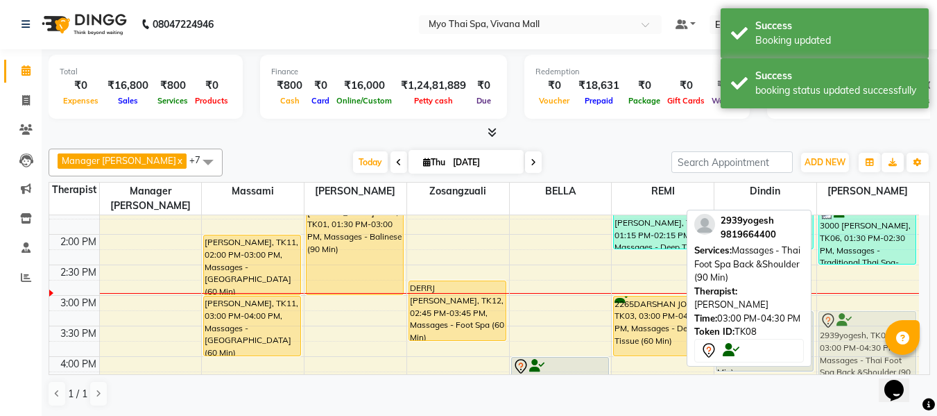
drag, startPoint x: 860, startPoint y: 307, endPoint x: 855, endPoint y: 322, distance: 15.8
click at [855, 322] on div "3000 MAHESH MOTWANI, TK06, 01:30 PM-02:30 PM, Massages - Traditional Thai Spa-6…" at bounding box center [868, 325] width 102 height 915
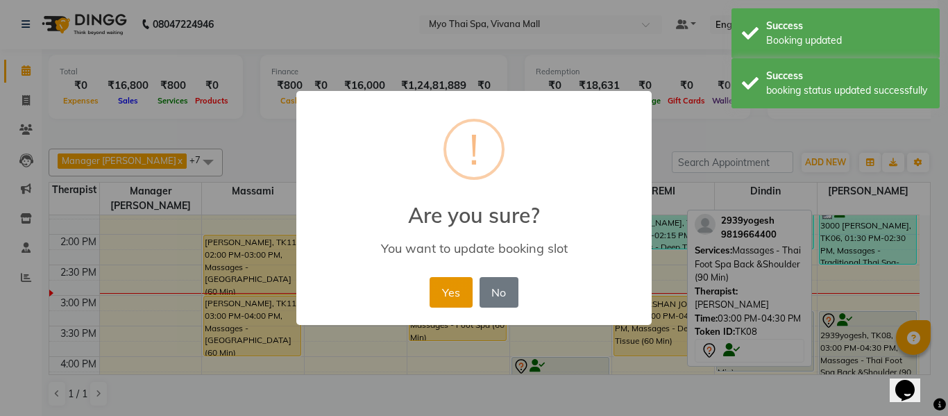
click at [447, 287] on button "Yes" at bounding box center [450, 292] width 42 height 31
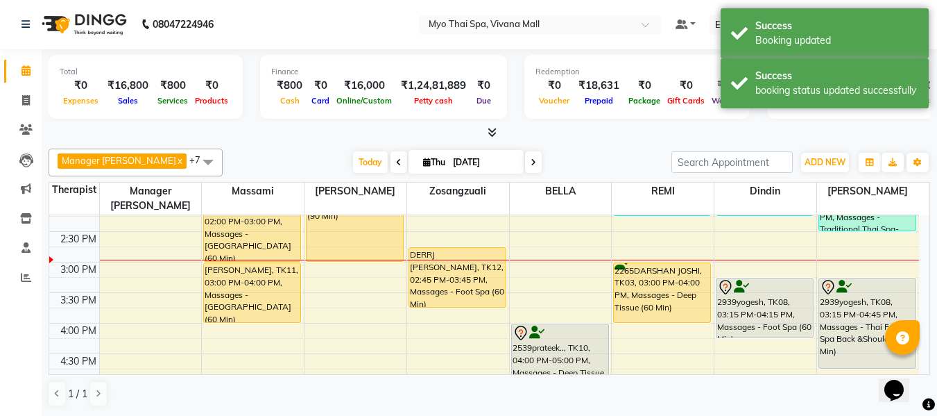
scroll to position [347, 0]
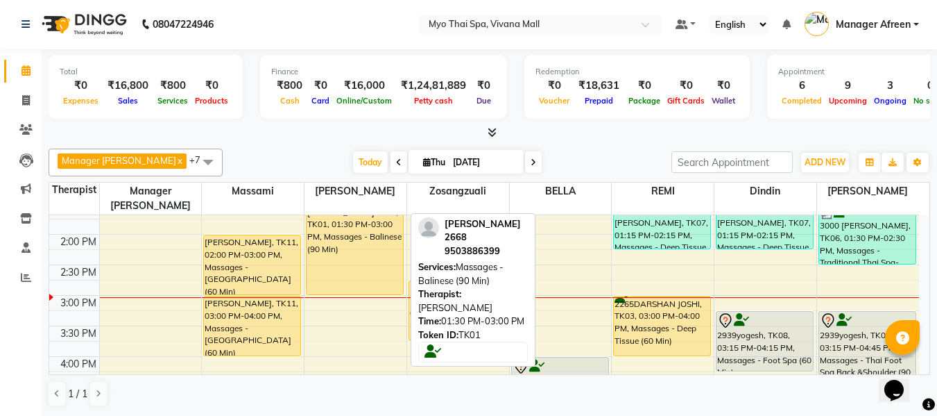
click at [354, 233] on div "[PERSON_NAME] 2668, TK01, 01:30 PM-03:00 PM, Massages - Balinese (90 Min)" at bounding box center [355, 250] width 96 height 90
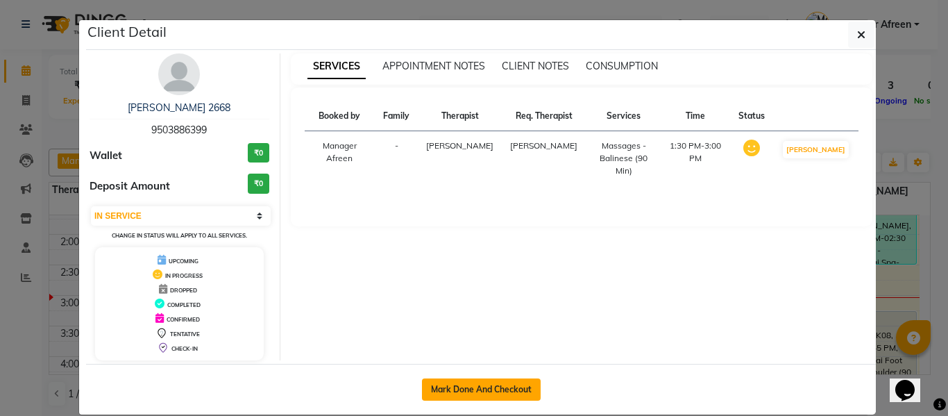
drag, startPoint x: 492, startPoint y: 386, endPoint x: 505, endPoint y: 380, distance: 14.9
click at [492, 386] on button "Mark Done And Checkout" at bounding box center [481, 389] width 119 height 22
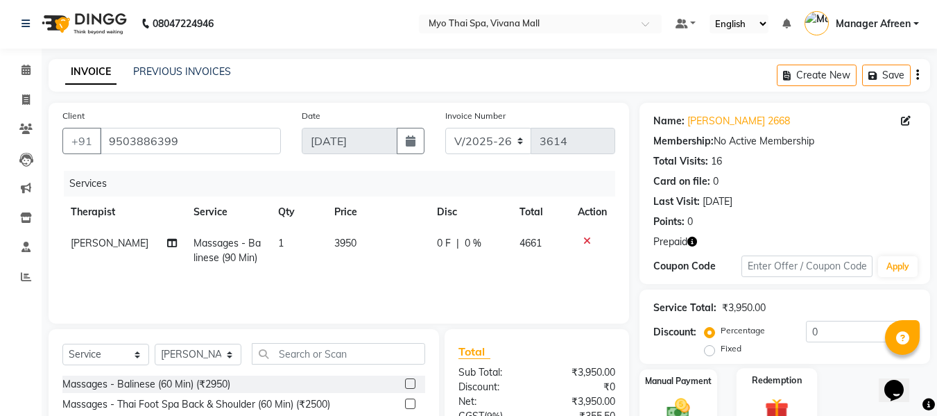
scroll to position [140, 0]
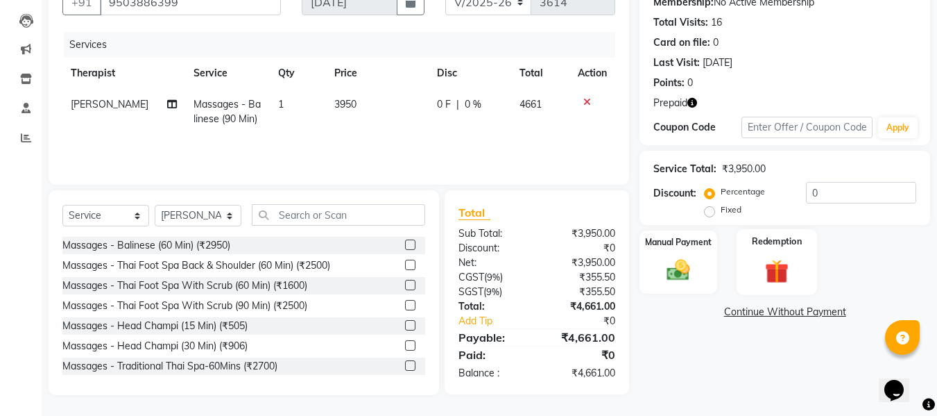
click at [775, 273] on img at bounding box center [777, 271] width 39 height 30
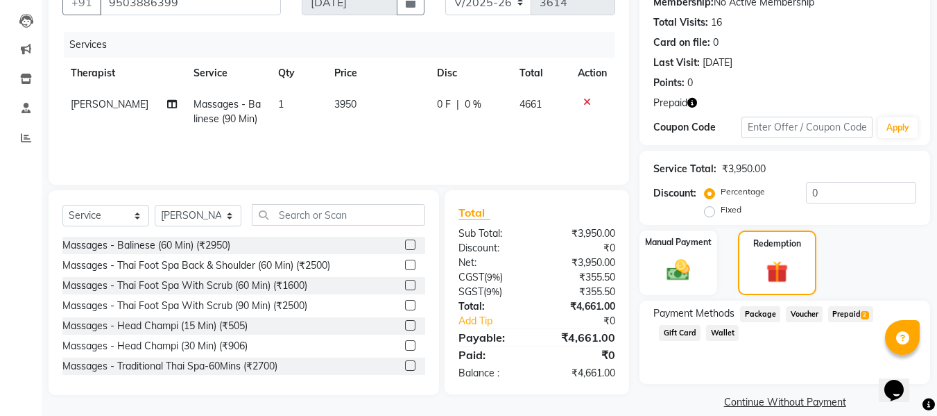
click at [842, 306] on span "Prepaid 2" at bounding box center [850, 314] width 45 height 16
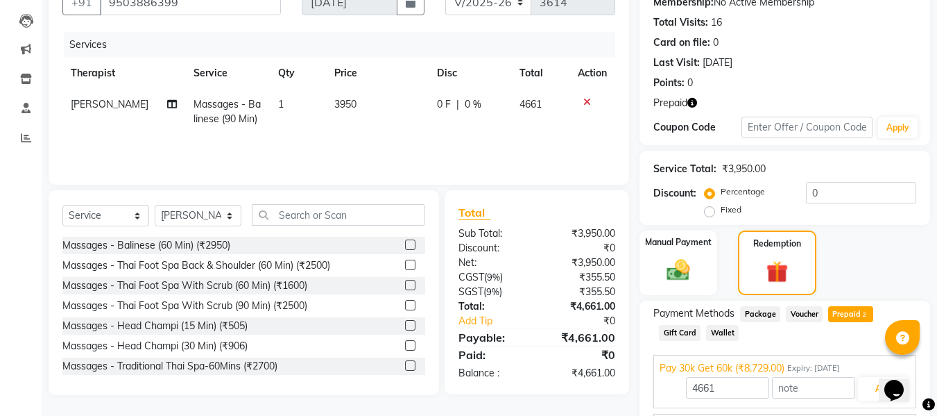
scroll to position [157, 0]
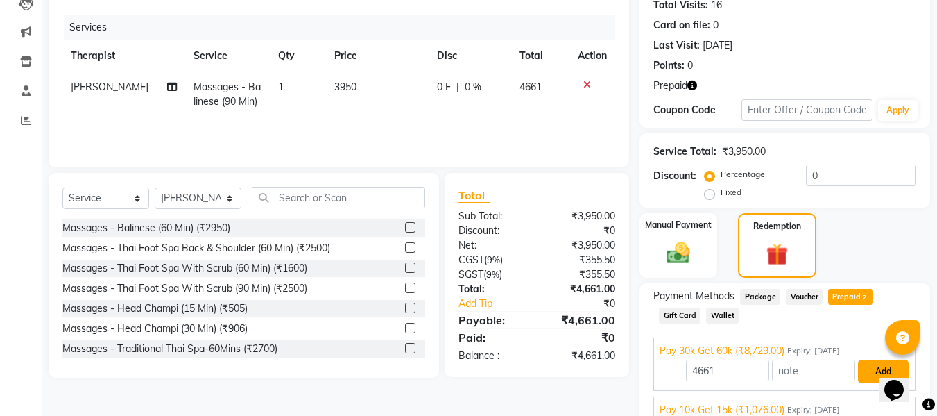
click at [868, 370] on button "Add" at bounding box center [883, 371] width 51 height 24
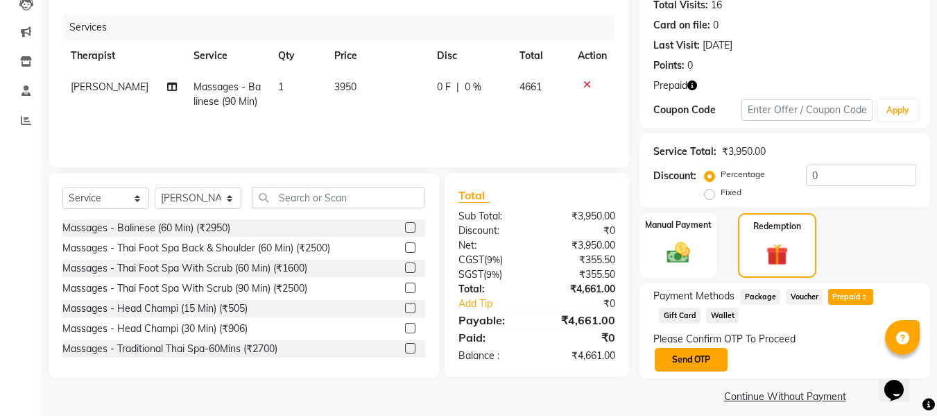
click at [705, 348] on button "Send OTP" at bounding box center [691, 360] width 73 height 24
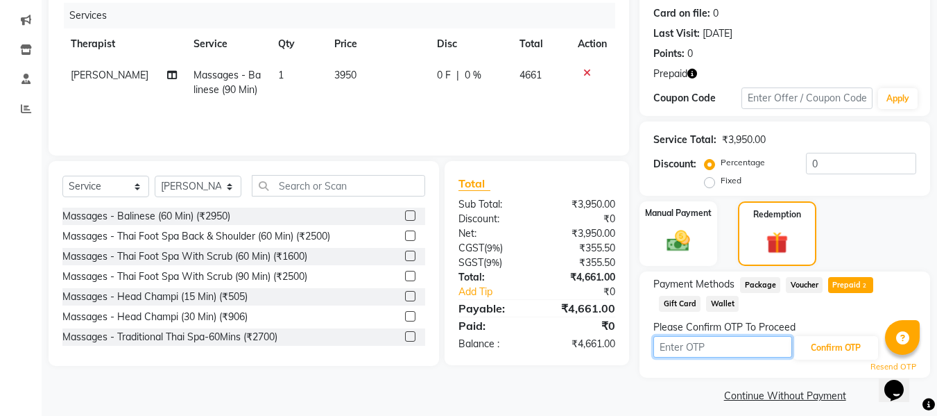
click at [704, 346] on input "text" at bounding box center [723, 347] width 139 height 22
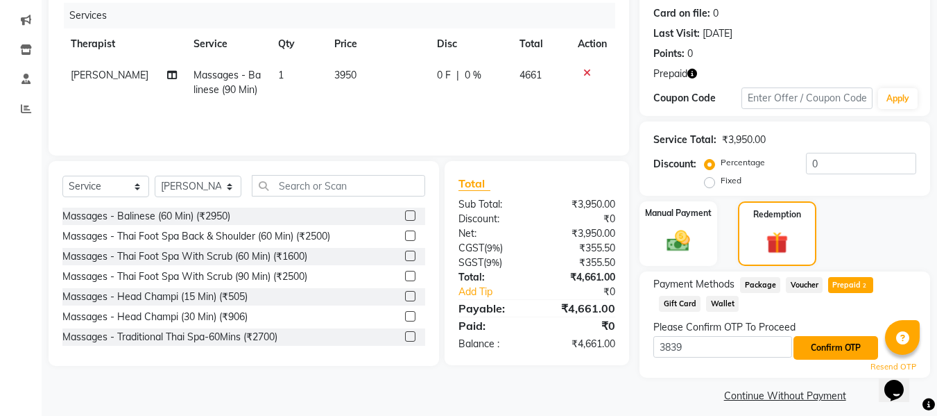
click at [815, 348] on button "Confirm OTP" at bounding box center [836, 348] width 85 height 24
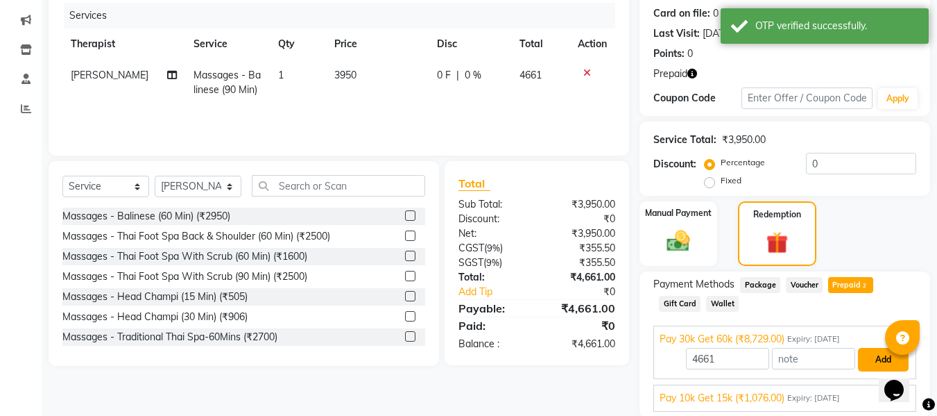
click at [881, 348] on button "Add" at bounding box center [883, 360] width 51 height 24
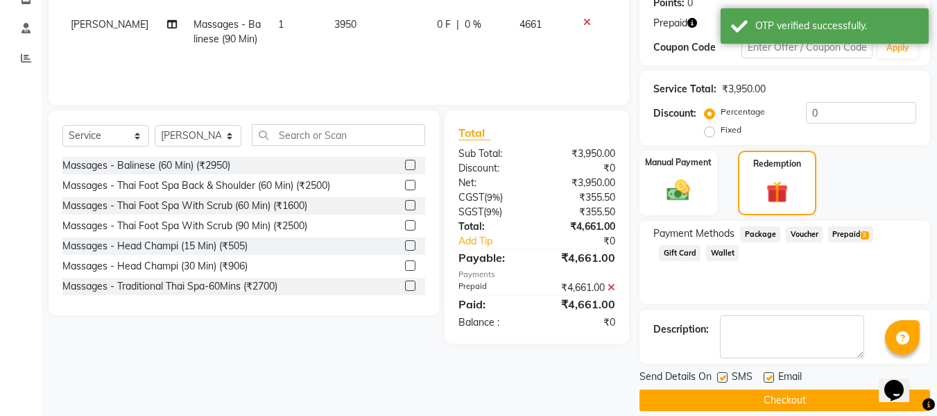
scroll to position [236, 0]
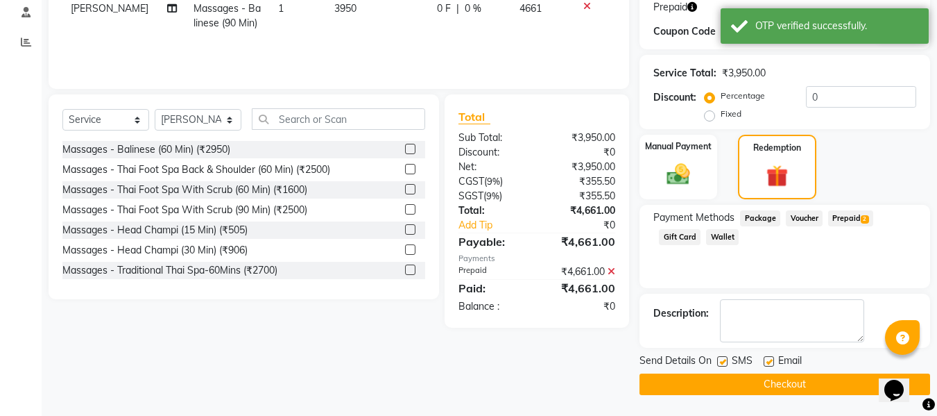
click at [747, 386] on button "Checkout" at bounding box center [785, 384] width 291 height 22
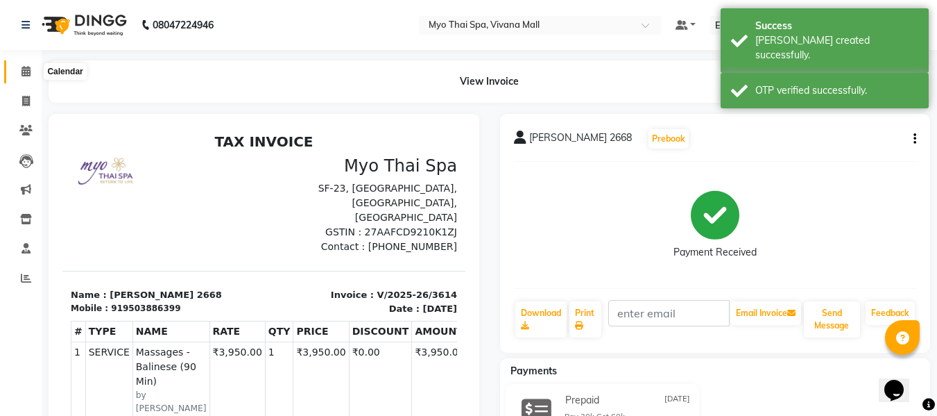
click at [27, 75] on icon at bounding box center [26, 71] width 9 height 10
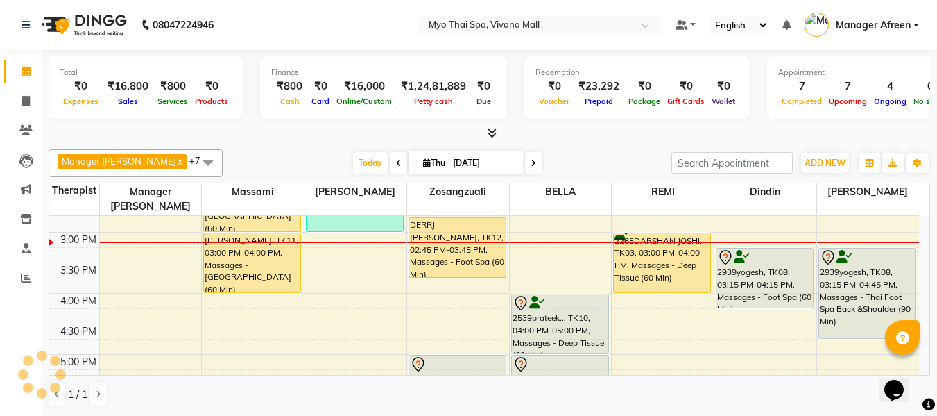
scroll to position [416, 0]
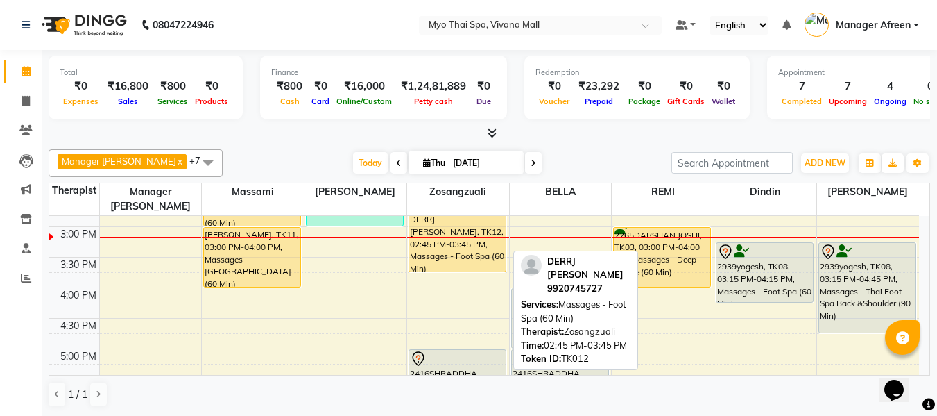
click at [452, 233] on div "DERRJ [PERSON_NAME], TK12, 02:45 PM-03:45 PM, Massages - Foot Spa (60 Min)" at bounding box center [457, 241] width 96 height 59
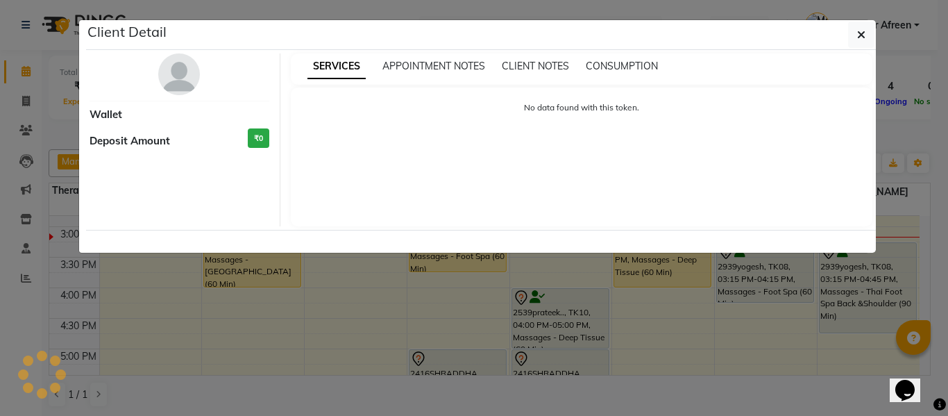
click at [452, 226] on div "SERVICES APPOINTMENT NOTES CLIENT NOTES CONSUMPTION No data found with this tok…" at bounding box center [581, 139] width 603 height 173
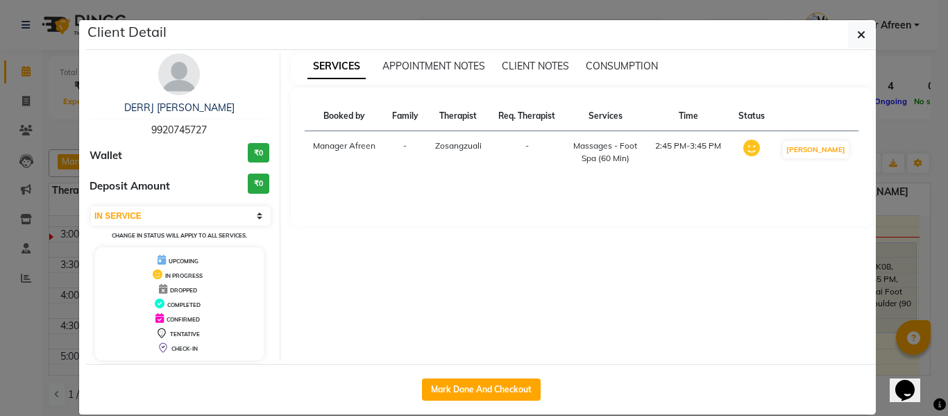
click at [175, 133] on span "9920745727" at bounding box center [179, 129] width 56 height 12
click at [176, 133] on span "9920745727" at bounding box center [179, 129] width 56 height 12
click at [857, 33] on icon "button" at bounding box center [861, 34] width 8 height 11
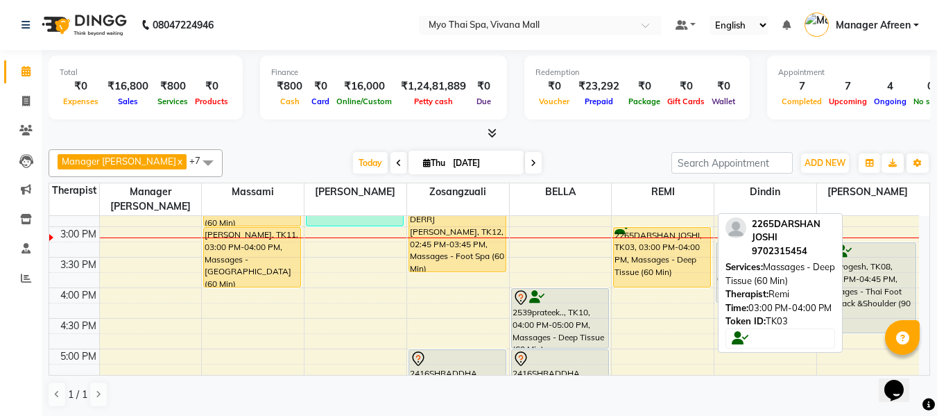
click at [649, 242] on div "2265DARSHAN JOSHI, TK03, 03:00 PM-04:00 PM, Massages - Deep Tissue (60 Min)" at bounding box center [662, 257] width 96 height 59
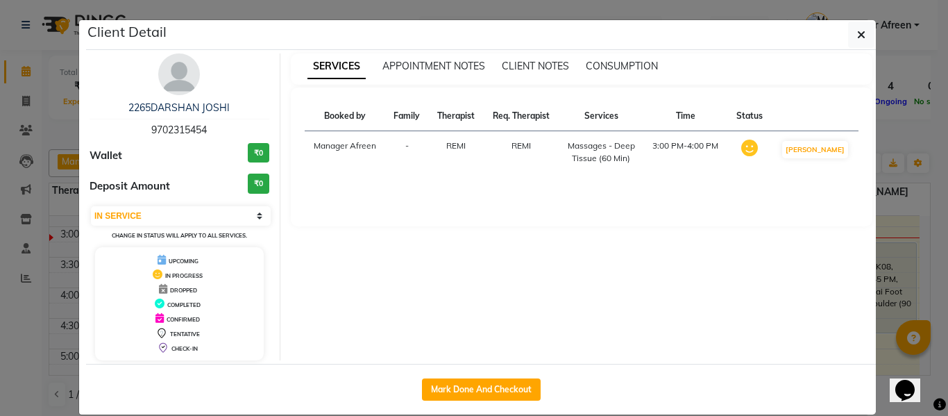
click at [175, 132] on span "9702315454" at bounding box center [179, 129] width 56 height 12
click at [849, 33] on button "button" at bounding box center [861, 35] width 26 height 26
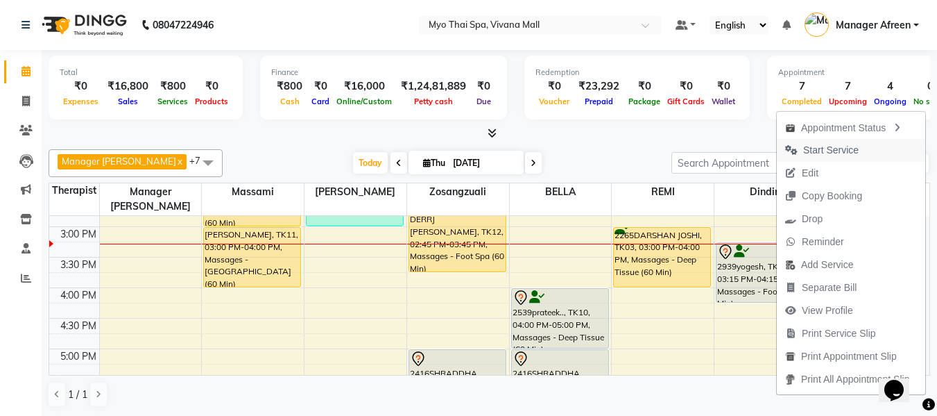
click at [809, 152] on span "Start Service" at bounding box center [831, 150] width 56 height 15
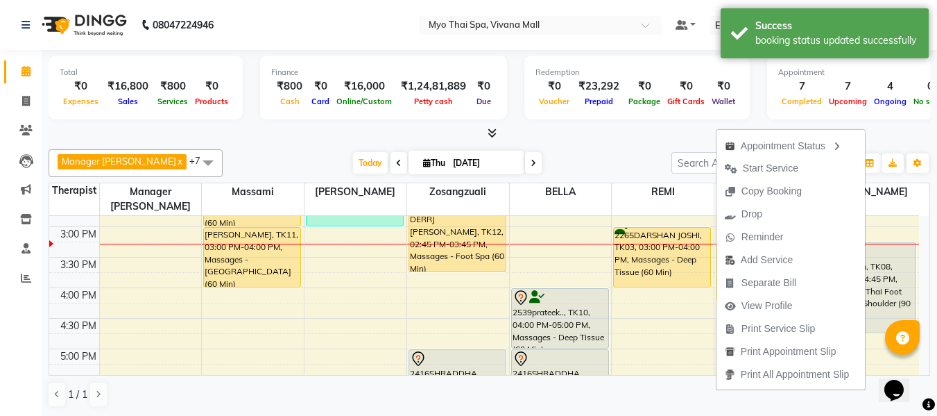
click at [651, 146] on div "Manager Churmurin x Dindin x Massami x Zosangzuali x BELLA x JENNY x REMI x LOR…" at bounding box center [490, 278] width 882 height 269
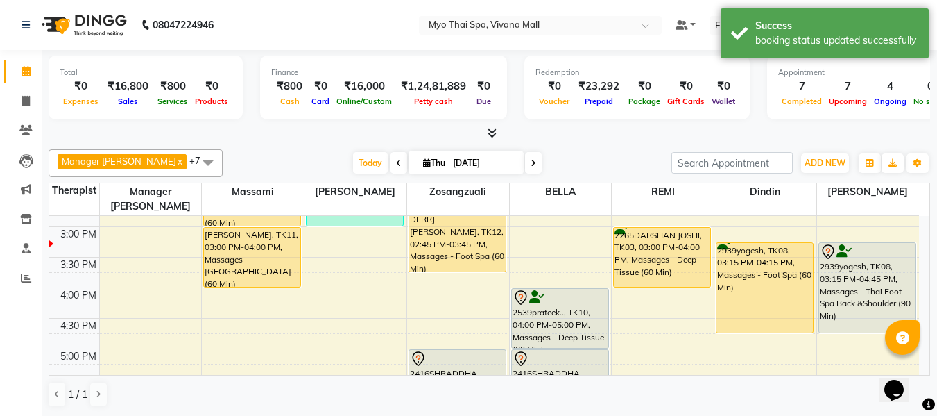
drag, startPoint x: 762, startPoint y: 287, endPoint x: 758, endPoint y: 309, distance: 22.6
click at [758, 309] on div "1765VENKATESH RAJGOPAL, TK07, 01:15 PM-02:15 PM, Massages - Deep Tissue (60 Min…" at bounding box center [766, 256] width 102 height 915
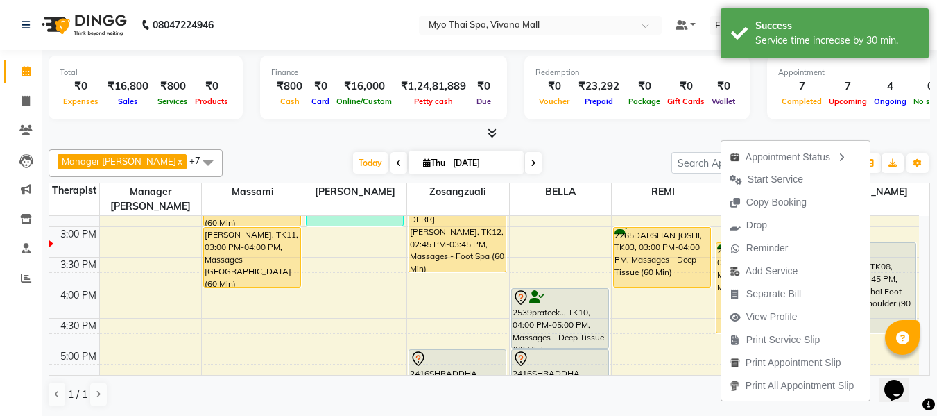
drag, startPoint x: 793, startPoint y: 183, endPoint x: 797, endPoint y: 194, distance: 11.9
click at [793, 183] on span "Start Service" at bounding box center [776, 179] width 56 height 15
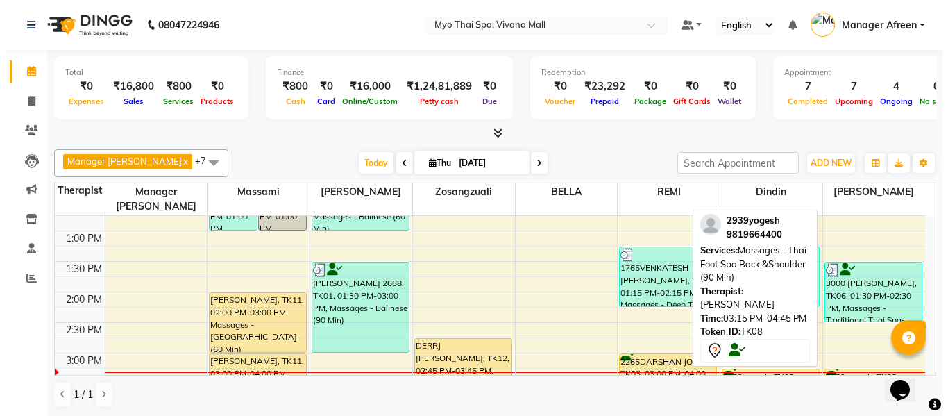
scroll to position [278, 0]
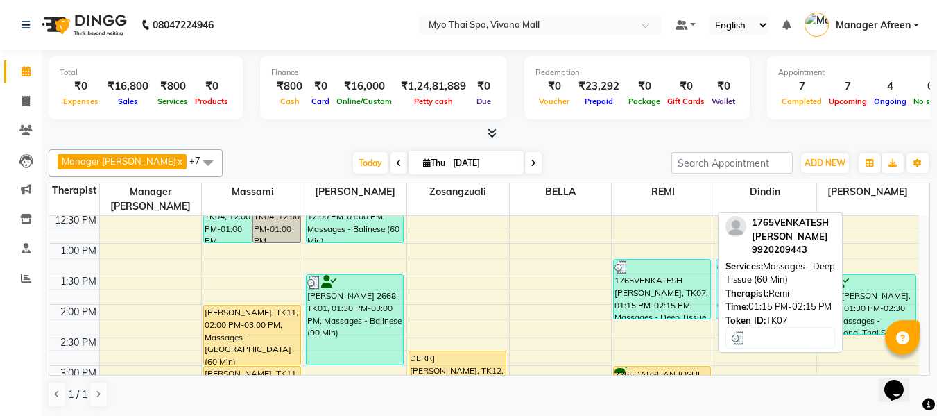
click at [659, 279] on div "1765VENKATESH RAJGOPAL, TK07, 01:15 PM-02:15 PM, Massages - Deep Tissue (60 Min)" at bounding box center [662, 288] width 96 height 59
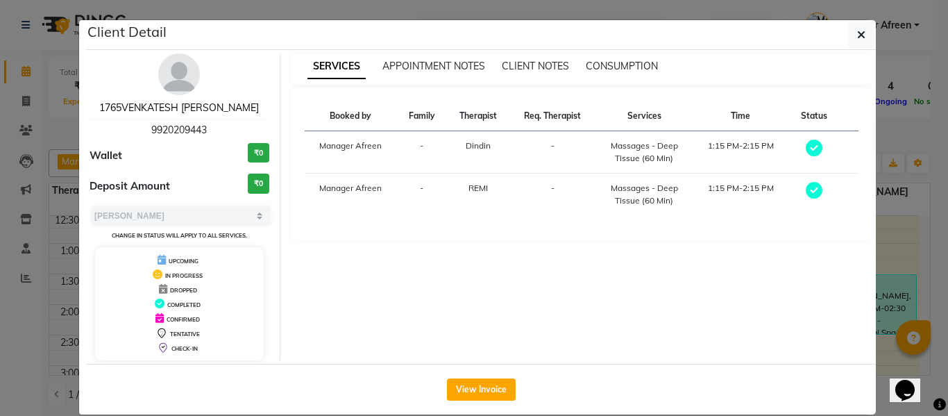
click at [158, 108] on link "1765VENKATESH RAJGOPAL" at bounding box center [179, 107] width 160 height 12
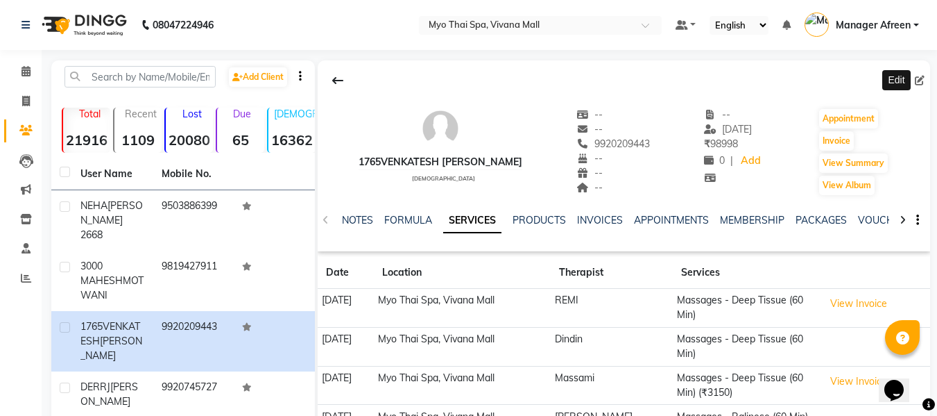
click at [920, 78] on icon at bounding box center [920, 81] width 10 height 10
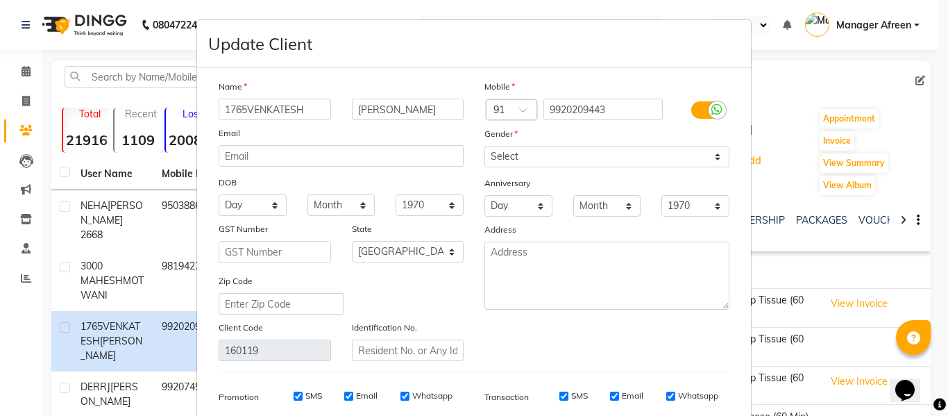
click at [244, 108] on input "1765VENKATESH" at bounding box center [275, 110] width 112 height 22
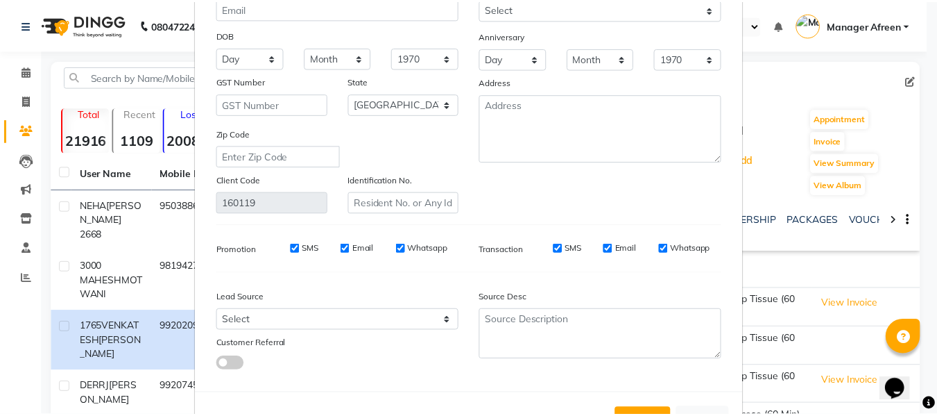
scroll to position [200, 0]
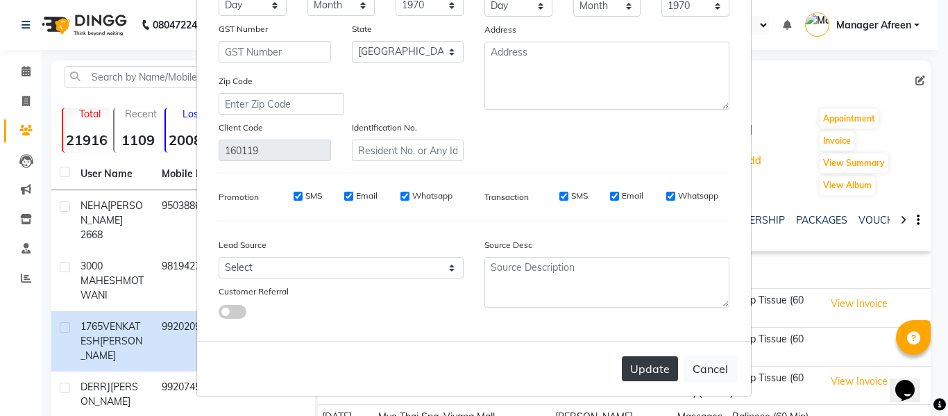
click at [629, 370] on button "Update" at bounding box center [650, 368] width 56 height 25
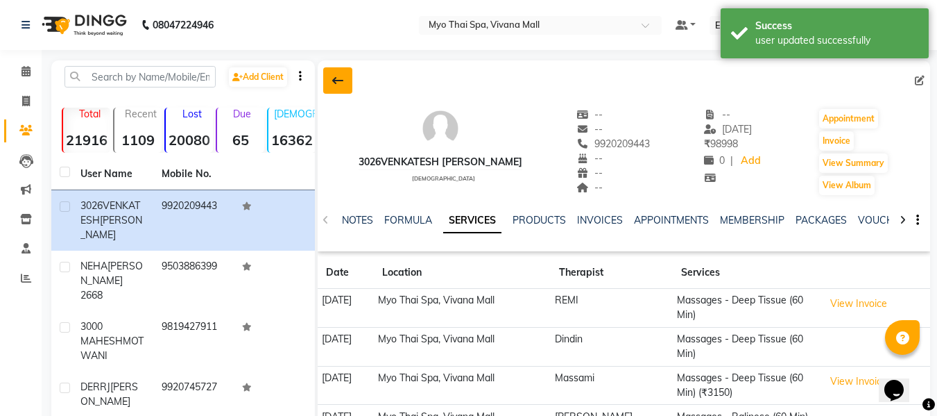
click at [336, 79] on icon at bounding box center [337, 80] width 11 height 11
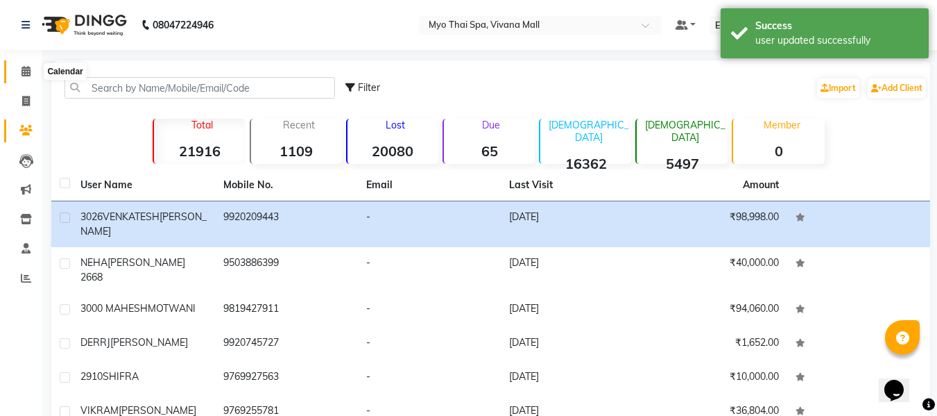
drag, startPoint x: 24, startPoint y: 68, endPoint x: 53, endPoint y: 78, distance: 30.7
click at [24, 68] on icon at bounding box center [26, 71] width 9 height 10
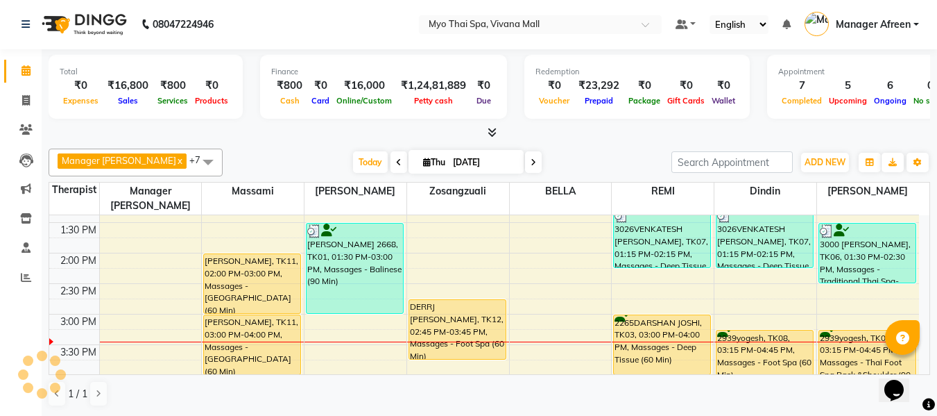
scroll to position [347, 0]
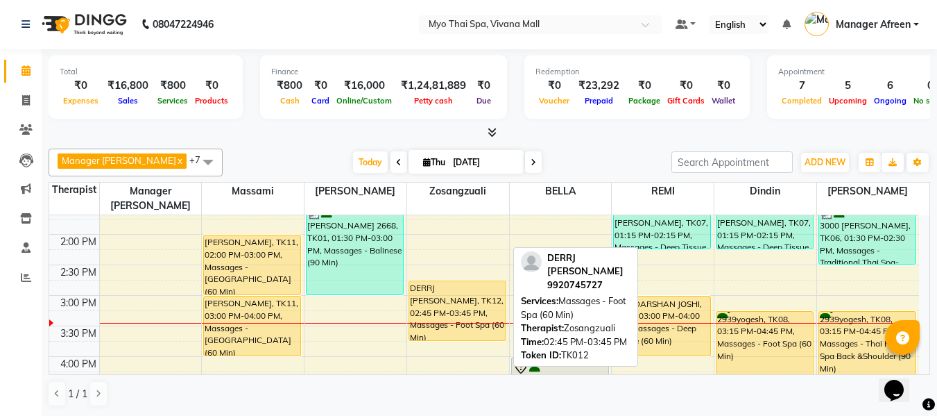
click at [477, 301] on div "DERRJ [PERSON_NAME], TK12, 02:45 PM-03:45 PM, Massages - Foot Spa (60 Min)" at bounding box center [457, 310] width 96 height 59
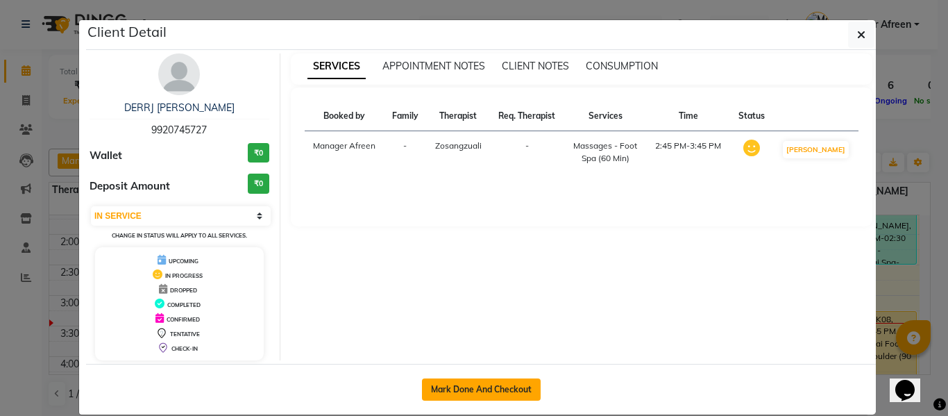
click at [469, 381] on button "Mark Done And Checkout" at bounding box center [481, 389] width 119 height 22
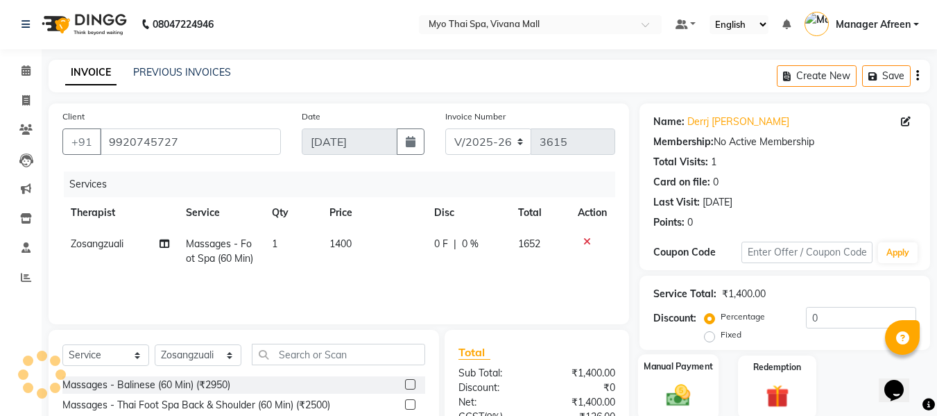
click at [685, 381] on img at bounding box center [678, 395] width 39 height 28
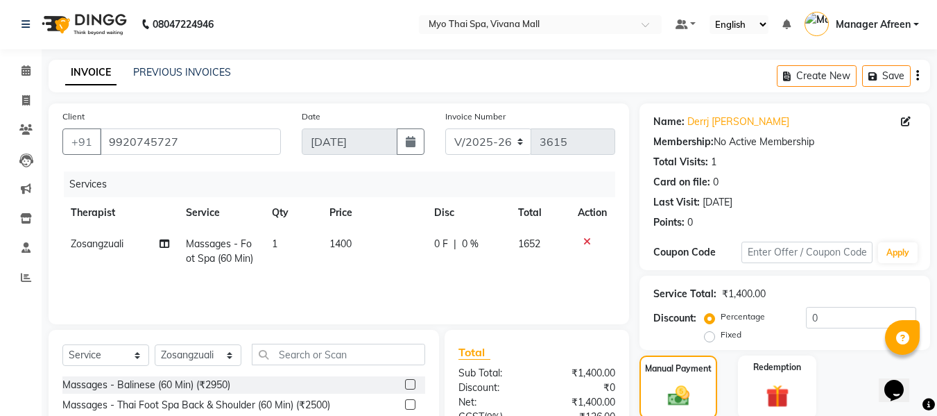
scroll to position [140, 0]
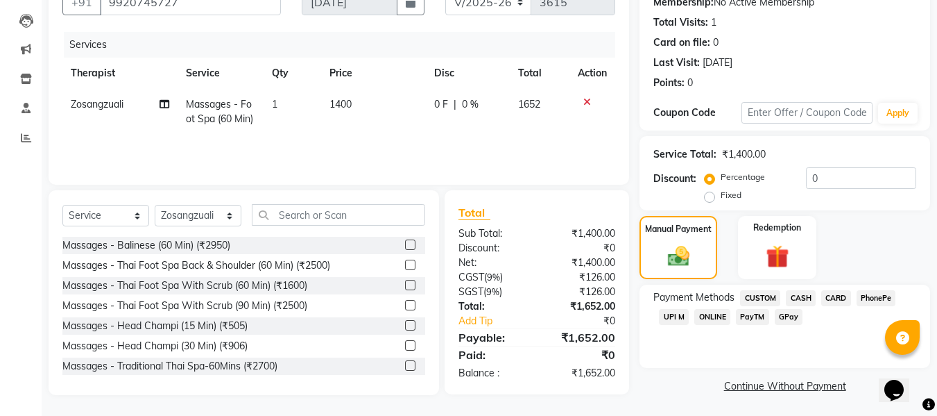
click at [672, 313] on span "UPI M" at bounding box center [674, 317] width 30 height 16
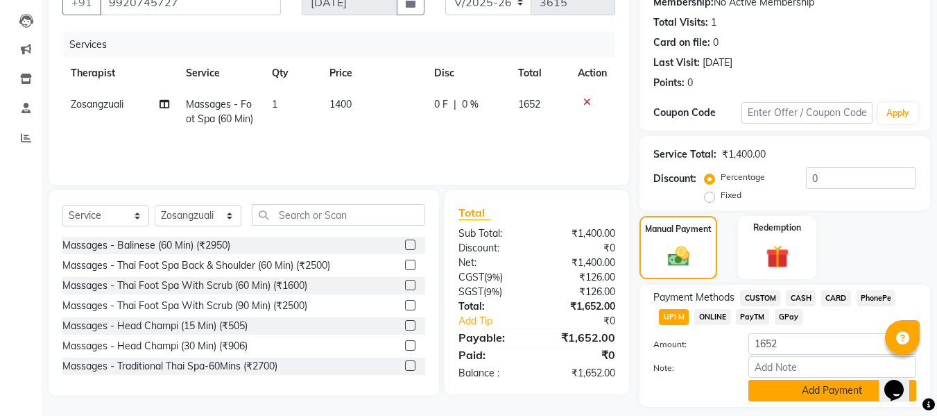
click at [791, 382] on button "Add Payment" at bounding box center [833, 391] width 168 height 22
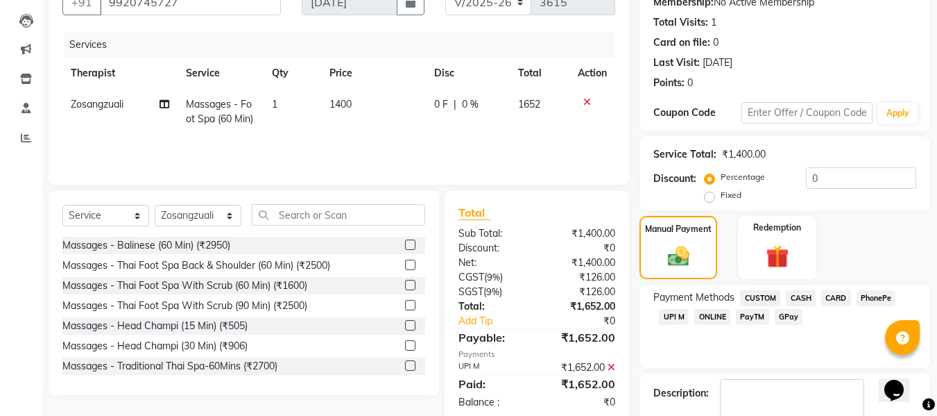
scroll to position [247, 0]
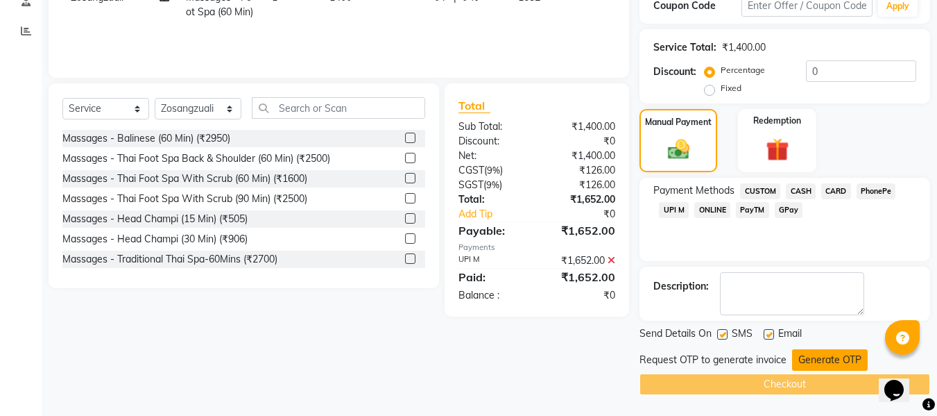
click at [806, 364] on button "Generate OTP" at bounding box center [830, 360] width 76 height 22
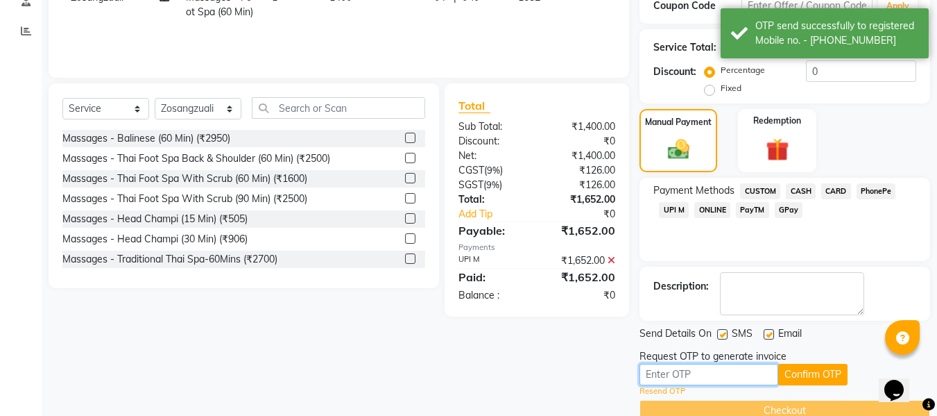
click at [734, 373] on input "text" at bounding box center [709, 375] width 139 height 22
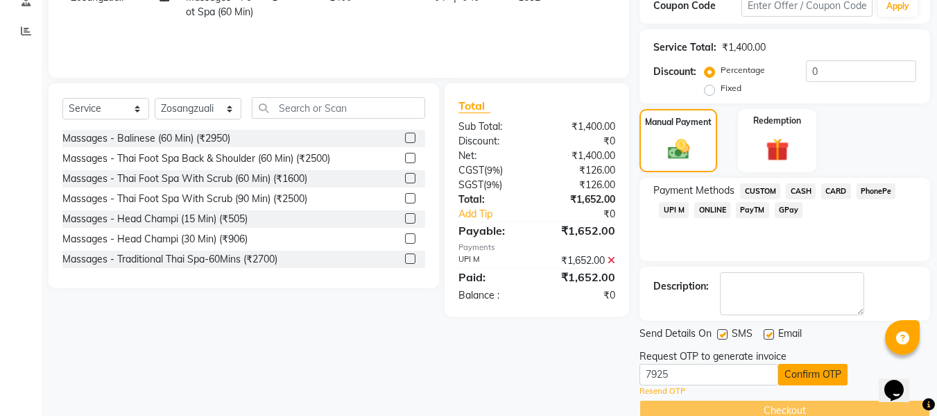
click at [812, 369] on button "Confirm OTP" at bounding box center [812, 375] width 69 height 22
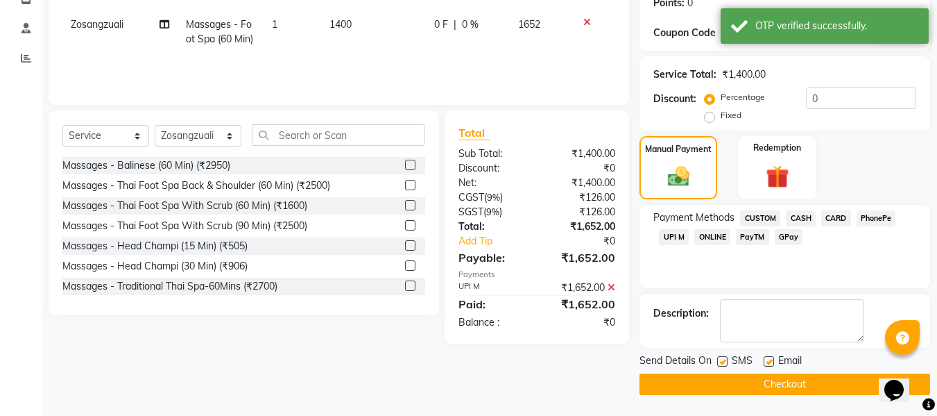
click at [773, 377] on button "Checkout" at bounding box center [785, 384] width 291 height 22
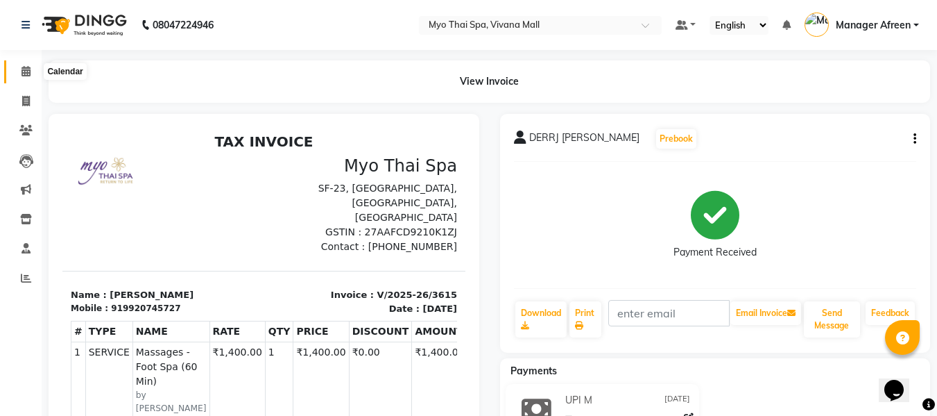
click at [26, 65] on span at bounding box center [26, 72] width 24 height 16
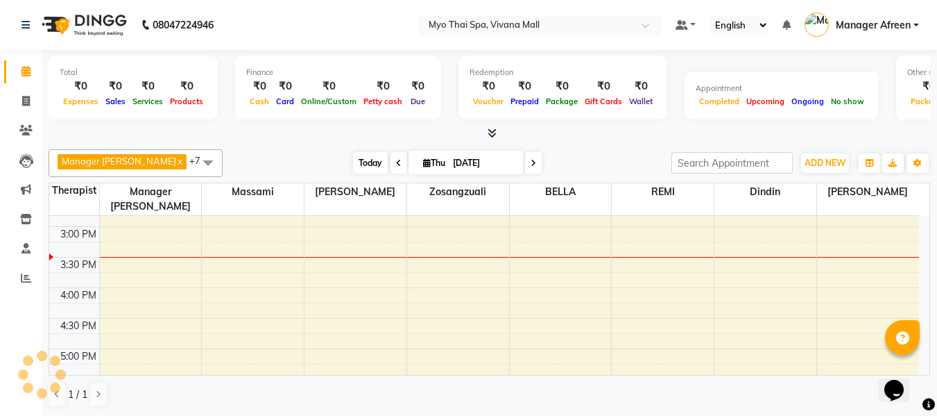
click at [353, 160] on span "Today" at bounding box center [370, 163] width 35 height 22
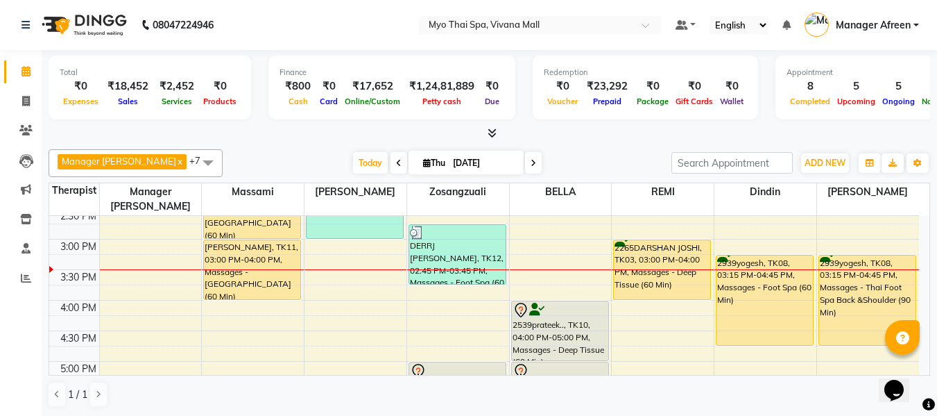
scroll to position [428, 0]
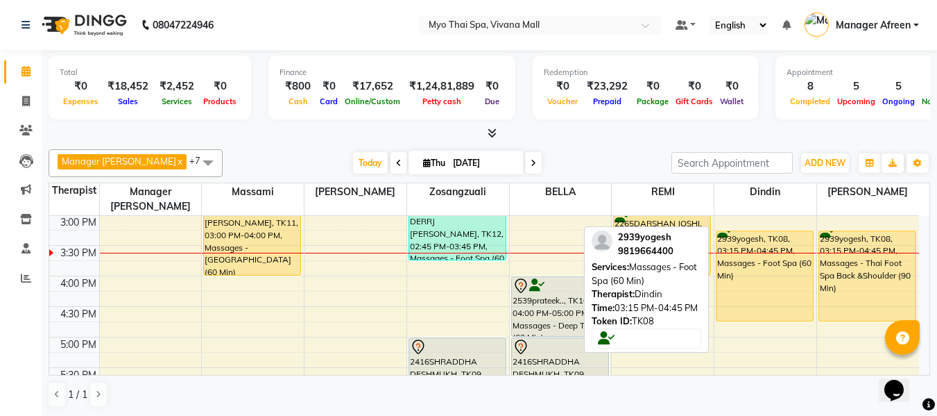
click at [775, 250] on div "2939yogesh, TK08, 03:15 PM-04:45 PM, Massages - Foot Spa (60 Min)" at bounding box center [765, 276] width 96 height 90
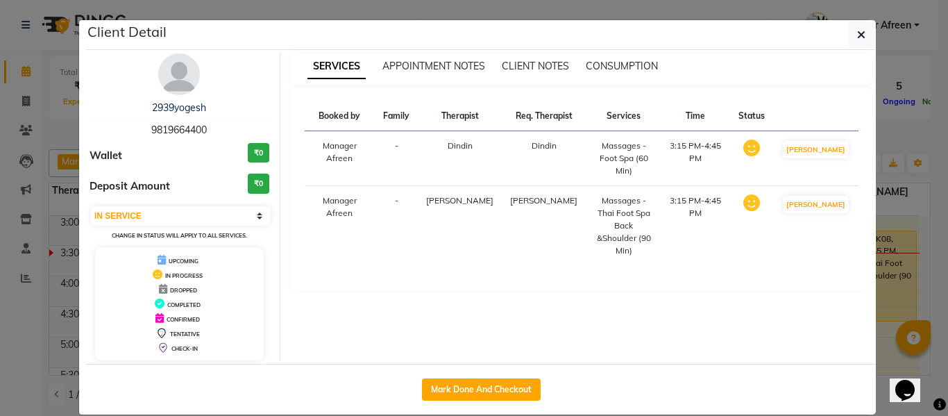
drag, startPoint x: 194, startPoint y: 125, endPoint x: 105, endPoint y: 124, distance: 88.8
click at [105, 124] on div "2939yogesh 9819664400" at bounding box center [180, 119] width 180 height 37
click at [860, 31] on button "button" at bounding box center [861, 35] width 26 height 26
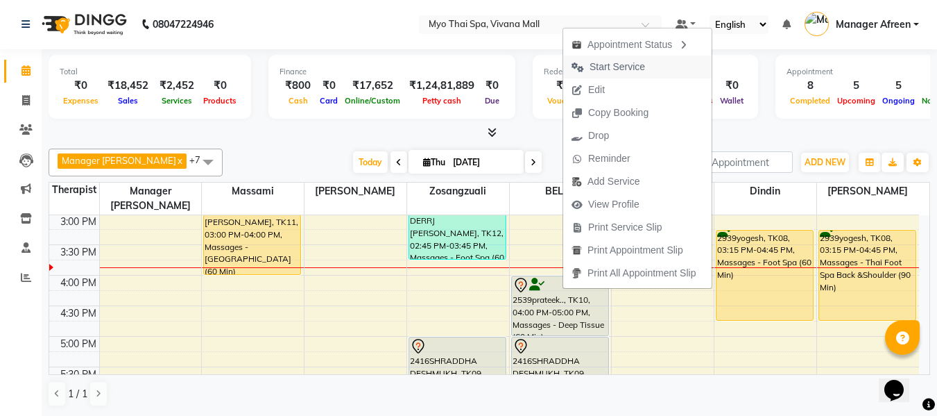
click at [615, 61] on span "Start Service" at bounding box center [618, 67] width 56 height 15
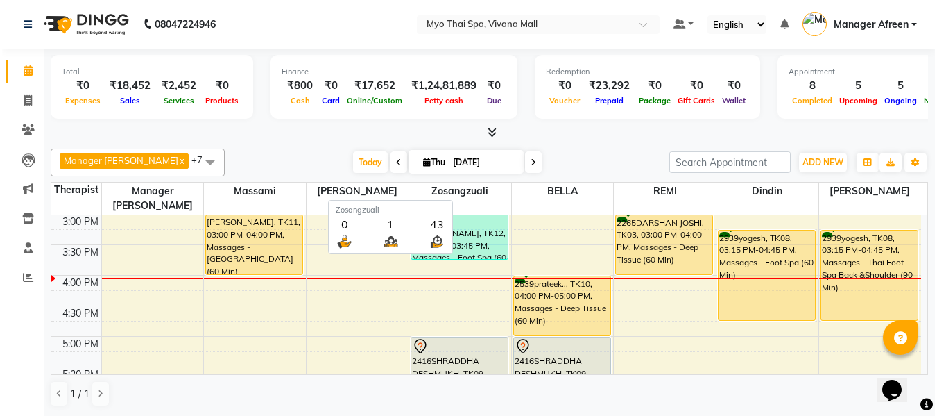
scroll to position [0, 0]
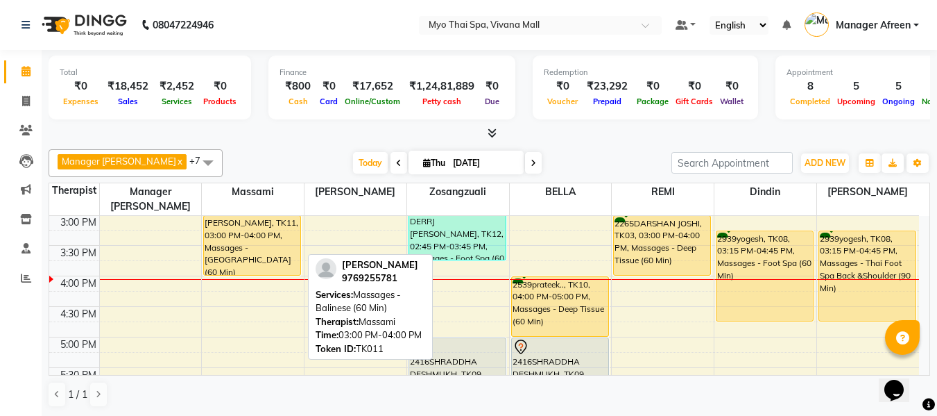
click at [253, 234] on div "[PERSON_NAME], TK11, 03:00 PM-04:00 PM, Massages - [GEOGRAPHIC_DATA] (60 Min)" at bounding box center [252, 245] width 96 height 59
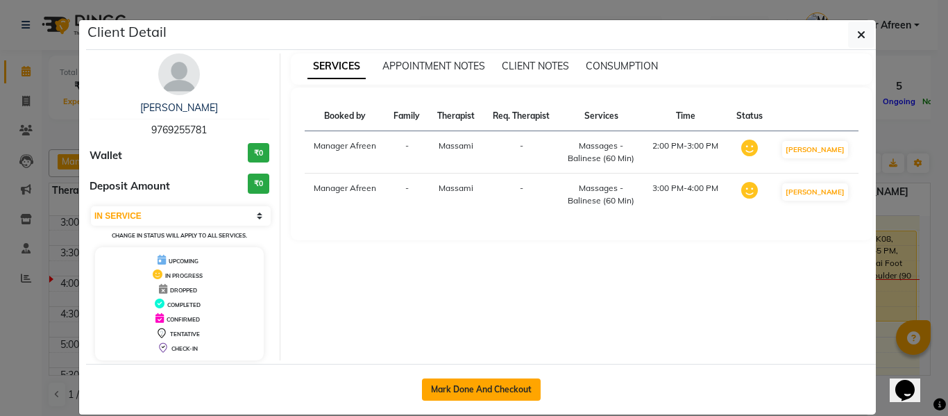
click at [475, 387] on button "Mark Done And Checkout" at bounding box center [481, 389] width 119 height 22
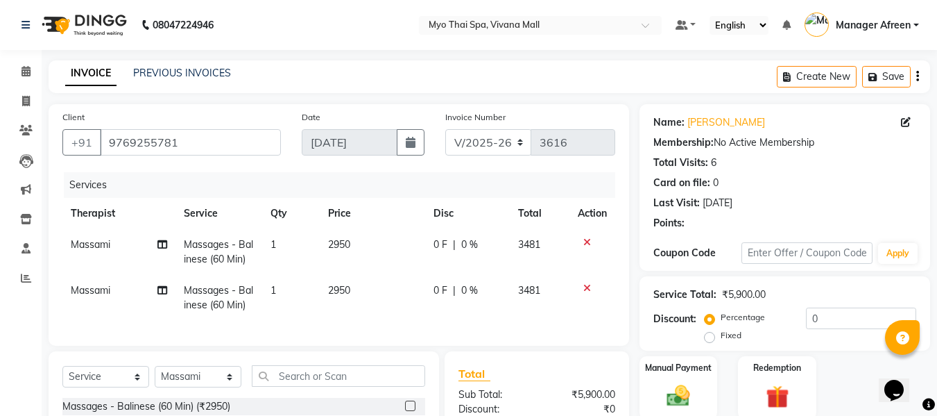
scroll to position [139, 0]
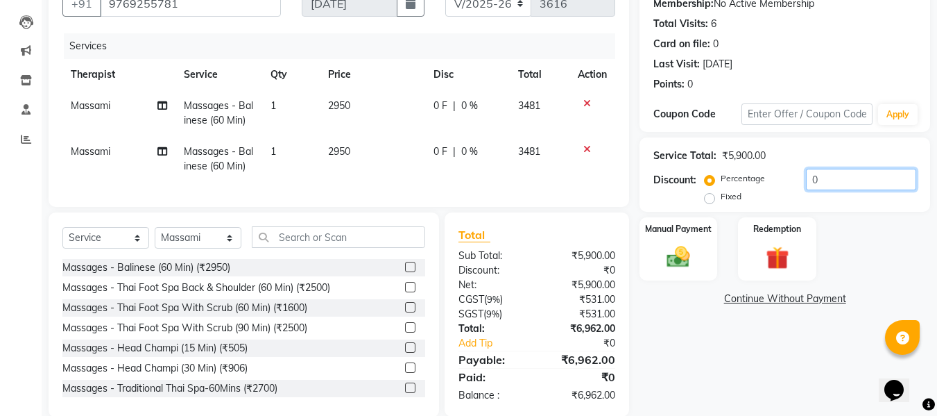
drag, startPoint x: 826, startPoint y: 180, endPoint x: 777, endPoint y: 178, distance: 48.6
click at [777, 178] on div "Percentage Fixed 0" at bounding box center [812, 187] width 209 height 37
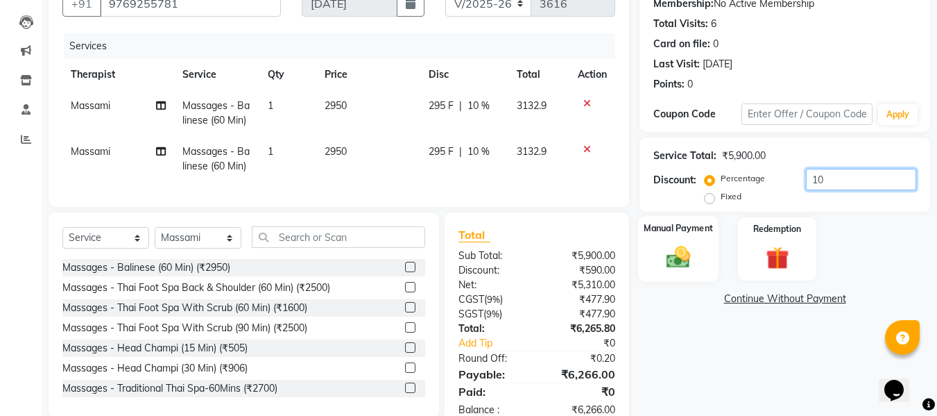
scroll to position [185, 0]
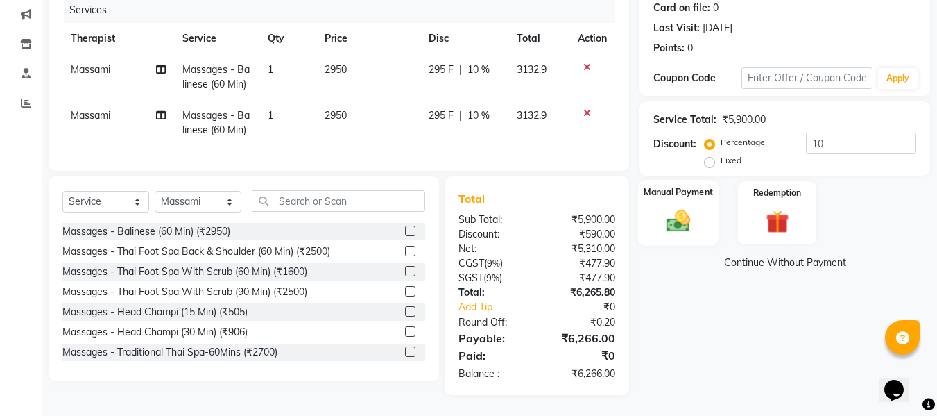
click at [683, 218] on img at bounding box center [678, 221] width 39 height 28
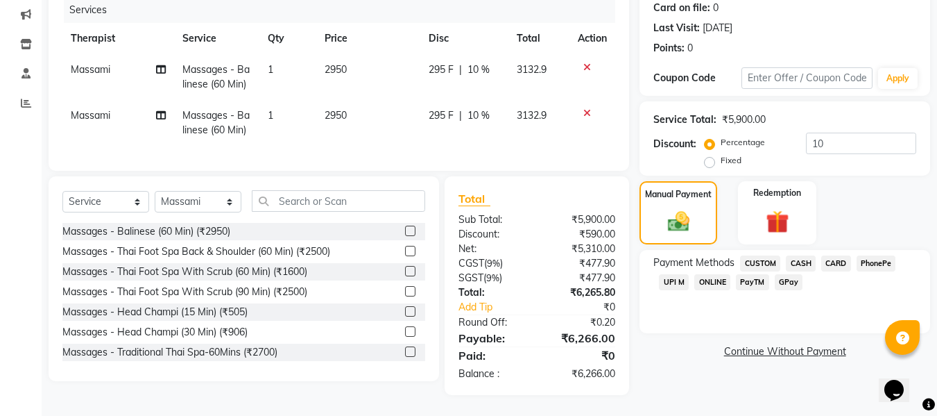
click at [666, 274] on span "UPI M" at bounding box center [674, 282] width 30 height 16
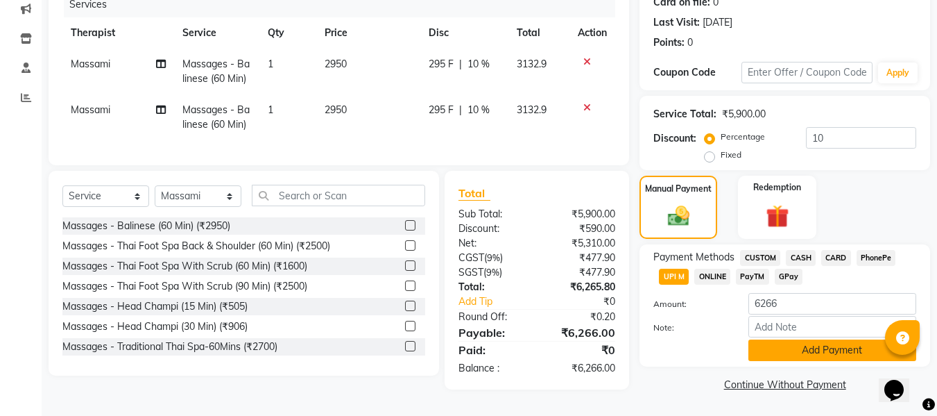
click at [753, 347] on button "Add Payment" at bounding box center [833, 350] width 168 height 22
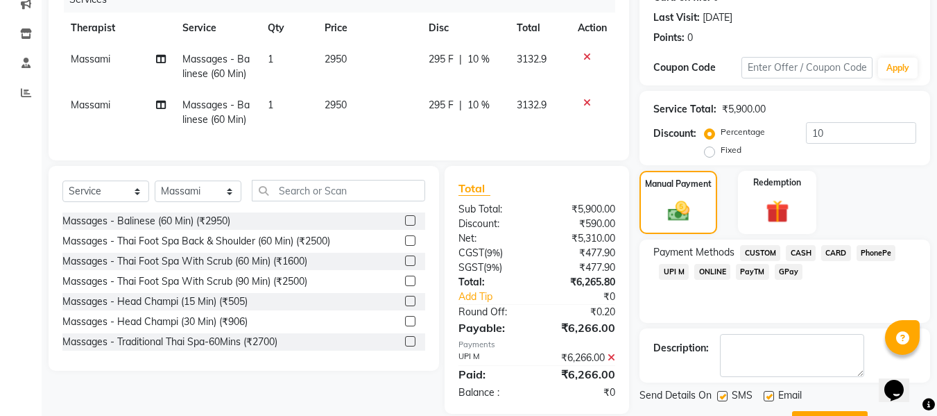
click at [815, 411] on button "Generate OTP" at bounding box center [830, 422] width 76 height 22
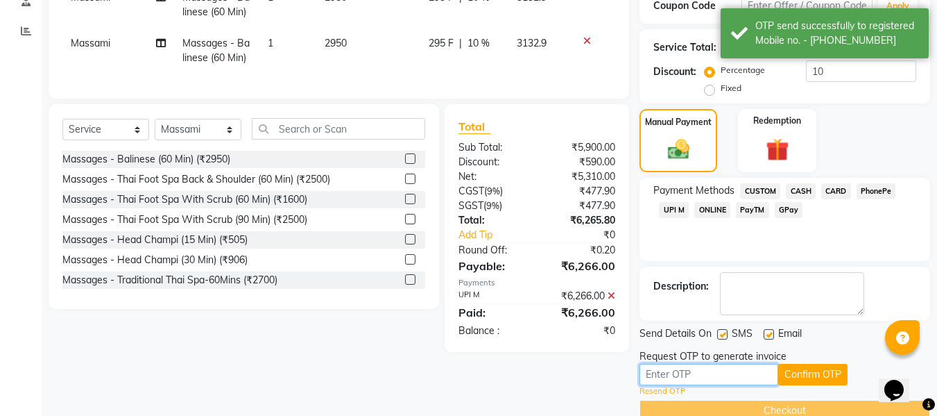
click at [738, 368] on input "text" at bounding box center [709, 375] width 139 height 22
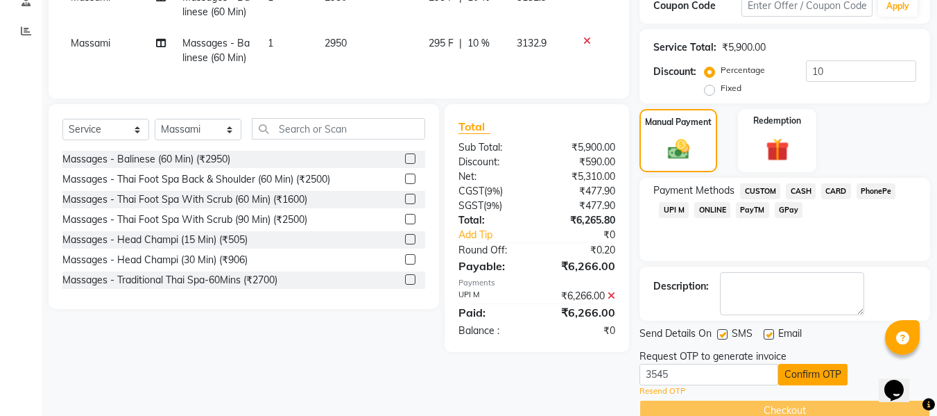
click at [801, 365] on button "Confirm OTP" at bounding box center [812, 375] width 69 height 22
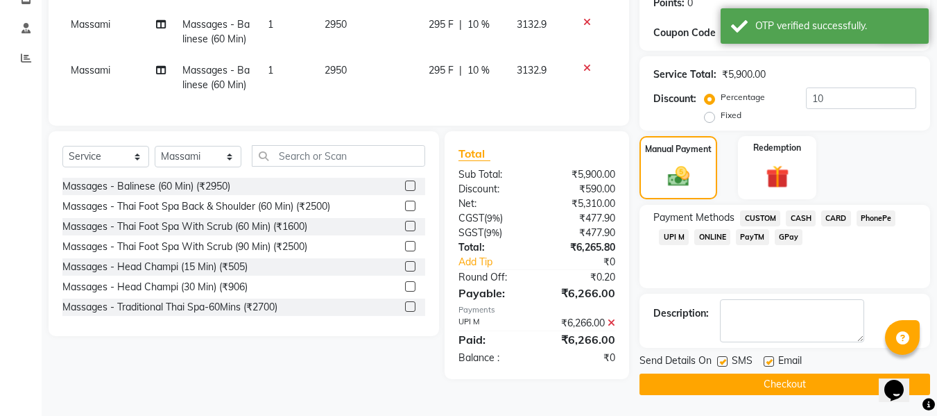
scroll to position [220, 0]
click at [769, 386] on button "Checkout" at bounding box center [785, 384] width 291 height 22
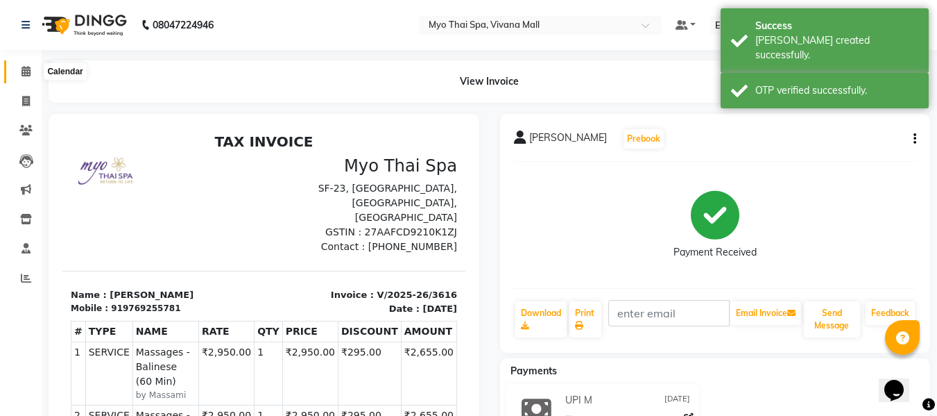
click at [29, 75] on icon at bounding box center [26, 71] width 9 height 10
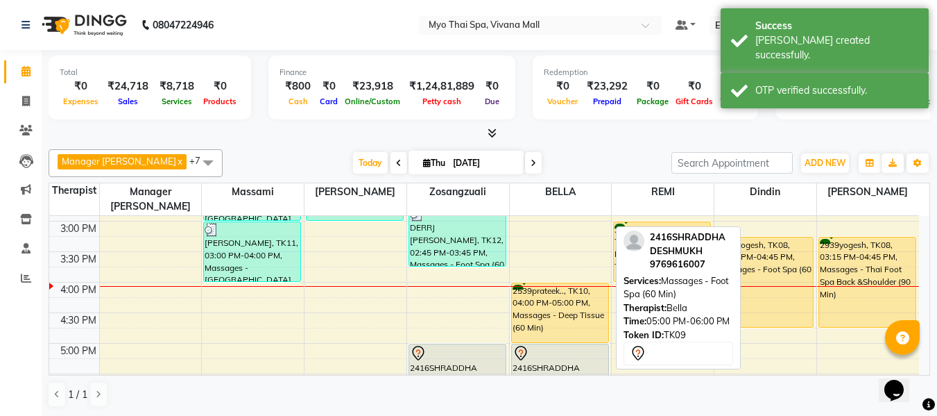
scroll to position [416, 0]
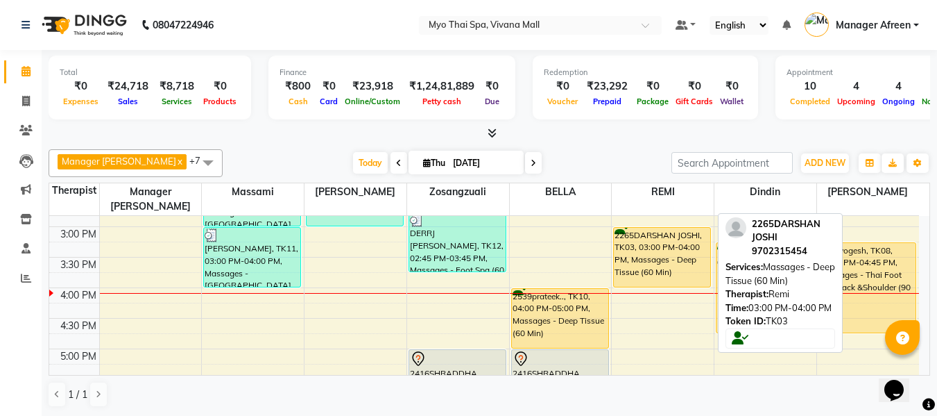
click at [661, 252] on div "2265DARSHAN JOSHI, TK03, 03:00 PM-04:00 PM, Massages - Deep Tissue (60 Min)" at bounding box center [662, 257] width 96 height 59
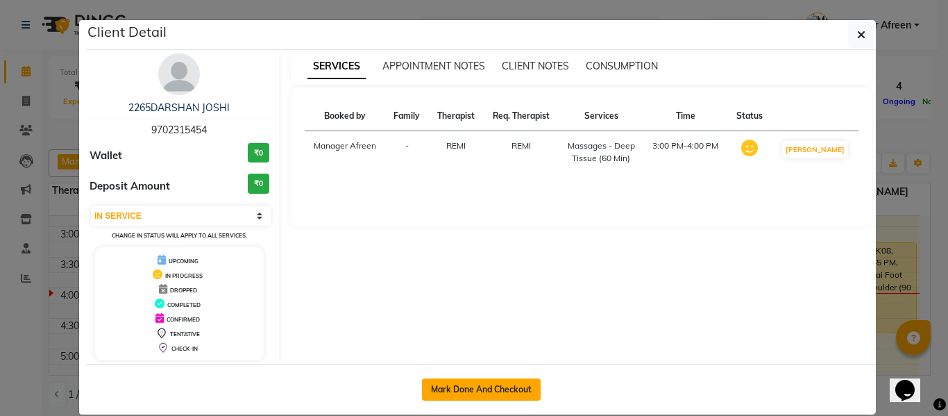
click at [479, 387] on button "Mark Done And Checkout" at bounding box center [481, 389] width 119 height 22
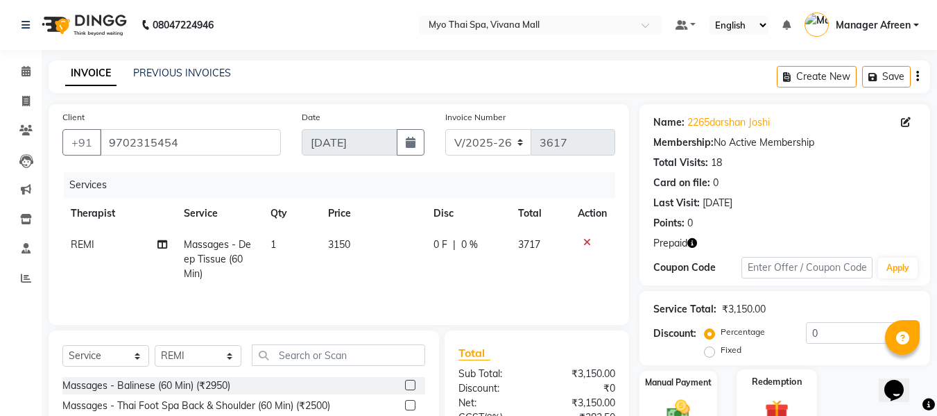
click at [778, 396] on img at bounding box center [777, 411] width 39 height 30
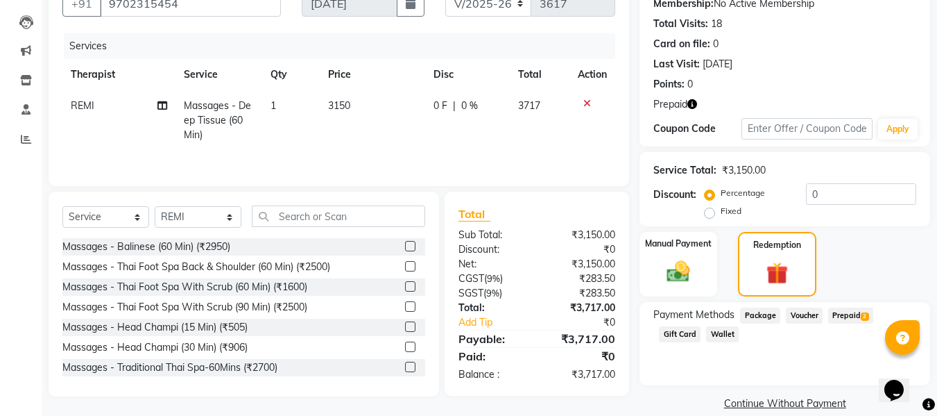
click at [841, 316] on span "Prepaid 2" at bounding box center [850, 315] width 45 height 16
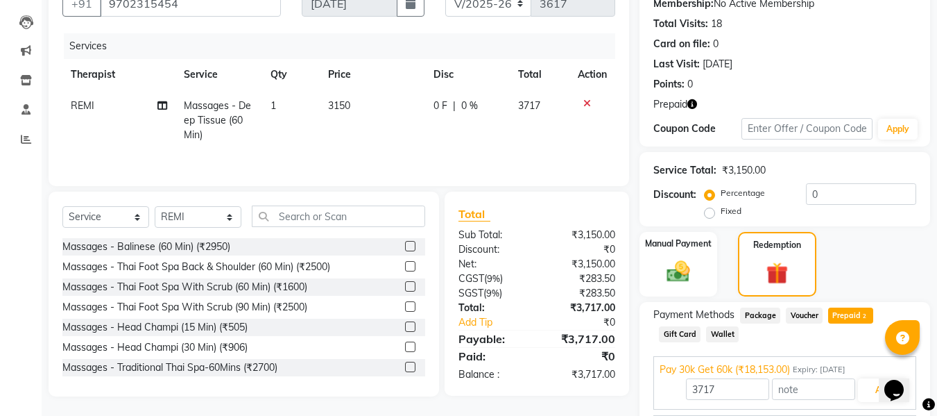
click at [857, 381] on div "3717 Add" at bounding box center [785, 390] width 250 height 26
click at [862, 386] on button "Add" at bounding box center [883, 390] width 51 height 24
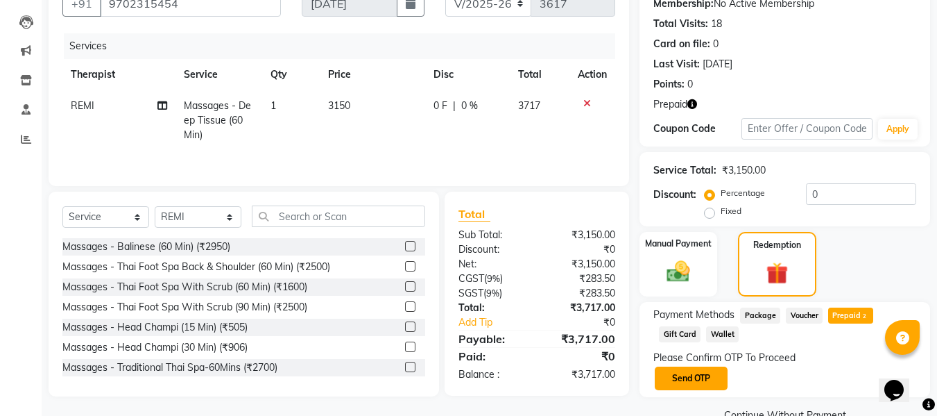
click at [704, 378] on button "Send OTP" at bounding box center [691, 378] width 73 height 24
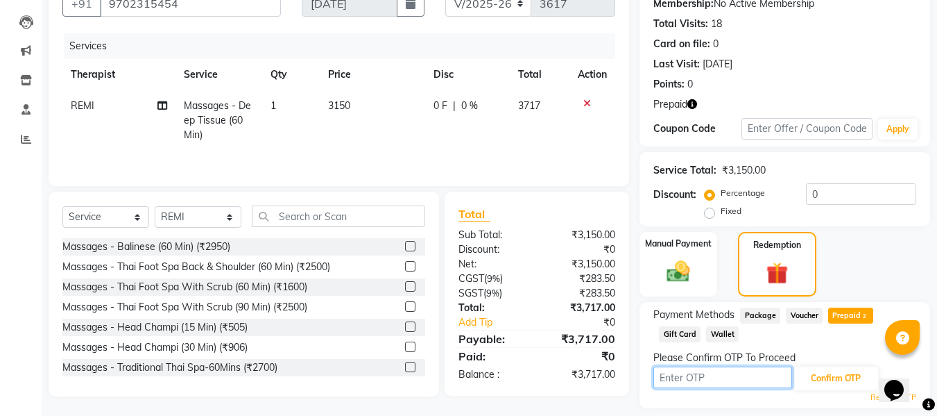
click at [704, 378] on input "text" at bounding box center [723, 377] width 139 height 22
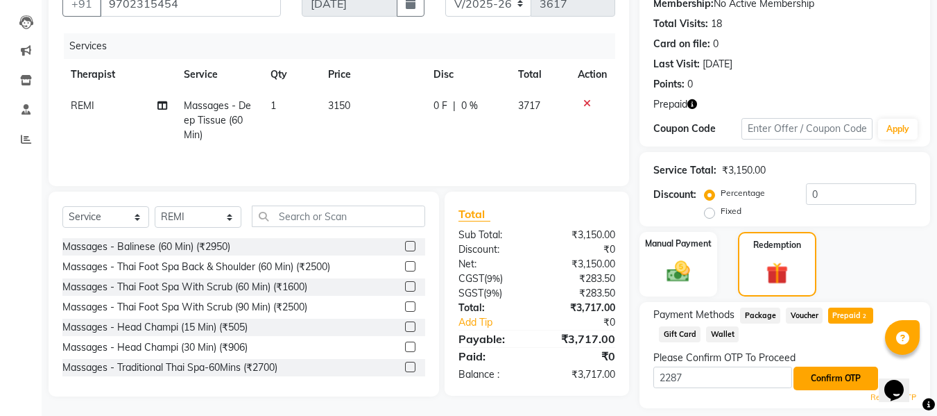
click at [849, 368] on button "Confirm OTP" at bounding box center [836, 378] width 85 height 24
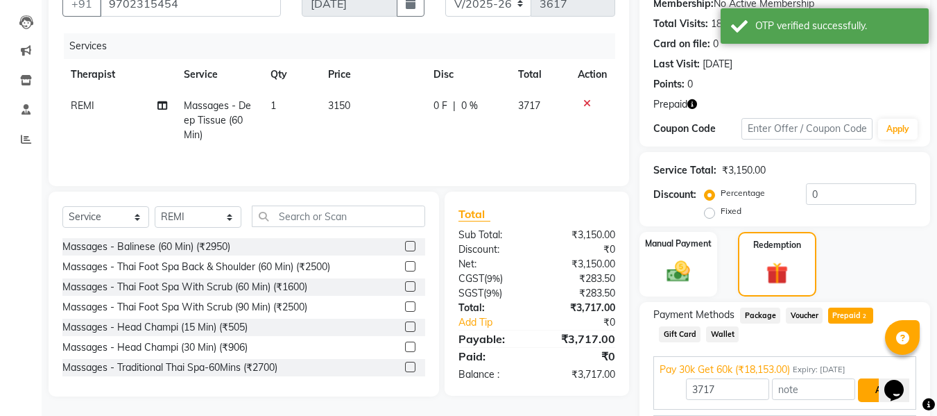
click at [865, 383] on button "Add" at bounding box center [883, 390] width 51 height 24
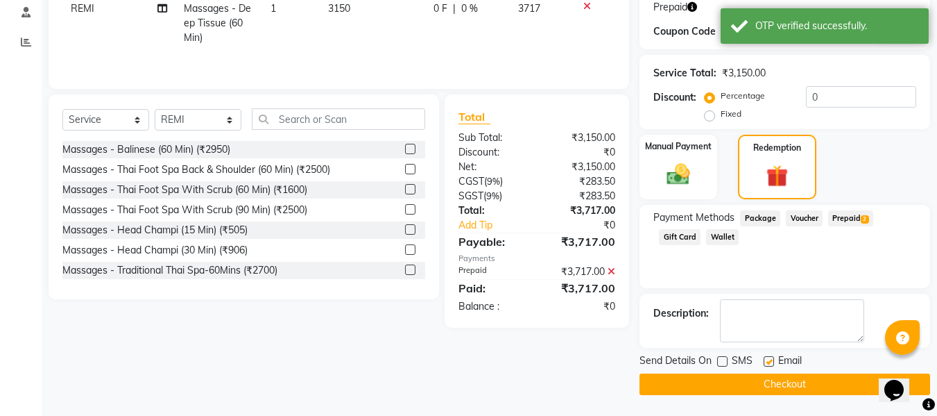
click at [758, 373] on button "Checkout" at bounding box center [785, 384] width 291 height 22
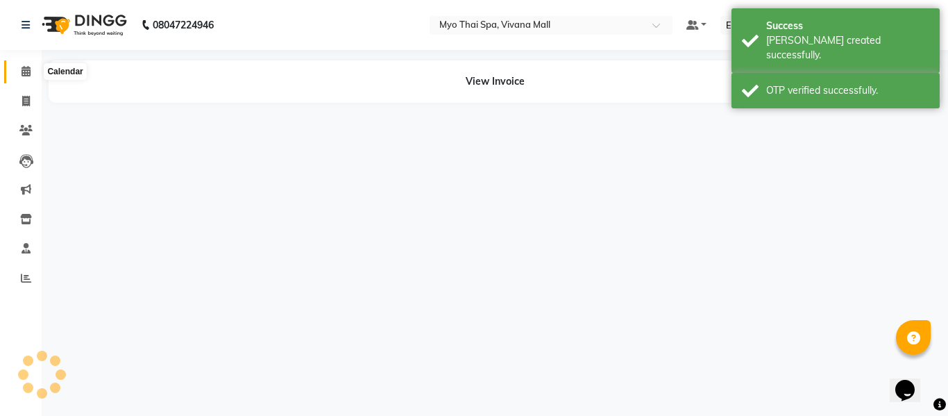
click at [26, 70] on icon at bounding box center [26, 71] width 9 height 10
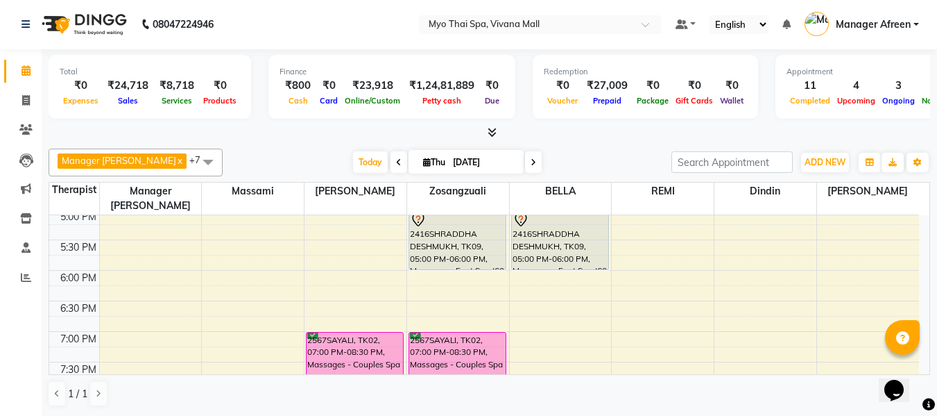
scroll to position [486, 0]
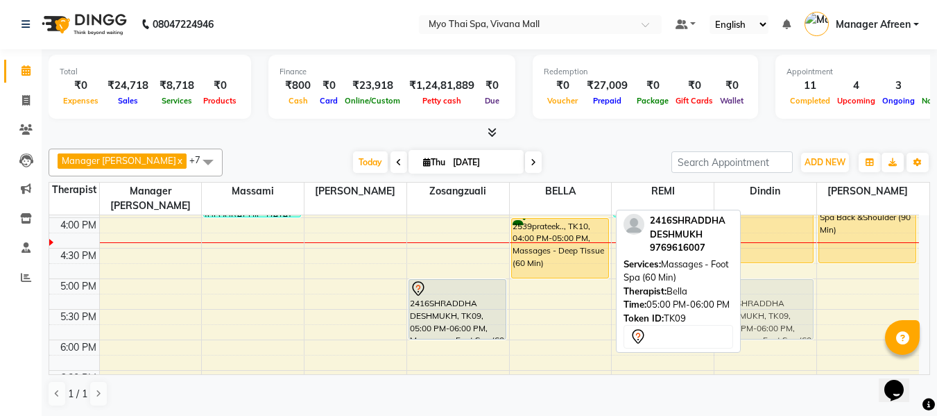
drag, startPoint x: 563, startPoint y: 282, endPoint x: 768, endPoint y: 284, distance: 205.4
click at [768, 284] on tr "1849SHERIN=, TK04, 12:00 PM-01:00 PM, Massages - Foot Spa (60 Min) (₹1400) 1849…" at bounding box center [484, 186] width 870 height 915
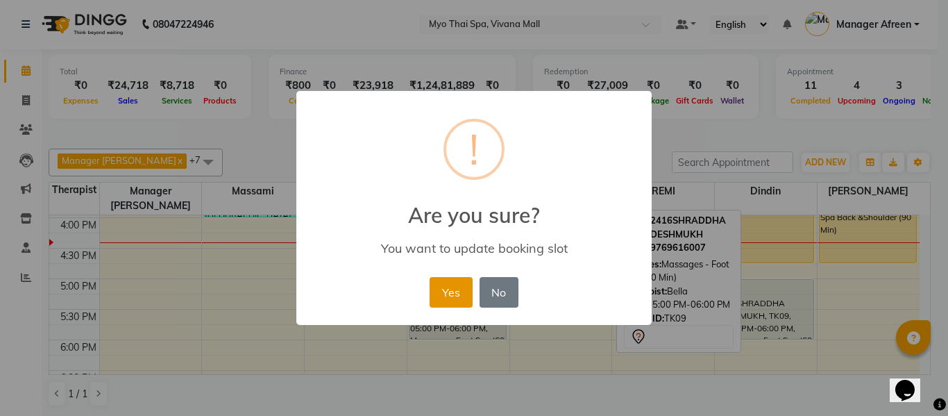
click at [457, 282] on button "Yes" at bounding box center [450, 292] width 42 height 31
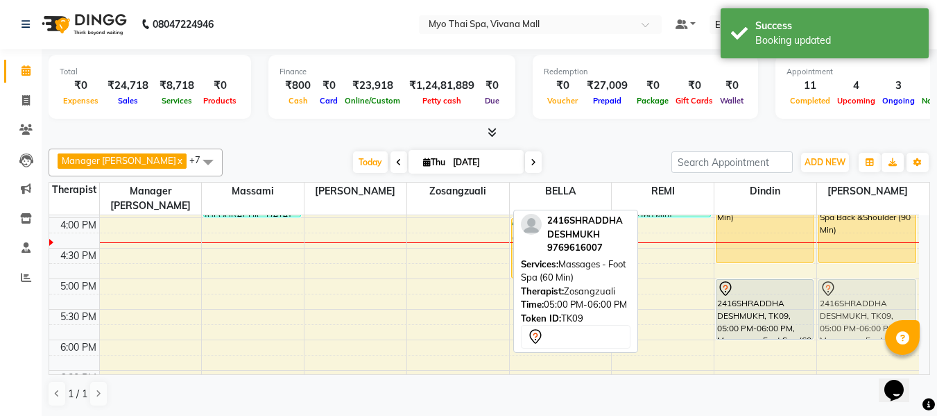
drag, startPoint x: 463, startPoint y: 275, endPoint x: 822, endPoint y: 280, distance: 359.4
click at [844, 273] on tr "1849SHERIN=, TK04, 12:00 PM-01:00 PM, Massages - Foot Spa (60 Min) (₹1400) 1849…" at bounding box center [484, 186] width 870 height 915
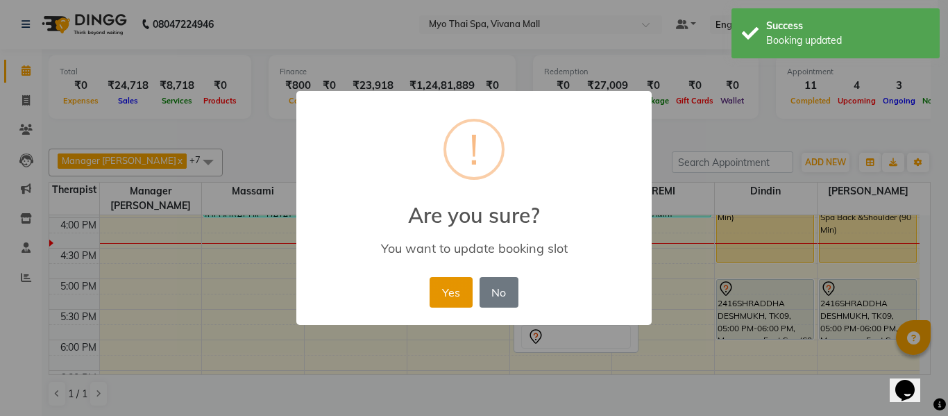
click at [445, 285] on button "Yes" at bounding box center [450, 292] width 42 height 31
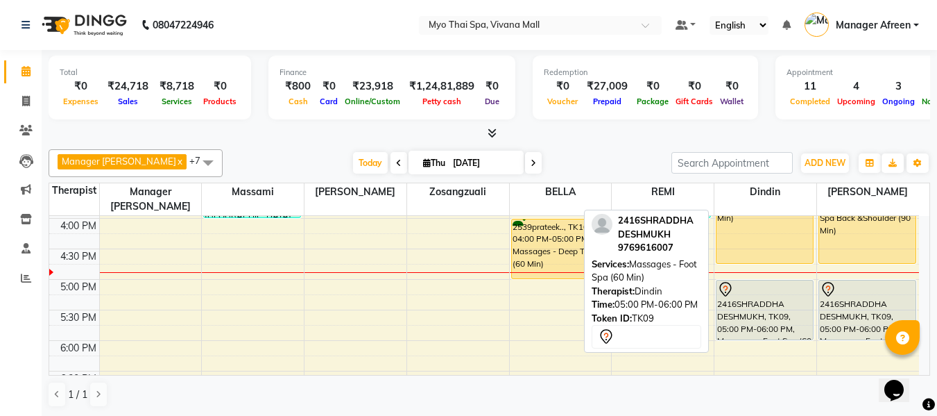
scroll to position [416, 0]
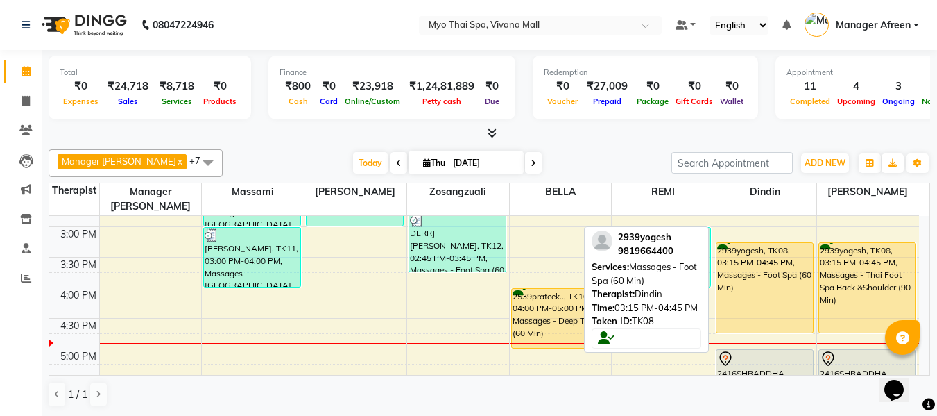
click at [770, 289] on div "2939yogesh, TK08, 03:15 PM-04:45 PM, Massages - Foot Spa (60 Min)" at bounding box center [765, 288] width 96 height 90
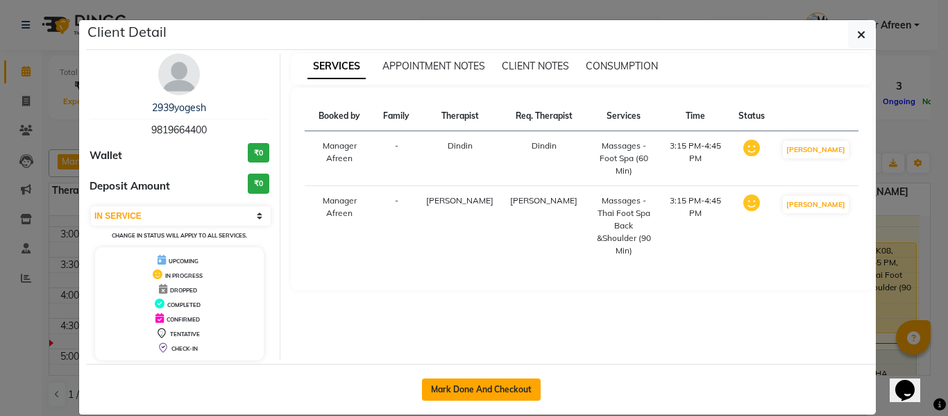
click at [480, 391] on button "Mark Done And Checkout" at bounding box center [481, 389] width 119 height 22
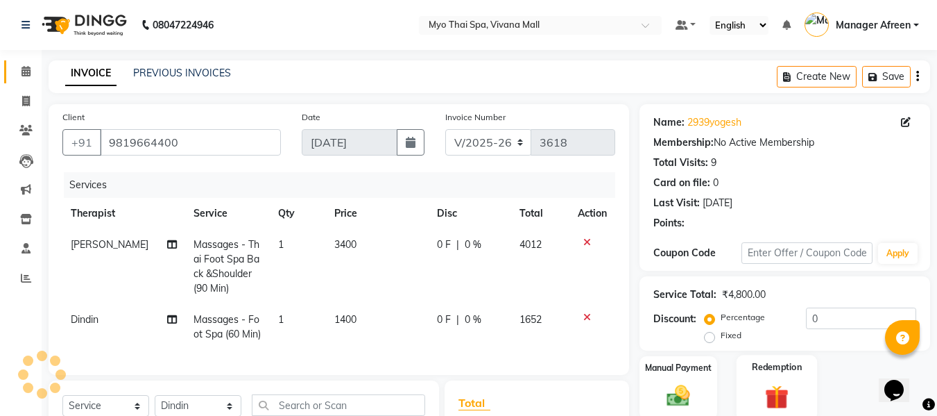
scroll to position [201, 0]
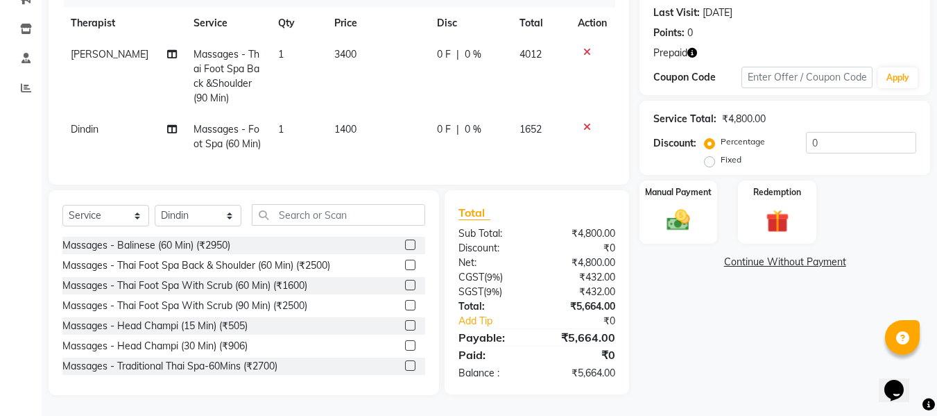
click at [227, 124] on span "Massages - Foot Spa (60 Min)" at bounding box center [227, 136] width 67 height 27
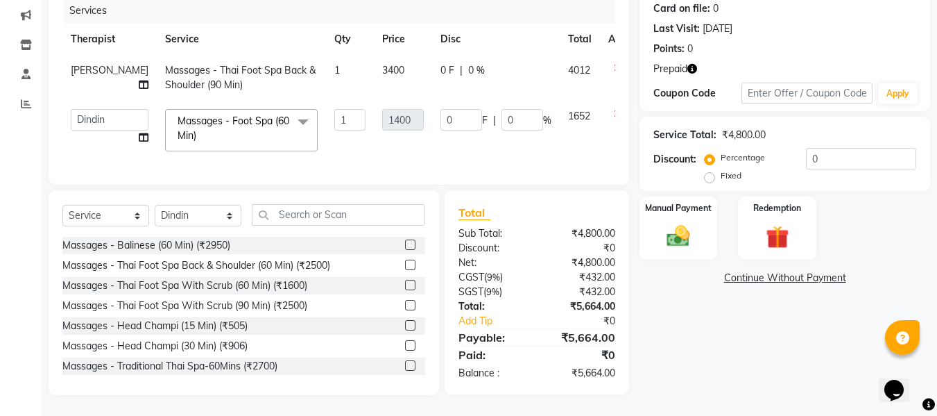
click at [230, 125] on span "Massages - Foot Spa (60 Min) x" at bounding box center [235, 129] width 122 height 30
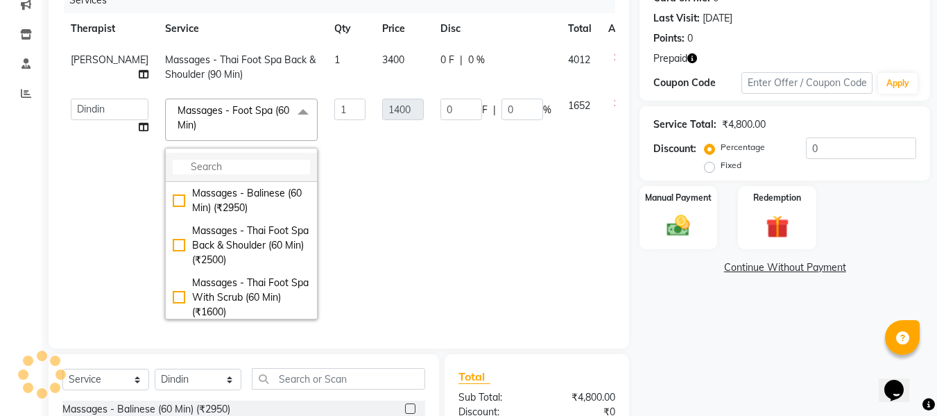
click at [230, 167] on input "multiselect-search" at bounding box center [241, 167] width 137 height 15
click at [223, 167] on input "multiselect-search" at bounding box center [241, 167] width 137 height 15
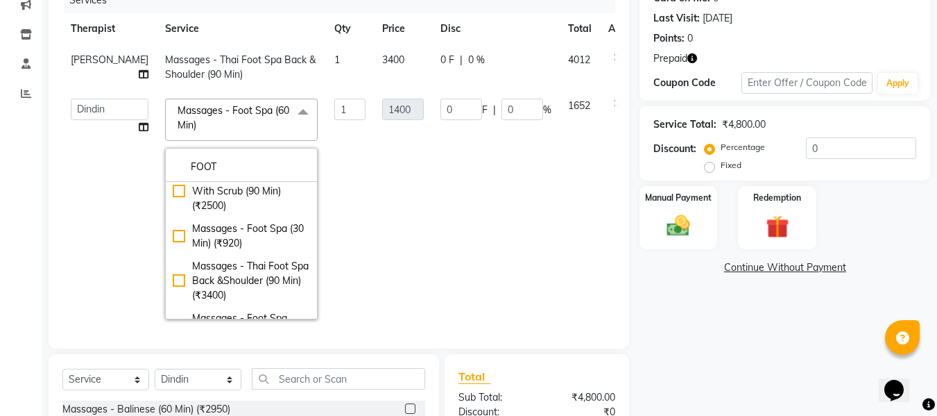
scroll to position [139, 0]
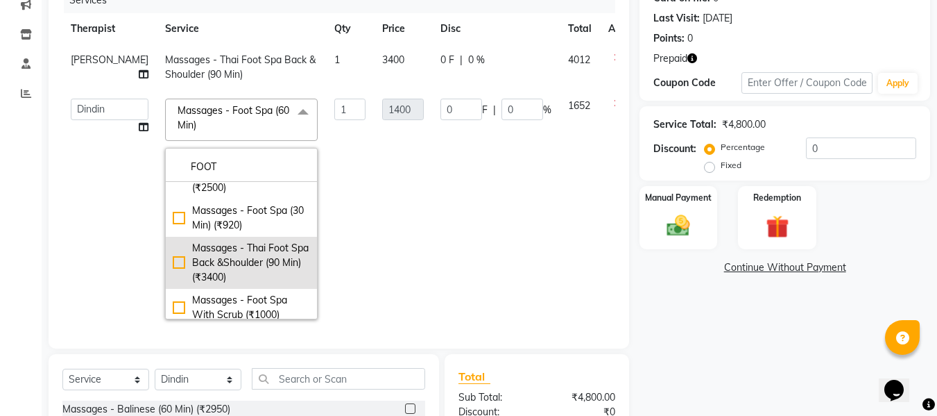
click at [241, 255] on div "Massages - Thai Foot Spa Back &Shoulder (90 Min) (₹3400)" at bounding box center [241, 263] width 137 height 44
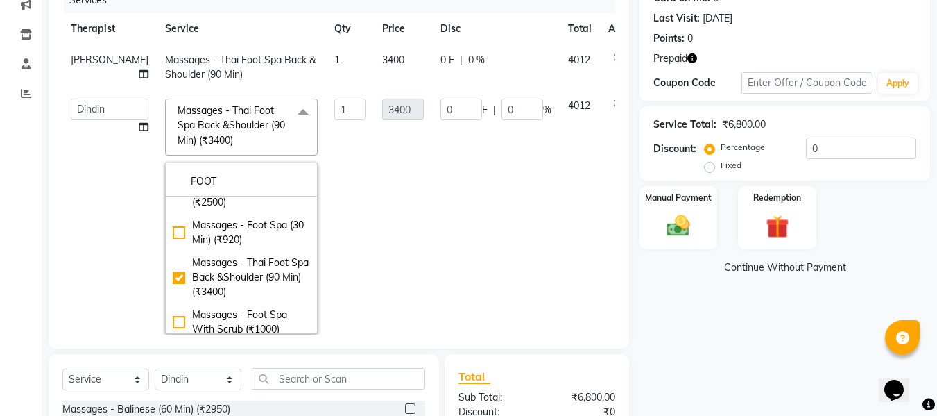
click at [374, 259] on td "3400" at bounding box center [403, 216] width 58 height 252
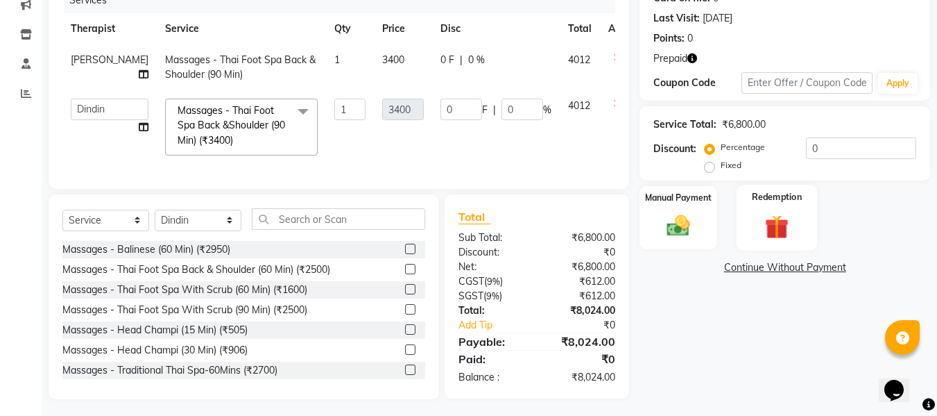
click at [769, 232] on img at bounding box center [777, 227] width 39 height 30
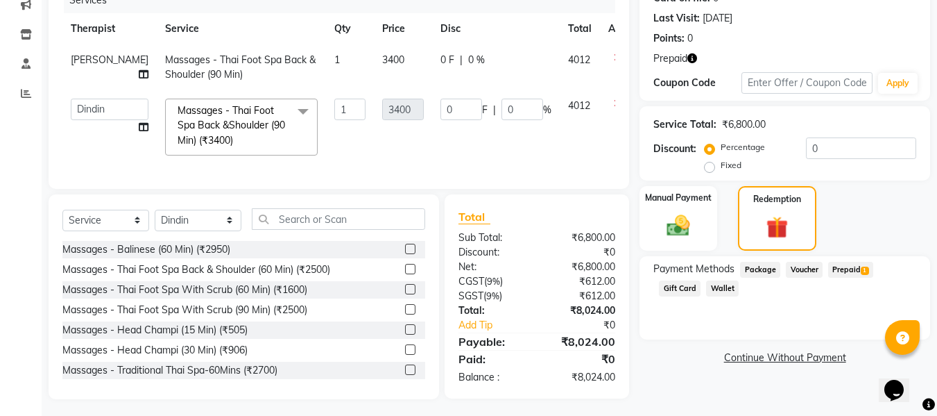
click at [844, 264] on span "Prepaid 1" at bounding box center [850, 270] width 45 height 16
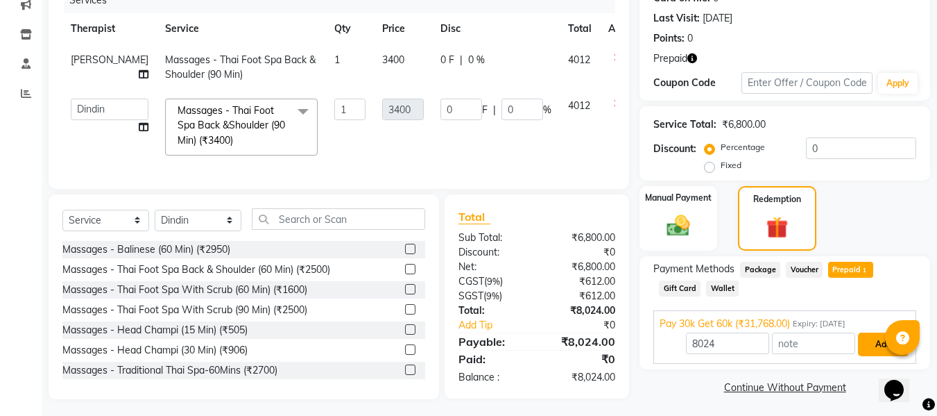
click at [867, 345] on button "Add" at bounding box center [883, 344] width 51 height 24
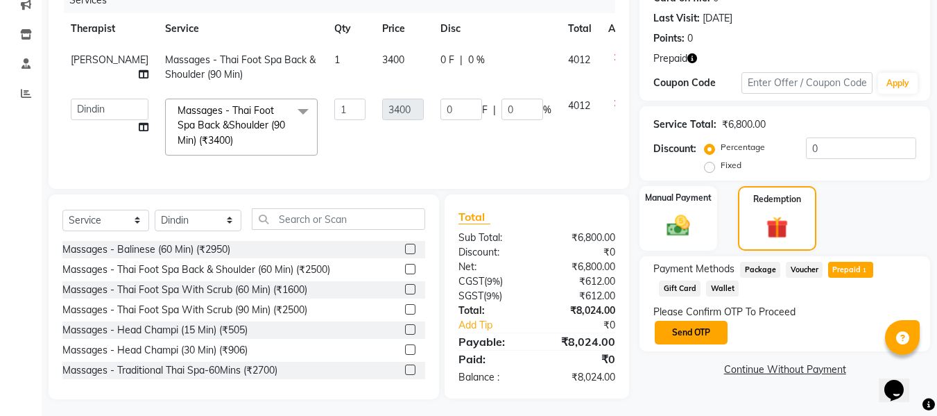
click at [694, 336] on button "Send OTP" at bounding box center [691, 333] width 73 height 24
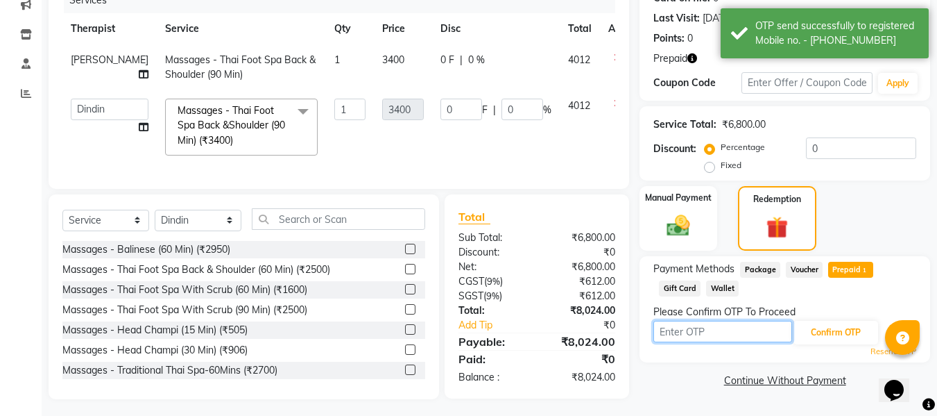
click at [724, 336] on input "text" at bounding box center [723, 332] width 139 height 22
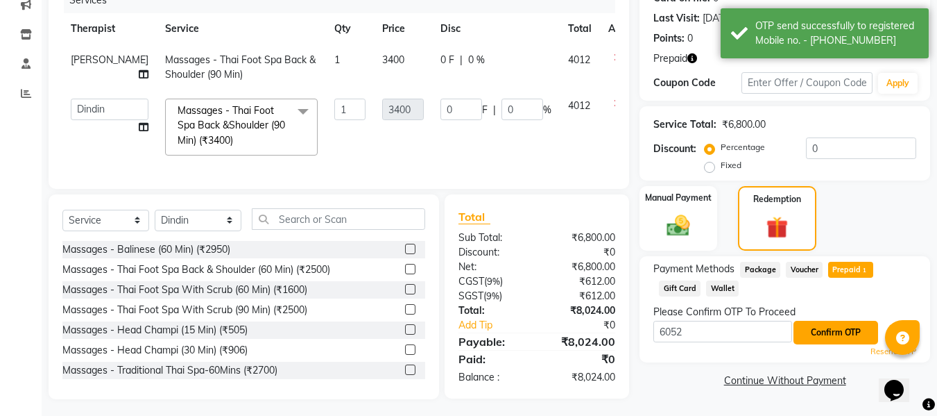
click at [826, 325] on button "Confirm OTP" at bounding box center [836, 333] width 85 height 24
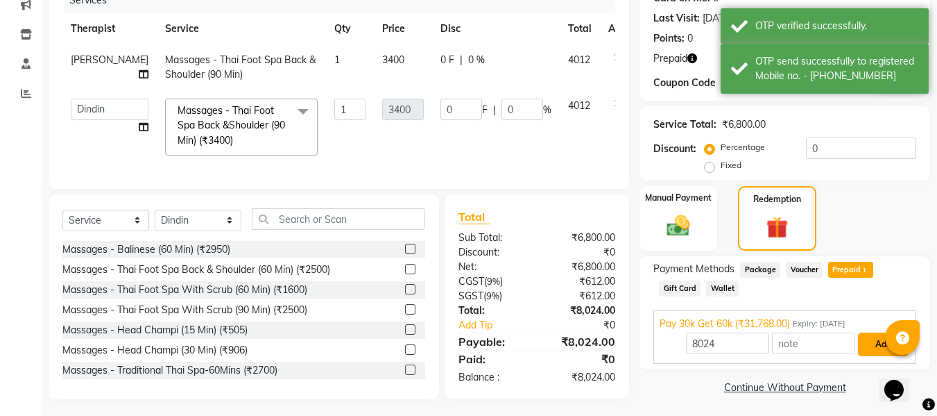
click at [867, 342] on button "Add" at bounding box center [883, 344] width 51 height 24
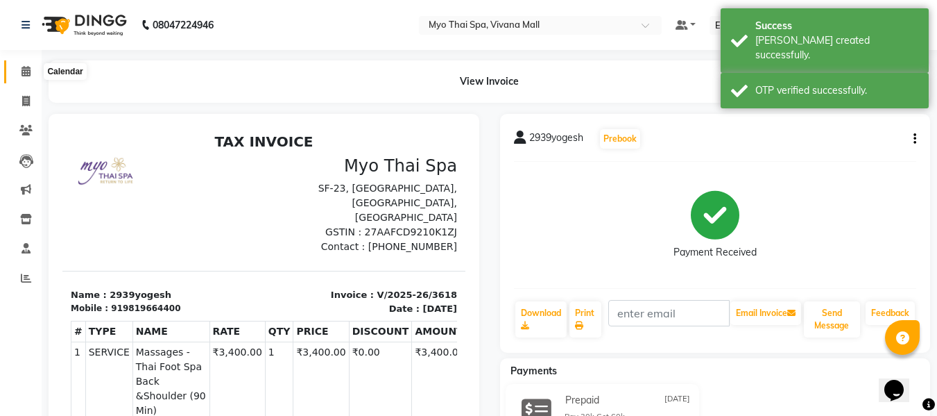
click at [31, 70] on icon at bounding box center [26, 71] width 9 height 10
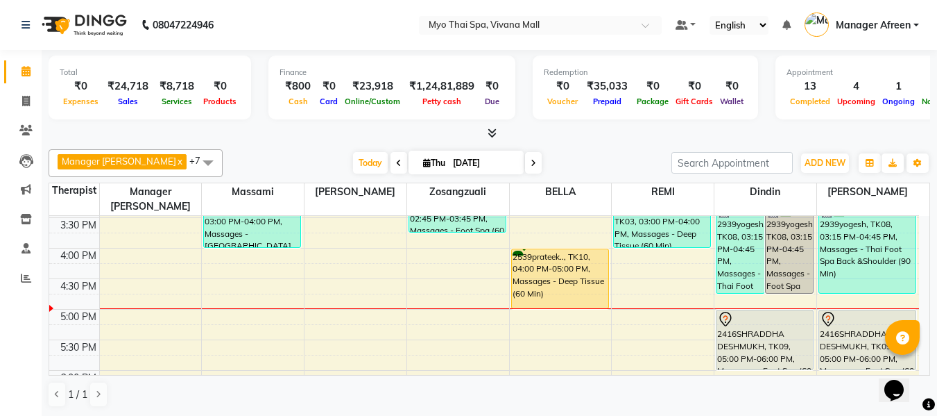
scroll to position [489, 0]
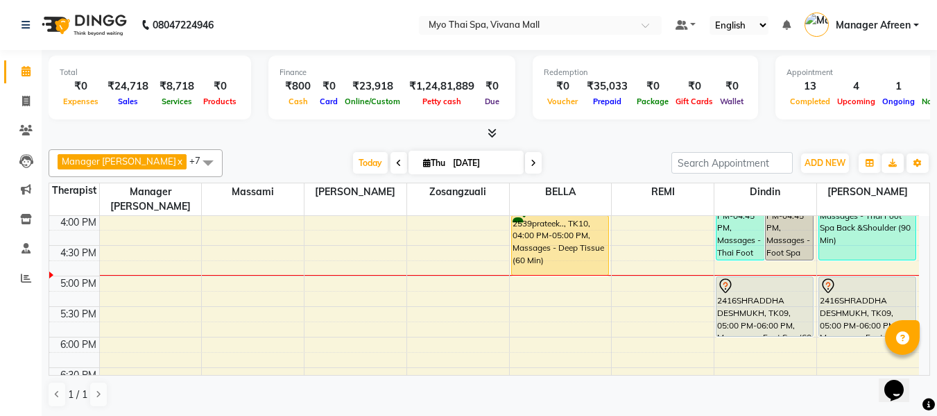
click at [531, 164] on icon at bounding box center [534, 163] width 6 height 8
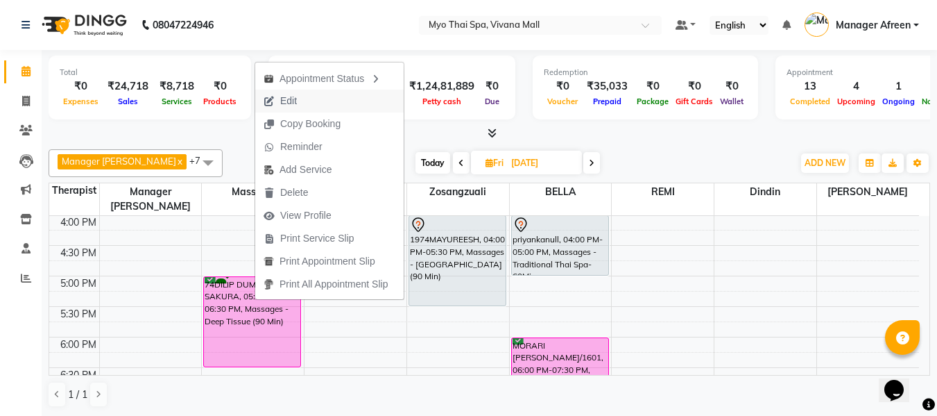
click at [307, 103] on button "Edit" at bounding box center [329, 101] width 148 height 23
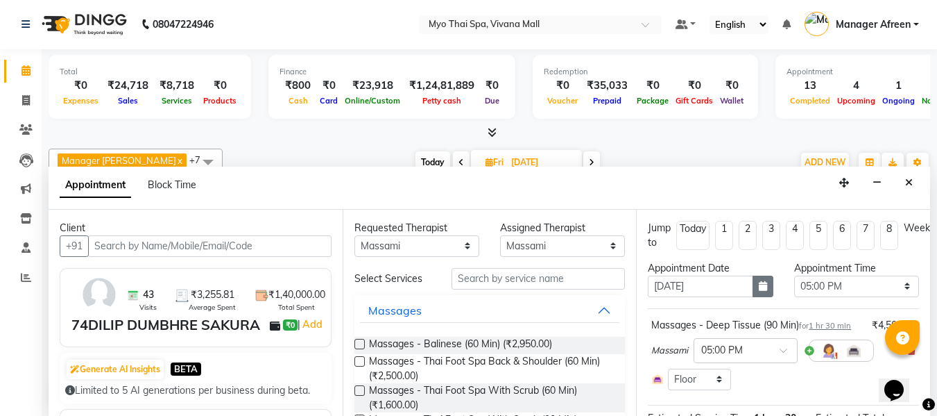
click at [759, 287] on icon "button" at bounding box center [763, 286] width 8 height 10
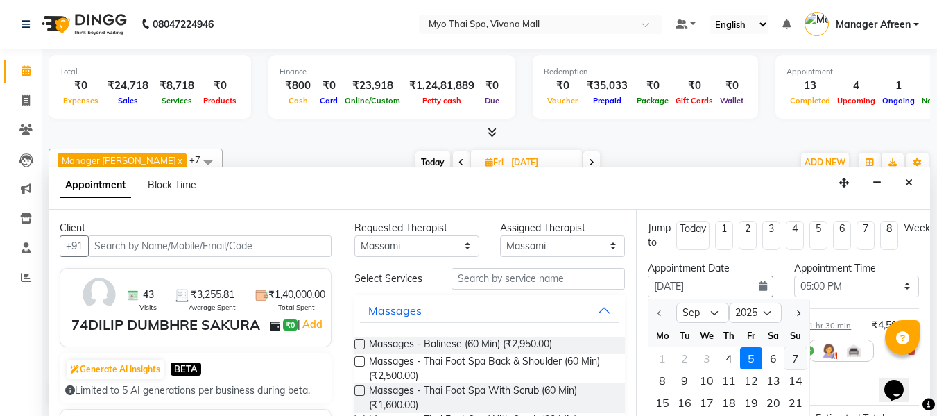
click at [792, 358] on div "7" at bounding box center [796, 358] width 22 height 22
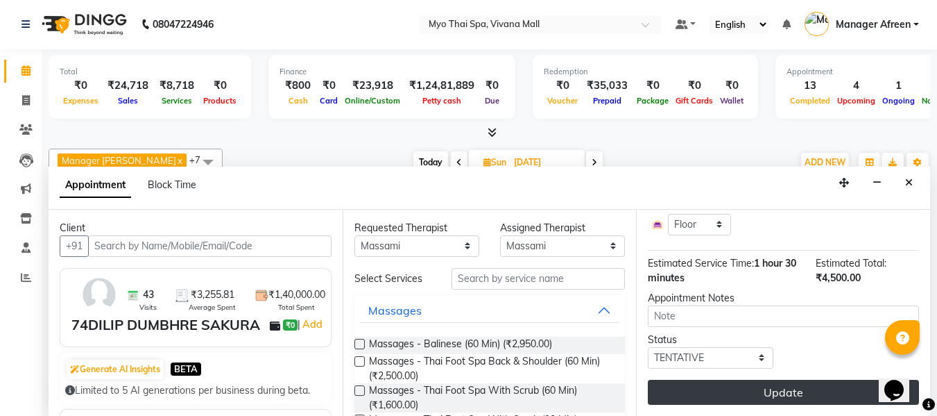
scroll to position [180, 0]
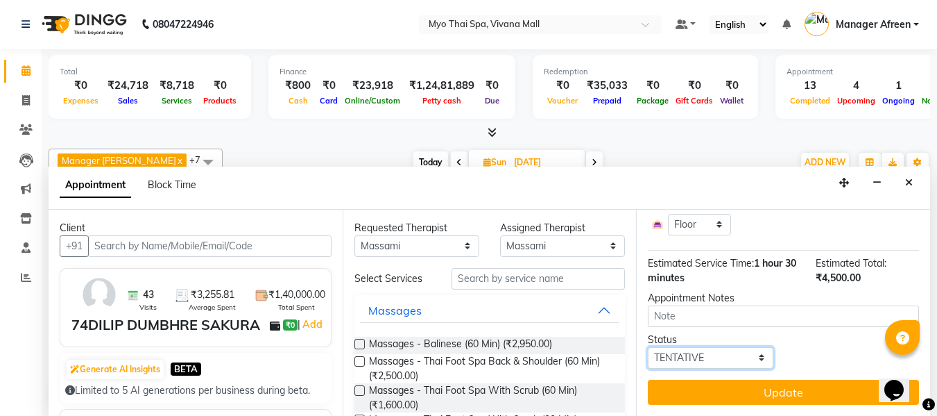
click at [722, 347] on select "Select TENTATIVE CONFIRM UPCOMING" at bounding box center [710, 358] width 125 height 22
click at [648, 347] on select "Select TENTATIVE CONFIRM UPCOMING" at bounding box center [710, 358] width 125 height 22
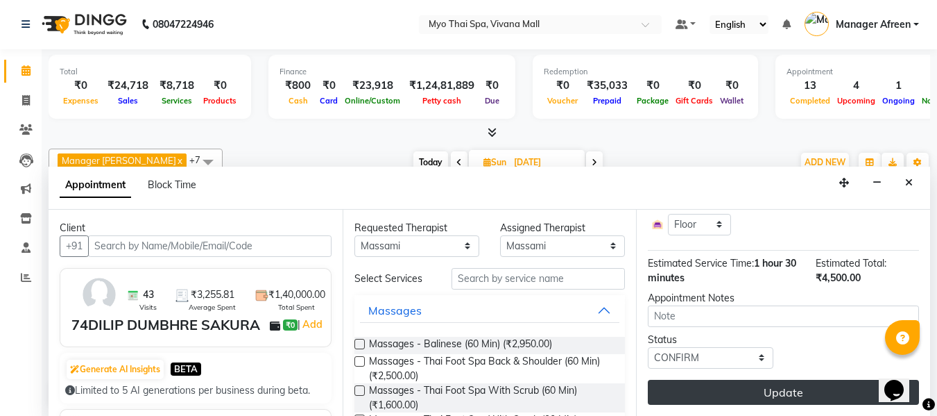
click at [715, 380] on button "Update" at bounding box center [783, 392] width 271 height 25
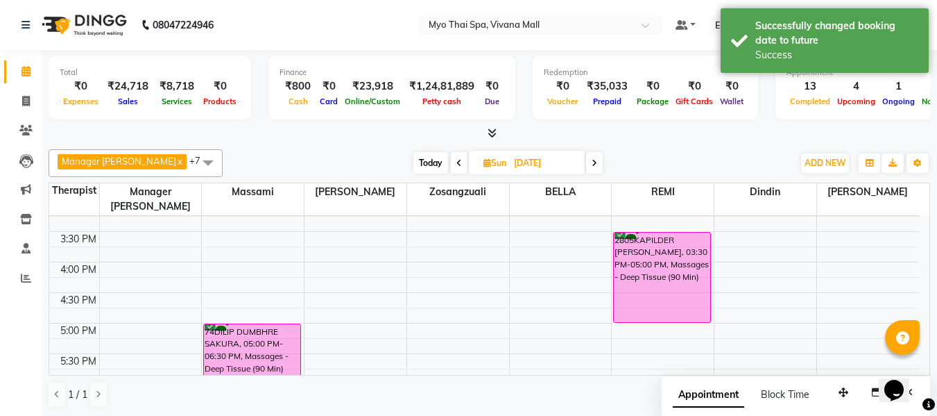
scroll to position [486, 0]
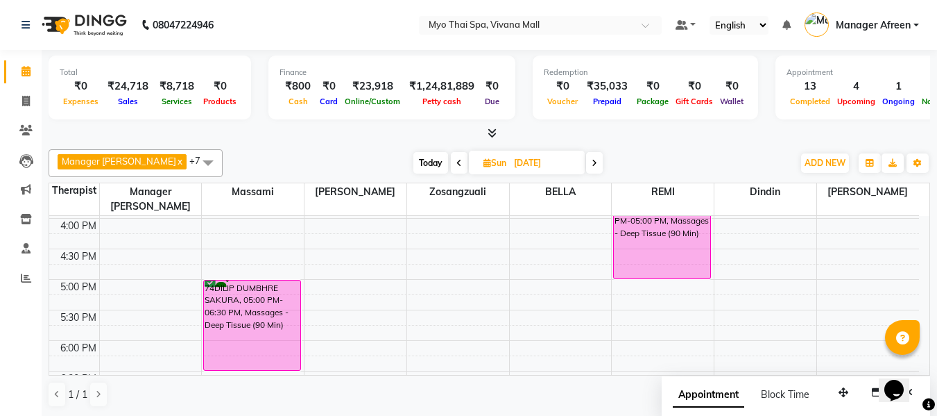
click at [414, 164] on span "Today" at bounding box center [431, 163] width 35 height 22
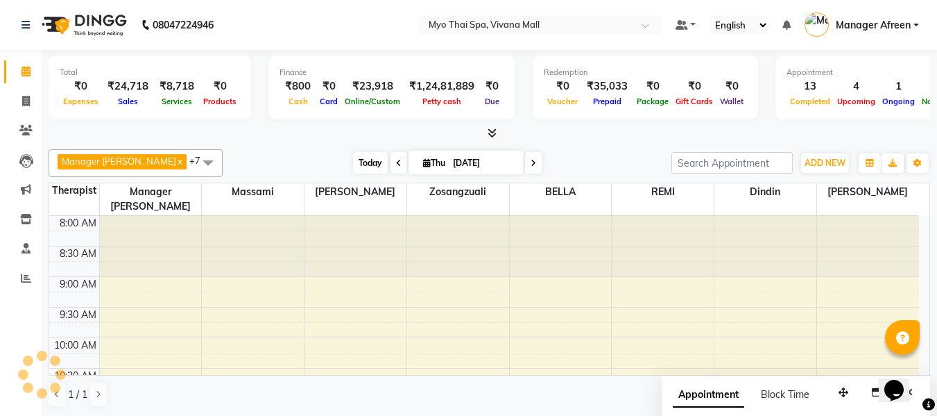
scroll to position [489, 0]
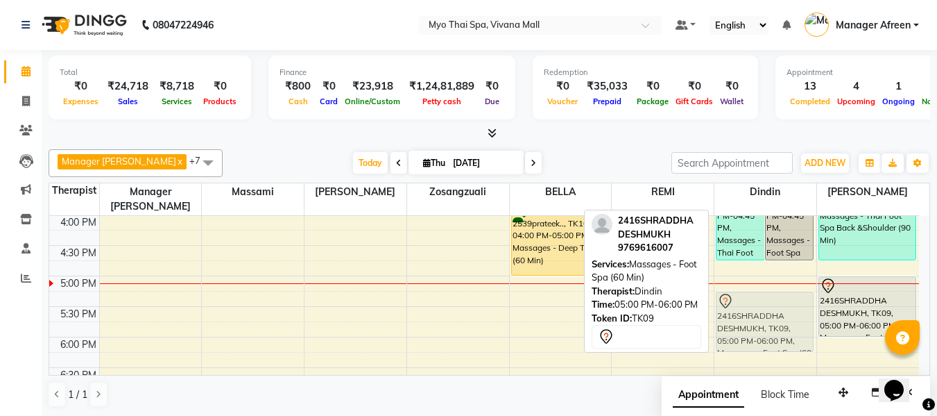
drag, startPoint x: 760, startPoint y: 287, endPoint x: 761, endPoint y: 300, distance: 13.3
click at [761, 300] on div "2939yogesh, TK08, 03:15 PM-04:45 PM, Massages - Thai Foot Spa Back &Shoulder (9…" at bounding box center [766, 184] width 102 height 915
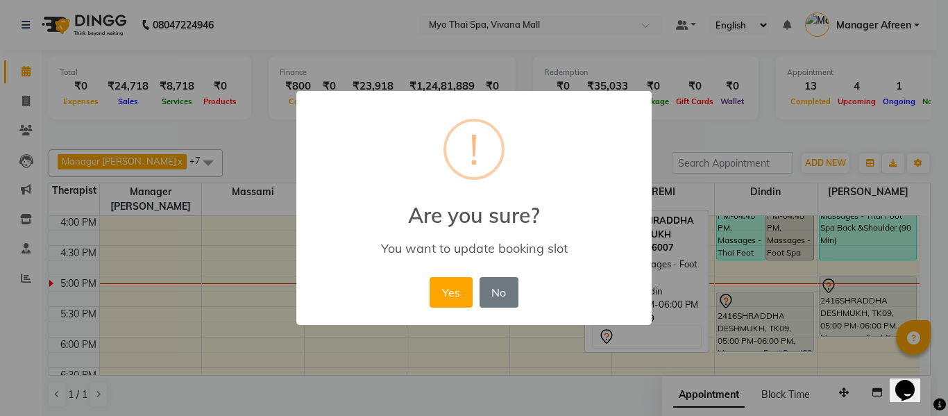
drag, startPoint x: 448, startPoint y: 287, endPoint x: 581, endPoint y: 305, distance: 133.6
click at [470, 289] on button "Yes" at bounding box center [450, 292] width 42 height 31
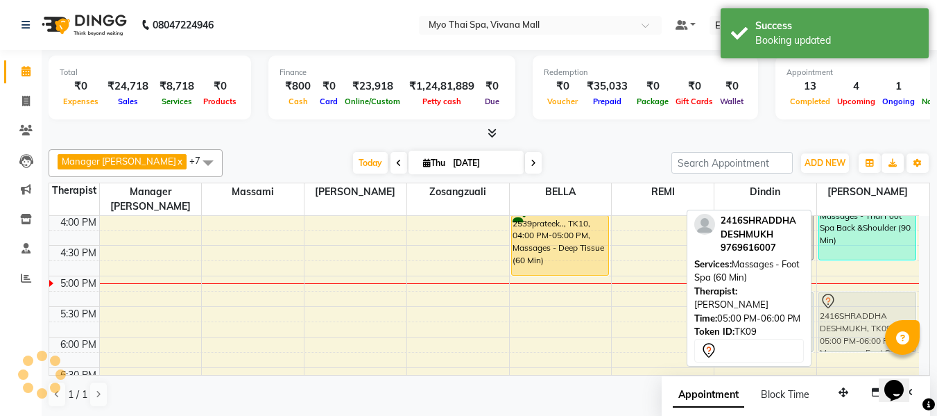
drag, startPoint x: 864, startPoint y: 294, endPoint x: 863, endPoint y: 311, distance: 16.7
click at [863, 311] on div "3000 MAHESH MOTWANI, TK06, 01:30 PM-02:30 PM, Massages - Traditional Thai Spa-6…" at bounding box center [868, 184] width 102 height 915
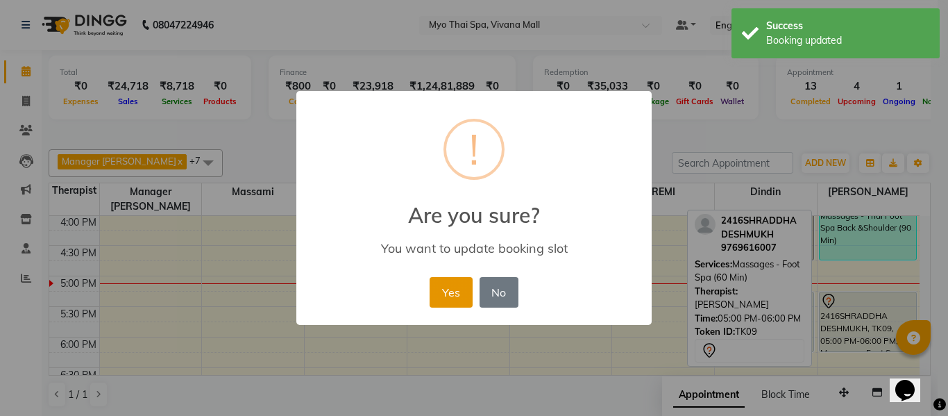
drag, startPoint x: 434, startPoint y: 288, endPoint x: 450, endPoint y: 289, distance: 16.0
click at [441, 288] on button "Yes" at bounding box center [450, 292] width 42 height 31
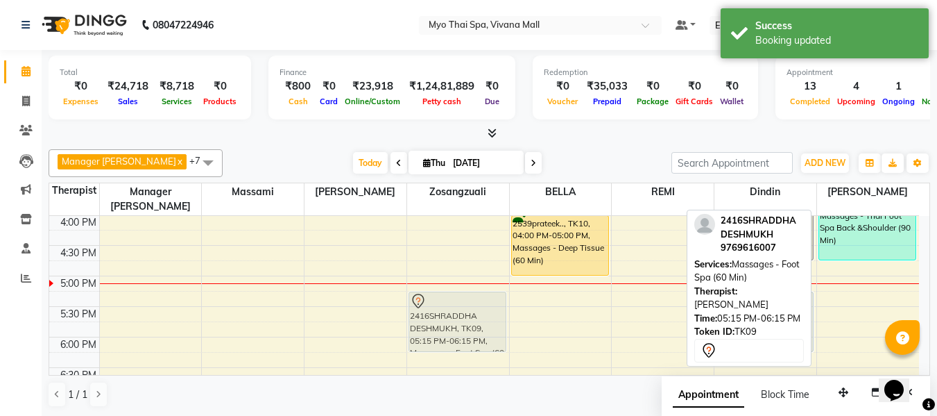
drag, startPoint x: 872, startPoint y: 300, endPoint x: 470, endPoint y: 300, distance: 402.4
click at [470, 300] on tr "1849SHERIN=, TK04, 12:00 PM-01:00 PM, Massages - Foot Spa (60 Min) (₹1400) 1849…" at bounding box center [484, 184] width 870 height 915
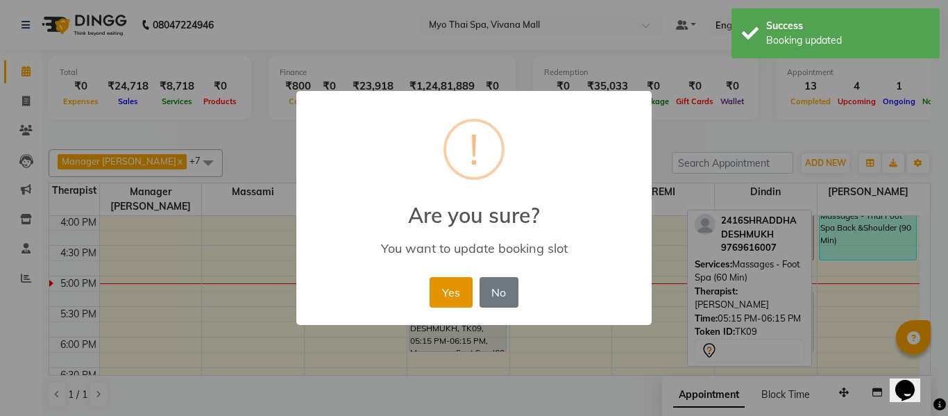
click at [450, 291] on button "Yes" at bounding box center [450, 292] width 42 height 31
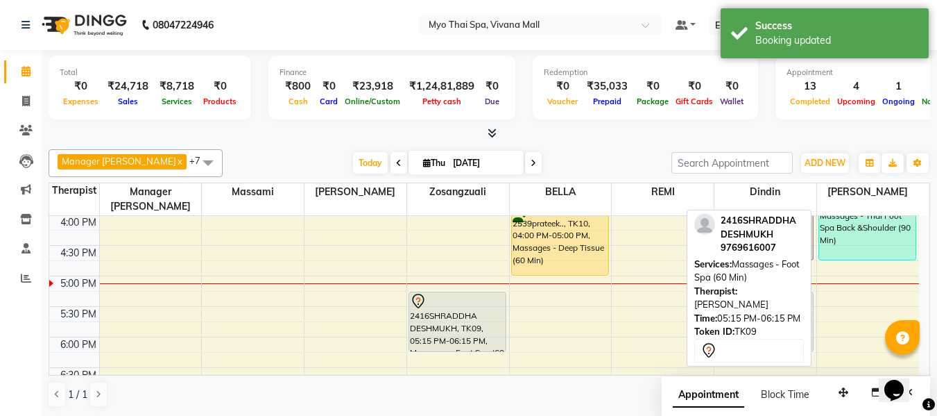
click at [630, 135] on div at bounding box center [490, 133] width 882 height 15
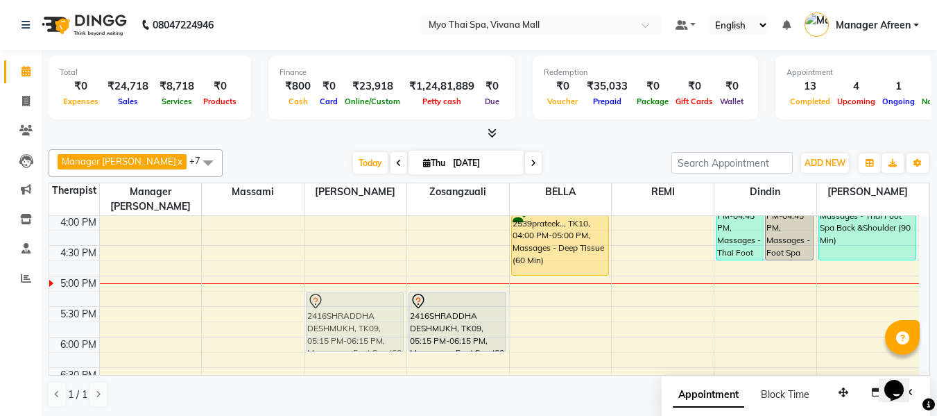
drag, startPoint x: 761, startPoint y: 306, endPoint x: 354, endPoint y: 302, distance: 407.3
click at [354, 302] on tr "1849SHERIN=, TK04, 12:00 PM-01:00 PM, Massages - Foot Spa (60 Min) (₹1400) 1849…" at bounding box center [484, 184] width 870 height 915
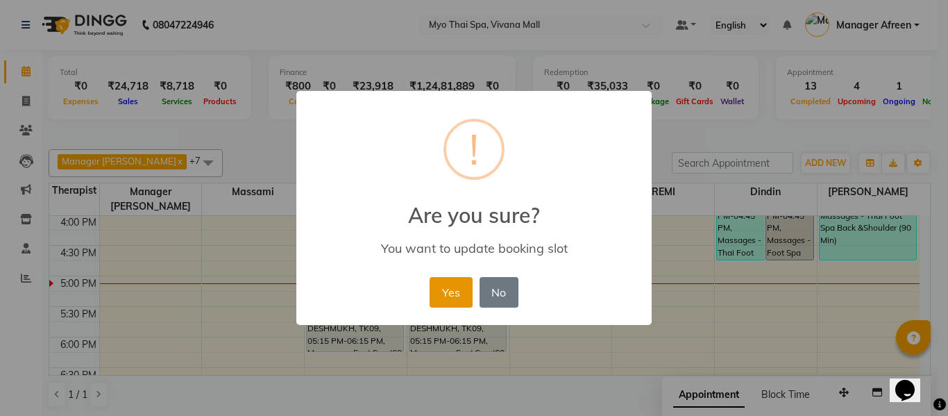
click at [435, 293] on button "Yes" at bounding box center [450, 292] width 42 height 31
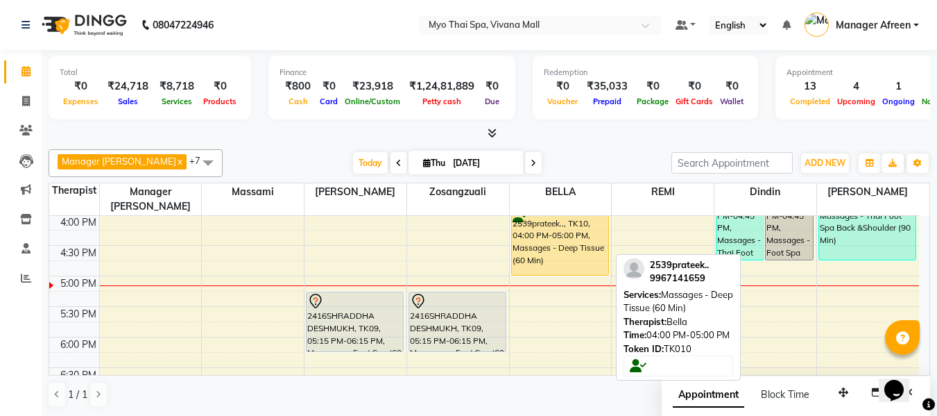
click at [554, 233] on div "2539prateek.., TK10, 04:00 PM-05:00 PM, Massages - Deep Tissue (60 Min)" at bounding box center [560, 245] width 96 height 59
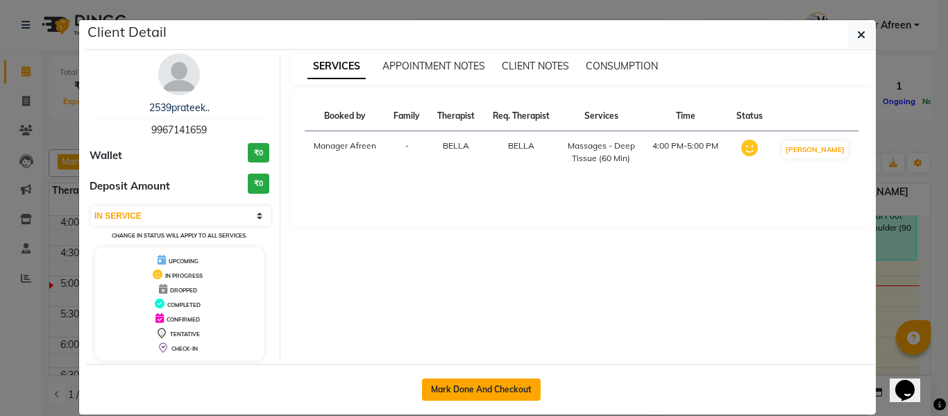
drag, startPoint x: 497, startPoint y: 391, endPoint x: 511, endPoint y: 382, distance: 16.0
click at [497, 391] on button "Mark Done And Checkout" at bounding box center [481, 389] width 119 height 22
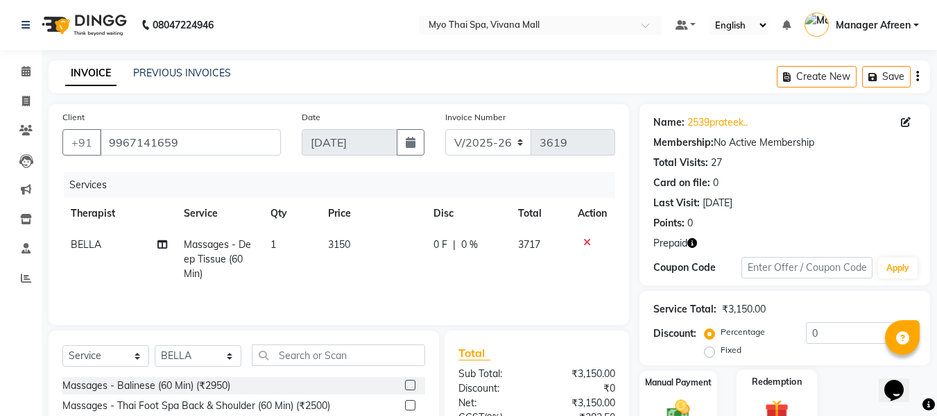
scroll to position [140, 0]
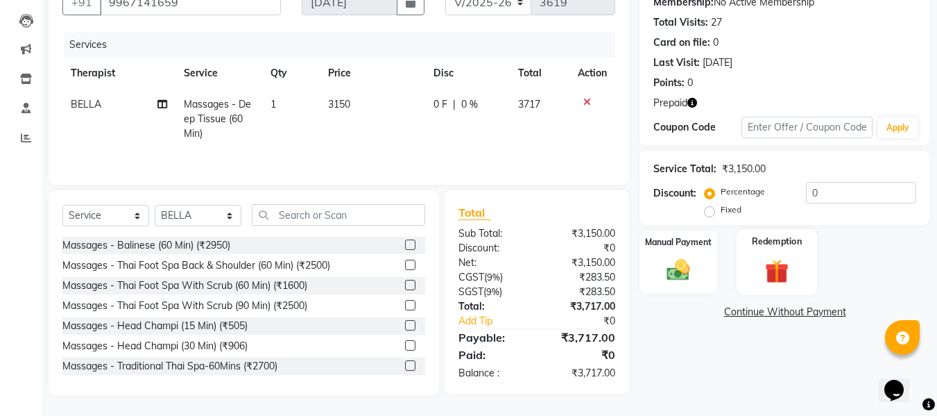
click at [776, 260] on img at bounding box center [777, 271] width 39 height 30
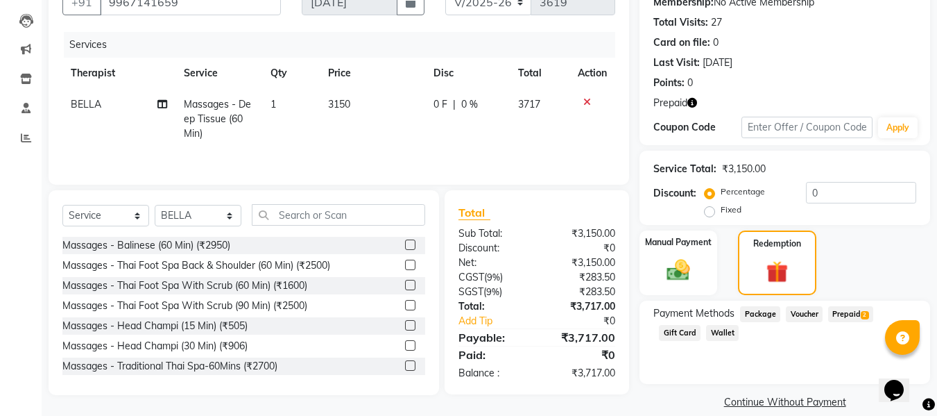
click at [848, 314] on span "Prepaid 2" at bounding box center [850, 314] width 45 height 16
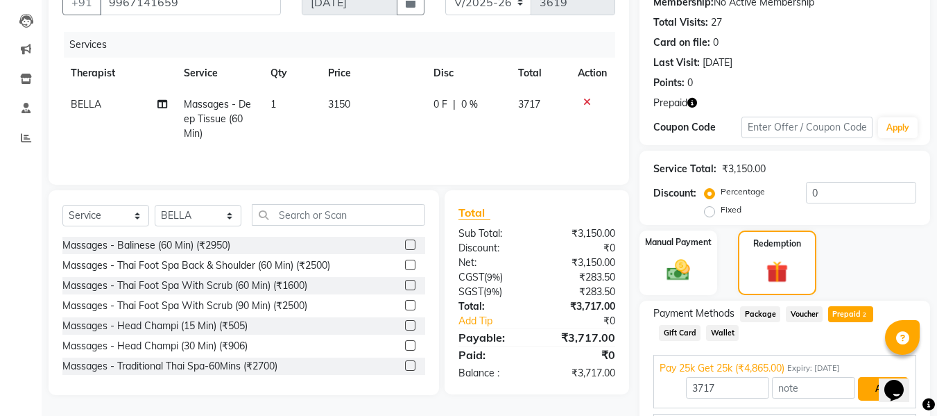
click at [888, 377] on button "Add" at bounding box center [883, 389] width 51 height 24
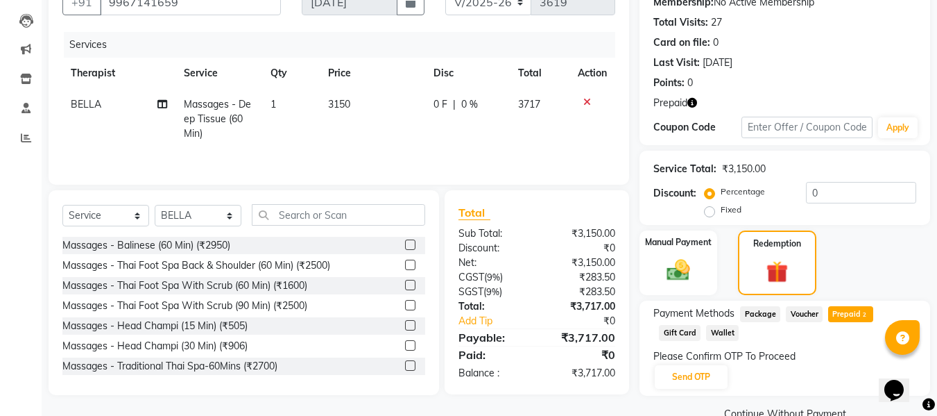
scroll to position [169, 0]
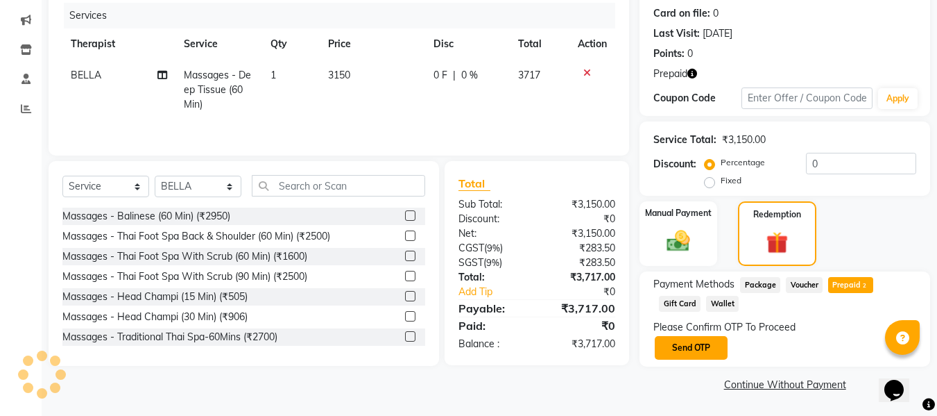
click at [697, 350] on button "Send OTP" at bounding box center [691, 348] width 73 height 24
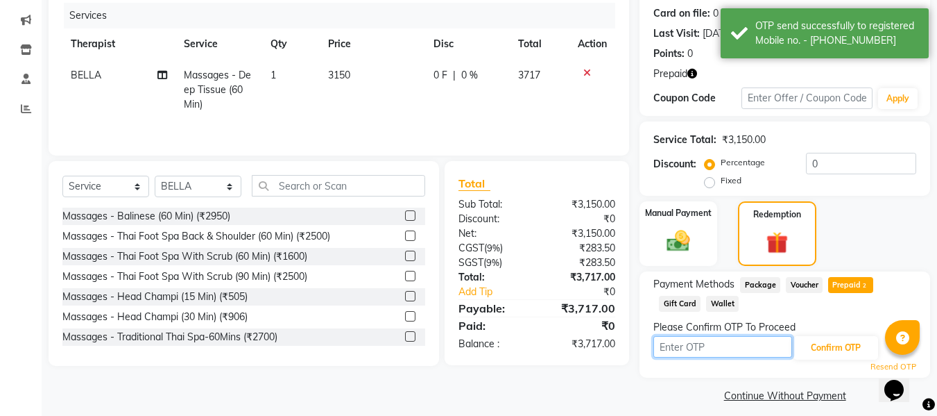
click at [713, 348] on input "text" at bounding box center [723, 347] width 139 height 22
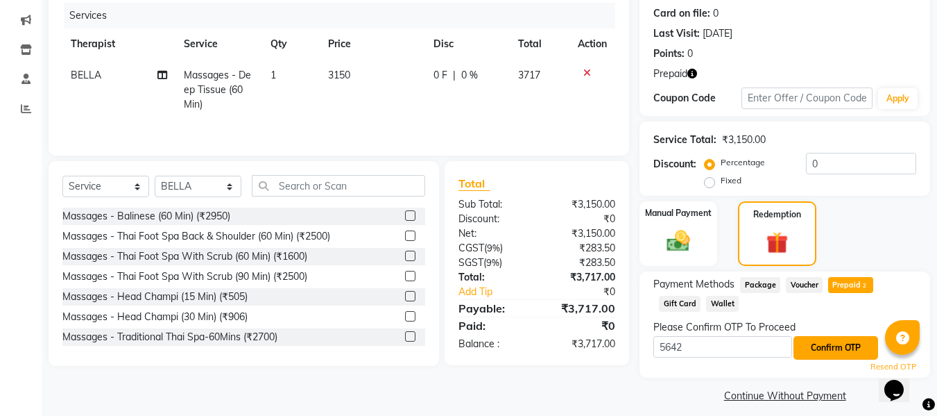
click at [811, 348] on button "Confirm OTP" at bounding box center [836, 348] width 85 height 24
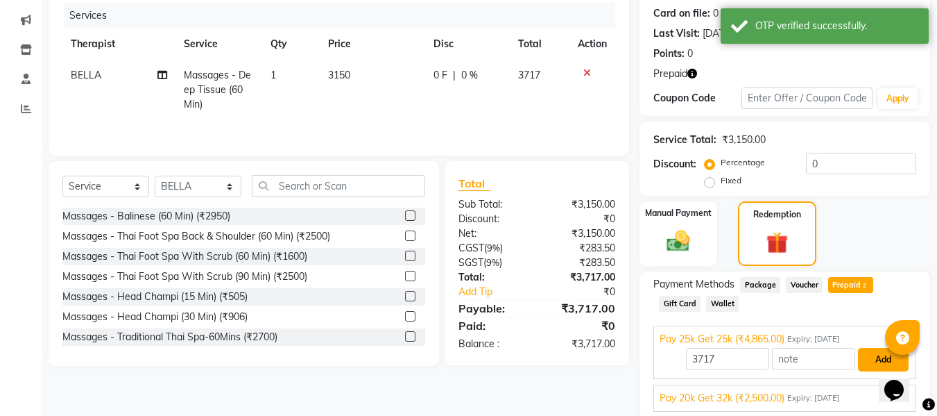
scroll to position [220, 0]
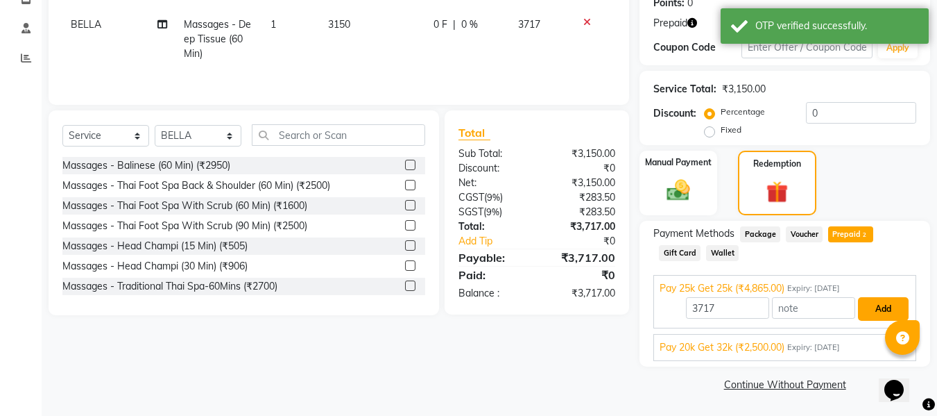
click at [880, 306] on button "Add" at bounding box center [883, 309] width 51 height 24
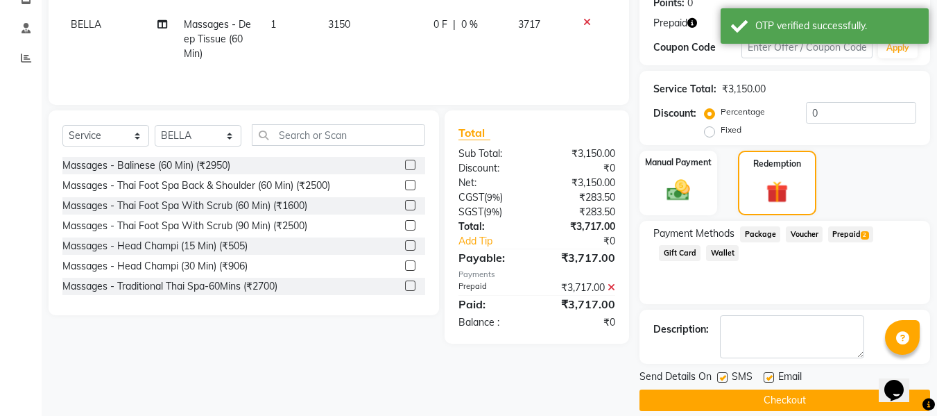
click at [703, 398] on button "Checkout" at bounding box center [785, 400] width 291 height 22
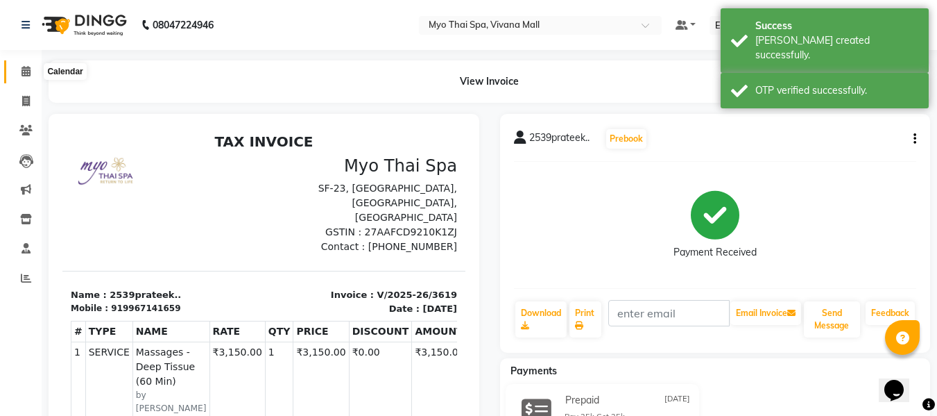
click at [27, 69] on icon at bounding box center [26, 71] width 9 height 10
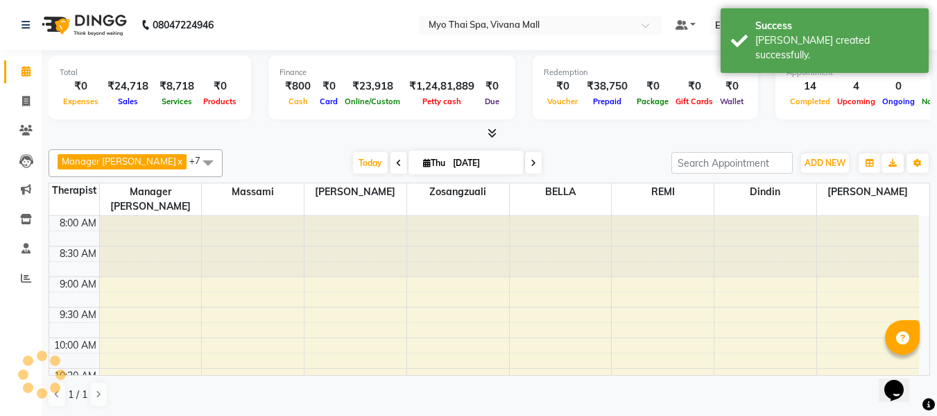
scroll to position [550, 0]
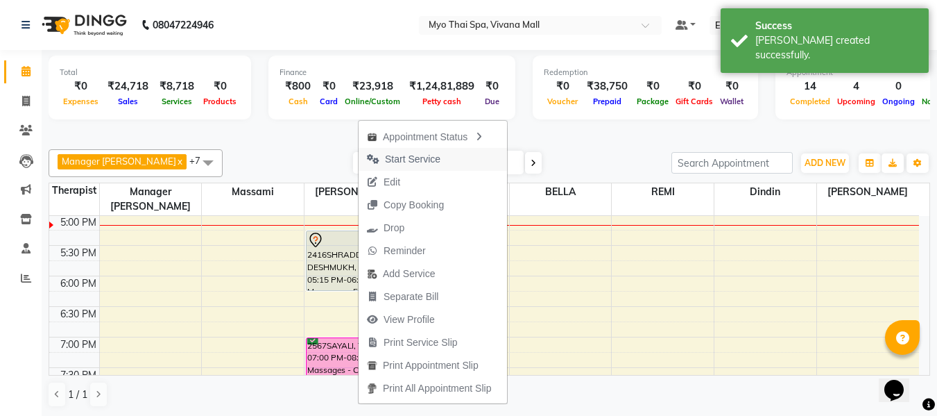
click at [402, 158] on span "Start Service" at bounding box center [413, 159] width 56 height 15
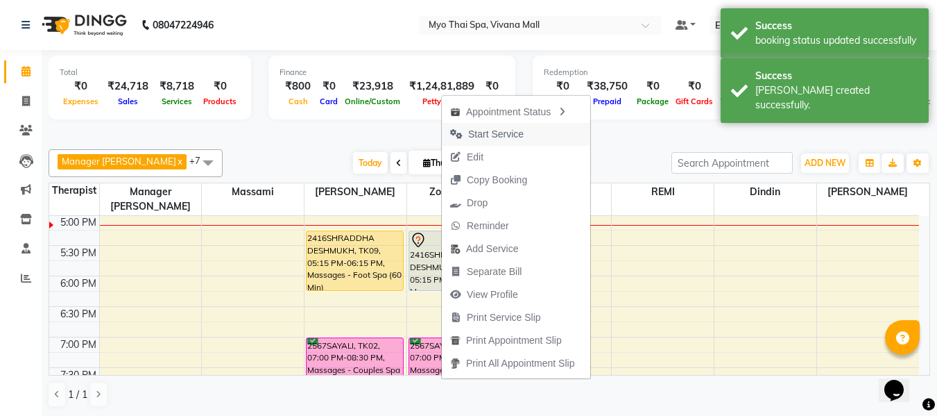
click at [488, 129] on span "Start Service" at bounding box center [496, 134] width 56 height 15
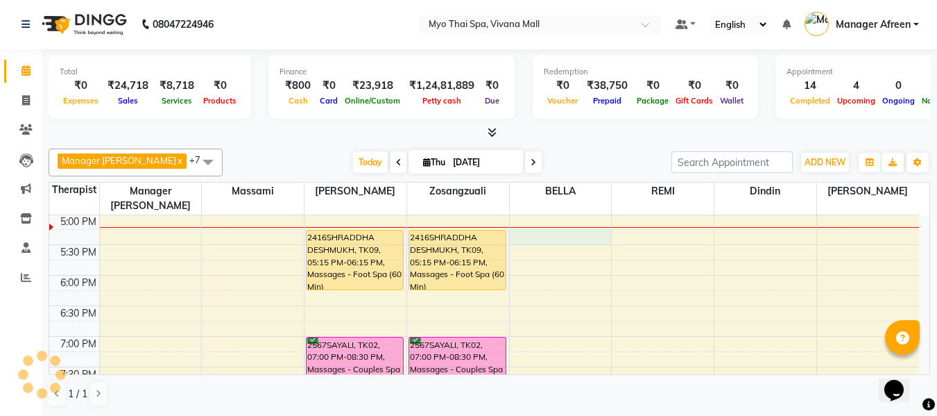
click at [529, 227] on div "8:00 AM 8:30 AM 9:00 AM 9:30 AM 10:00 AM 10:30 AM 11:00 AM 11:30 AM 12:00 PM 12…" at bounding box center [484, 122] width 870 height 915
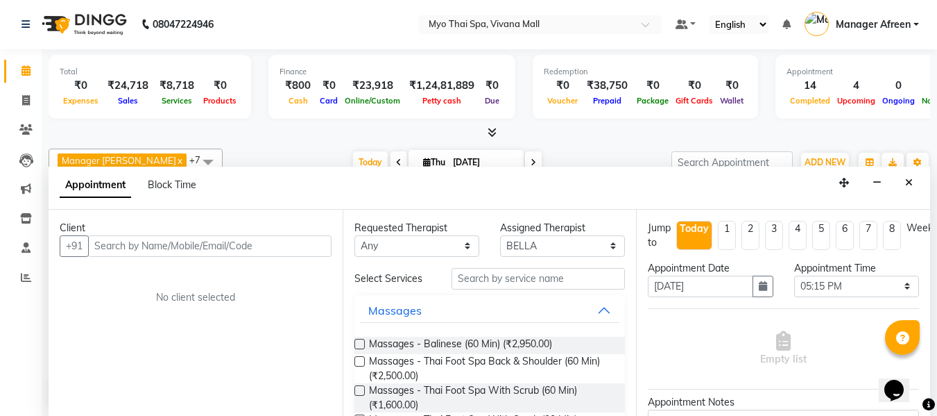
click at [237, 248] on input "text" at bounding box center [210, 246] width 244 height 22
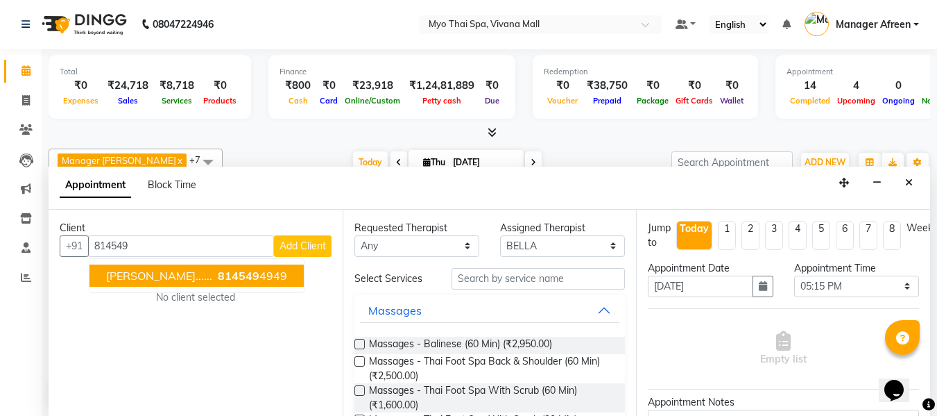
click at [215, 269] on ngb-highlight "814549 4949" at bounding box center [251, 276] width 72 height 14
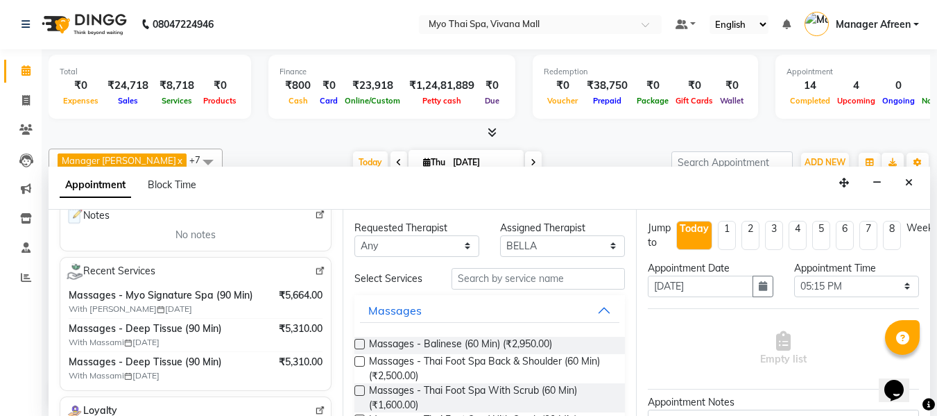
scroll to position [278, 0]
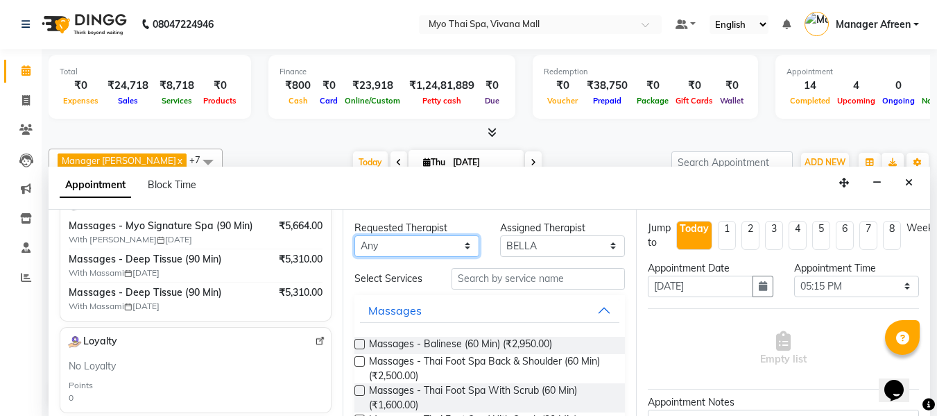
click at [441, 246] on select "Any ANGEL BELLA Dindin Jane JENNY Kristina LORITA Manager Afreen Manager Churmu…" at bounding box center [417, 246] width 125 height 22
click at [355, 235] on select "Any ANGEL BELLA Dindin Jane JENNY Kristina LORITA Manager Afreen Manager Churmu…" at bounding box center [417, 246] width 125 height 22
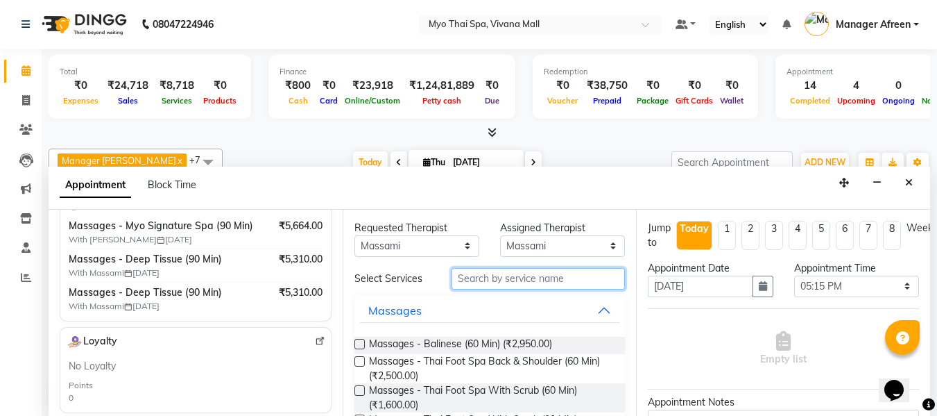
click at [463, 274] on input "text" at bounding box center [538, 279] width 173 height 22
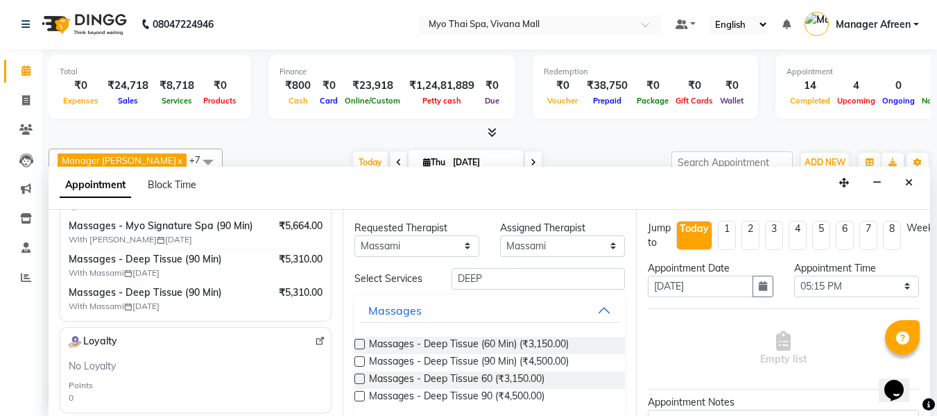
click at [357, 359] on label at bounding box center [360, 361] width 10 height 10
click at [357, 359] on input "checkbox" at bounding box center [359, 362] width 9 height 9
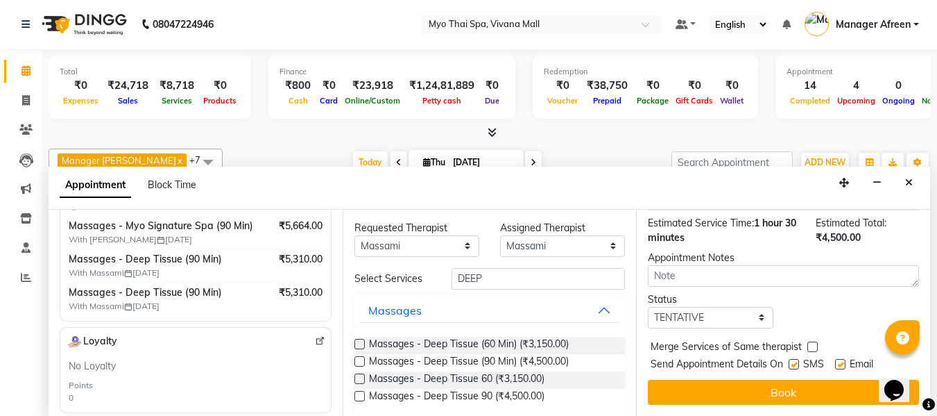
scroll to position [198, 0]
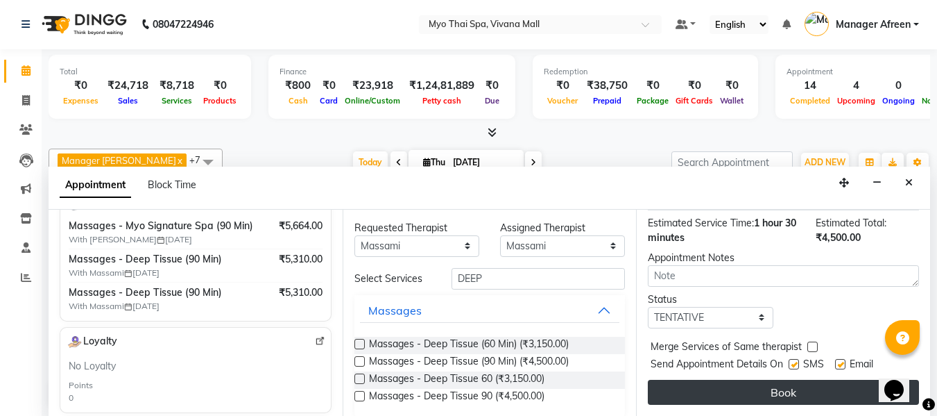
click at [755, 380] on button "Book" at bounding box center [783, 392] width 271 height 25
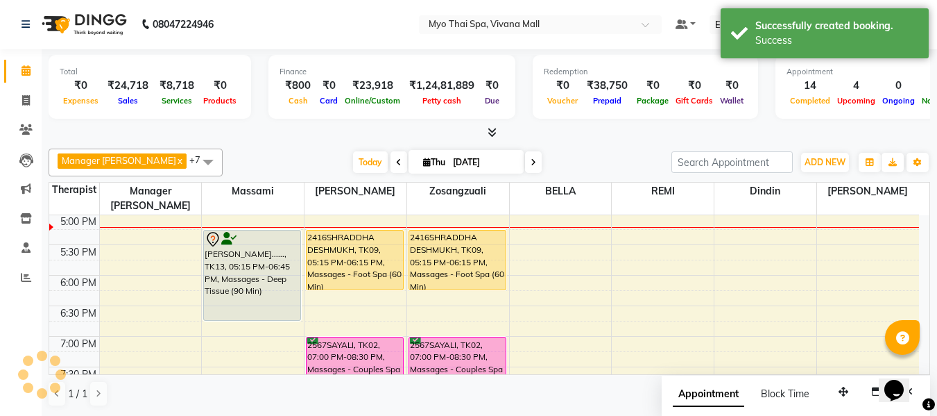
scroll to position [0, 0]
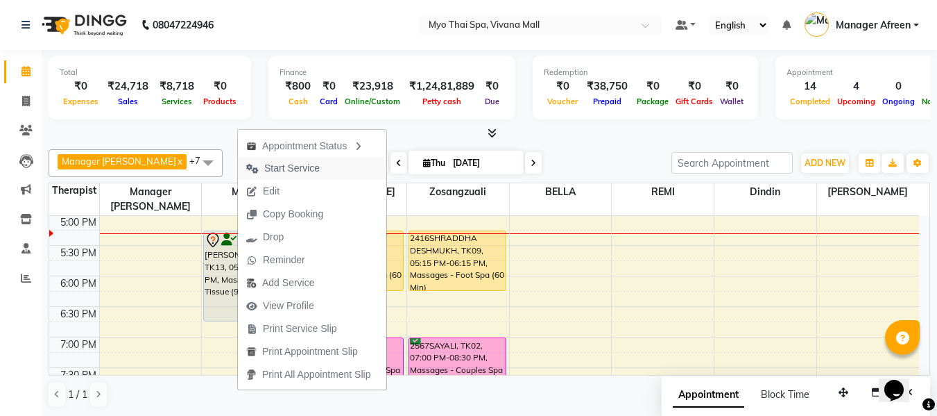
click at [318, 171] on span "Start Service" at bounding box center [292, 168] width 56 height 15
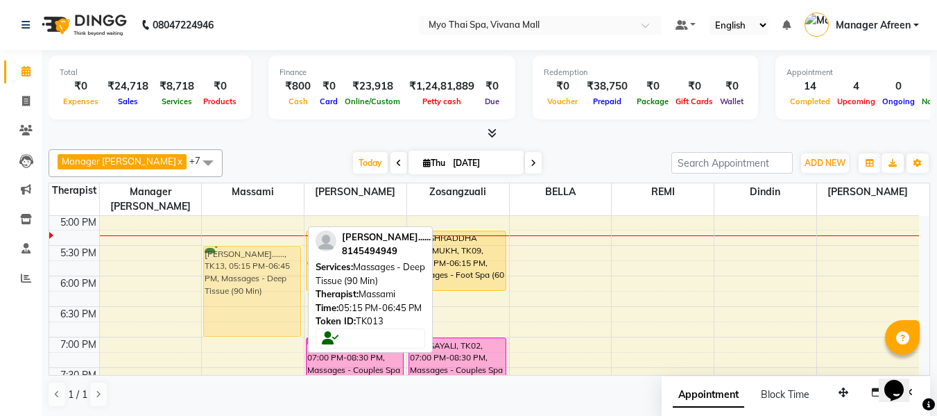
click at [245, 255] on div "1849SHERIN=, TK04, 12:00 PM-01:00 PM, Massages - Foot Spa (60 Min) (₹1400) 1849…" at bounding box center [253, 123] width 102 height 915
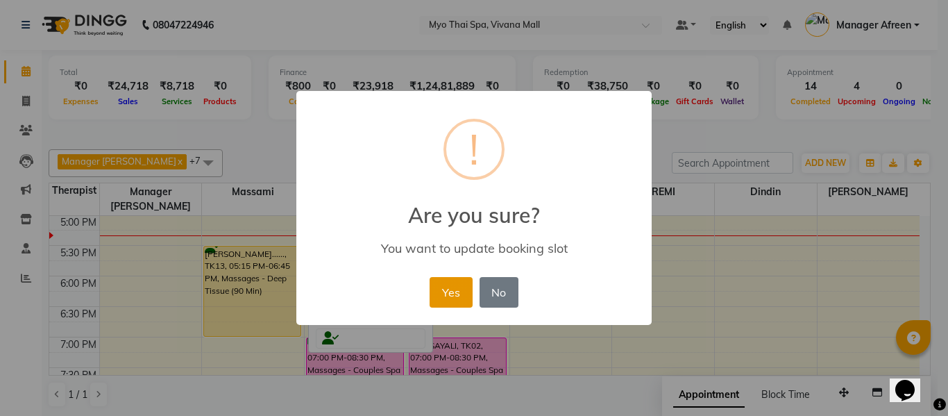
click at [457, 291] on button "Yes" at bounding box center [450, 292] width 42 height 31
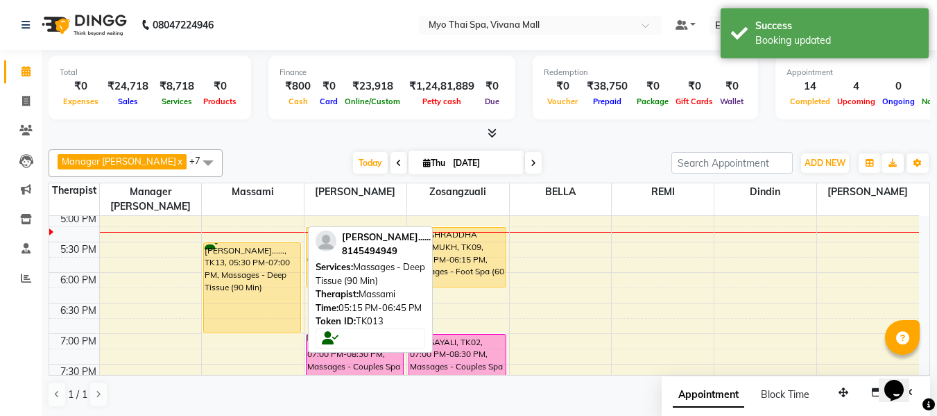
scroll to position [620, 0]
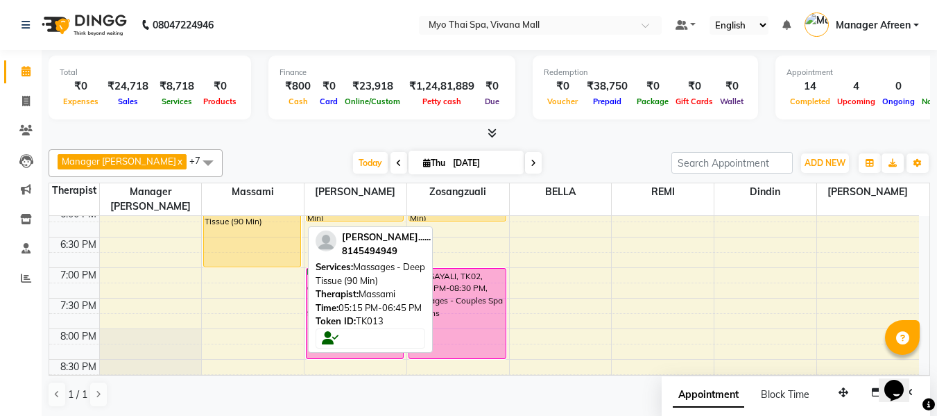
click at [569, 155] on div "Today Thu 04-09-2025" at bounding box center [447, 163] width 435 height 21
click at [353, 160] on span "Today" at bounding box center [370, 163] width 35 height 22
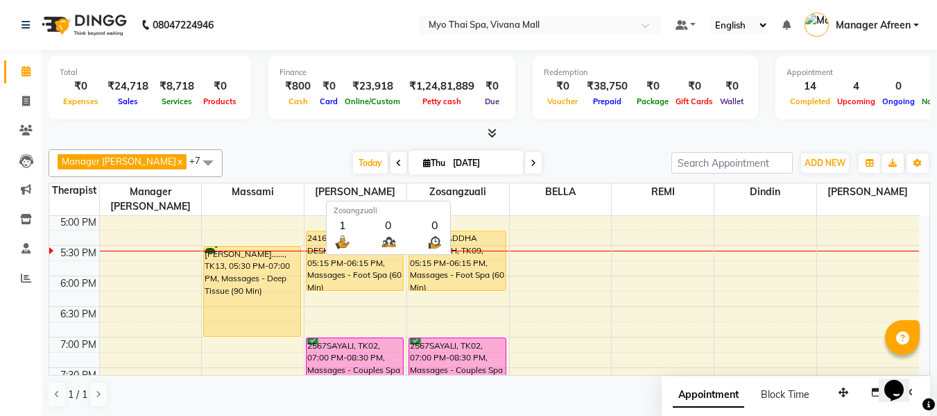
scroll to position [1, 0]
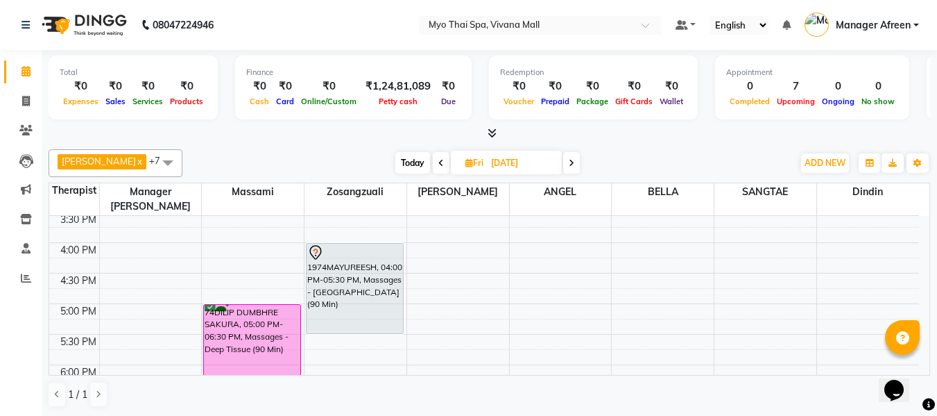
scroll to position [539, 0]
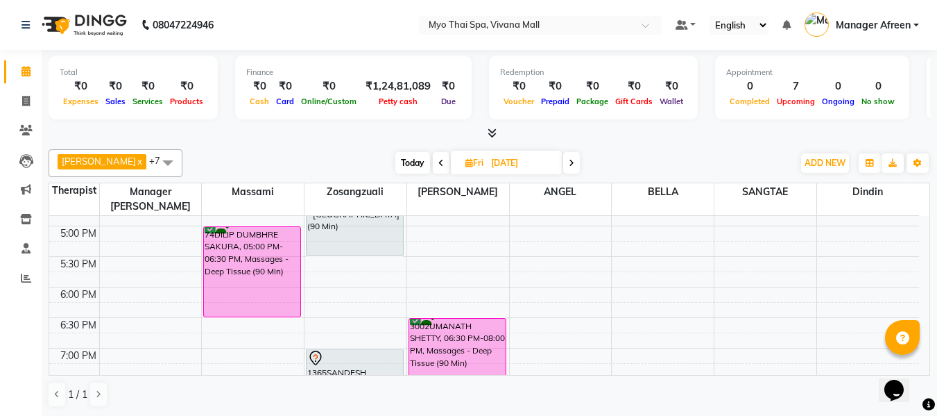
click at [568, 276] on div "8:00 AM 8:30 AM 9:00 AM 9:30 AM 10:00 AM 10:30 AM 11:00 AM 11:30 AM 12:00 PM 12…" at bounding box center [484, 134] width 870 height 915
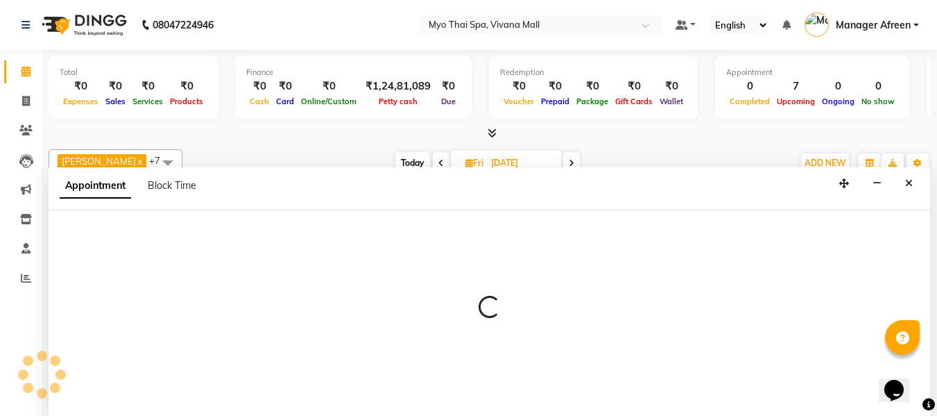
scroll to position [1, 0]
select select "70774"
select select "1080"
select select "tentative"
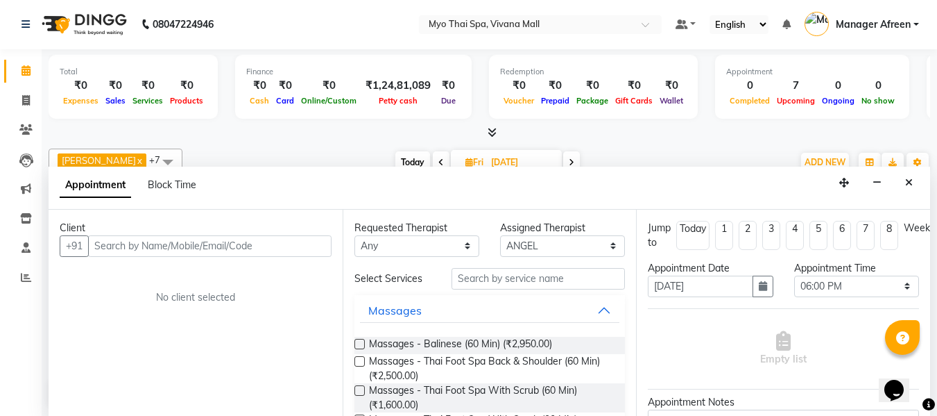
click at [274, 244] on input "text" at bounding box center [210, 246] width 244 height 22
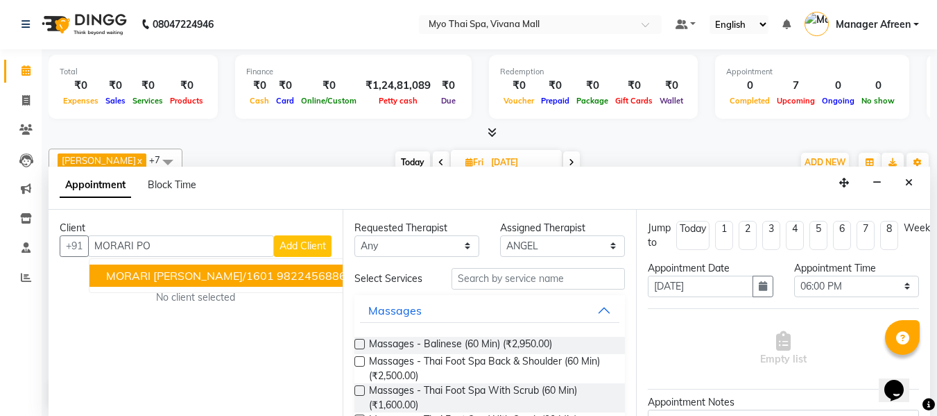
click at [277, 277] on ngb-highlight "9822456886" at bounding box center [311, 276] width 69 height 14
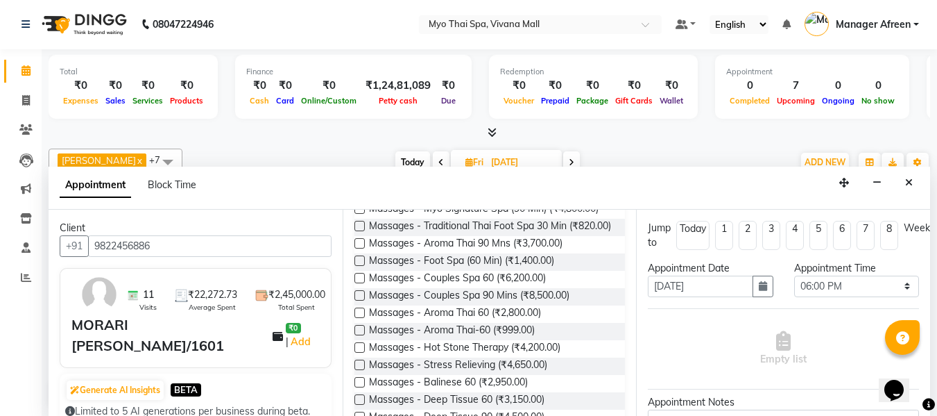
scroll to position [555, 0]
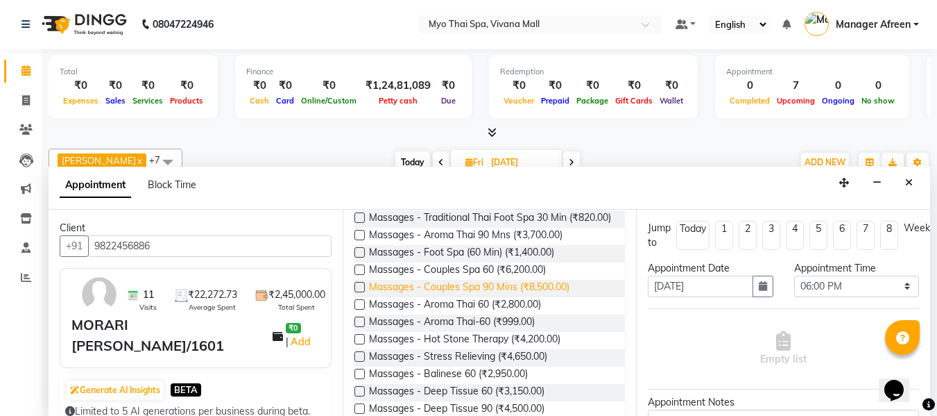
type input "9822456886"
click at [513, 297] on span "Massages - Couples Spa 90 Mins (₹8,500.00)" at bounding box center [469, 288] width 201 height 17
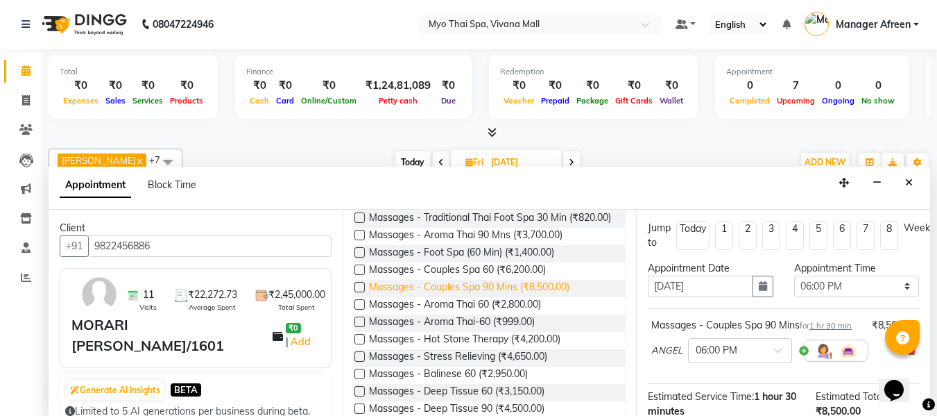
click at [513, 297] on span "Massages - Couples Spa 90 Mins (₹8,500.00)" at bounding box center [469, 288] width 201 height 17
checkbox input "false"
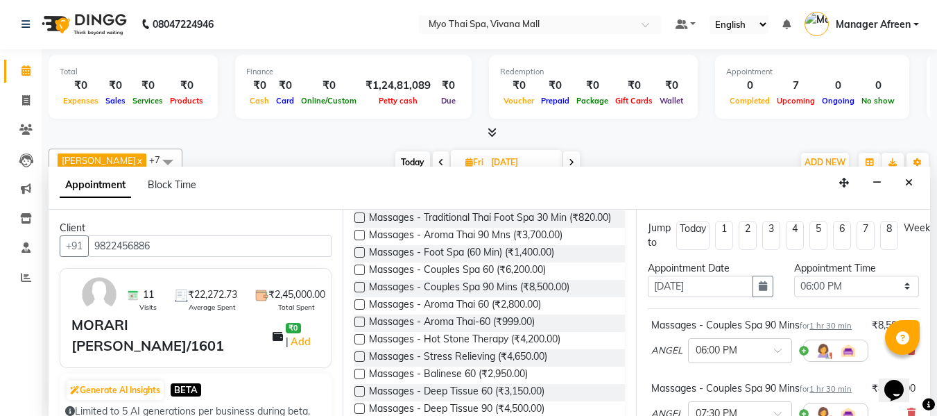
scroll to position [139, 0]
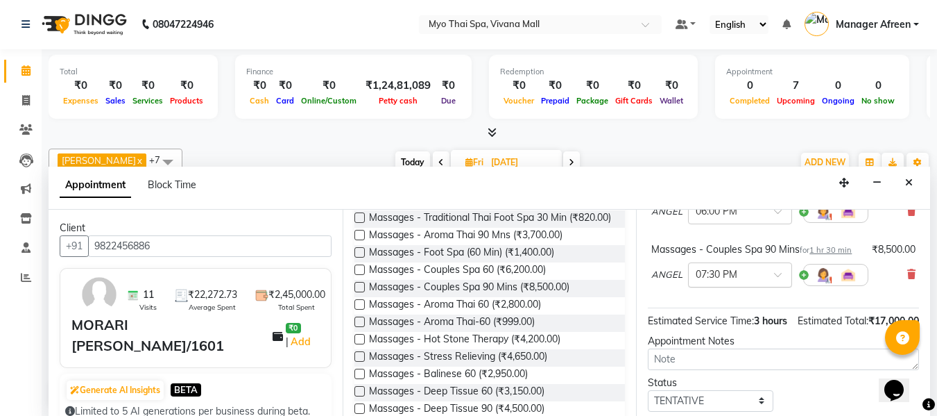
click at [726, 281] on input "text" at bounding box center [726, 273] width 61 height 15
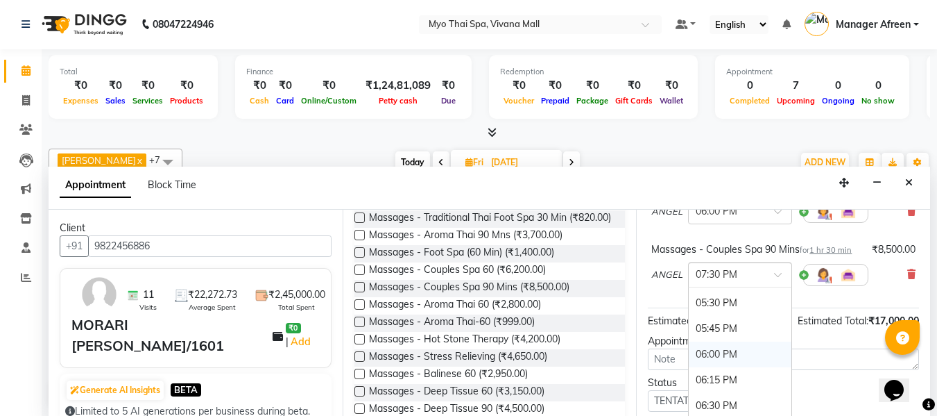
click at [717, 367] on div "06:00 PM" at bounding box center [740, 354] width 103 height 26
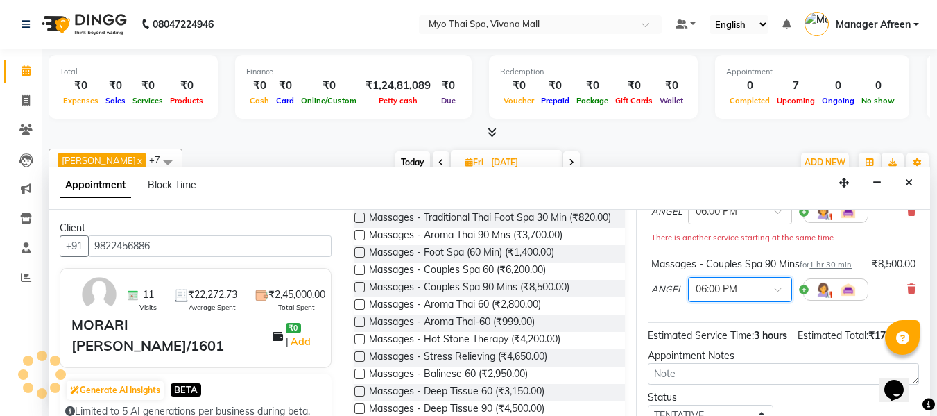
scroll to position [278, 0]
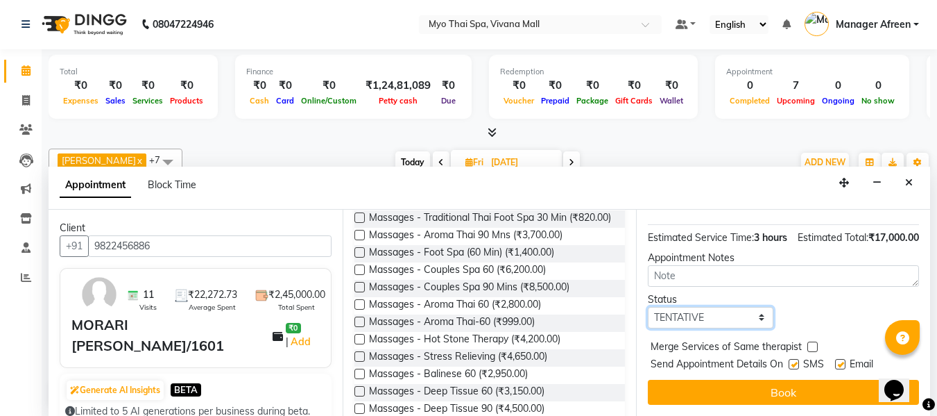
click at [685, 327] on select "Select TENTATIVE CONFIRM UPCOMING" at bounding box center [710, 318] width 125 height 22
select select "confirm booking"
click at [648, 309] on select "Select TENTATIVE CONFIRM UPCOMING" at bounding box center [710, 318] width 125 height 22
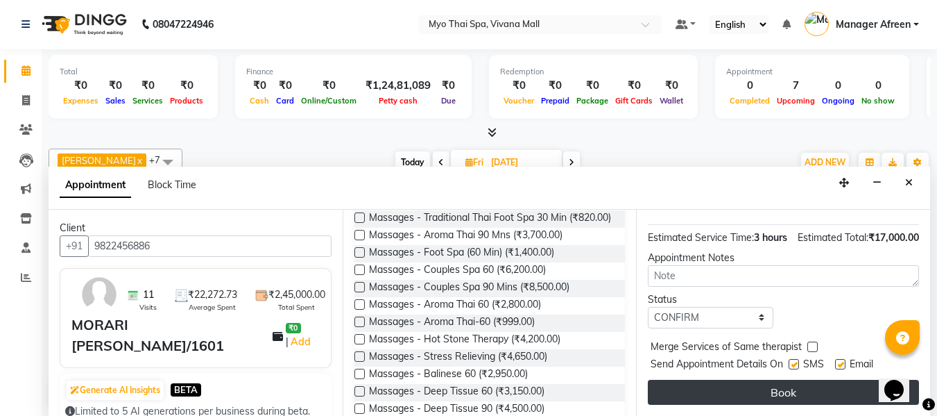
click at [710, 386] on button "Book" at bounding box center [783, 392] width 271 height 25
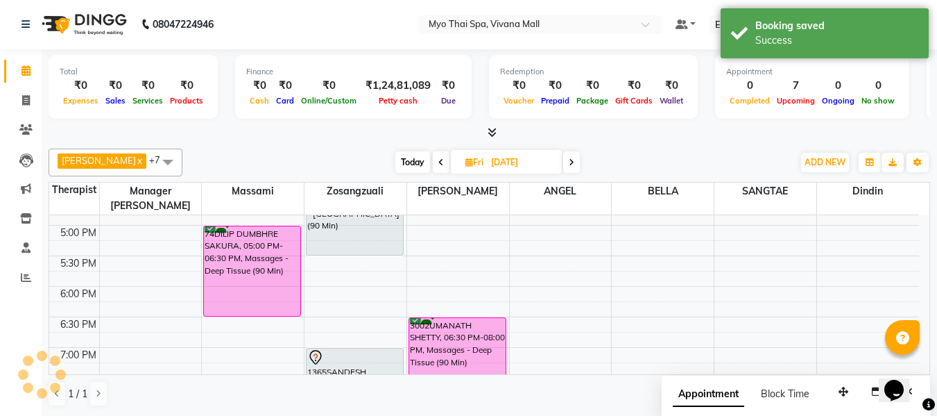
scroll to position [0, 0]
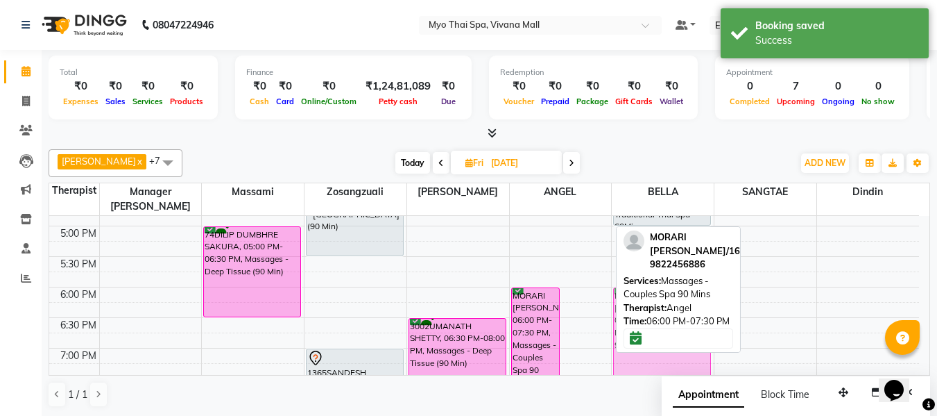
drag, startPoint x: 593, startPoint y: 308, endPoint x: 642, endPoint y: 309, distance: 49.3
click at [642, 309] on div "Jane x Manager Churmurin x SANGTAE x ANGEL x Dindin x Massami x Zosangzuali x B…" at bounding box center [490, 278] width 882 height 269
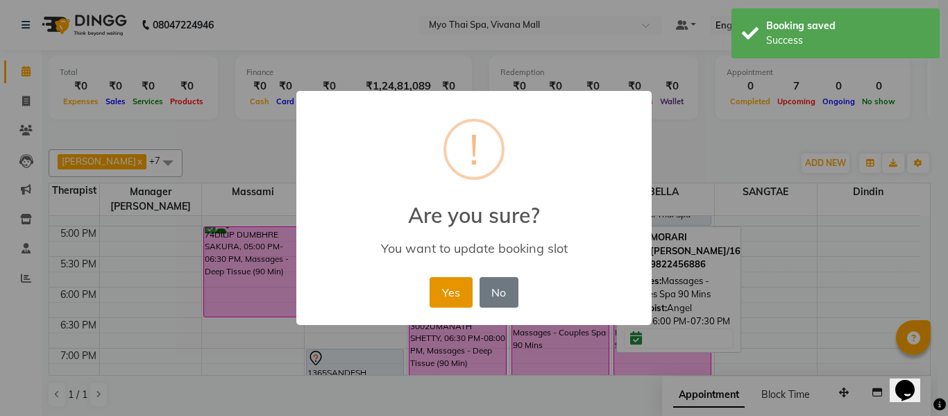
click at [454, 292] on button "Yes" at bounding box center [450, 292] width 42 height 31
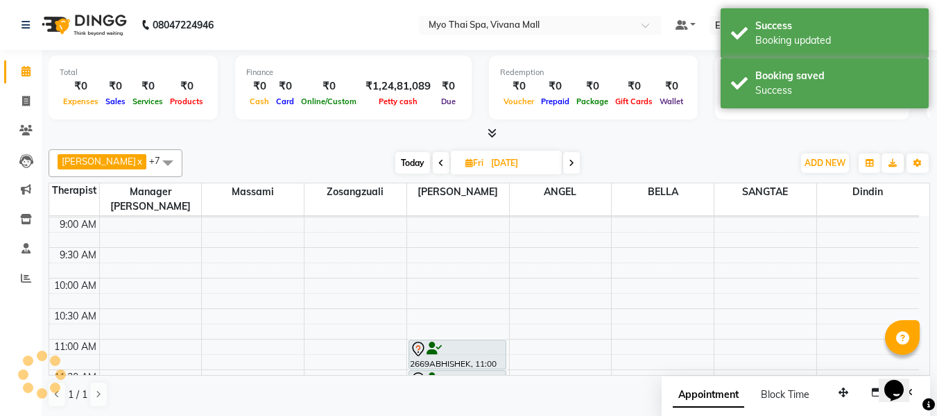
scroll to position [53, 0]
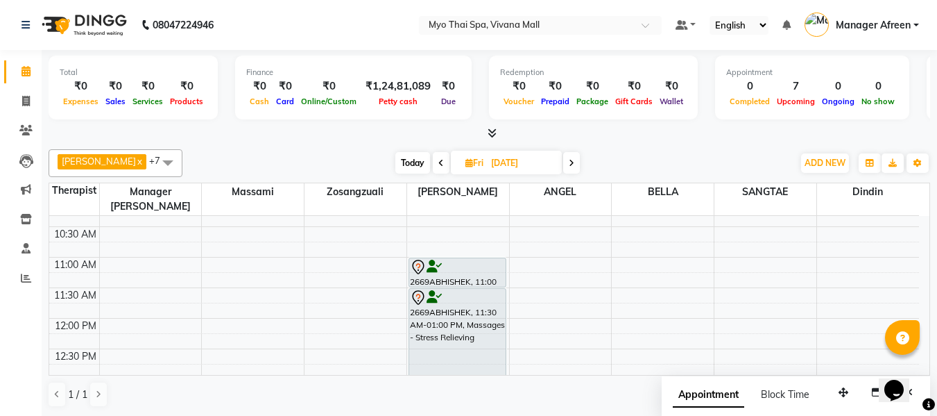
scroll to position [123, 0]
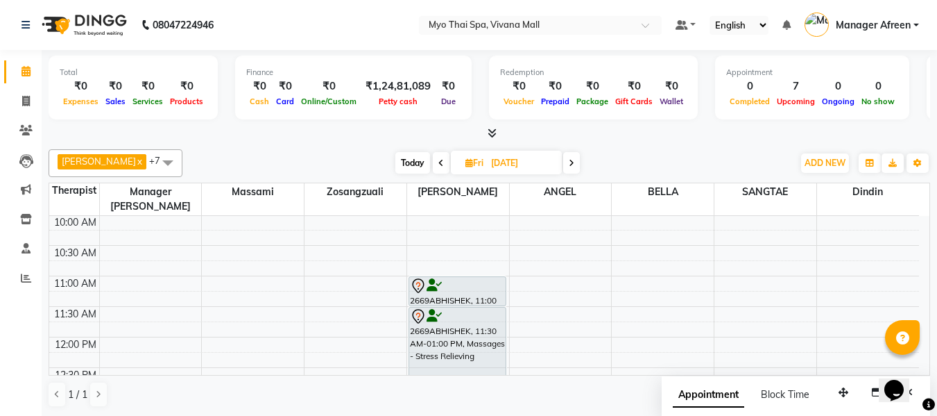
click at [402, 164] on span "Today" at bounding box center [412, 163] width 35 height 22
type input "[DATE]"
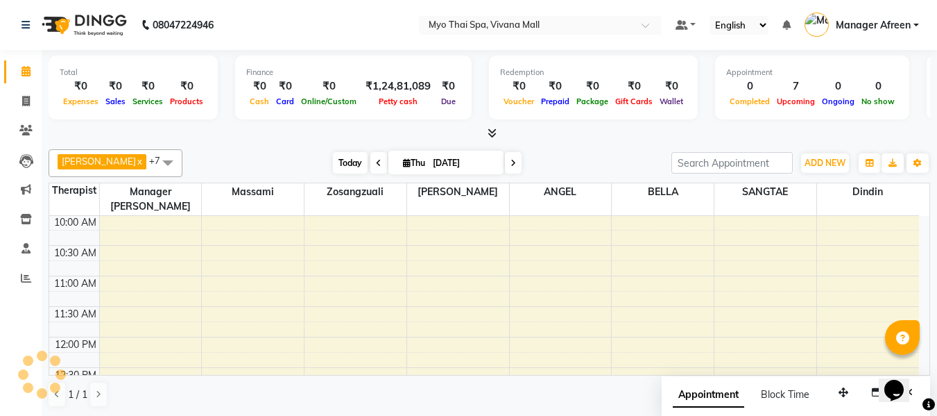
scroll to position [550, 0]
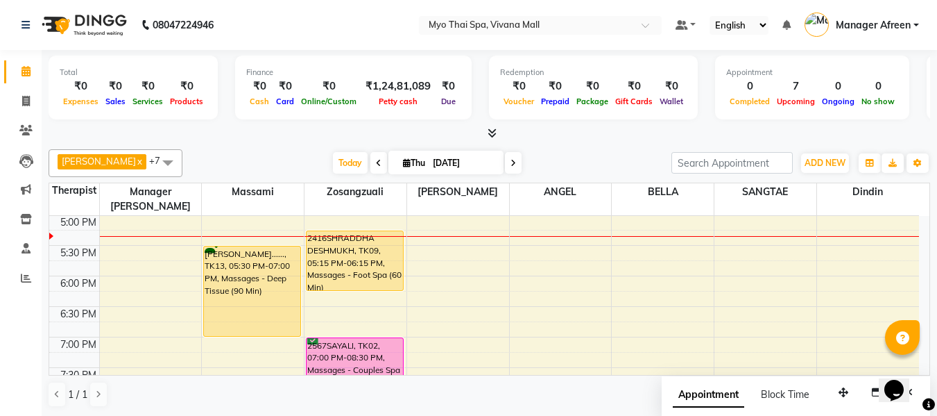
click at [154, 159] on span at bounding box center [168, 162] width 28 height 26
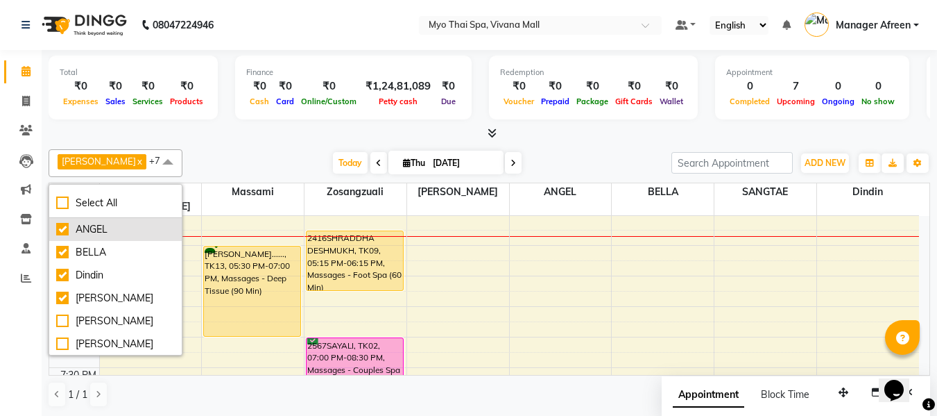
click at [119, 231] on div "ANGEL" at bounding box center [115, 229] width 119 height 15
checkbox input "false"
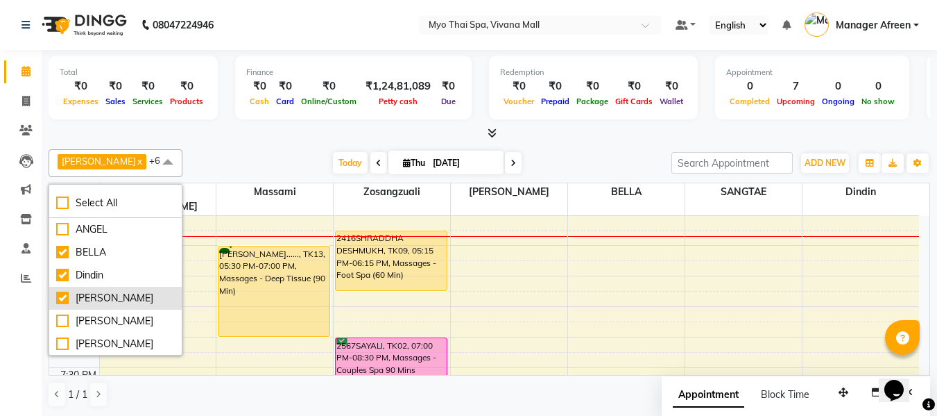
click at [112, 291] on div "[PERSON_NAME]" at bounding box center [115, 298] width 119 height 15
checkbox input "false"
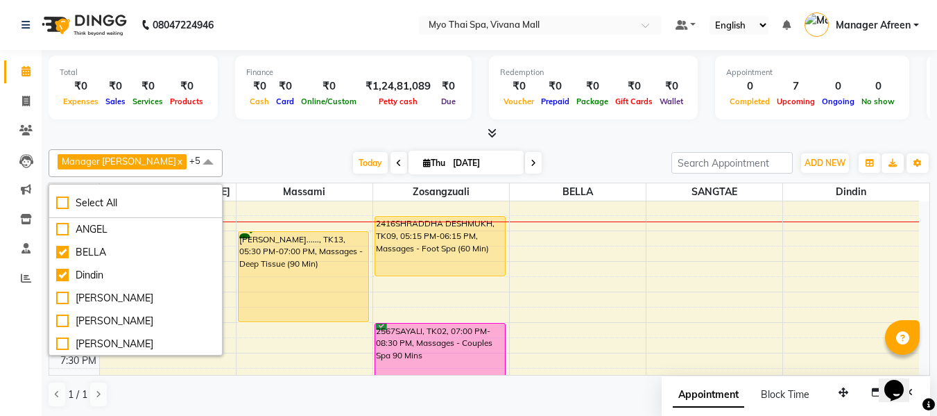
click at [277, 155] on div "Today Thu 04-09-2025" at bounding box center [447, 163] width 435 height 21
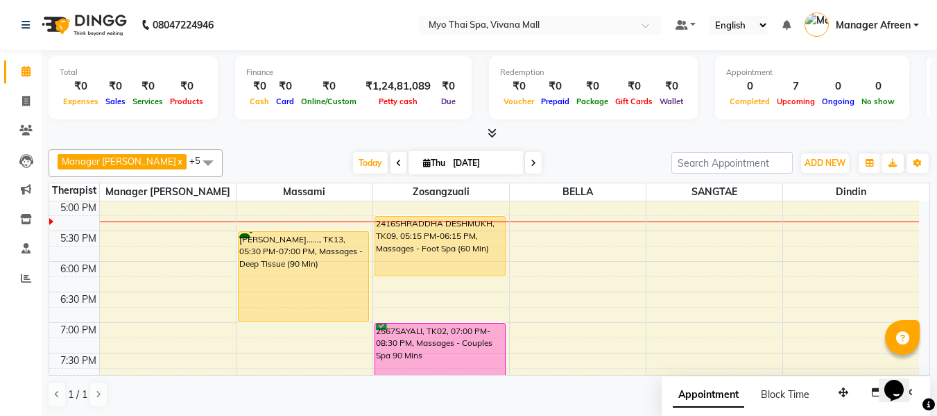
click at [194, 162] on span at bounding box center [208, 162] width 28 height 26
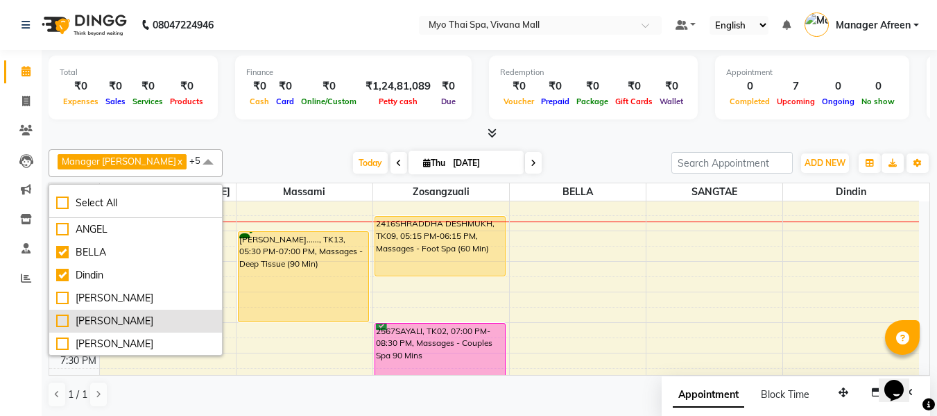
click at [149, 314] on div "[PERSON_NAME]" at bounding box center [135, 321] width 159 height 15
checkbox input "true"
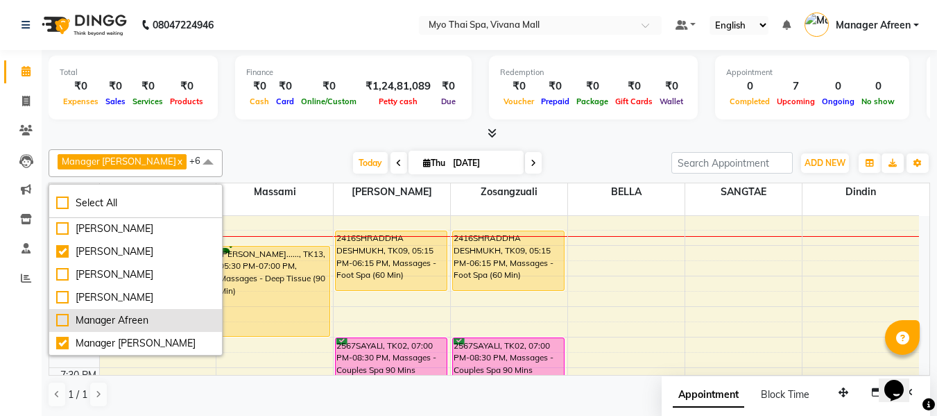
scroll to position [139, 0]
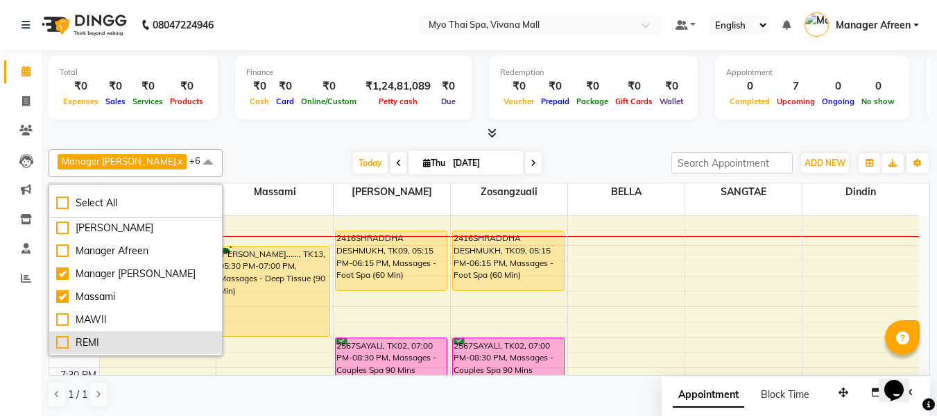
click at [155, 336] on div "REMI" at bounding box center [135, 342] width 159 height 15
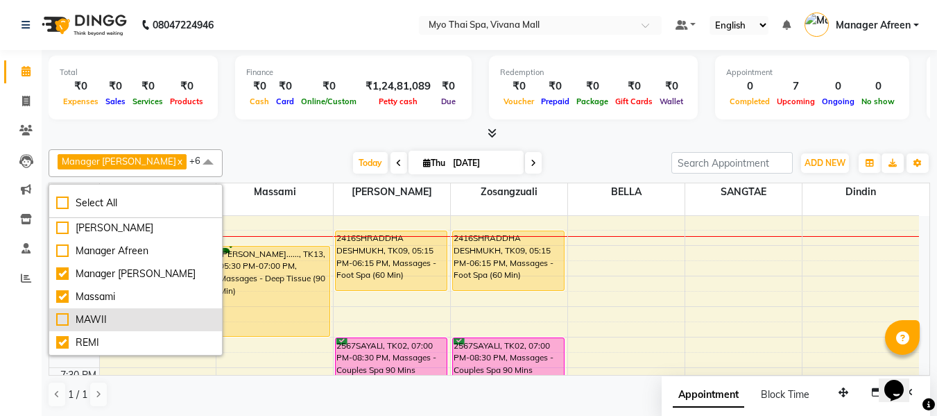
checkbox input "true"
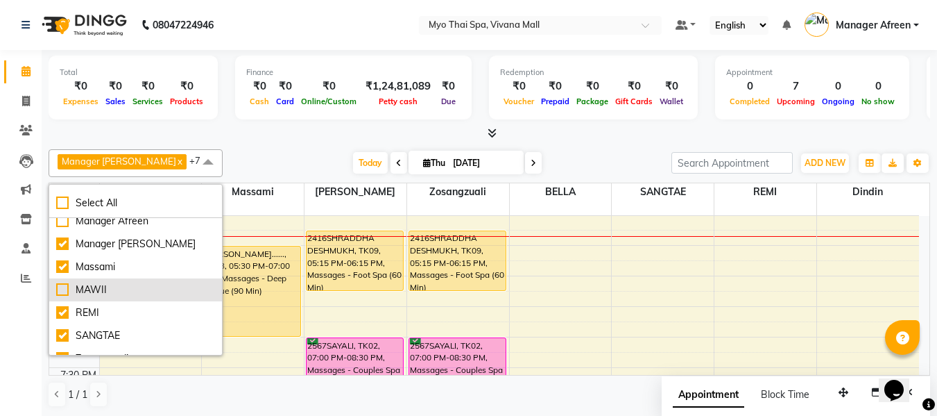
scroll to position [184, 0]
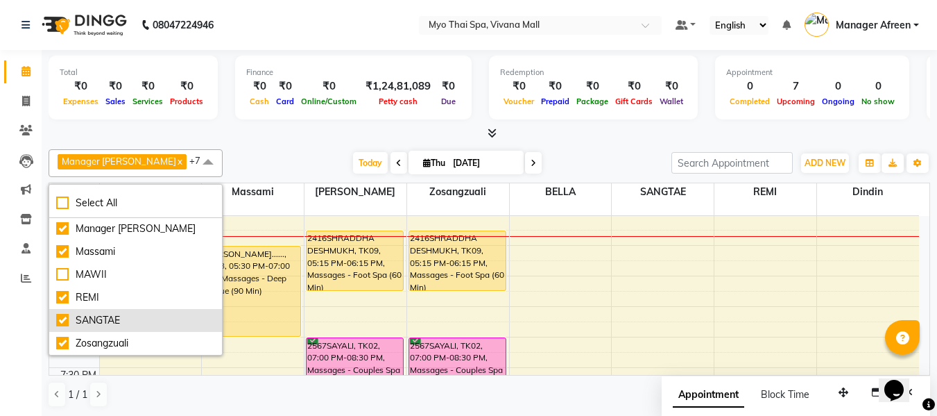
click at [157, 314] on div "SANGTAE" at bounding box center [135, 320] width 159 height 15
checkbox input "false"
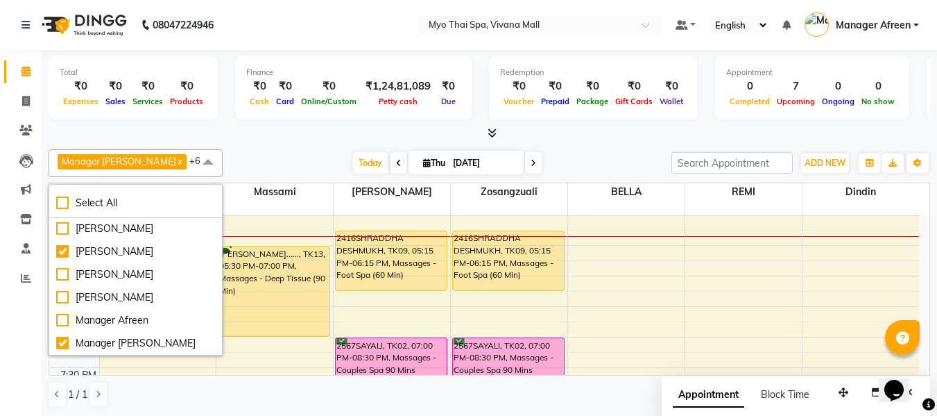
scroll to position [0, 0]
click at [265, 119] on div "Total ₹0 Expenses ₹0 Sales ₹0 Services ₹0 Products Finance ₹0 Cash ₹0 Card ₹0 O…" at bounding box center [490, 90] width 882 height 68
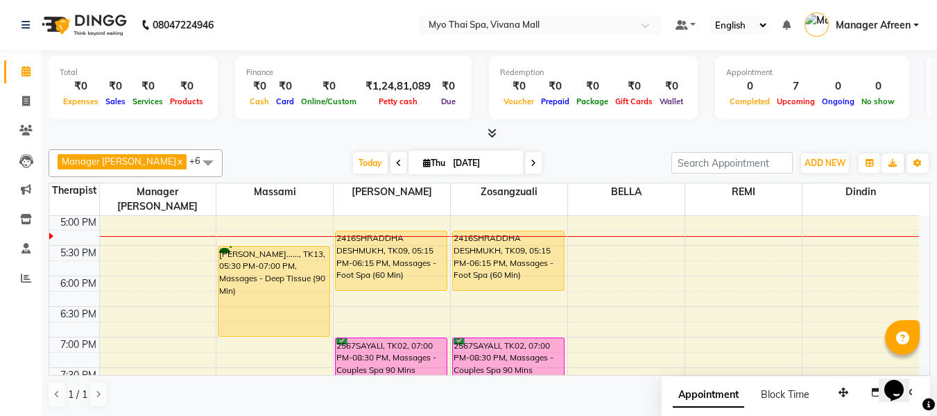
click at [493, 134] on icon at bounding box center [492, 133] width 9 height 10
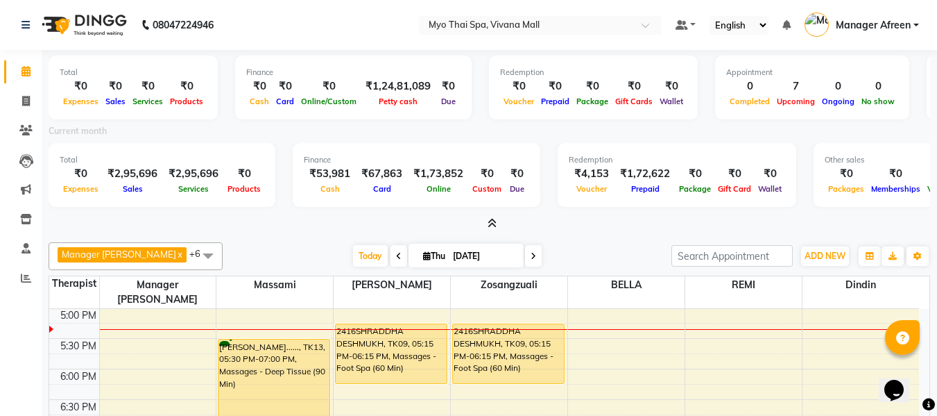
click at [493, 221] on icon at bounding box center [492, 223] width 9 height 10
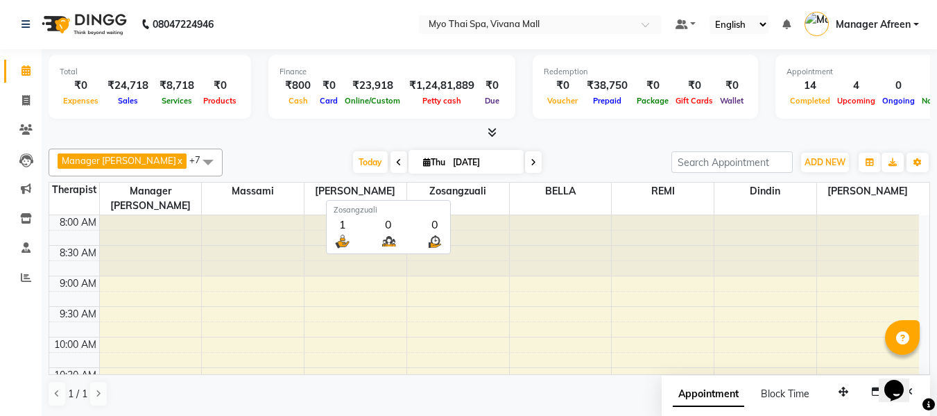
scroll to position [550, 0]
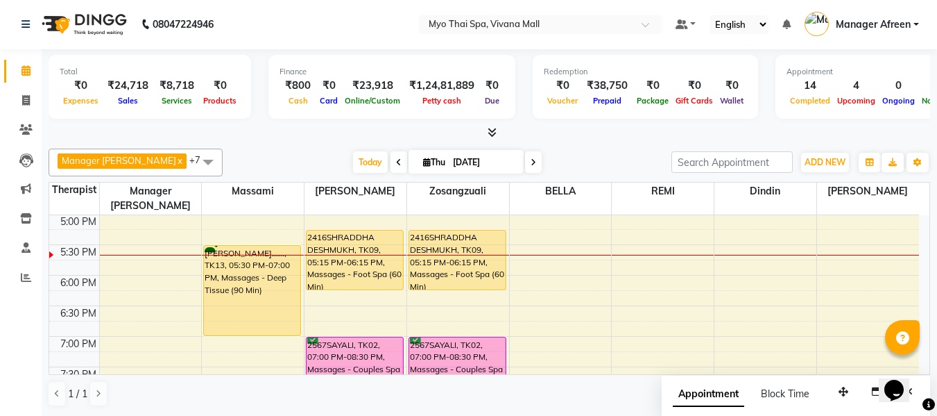
click at [527, 253] on div "8:00 AM 8:30 AM 9:00 AM 9:30 AM 10:00 AM 10:30 AM 11:00 AM 11:30 AM 12:00 PM 12…" at bounding box center [484, 122] width 870 height 915
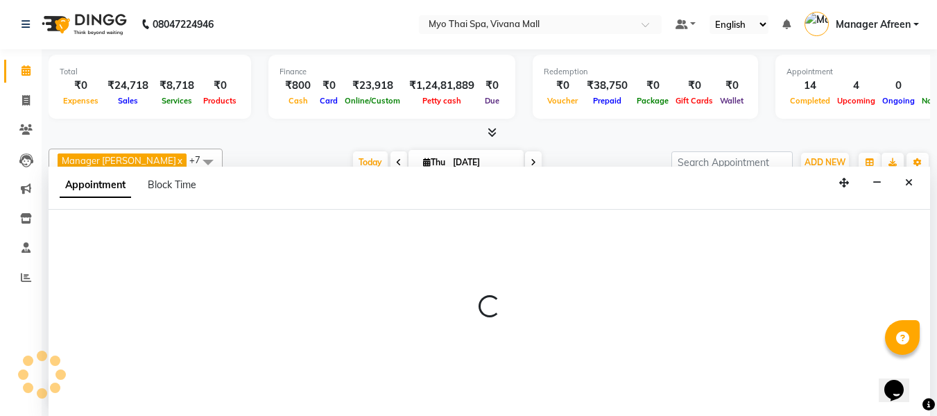
select select "70775"
select select "1065"
select select "tentative"
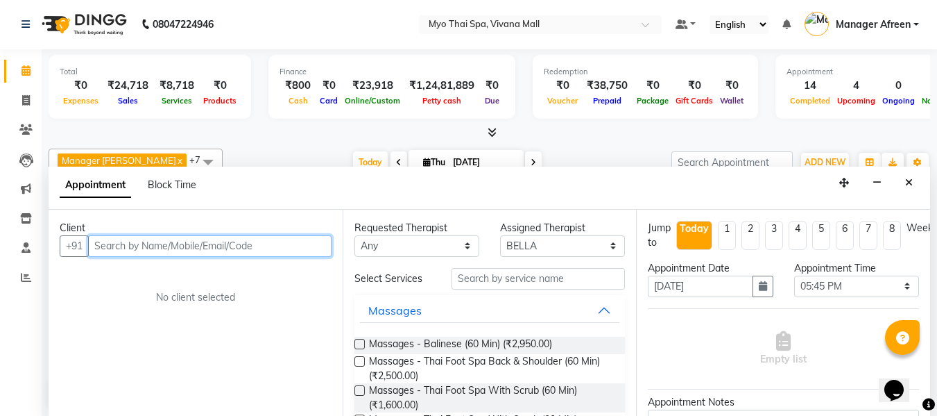
click at [250, 252] on input "text" at bounding box center [210, 246] width 244 height 22
type input "8007777225"
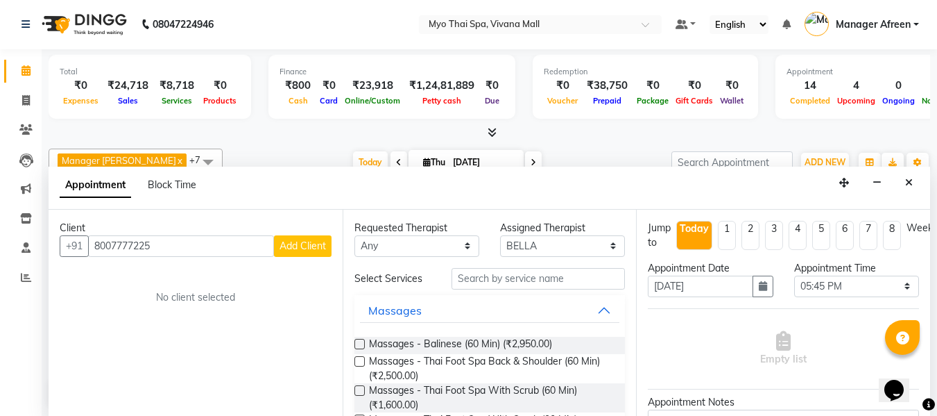
click at [290, 248] on span "Add Client" at bounding box center [303, 245] width 46 height 12
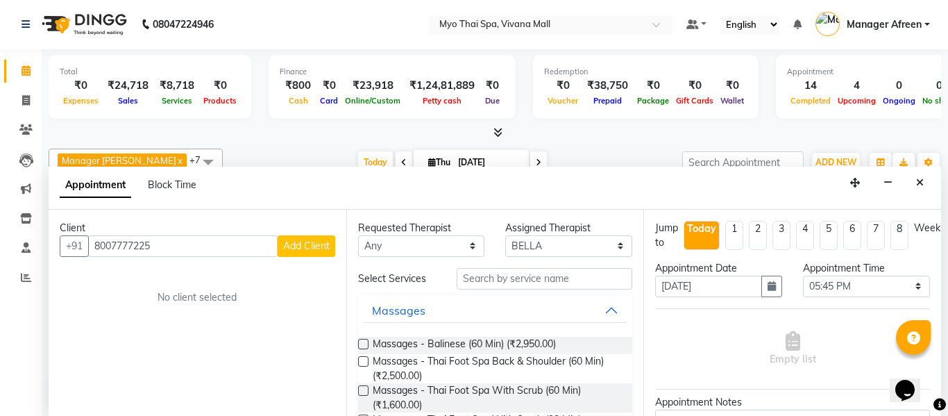
select select "22"
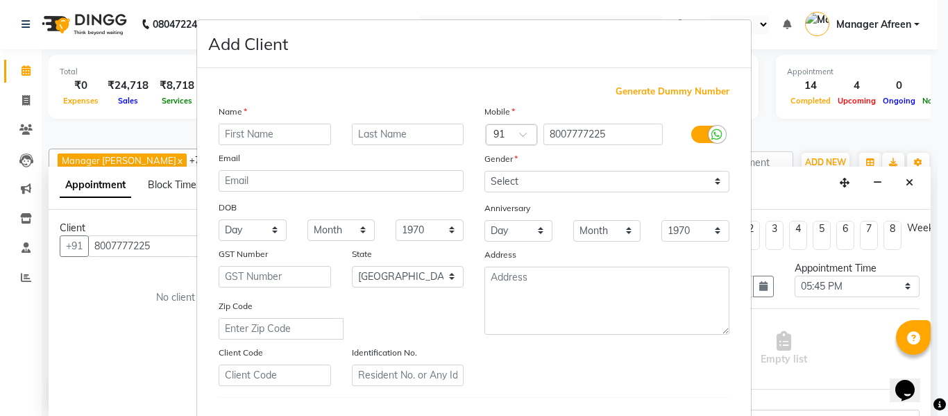
click at [279, 137] on input "text" at bounding box center [275, 134] width 112 height 22
type input "SUBHASH"
click at [525, 178] on select "Select [DEMOGRAPHIC_DATA] [DEMOGRAPHIC_DATA] Other Prefer Not To Say" at bounding box center [606, 182] width 245 height 22
select select "[DEMOGRAPHIC_DATA]"
click at [484, 171] on select "Select [DEMOGRAPHIC_DATA] [DEMOGRAPHIC_DATA] Other Prefer Not To Say" at bounding box center [606, 182] width 245 height 22
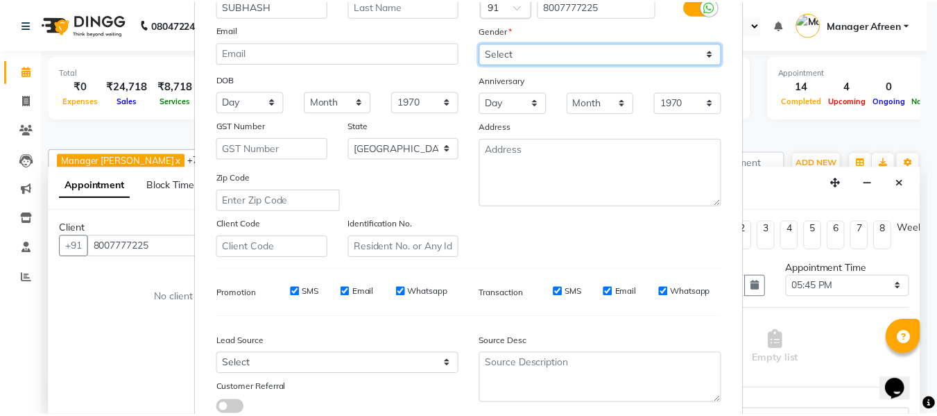
scroll to position [225, 0]
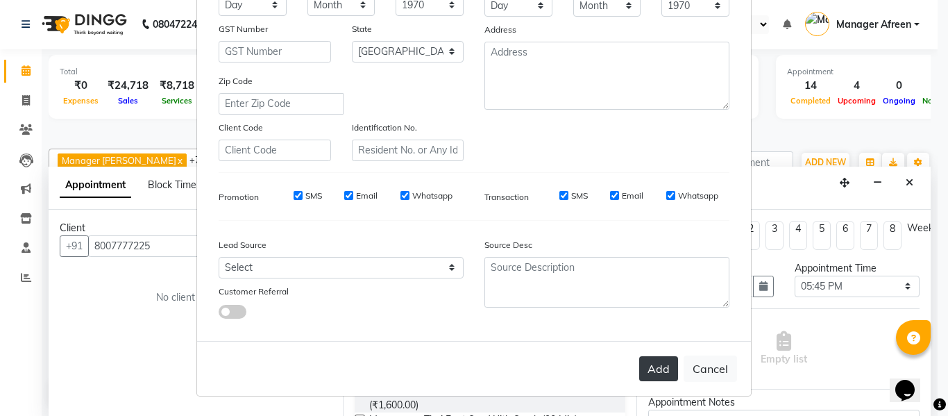
click at [642, 364] on button "Add" at bounding box center [658, 368] width 39 height 25
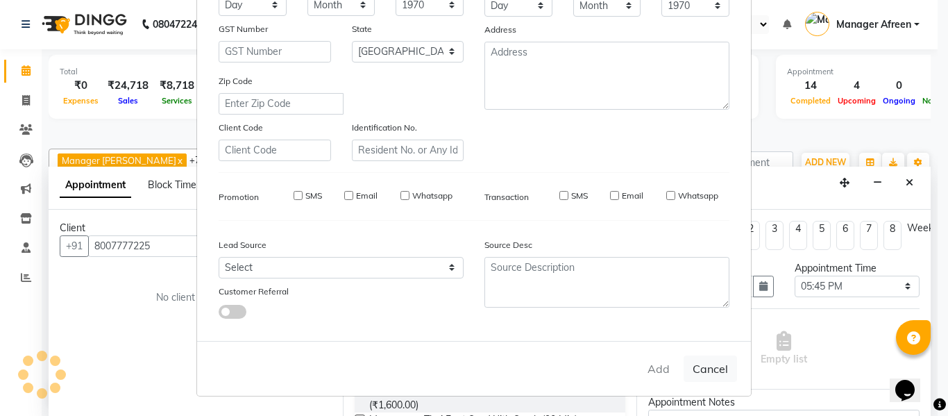
select select
select select "null"
select select
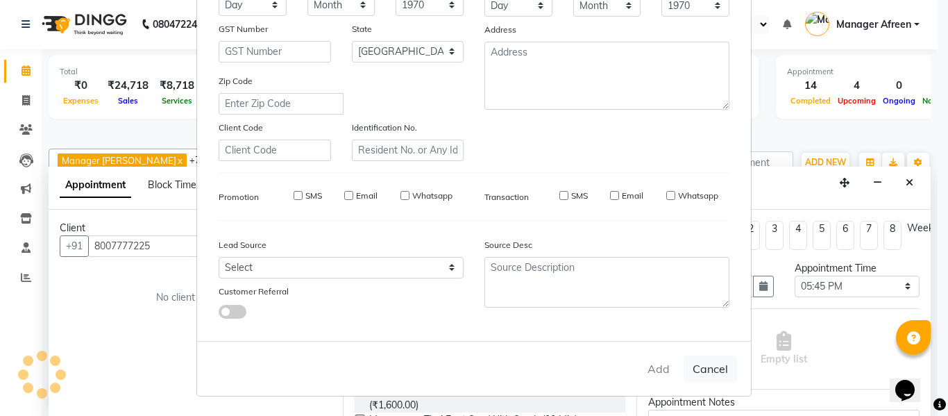
select select
checkbox input "false"
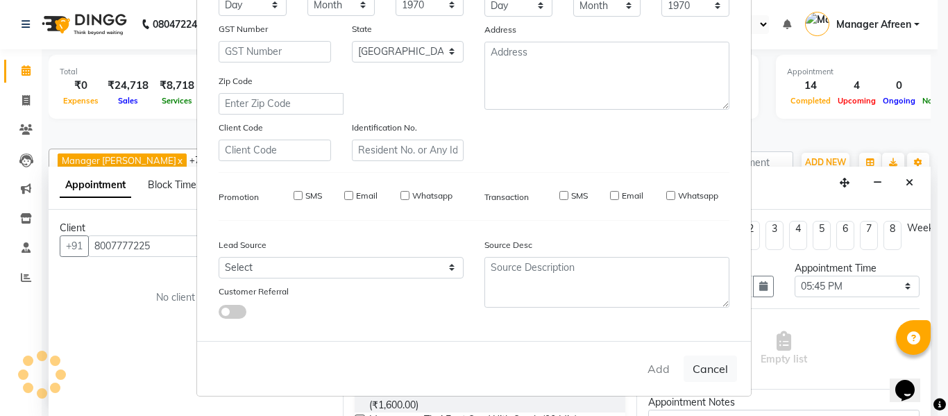
checkbox input "false"
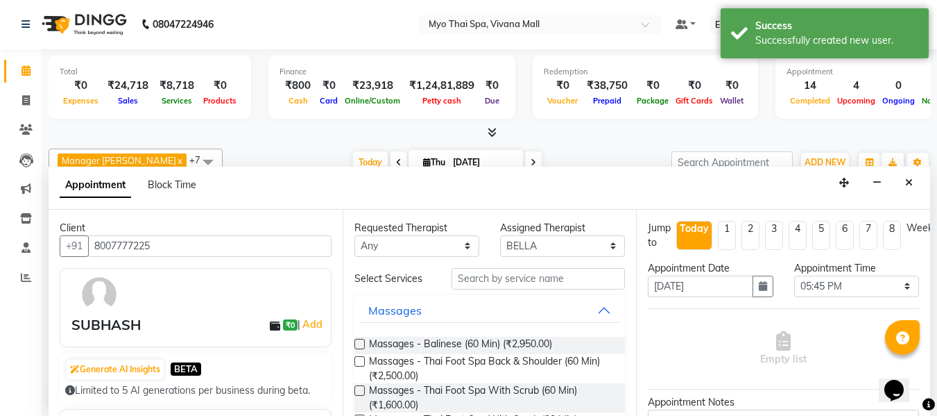
click at [362, 344] on label at bounding box center [360, 344] width 10 height 10
click at [362, 344] on input "checkbox" at bounding box center [359, 345] width 9 height 9
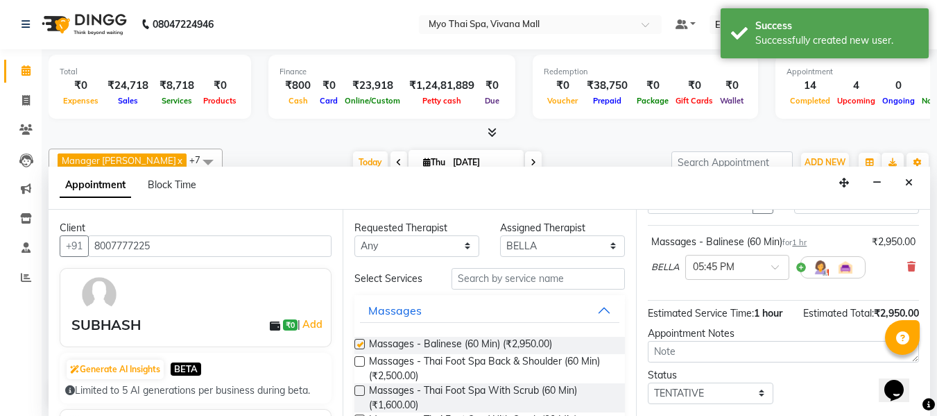
checkbox input "false"
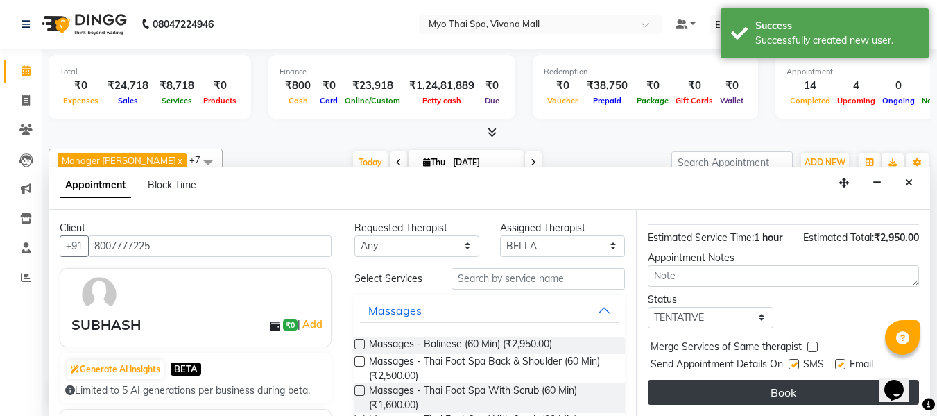
click at [708, 380] on button "Book" at bounding box center [783, 392] width 271 height 25
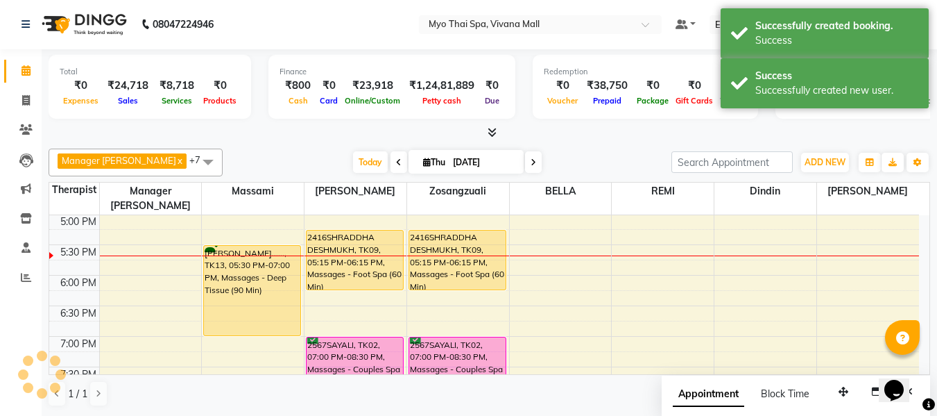
scroll to position [0, 0]
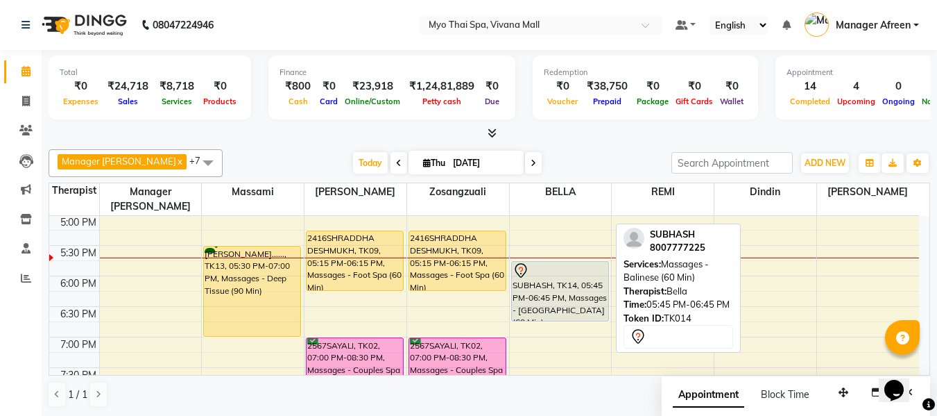
click at [549, 276] on div "SUBHASH, TK14, 05:45 PM-06:45 PM, Massages - [GEOGRAPHIC_DATA] (60 Min)" at bounding box center [560, 291] width 96 height 59
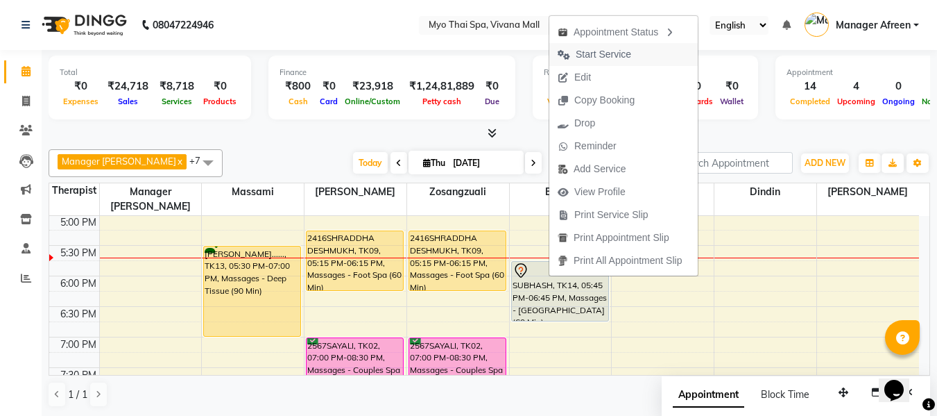
click at [605, 54] on span "Start Service" at bounding box center [604, 54] width 56 height 15
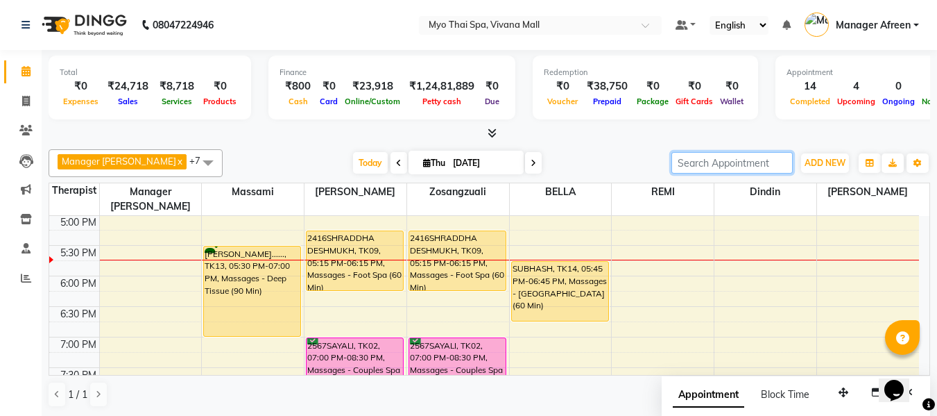
click at [694, 161] on input "search" at bounding box center [732, 163] width 121 height 22
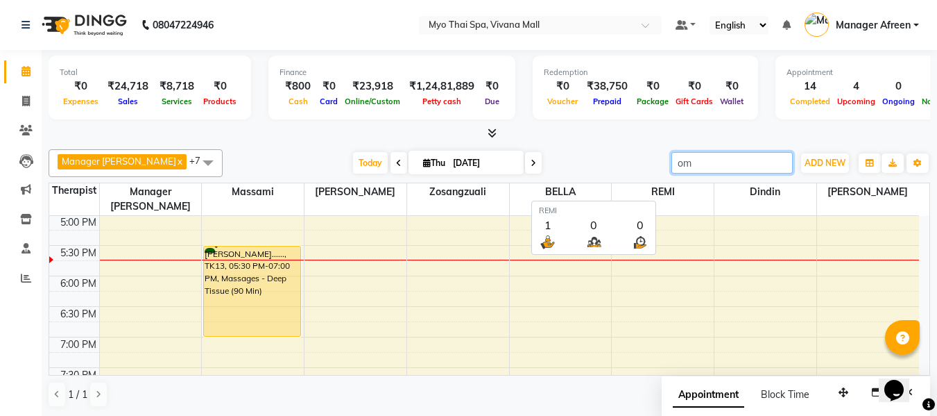
type input "o"
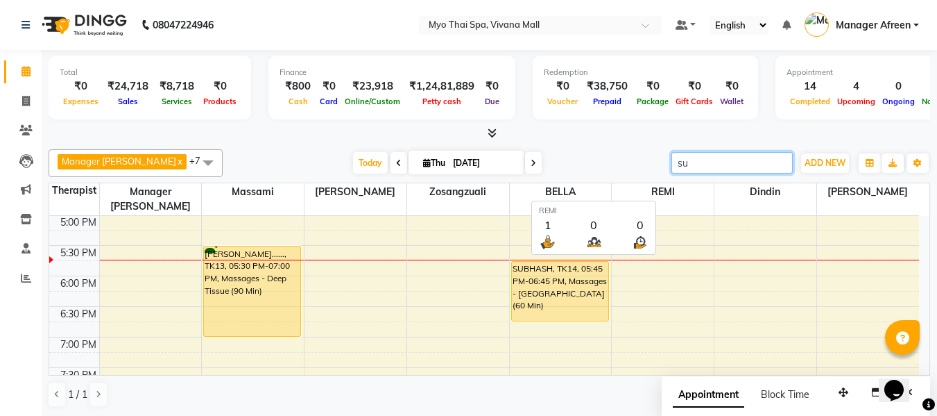
type input "s"
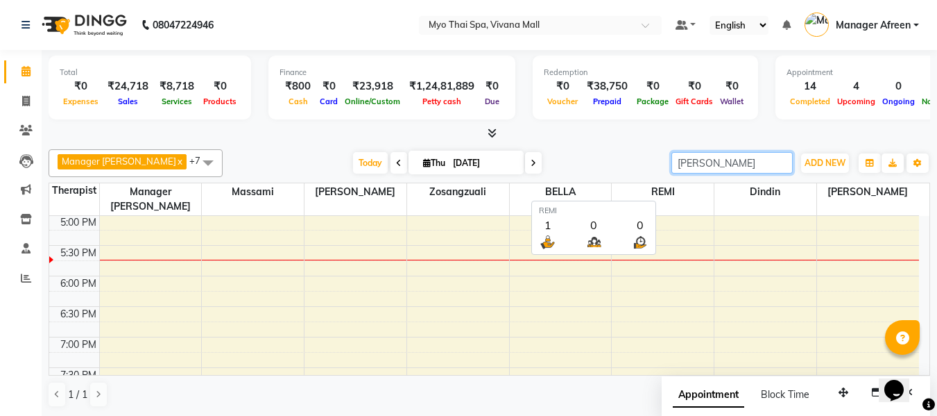
type input "venkatesh"
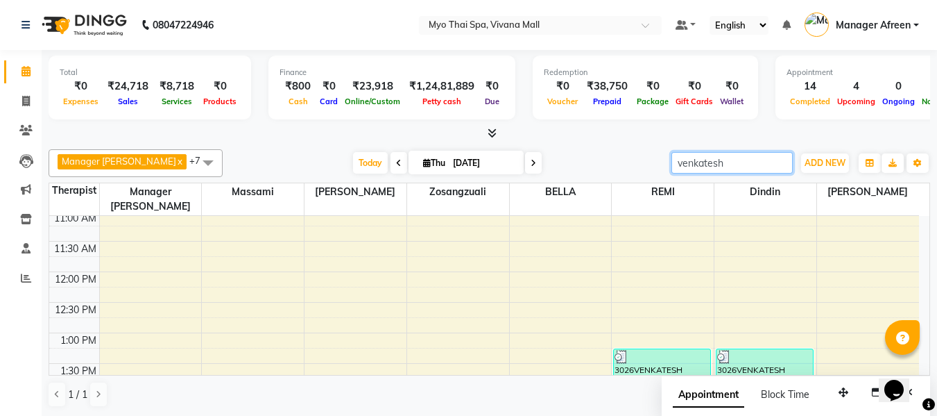
scroll to position [325, 0]
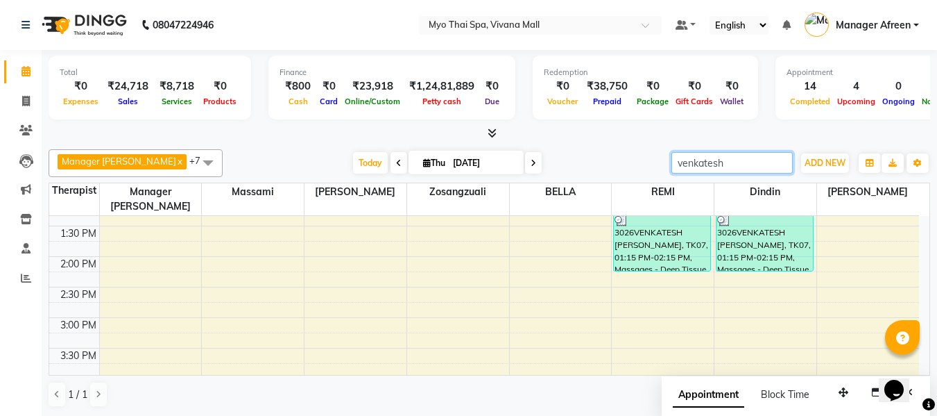
click at [782, 164] on input "venkatesh" at bounding box center [732, 163] width 121 height 22
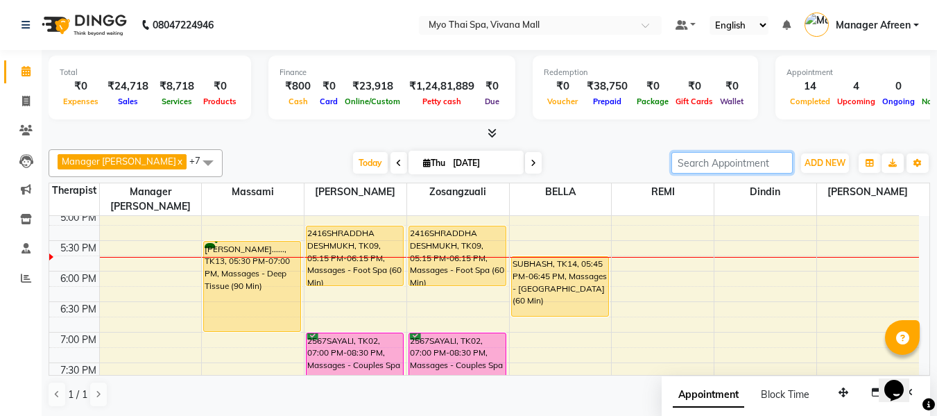
scroll to position [534, 0]
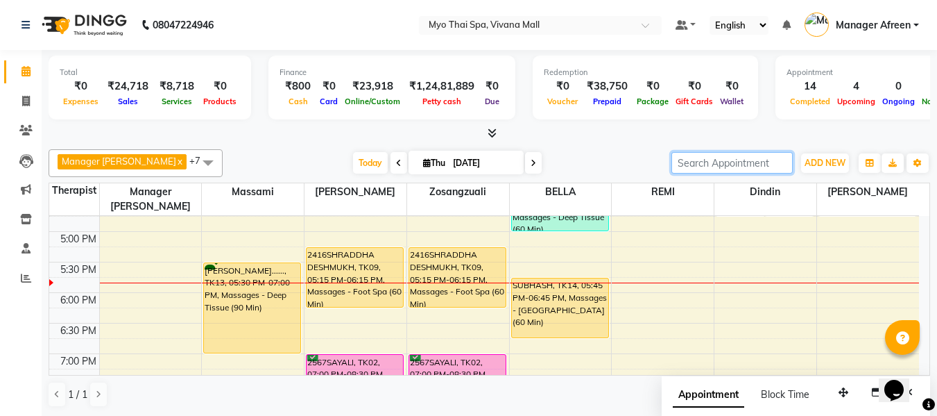
click at [654, 284] on div "8:00 AM 8:30 AM 9:00 AM 9:30 AM 10:00 AM 10:30 AM 11:00 AM 11:30 AM 12:00 PM 12…" at bounding box center [484, 139] width 870 height 915
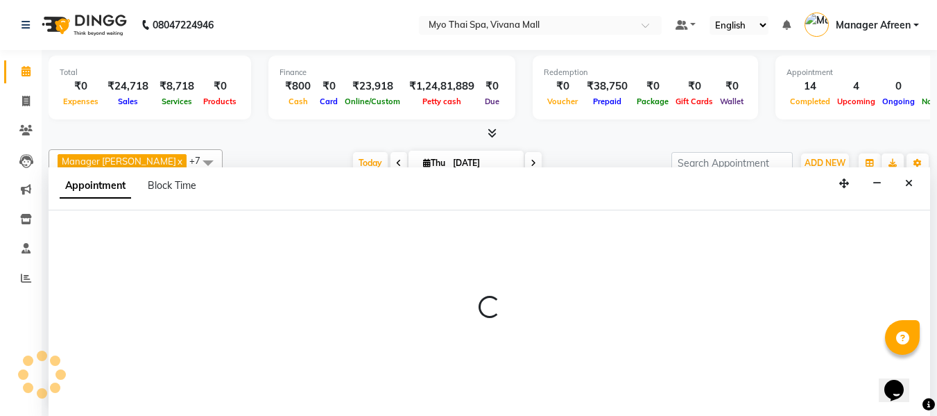
select select "75781"
select select "1080"
select select "tentative"
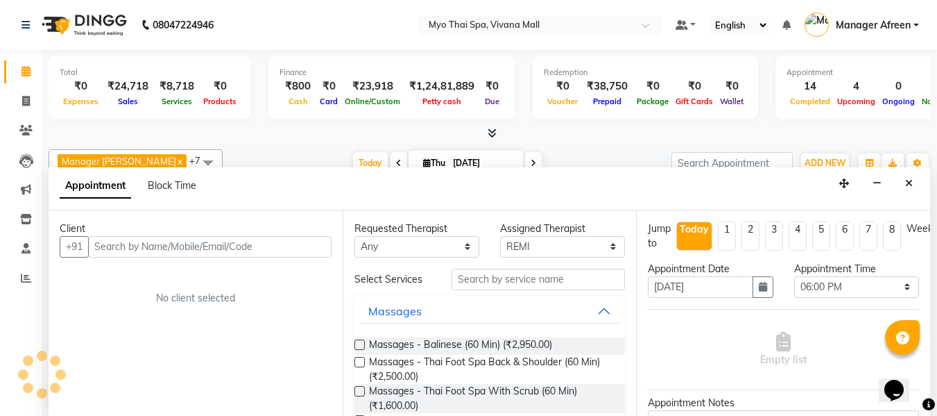
scroll to position [1, 0]
click at [246, 243] on input "text" at bounding box center [210, 246] width 244 height 22
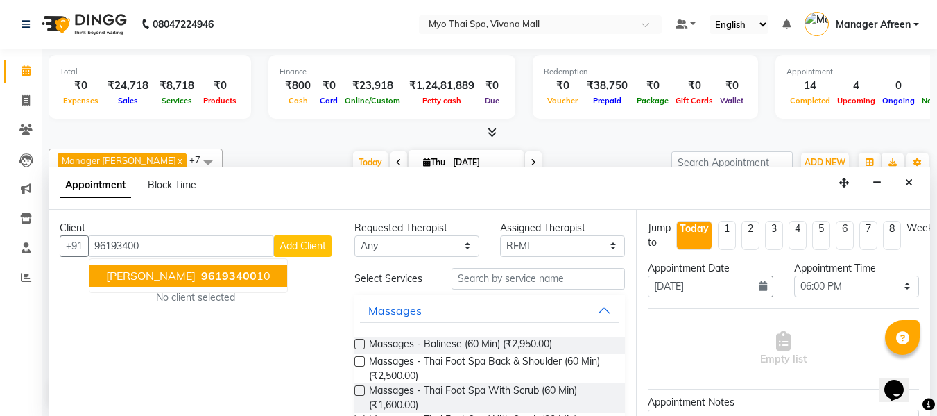
click at [196, 275] on span "[PERSON_NAME]" at bounding box center [151, 276] width 90 height 14
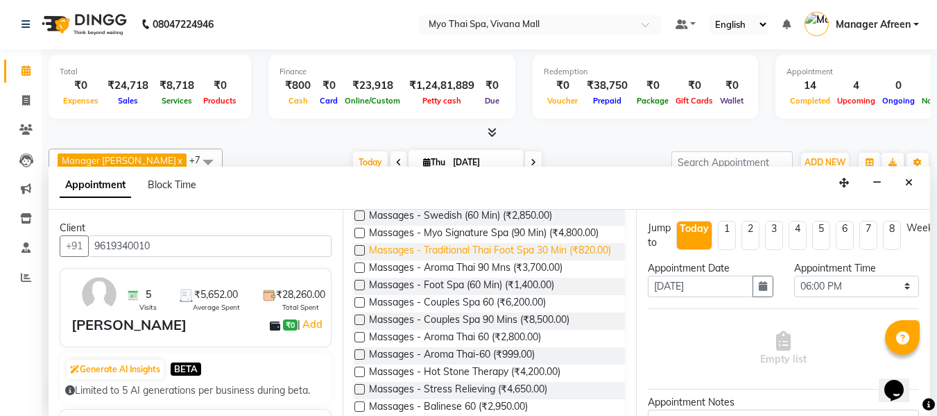
scroll to position [555, 0]
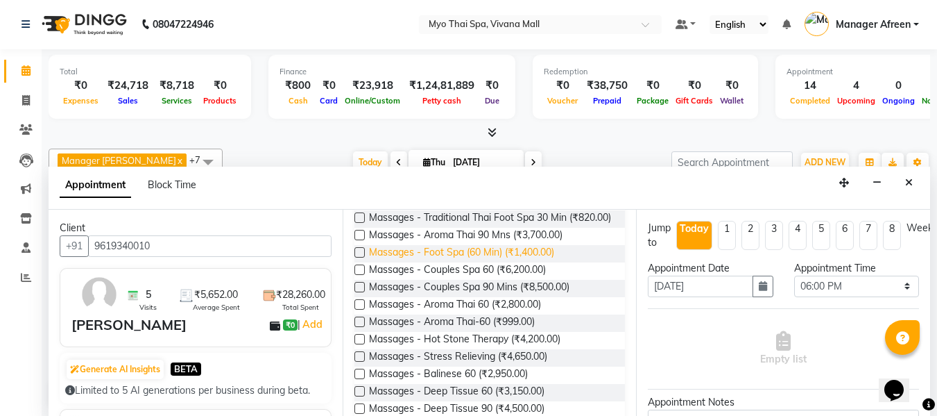
type input "9619340010"
click at [549, 262] on span "Massages - Foot Spa (60 Min) (₹1,400.00)" at bounding box center [461, 253] width 185 height 17
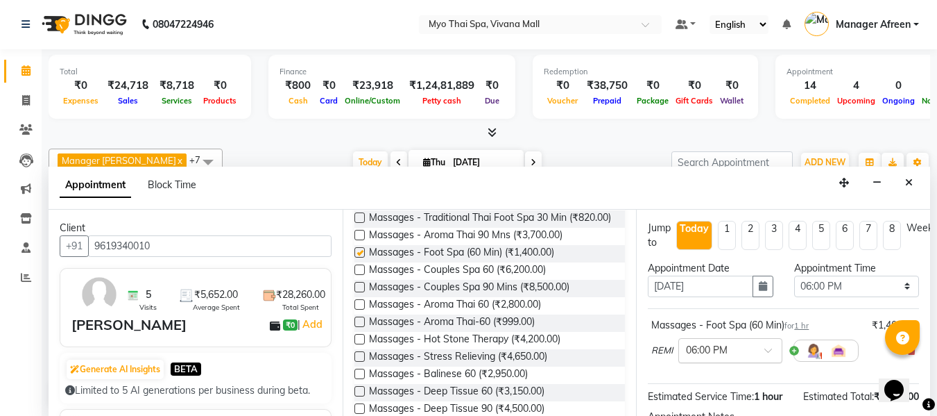
checkbox input "false"
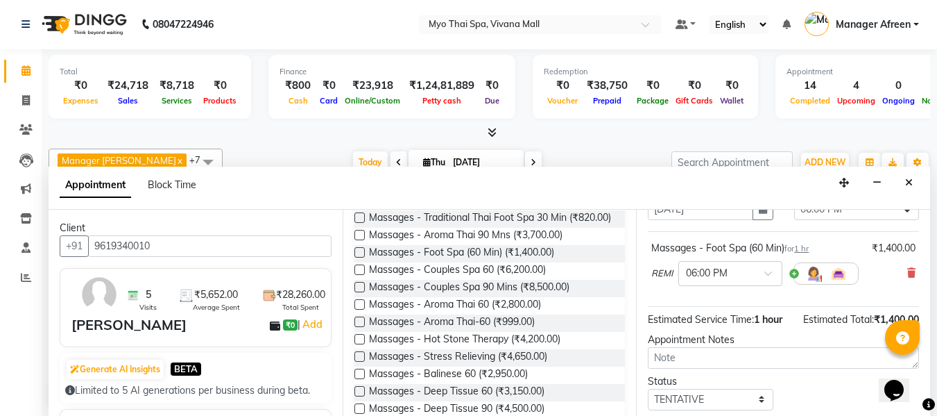
scroll to position [169, 0]
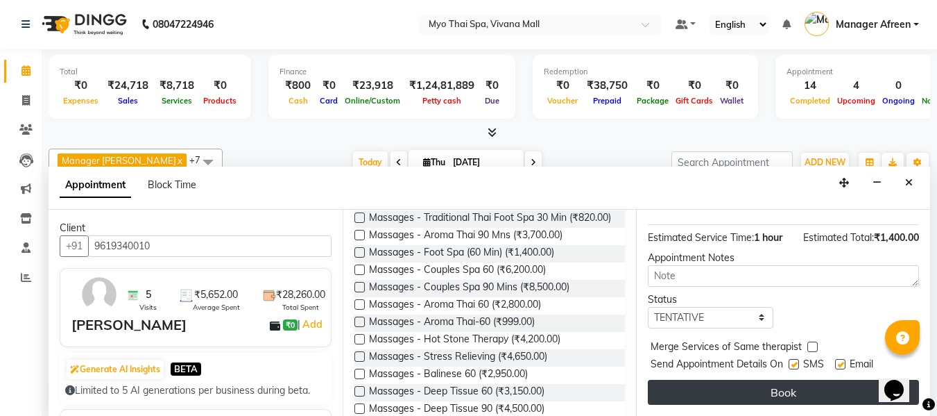
click at [739, 380] on button "Book" at bounding box center [783, 392] width 271 height 25
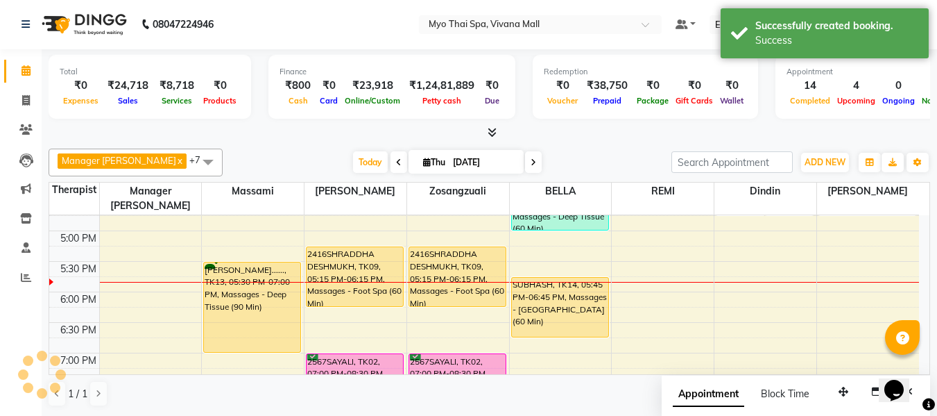
scroll to position [0, 0]
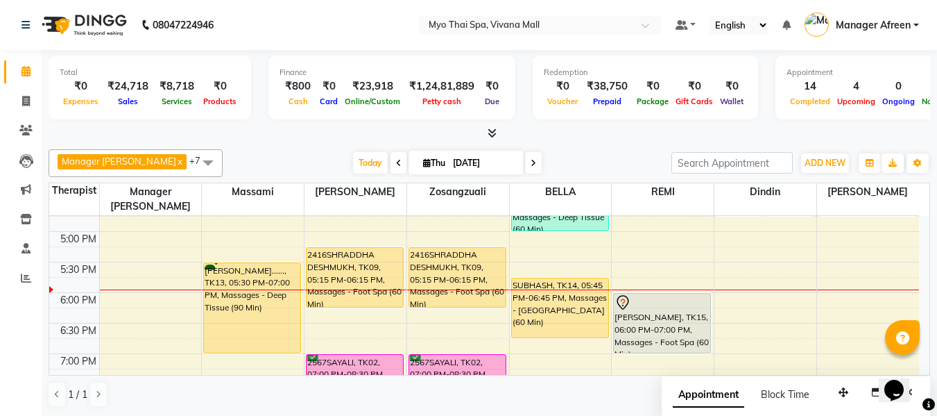
click at [525, 165] on span at bounding box center [533, 163] width 17 height 22
type input "[DATE]"
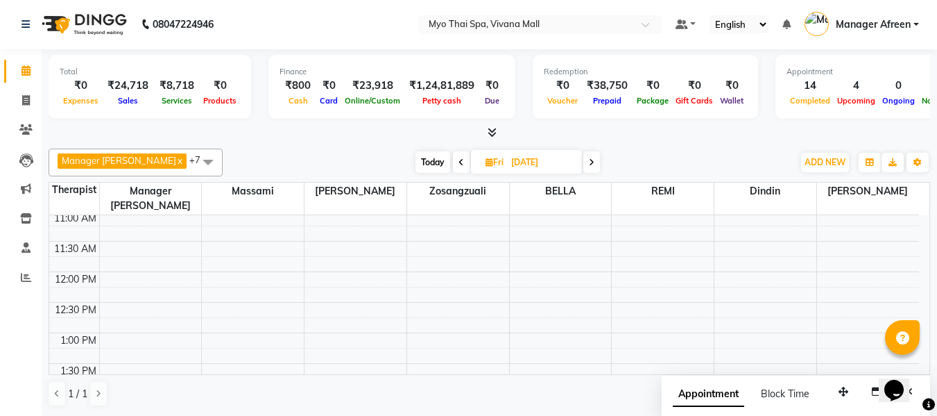
scroll to position [208, 0]
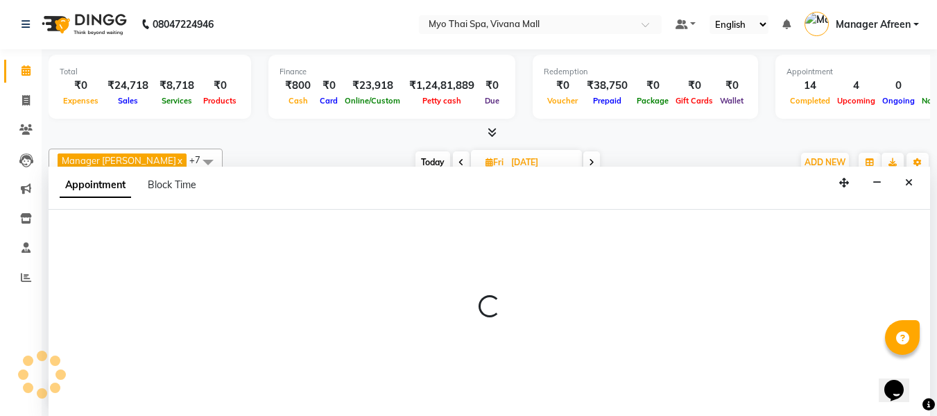
select select "30616"
select select "720"
select select "tentative"
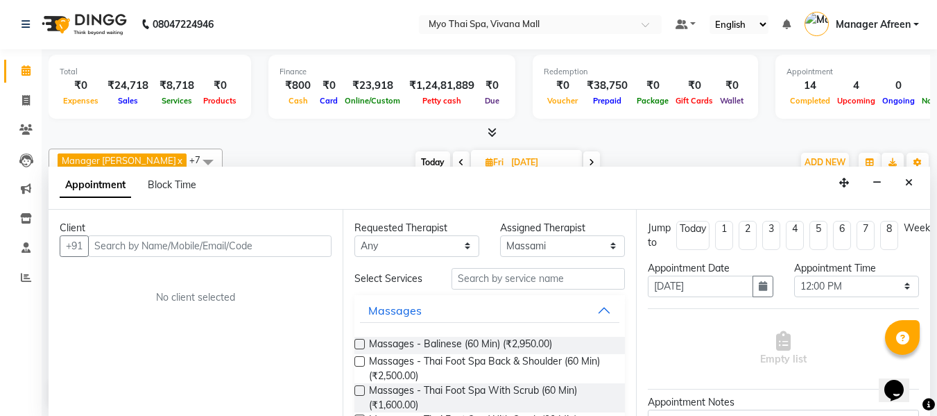
click at [231, 242] on input "text" at bounding box center [210, 246] width 244 height 22
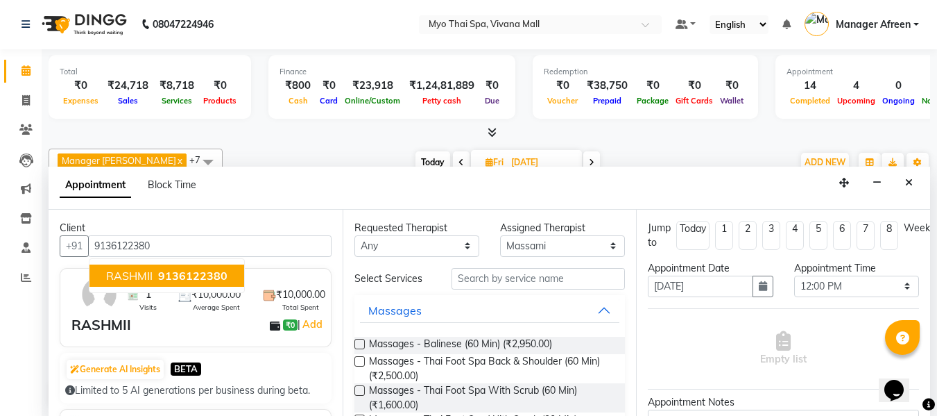
click at [199, 273] on span "9136122380" at bounding box center [192, 276] width 69 height 14
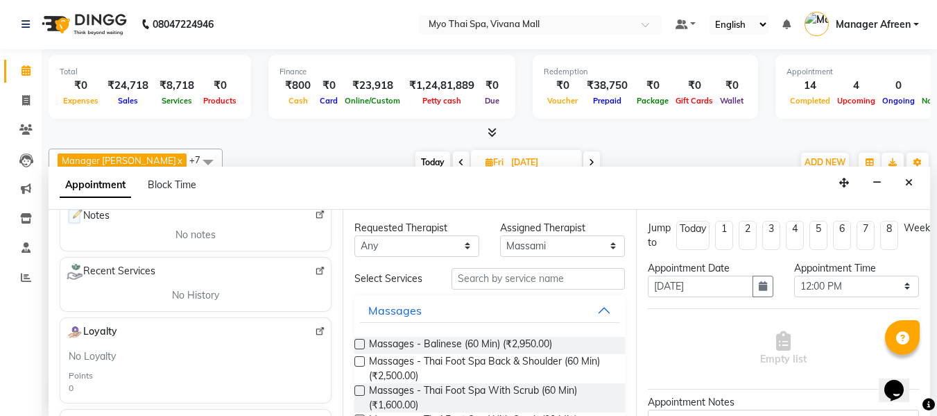
scroll to position [0, 0]
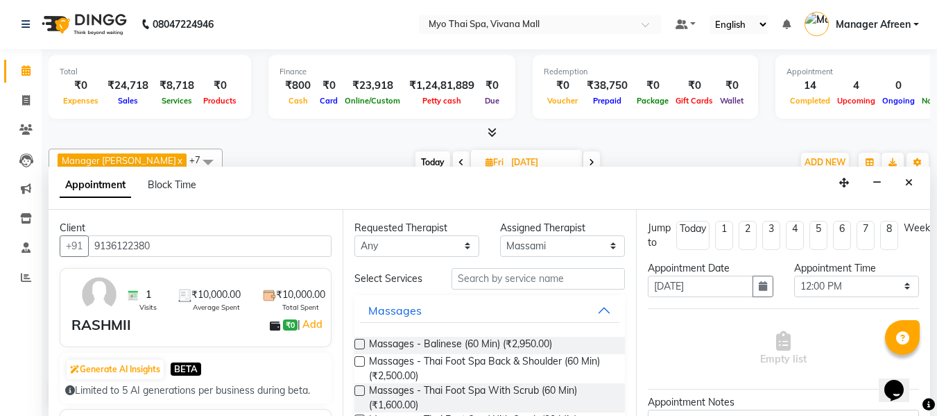
type input "9136122380"
click at [461, 278] on input "text" at bounding box center [538, 279] width 173 height 22
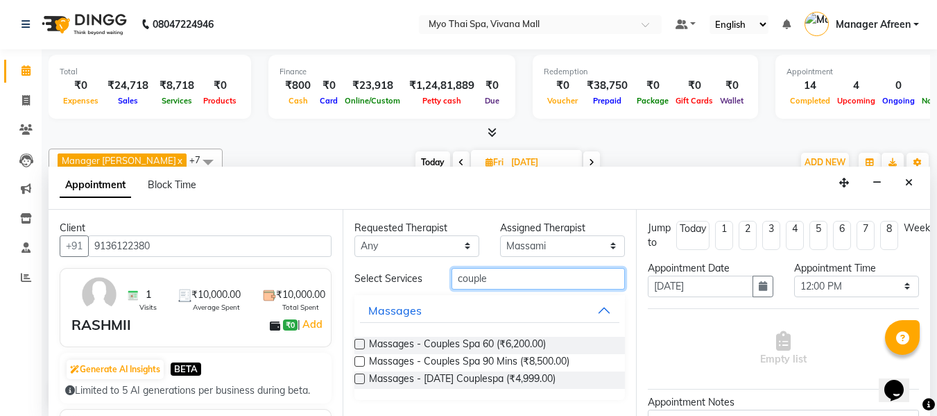
type input "couple"
click at [359, 345] on label at bounding box center [360, 344] width 10 height 10
click at [359, 345] on input "checkbox" at bounding box center [359, 345] width 9 height 9
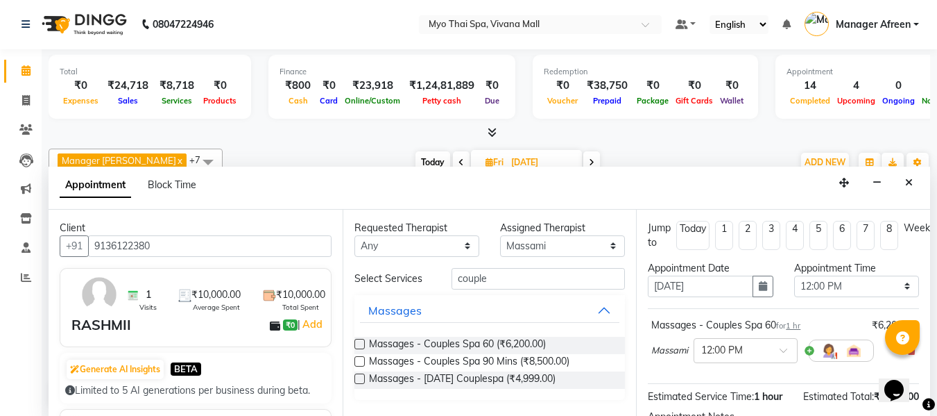
click at [358, 344] on label at bounding box center [360, 344] width 10 height 10
click at [358, 344] on input "checkbox" at bounding box center [359, 345] width 9 height 9
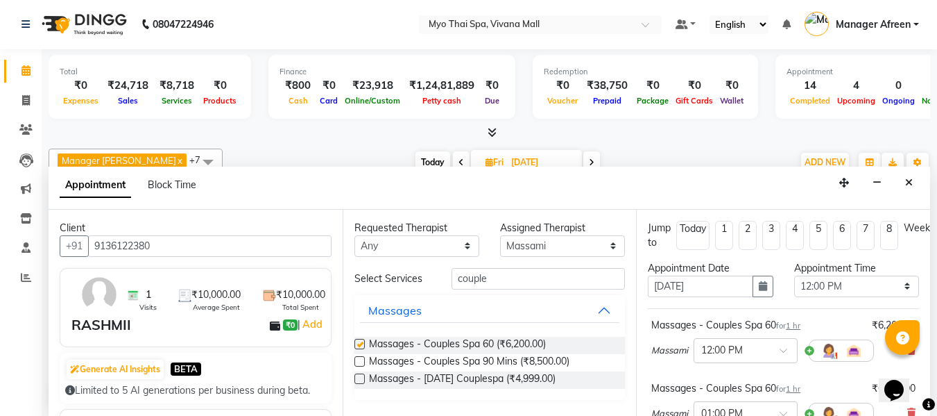
checkbox input "false"
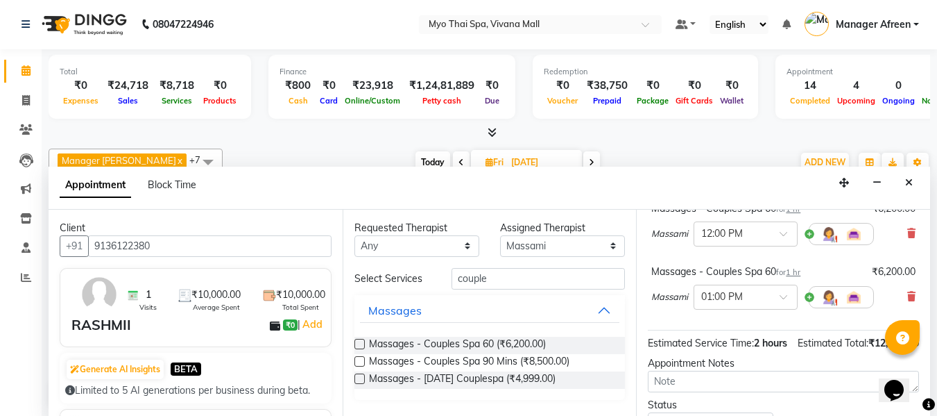
scroll to position [247, 0]
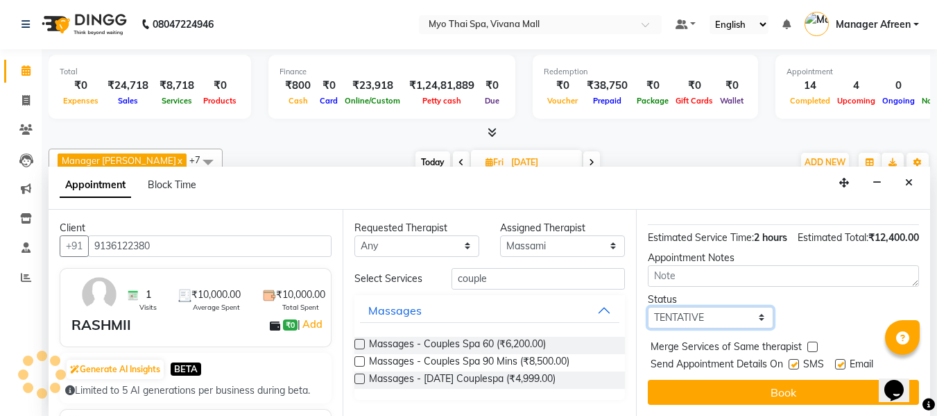
click at [689, 309] on select "Select TENTATIVE CONFIRM UPCOMING" at bounding box center [710, 318] width 125 height 22
select select "confirm booking"
click at [648, 307] on select "Select TENTATIVE CONFIRM UPCOMING" at bounding box center [710, 318] width 125 height 22
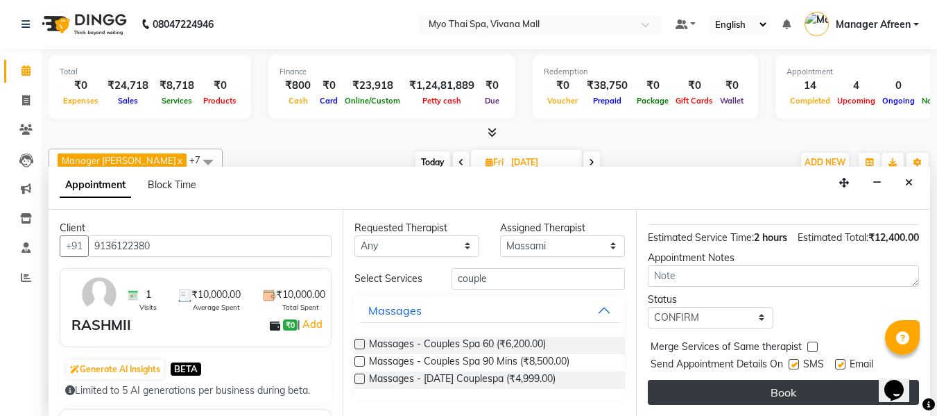
click at [743, 380] on button "Book" at bounding box center [783, 392] width 271 height 25
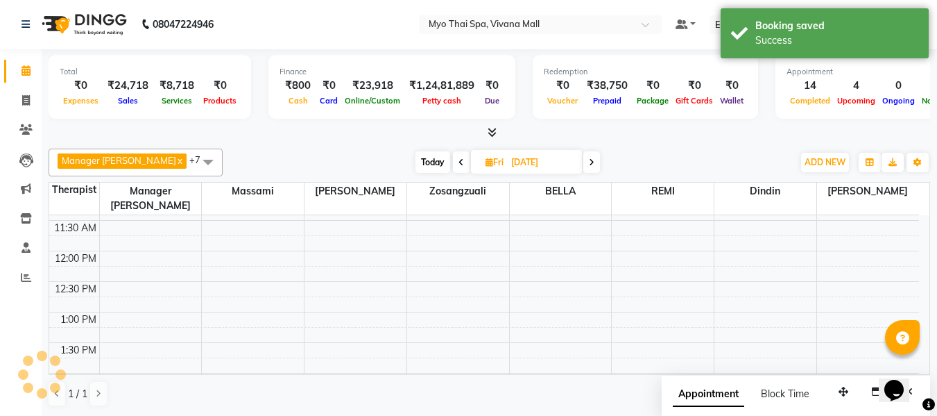
scroll to position [0, 0]
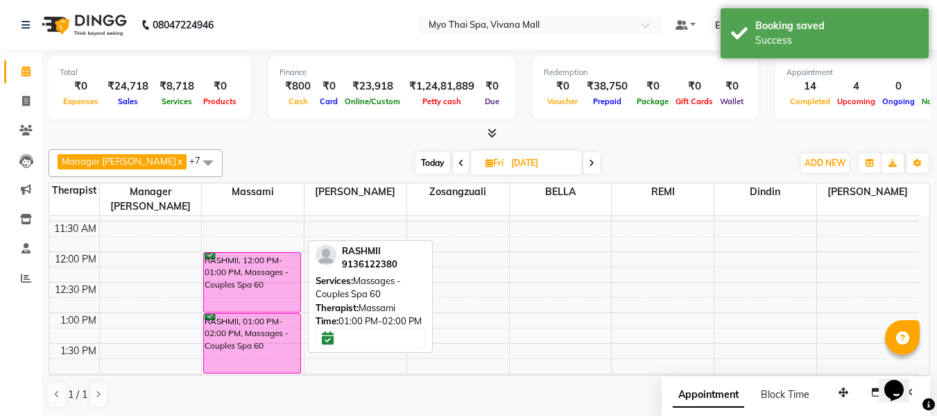
click at [267, 327] on div "RASHMII, 01:00 PM-02:00 PM, Massages - Couples Spa 60" at bounding box center [252, 343] width 96 height 59
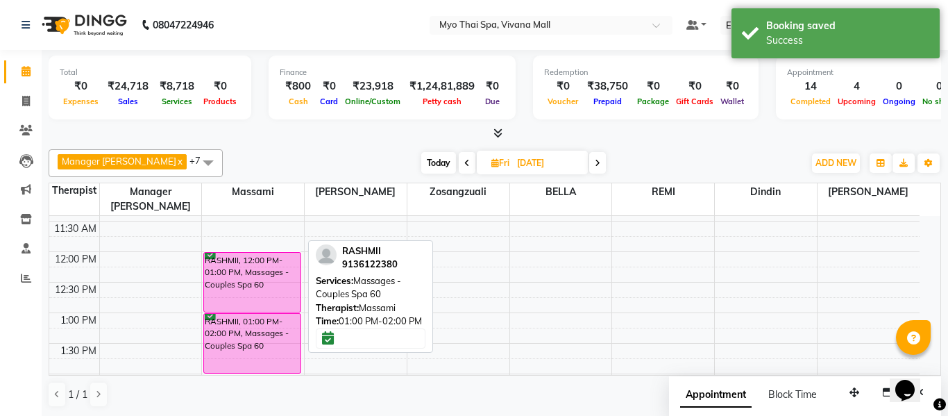
select select "6"
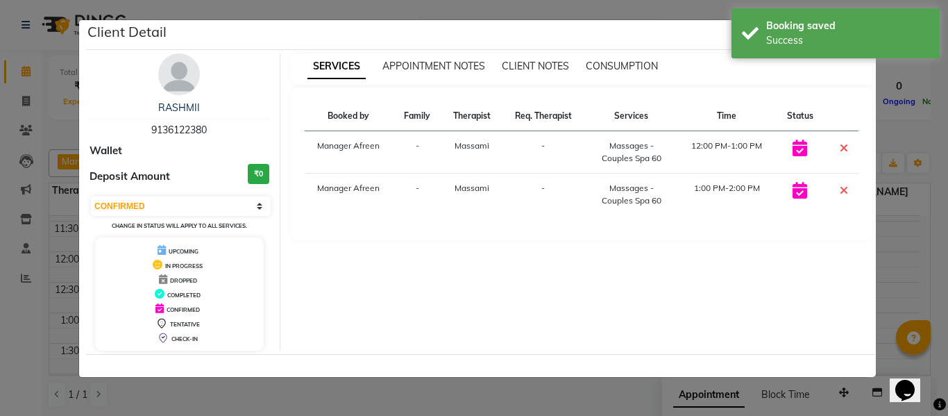
click at [878, 133] on div "SERVICES APPOINTMENT NOTES CLIENT NOTES CONSUMPTION Booked by Family Therapist …" at bounding box center [581, 201] width 603 height 297
click at [901, 123] on ngb-modal-window "Client Detail RASHMII 9136122380 Wallet Deposit Amount ₹0 Select CONFIRMED TENT…" at bounding box center [474, 208] width 948 height 416
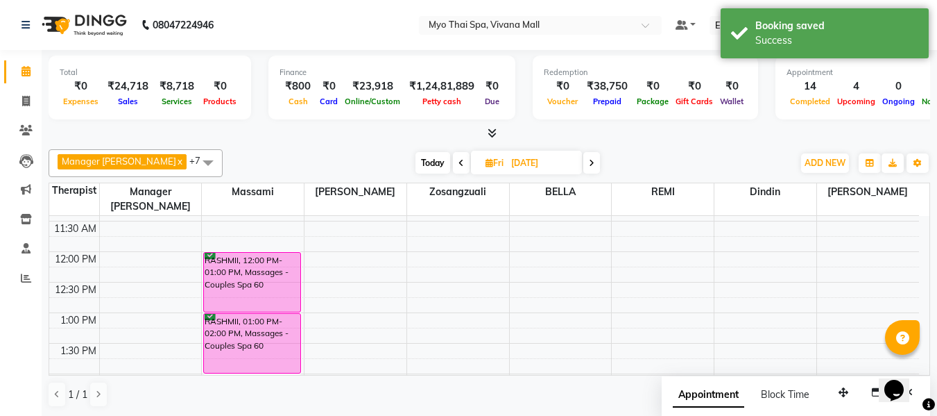
click at [194, 165] on span at bounding box center [208, 162] width 28 height 26
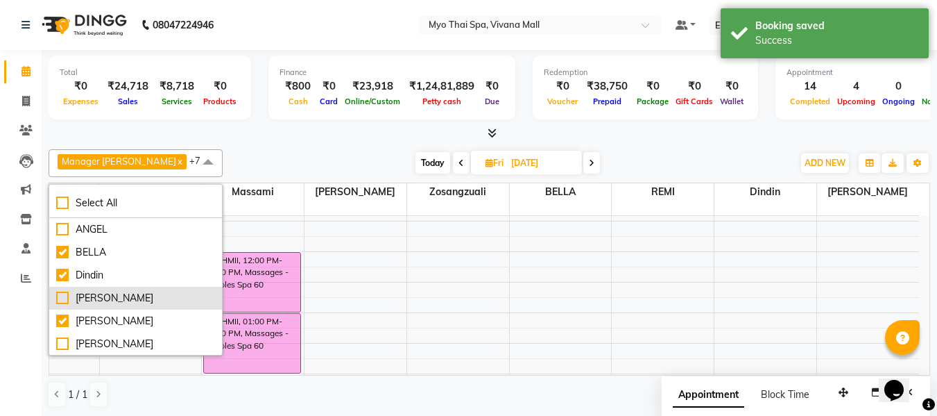
click at [126, 298] on div "[PERSON_NAME]" at bounding box center [135, 298] width 159 height 15
checkbox input "true"
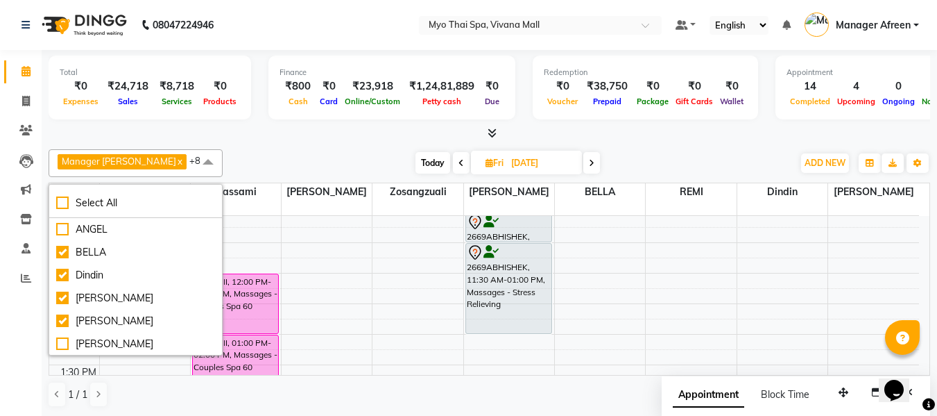
scroll to position [208, 0]
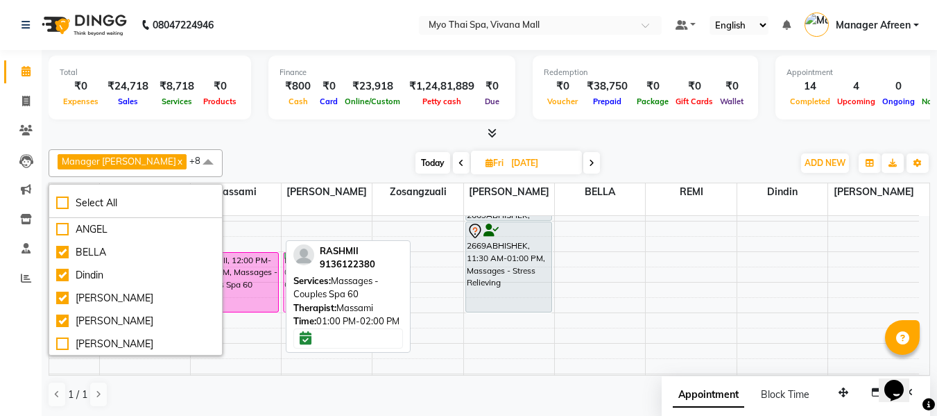
drag, startPoint x: 265, startPoint y: 335, endPoint x: 326, endPoint y: 280, distance: 82.5
click at [326, 280] on div "Manager [PERSON_NAME] x Dindin x Massami x [PERSON_NAME] x BELLA x [PERSON_NAME…" at bounding box center [490, 278] width 882 height 269
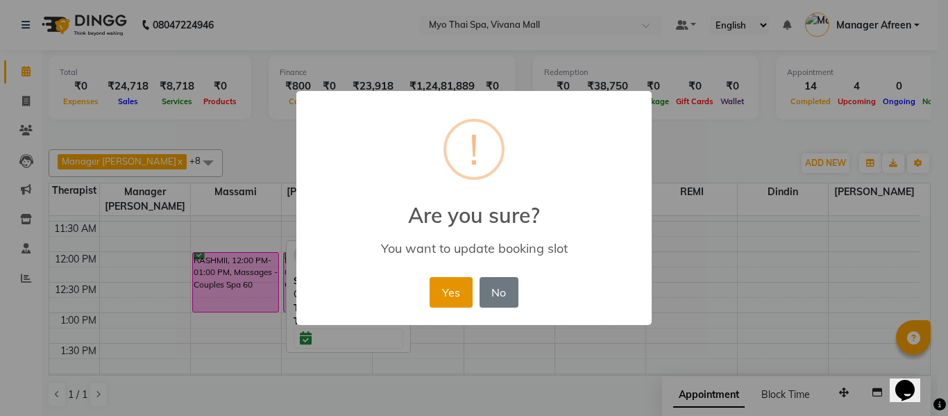
click at [454, 296] on button "Yes" at bounding box center [450, 292] width 42 height 31
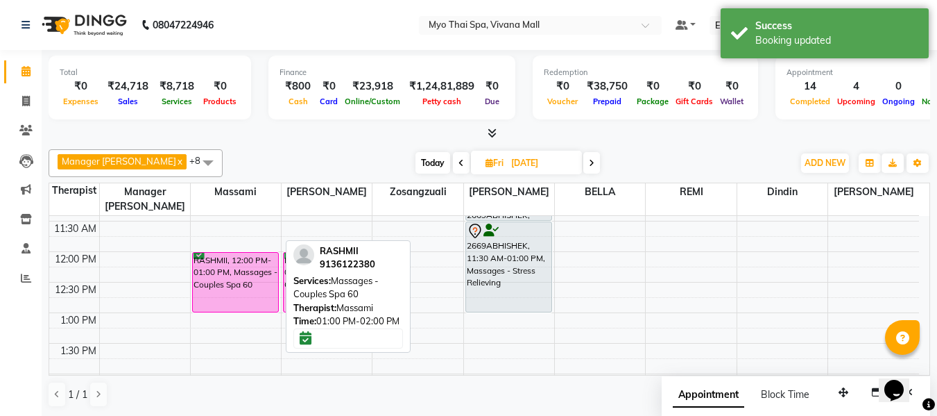
click at [194, 162] on span at bounding box center [208, 162] width 28 height 26
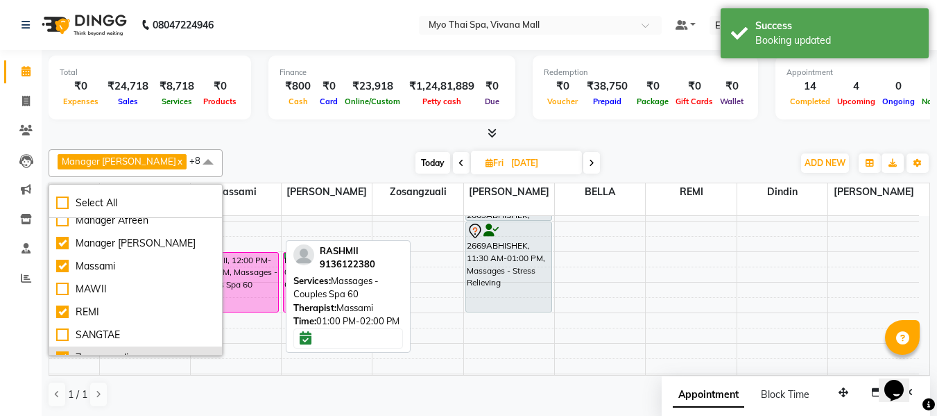
scroll to position [184, 0]
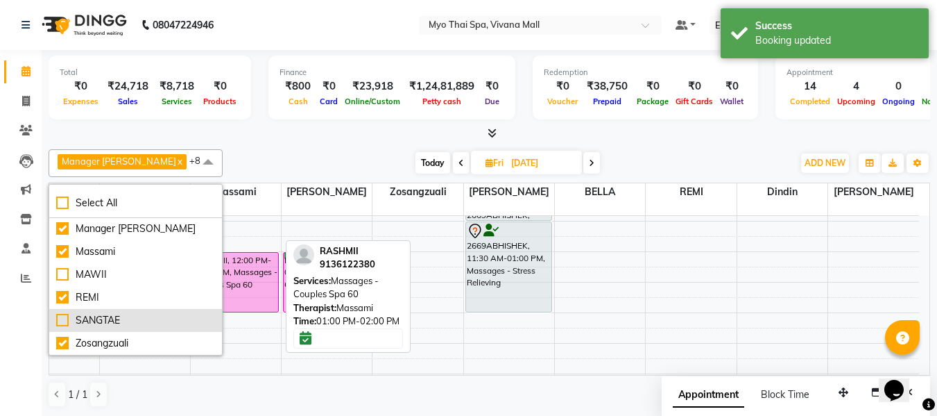
click at [123, 321] on div "SANGTAE" at bounding box center [135, 320] width 159 height 15
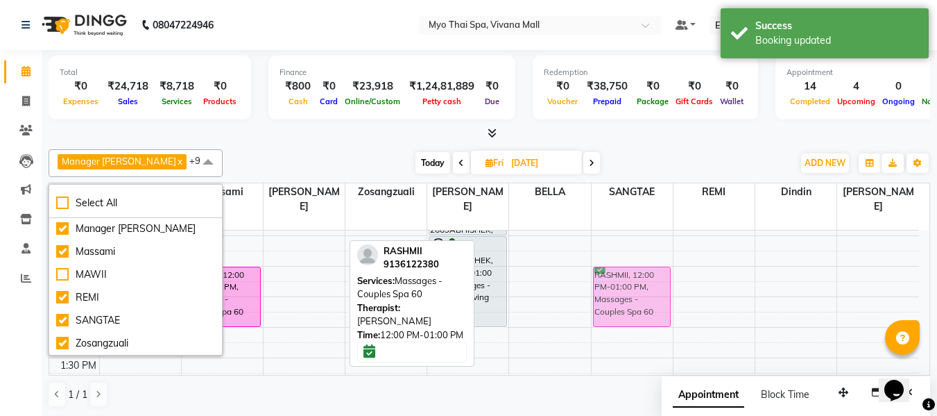
drag, startPoint x: 300, startPoint y: 273, endPoint x: 601, endPoint y: 273, distance: 301.1
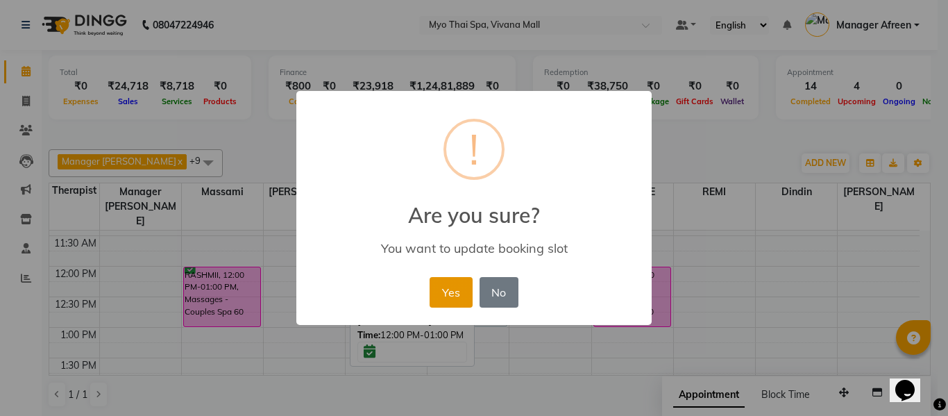
click at [445, 283] on button "Yes" at bounding box center [450, 292] width 42 height 31
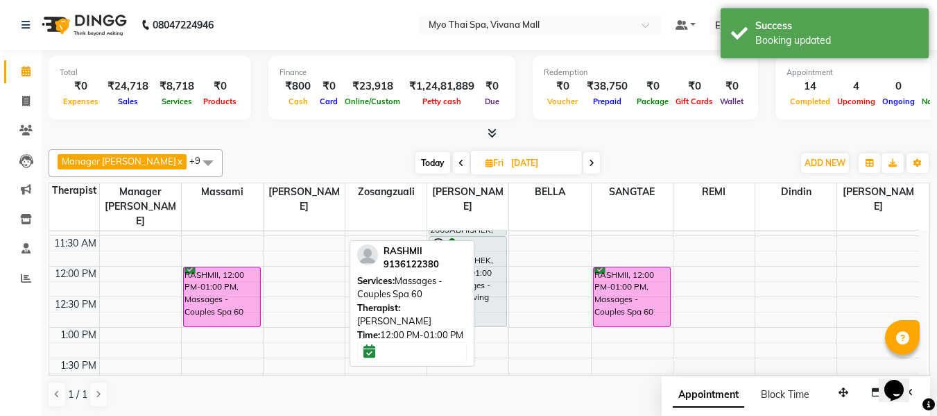
click at [194, 160] on span at bounding box center [208, 162] width 28 height 26
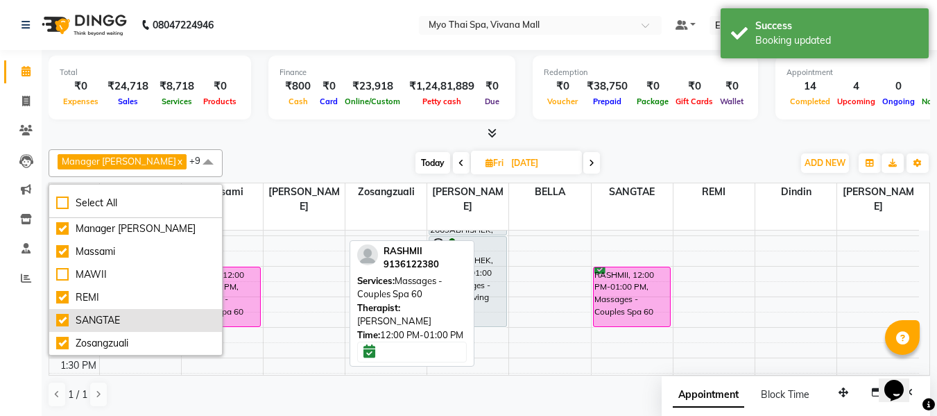
click at [113, 321] on div "SANGTAE" at bounding box center [135, 320] width 159 height 15
checkbox input "false"
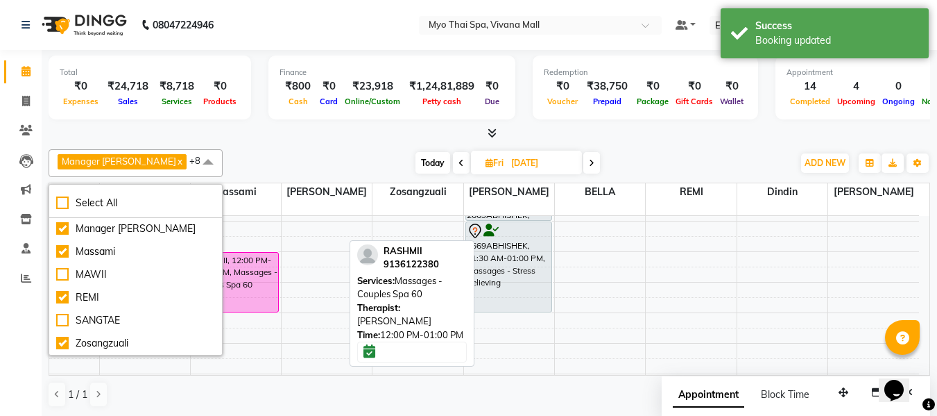
click at [254, 158] on div "[DATE] [DATE]" at bounding box center [508, 163] width 556 height 21
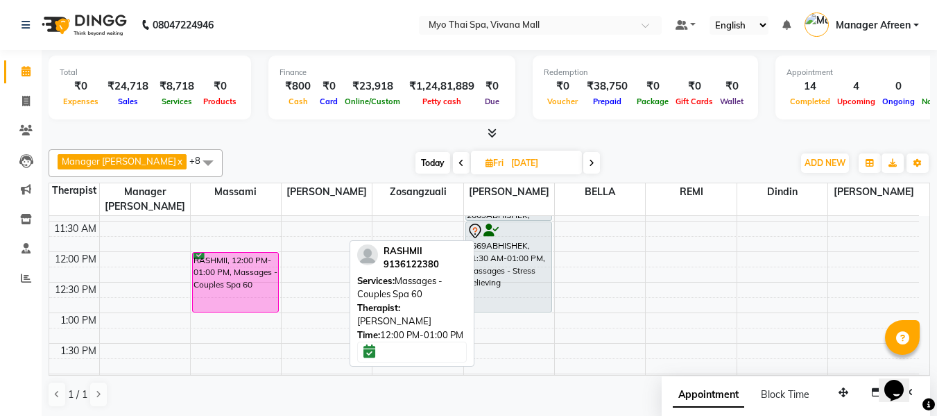
click at [194, 162] on span at bounding box center [208, 162] width 28 height 26
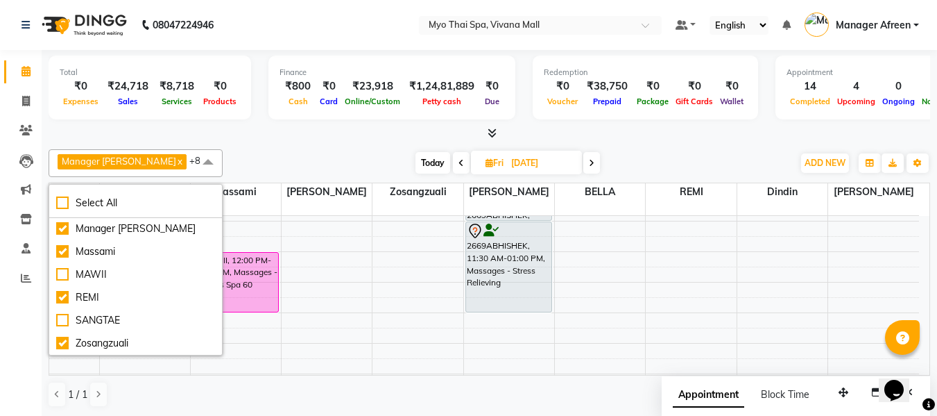
click at [255, 146] on div "Manager [PERSON_NAME] x Dindin x Massami x [PERSON_NAME] x BELLA x [PERSON_NAME…" at bounding box center [490, 278] width 882 height 269
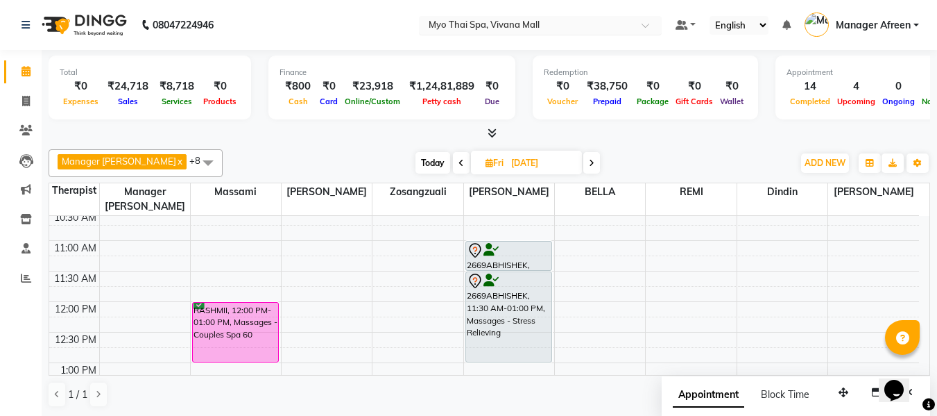
scroll to position [139, 0]
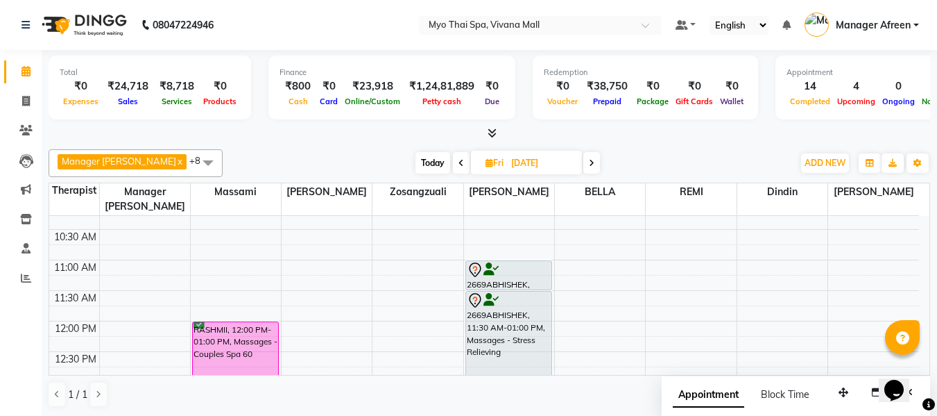
click at [417, 168] on span "Today" at bounding box center [433, 163] width 35 height 22
type input "[DATE]"
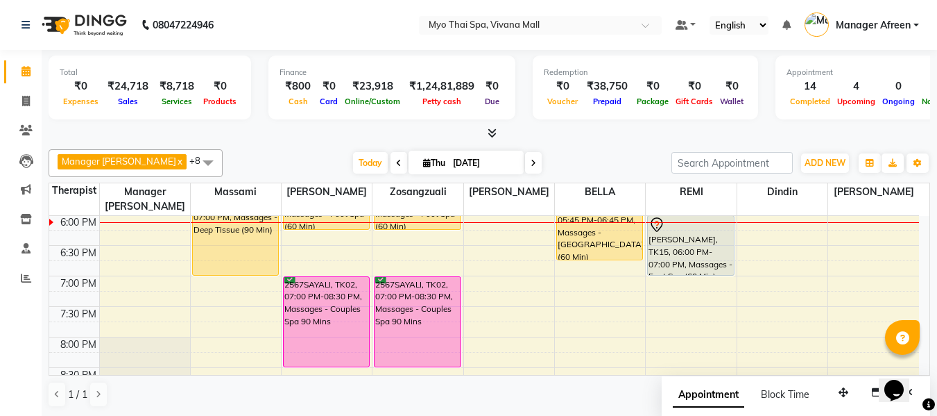
scroll to position [542, 0]
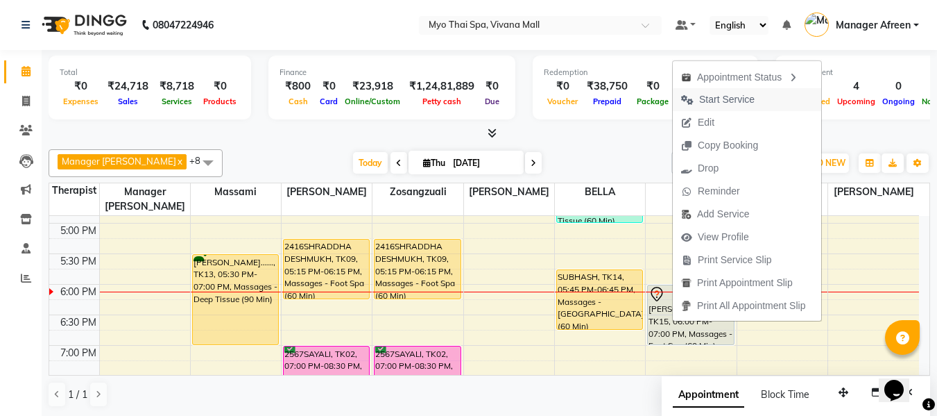
click at [706, 94] on span "Start Service" at bounding box center [727, 99] width 56 height 15
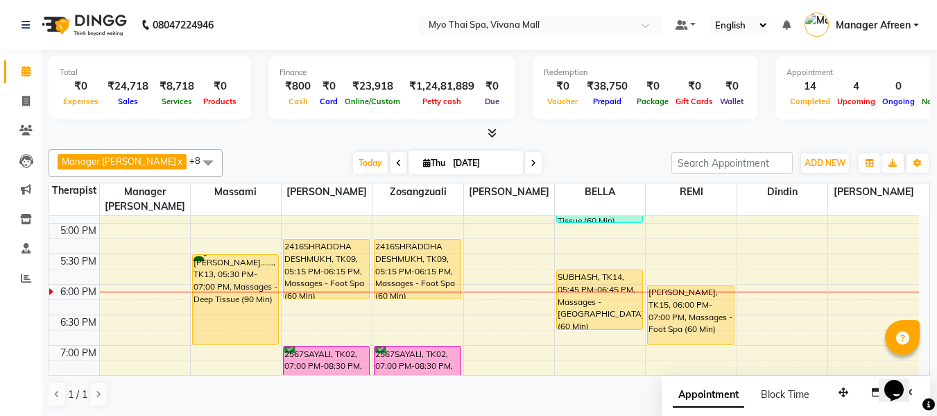
click at [194, 160] on span at bounding box center [208, 162] width 28 height 26
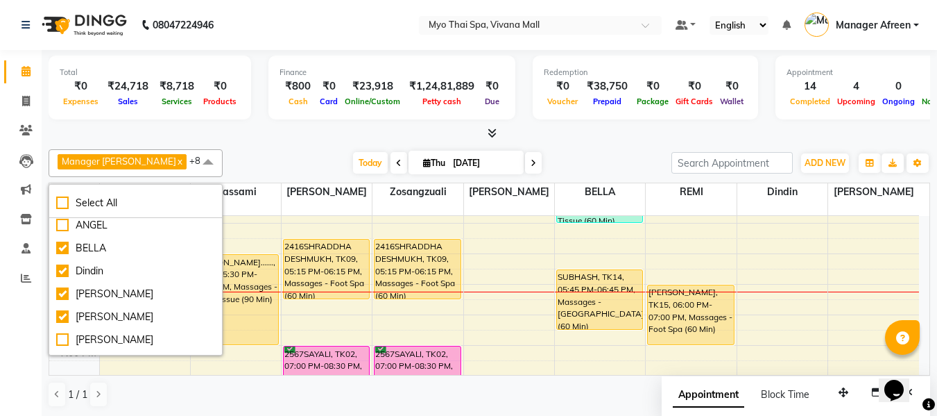
scroll to position [0, 0]
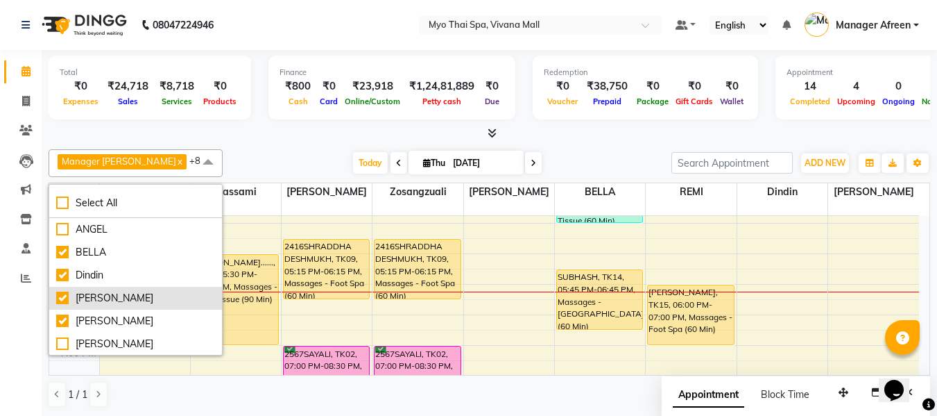
drag, startPoint x: 123, startPoint y: 293, endPoint x: 134, endPoint y: 291, distance: 11.2
click at [123, 293] on div "[PERSON_NAME]" at bounding box center [135, 298] width 159 height 15
checkbox input "false"
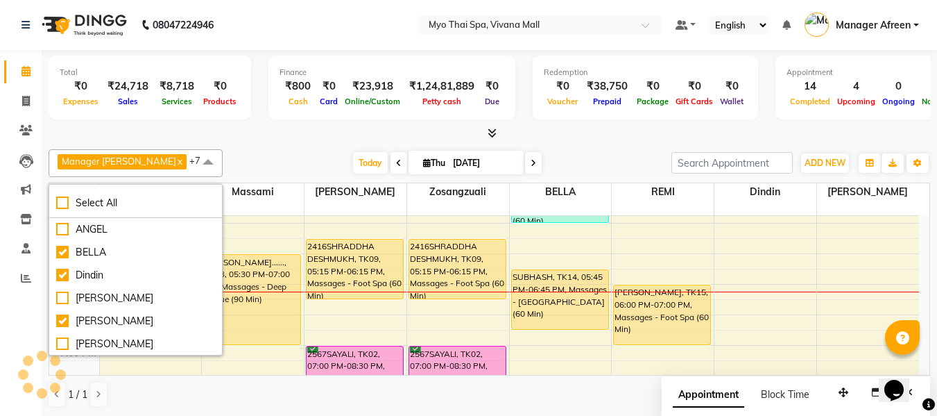
click at [312, 126] on div at bounding box center [490, 133] width 882 height 15
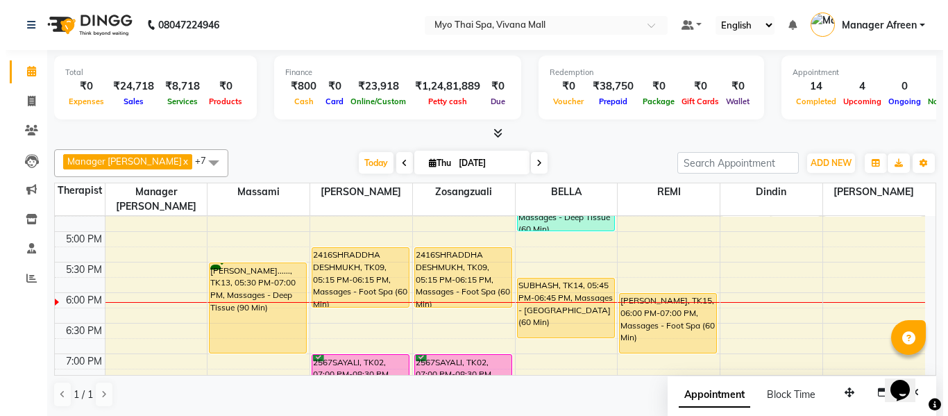
scroll to position [603, 0]
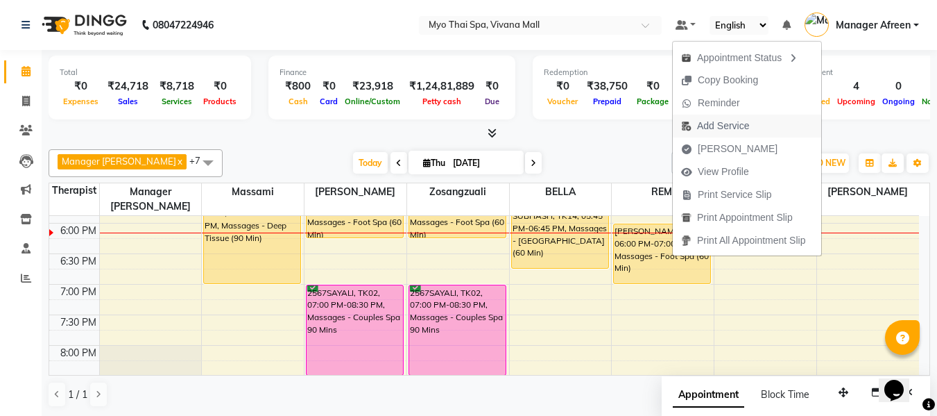
click at [726, 121] on span "Add Service" at bounding box center [723, 126] width 52 height 15
select select "75781"
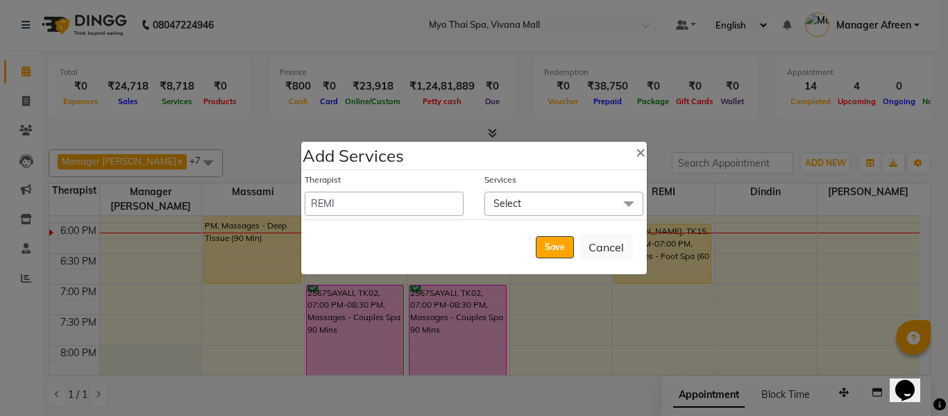
click at [538, 210] on span "Select" at bounding box center [563, 203] width 159 height 24
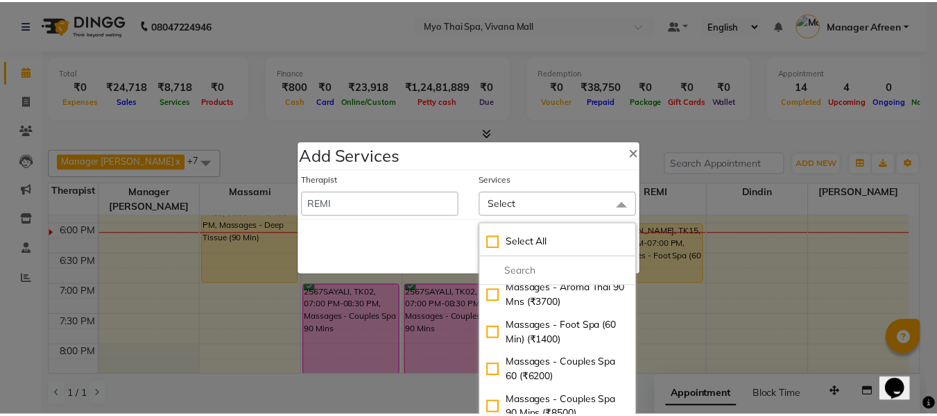
scroll to position [971, 0]
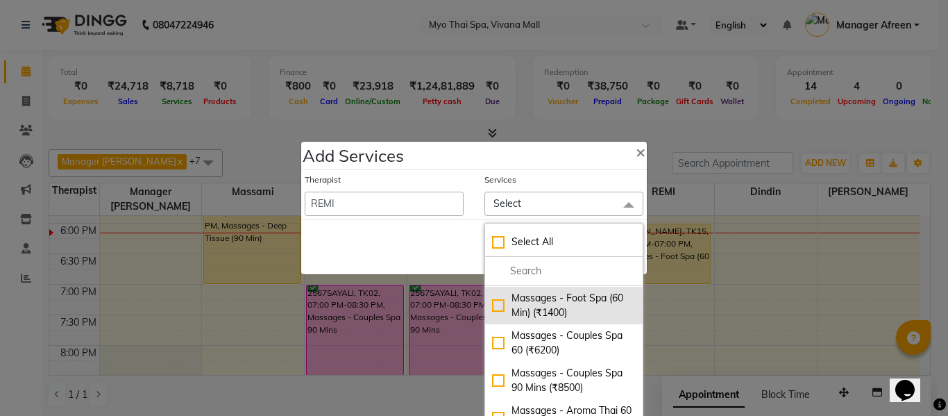
click at [577, 320] on div "Massages - Foot Spa (60 Min) (₹1400)" at bounding box center [564, 305] width 144 height 29
checkbox input "true"
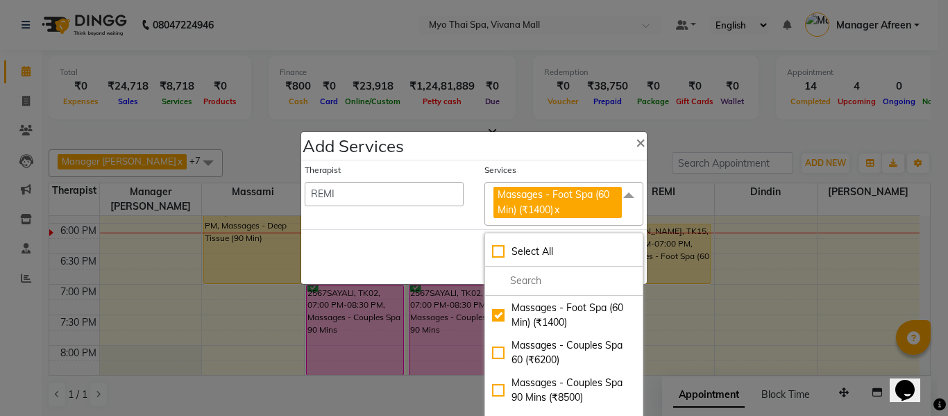
click at [407, 239] on div "Save Cancel" at bounding box center [474, 256] width 346 height 55
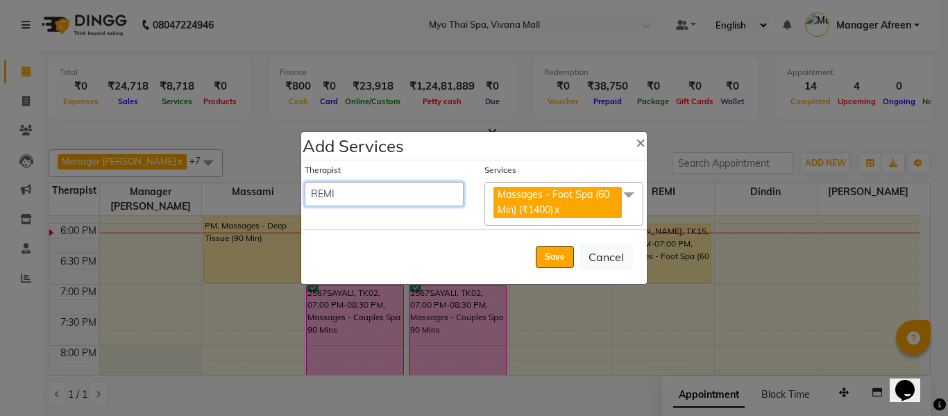
click at [416, 192] on select "[PERSON_NAME] [PERSON_NAME] [PERSON_NAME] Manager Afreen Manager [PERSON_NAME] …" at bounding box center [384, 194] width 159 height 24
select select "81135"
click at [305, 182] on select "[PERSON_NAME] [PERSON_NAME] [PERSON_NAME] Manager Afreen Manager [PERSON_NAME] …" at bounding box center [384, 194] width 159 height 24
select select "1140"
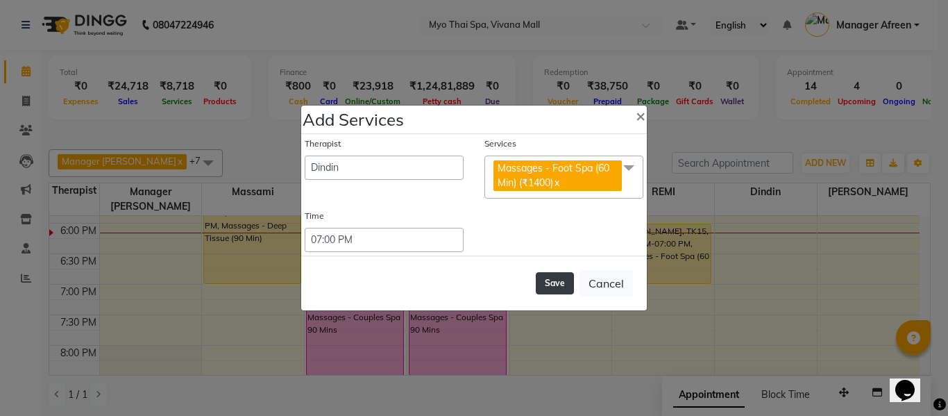
click at [552, 289] on button "Save" at bounding box center [555, 283] width 38 height 22
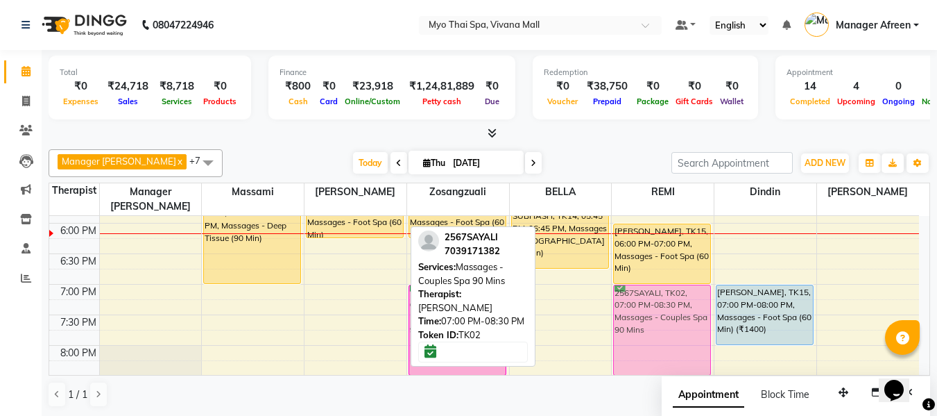
drag, startPoint x: 359, startPoint y: 291, endPoint x: 642, endPoint y: 295, distance: 282.4
click at [642, 295] on tr "1849SHERIN=, TK04, 12:00 PM-01:00 PM, Massages - Foot Spa (60 Min) (₹1400) 1849…" at bounding box center [484, 70] width 870 height 915
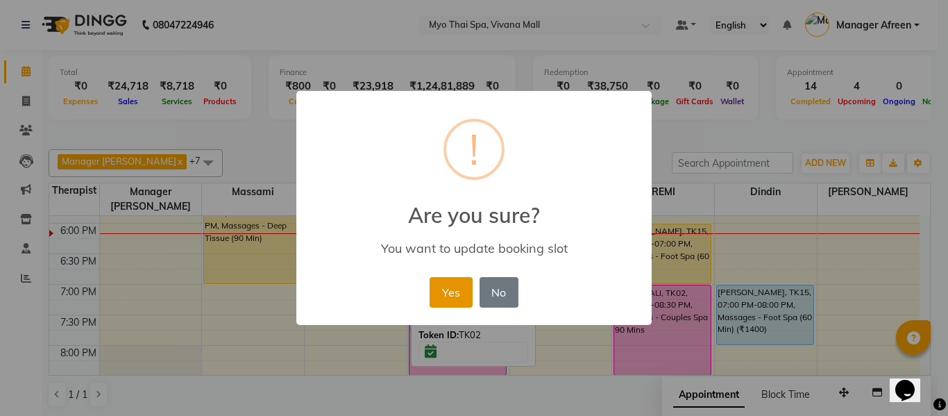
click at [460, 286] on button "Yes" at bounding box center [450, 292] width 42 height 31
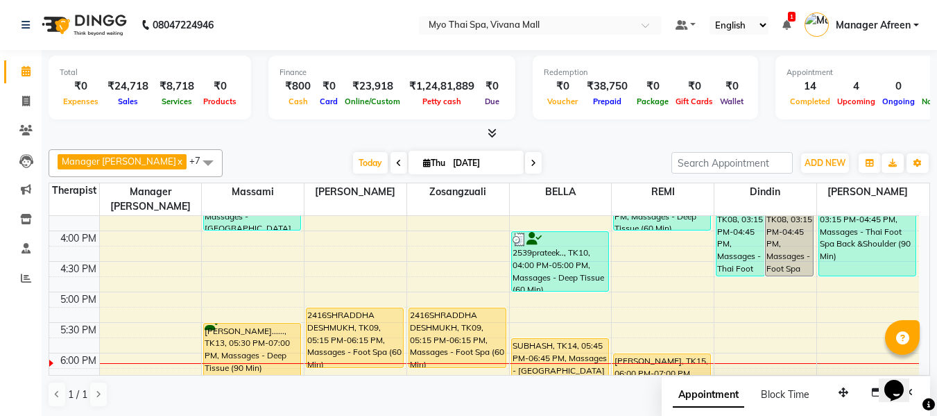
scroll to position [464, 0]
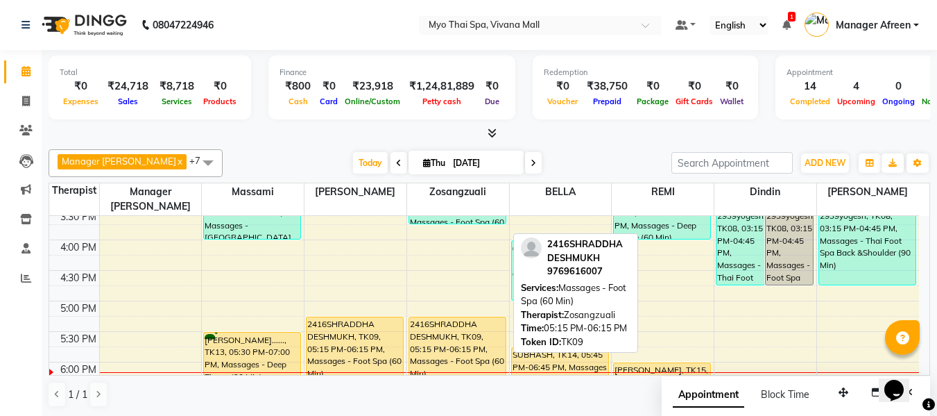
click at [457, 329] on div "2416SHRADDHA DESHMUKH, TK09, 05:15 PM-06:15 PM, Massages - Foot Spa (60 Min)" at bounding box center [457, 346] width 96 height 59
click at [443, 327] on div "2416SHRADDHA DESHMUKH, TK09, 05:15 PM-06:15 PM, Massages - Foot Spa (60 Min)" at bounding box center [457, 346] width 96 height 59
select select "1"
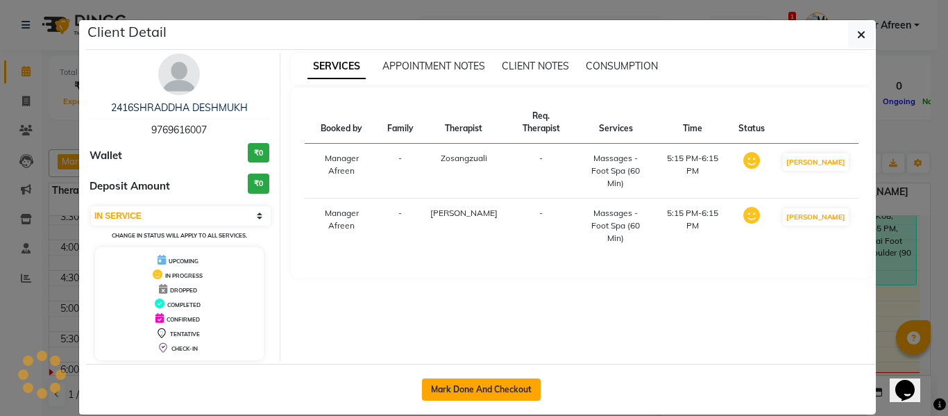
click at [499, 392] on button "Mark Done And Checkout" at bounding box center [481, 389] width 119 height 22
select select "service"
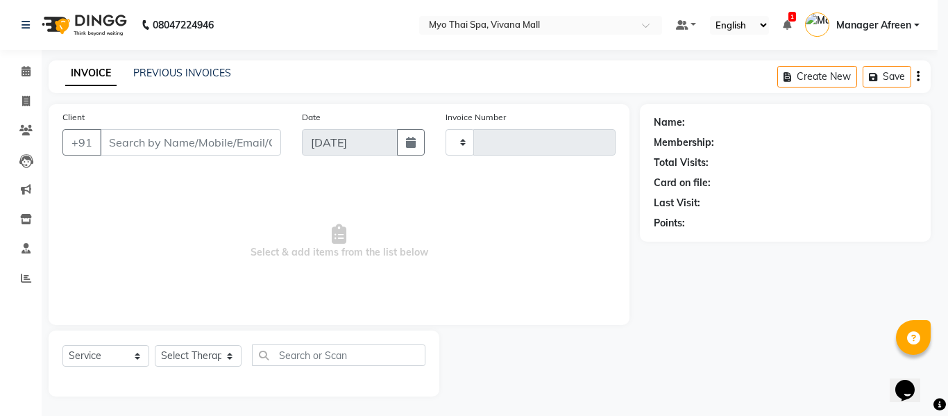
type input "3620"
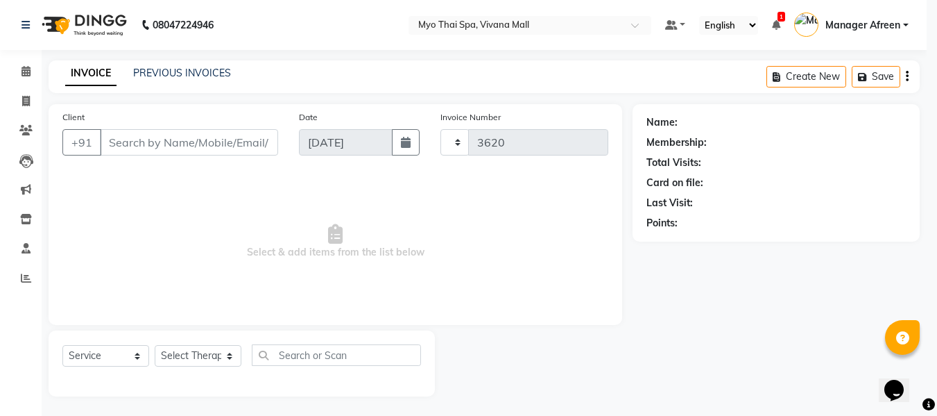
select select "3908"
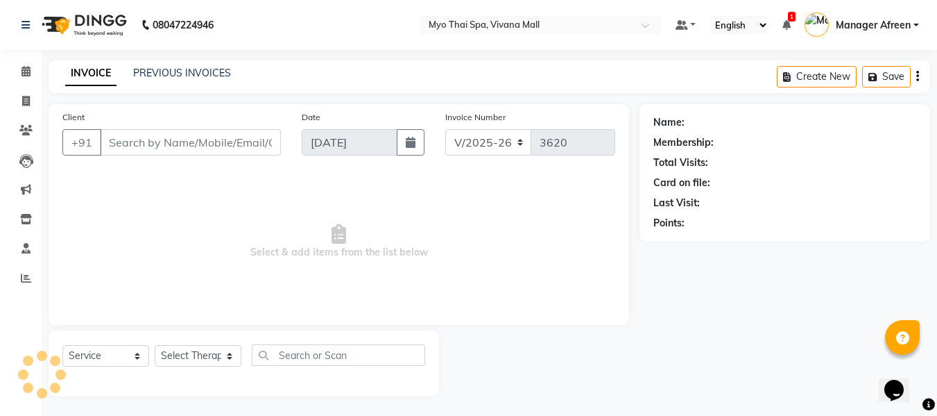
scroll to position [1, 0]
type input "9769616007"
select select "35780"
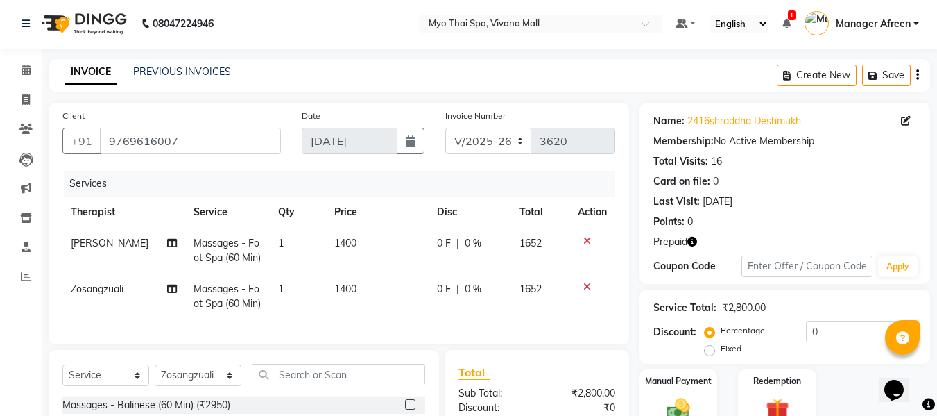
drag, startPoint x: 780, startPoint y: 245, endPoint x: 795, endPoint y: 265, distance: 25.3
click at [780, 395] on img at bounding box center [777, 409] width 37 height 28
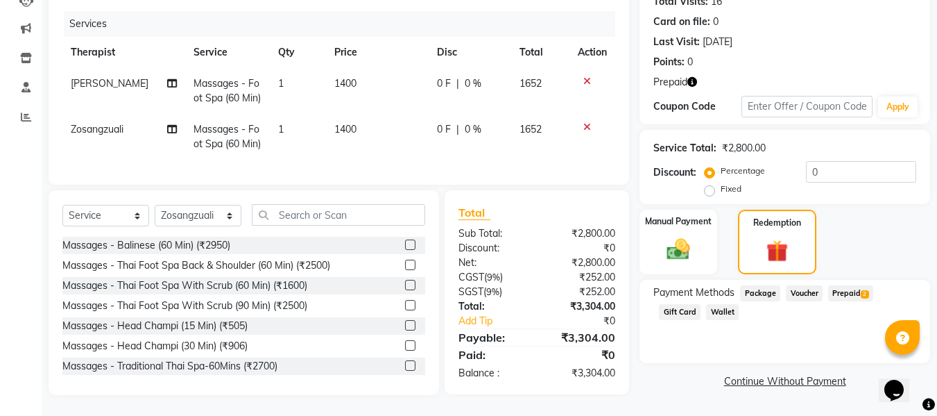
click at [842, 285] on span "Prepaid 2" at bounding box center [850, 293] width 45 height 16
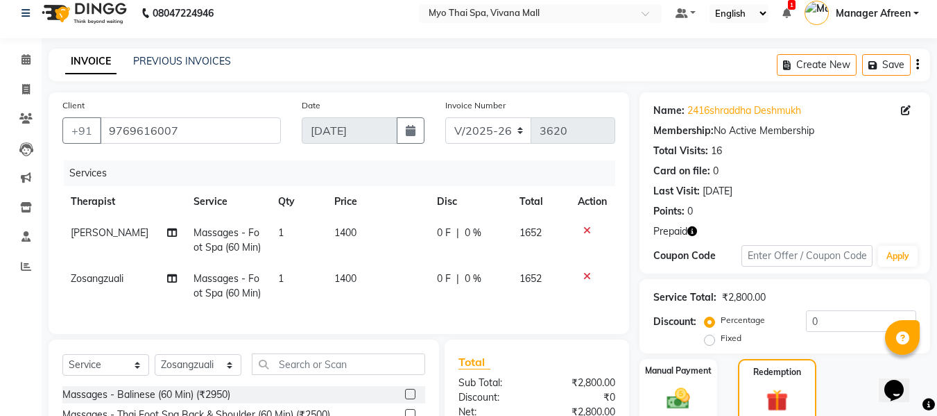
scroll to position [220, 0]
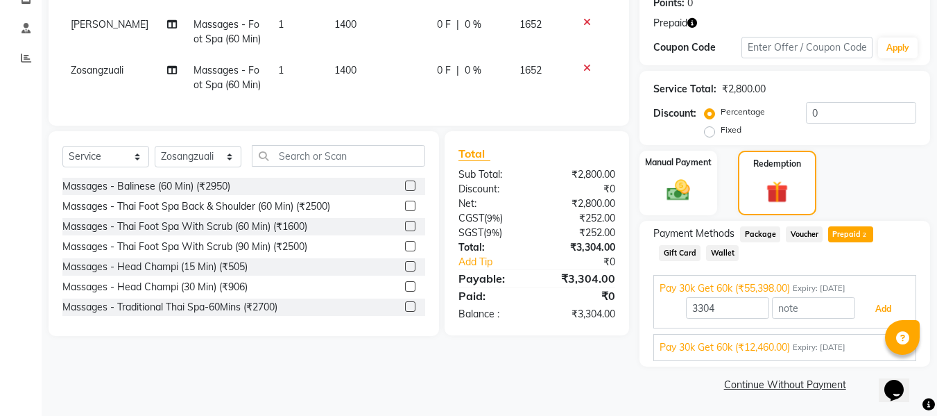
drag, startPoint x: 873, startPoint y: 309, endPoint x: 754, endPoint y: 310, distance: 118.6
click at [873, 309] on button "Add" at bounding box center [883, 309] width 51 height 24
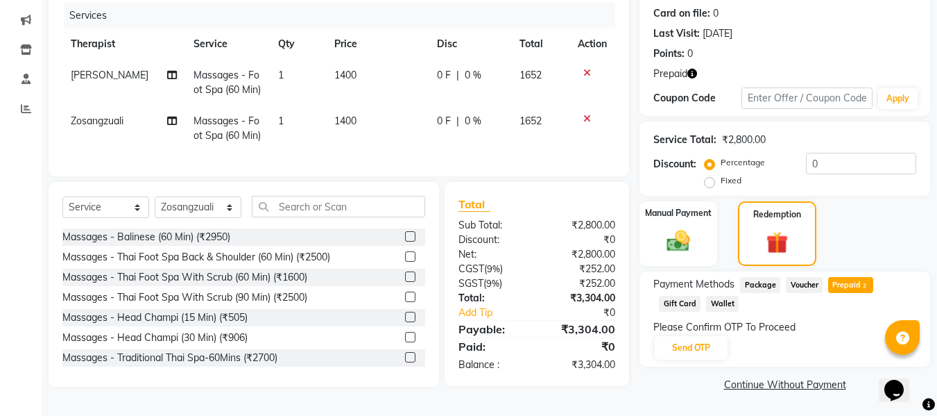
scroll to position [171, 0]
click at [699, 340] on button "Send OTP" at bounding box center [691, 348] width 73 height 24
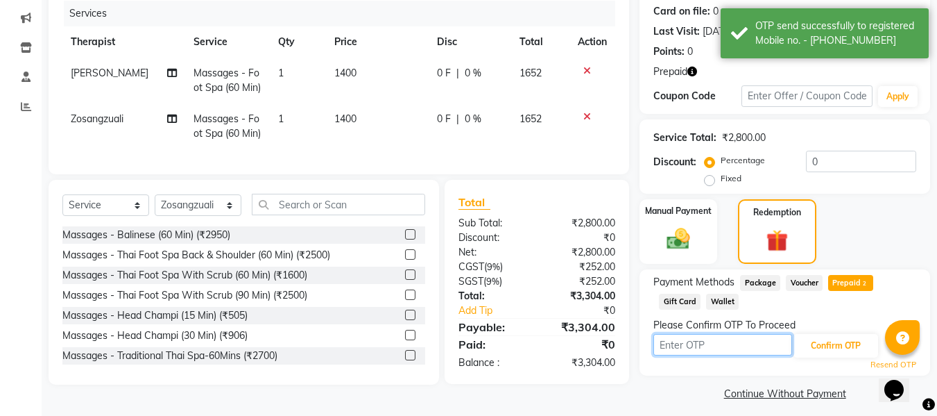
click at [705, 343] on input "text" at bounding box center [723, 345] width 139 height 22
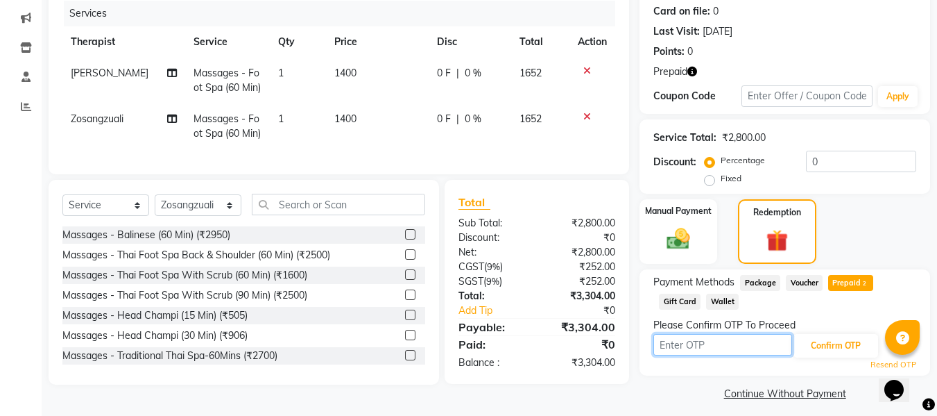
click at [670, 339] on input "text" at bounding box center [723, 345] width 139 height 22
type input "5385"
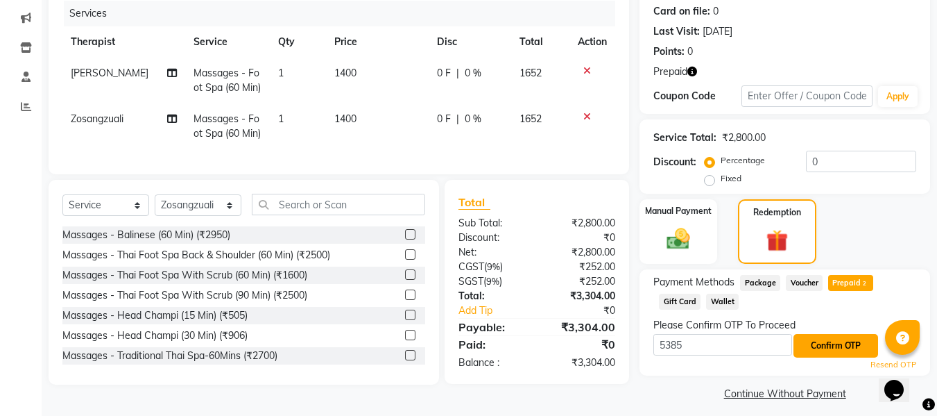
click at [846, 345] on button "Confirm OTP" at bounding box center [836, 346] width 85 height 24
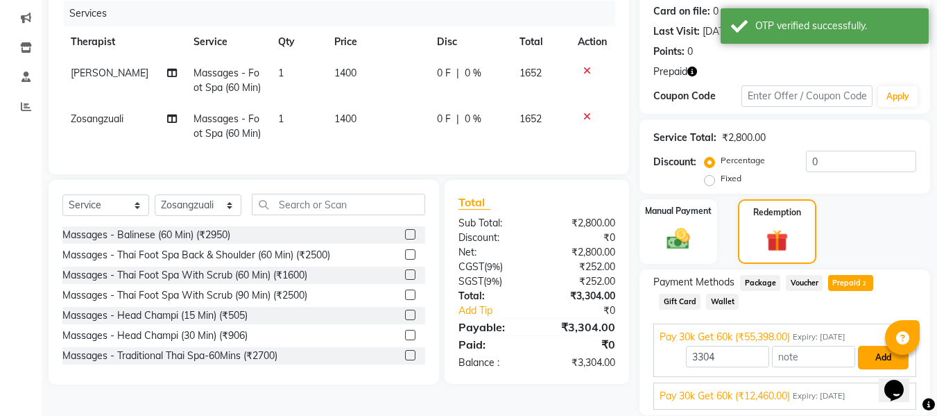
click at [868, 356] on button "Add" at bounding box center [883, 358] width 51 height 24
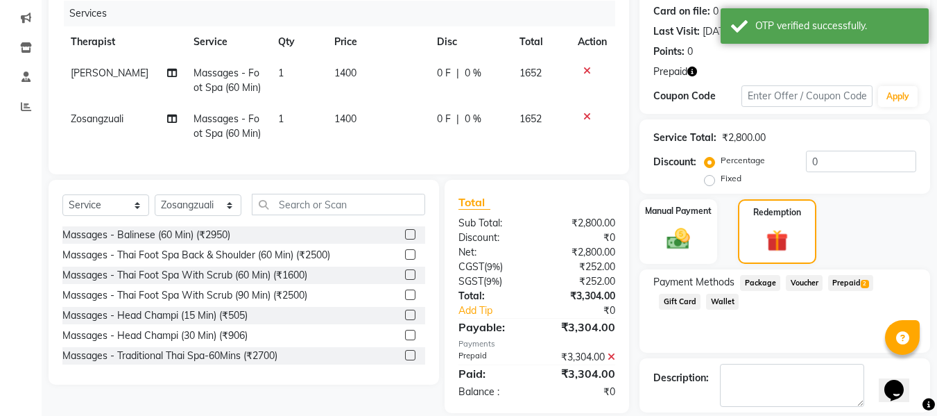
checkbox input "false"
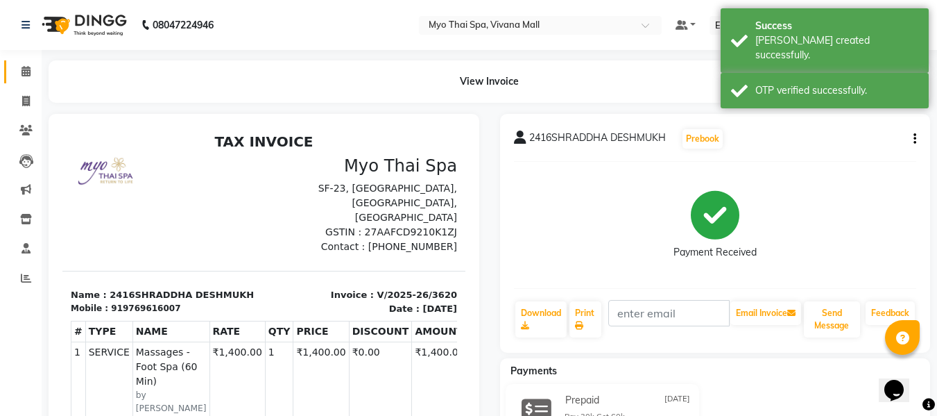
click at [24, 62] on link "Calendar" at bounding box center [20, 71] width 33 height 23
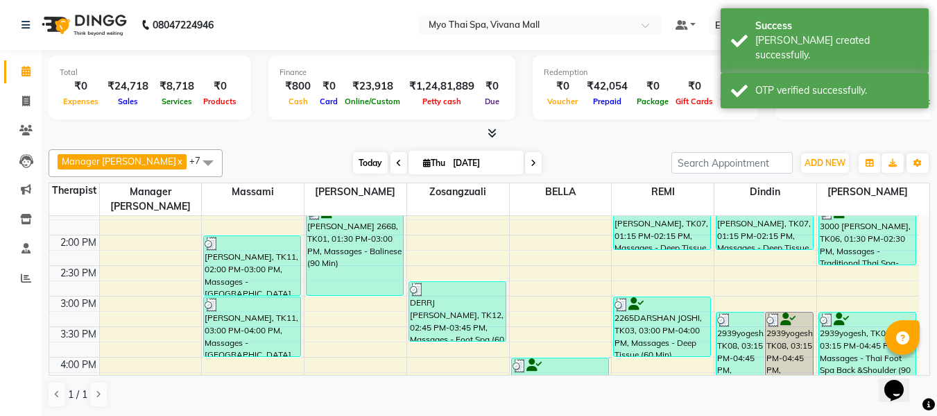
click at [359, 160] on span "Today" at bounding box center [370, 163] width 35 height 22
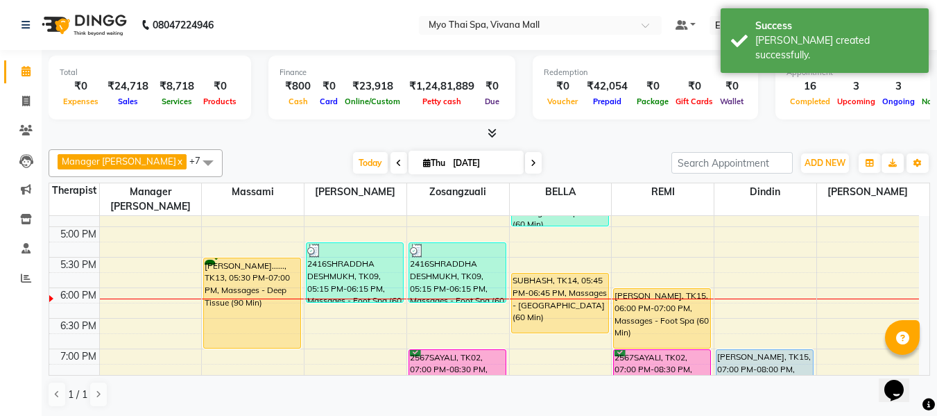
scroll to position [542, 0]
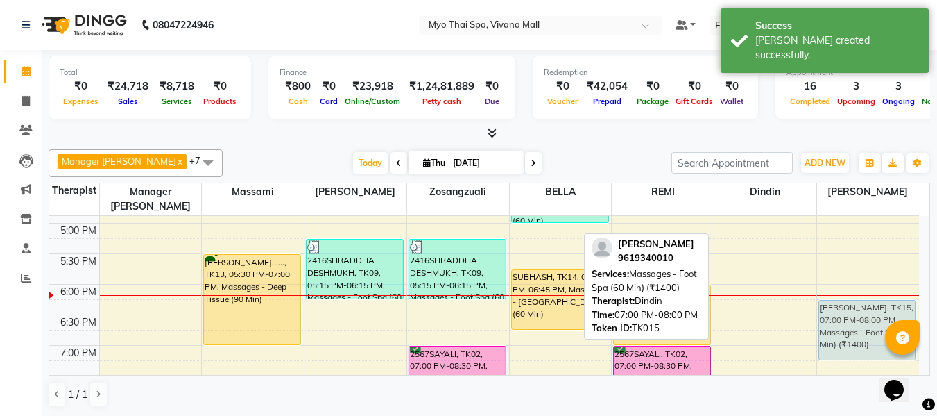
drag, startPoint x: 771, startPoint y: 340, endPoint x: 846, endPoint y: 289, distance: 91.0
click at [846, 289] on tr "1849SHERIN=, TK04, 12:00 PM-01:00 PM, Massages - Foot Spa (60 Min) (₹1400) 1849…" at bounding box center [484, 131] width 870 height 915
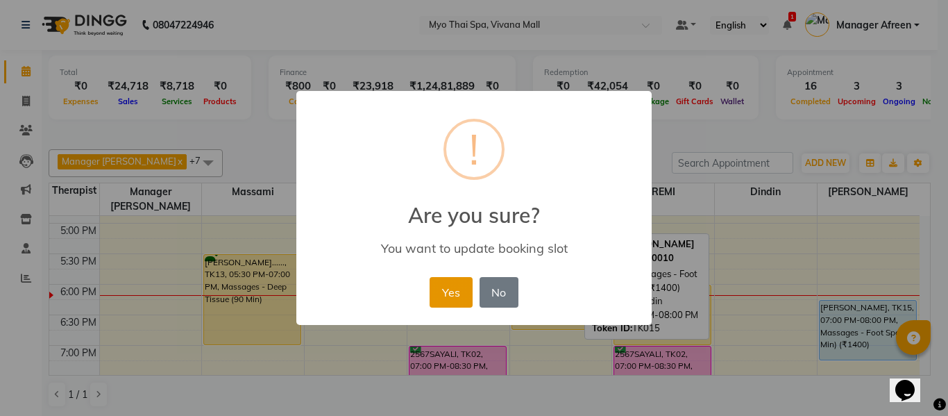
click at [444, 291] on button "Yes" at bounding box center [450, 292] width 42 height 31
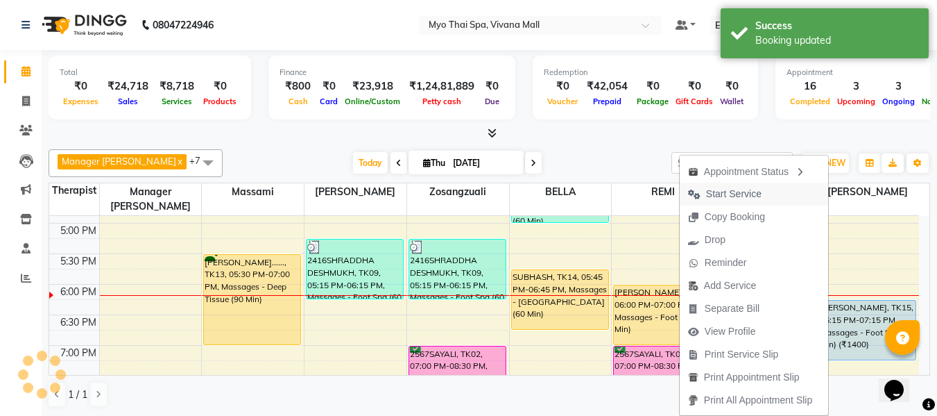
click at [714, 194] on span "Start Service" at bounding box center [734, 194] width 56 height 15
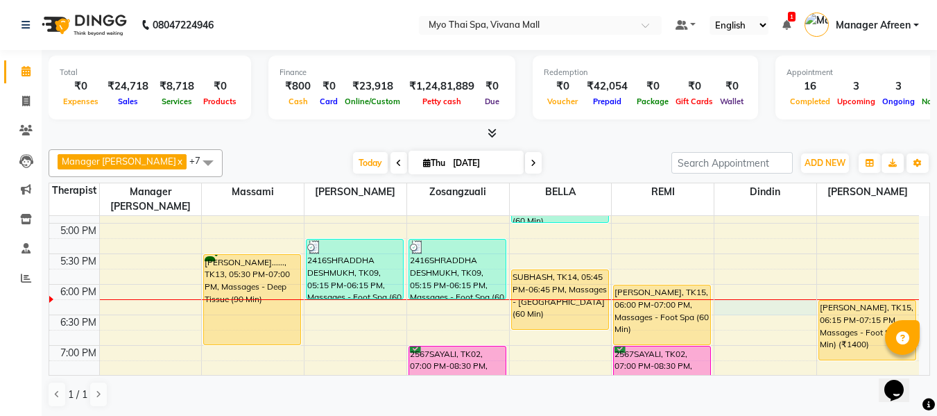
click at [715, 291] on div "8:00 AM 8:30 AM 9:00 AM 9:30 AM 10:00 AM 10:30 AM 11:00 AM 11:30 AM 12:00 PM 12…" at bounding box center [484, 131] width 870 height 915
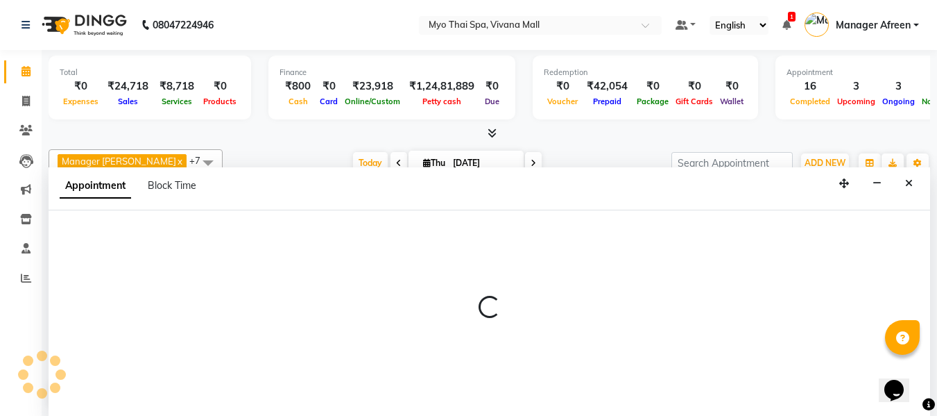
select select "81135"
select select "tentative"
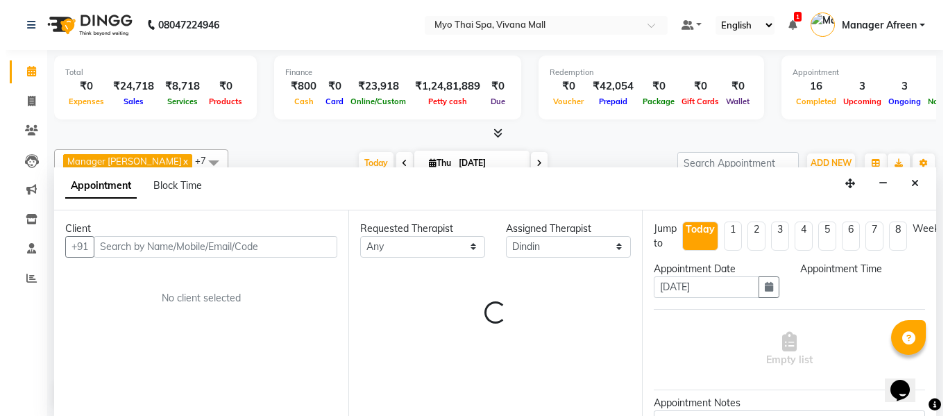
scroll to position [1, 0]
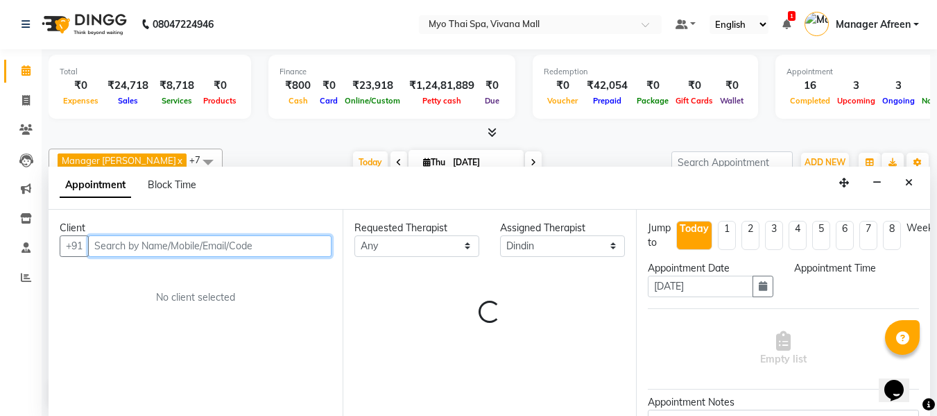
select select "1095"
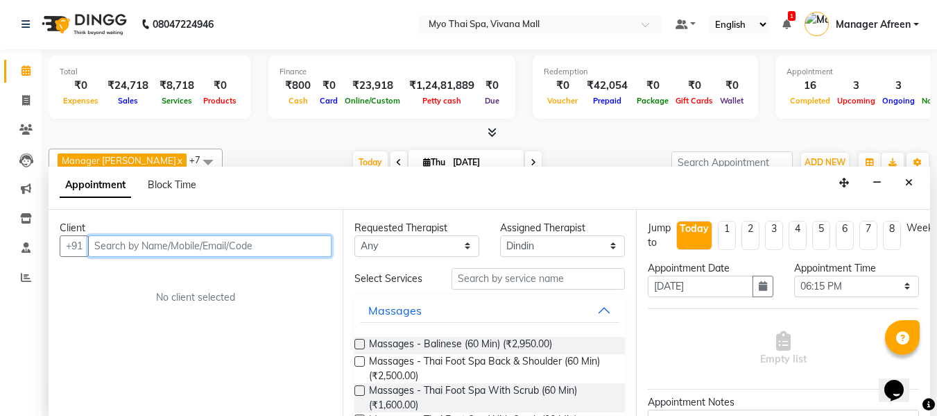
click at [277, 249] on input "text" at bounding box center [210, 246] width 244 height 22
click at [285, 246] on input "text" at bounding box center [210, 246] width 244 height 22
type input "8369845947"
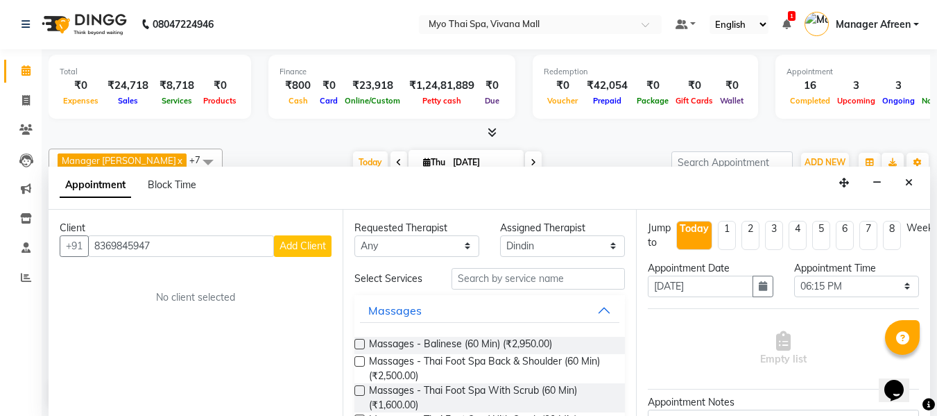
click at [285, 246] on span "Add Client" at bounding box center [303, 245] width 46 height 12
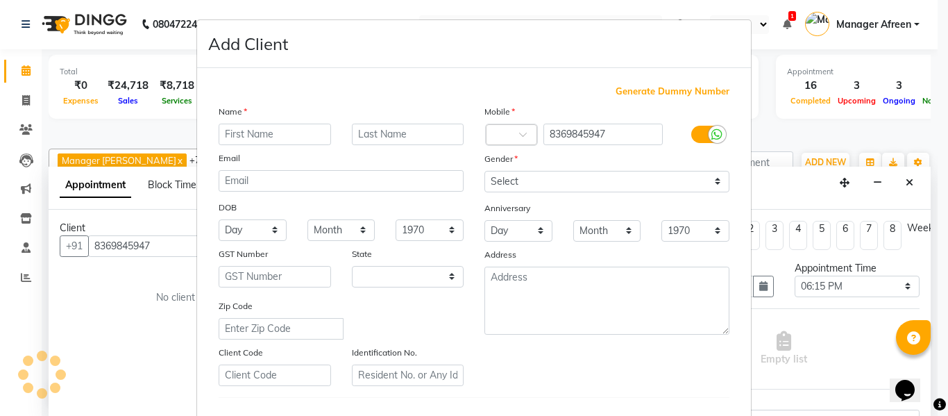
select select "22"
click at [263, 135] on input "text" at bounding box center [275, 134] width 112 height 22
type input "ROHIT"
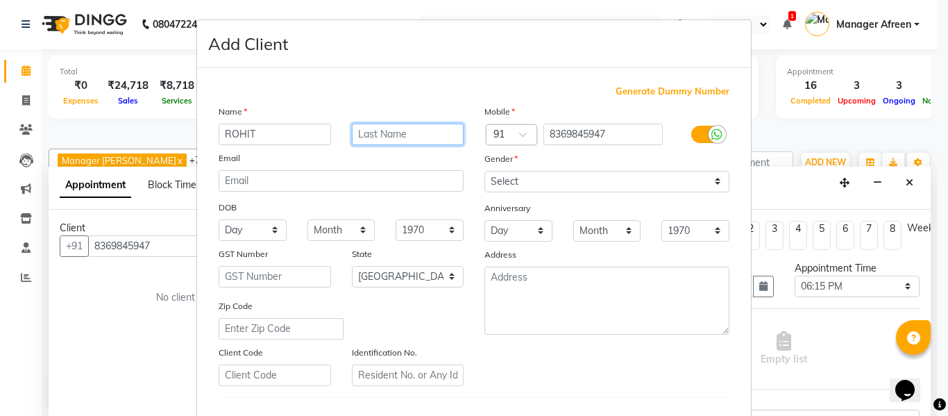
click at [384, 139] on input "text" at bounding box center [408, 134] width 112 height 22
type input "LADE"
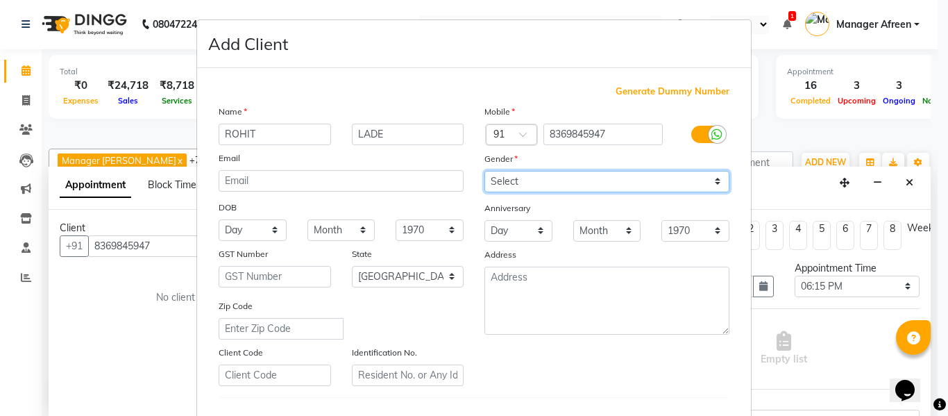
drag, startPoint x: 534, startPoint y: 176, endPoint x: 530, endPoint y: 191, distance: 16.3
click at [534, 176] on select "Select [DEMOGRAPHIC_DATA] [DEMOGRAPHIC_DATA] Other Prefer Not To Say" at bounding box center [606, 182] width 245 height 22
select select "[DEMOGRAPHIC_DATA]"
click at [484, 171] on select "Select [DEMOGRAPHIC_DATA] [DEMOGRAPHIC_DATA] Other Prefer Not To Say" at bounding box center [606, 182] width 245 height 22
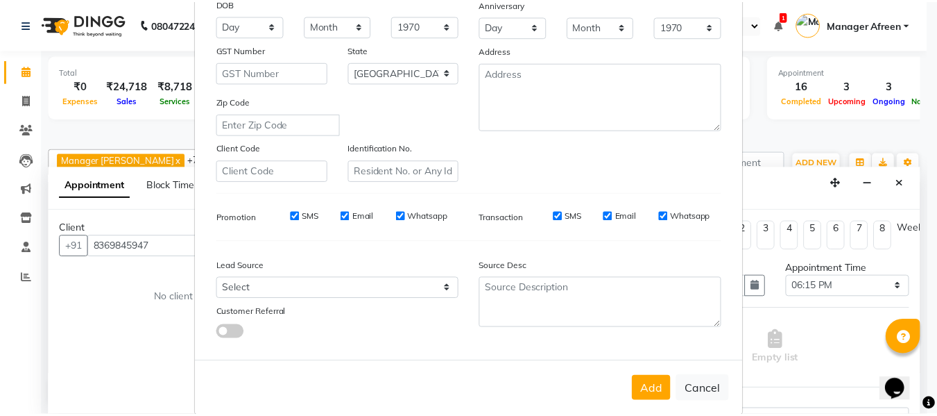
scroll to position [225, 0]
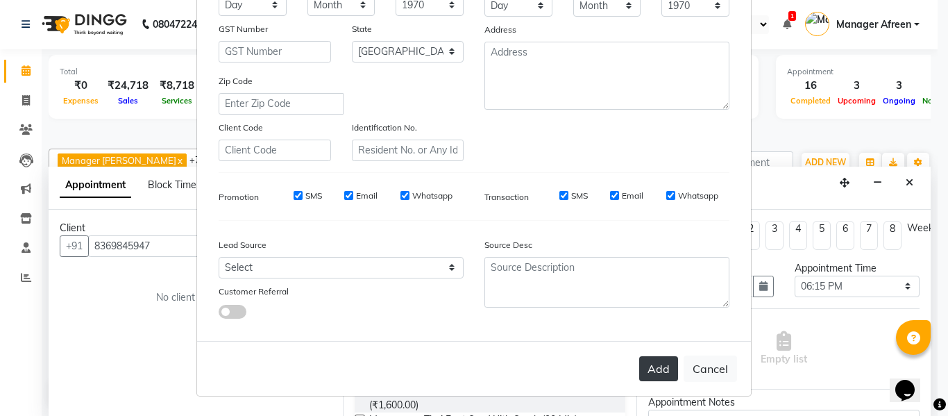
click at [647, 365] on button "Add" at bounding box center [658, 368] width 39 height 25
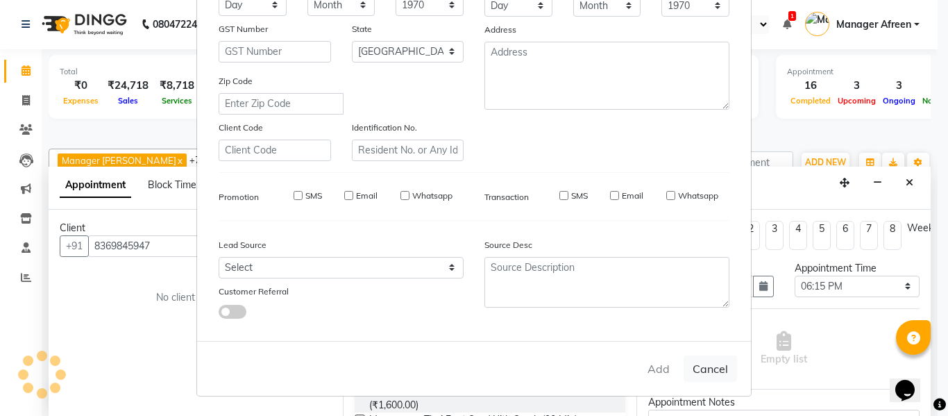
select select
select select "null"
select select
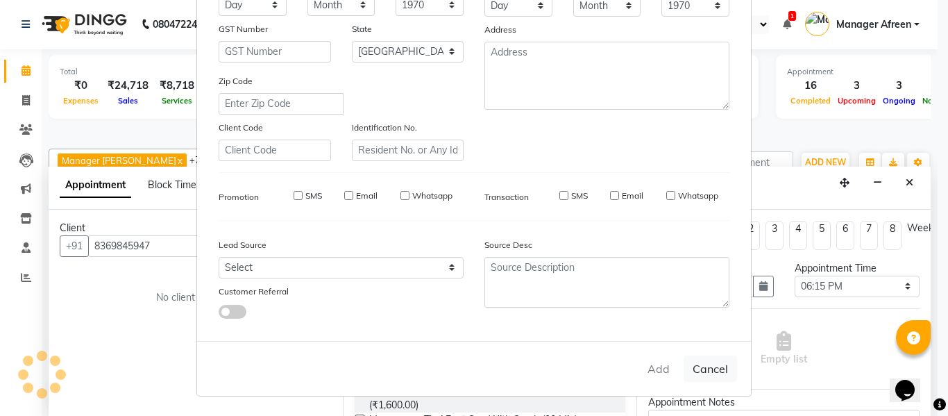
select select
checkbox input "false"
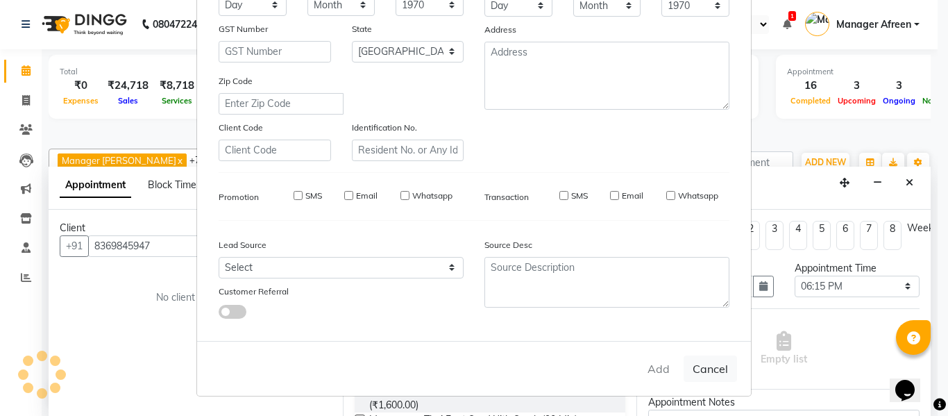
checkbox input "false"
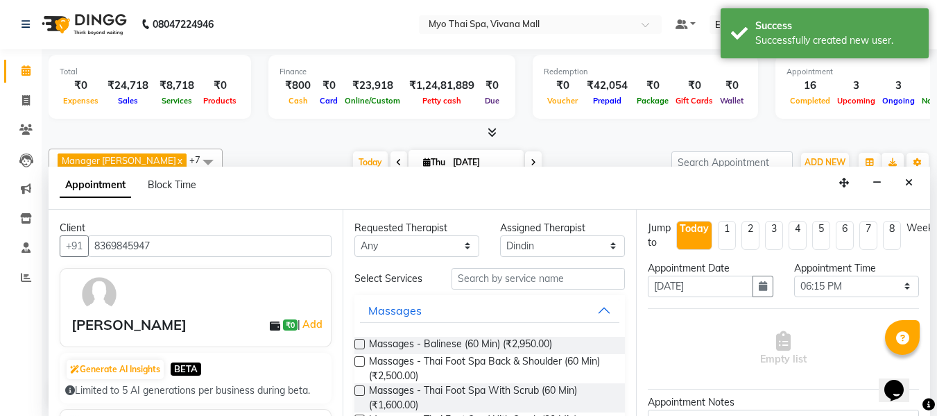
click at [356, 343] on label at bounding box center [360, 344] width 10 height 10
click at [356, 343] on input "checkbox" at bounding box center [359, 345] width 9 height 9
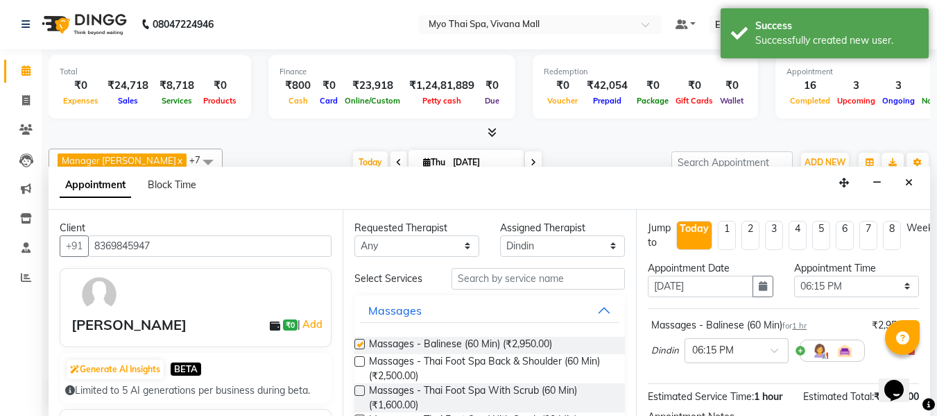
checkbox input "false"
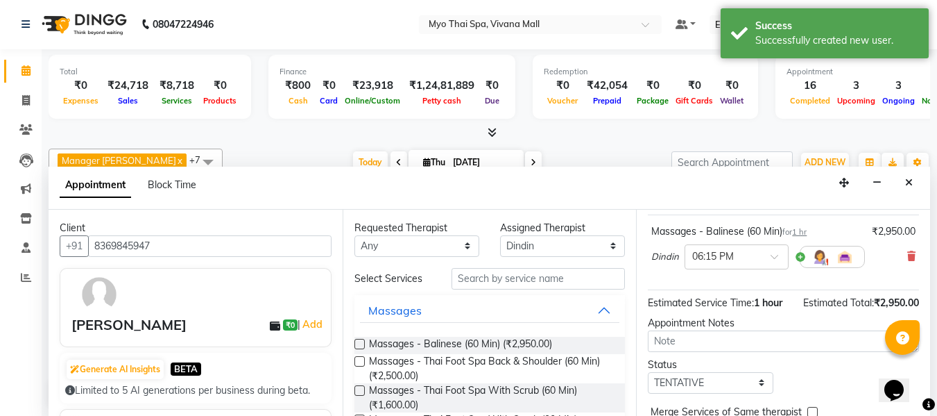
scroll to position [169, 0]
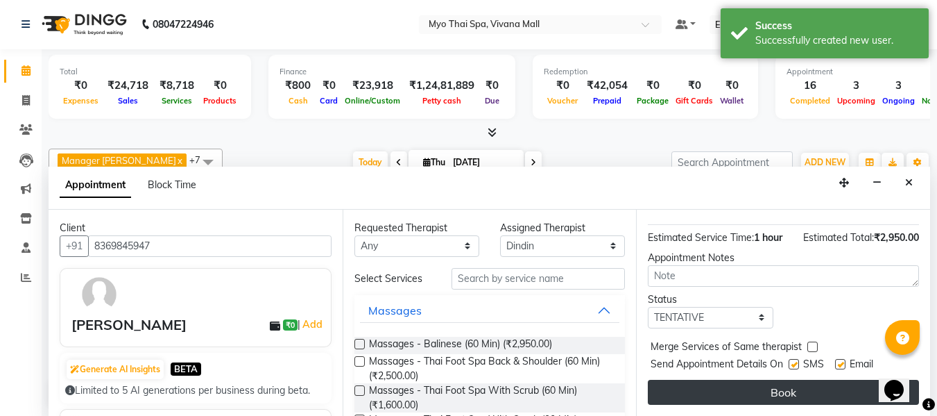
click at [729, 386] on button "Book" at bounding box center [783, 392] width 271 height 25
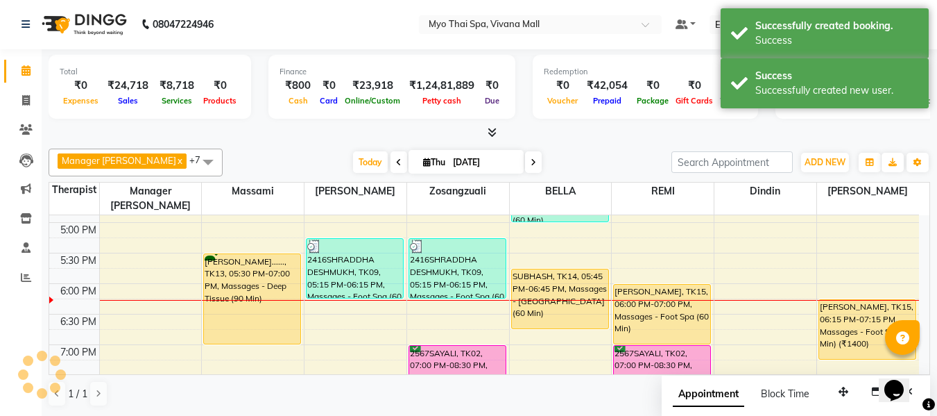
scroll to position [0, 0]
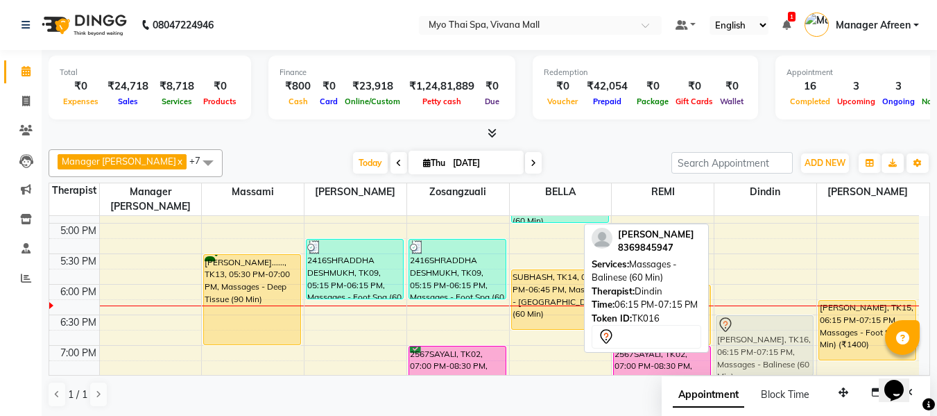
drag, startPoint x: 764, startPoint y: 302, endPoint x: 764, endPoint y: 315, distance: 13.2
click at [764, 315] on div "2939yogesh, TK08, 03:15 PM-04:45 PM, Massages - Thai Foot Spa Back &Shoulder (9…" at bounding box center [766, 131] width 102 height 915
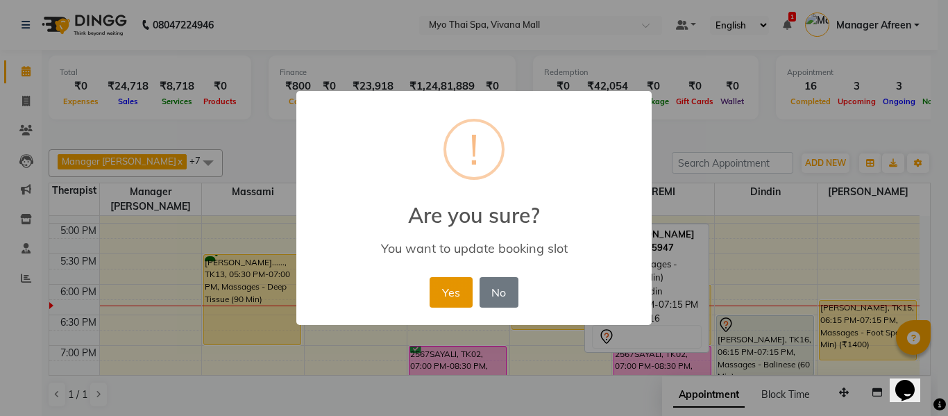
click at [452, 291] on button "Yes" at bounding box center [450, 292] width 42 height 31
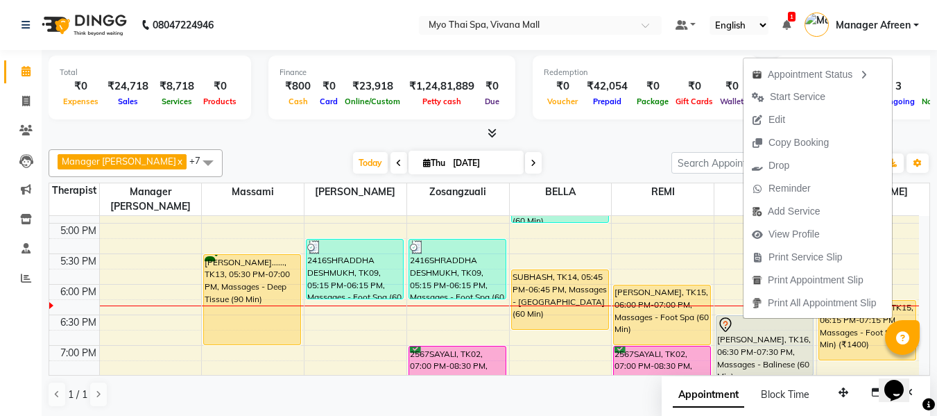
click at [806, 90] on span "Start Service" at bounding box center [798, 97] width 56 height 15
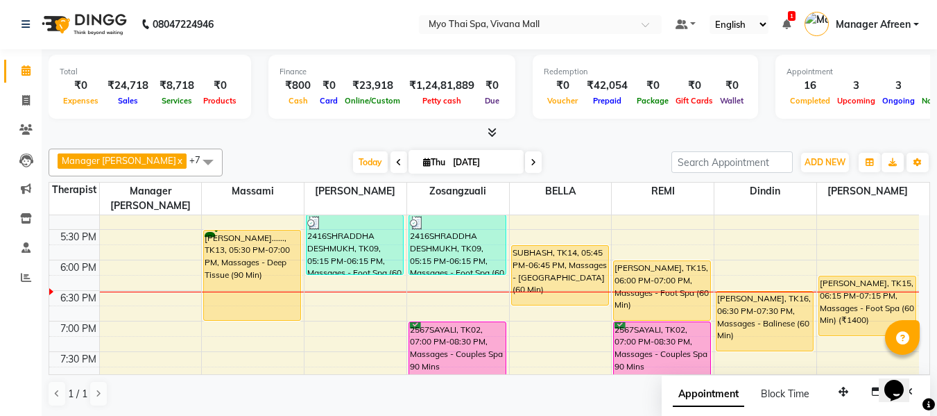
scroll to position [542, 0]
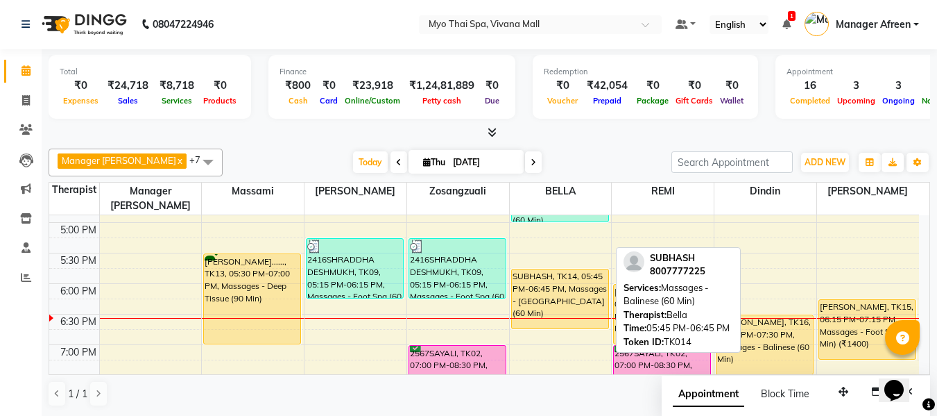
click at [557, 287] on div "SUBHASH, TK14, 05:45 PM-06:45 PM, Massages - [GEOGRAPHIC_DATA] (60 Min)" at bounding box center [560, 298] width 96 height 59
click at [536, 271] on div "SUBHASH, TK14, 05:45 PM-06:45 PM, Massages - [GEOGRAPHIC_DATA] (60 Min)" at bounding box center [560, 298] width 96 height 59
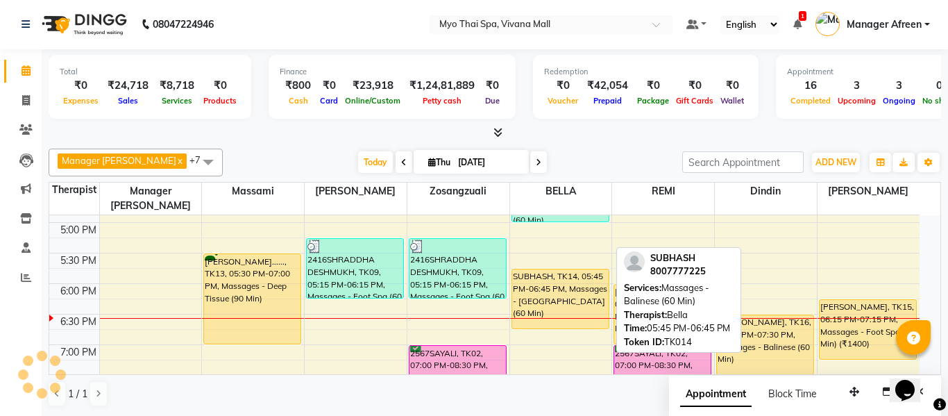
select select "1"
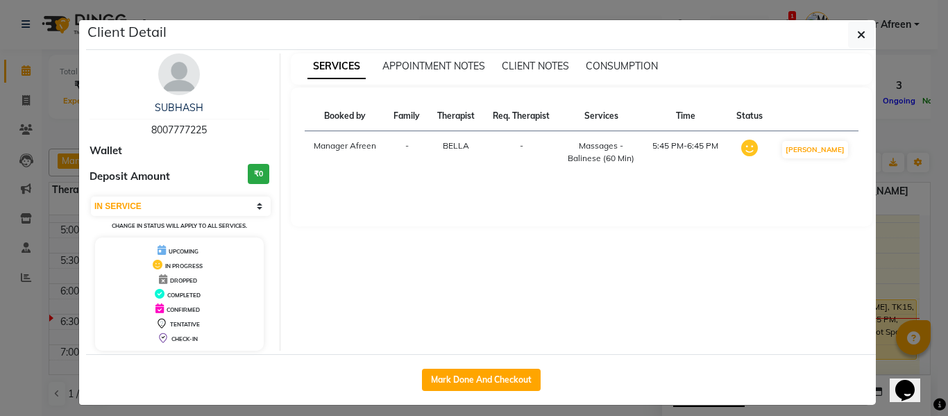
drag, startPoint x: 218, startPoint y: 126, endPoint x: 152, endPoint y: 124, distance: 65.9
click at [152, 124] on div "SUBHASH 8007777225" at bounding box center [180, 119] width 180 height 37
click at [203, 131] on div "SUBHASH 8007777225" at bounding box center [180, 119] width 180 height 37
drag, startPoint x: 153, startPoint y: 125, endPoint x: 137, endPoint y: 125, distance: 16.0
click at [137, 125] on div "SUBHASH 8007777225" at bounding box center [180, 119] width 180 height 37
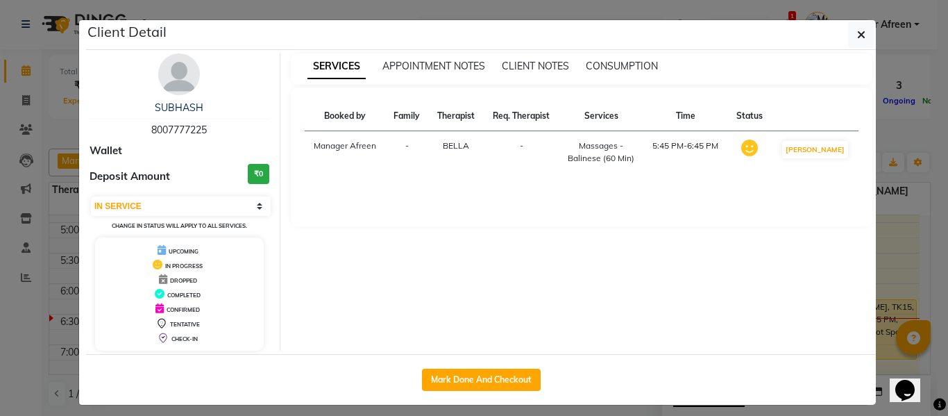
copy span "8007777225"
click at [857, 34] on icon "button" at bounding box center [861, 34] width 8 height 11
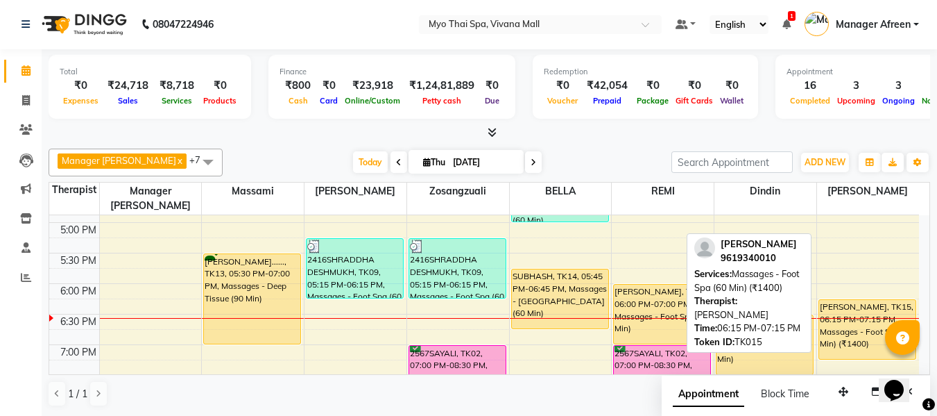
click at [855, 300] on div "[PERSON_NAME], TK15, 06:15 PM-07:15 PM, Massages - Foot Spa (60 Min) (₹1400)" at bounding box center [867, 329] width 97 height 59
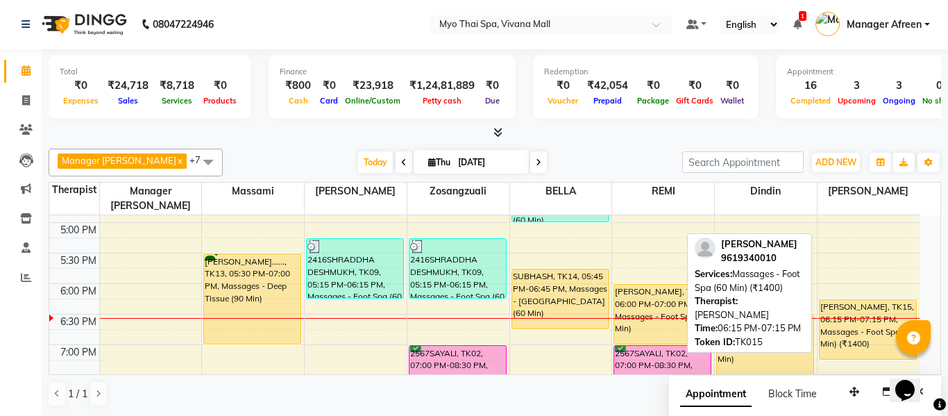
select select "1"
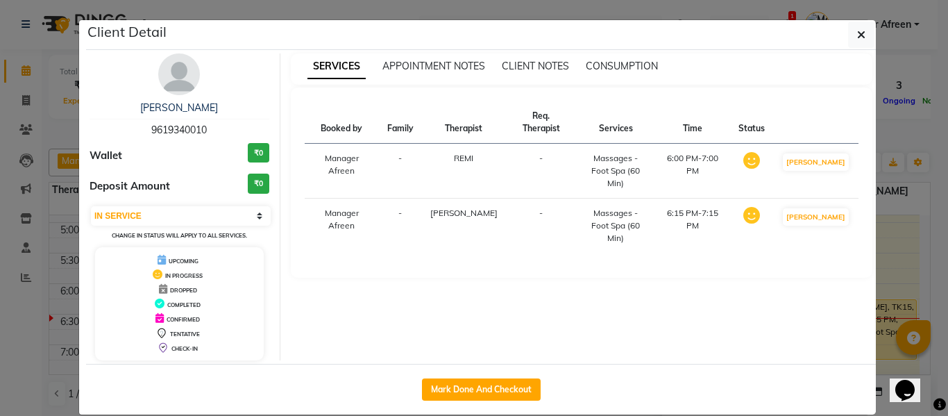
drag, startPoint x: 164, startPoint y: 122, endPoint x: 122, endPoint y: 117, distance: 42.7
click at [122, 117] on div "[PERSON_NAME] 9619340010" at bounding box center [180, 119] width 180 height 37
copy div "[PERSON_NAME] 9619340010"
click at [857, 34] on icon "button" at bounding box center [861, 34] width 8 height 11
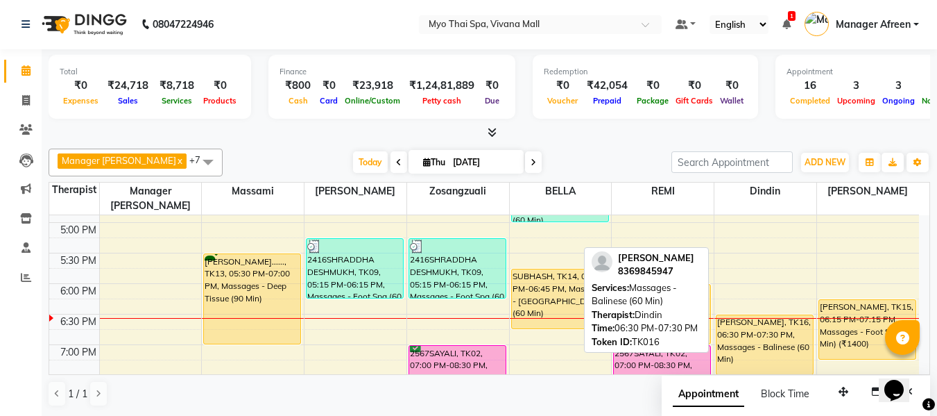
click at [731, 325] on div "[PERSON_NAME], TK16, 06:30 PM-07:30 PM, Massages - Balinese (60 Min)" at bounding box center [765, 344] width 96 height 59
select select "1"
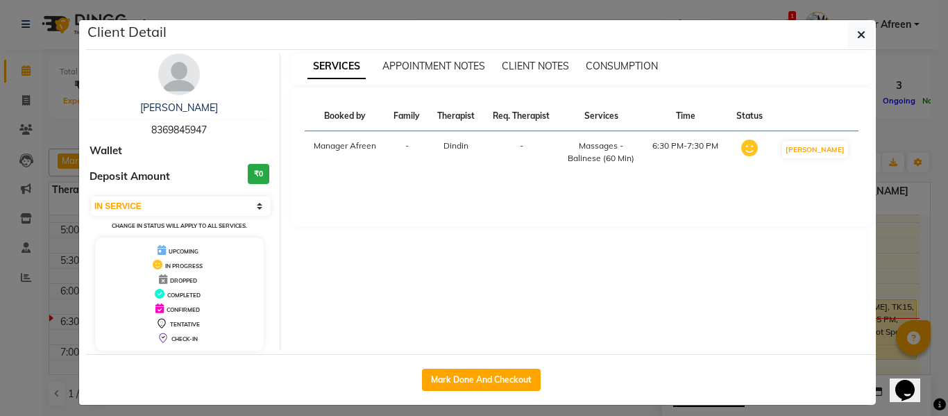
drag, startPoint x: 207, startPoint y: 130, endPoint x: 121, endPoint y: 121, distance: 85.9
click at [121, 121] on div "[PERSON_NAME] 8369845947" at bounding box center [180, 119] width 180 height 37
copy span "8369845947"
drag, startPoint x: 880, startPoint y: 235, endPoint x: 855, endPoint y: 235, distance: 25.0
click at [880, 235] on ngb-modal-window "Client Detail [PERSON_NAME] 8369845947 Wallet Deposit Amount ₹0 Select IN SERVI…" at bounding box center [474, 208] width 948 height 416
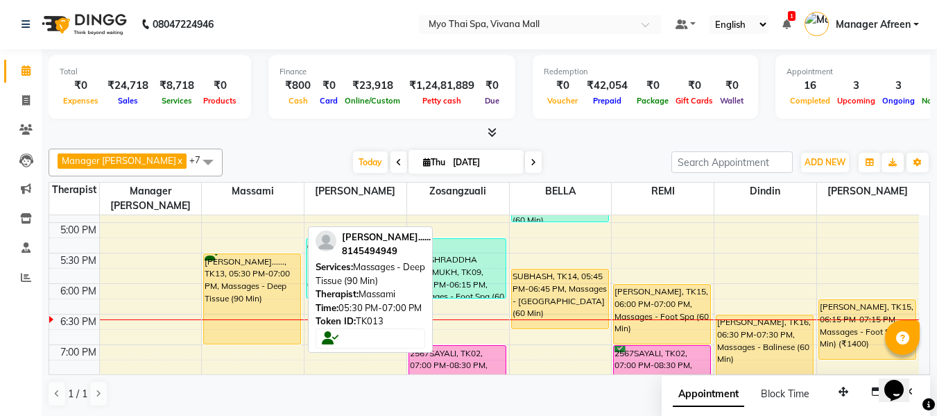
click at [262, 282] on div "[PERSON_NAME]......, TK13, 05:30 PM-07:00 PM, Massages - Deep Tissue (90 Min)" at bounding box center [252, 299] width 96 height 90
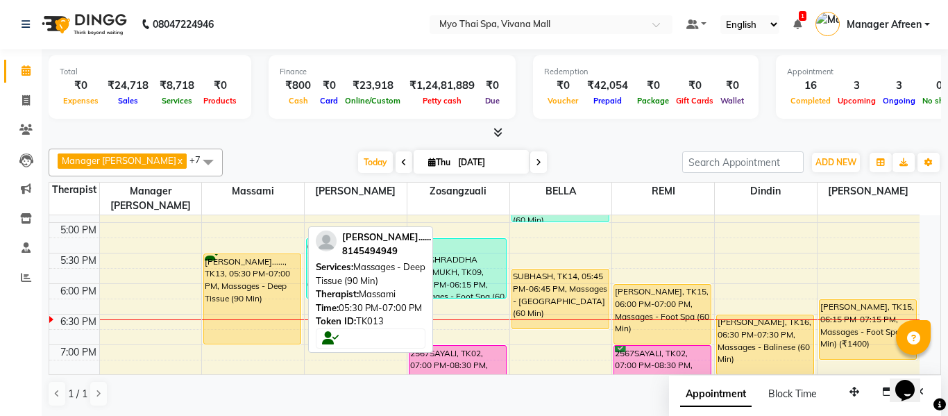
select select "1"
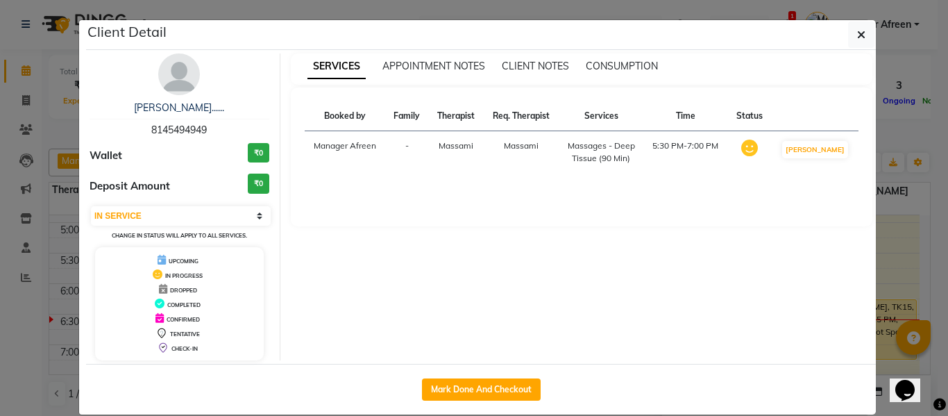
drag, startPoint x: 221, startPoint y: 132, endPoint x: 134, endPoint y: 130, distance: 87.4
click at [134, 130] on div "[PERSON_NAME]...... 8145494949" at bounding box center [180, 119] width 180 height 37
copy span "8145494949"
drag, startPoint x: 846, startPoint y: 26, endPoint x: 843, endPoint y: 35, distance: 10.3
click at [848, 26] on button "button" at bounding box center [861, 35] width 26 height 26
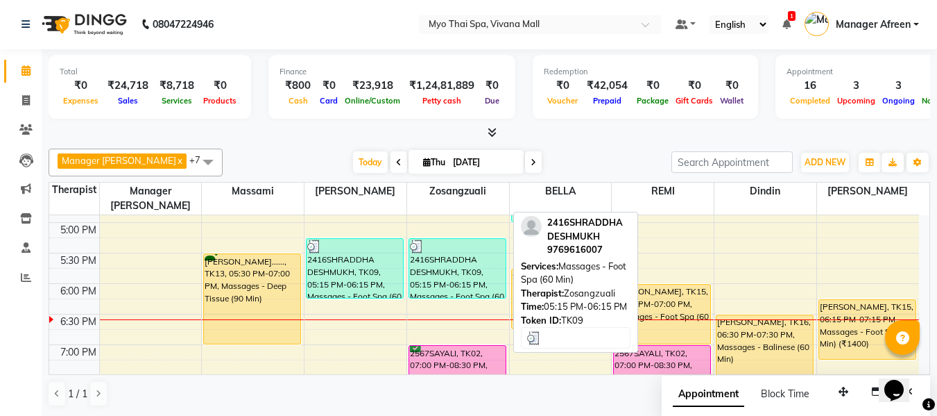
click at [477, 264] on div "2416SHRADDHA DESHMUKH, TK09, 05:15 PM-06:15 PM, Massages - Foot Spa (60 Min)" at bounding box center [457, 268] width 96 height 59
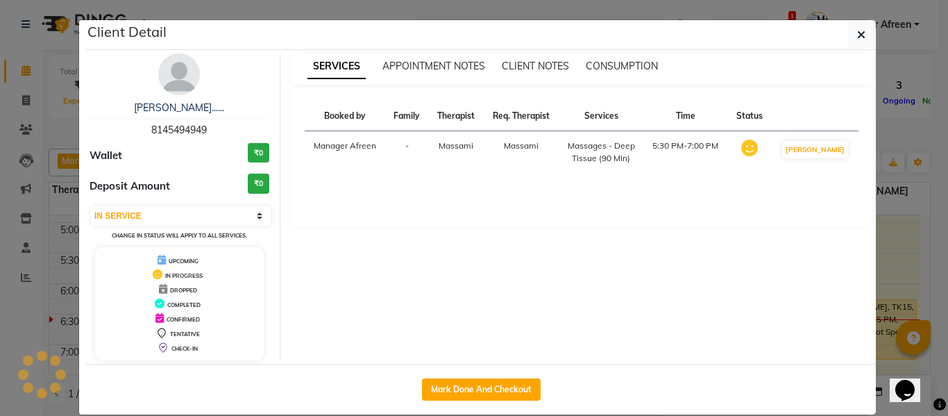
select select "3"
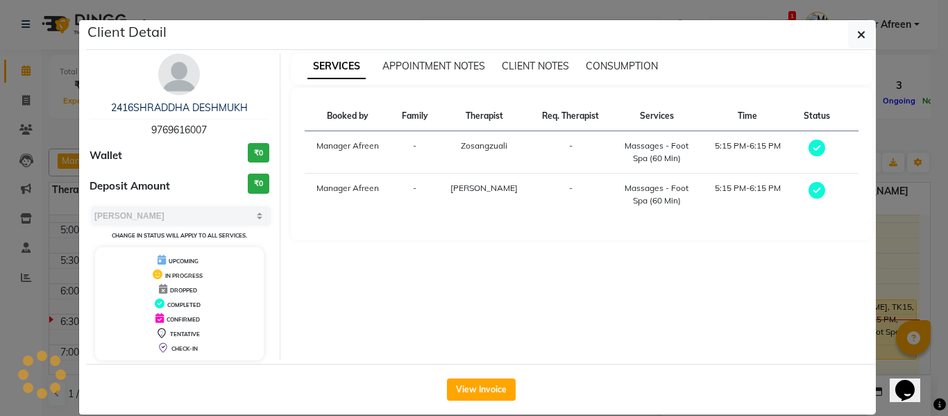
drag, startPoint x: 218, startPoint y: 126, endPoint x: 113, endPoint y: 118, distance: 105.0
click at [113, 118] on div "2416SHRADDHA DESHMUKH 9769616007" at bounding box center [180, 119] width 180 height 37
copy div "2416SHRADDHA DESHMUKH 9769616007"
click at [848, 34] on button "button" at bounding box center [861, 35] width 26 height 26
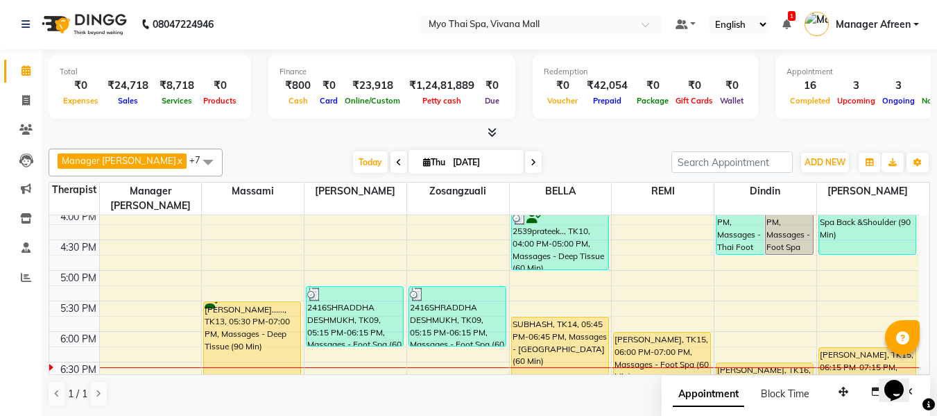
scroll to position [472, 0]
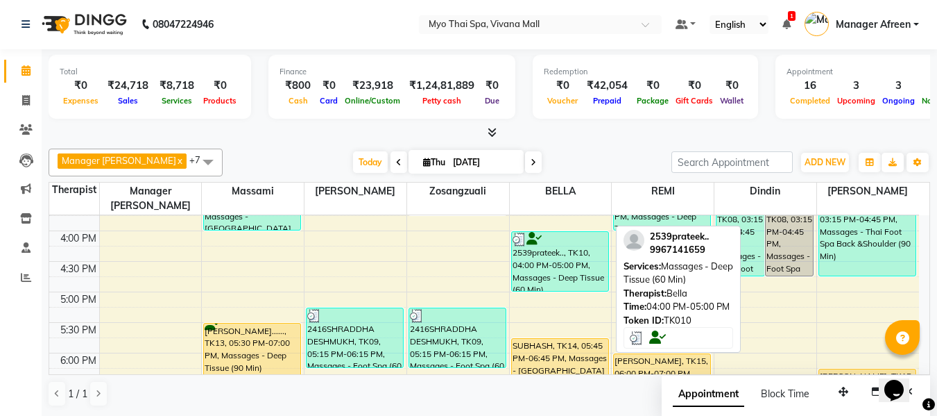
click at [577, 233] on div "2539prateek.., TK10, 04:00 PM-05:00 PM, Massages - Deep Tissue (60 Min)" at bounding box center [560, 261] width 96 height 59
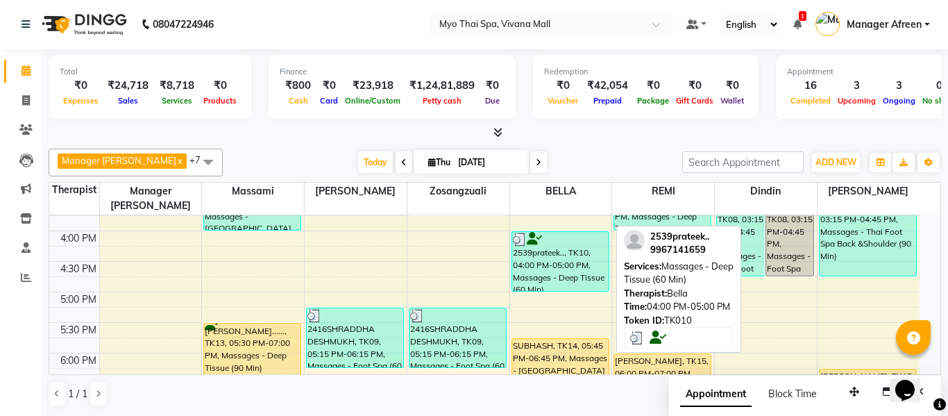
select select "3"
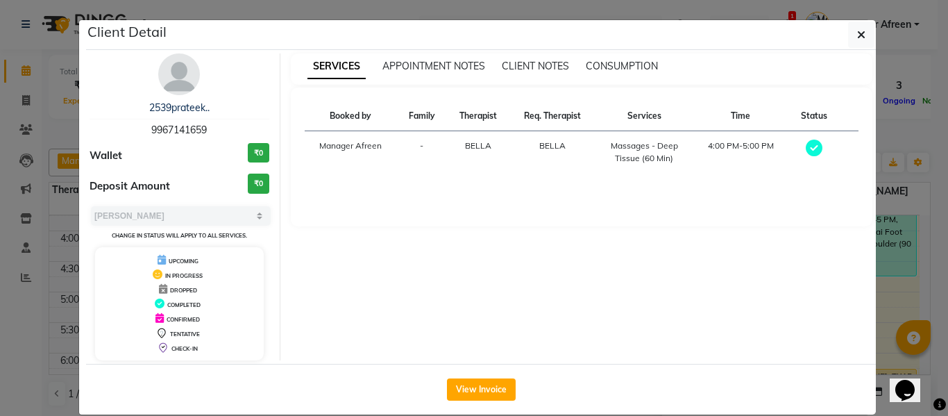
drag, startPoint x: 202, startPoint y: 125, endPoint x: 133, endPoint y: 120, distance: 68.9
click at [133, 120] on div "2539prateek.. 9967141659" at bounding box center [180, 119] width 180 height 37
copy span "9967141659"
click at [857, 29] on icon "button" at bounding box center [861, 34] width 8 height 11
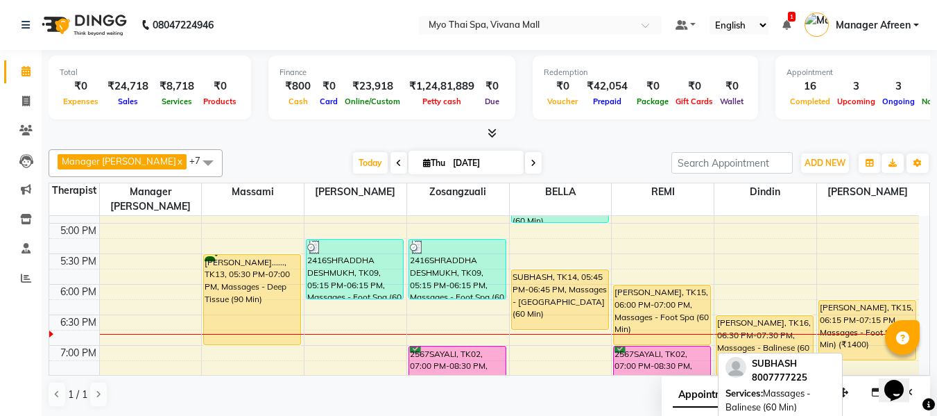
scroll to position [611, 0]
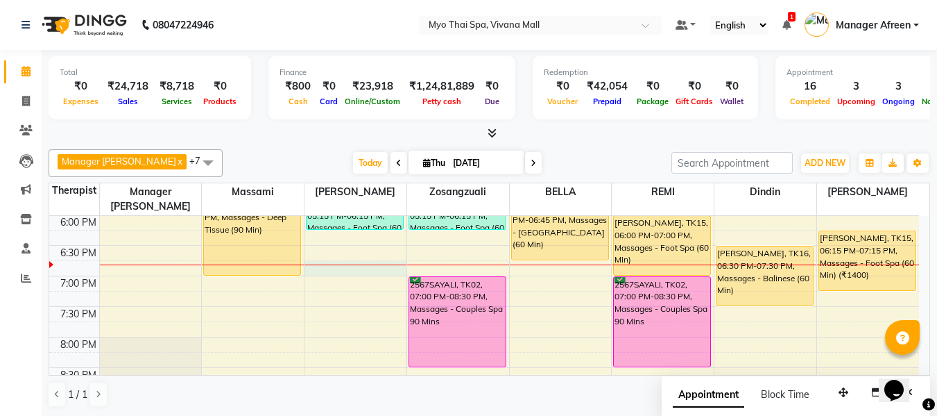
click at [322, 259] on div "8:00 AM 8:30 AM 9:00 AM 9:30 AM 10:00 AM 10:30 AM 11:00 AM 11:30 AM 12:00 PM 12…" at bounding box center [484, 62] width 870 height 915
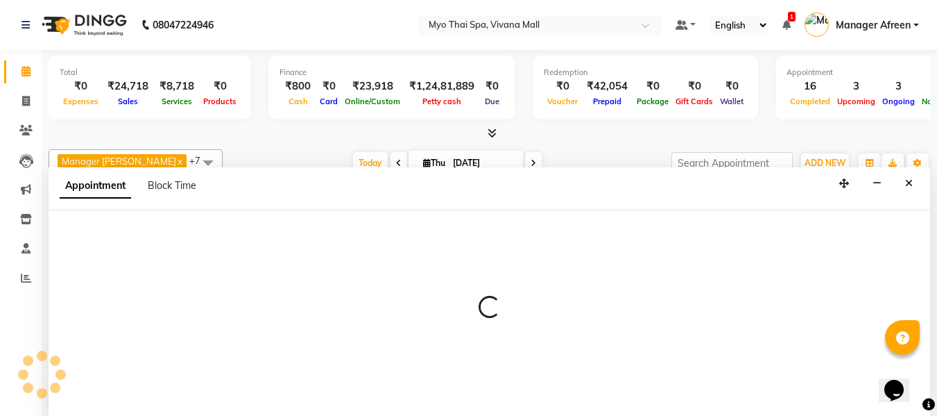
scroll to position [1, 0]
select select "35779"
select select "tentative"
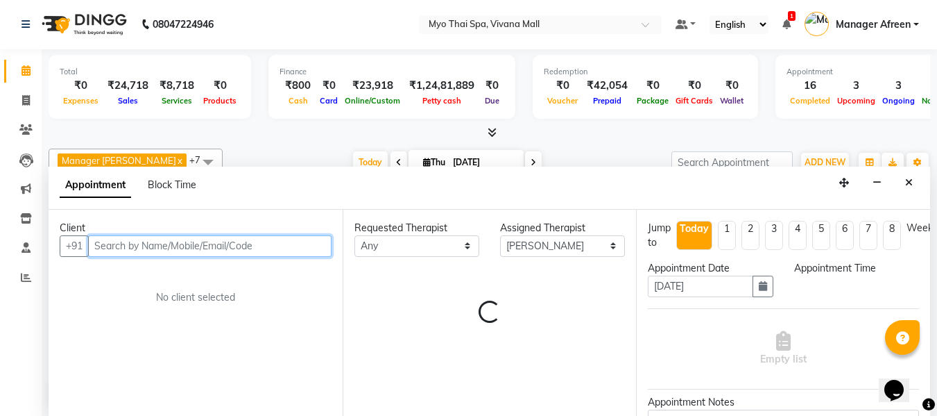
select select "1125"
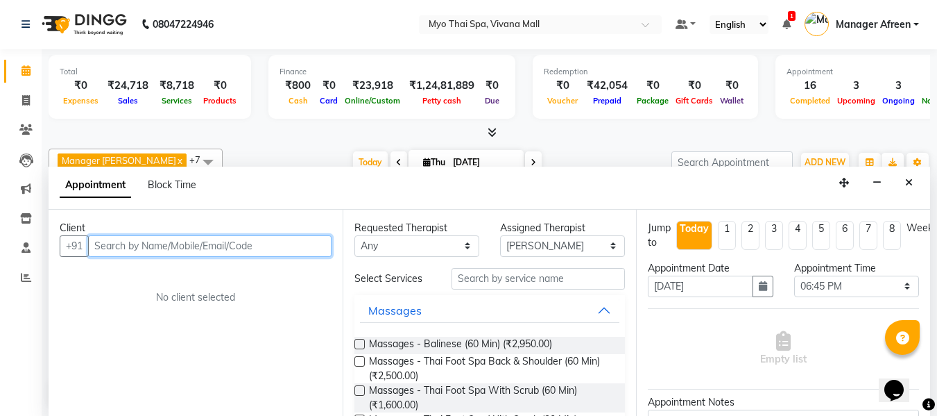
click at [272, 241] on input "text" at bounding box center [210, 246] width 244 height 22
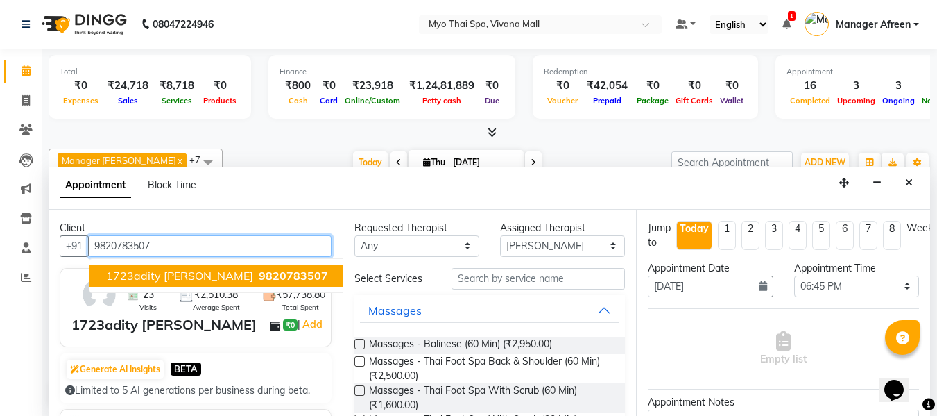
click at [259, 273] on span "9820783507" at bounding box center [293, 276] width 69 height 14
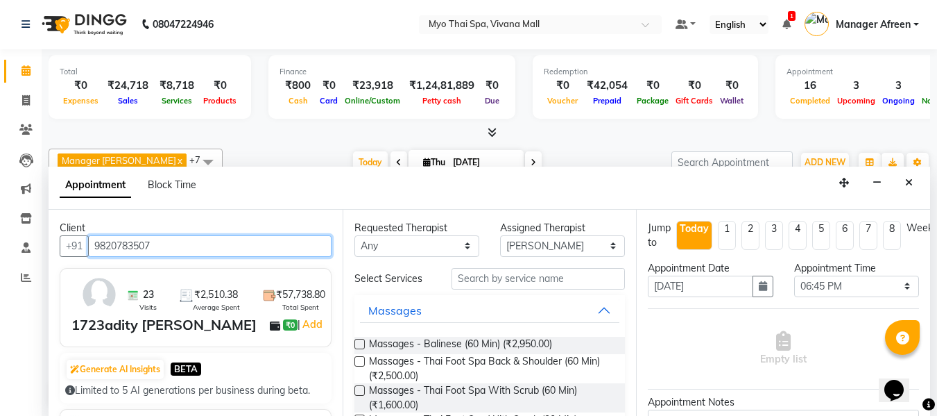
type input "9820783507"
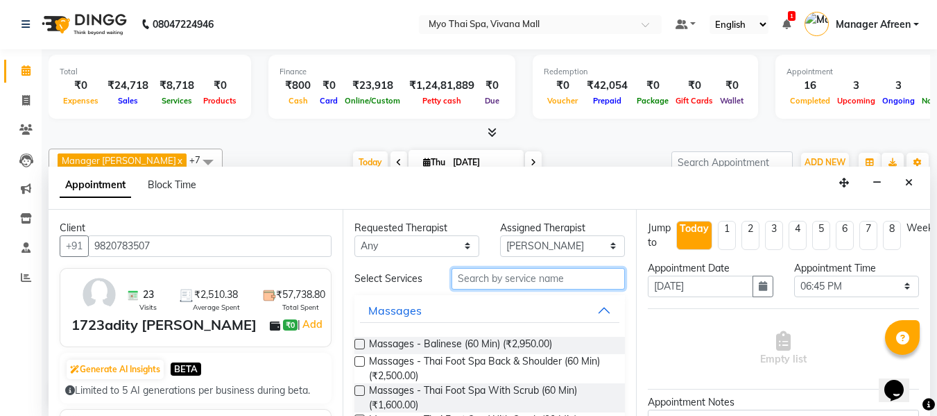
click at [491, 282] on input "text" at bounding box center [538, 279] width 173 height 22
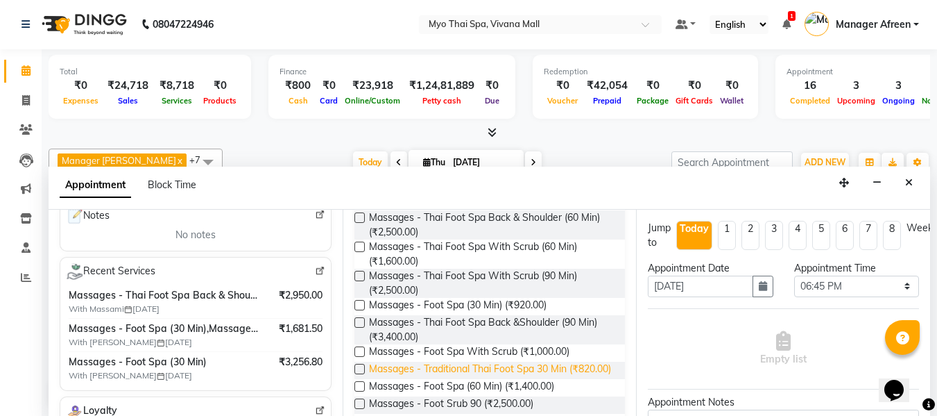
scroll to position [139, 0]
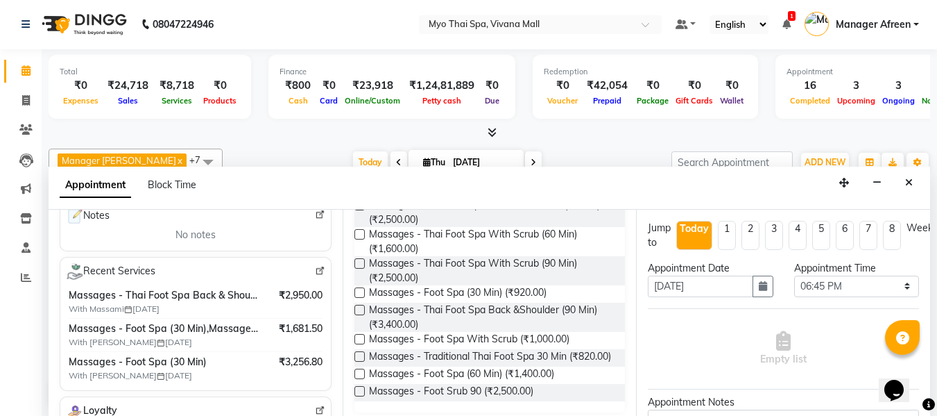
type input "FOOT"
click at [359, 291] on label at bounding box center [360, 292] width 10 height 10
click at [359, 291] on input "checkbox" at bounding box center [359, 293] width 9 height 9
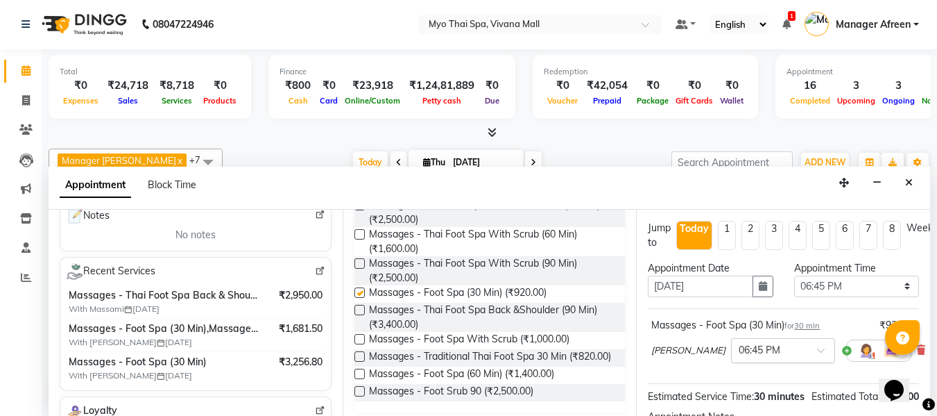
checkbox input "false"
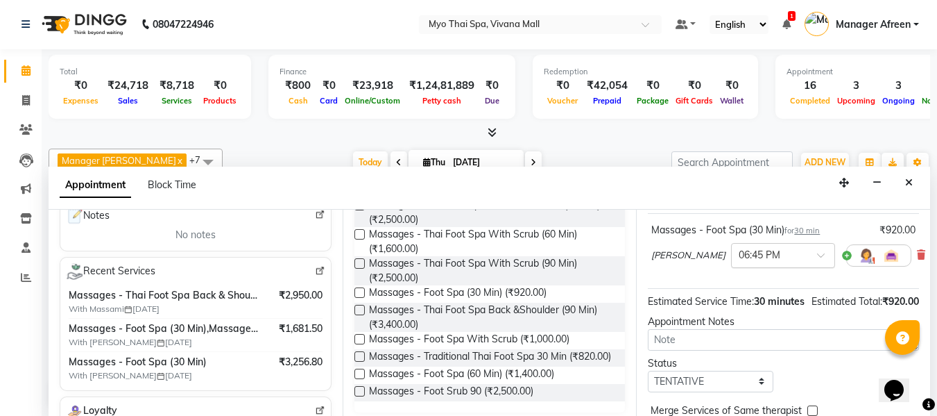
scroll to position [184, 0]
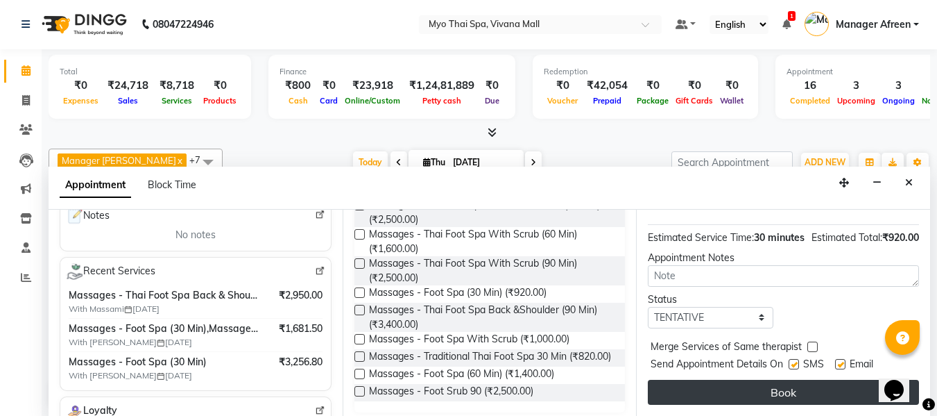
click at [758, 380] on button "Book" at bounding box center [783, 392] width 271 height 25
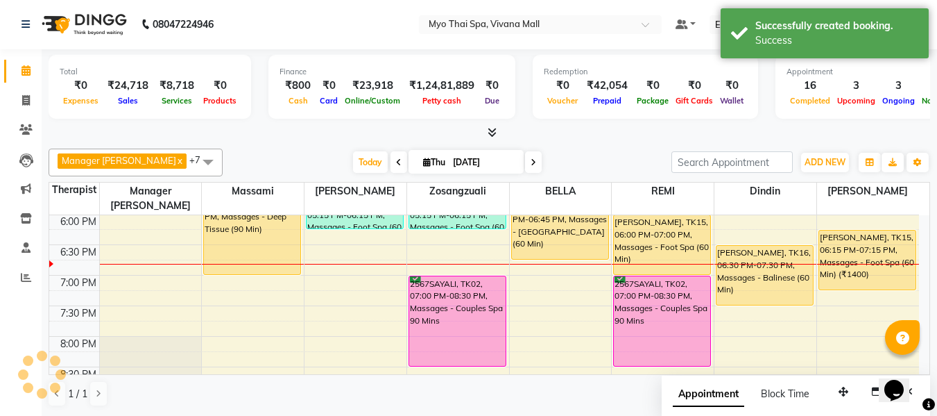
scroll to position [0, 0]
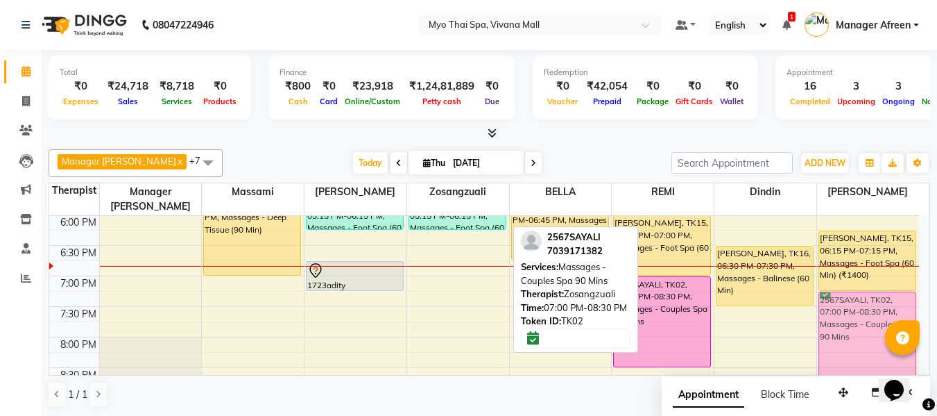
drag, startPoint x: 473, startPoint y: 273, endPoint x: 835, endPoint y: 287, distance: 361.8
click at [843, 287] on tr "1849SHERIN=, TK04, 12:00 PM-01:00 PM, Massages - Foot Spa (60 Min) (₹1400) 1849…" at bounding box center [484, 62] width 870 height 915
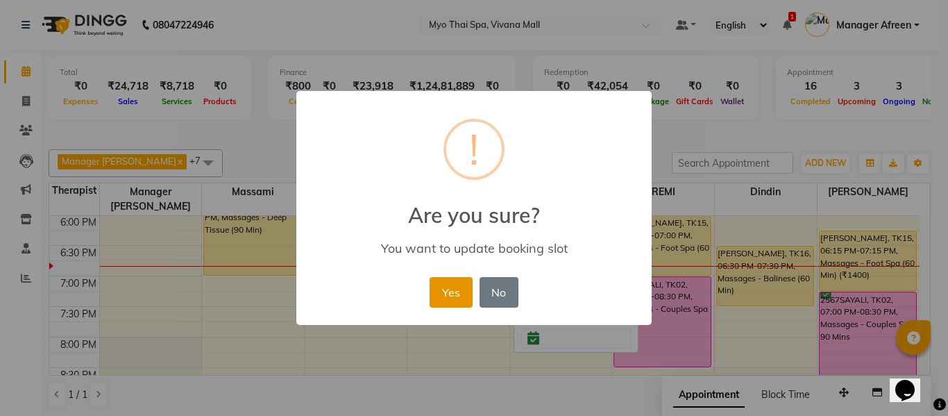
click at [455, 287] on button "Yes" at bounding box center [450, 292] width 42 height 31
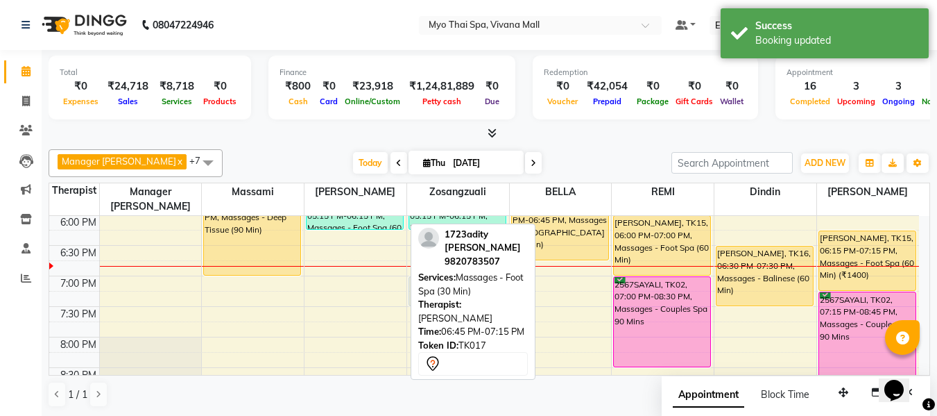
drag, startPoint x: 356, startPoint y: 262, endPoint x: 430, endPoint y: 273, distance: 75.0
click at [430, 273] on div "Manager [PERSON_NAME] x Dindin x Massami x [PERSON_NAME] x BELLA x [PERSON_NAME…" at bounding box center [490, 278] width 882 height 269
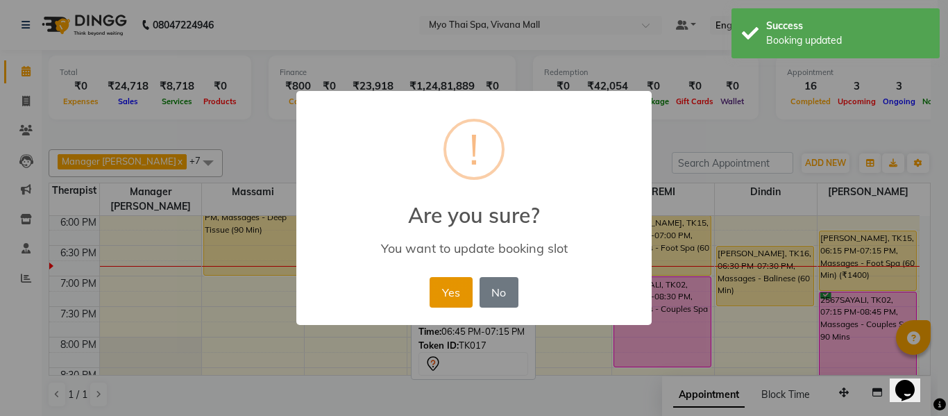
click at [446, 294] on button "Yes" at bounding box center [450, 292] width 42 height 31
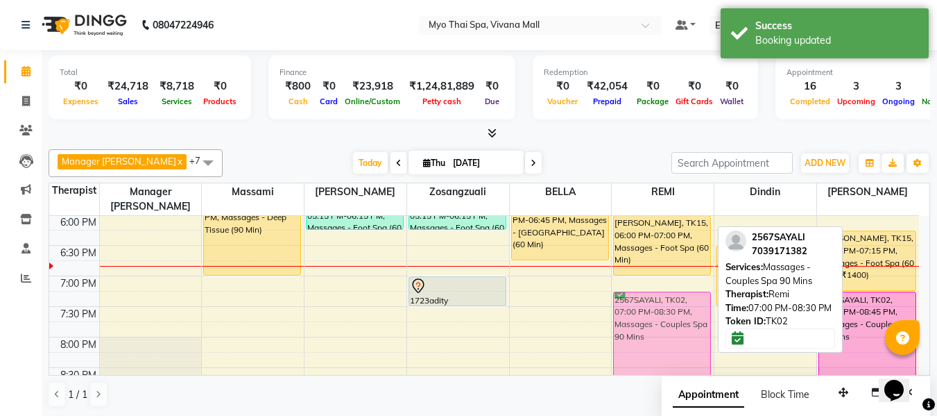
click at [659, 300] on div "3026VENKATESH [PERSON_NAME], TK07, 01:15 PM-02:15 PM, Massages - Deep Tissue (6…" at bounding box center [663, 62] width 102 height 915
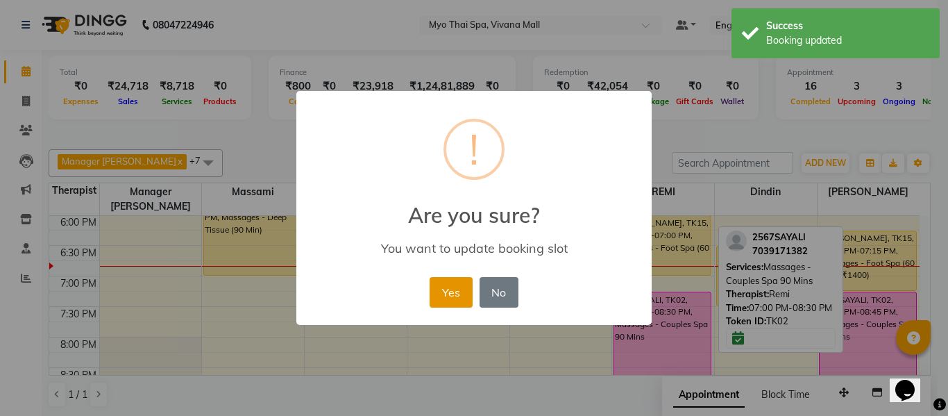
click at [453, 286] on button "Yes" at bounding box center [450, 292] width 42 height 31
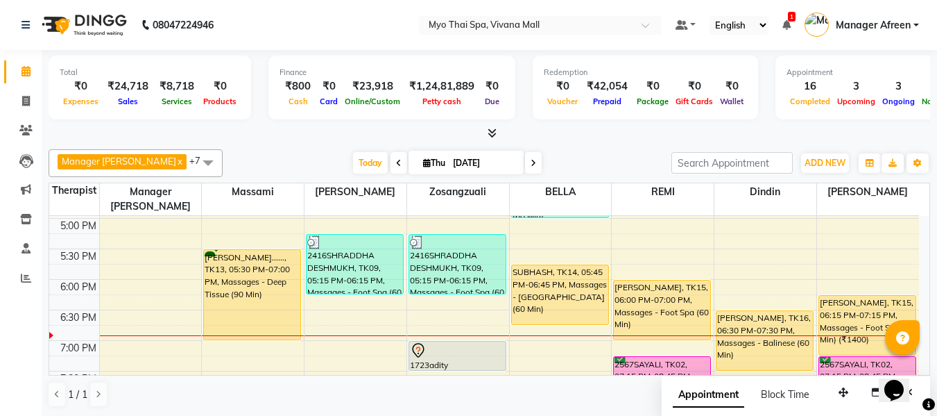
scroll to position [542, 0]
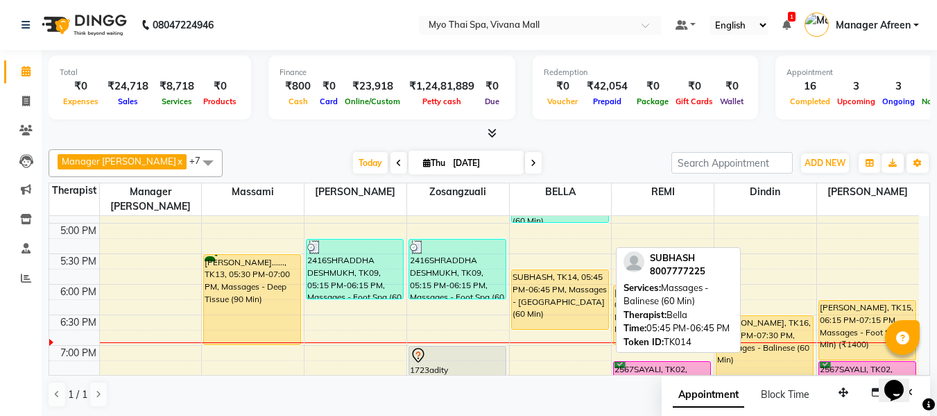
click at [566, 293] on div "SUBHASH, TK14, 05:45 PM-06:45 PM, Massages - [GEOGRAPHIC_DATA] (60 Min)" at bounding box center [560, 299] width 96 height 59
select select "1"
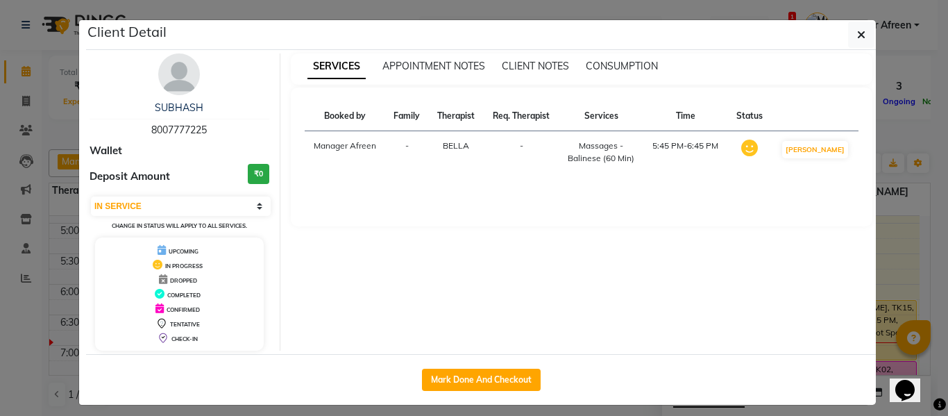
click at [493, 376] on button "Mark Done And Checkout" at bounding box center [481, 379] width 119 height 22
select select "service"
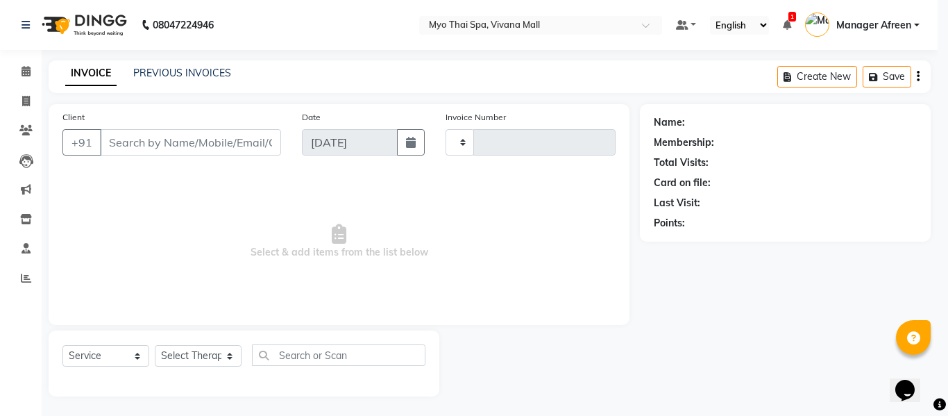
type input "3621"
select select "3908"
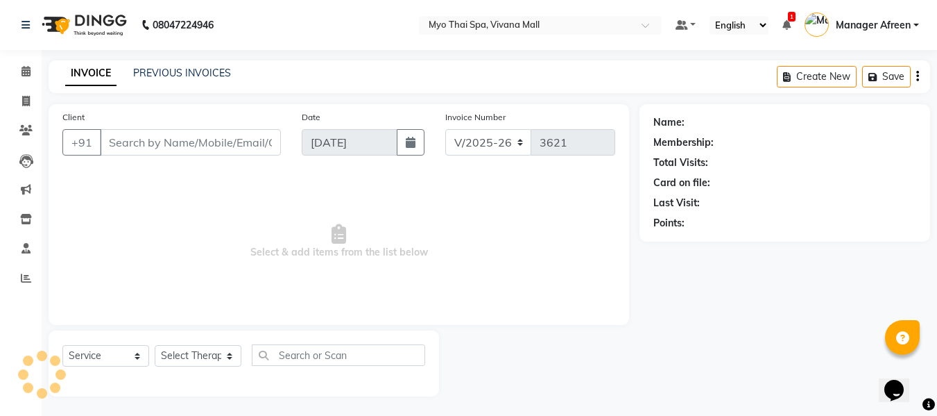
type input "8007777225"
select select "70775"
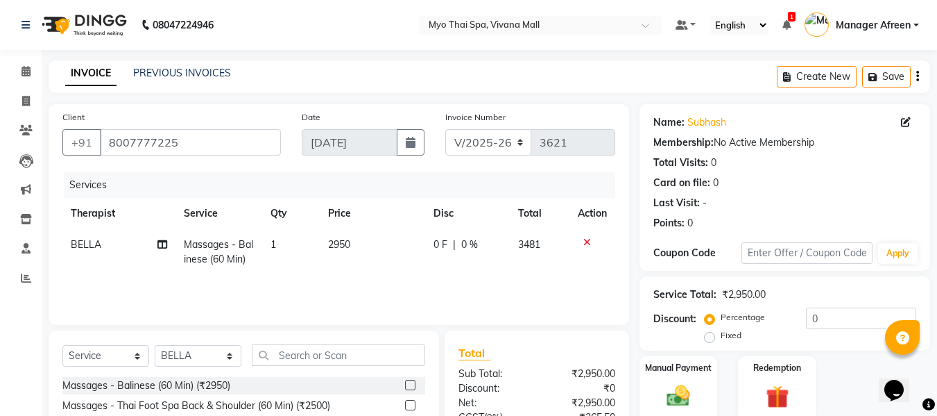
scroll to position [140, 0]
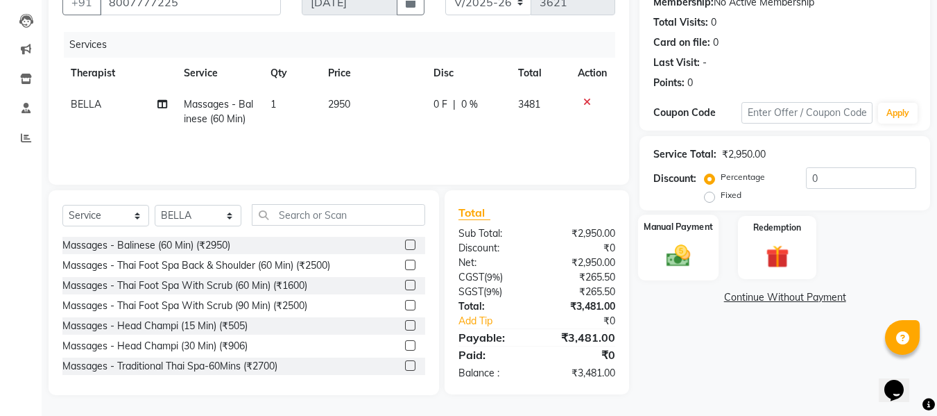
click at [680, 252] on img at bounding box center [678, 255] width 39 height 28
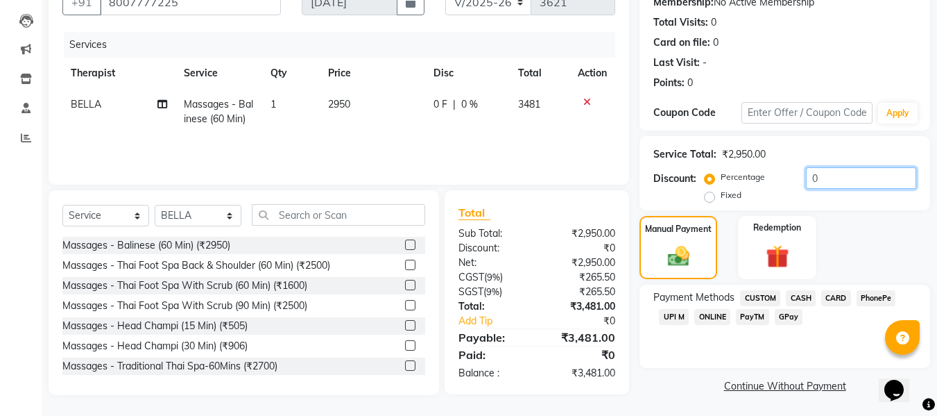
drag, startPoint x: 829, startPoint y: 178, endPoint x: 787, endPoint y: 182, distance: 42.5
click at [787, 182] on div "Percentage Fixed 0" at bounding box center [812, 185] width 209 height 37
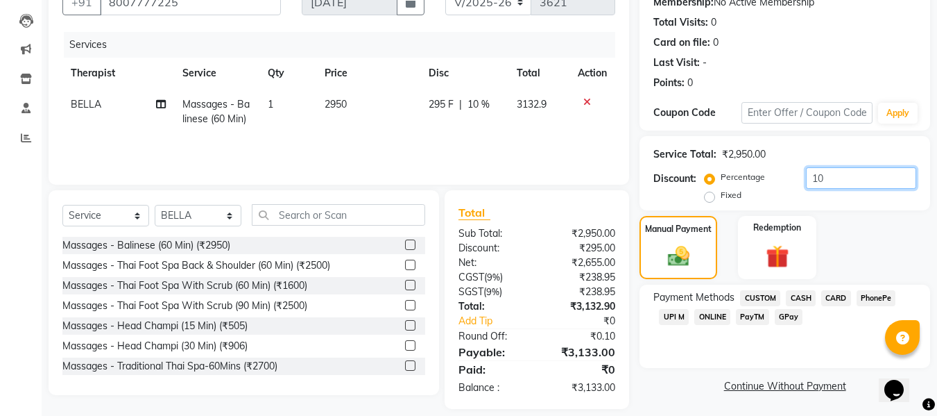
type input "10"
click at [677, 314] on span "UPI M" at bounding box center [674, 317] width 30 height 16
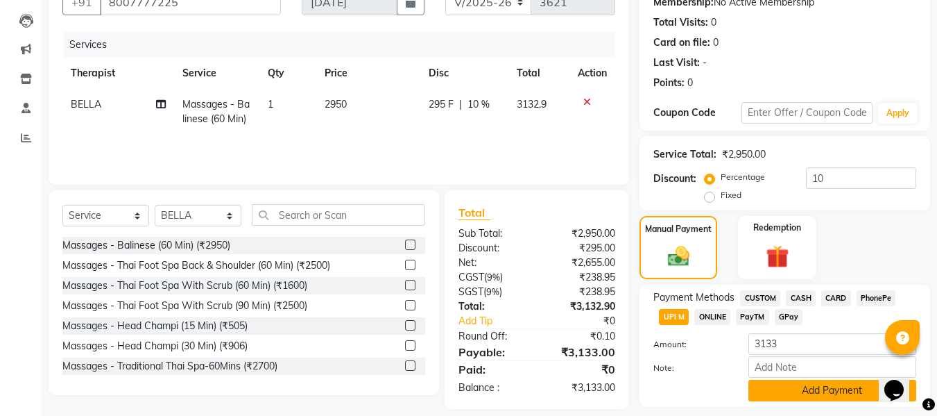
scroll to position [180, 0]
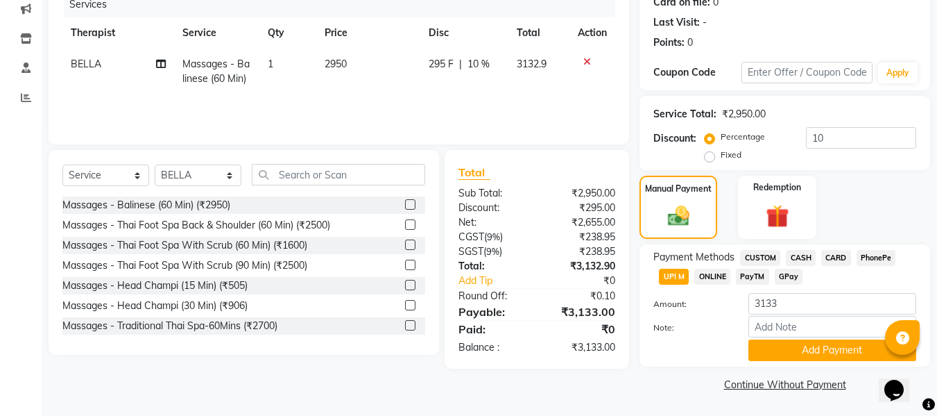
drag, startPoint x: 760, startPoint y: 375, endPoint x: 799, endPoint y: 291, distance: 92.8
click at [799, 291] on div "Payment Methods CUSTOM CASH CARD PhonePe UPI M ONLINE PayTM GPay Amount: 3133 N…" at bounding box center [785, 305] width 263 height 111
click at [771, 352] on button "Add Payment" at bounding box center [833, 350] width 168 height 22
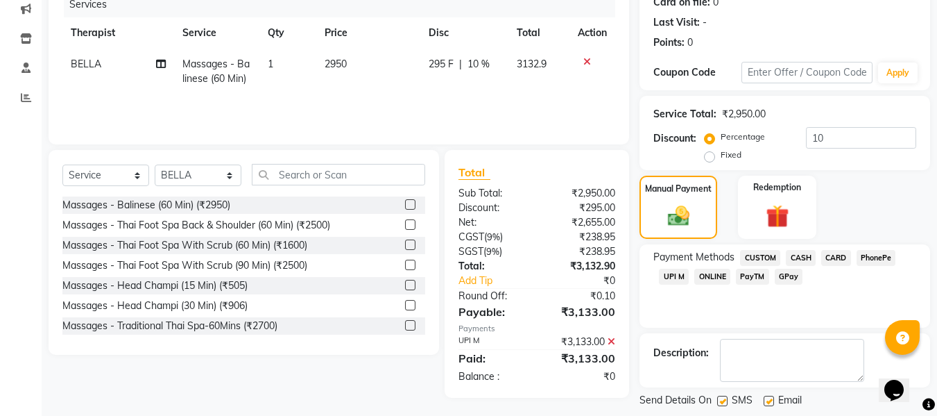
scroll to position [247, 0]
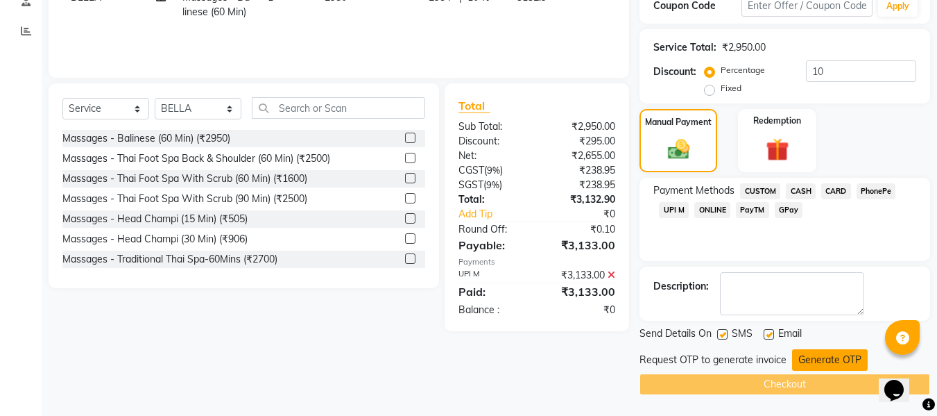
click at [810, 358] on button "Generate OTP" at bounding box center [830, 360] width 76 height 22
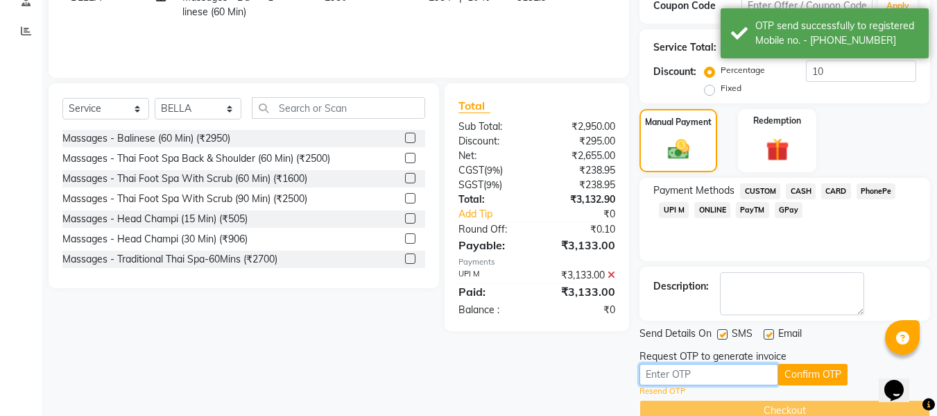
click at [733, 375] on input "text" at bounding box center [709, 375] width 139 height 22
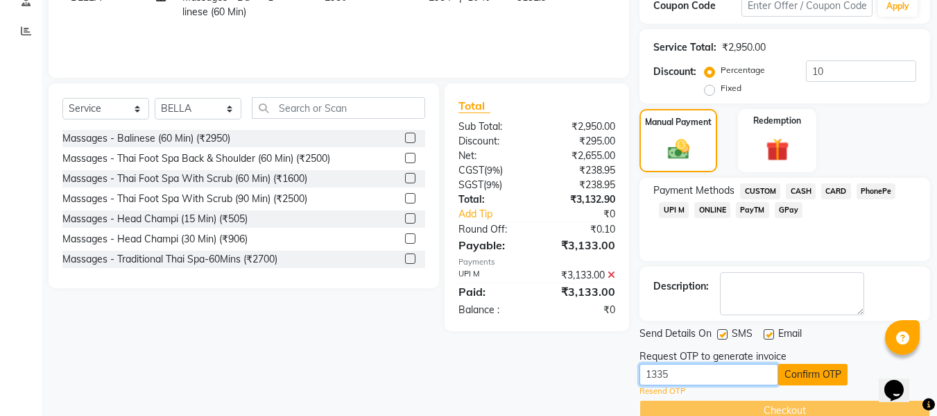
type input "1335"
click at [828, 373] on button "Confirm OTP" at bounding box center [812, 375] width 69 height 22
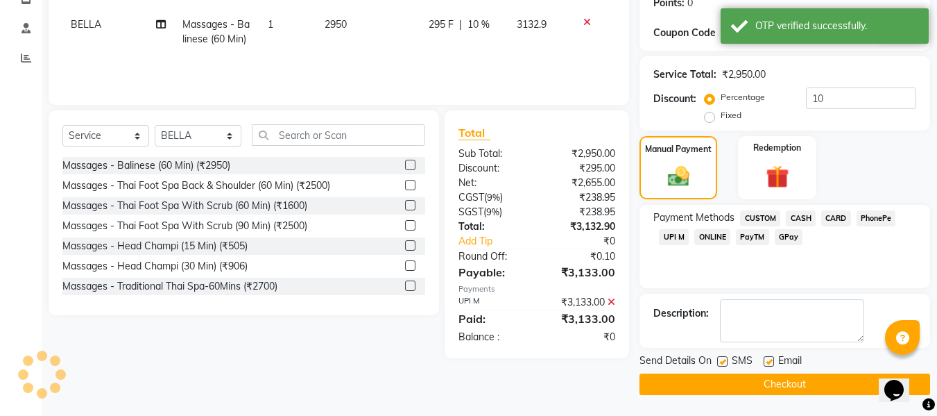
scroll to position [220, 0]
click at [803, 384] on button "Checkout" at bounding box center [785, 384] width 291 height 22
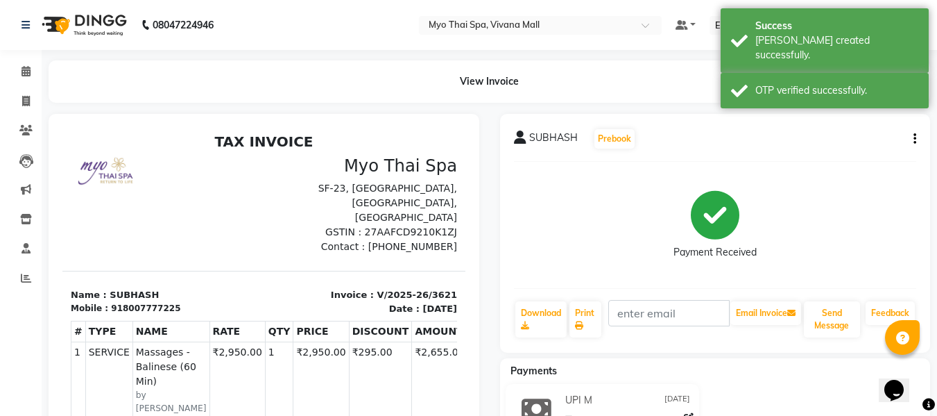
drag, startPoint x: 328, startPoint y: 216, endPoint x: 340, endPoint y: 193, distance: 26.4
click at [337, 198] on div "Myo Thai Spa SF-23, [GEOGRAPHIC_DATA], [GEOGRAPHIC_DATA], [GEOGRAPHIC_DATA] GST…" at bounding box center [365, 204] width 202 height 99
click at [500, 268] on div "SUBHASH Prebook Payment Received Download Print Email Invoice Send Message Feed…" at bounding box center [715, 233] width 431 height 239
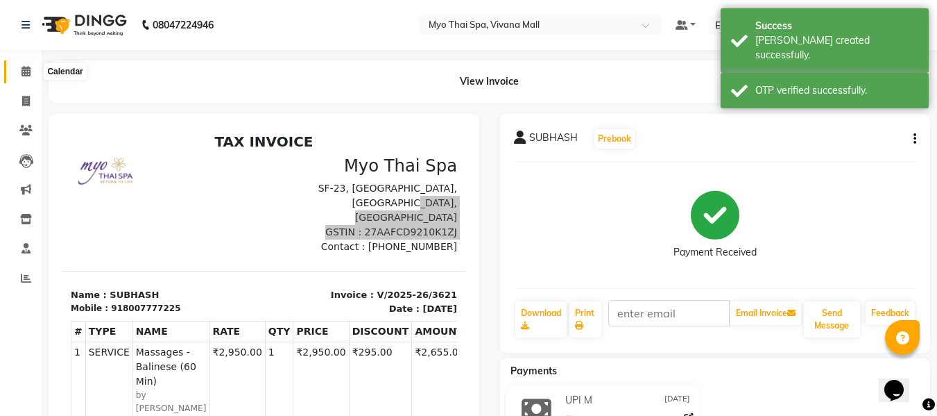
click at [20, 71] on span at bounding box center [26, 72] width 24 height 16
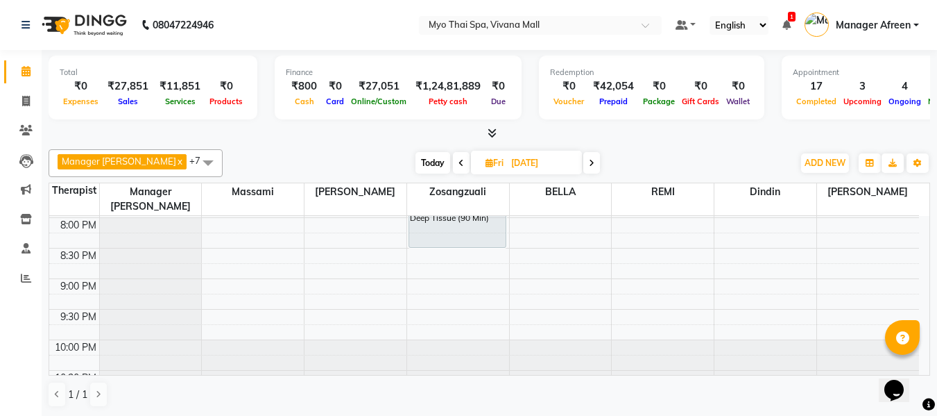
scroll to position [742, 0]
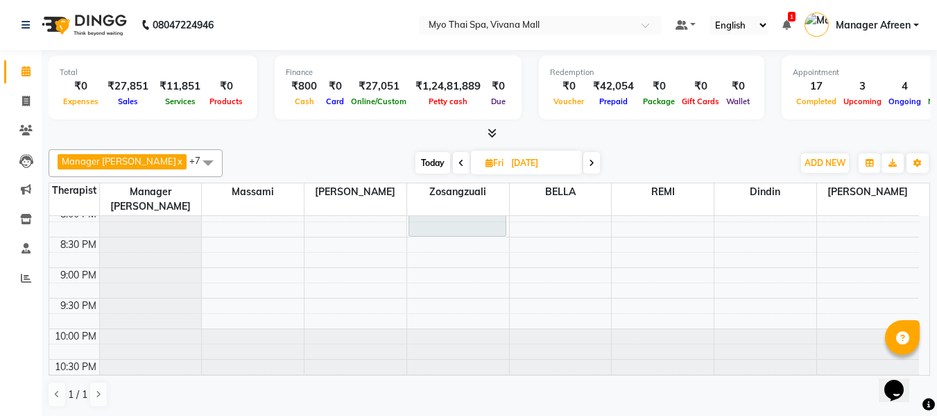
click at [416, 167] on span "Today" at bounding box center [433, 163] width 35 height 22
type input "[DATE]"
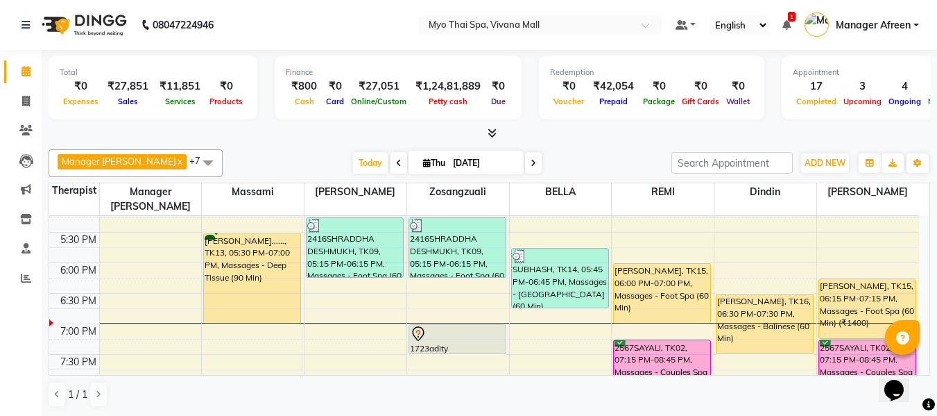
scroll to position [624, 0]
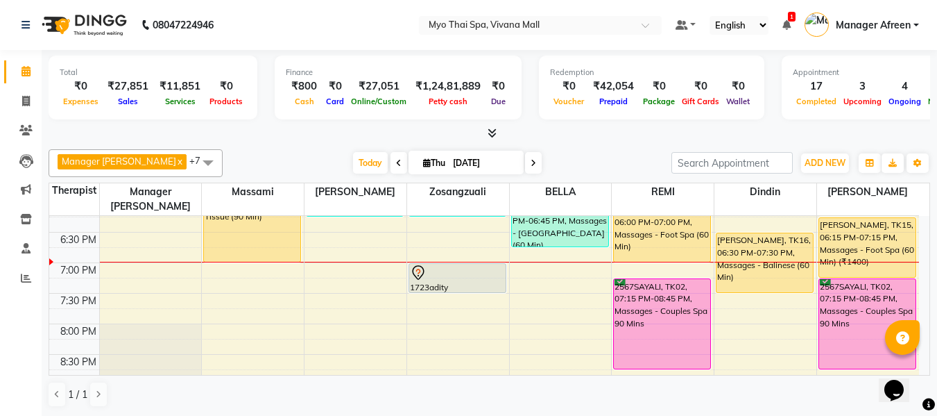
click at [565, 253] on div "8:00 AM 8:30 AM 9:00 AM 9:30 AM 10:00 AM 10:30 AM 11:00 AM 11:30 AM 12:00 PM 12…" at bounding box center [484, 48] width 870 height 915
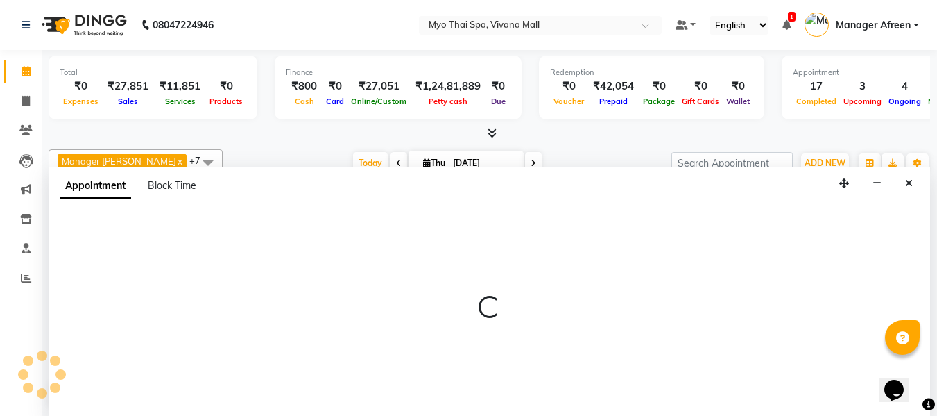
select select "70775"
select select "1140"
select select "tentative"
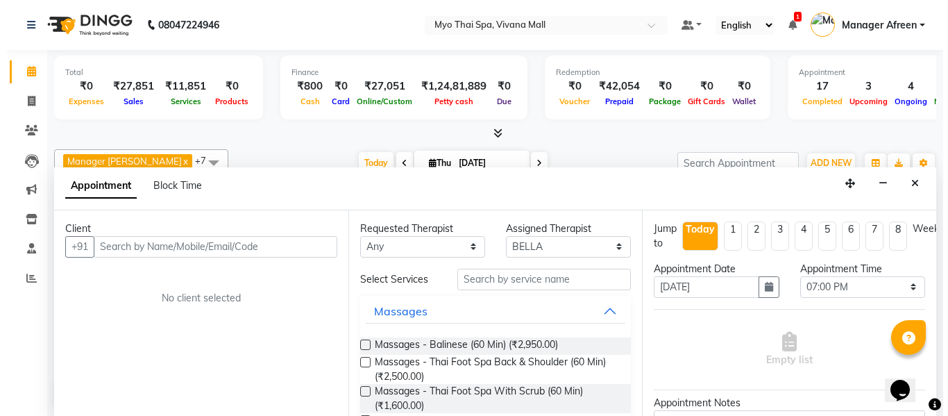
scroll to position [1, 0]
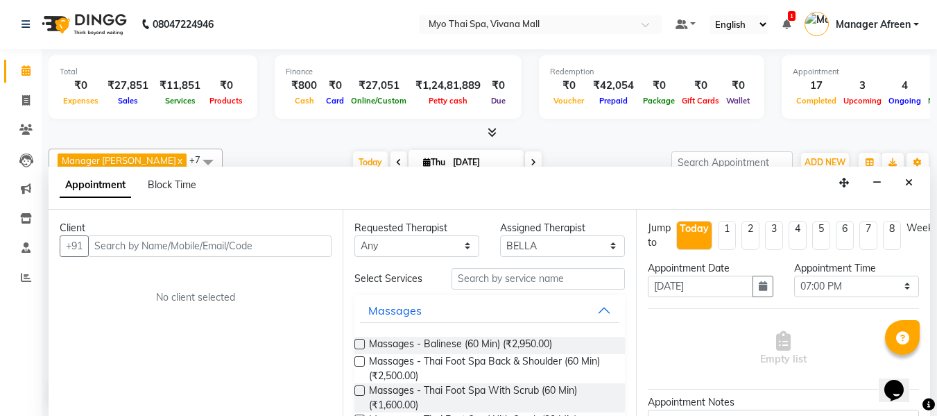
click at [221, 246] on input "text" at bounding box center [210, 246] width 244 height 22
type input "9874562172"
click at [298, 255] on button "Add Client" at bounding box center [303, 246] width 58 height 22
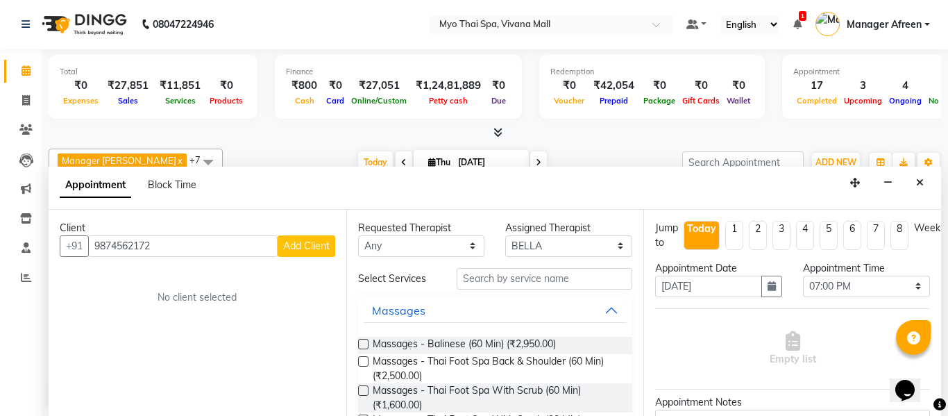
select select "22"
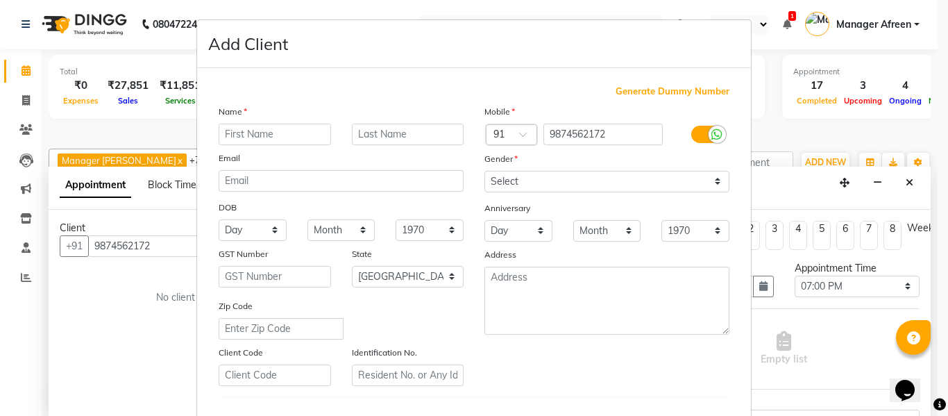
click at [268, 138] on input "text" at bounding box center [275, 134] width 112 height 22
type input "[PERSON_NAME]"
click at [567, 183] on select "Select [DEMOGRAPHIC_DATA] [DEMOGRAPHIC_DATA] Other Prefer Not To Say" at bounding box center [606, 182] width 245 height 22
select select "[DEMOGRAPHIC_DATA]"
click at [484, 171] on select "Select [DEMOGRAPHIC_DATA] [DEMOGRAPHIC_DATA] Other Prefer Not To Say" at bounding box center [606, 182] width 245 height 22
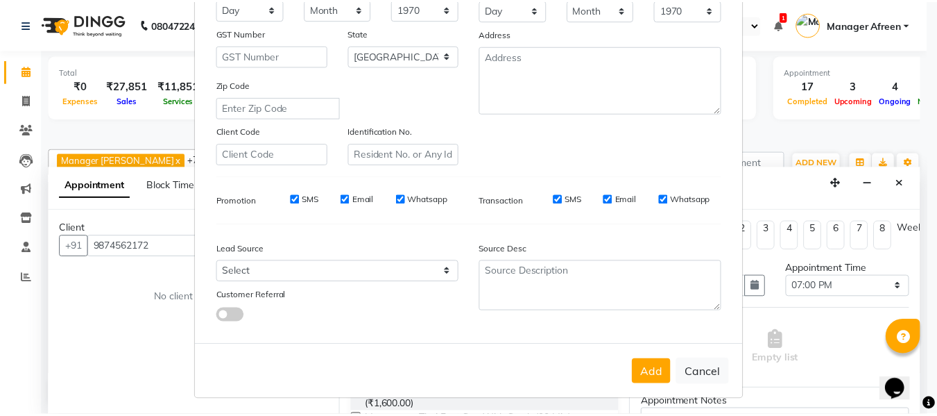
scroll to position [225, 0]
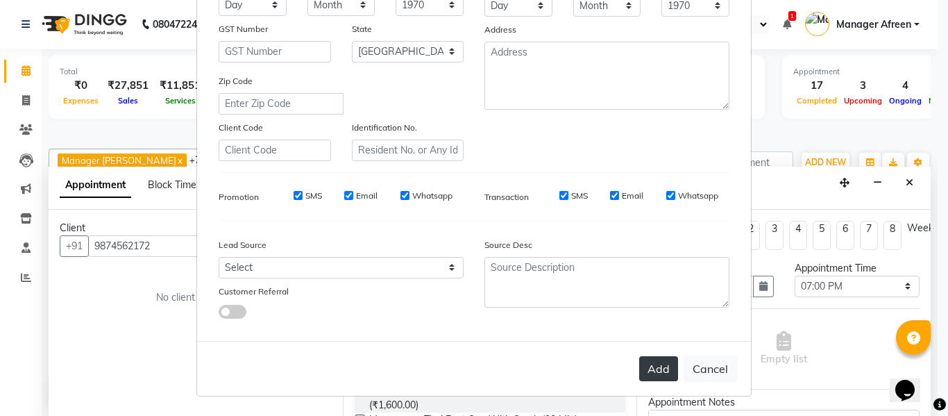
click at [651, 371] on button "Add" at bounding box center [658, 368] width 39 height 25
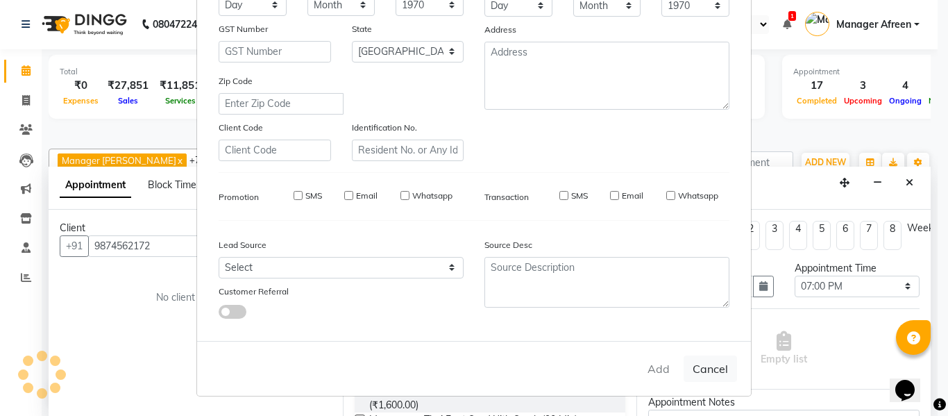
select select
select select "null"
select select
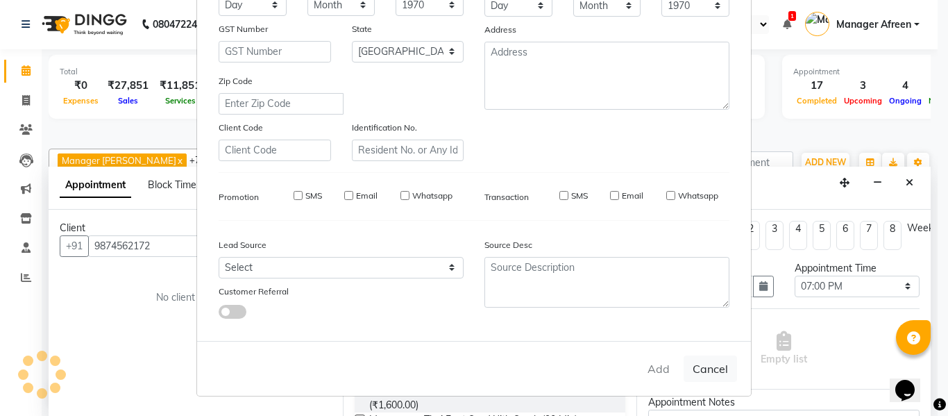
select select
checkbox input "false"
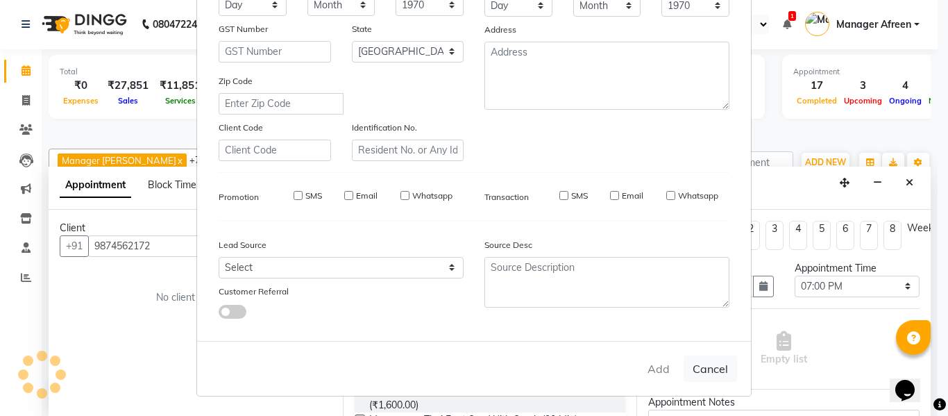
checkbox input "false"
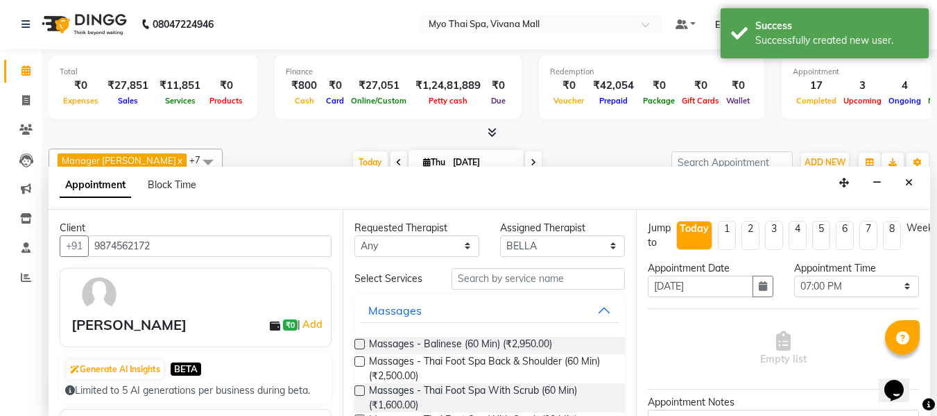
scroll to position [139, 0]
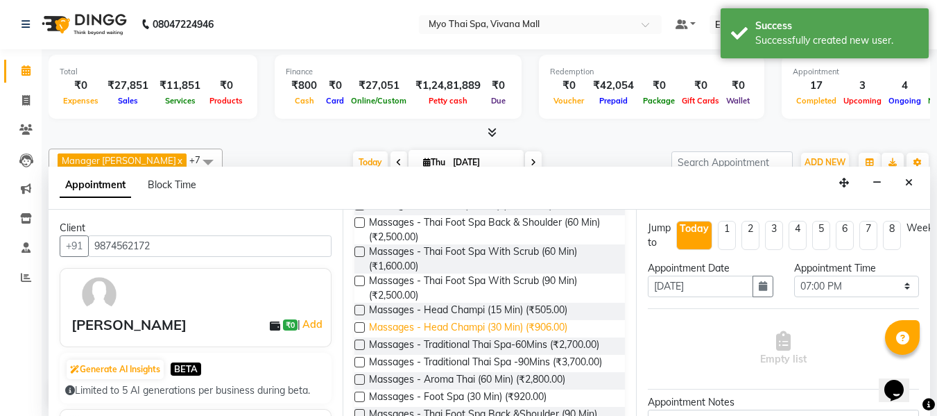
click at [547, 326] on span "Massages - Head Champi (30 Min) (₹906.00)" at bounding box center [468, 328] width 198 height 17
checkbox input "false"
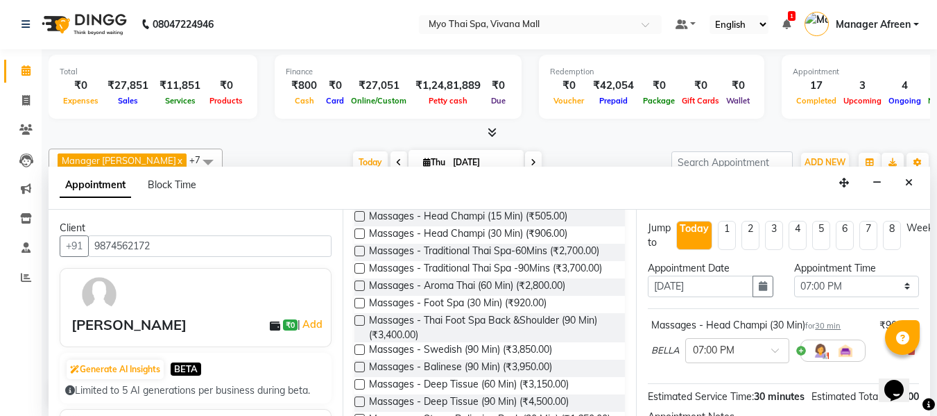
scroll to position [208, 0]
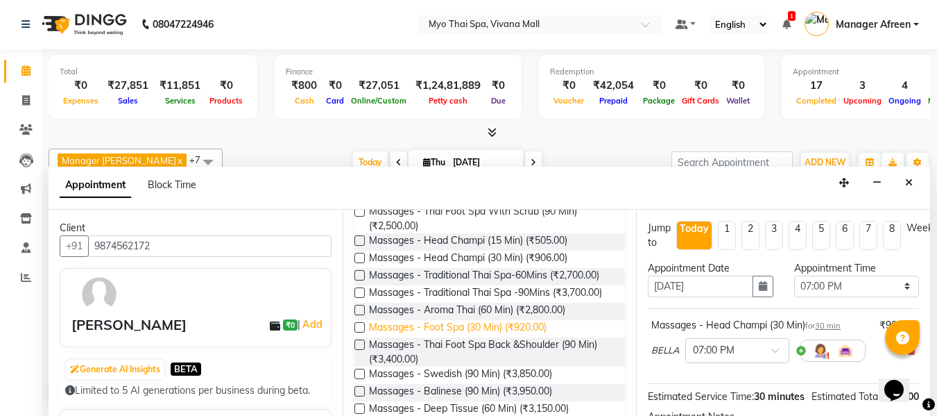
click at [539, 337] on span "Massages - Foot Spa (30 Min) (₹920.00)" at bounding box center [458, 328] width 178 height 17
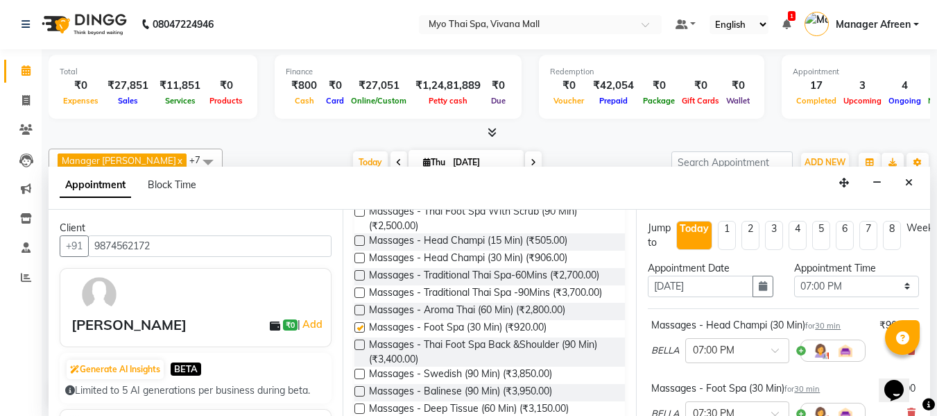
checkbox input "false"
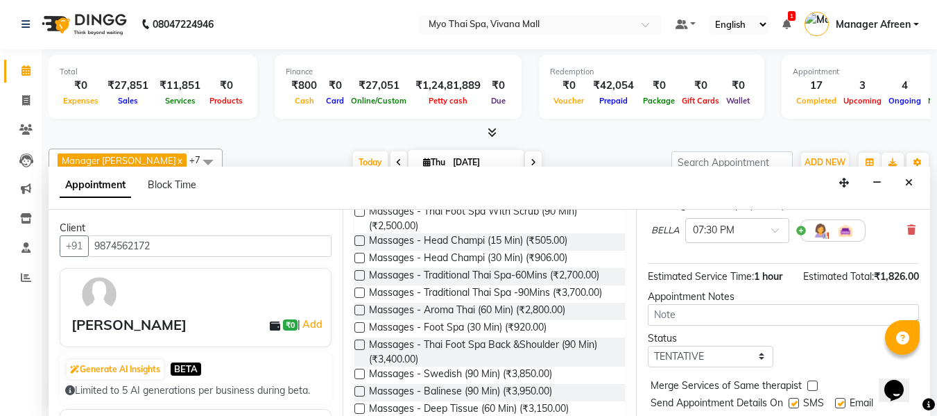
scroll to position [232, 0]
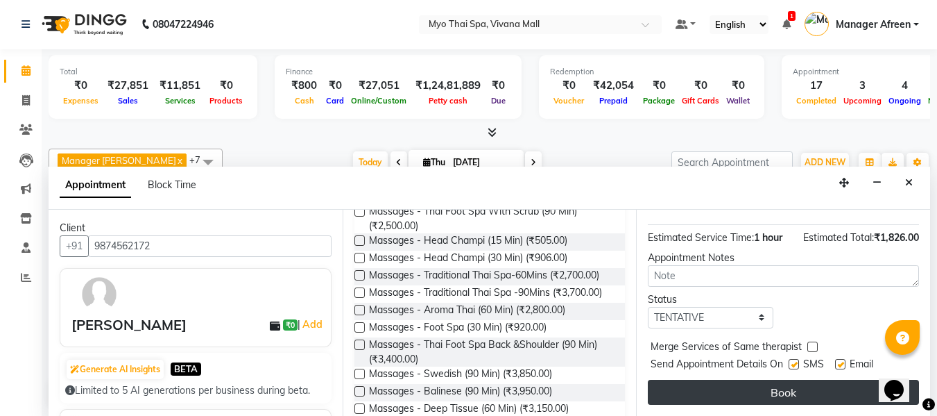
click at [753, 382] on button "Book" at bounding box center [783, 392] width 271 height 25
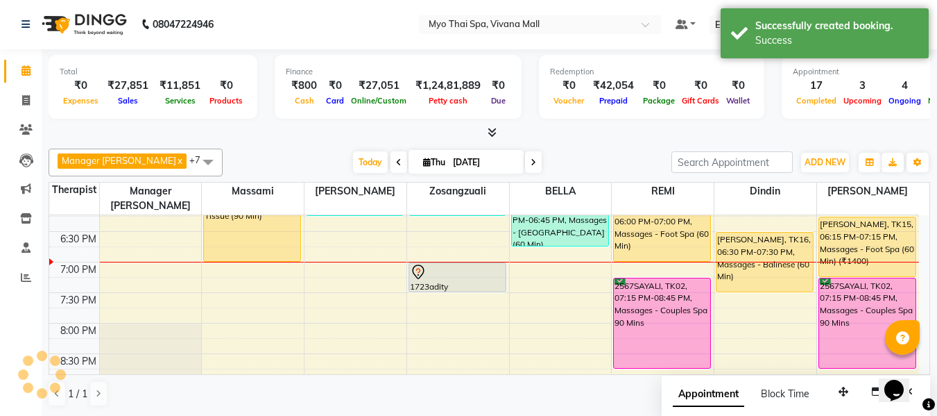
scroll to position [0, 0]
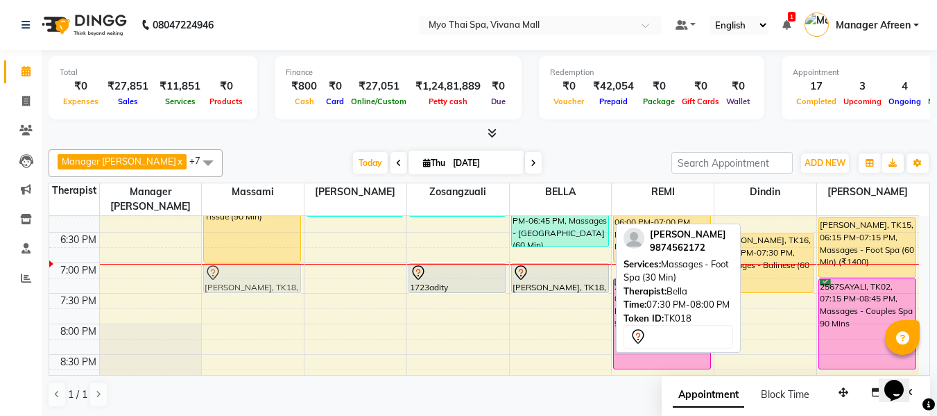
drag, startPoint x: 549, startPoint y: 294, endPoint x: 259, endPoint y: 266, distance: 290.7
click at [259, 266] on tr "1849SHERIN=, TK04, 12:00 PM-01:00 PM, Massages - Foot Spa (60 Min) (₹1400) 1849…" at bounding box center [484, 48] width 870 height 915
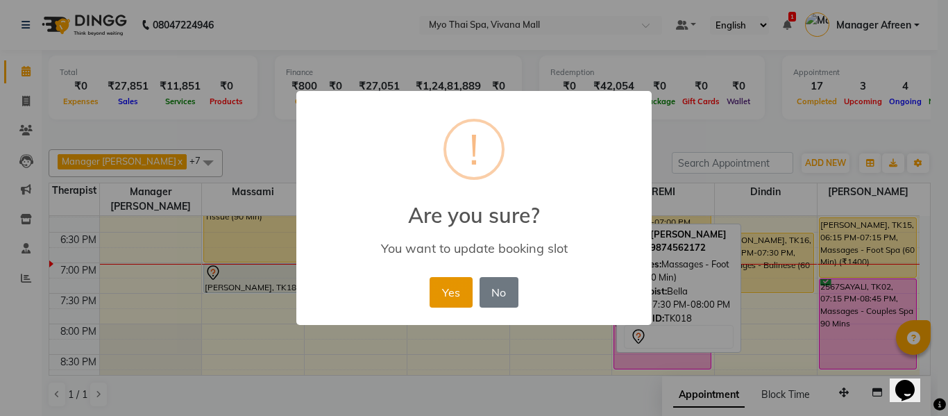
click at [455, 285] on button "Yes" at bounding box center [450, 292] width 42 height 31
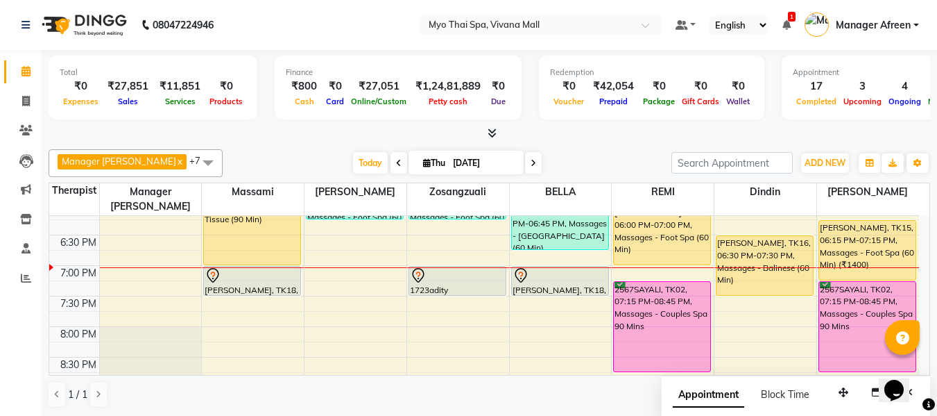
scroll to position [624, 0]
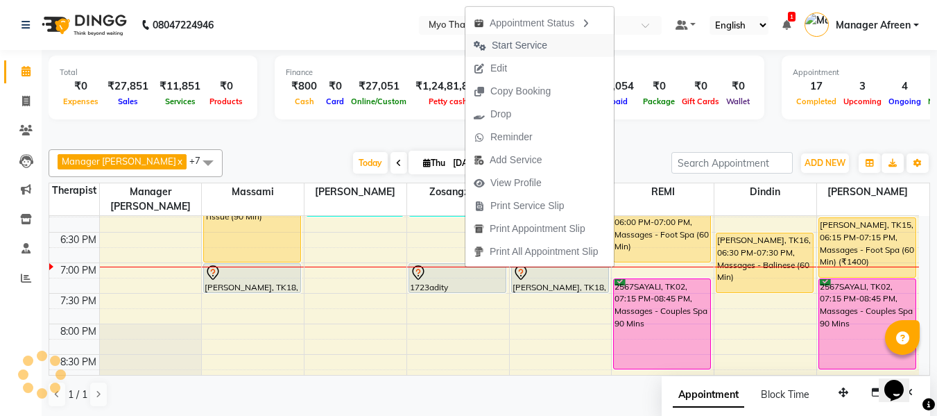
click at [512, 43] on span "Start Service" at bounding box center [520, 45] width 56 height 15
